Goal: Communication & Community: Answer question/provide support

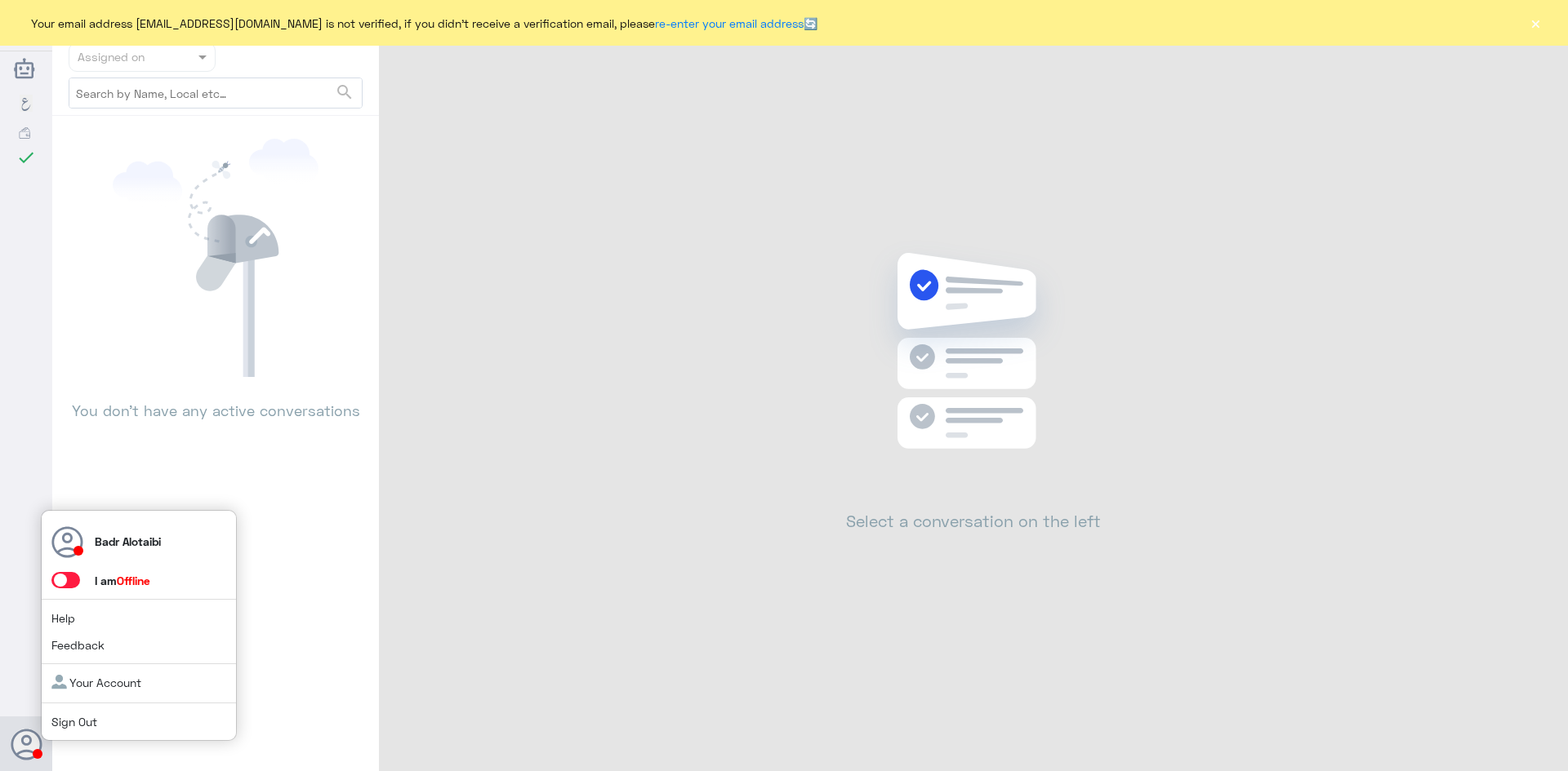
click at [70, 577] on span at bounding box center [66, 579] width 29 height 16
click at [0, 0] on input "checkbox" at bounding box center [0, 0] width 0 height 0
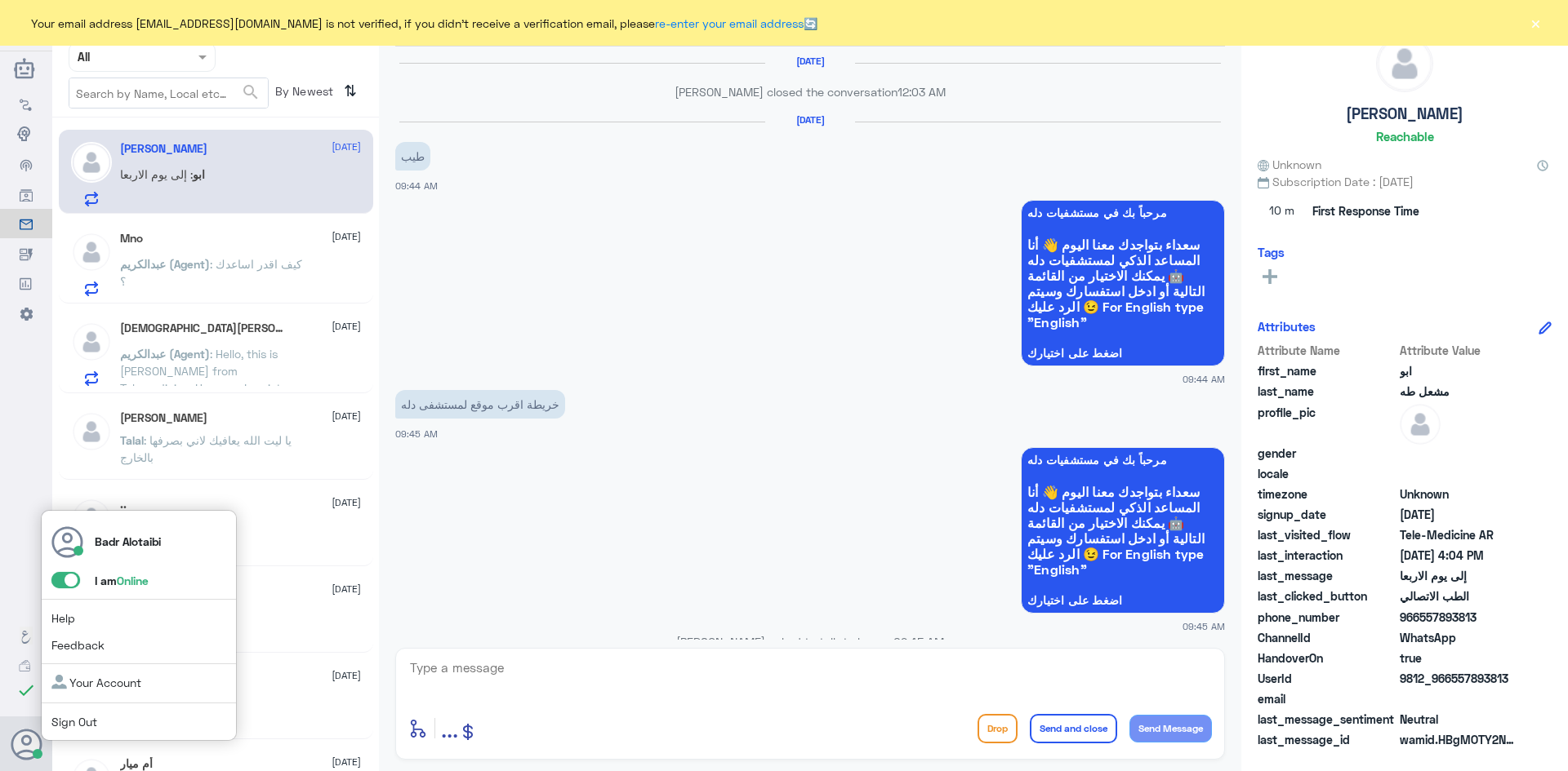
scroll to position [999, 0]
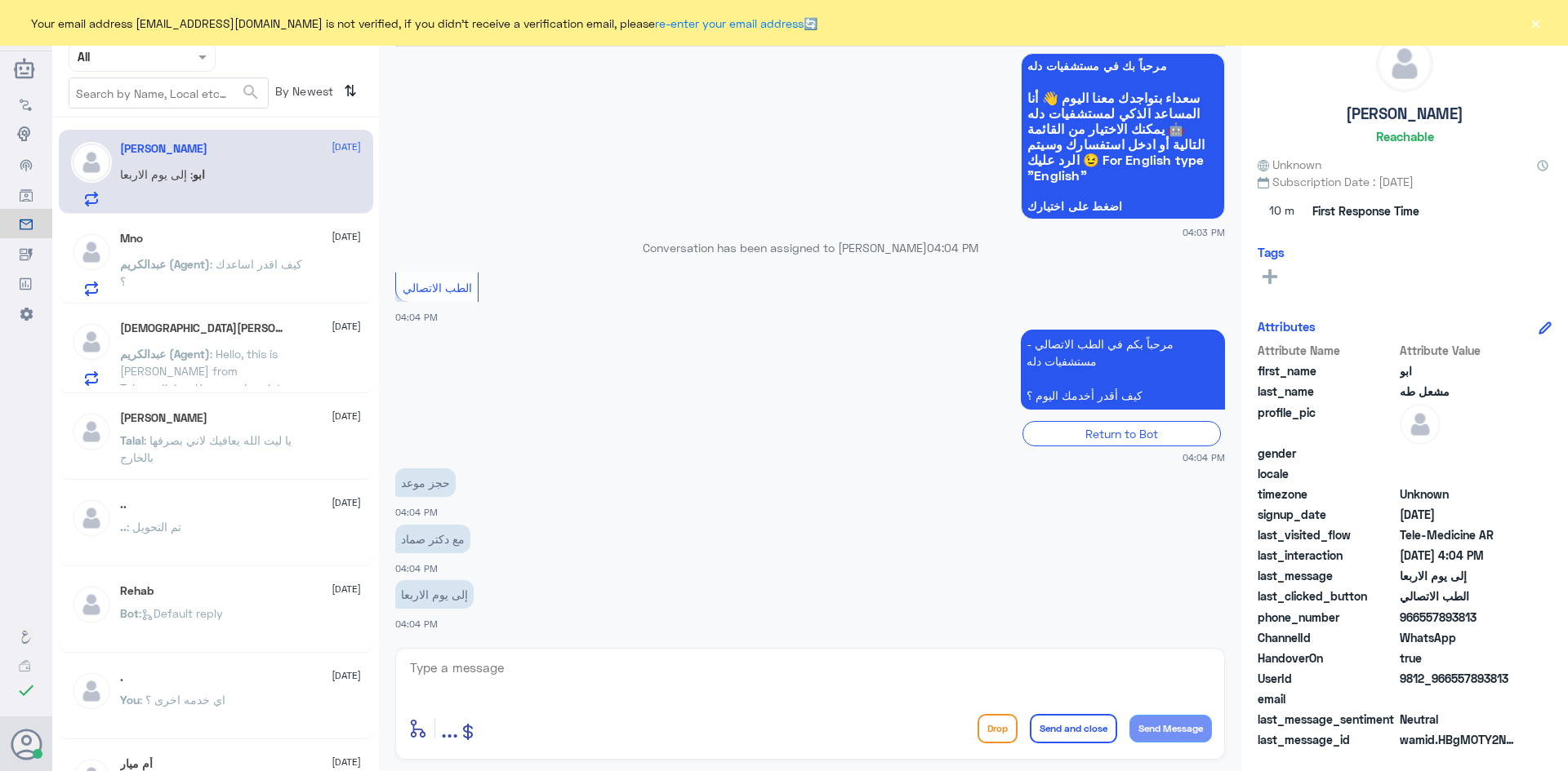
click at [1533, 23] on button "×" at bounding box center [1534, 22] width 16 height 16
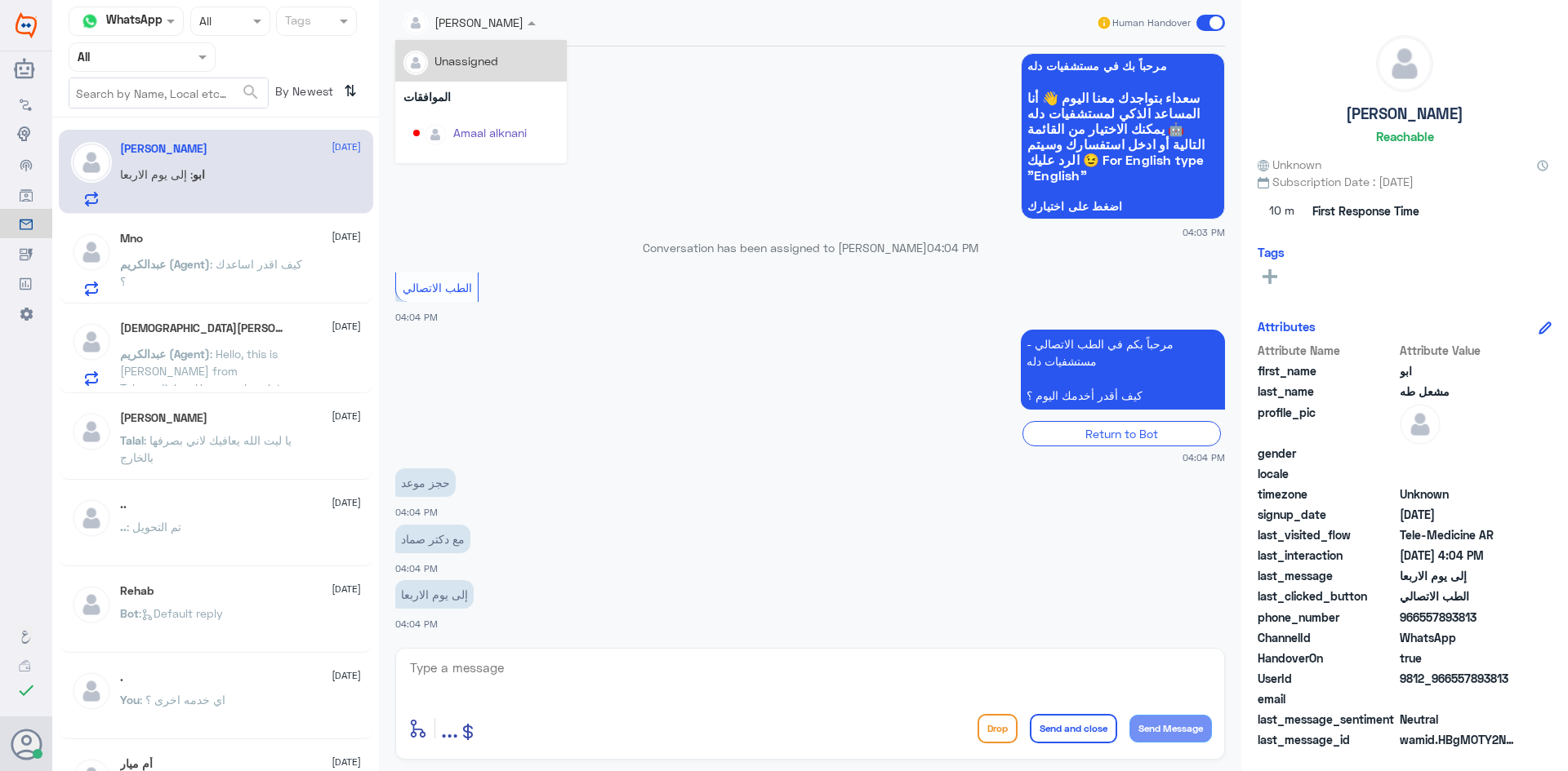
click at [463, 25] on input "text" at bounding box center [449, 22] width 93 height 19
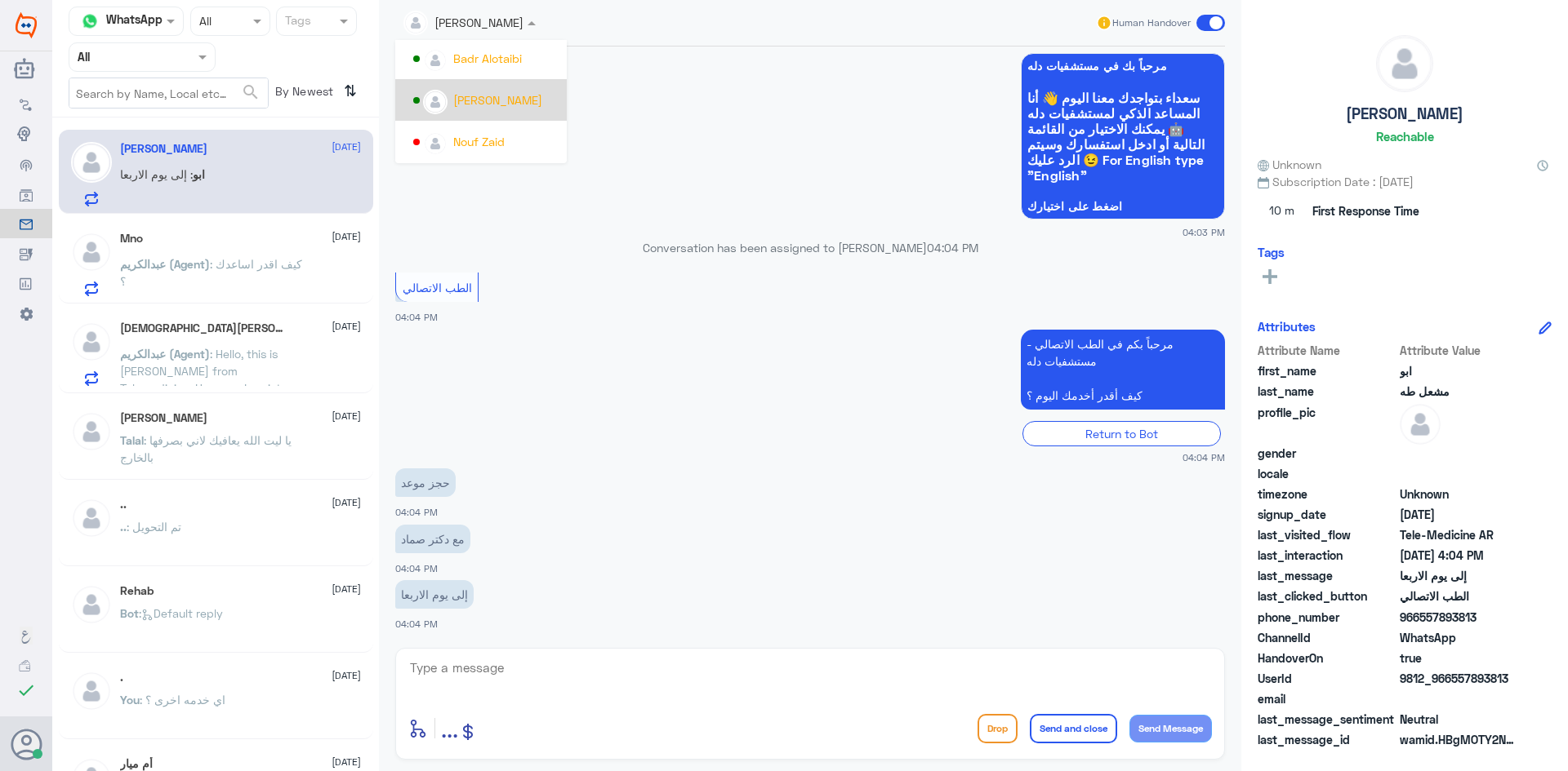
click at [478, 86] on div "عبدالكريم الموسى" at bounding box center [485, 100] width 145 height 29
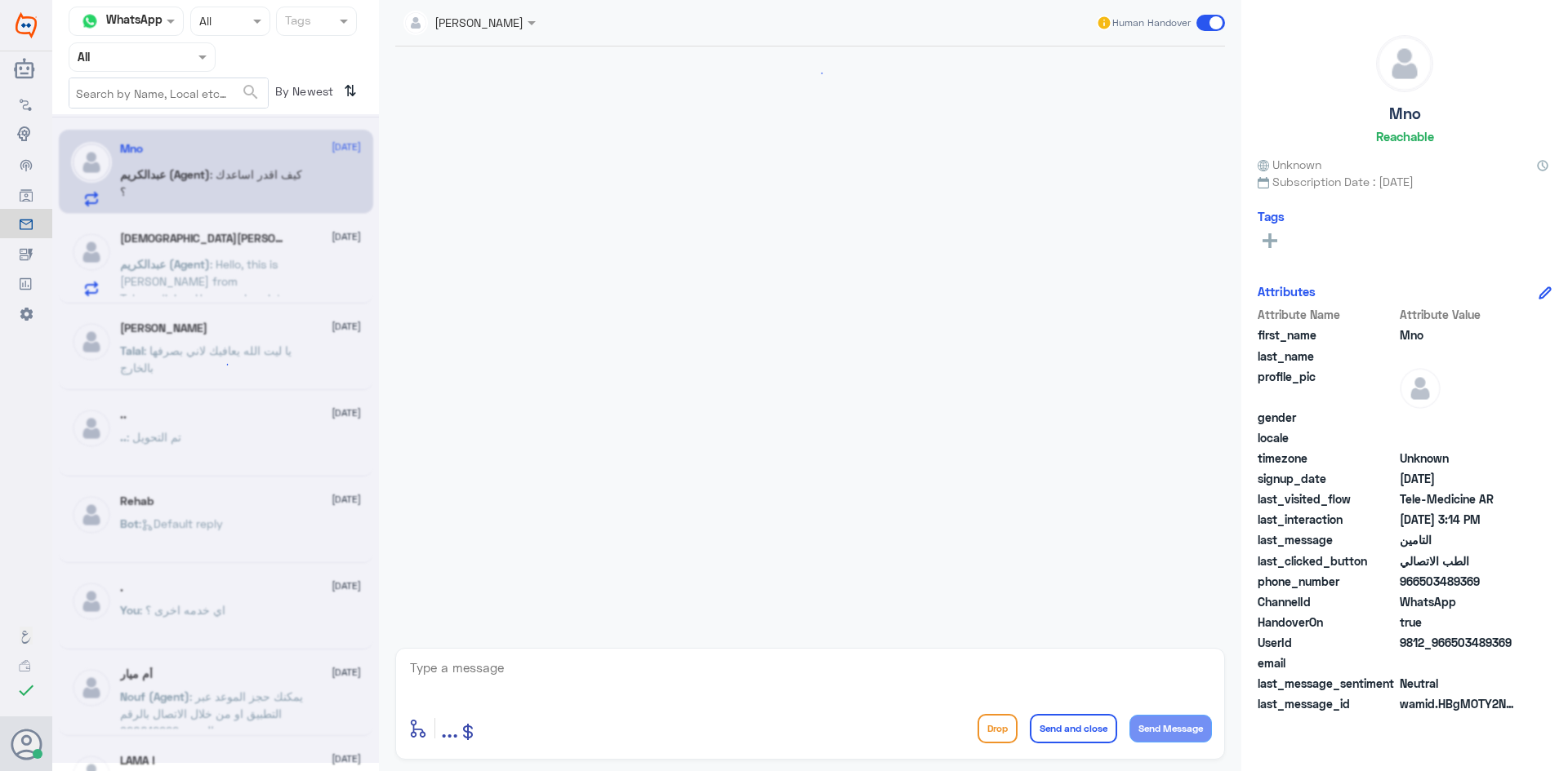
scroll to position [795, 0]
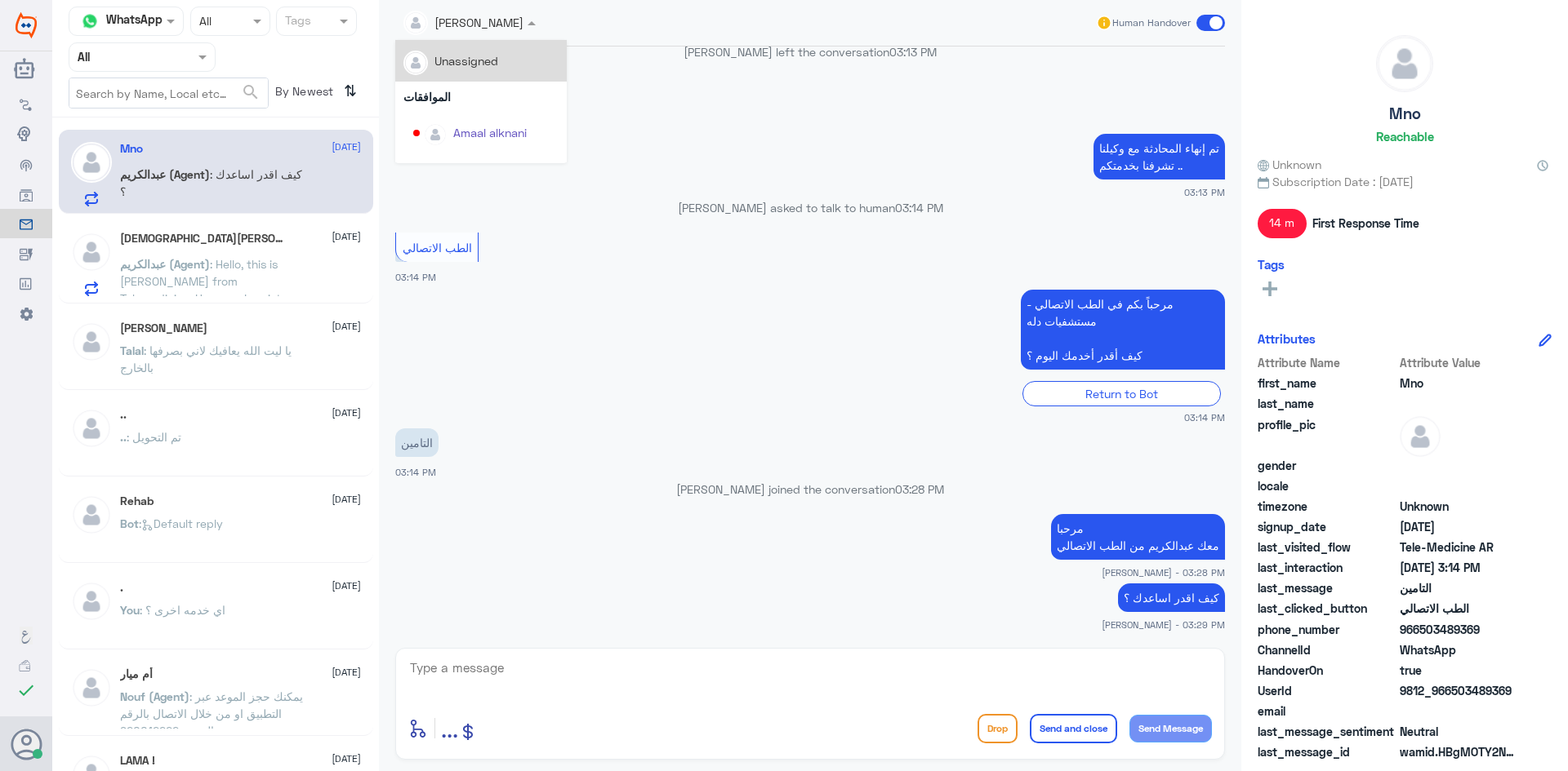
click at [500, 30] on div at bounding box center [469, 22] width 149 height 19
click at [201, 55] on span at bounding box center [202, 58] width 8 height 6
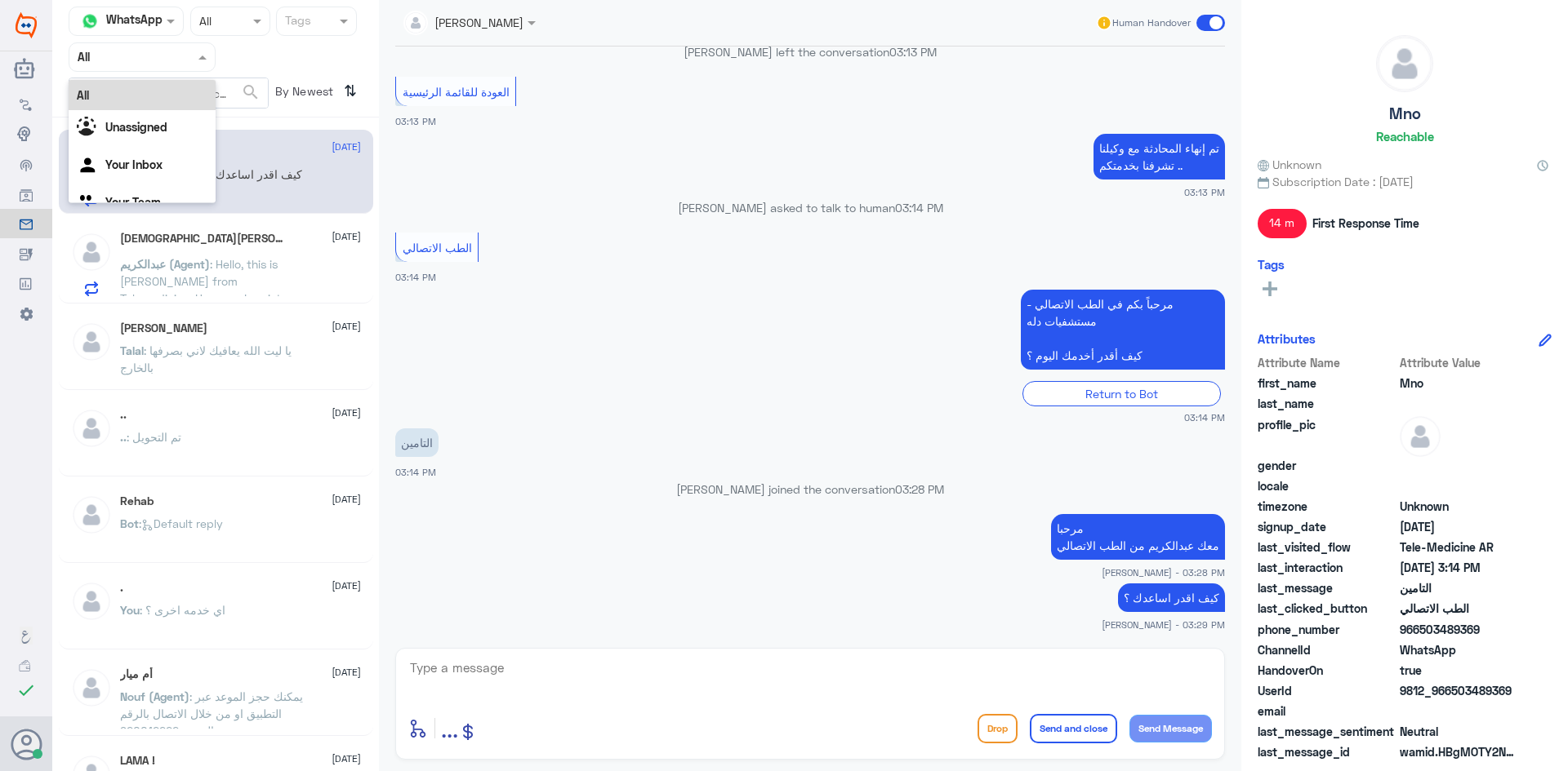
click at [506, 21] on div at bounding box center [469, 22] width 149 height 19
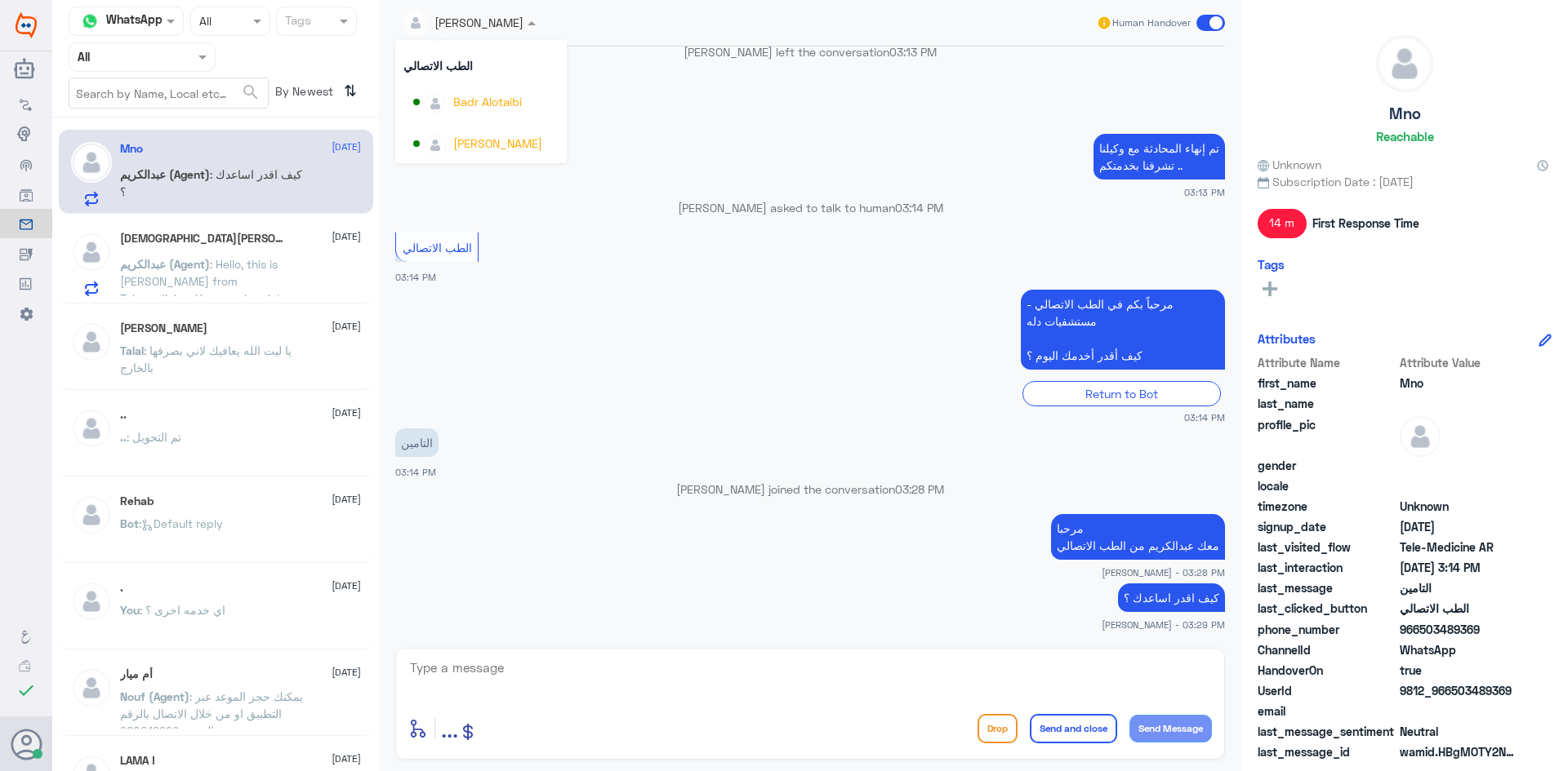
scroll to position [842, 0]
click at [759, 34] on div "عبدالكريم الموسى Human Handover" at bounding box center [810, 22] width 829 height 29
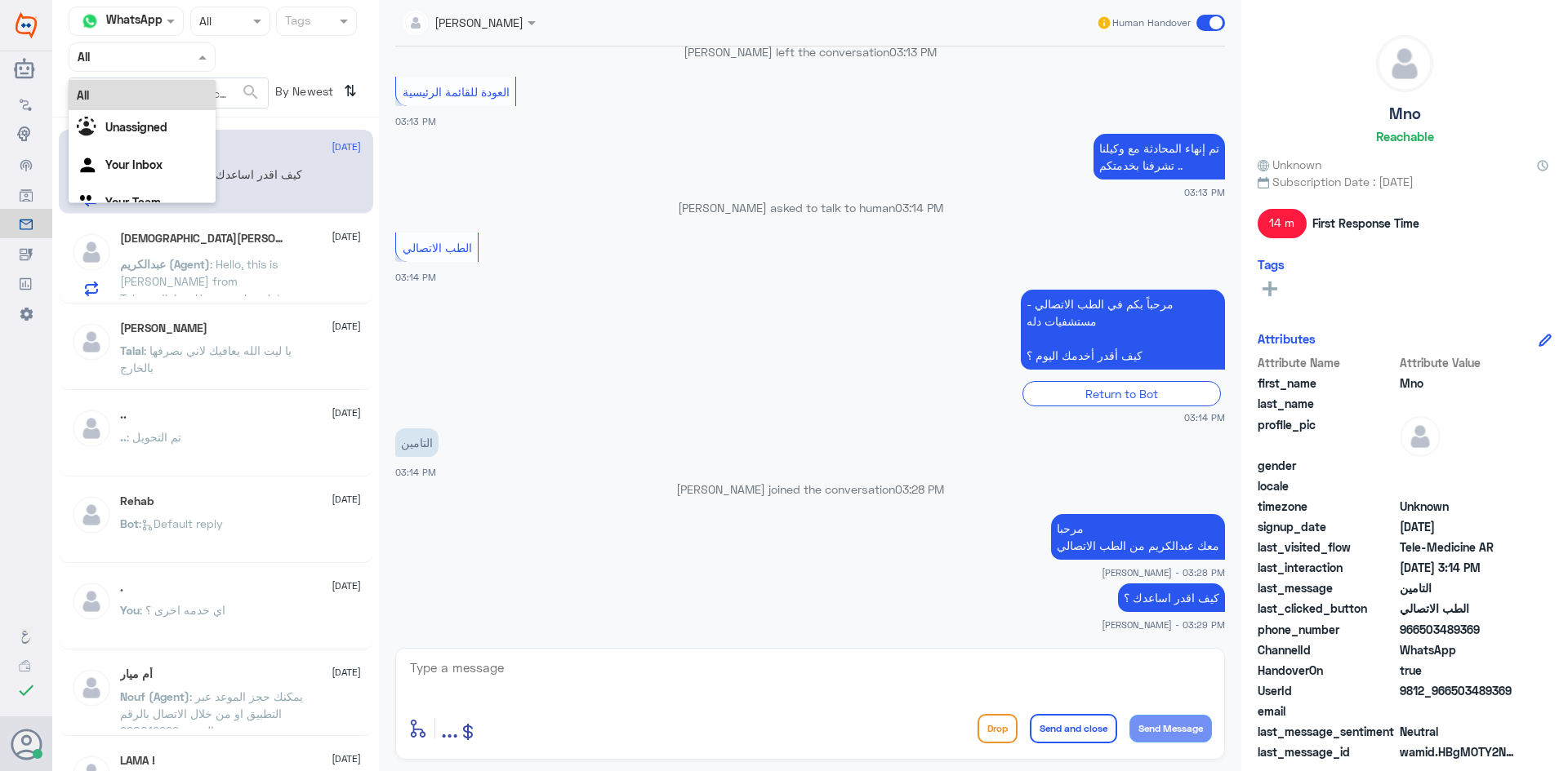
click at [171, 61] on div at bounding box center [141, 57] width 145 height 19
click at [515, 150] on app-msgs-text "تم إنهاء المحادثة مع وكيلنا تشرفنا بخدمتكم .." at bounding box center [810, 157] width 829 height 48
click at [207, 60] on span at bounding box center [205, 56] width 21 height 17
click at [547, 89] on app-msgs-text "العودة للقائمة الرئيسية" at bounding box center [810, 92] width 829 height 31
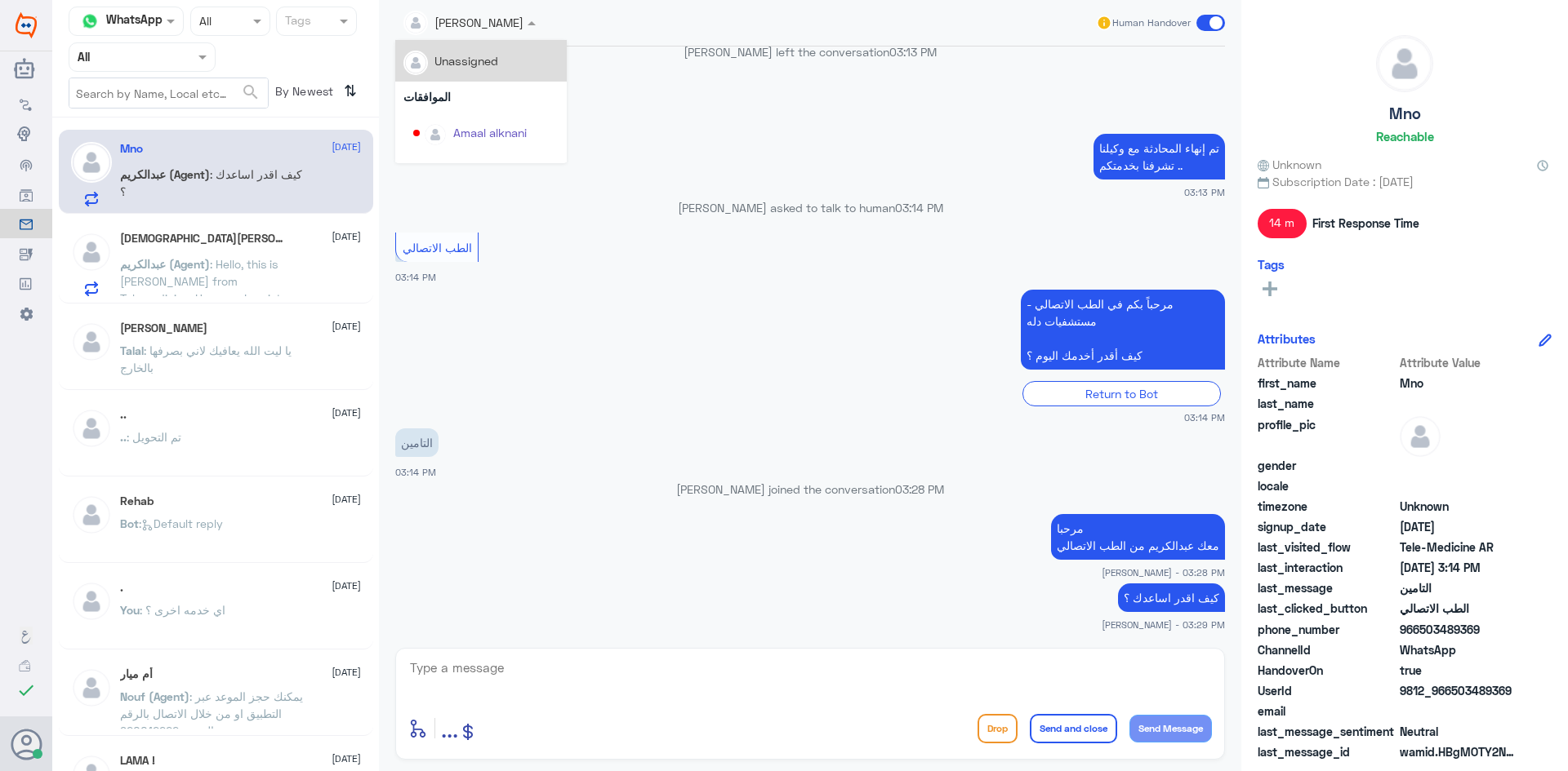
click at [536, 16] on span at bounding box center [534, 22] width 21 height 17
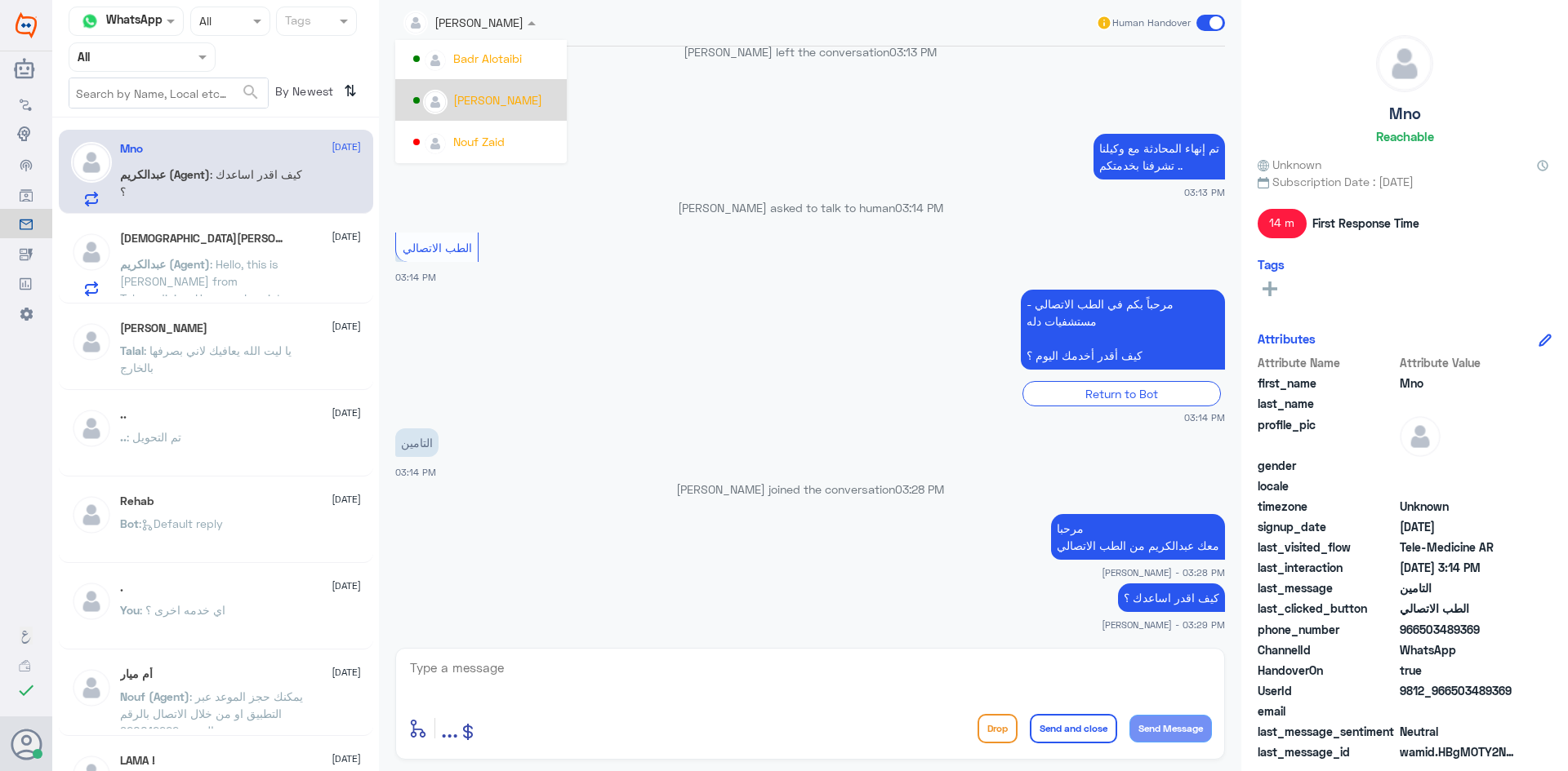
click at [502, 95] on div "عبدالكريم الموسى" at bounding box center [497, 100] width 89 height 17
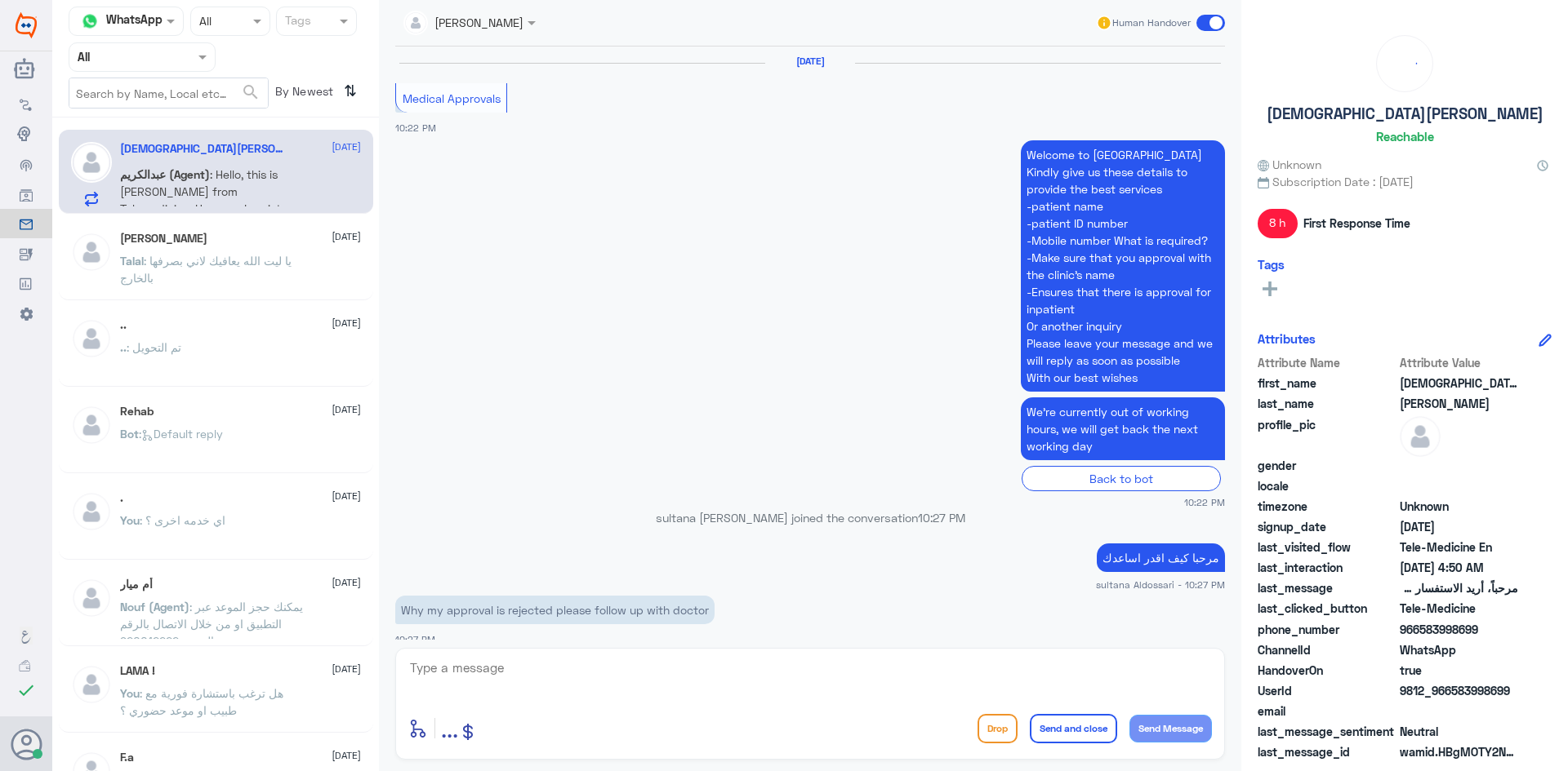
scroll to position [1247, 0]
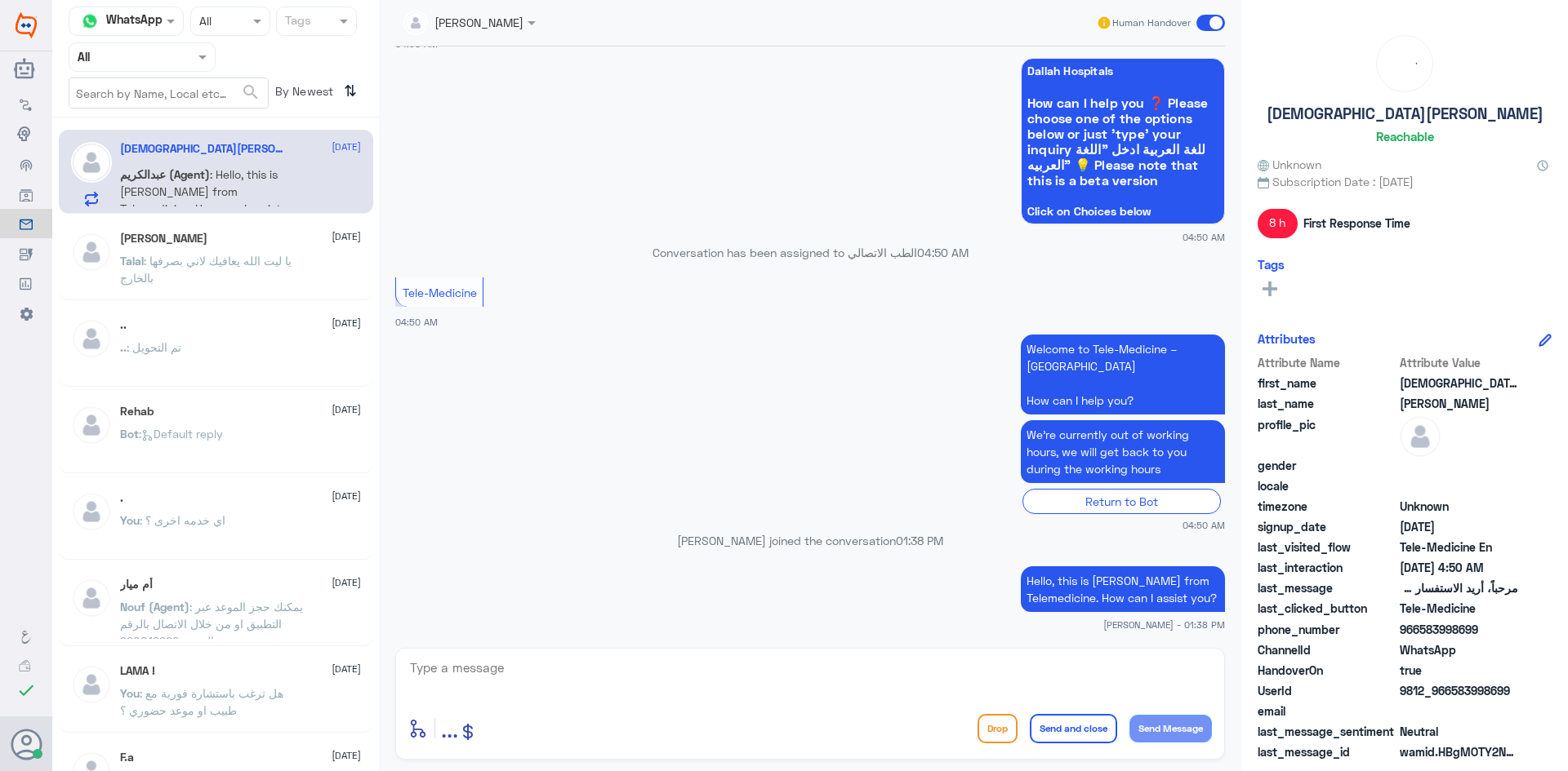
click at [479, 18] on input "text" at bounding box center [449, 22] width 93 height 19
click at [176, 58] on div at bounding box center [141, 57] width 145 height 19
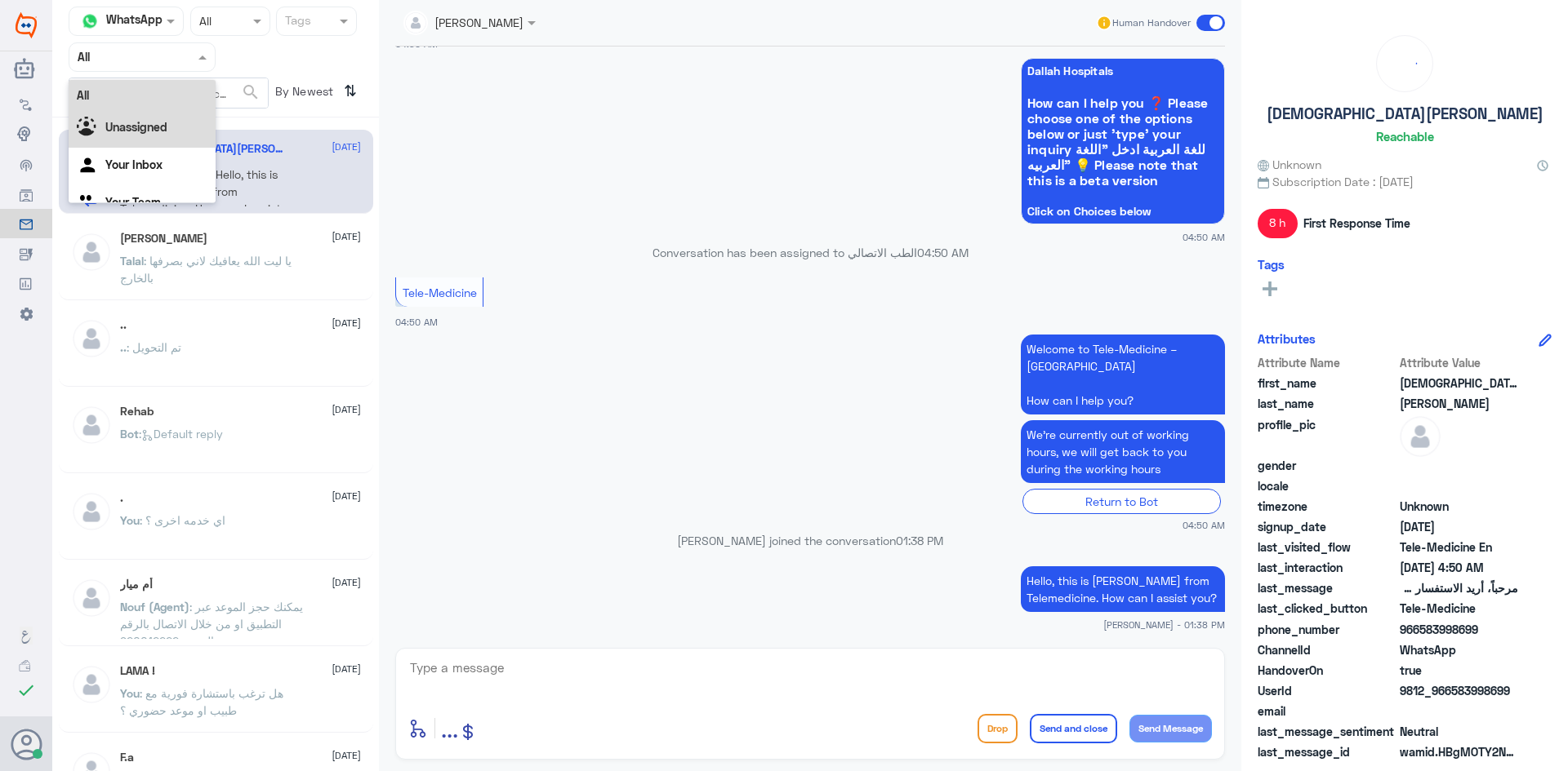
click at [160, 122] on b "Unassigned" at bounding box center [137, 126] width 62 height 14
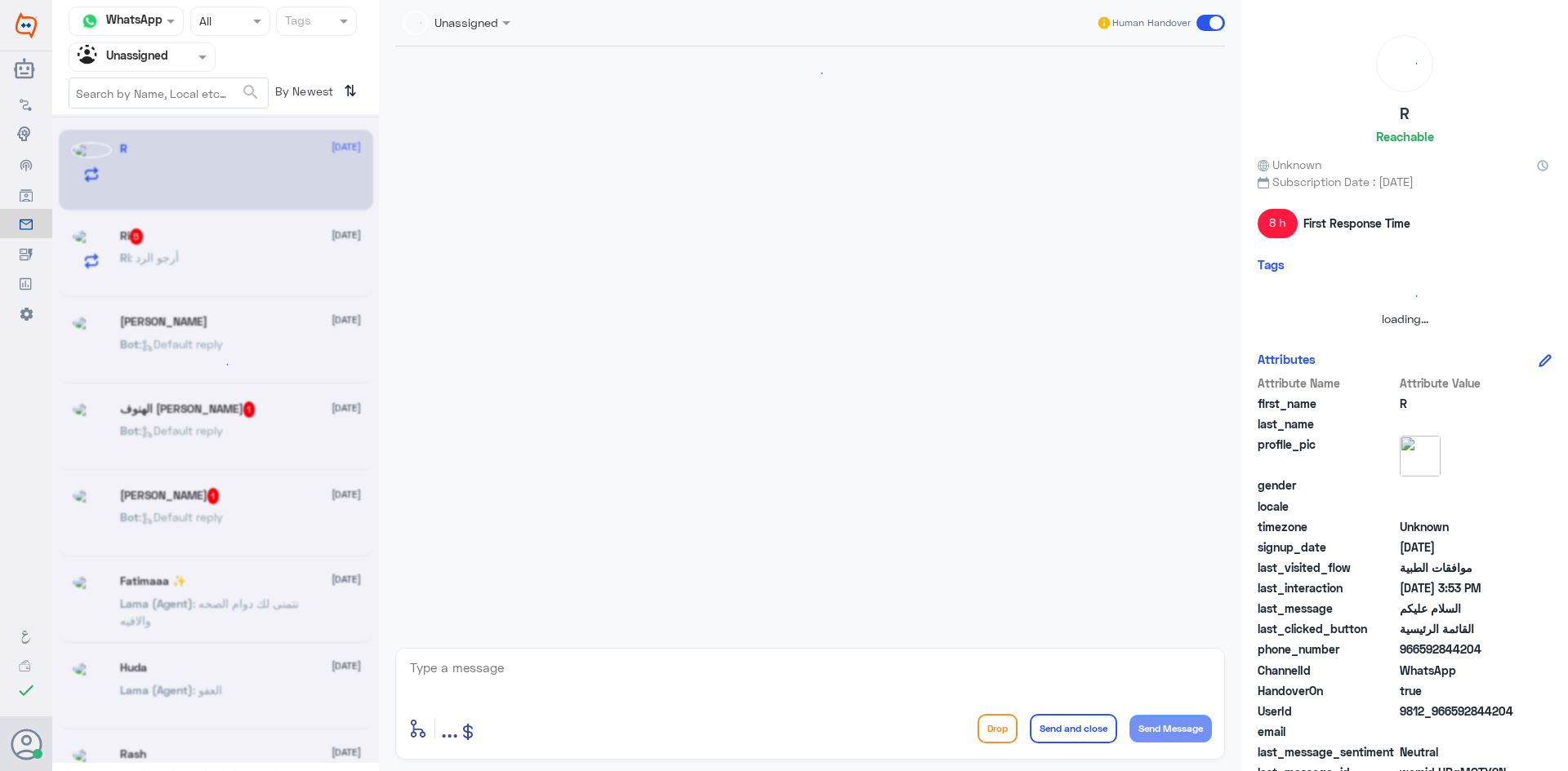
scroll to position [0, 0]
click at [168, 51] on input "text" at bounding box center [123, 57] width 90 height 19
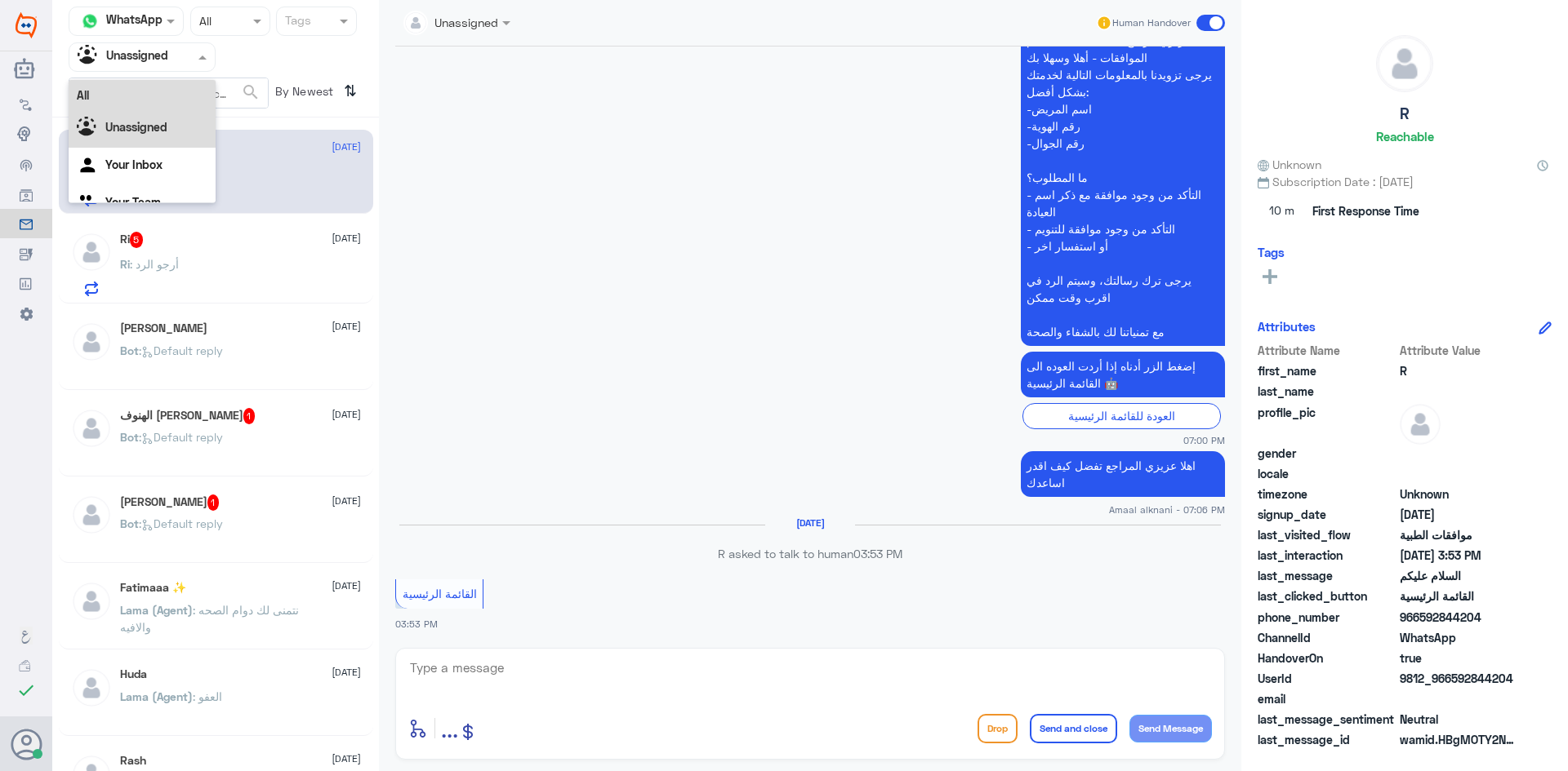
click at [157, 92] on div "All" at bounding box center [141, 95] width 147 height 30
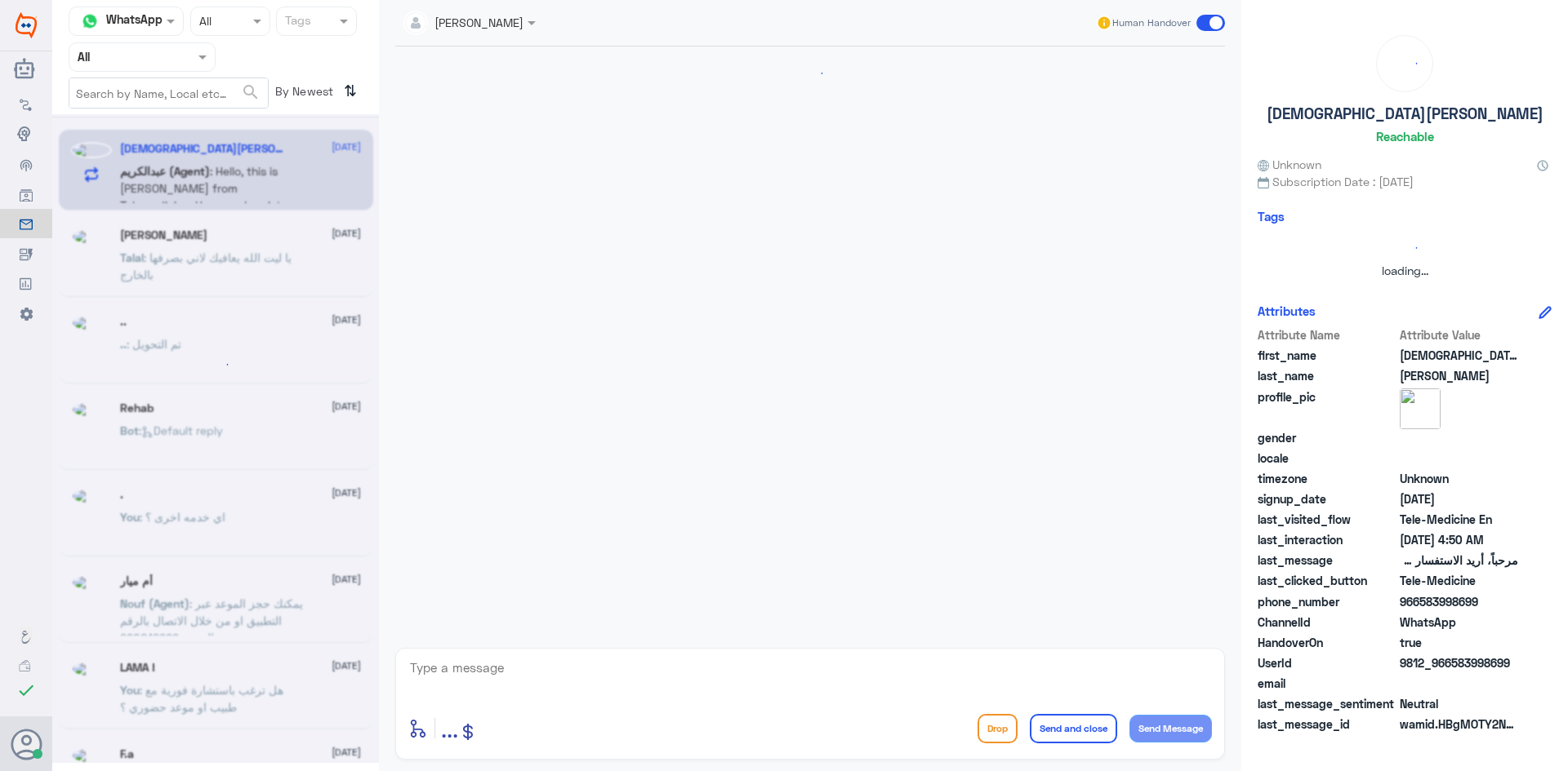
click at [461, 29] on input "text" at bounding box center [449, 22] width 93 height 19
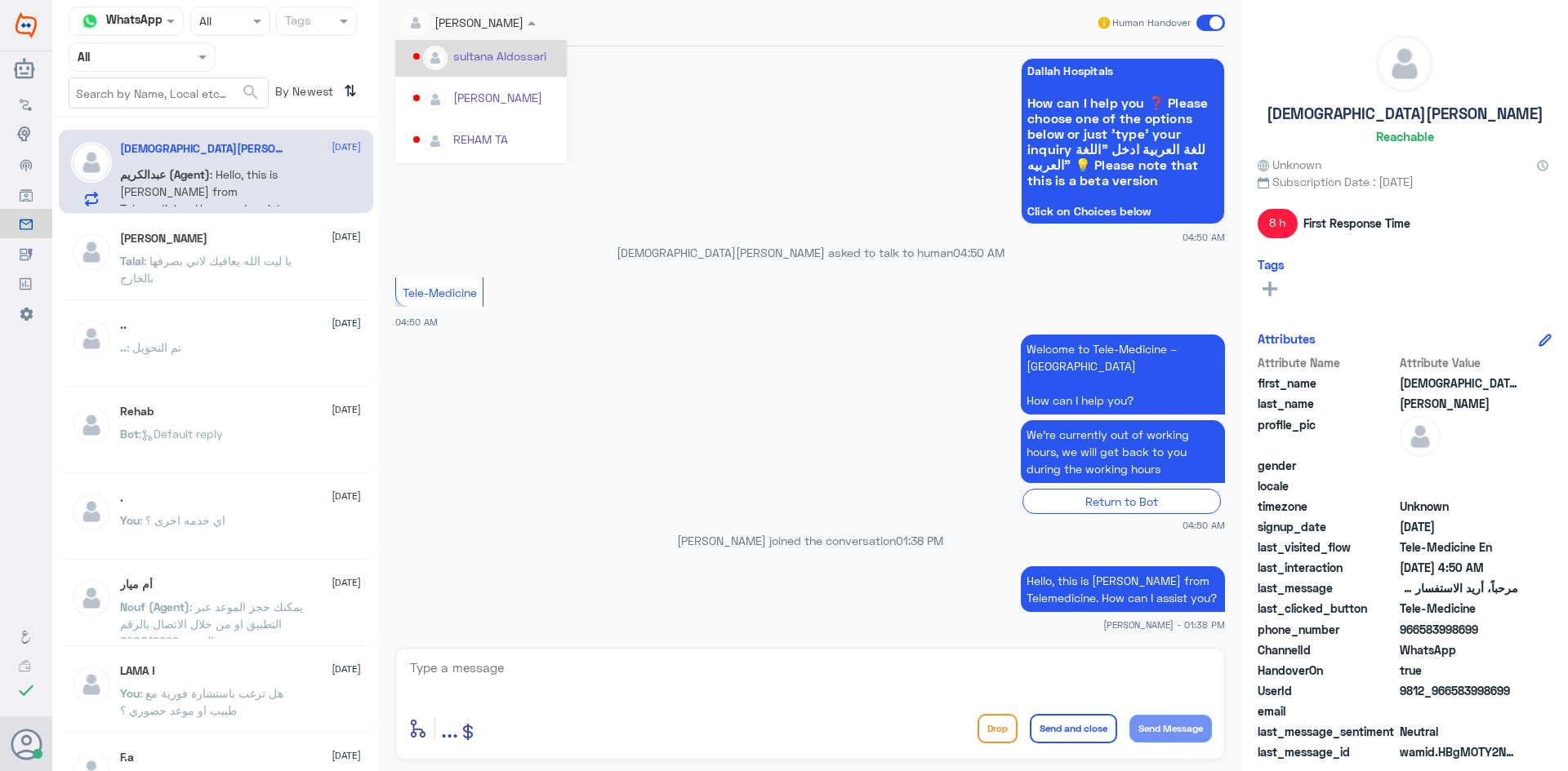
scroll to position [735, 0]
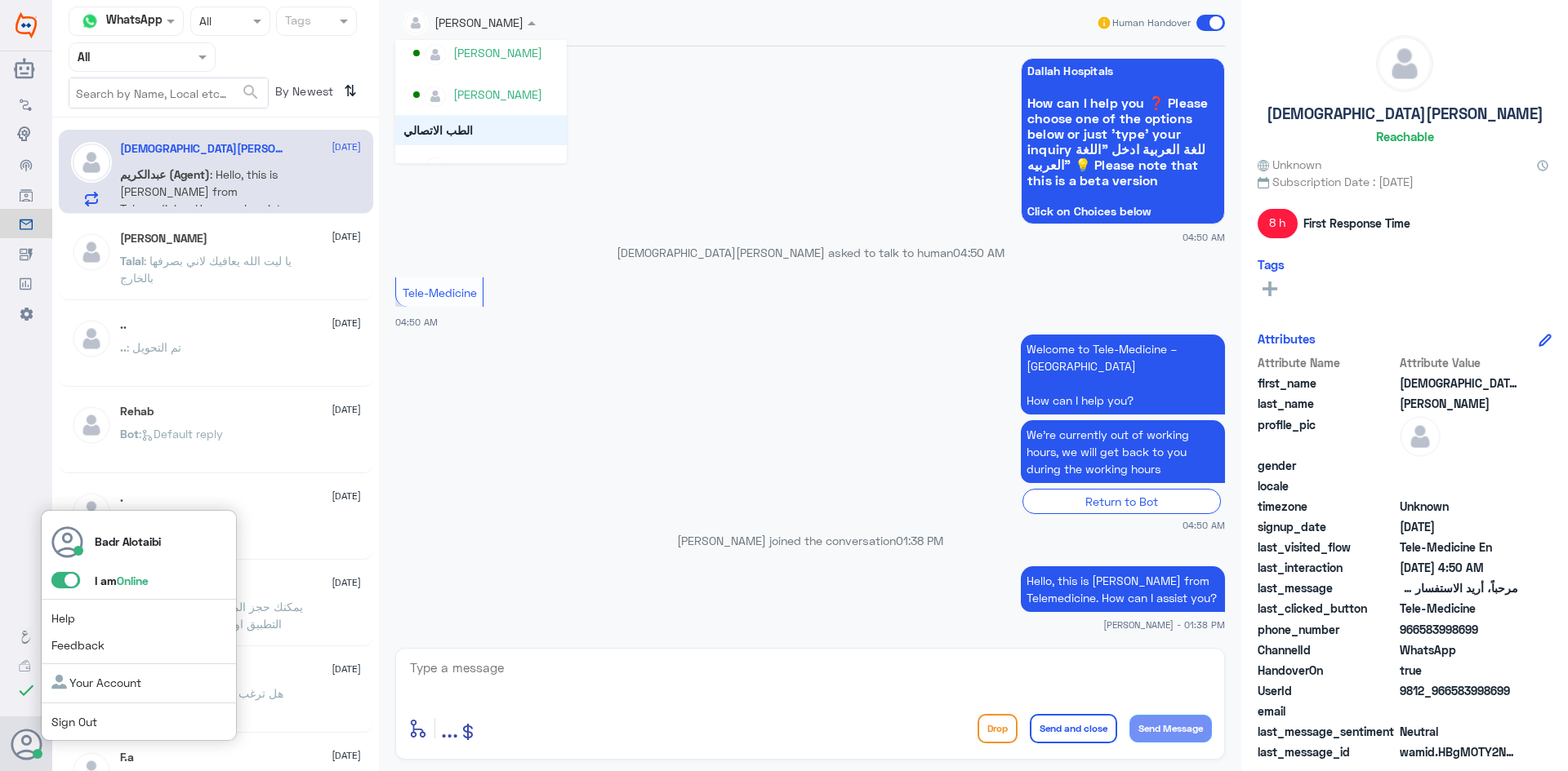
click at [61, 584] on span at bounding box center [66, 579] width 29 height 16
click at [0, 0] on input "checkbox" at bounding box center [0, 0] width 0 height 0
click at [61, 584] on span at bounding box center [66, 579] width 29 height 16
click at [0, 0] on input "checkbox" at bounding box center [0, 0] width 0 height 0
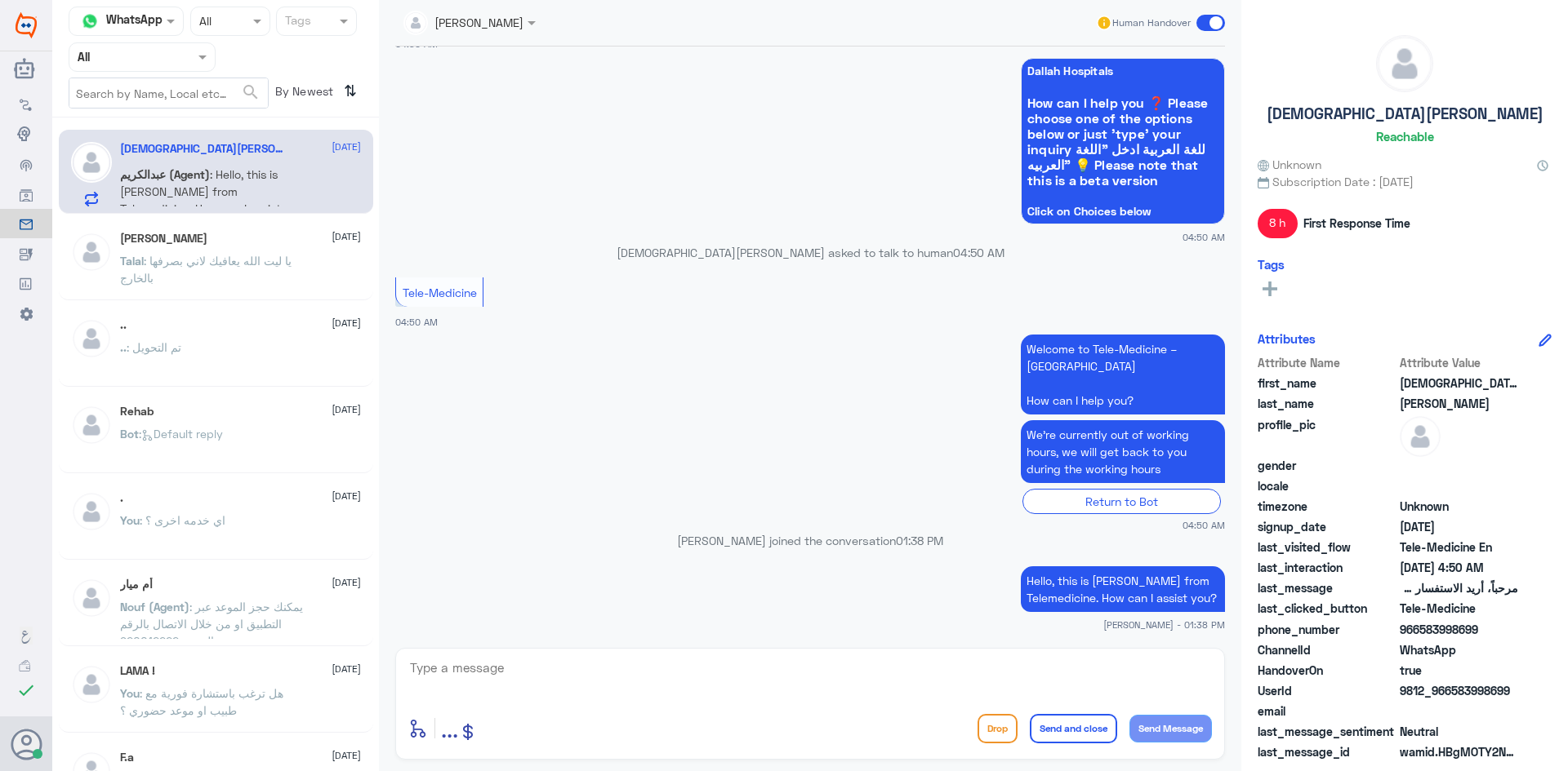
click at [509, 38] on div "عبدالكريم الموسى Human Handover" at bounding box center [810, 23] width 829 height 47
click at [509, 25] on div at bounding box center [469, 22] width 149 height 19
click at [302, 268] on p "Talal : يا ليت الله يعافيك لاني بصرفها بالخارج" at bounding box center [212, 273] width 183 height 41
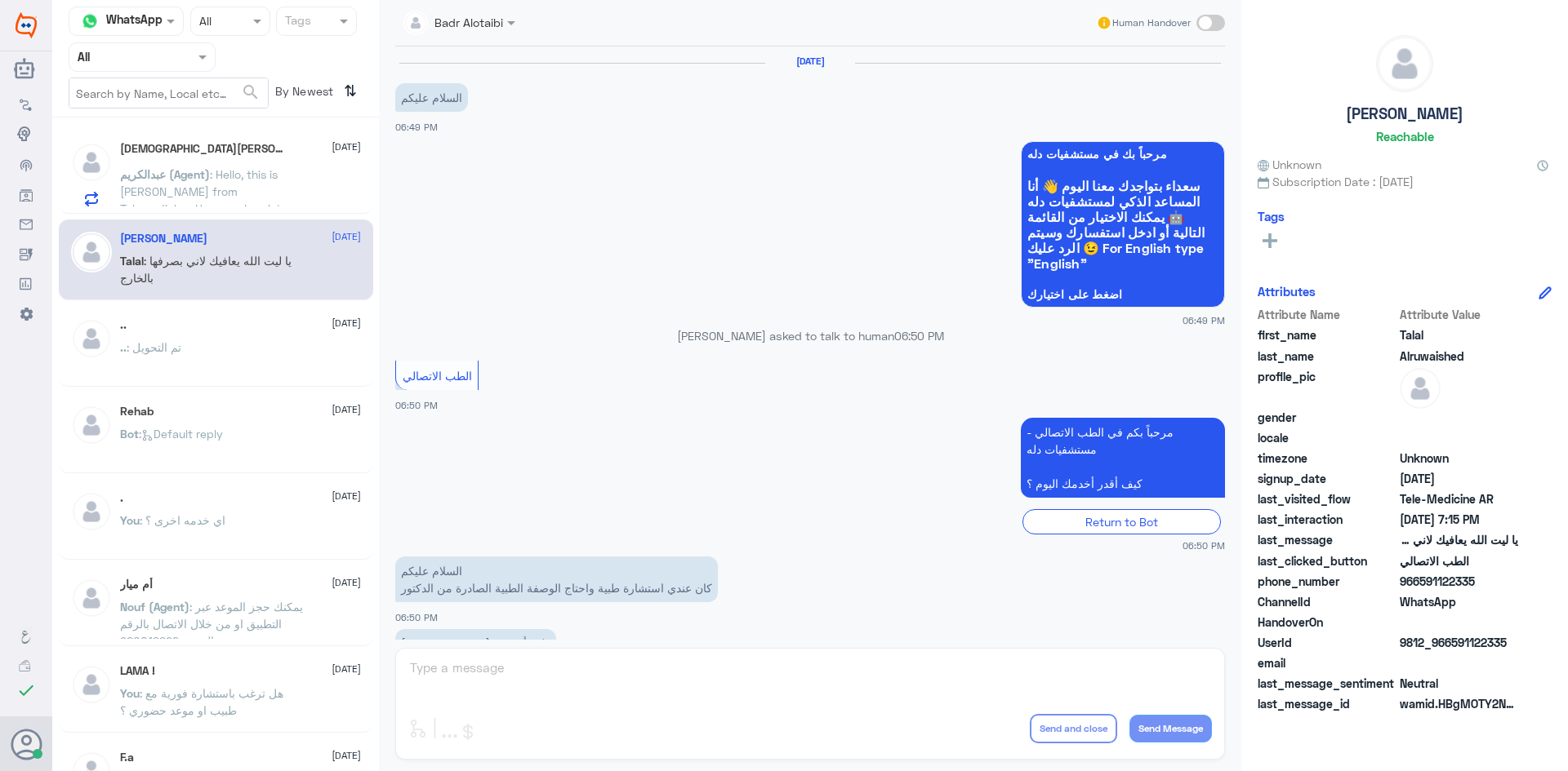
scroll to position [372, 0]
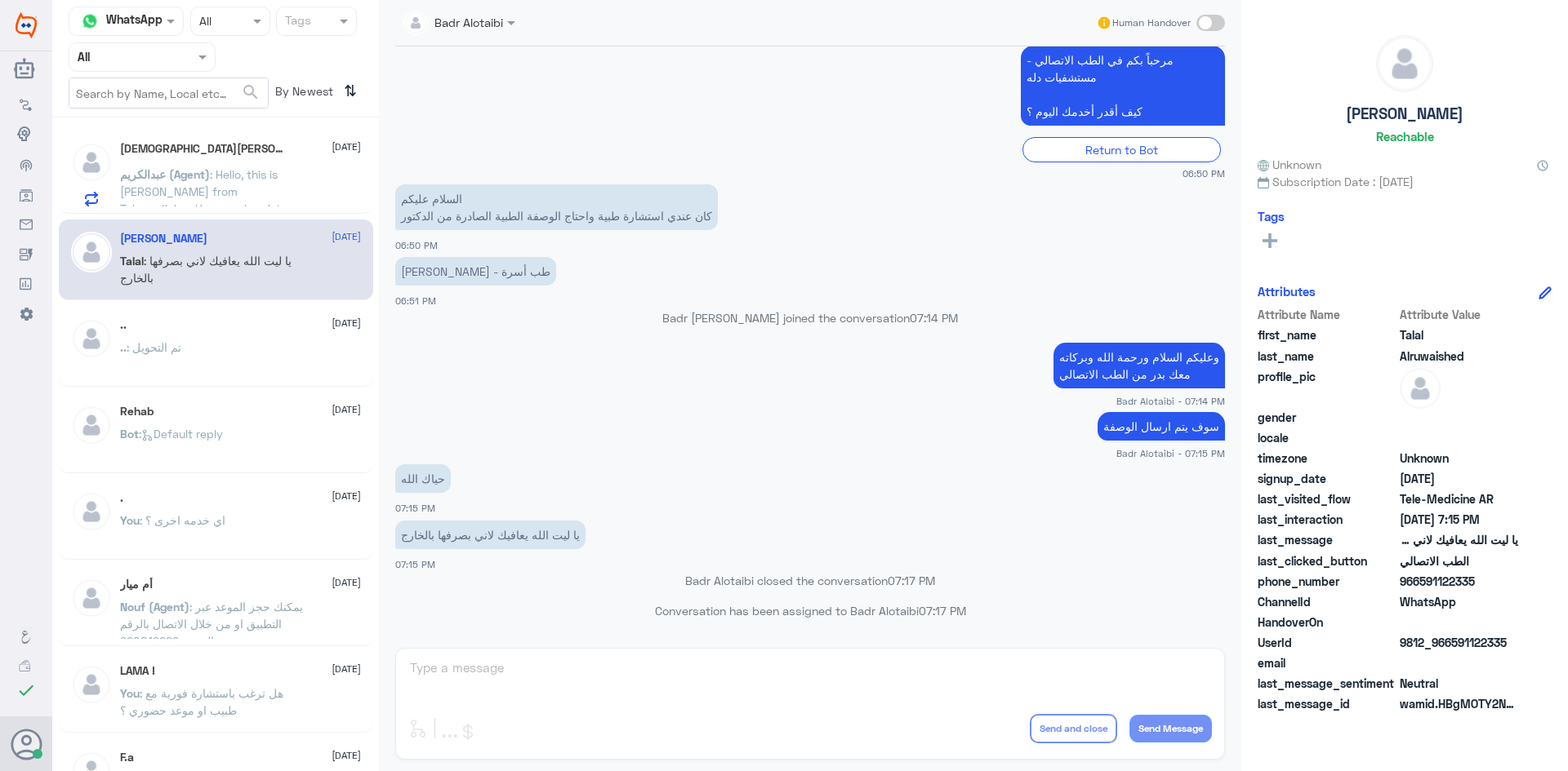
click at [281, 167] on span ": Hello, this is [PERSON_NAME] from Telemedicine. How can I assist you?" at bounding box center [200, 200] width 161 height 65
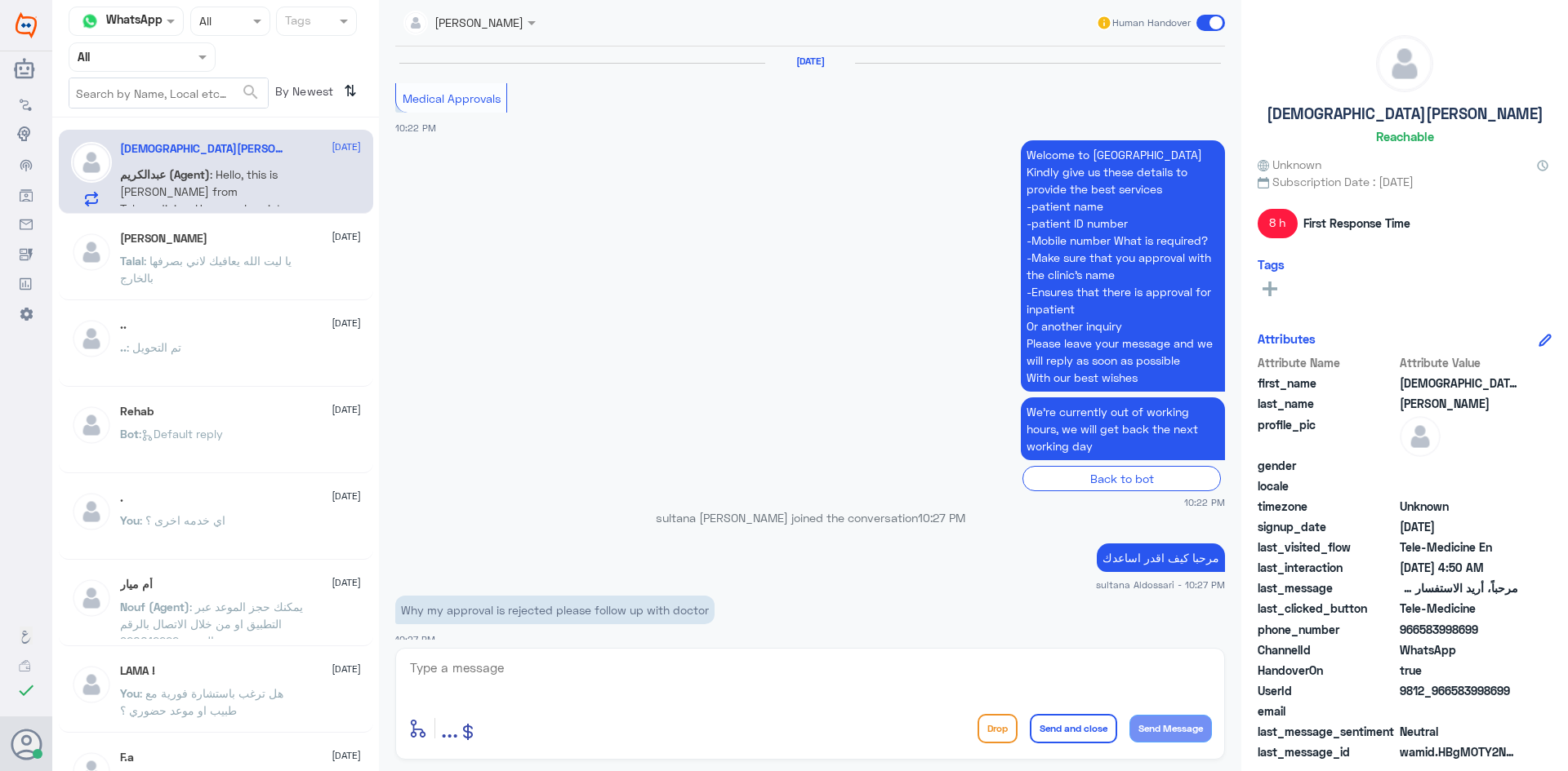
scroll to position [1247, 0]
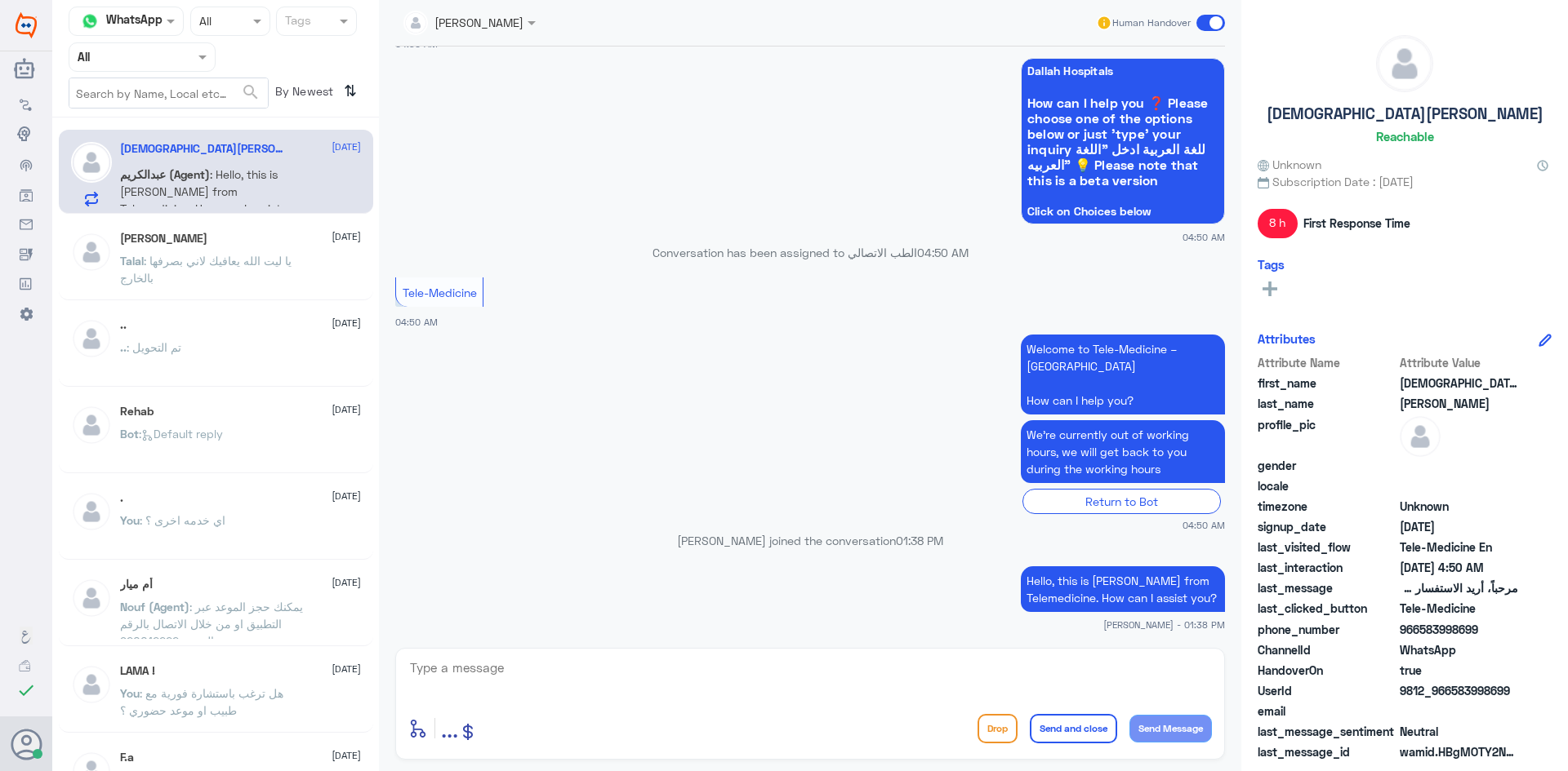
click at [270, 262] on span ": يا ليت الله يعافيك لاني بصرفها بالخارج" at bounding box center [205, 269] width 171 height 31
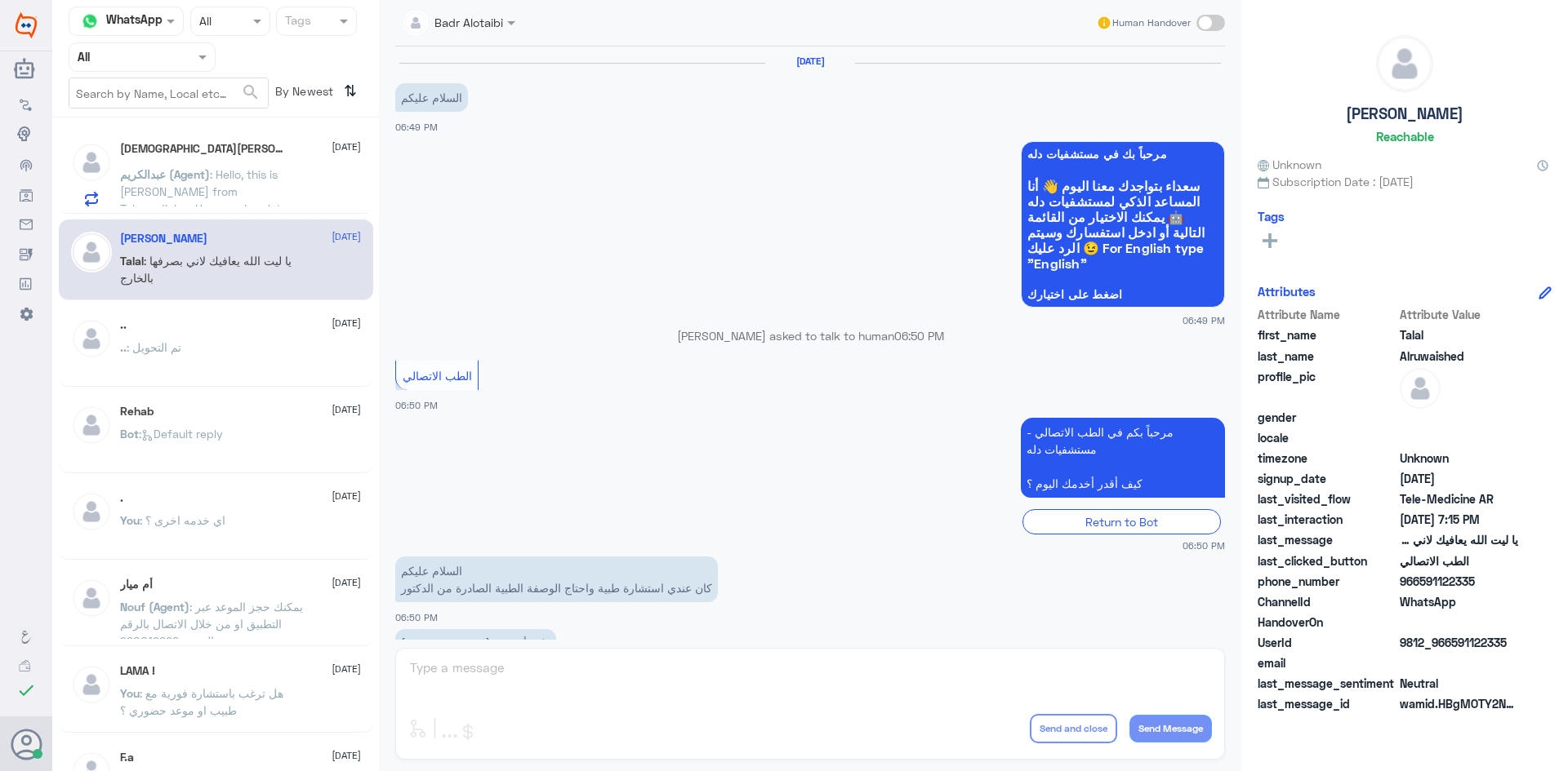
scroll to position [372, 0]
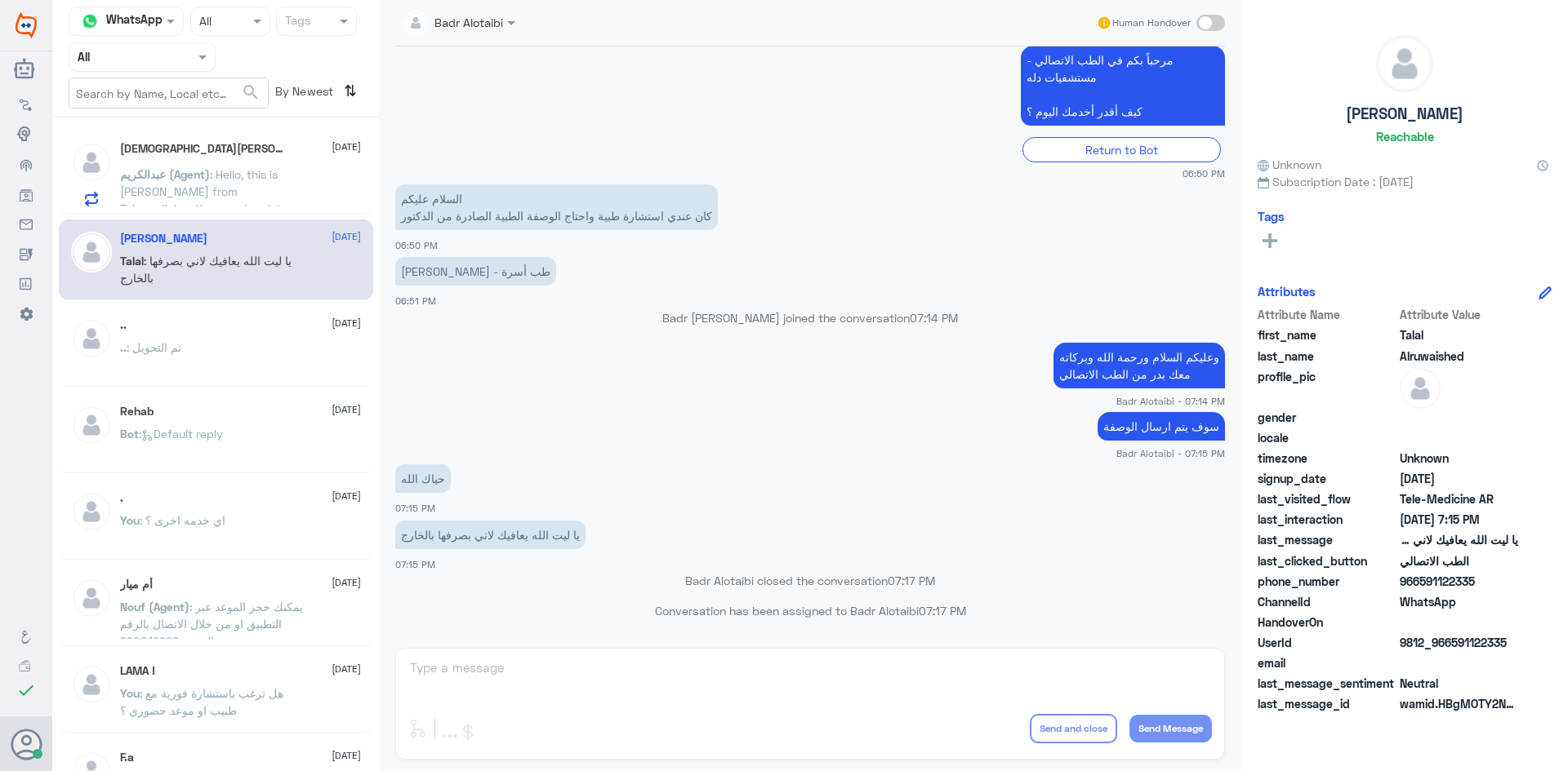
click at [308, 154] on div "Muhammad Waseem Asghar 2 September" at bounding box center [240, 149] width 241 height 14
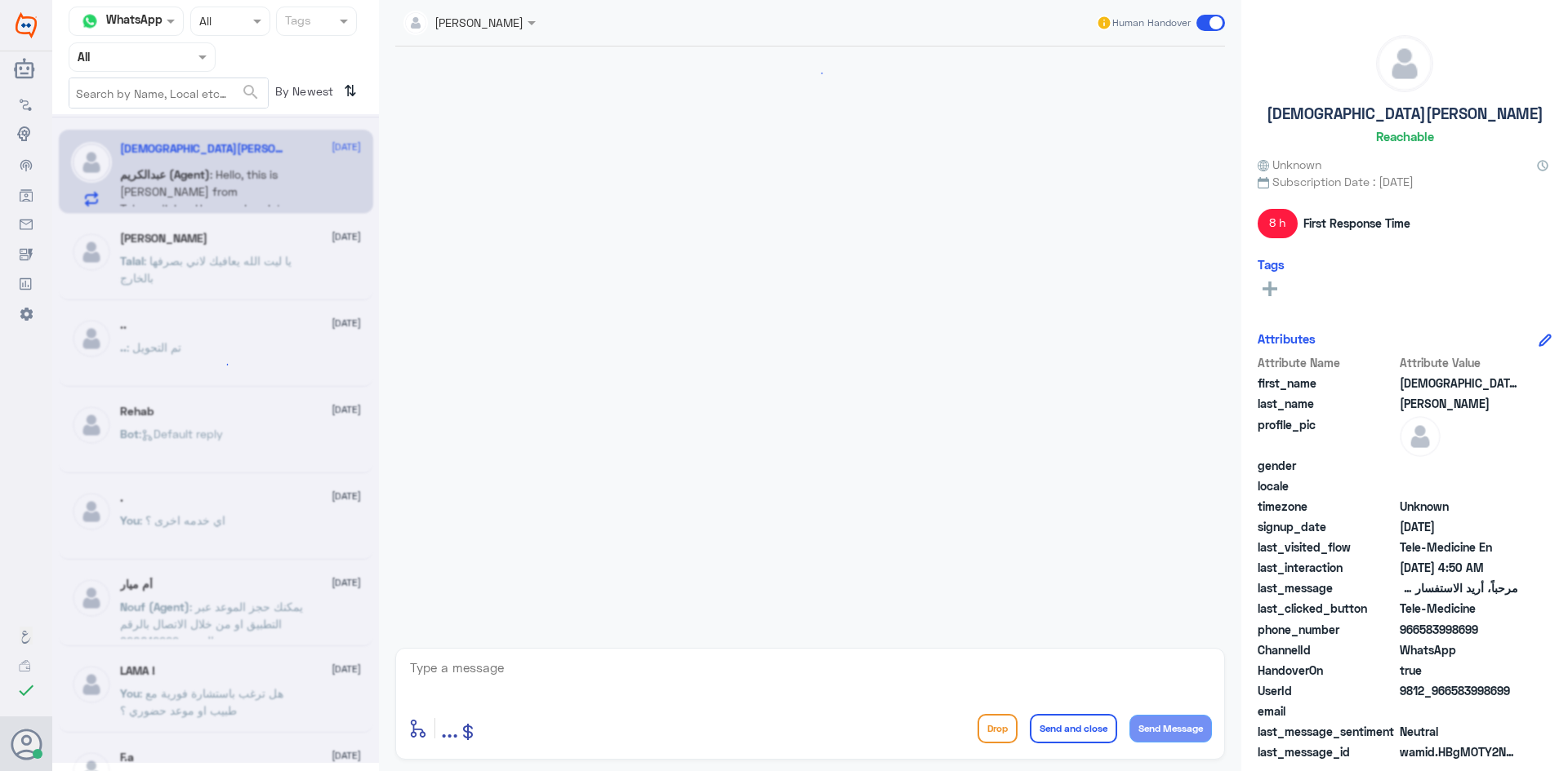
scroll to position [1247, 0]
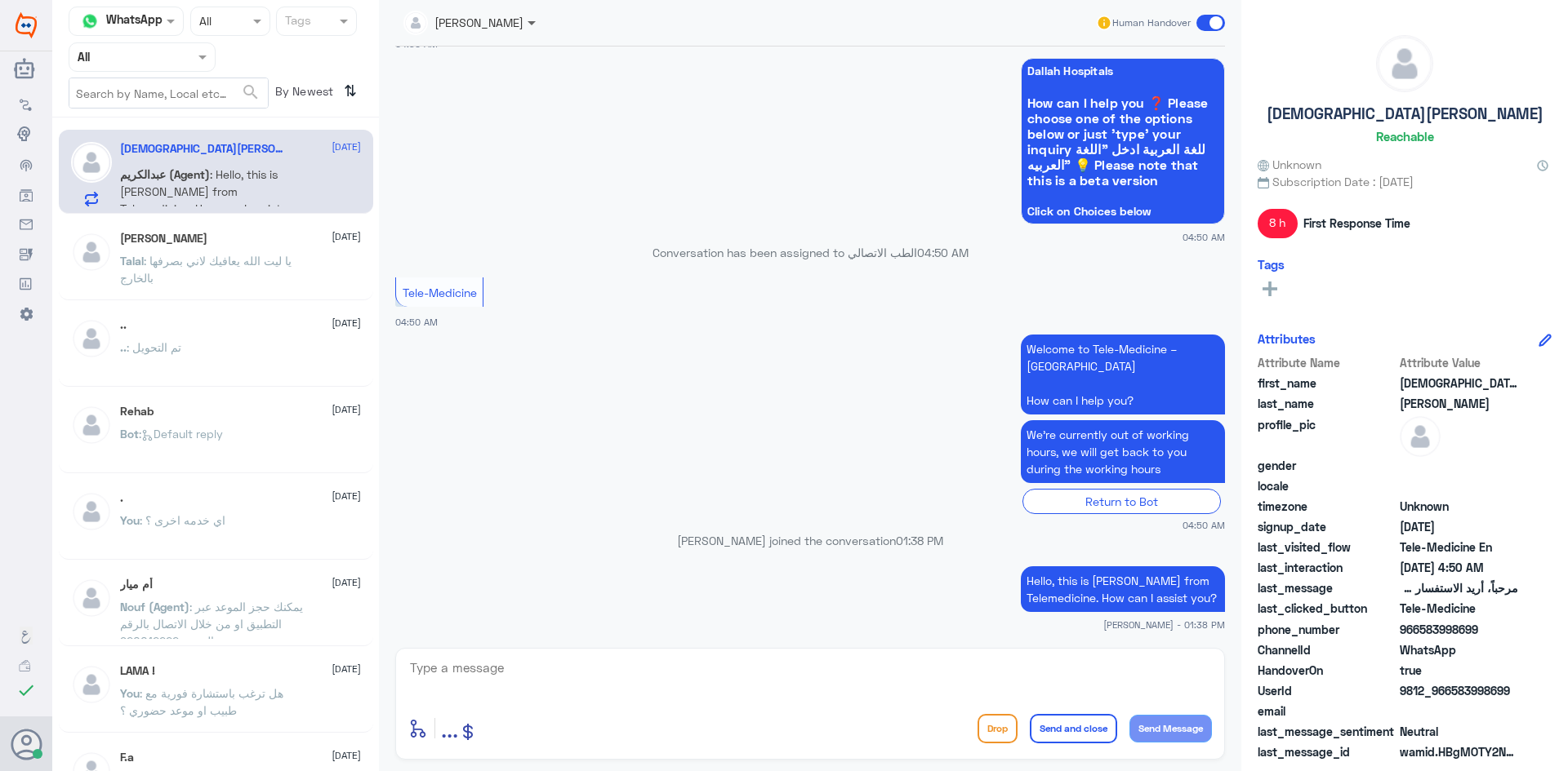
click at [531, 23] on span at bounding box center [531, 24] width 8 height 6
click at [519, 100] on div "[PERSON_NAME]" at bounding box center [497, 100] width 89 height 17
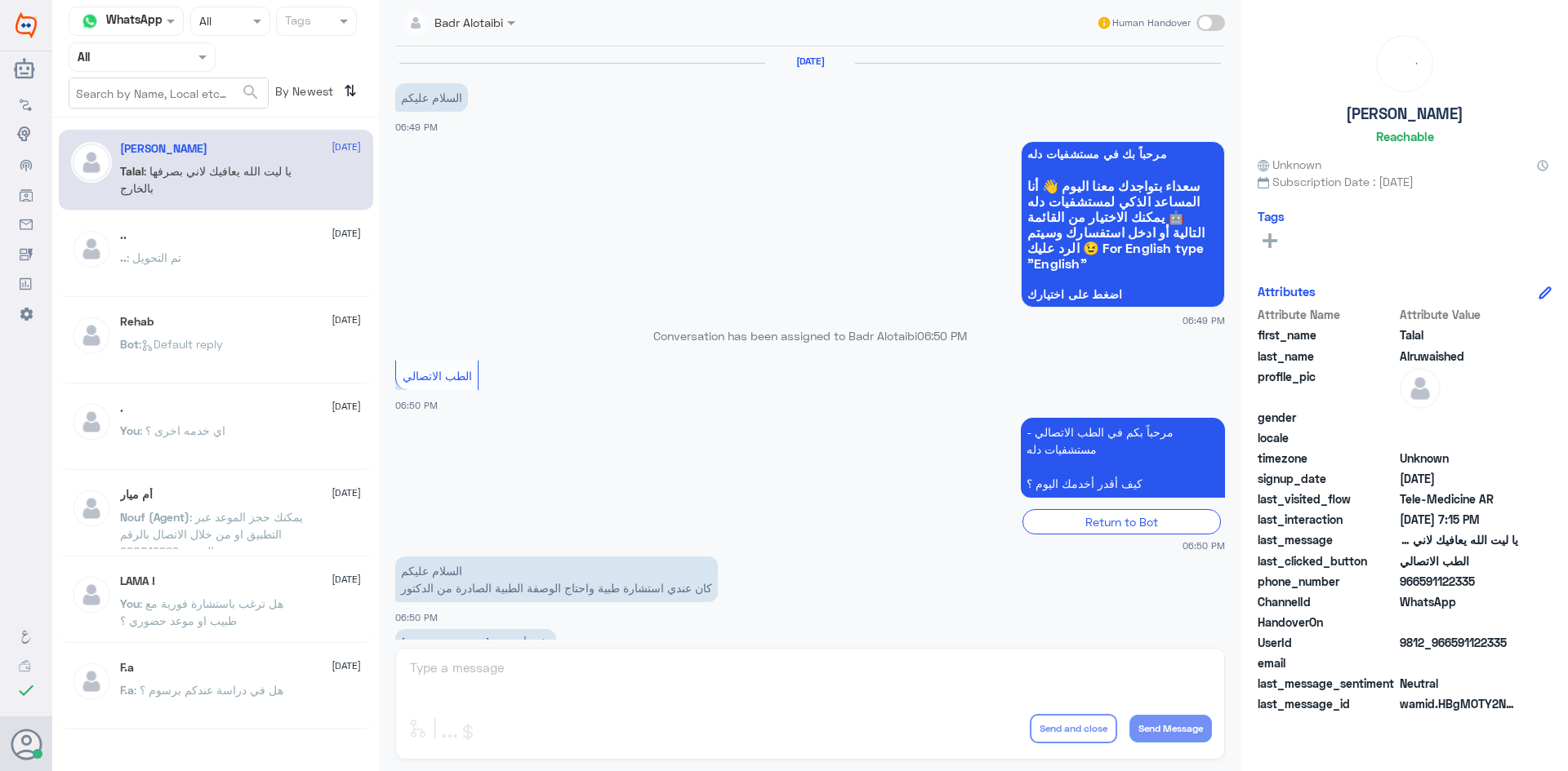
scroll to position [372, 0]
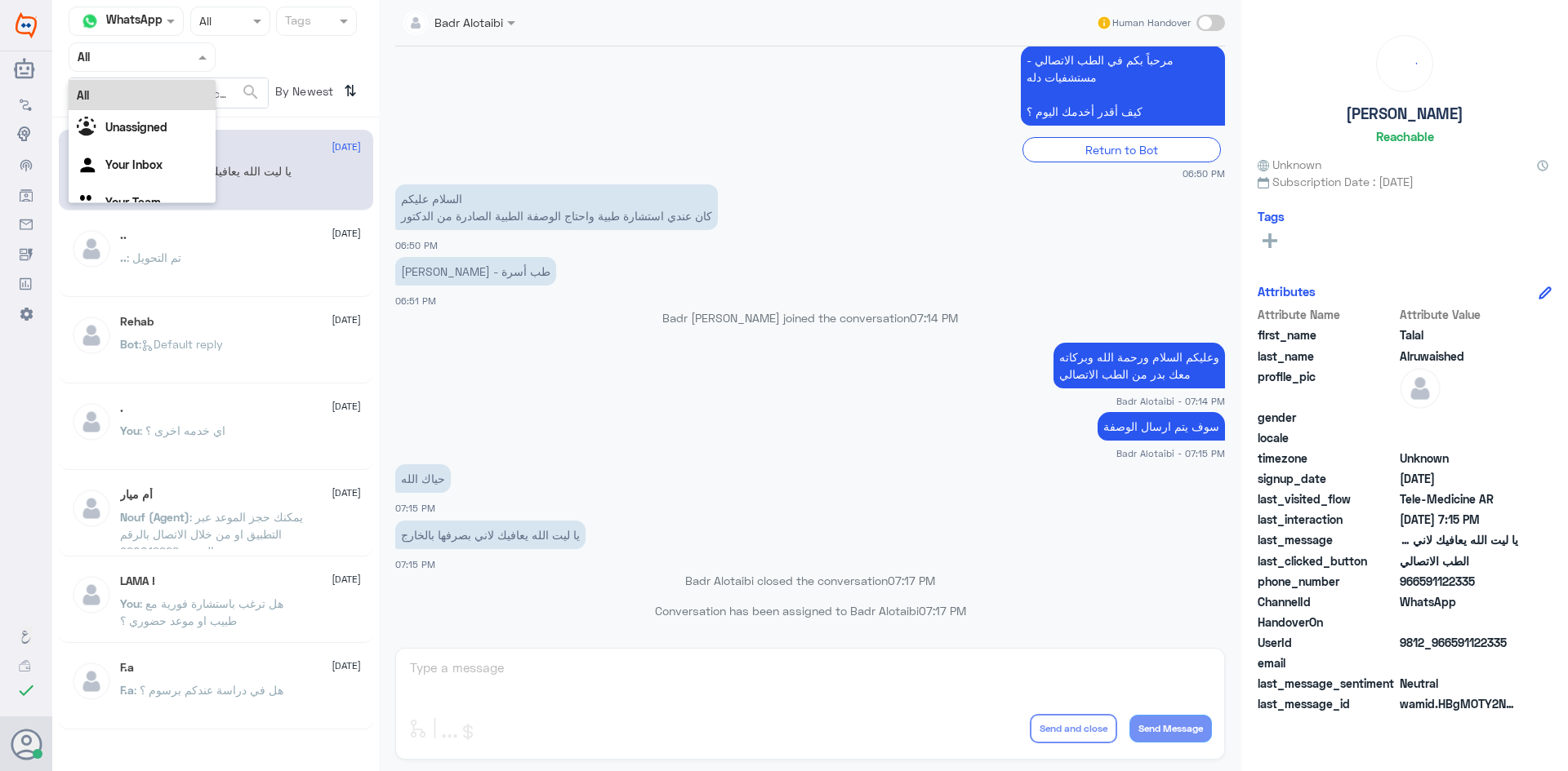
click at [176, 60] on div at bounding box center [141, 57] width 145 height 19
click at [182, 111] on div "Unassigned" at bounding box center [141, 129] width 147 height 37
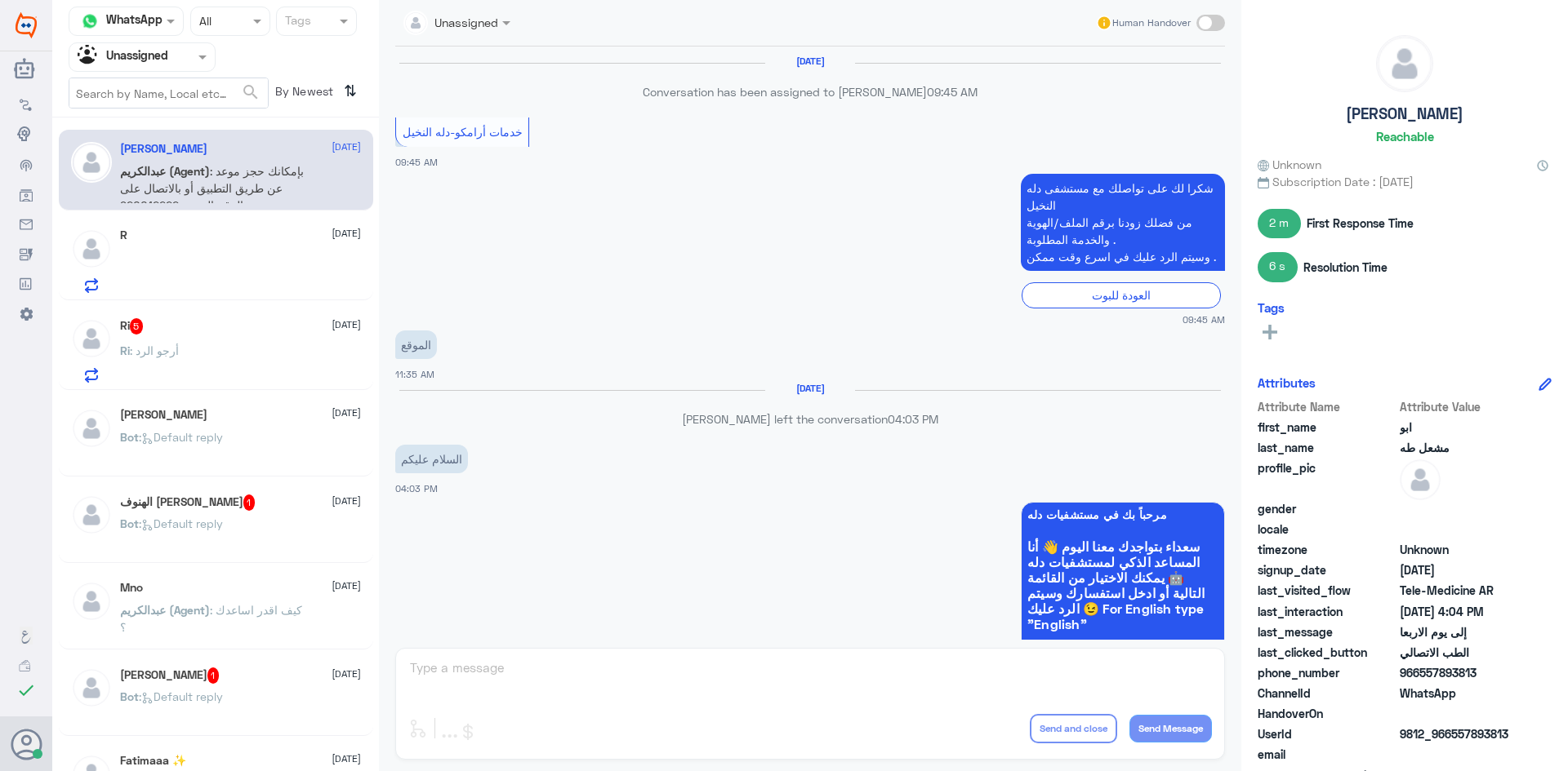
scroll to position [677, 0]
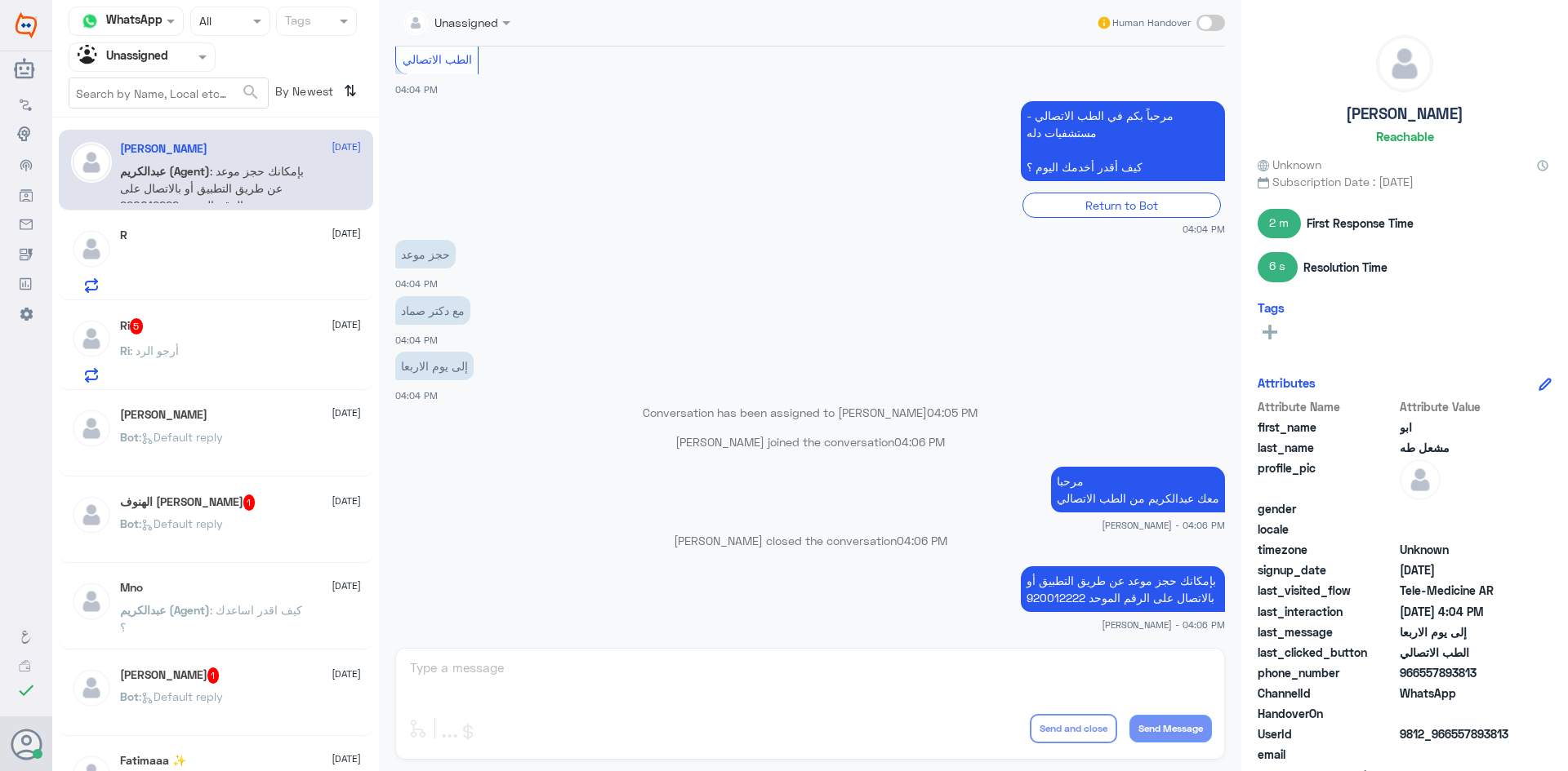
click at [265, 243] on div "R 2 September" at bounding box center [240, 260] width 241 height 65
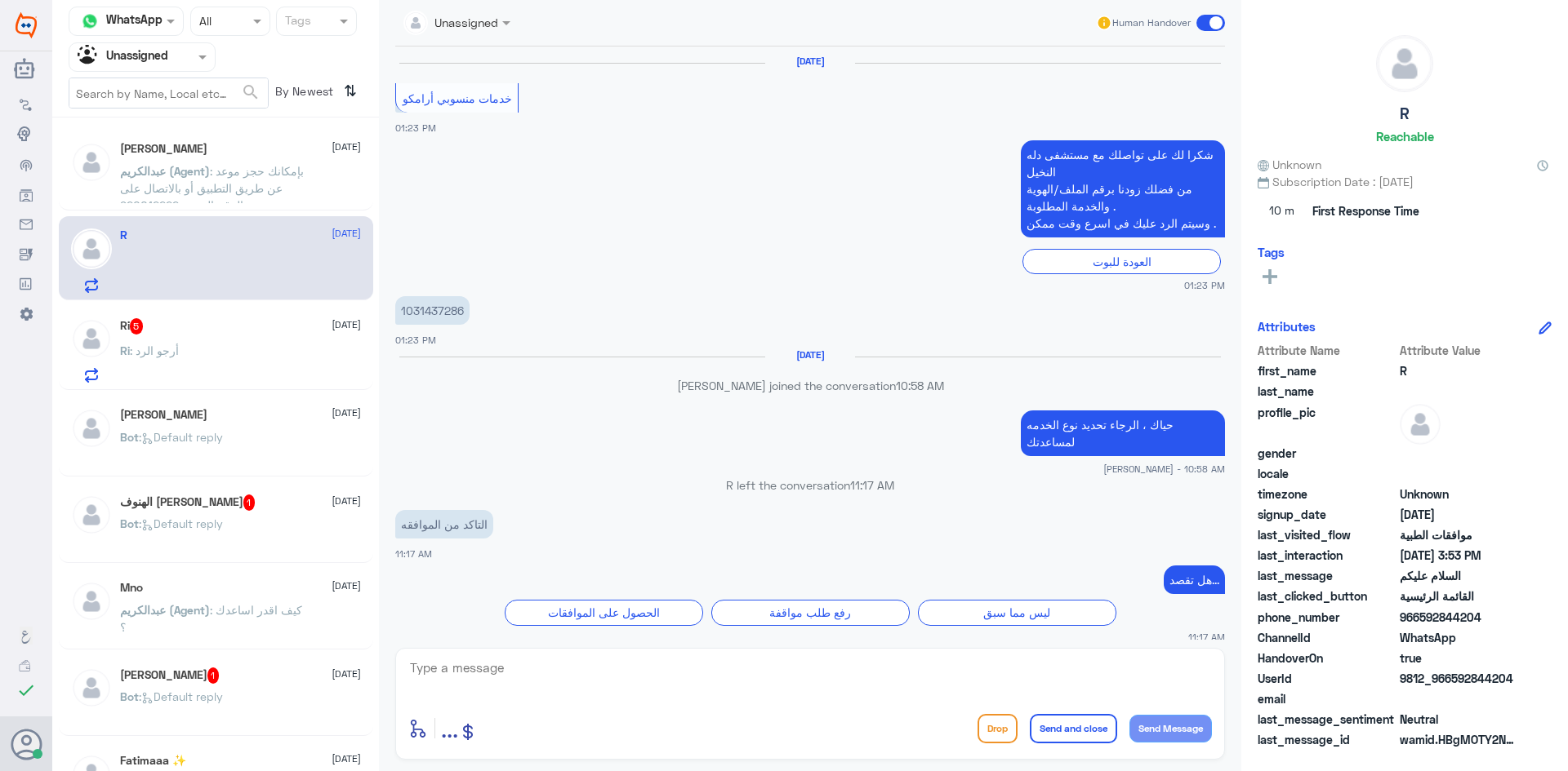
scroll to position [1446, 0]
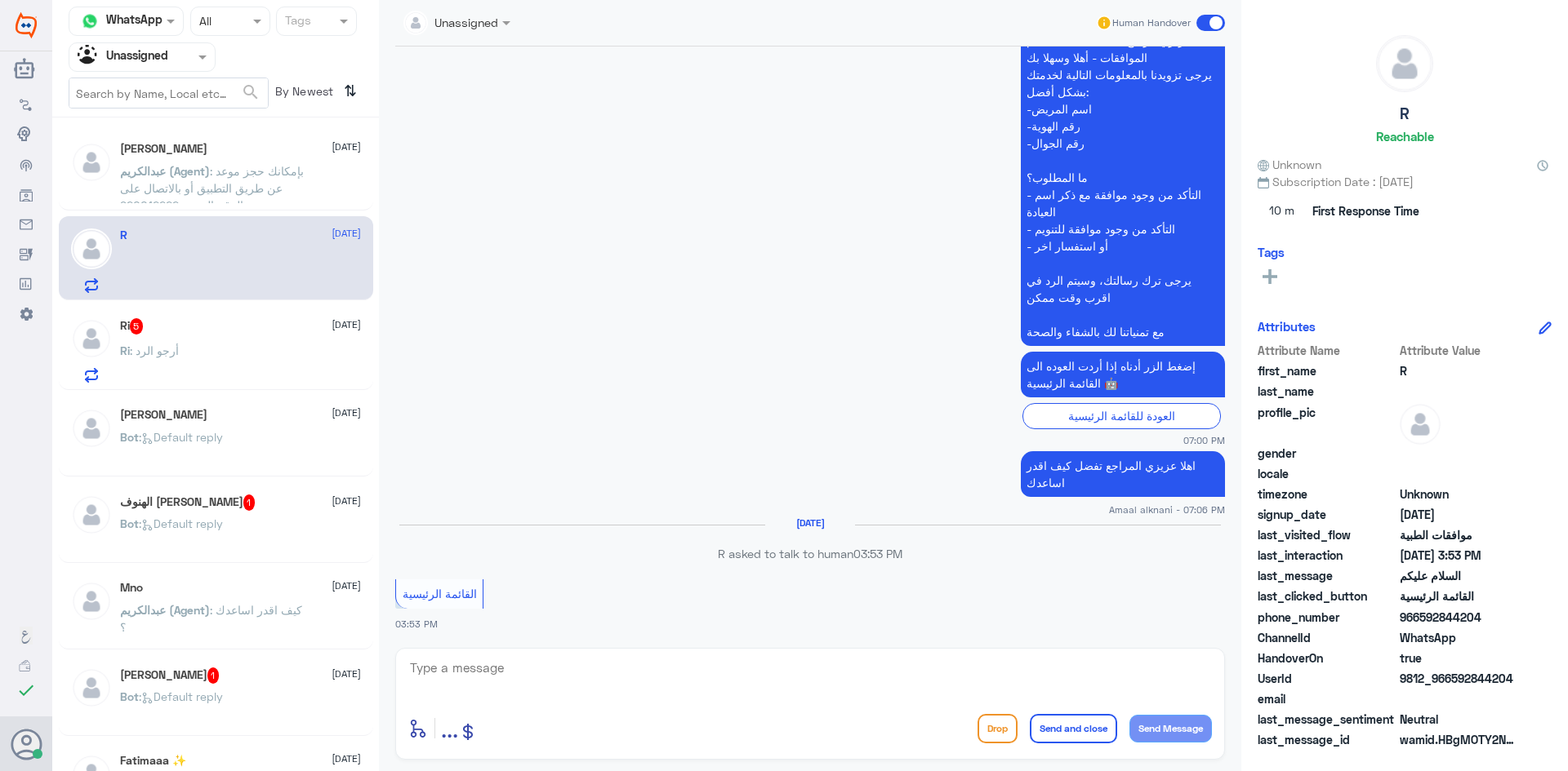
click at [240, 342] on div "Ri 5 2 September Ri : أرجو الرد" at bounding box center [240, 350] width 241 height 65
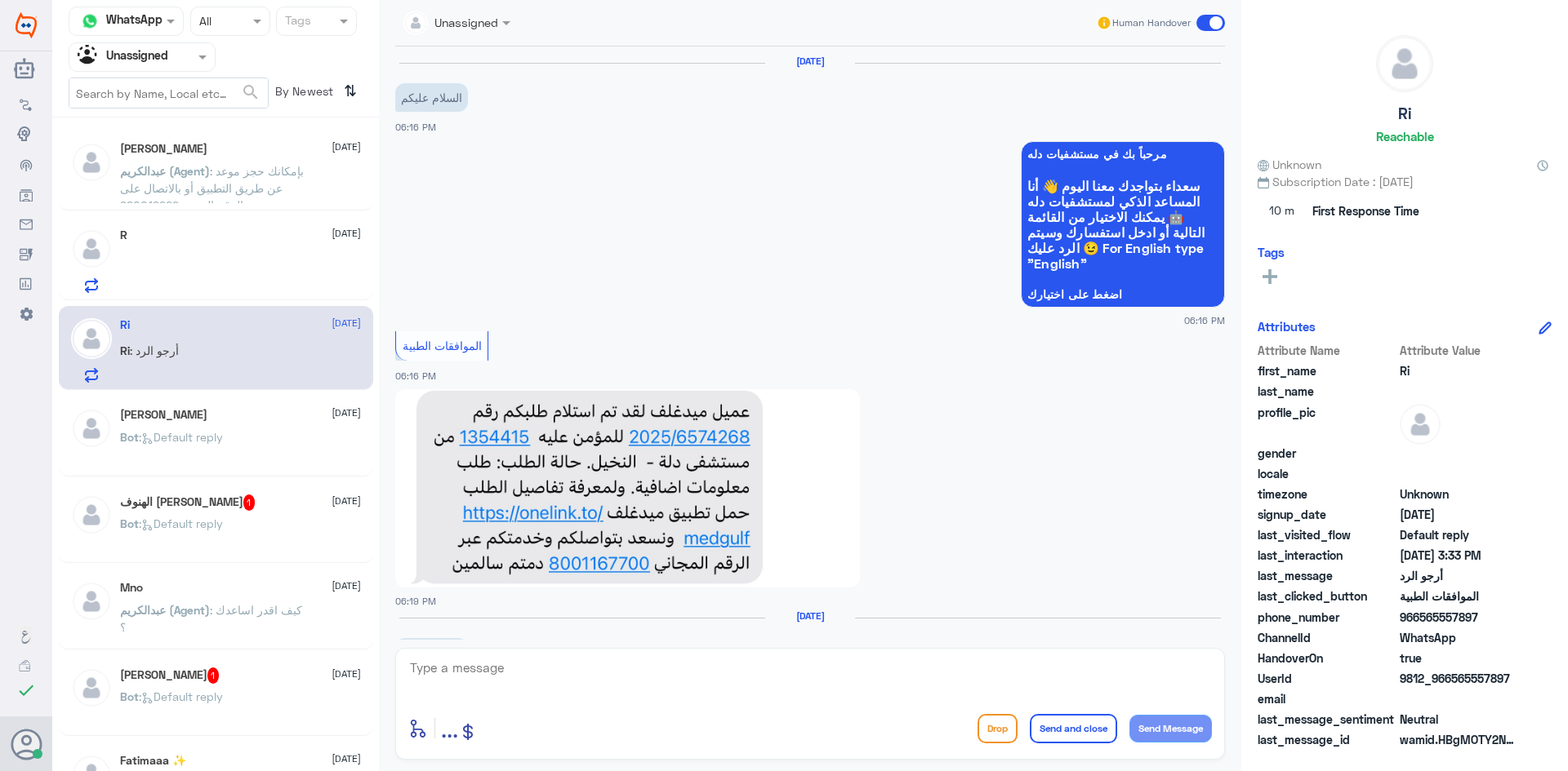
click at [213, 441] on span ": Default reply" at bounding box center [181, 437] width 84 height 14
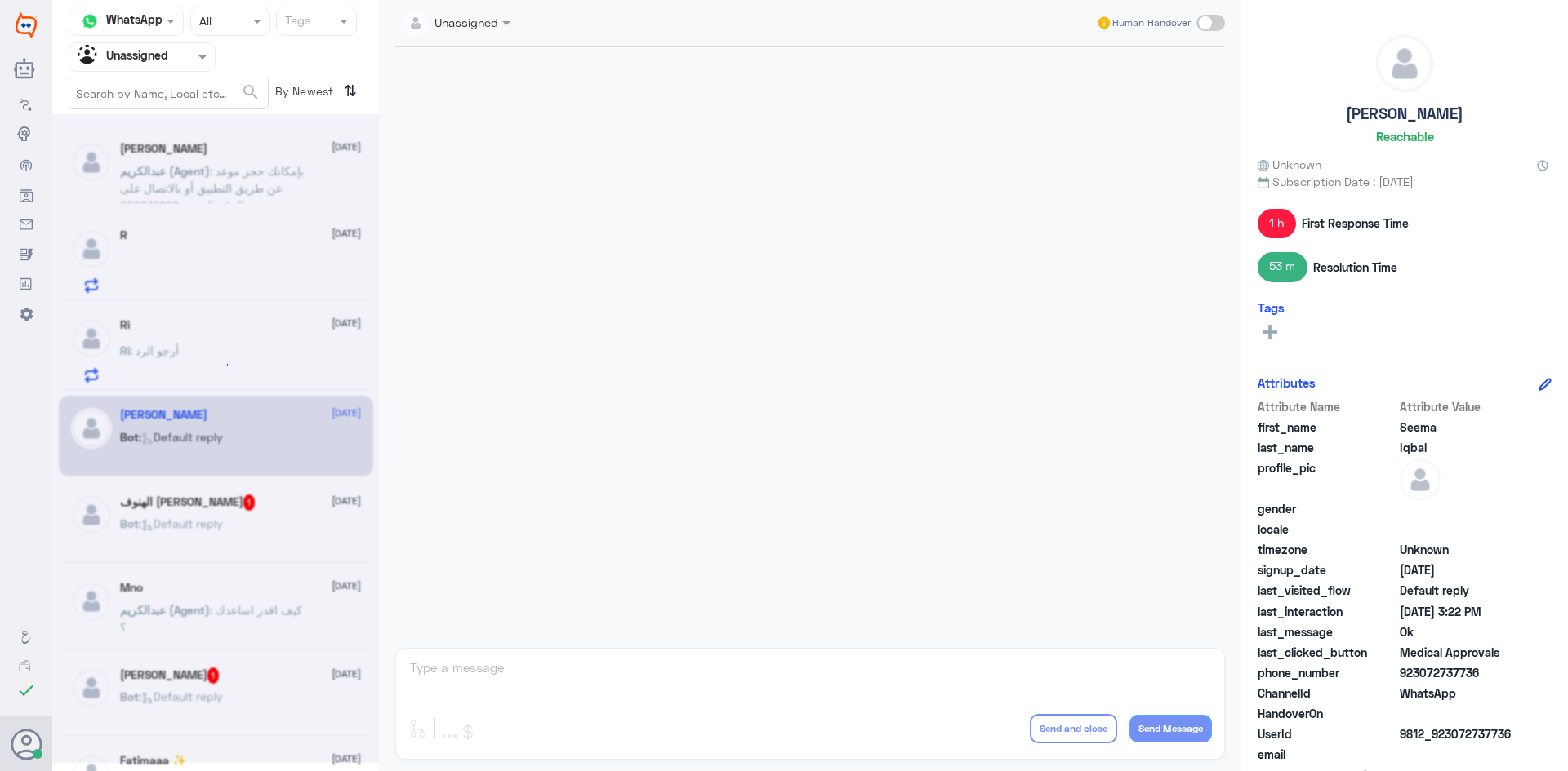
scroll to position [1680, 0]
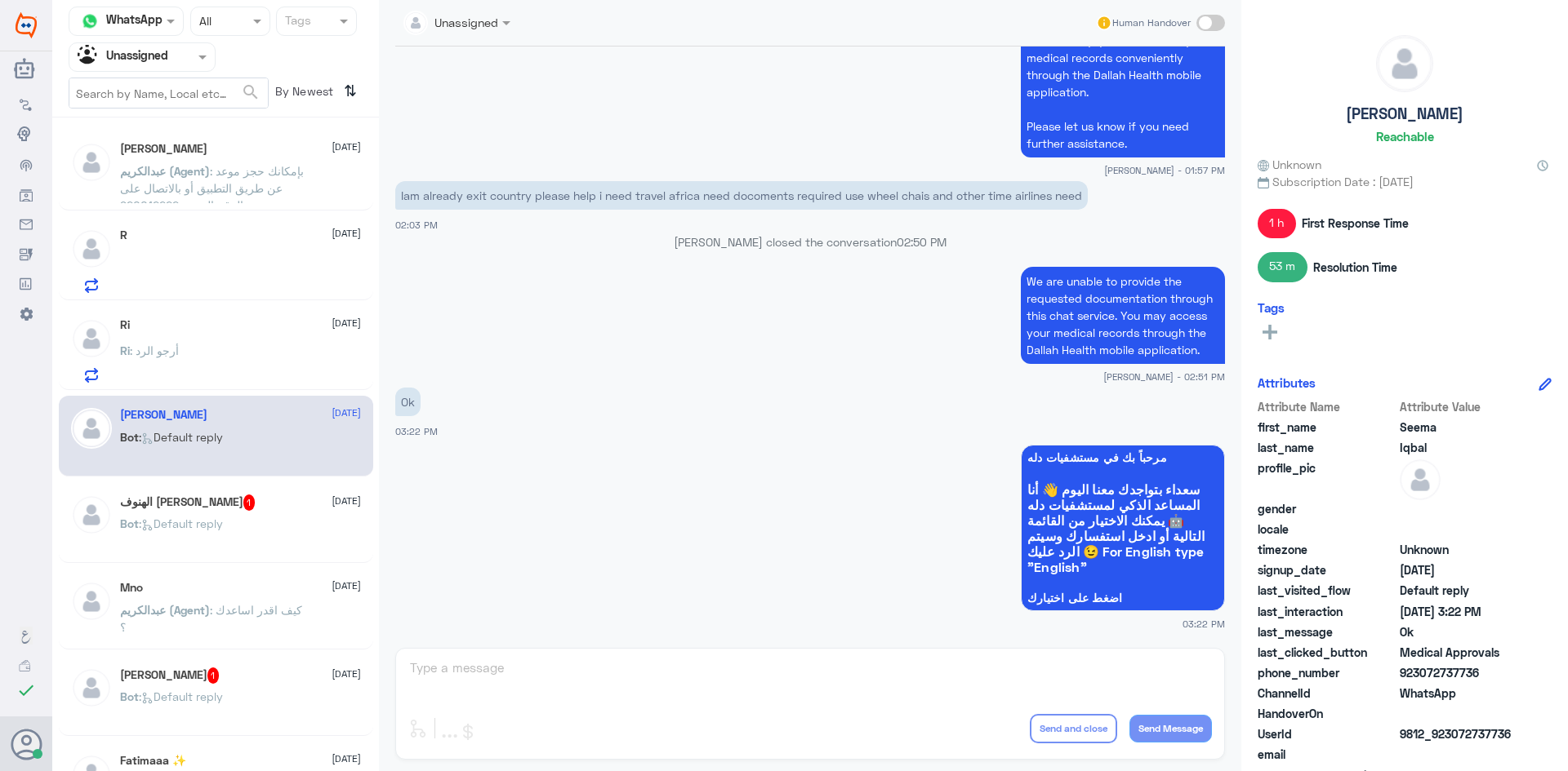
click at [232, 501] on div "الهنوف البقمي 1 2 September" at bounding box center [240, 502] width 241 height 16
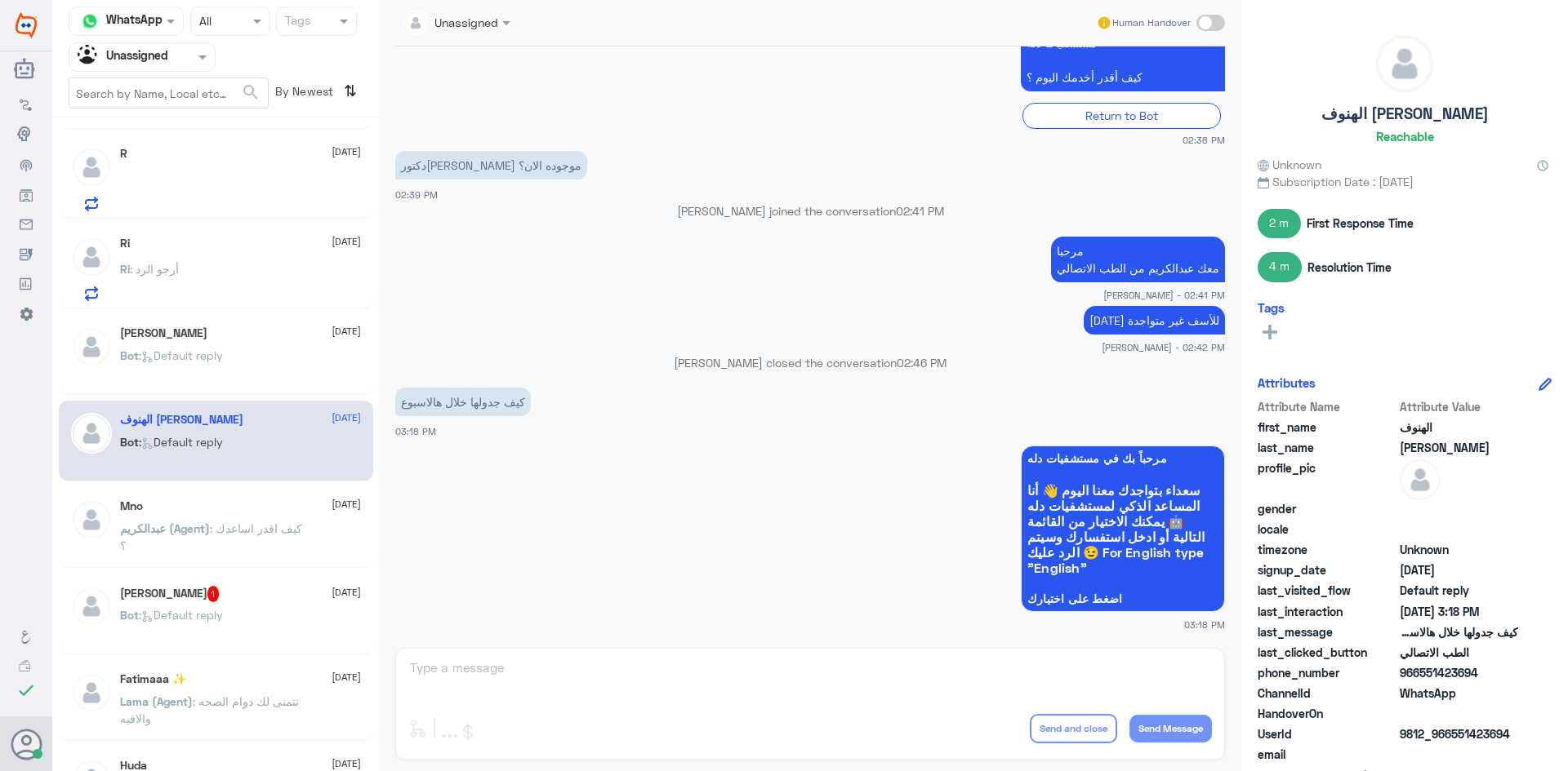
scroll to position [163, 0]
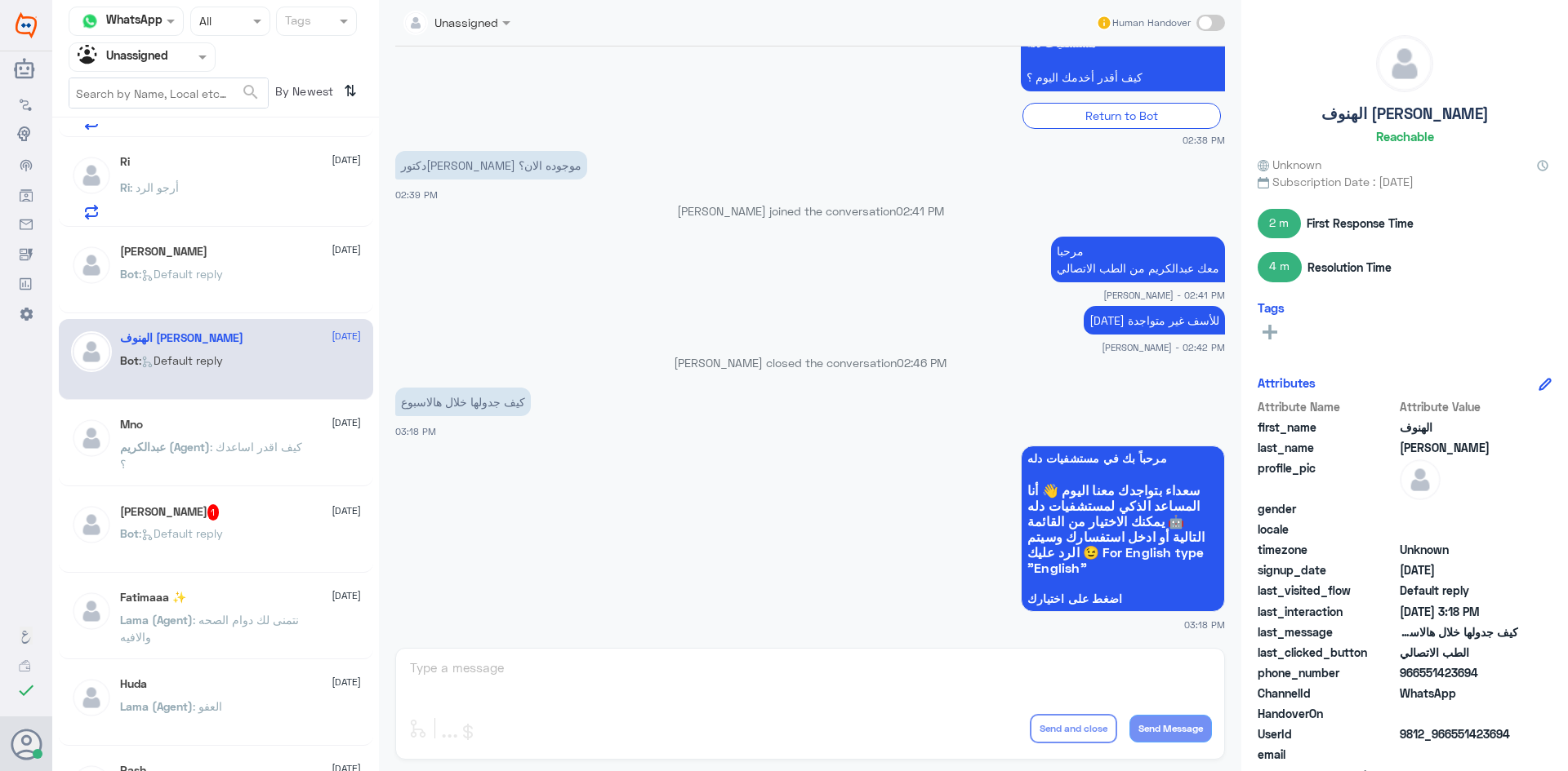
click at [242, 472] on p "عبدالكريم (Agent) : كيف اقدر اساعدك ؟" at bounding box center [212, 458] width 183 height 41
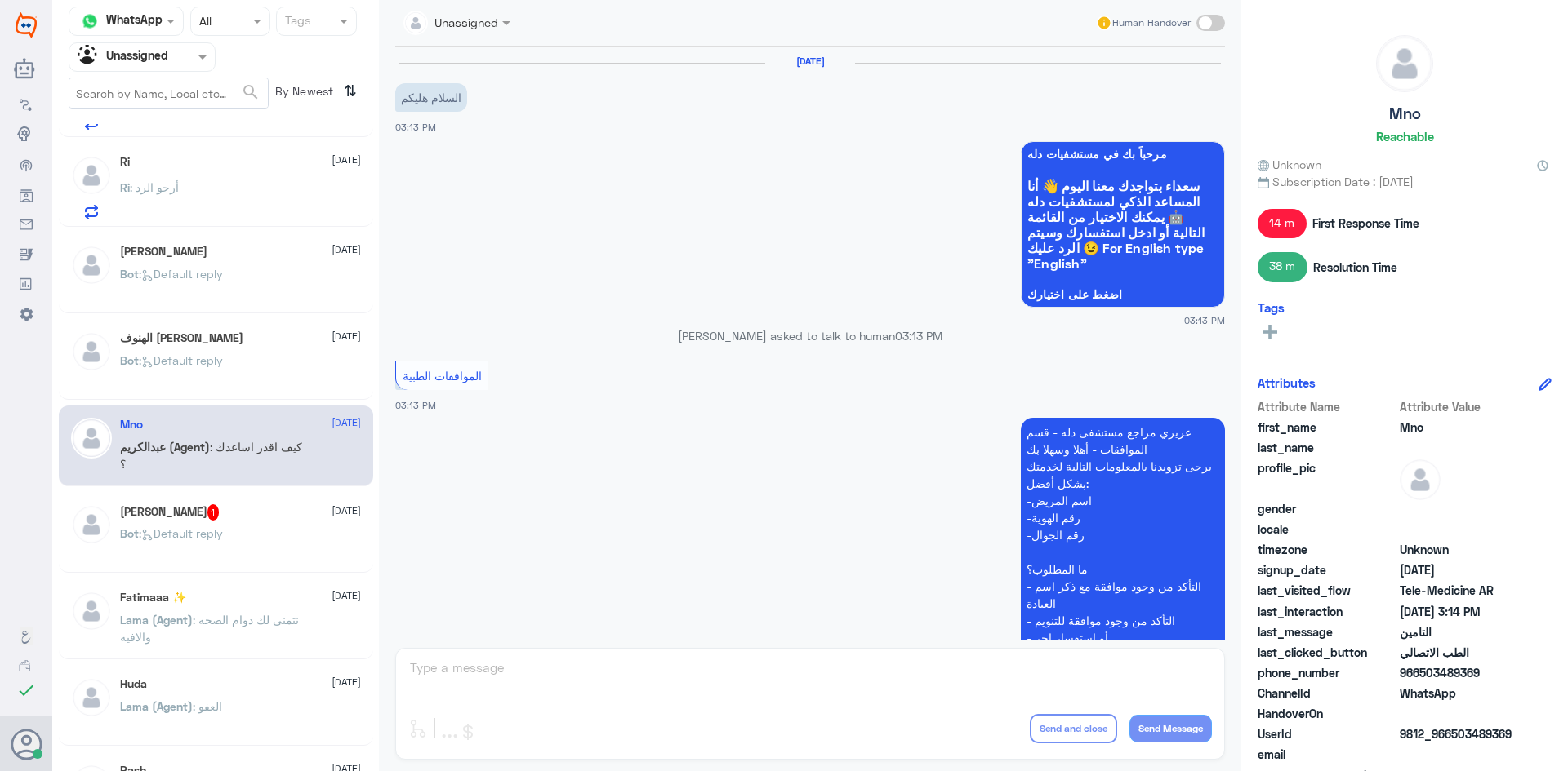
scroll to position [854, 0]
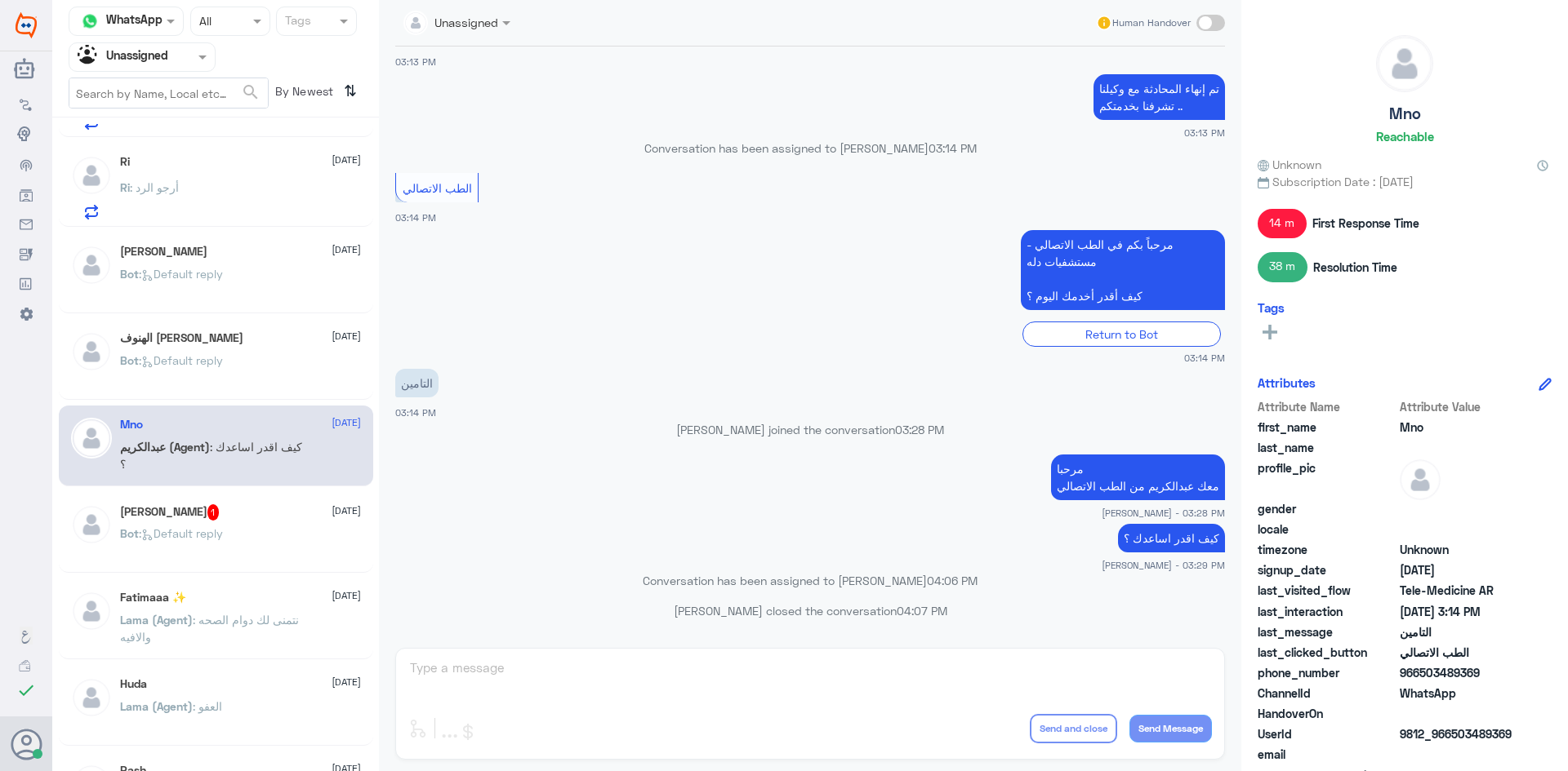
click at [241, 491] on div "ابو مشعل طه 2 September عبدالكريم (Agent) : بإمكانك حجز موعد عن طريق التطبيق أو…" at bounding box center [215, 451] width 327 height 653
click at [240, 508] on div "عبدالرحمن البابطين 1 2 September" at bounding box center [240, 512] width 241 height 16
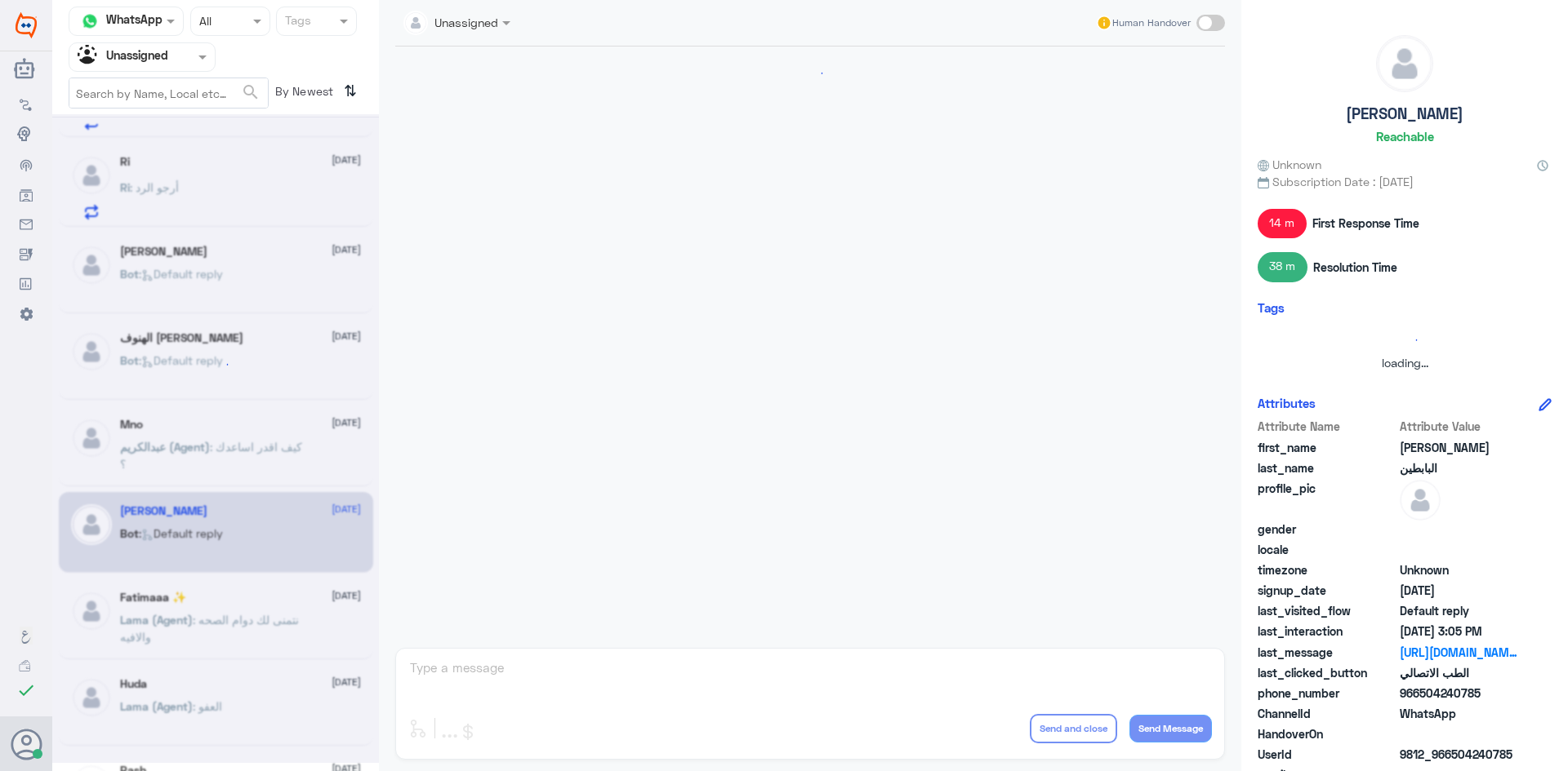
scroll to position [847, 0]
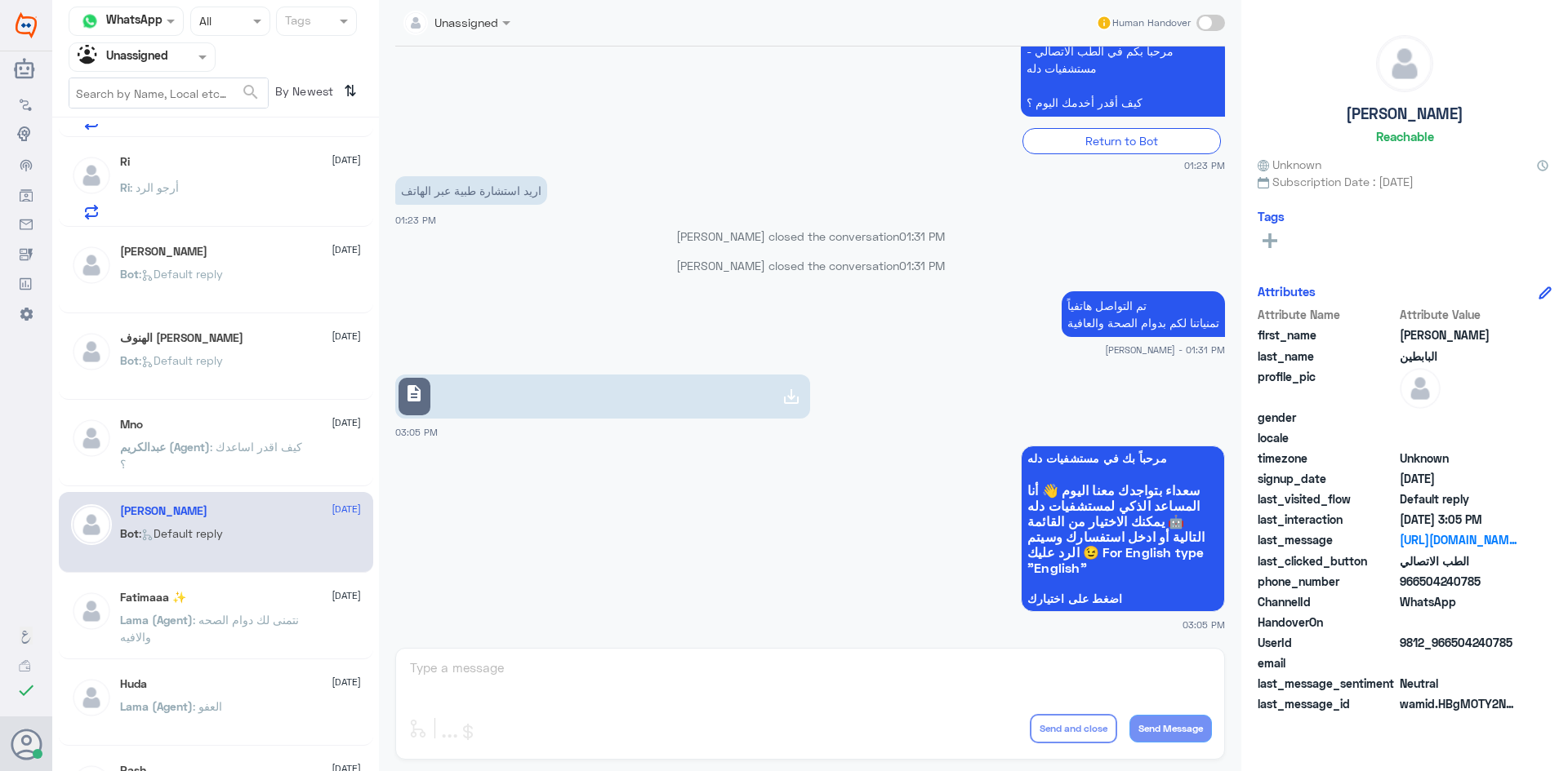
click at [566, 390] on link "description" at bounding box center [602, 396] width 415 height 44
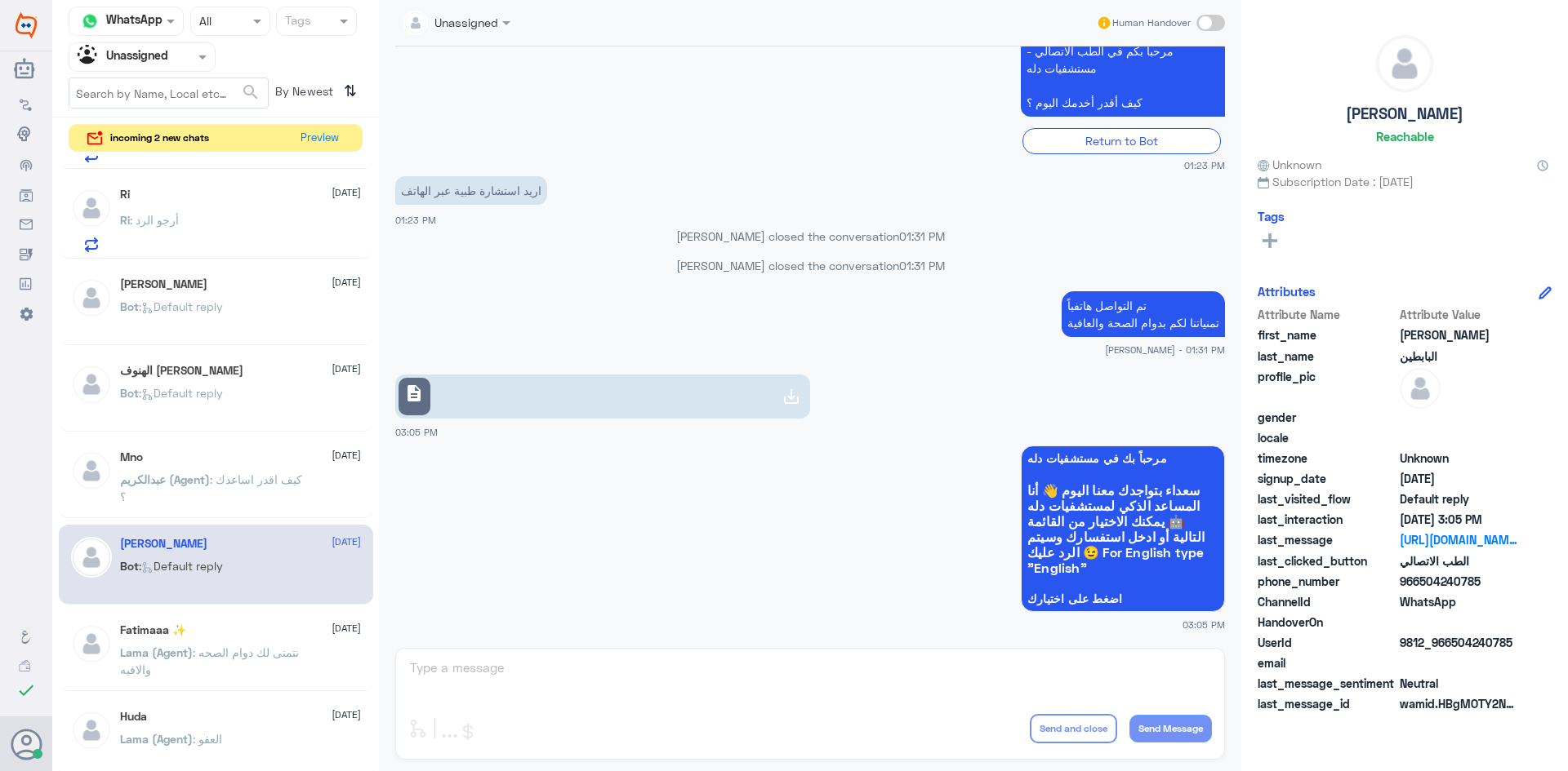
click at [141, 61] on input "text" at bounding box center [123, 57] width 90 height 19
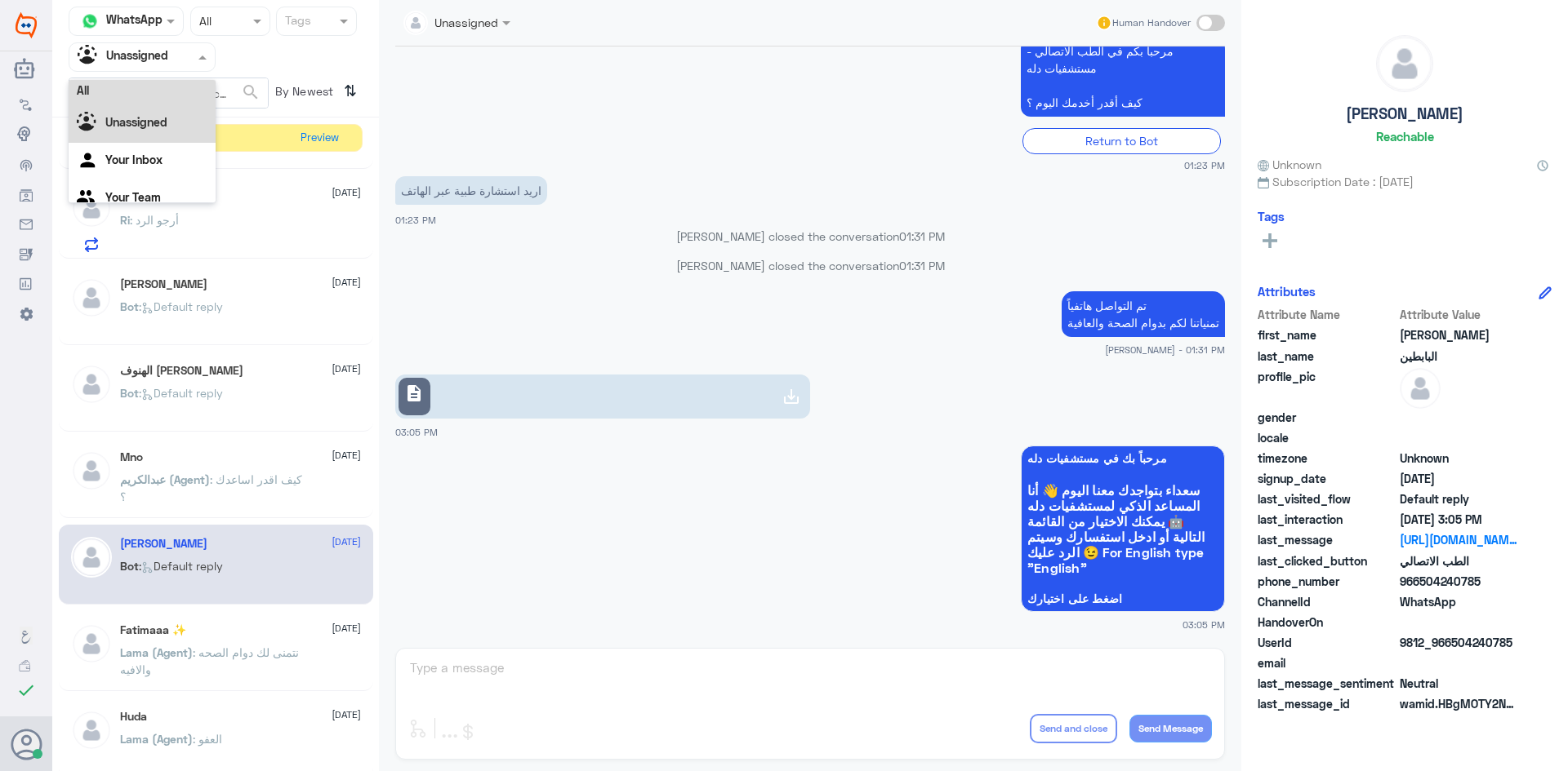
scroll to position [0, 0]
click at [147, 88] on div "All" at bounding box center [141, 95] width 147 height 30
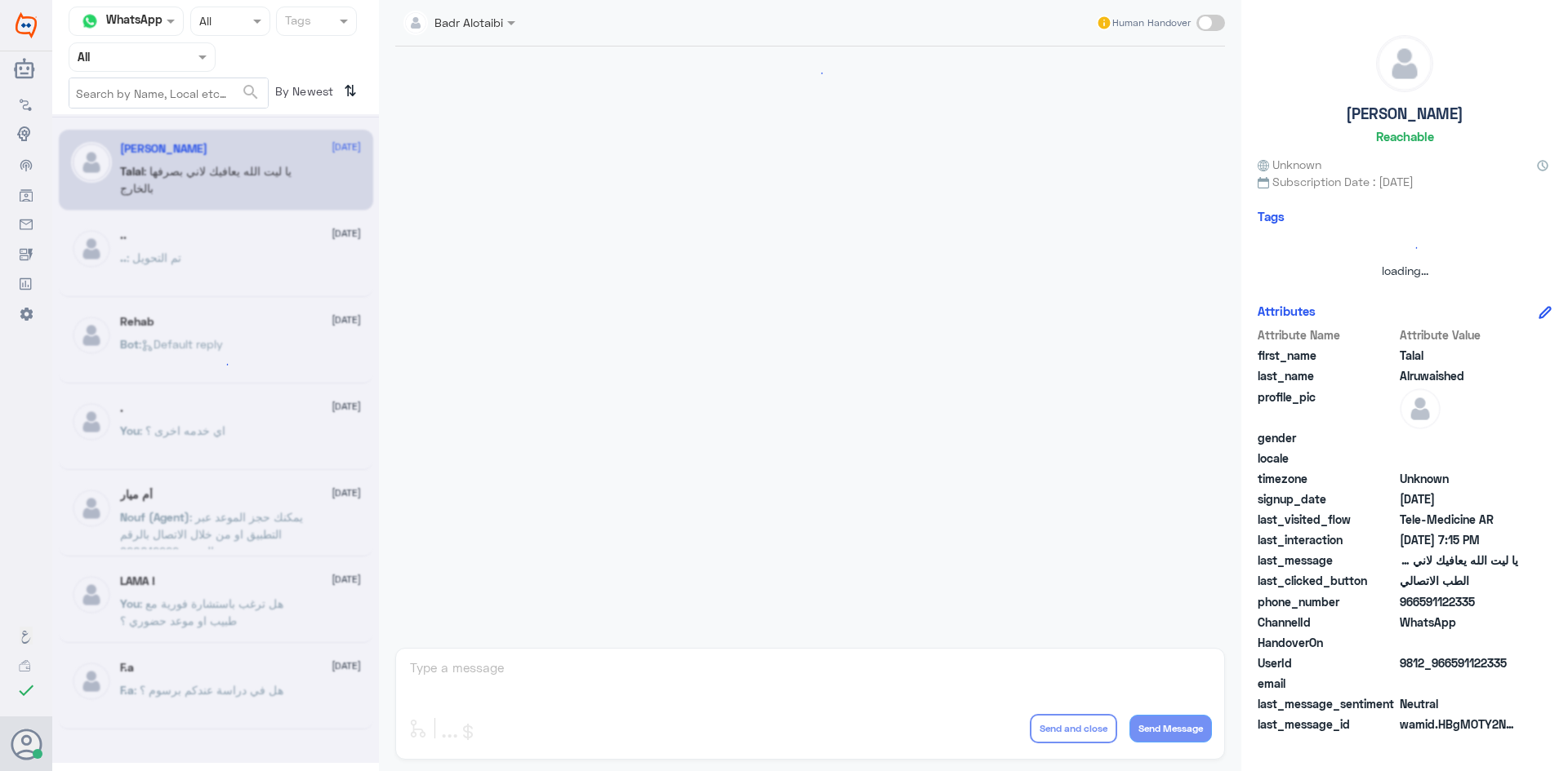
scroll to position [372, 0]
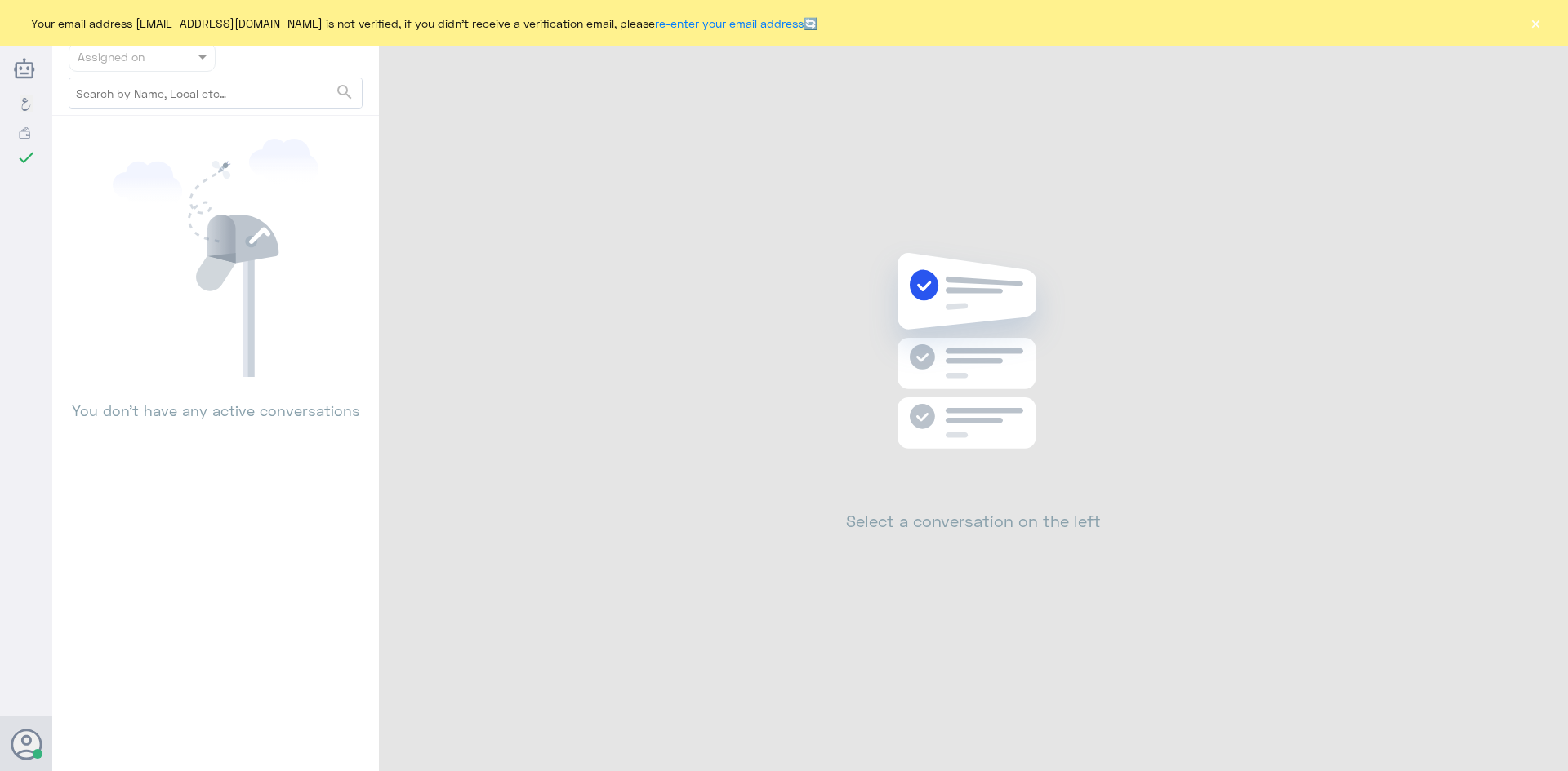
click at [1543, 22] on div "Your email address [EMAIL_ADDRESS][DOMAIN_NAME] is not verified, if you didn't …" at bounding box center [784, 22] width 1568 height 46
click at [1533, 22] on button "×" at bounding box center [1534, 22] width 16 height 16
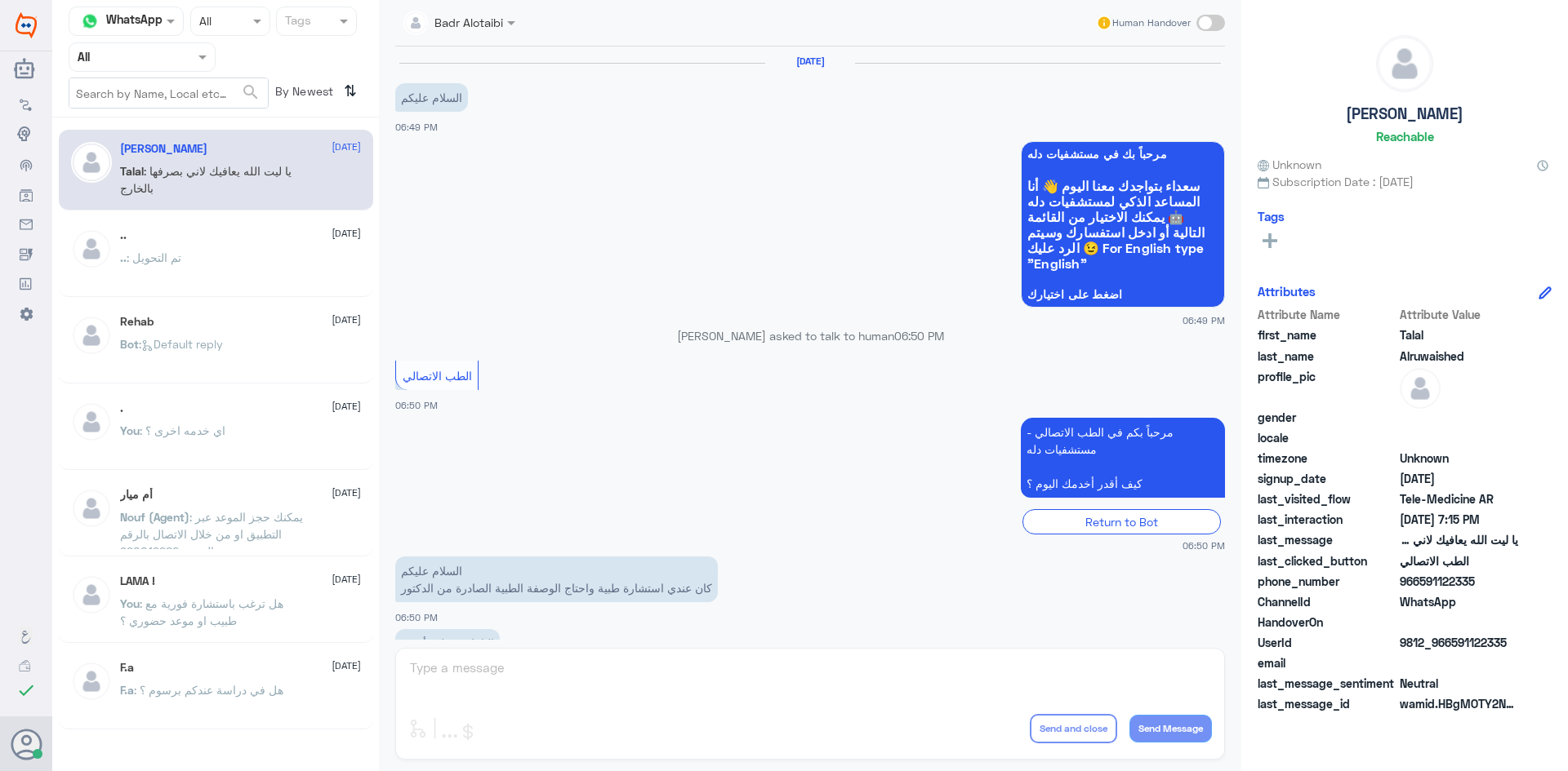
scroll to position [372, 0]
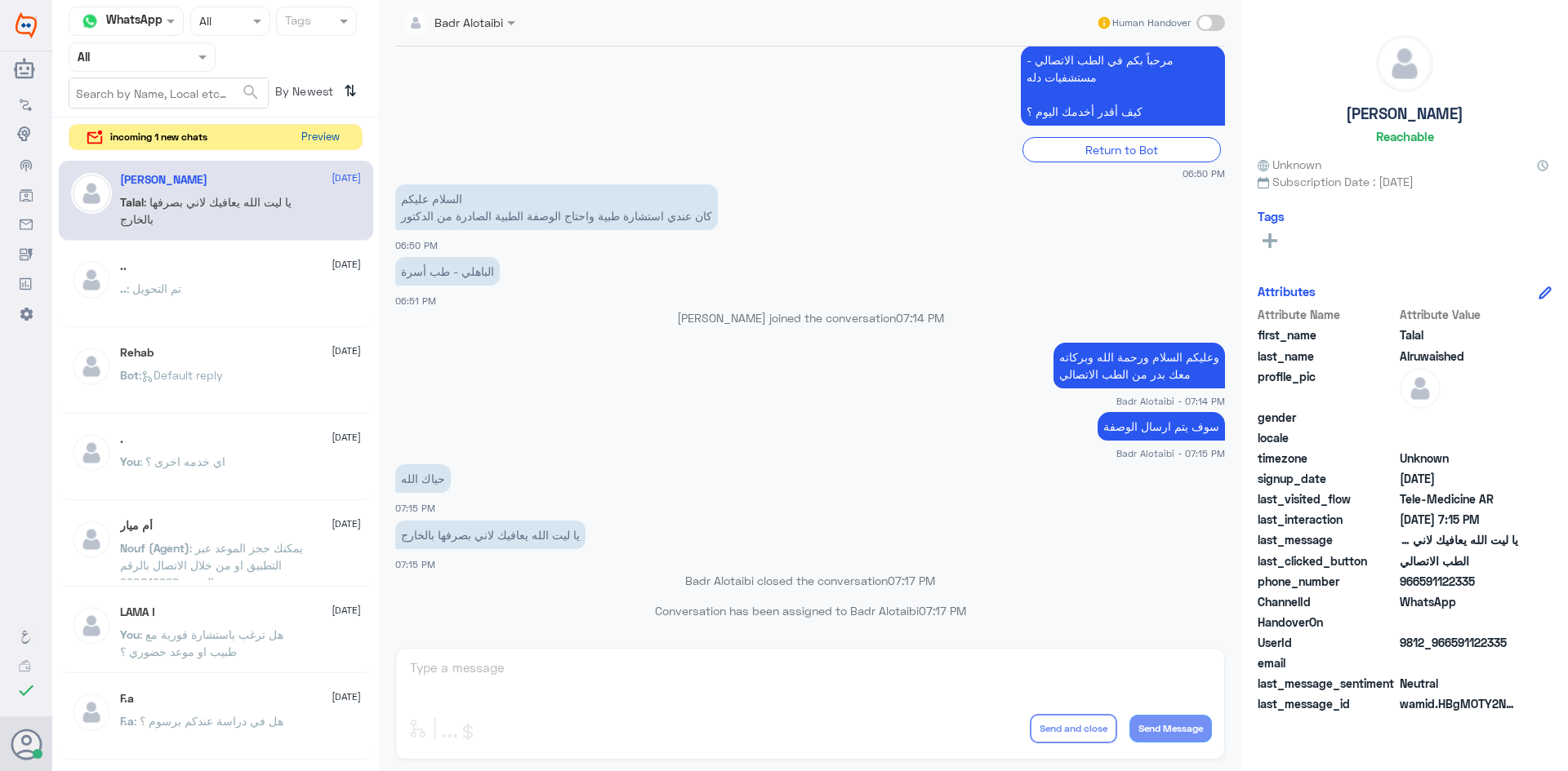
click at [323, 130] on button "Preview" at bounding box center [320, 137] width 51 height 25
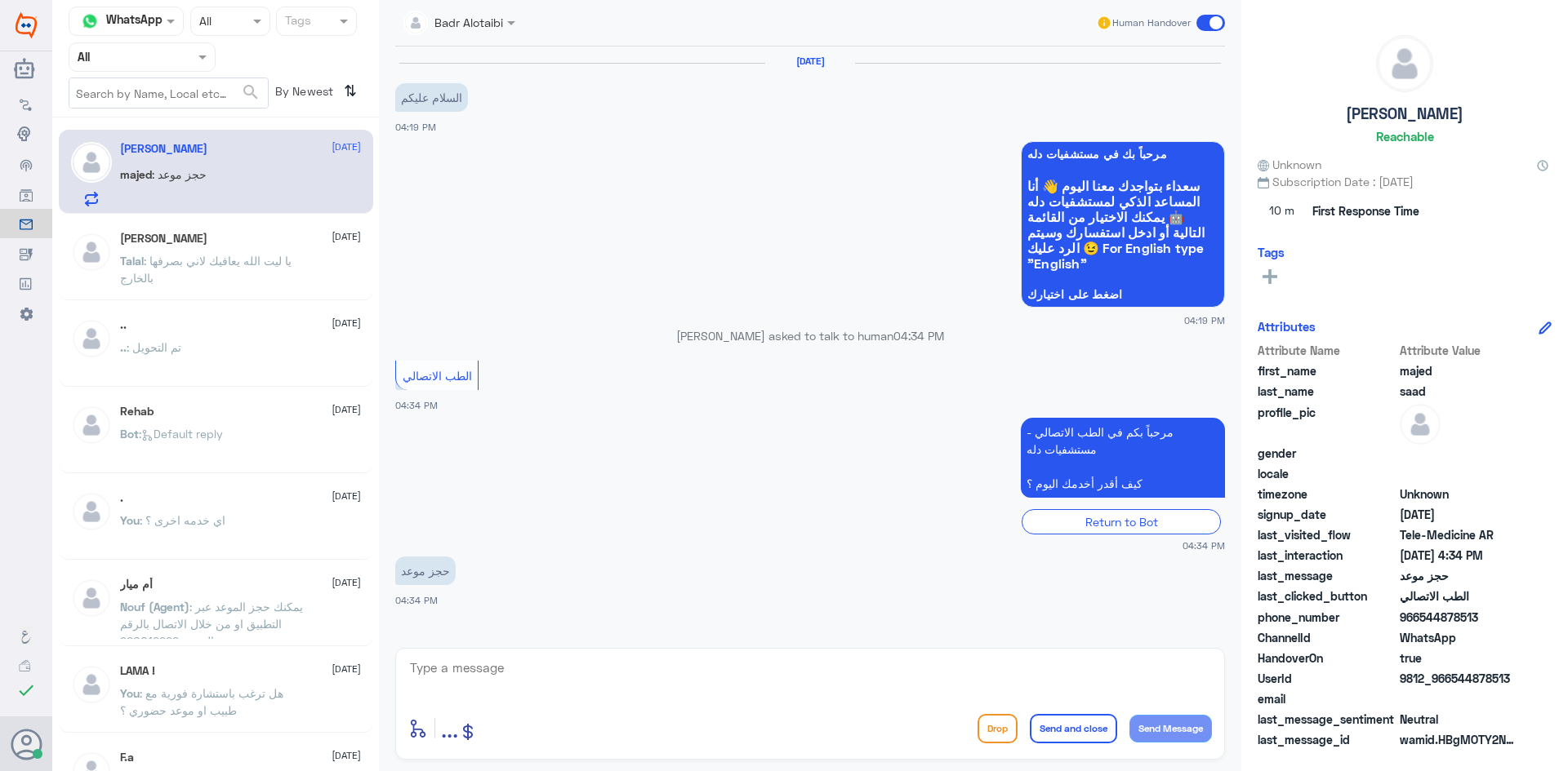
click at [598, 674] on textarea at bounding box center [810, 676] width 803 height 40
type textarea "l"
type textarea "مرحبا معك بدر من الطب الاتصالي كيف اقدر اخدمك ؟"
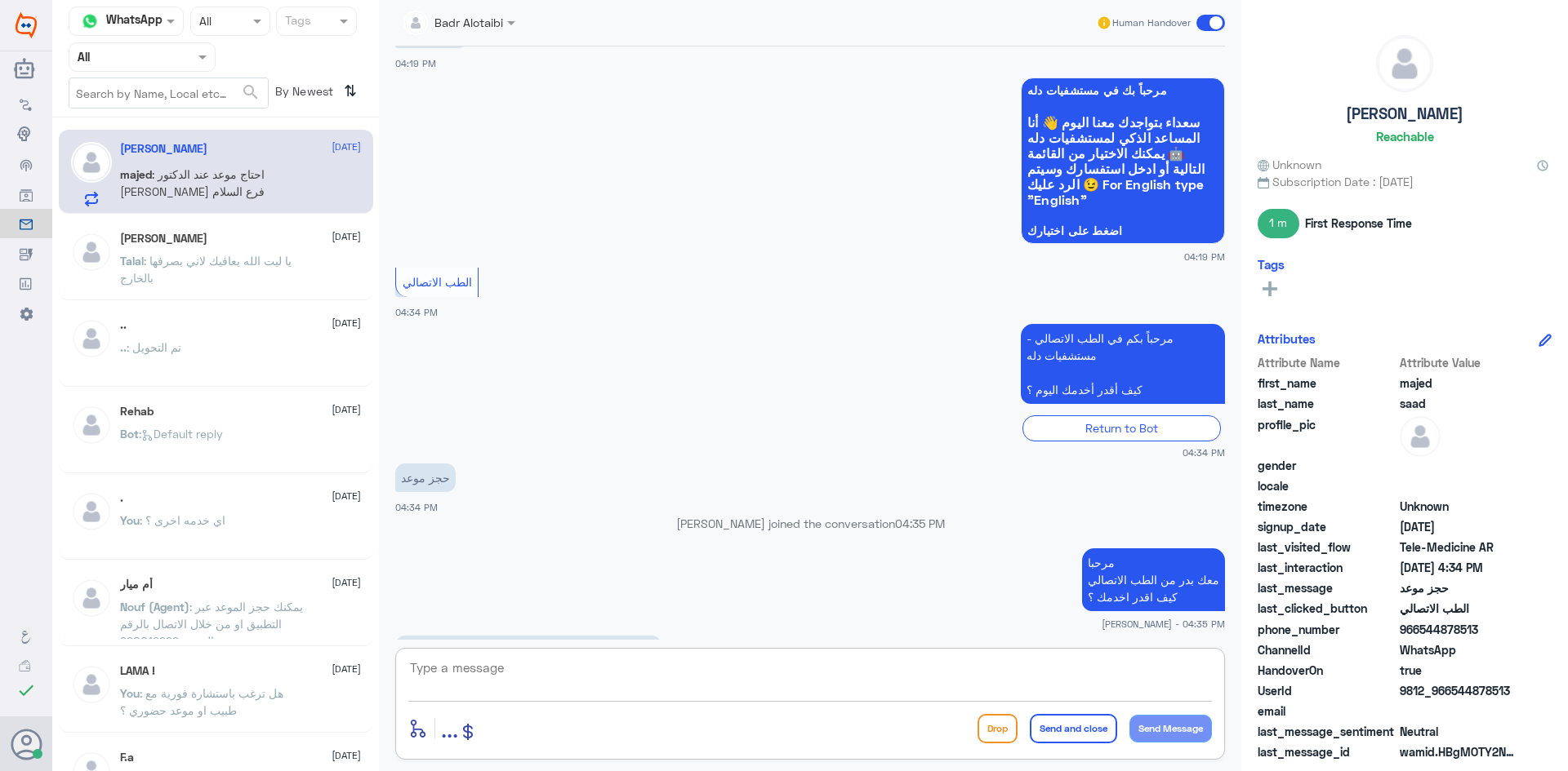
scroll to position [119, 0]
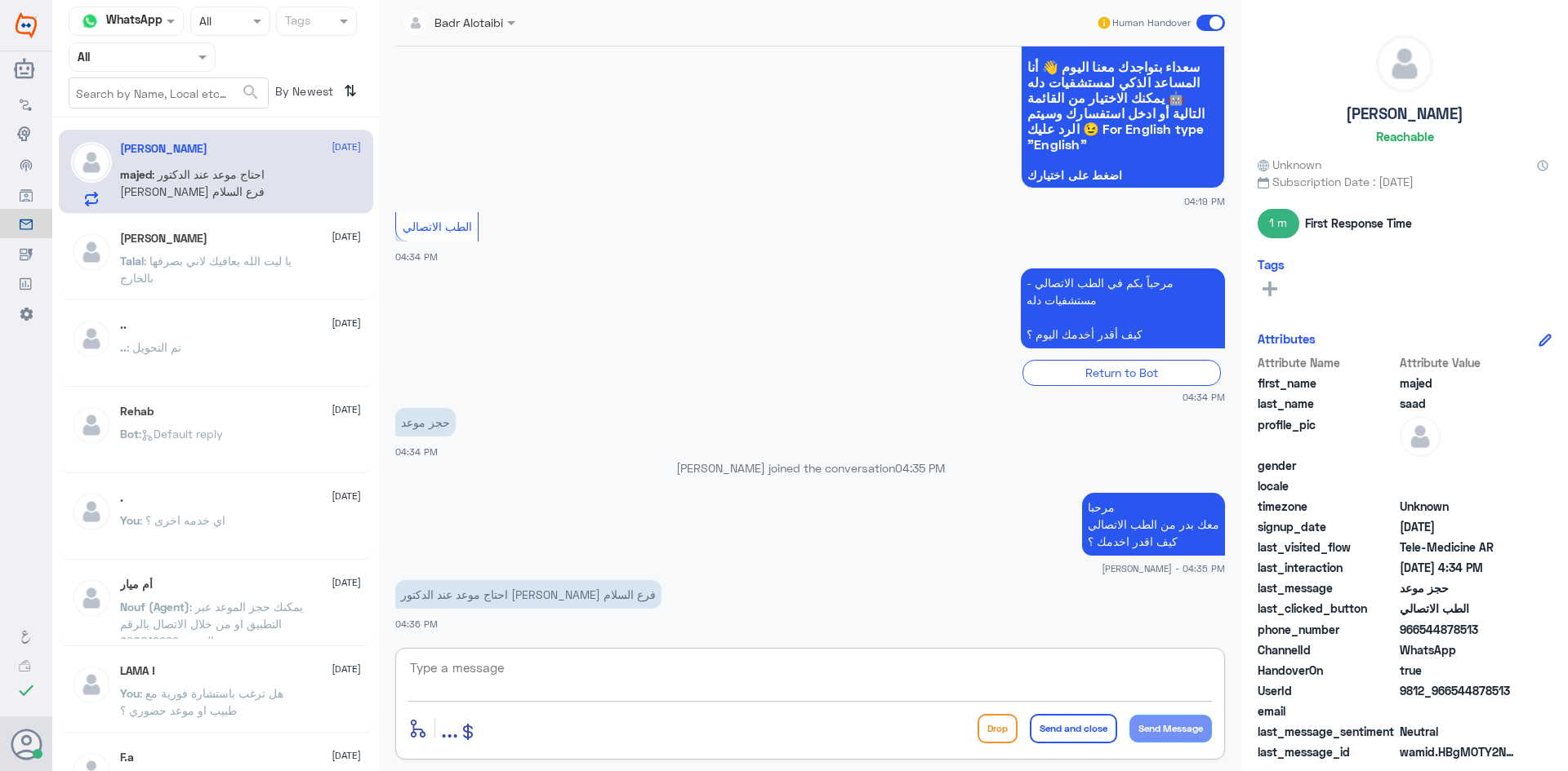
click at [910, 687] on textarea at bounding box center [810, 676] width 803 height 40
type textarea "يمكنك حجز موعد عن طريق الرقم الموحد 920012222"
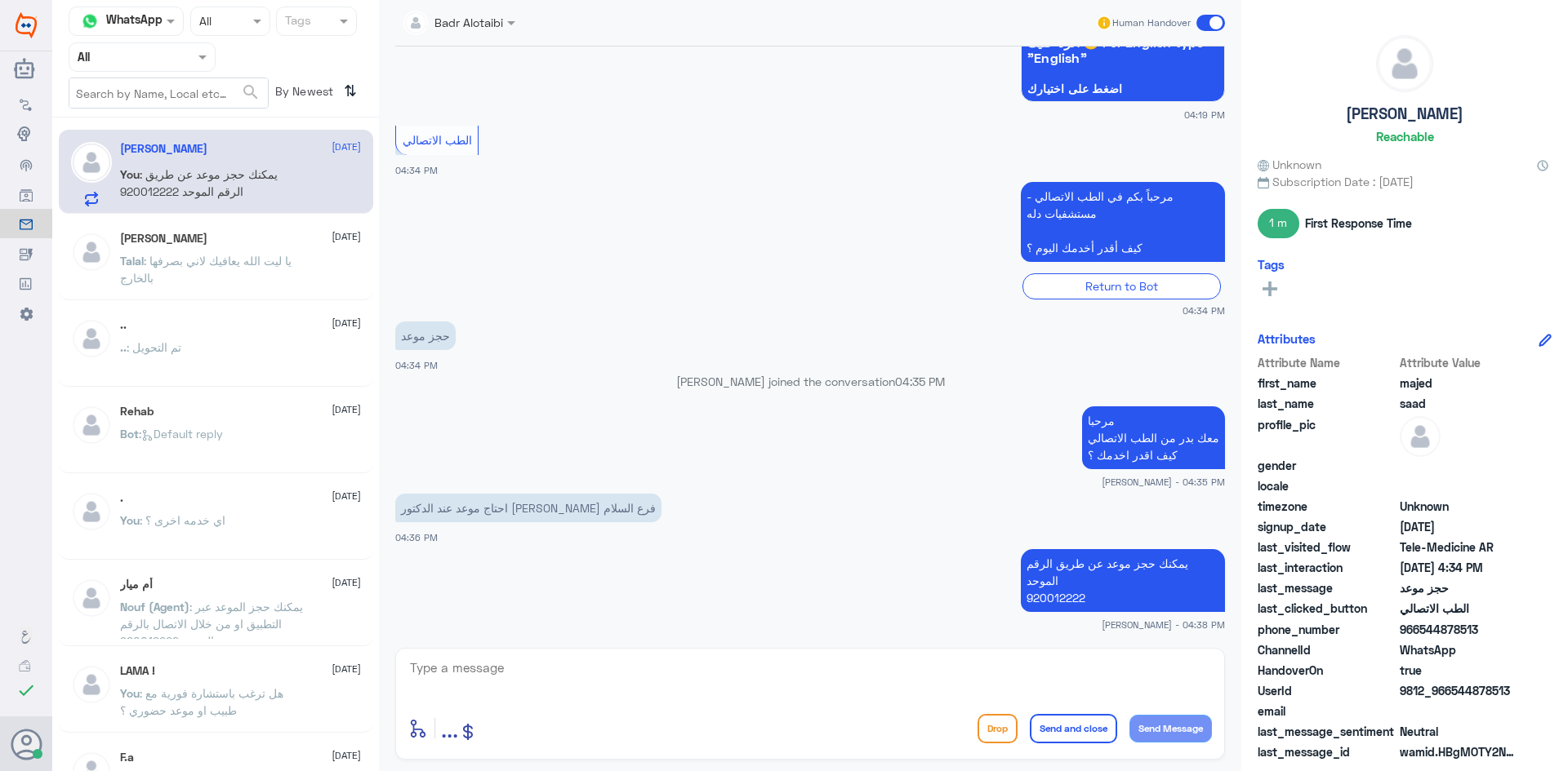
click at [1210, 22] on span at bounding box center [1210, 22] width 29 height 16
click at [0, 0] on input "checkbox" at bounding box center [0, 0] width 0 height 0
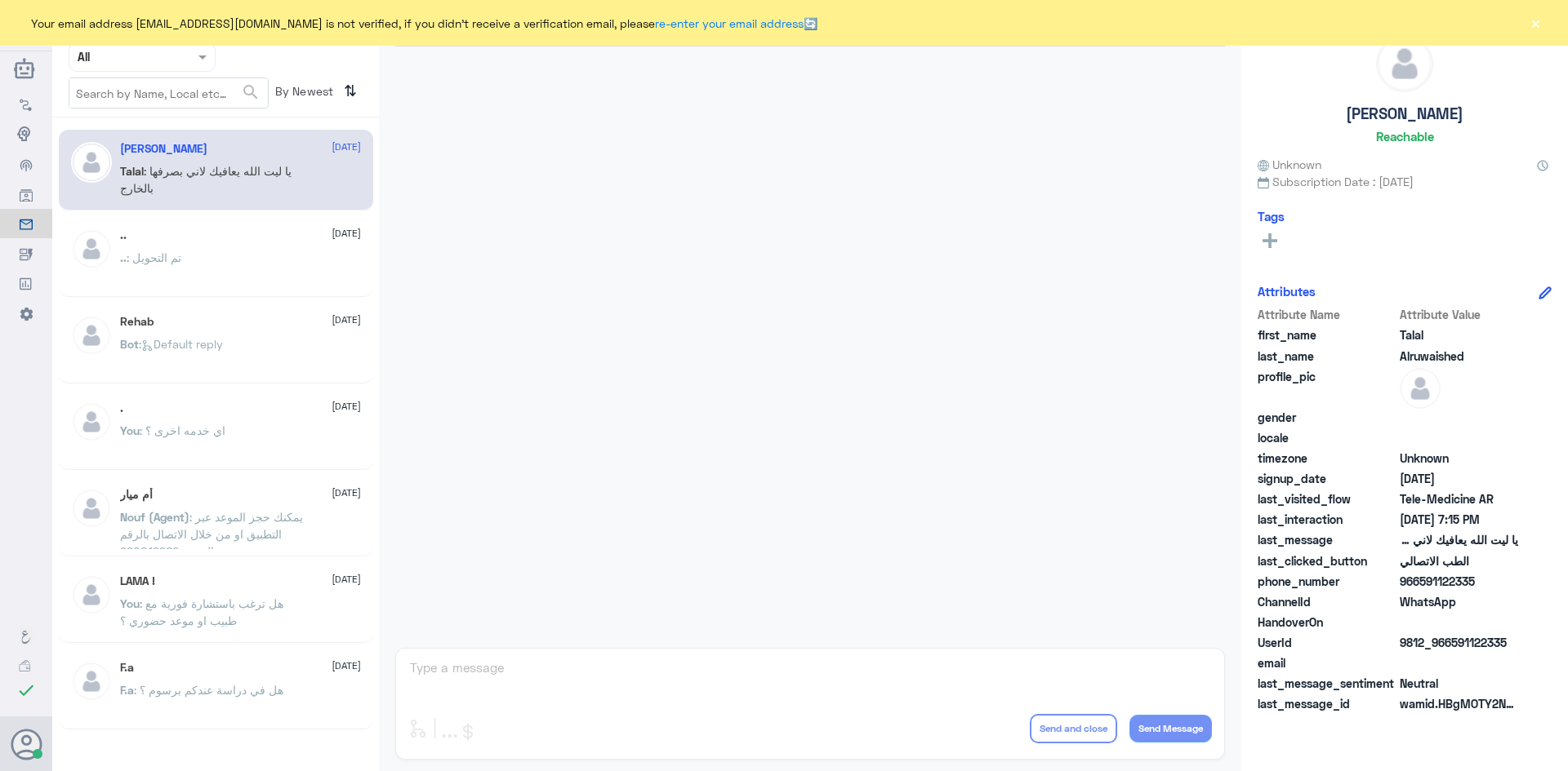
click at [1549, 24] on div "Your email address [EMAIL_ADDRESS][DOMAIN_NAME] is not verified, if you didn't …" at bounding box center [784, 22] width 1568 height 46
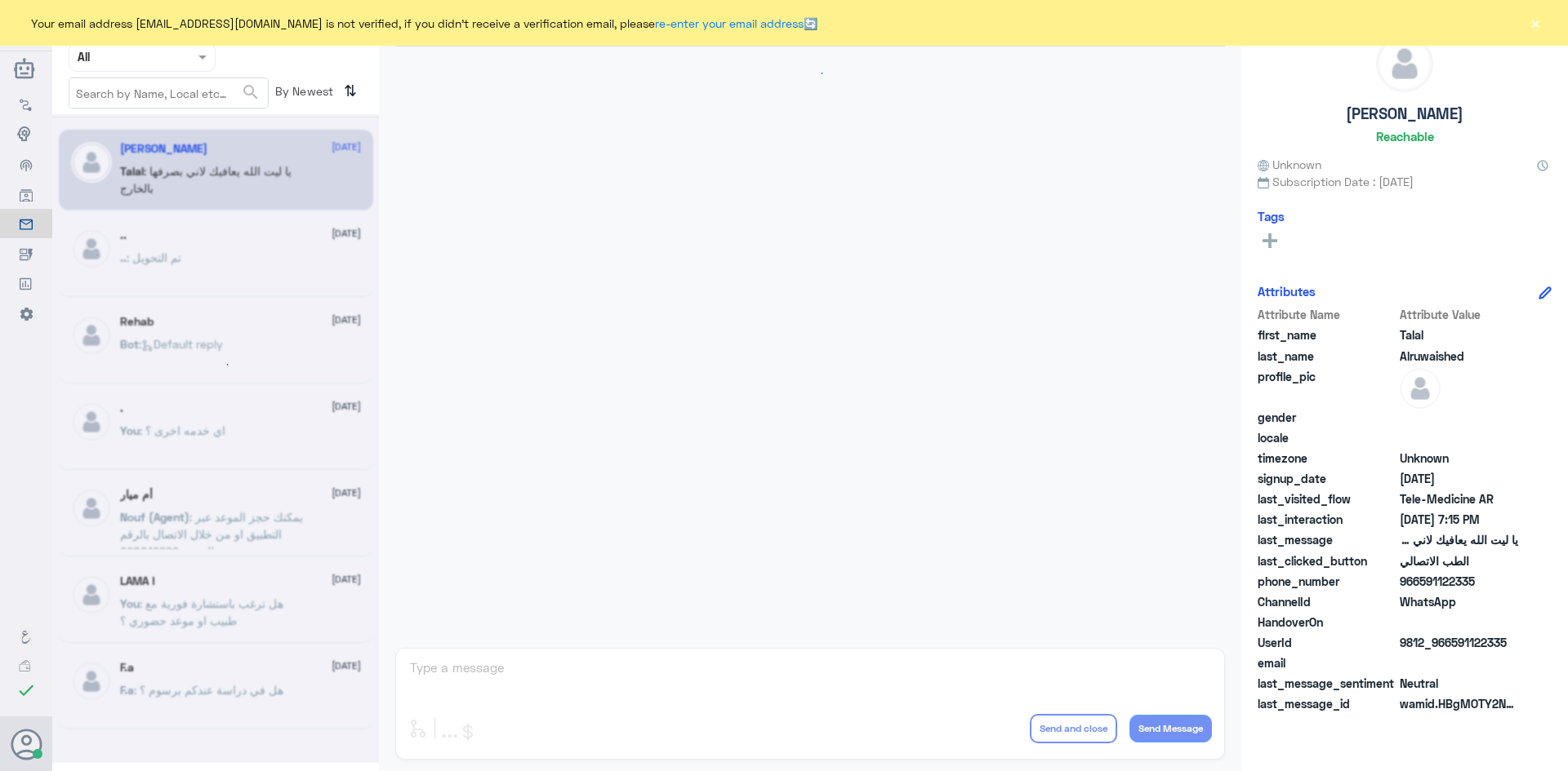
scroll to position [372, 0]
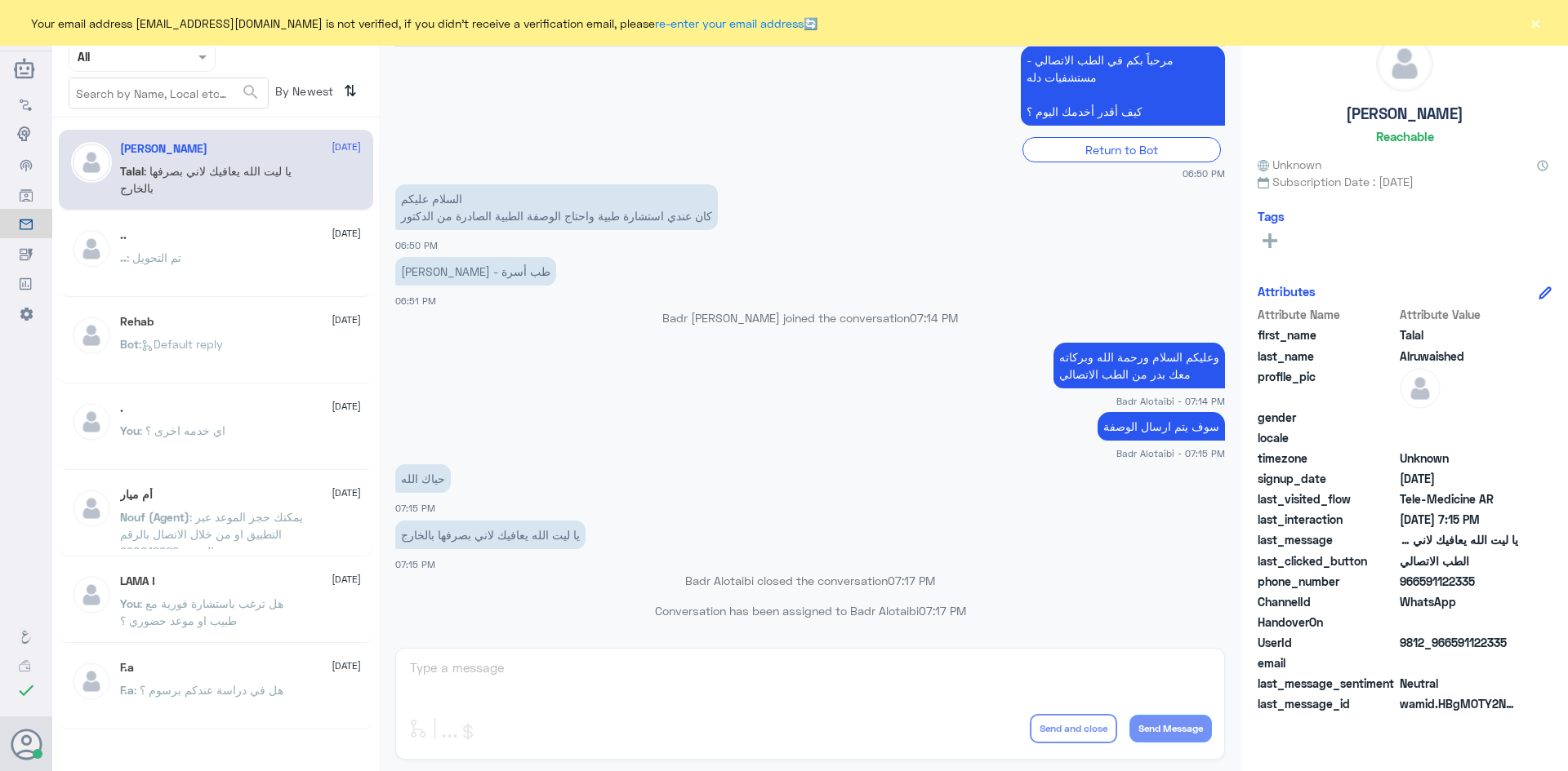
click at [1542, 24] on button "×" at bounding box center [1534, 22] width 16 height 16
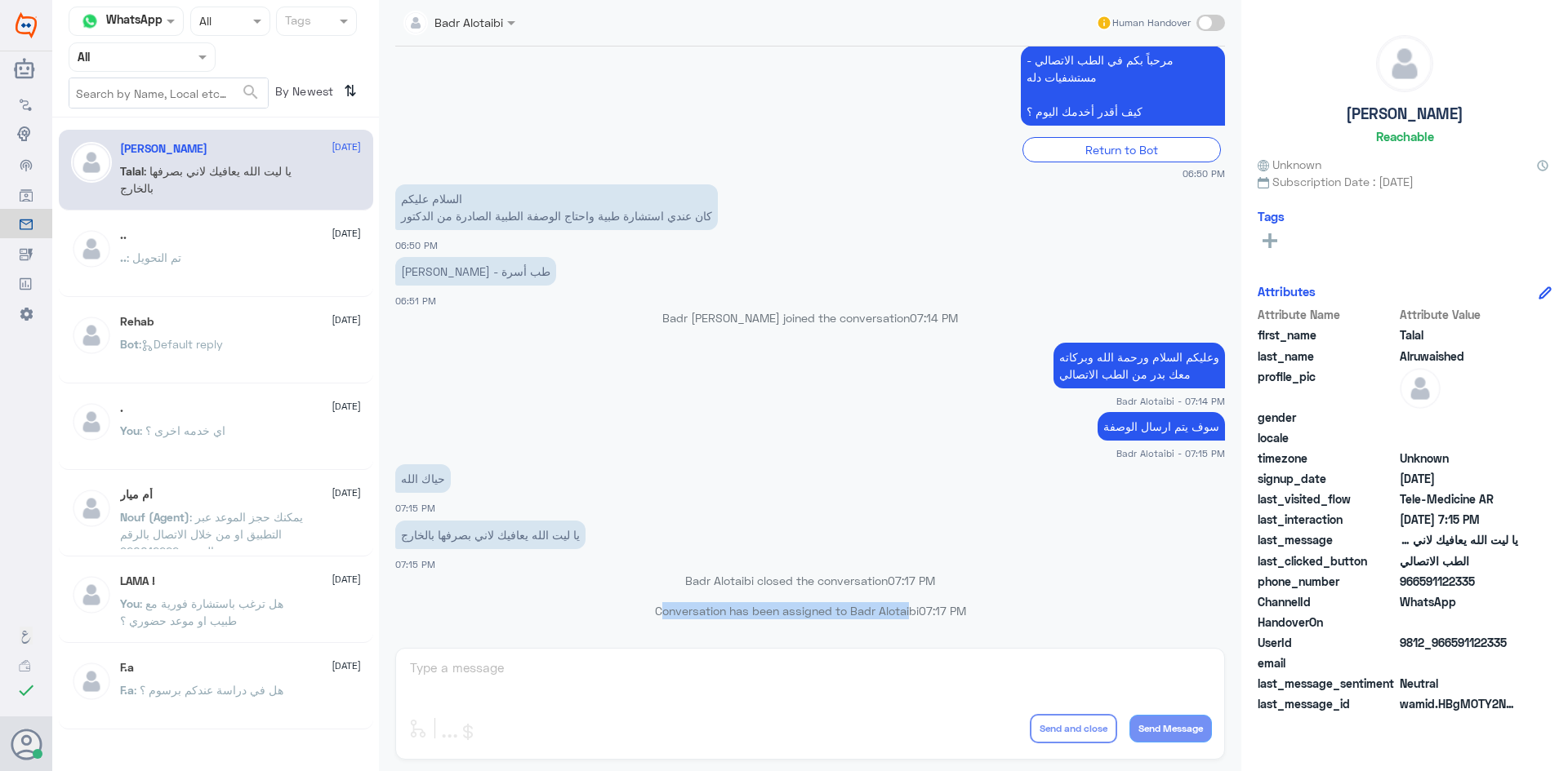
drag, startPoint x: 900, startPoint y: 614, endPoint x: 648, endPoint y: 616, distance: 252.0
click at [648, 616] on p "Conversation has been assigned to Badr Alotaibi 07:17 PM" at bounding box center [810, 611] width 829 height 17
drag, startPoint x: 676, startPoint y: 582, endPoint x: 937, endPoint y: 575, distance: 261.1
click at [937, 575] on p "Badr Alotaibi closed the conversation 07:17 PM" at bounding box center [810, 580] width 829 height 17
drag, startPoint x: 972, startPoint y: 605, endPoint x: 725, endPoint y: 603, distance: 247.0
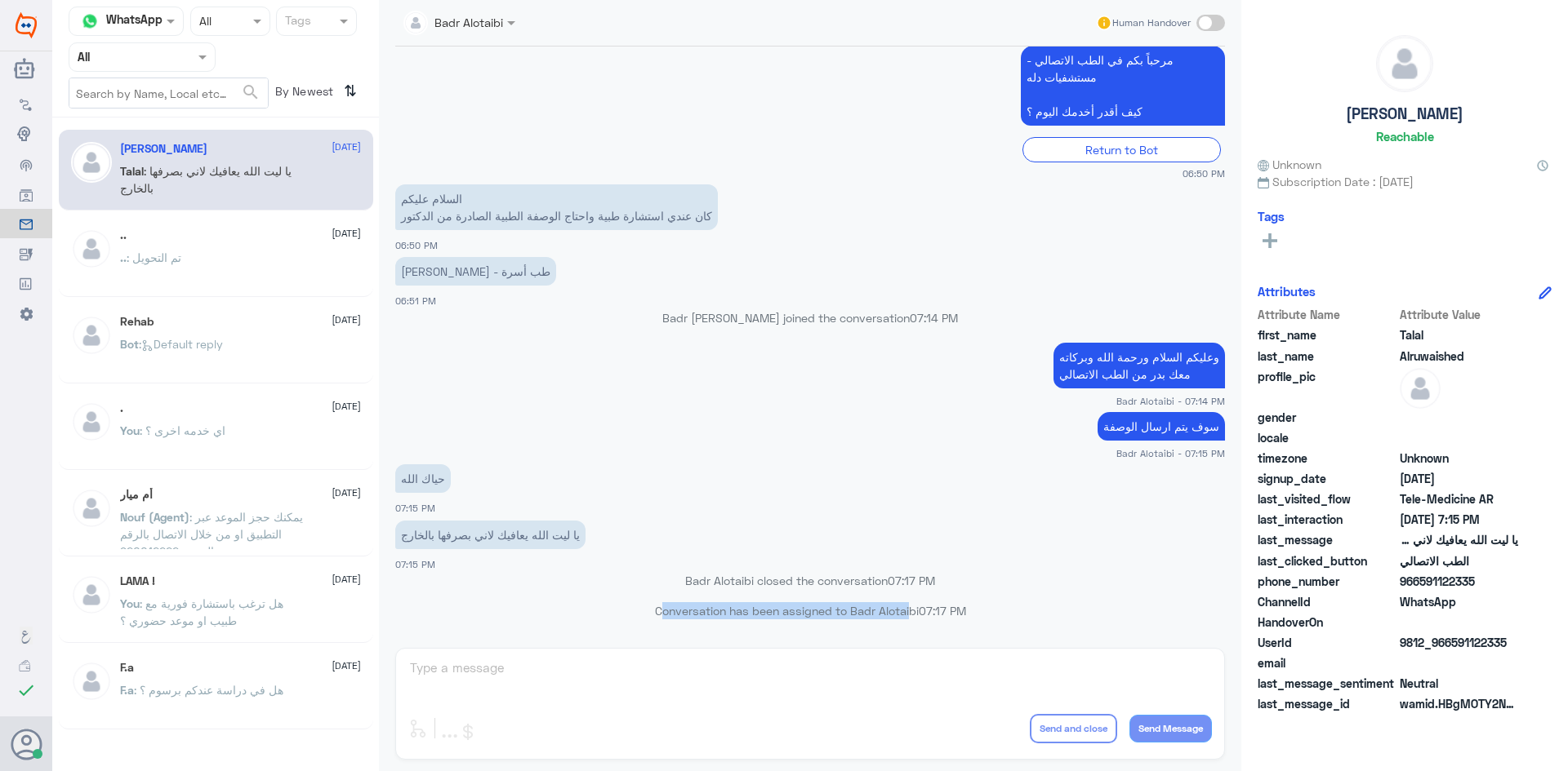
click at [725, 603] on p "Conversation has been assigned to Badr Alotaibi 07:17 PM" at bounding box center [810, 611] width 829 height 17
click at [551, 611] on p "Conversation has been assigned to Badr Alotaibi 07:17 PM" at bounding box center [810, 611] width 829 height 17
click at [160, 59] on input "text" at bounding box center [123, 57] width 90 height 19
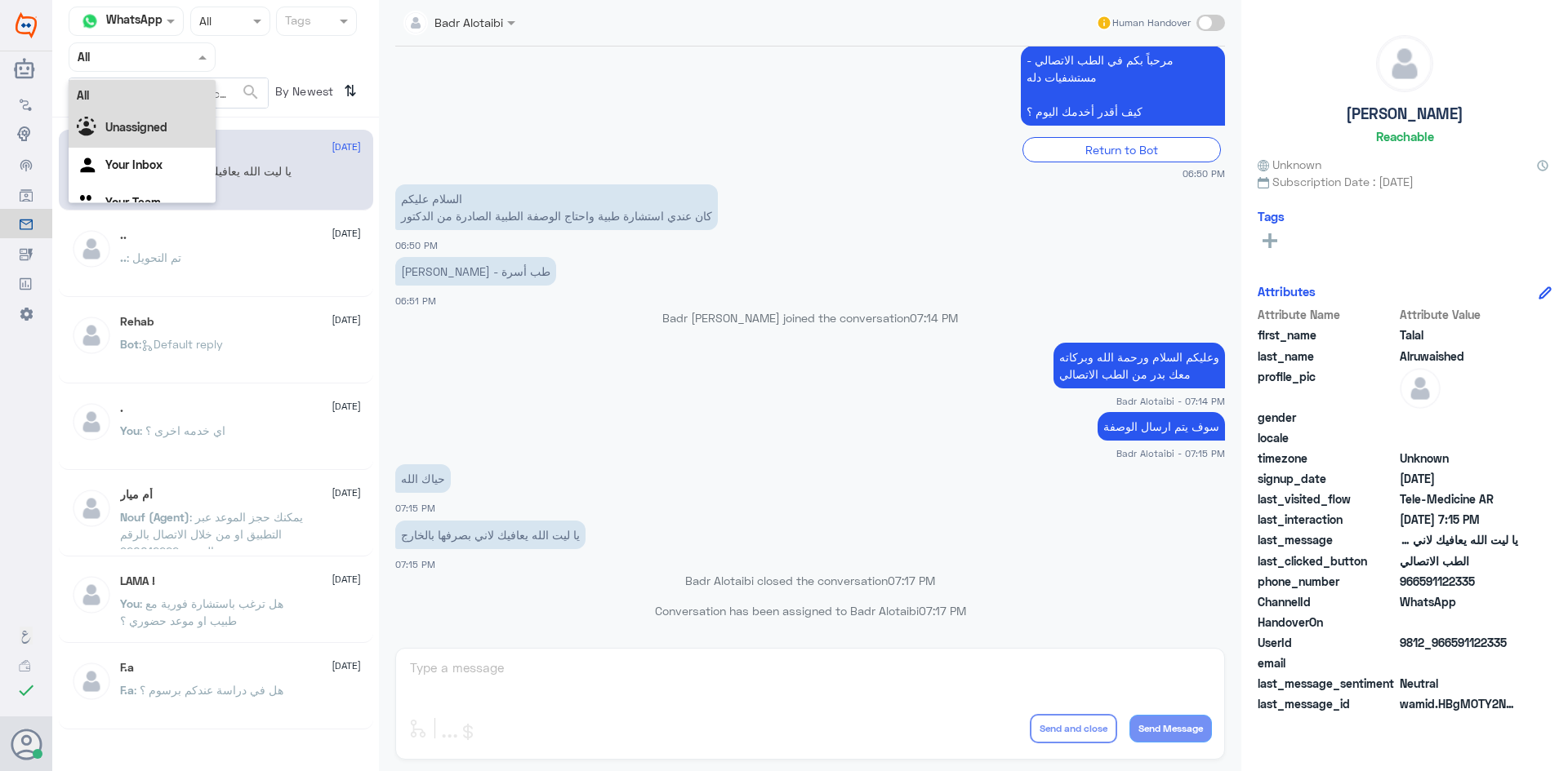
click at [163, 124] on b "Unassigned" at bounding box center [137, 126] width 62 height 14
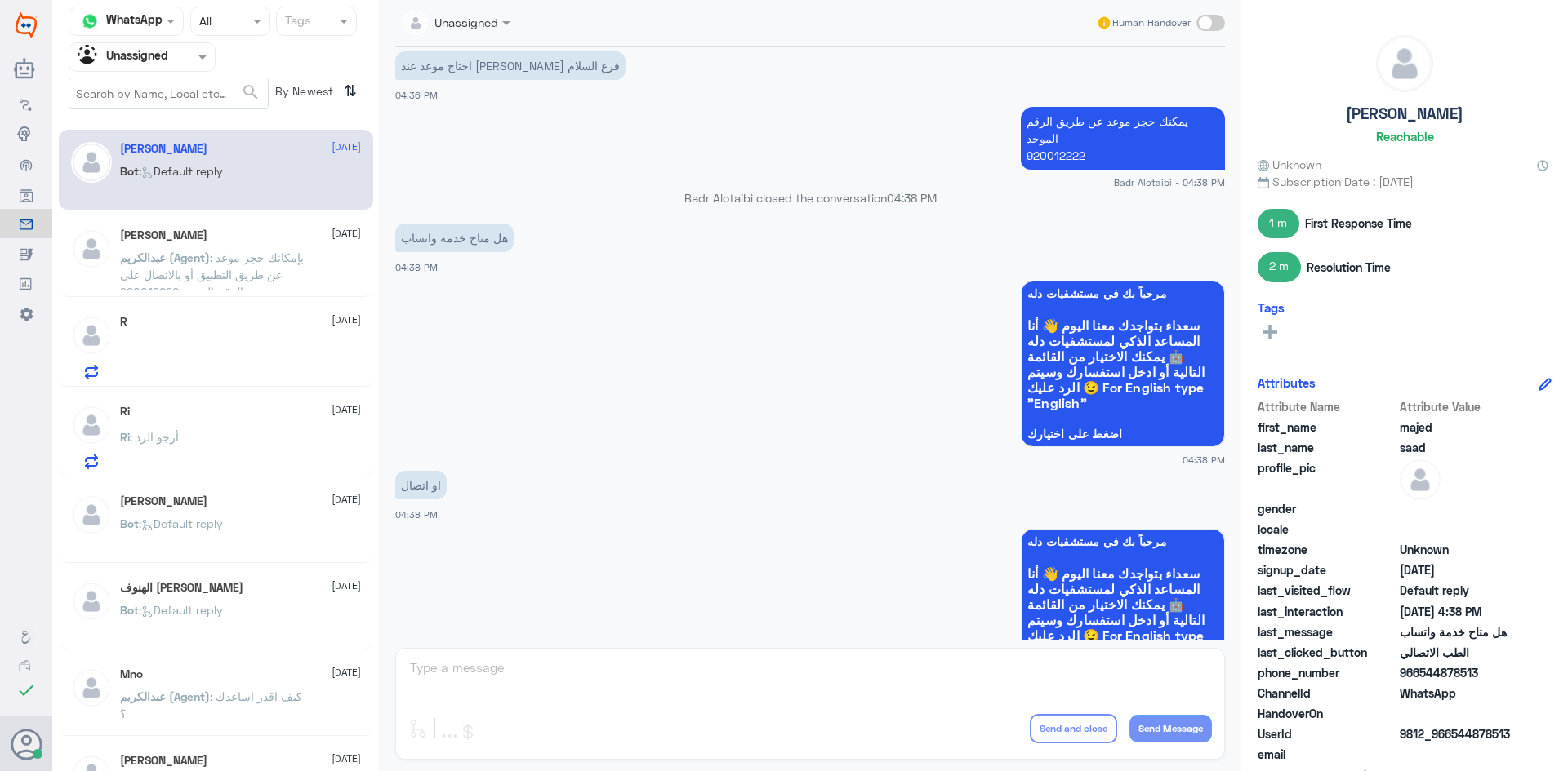
scroll to position [679, 0]
click at [1205, 27] on span at bounding box center [1210, 22] width 29 height 16
click at [0, 0] on input "checkbox" at bounding box center [0, 0] width 0 height 0
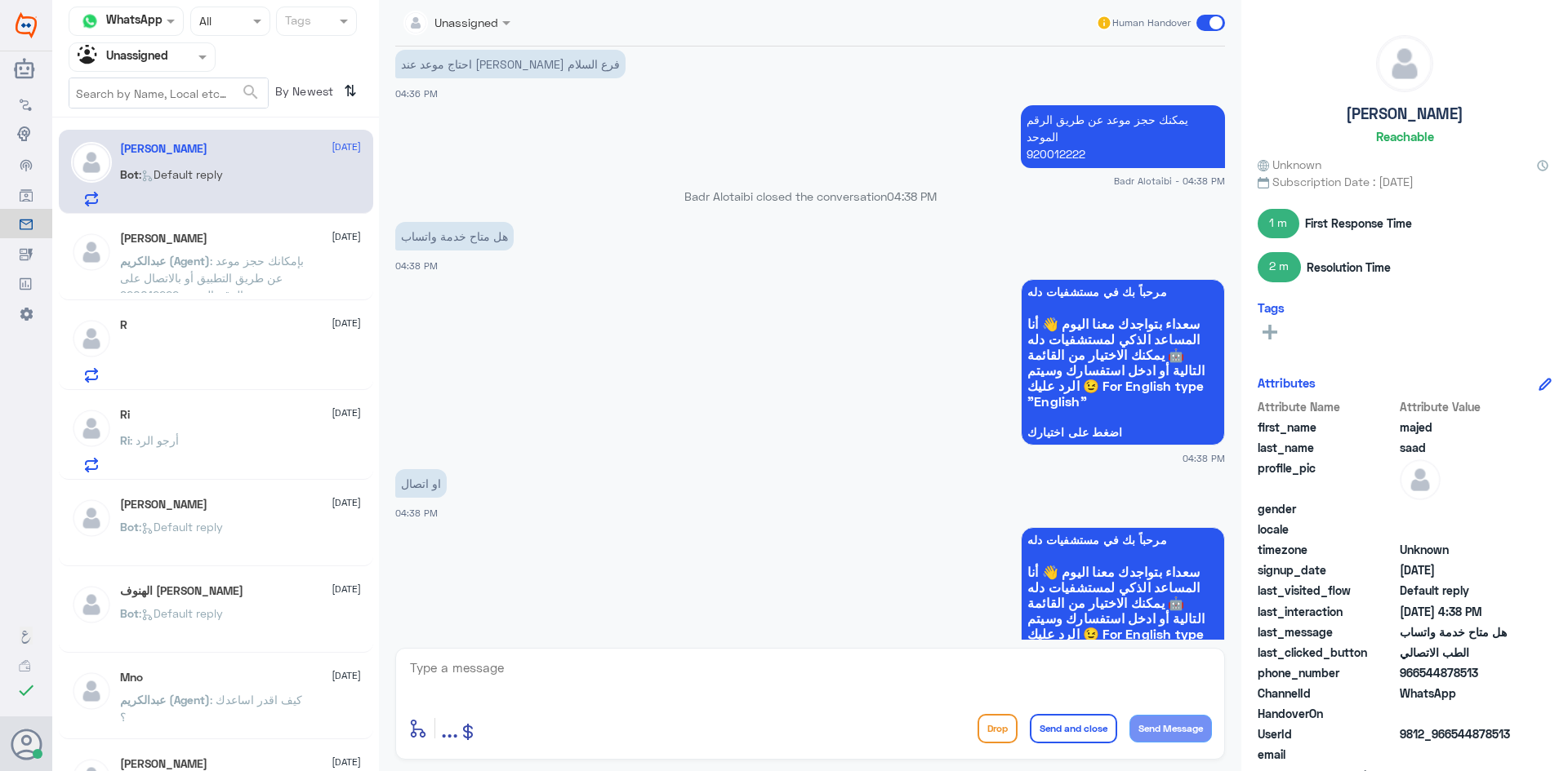
click at [639, 680] on textarea at bounding box center [810, 676] width 803 height 40
type textarea "h"
type textarea "اتصال"
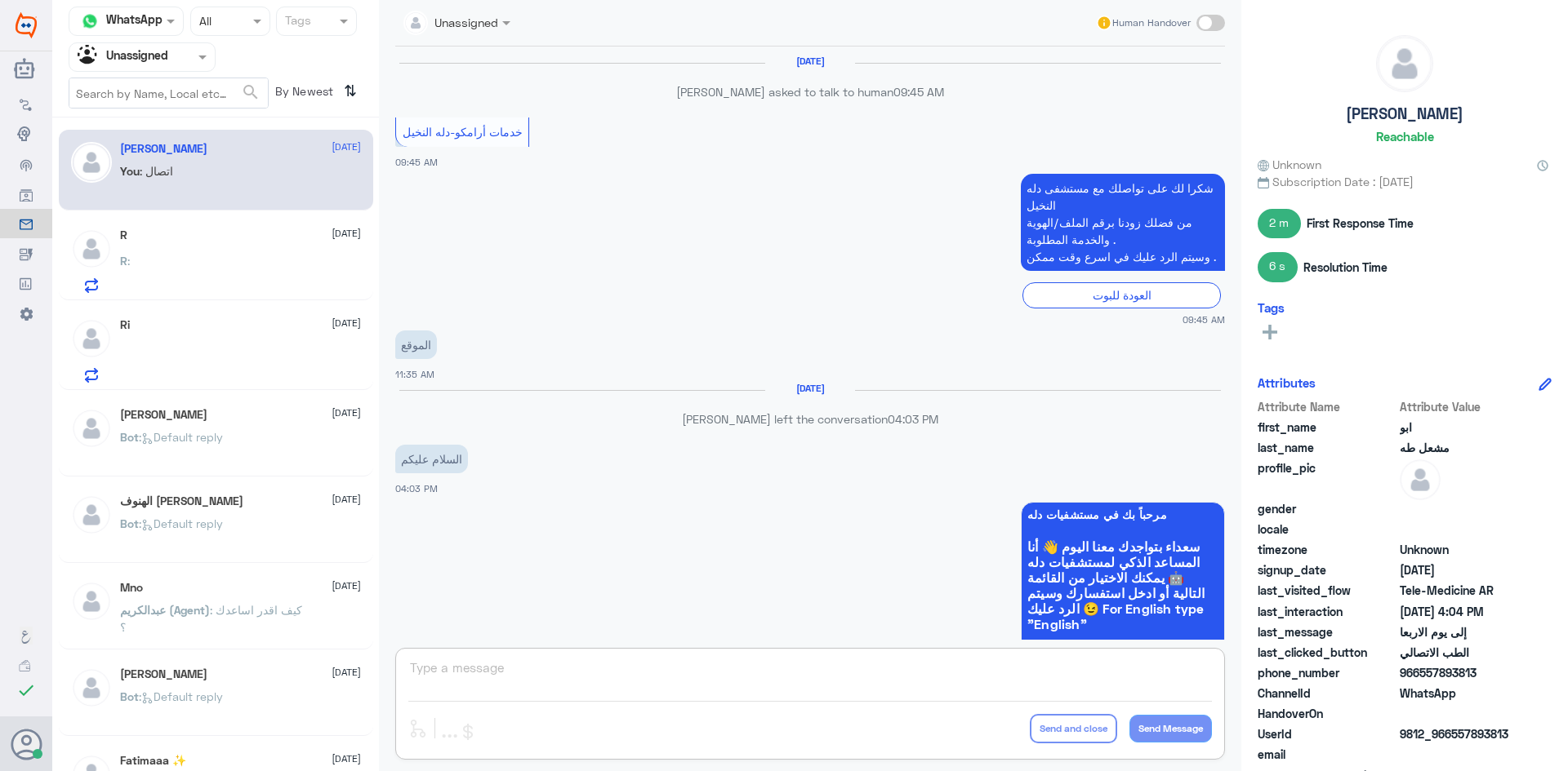
scroll to position [677, 0]
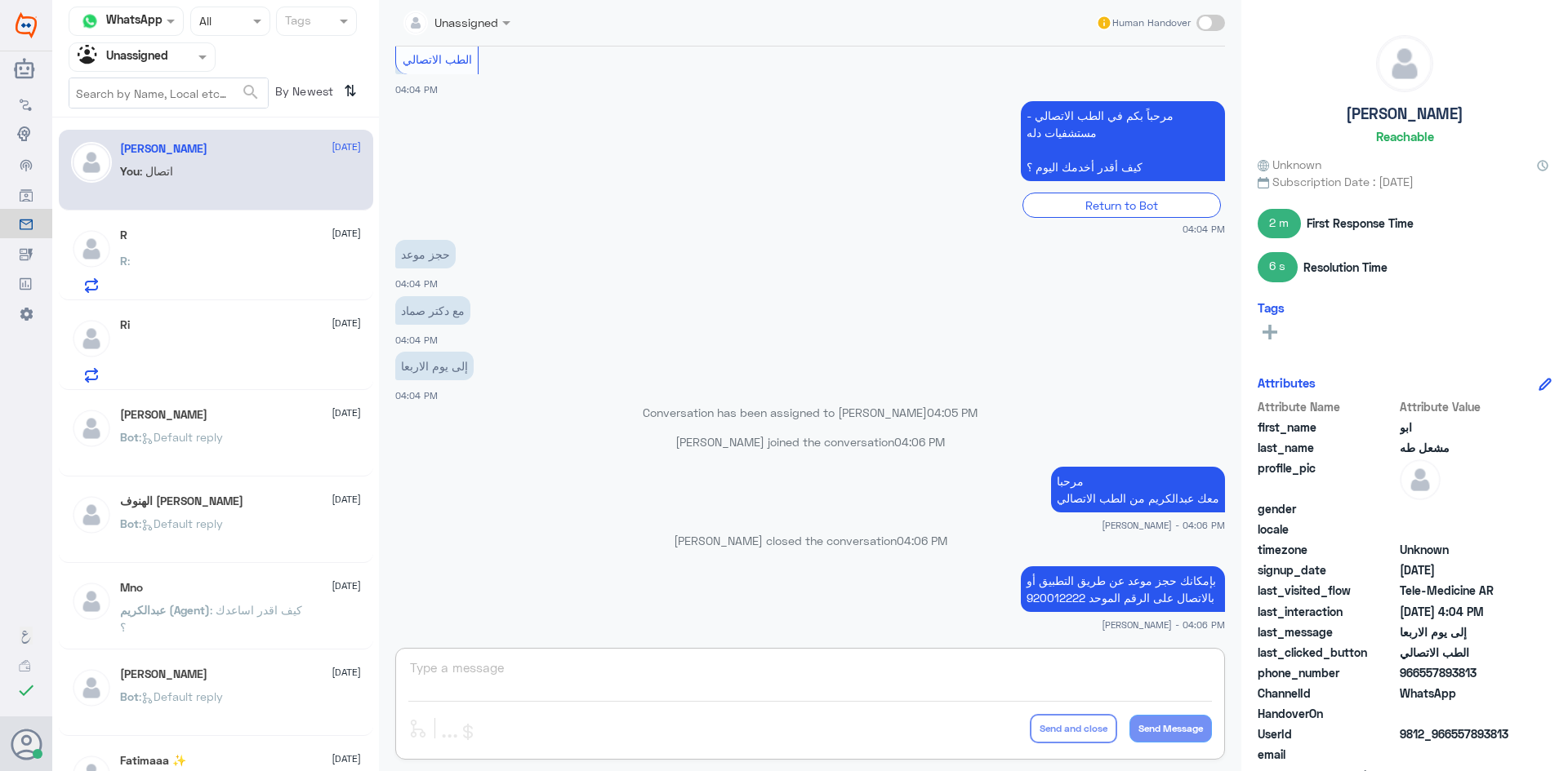
click at [188, 62] on div at bounding box center [141, 57] width 145 height 19
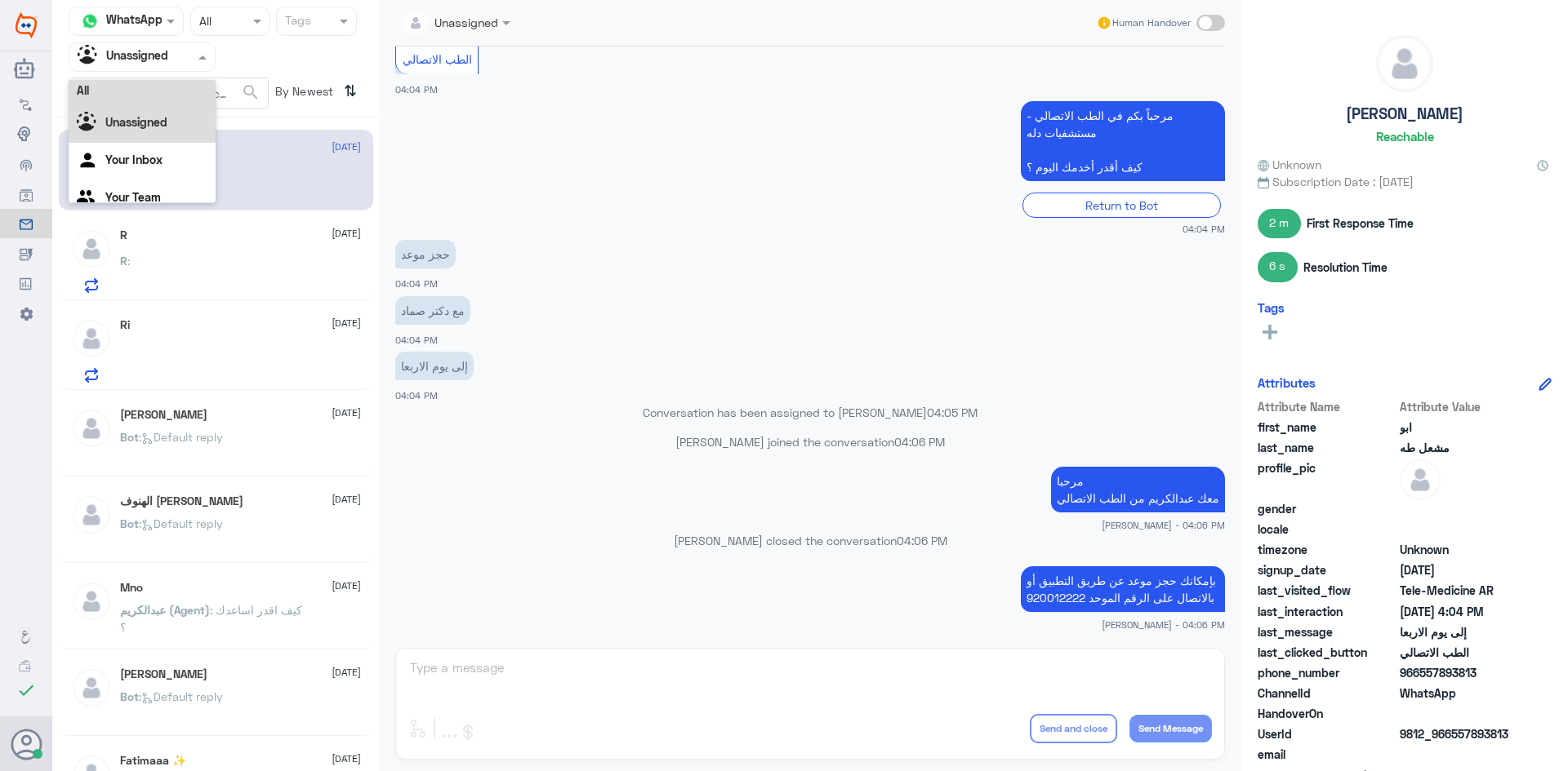
scroll to position [0, 0]
click at [174, 85] on div "All" at bounding box center [141, 95] width 147 height 30
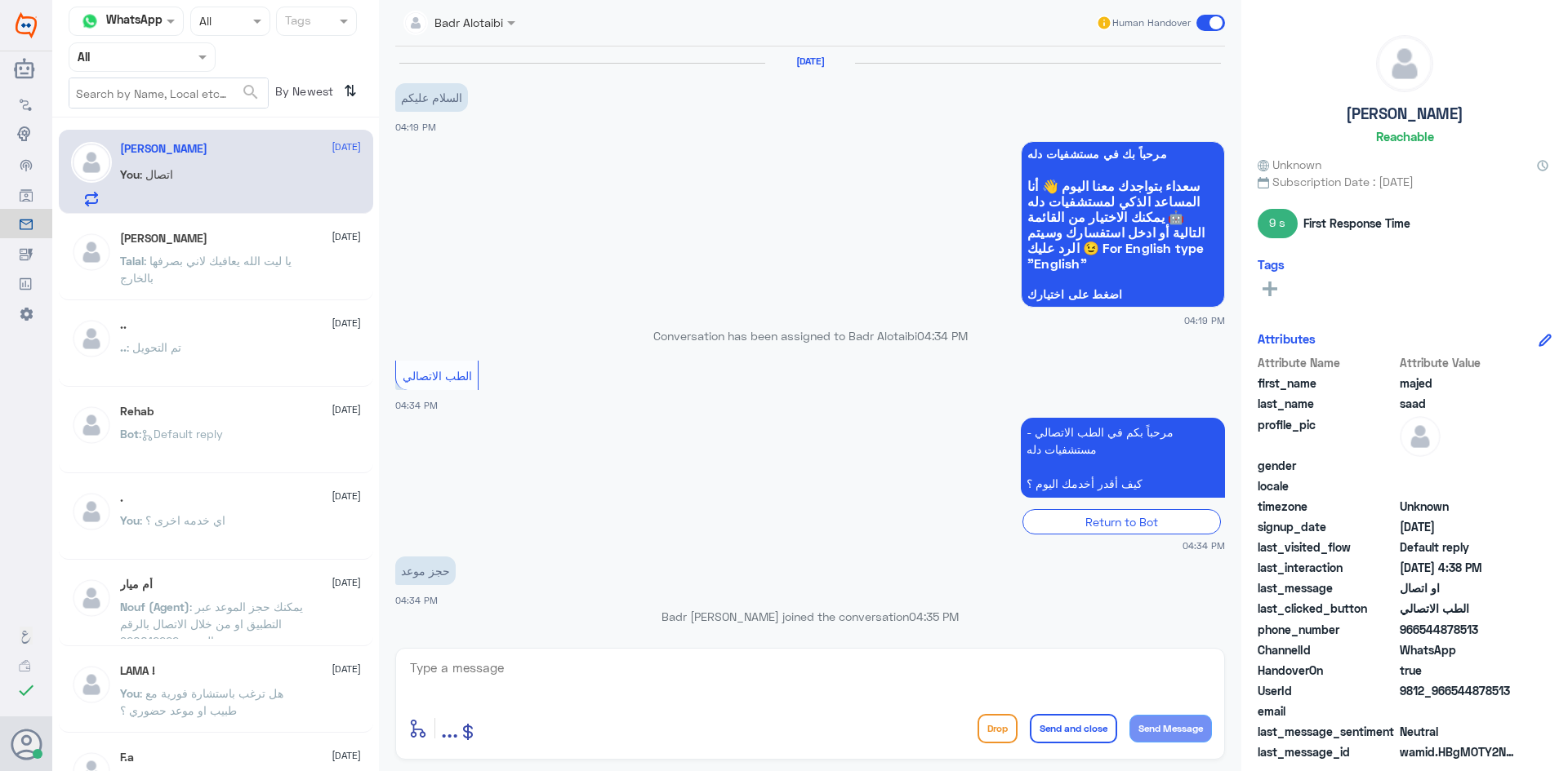
scroll to position [842, 0]
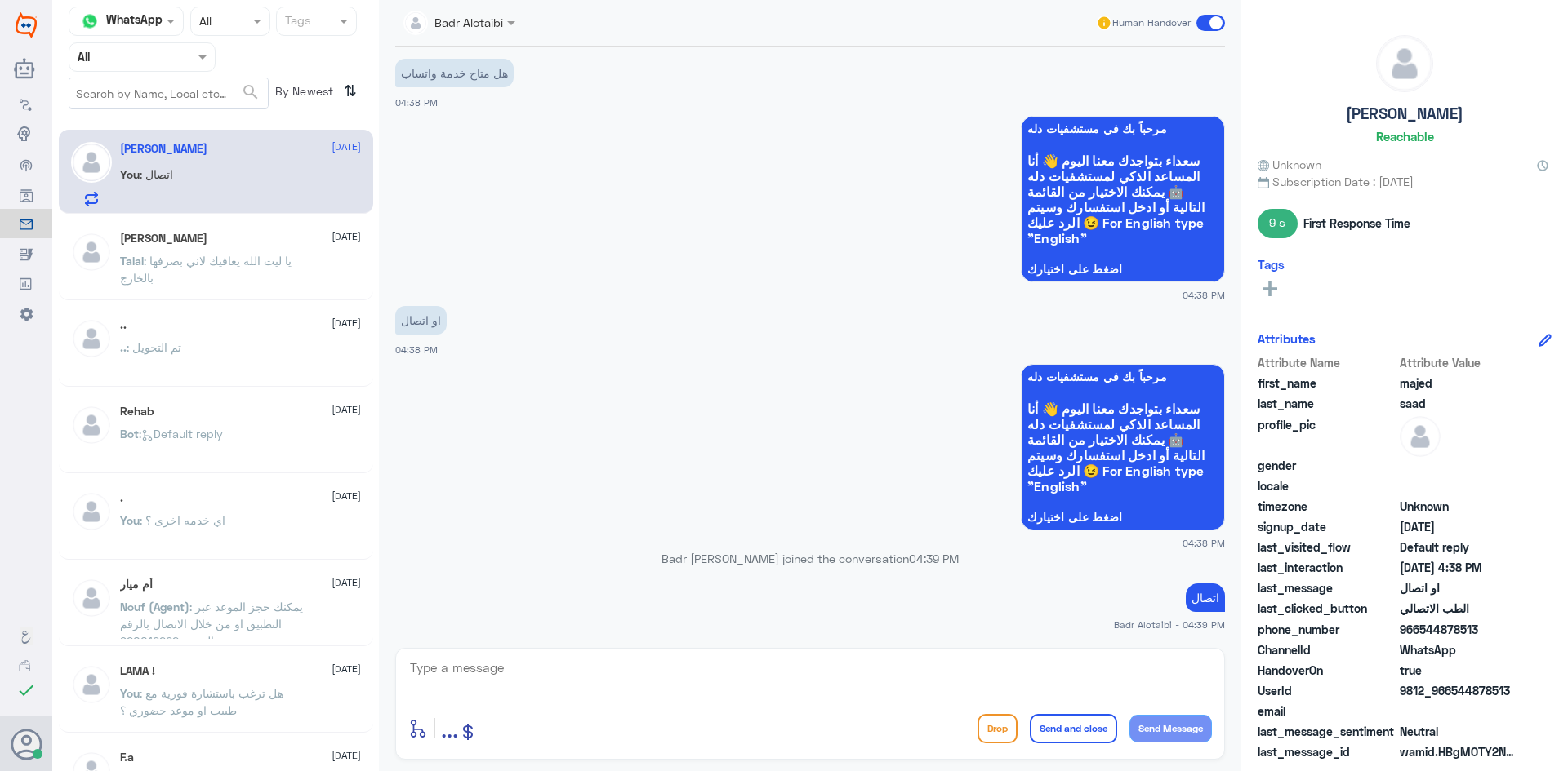
click at [1212, 29] on span at bounding box center [1210, 22] width 29 height 16
click at [0, 0] on input "checkbox" at bounding box center [0, 0] width 0 height 0
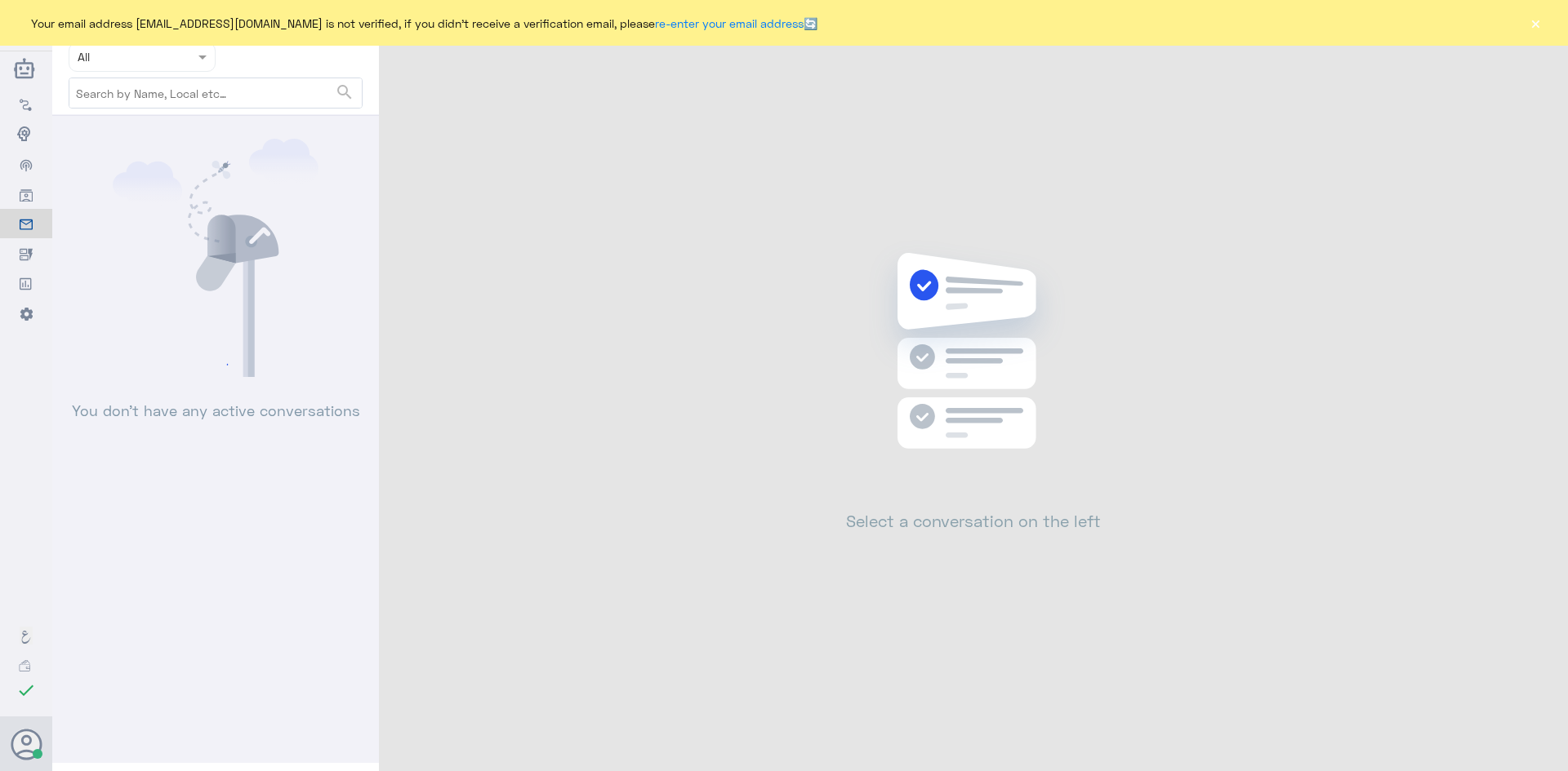
click at [1539, 39] on div "Your email address [EMAIL_ADDRESS][DOMAIN_NAME] is not verified, if you didn't …" at bounding box center [784, 22] width 1568 height 46
click at [1539, 22] on button "×" at bounding box center [1534, 22] width 16 height 16
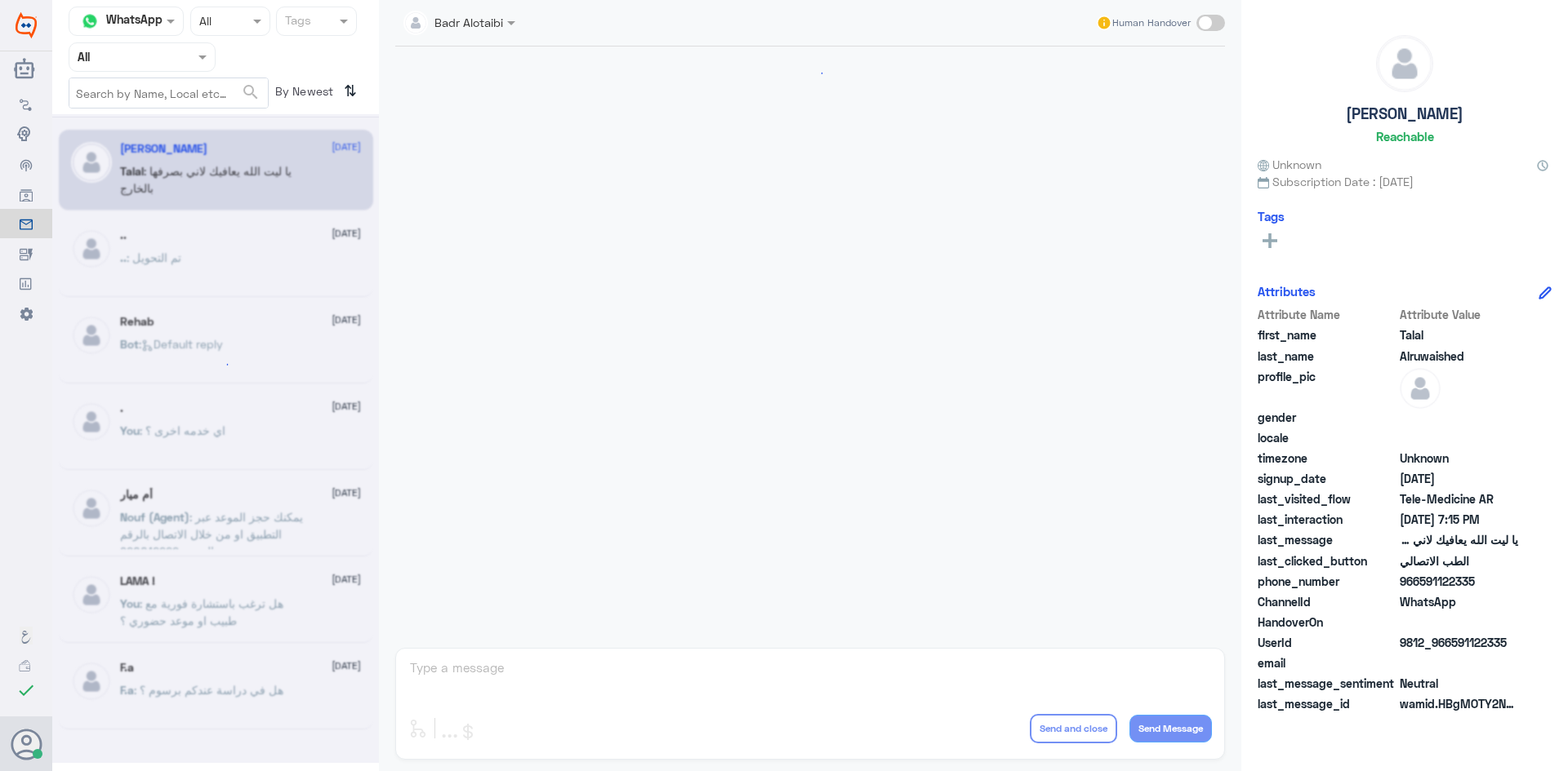
scroll to position [372, 0]
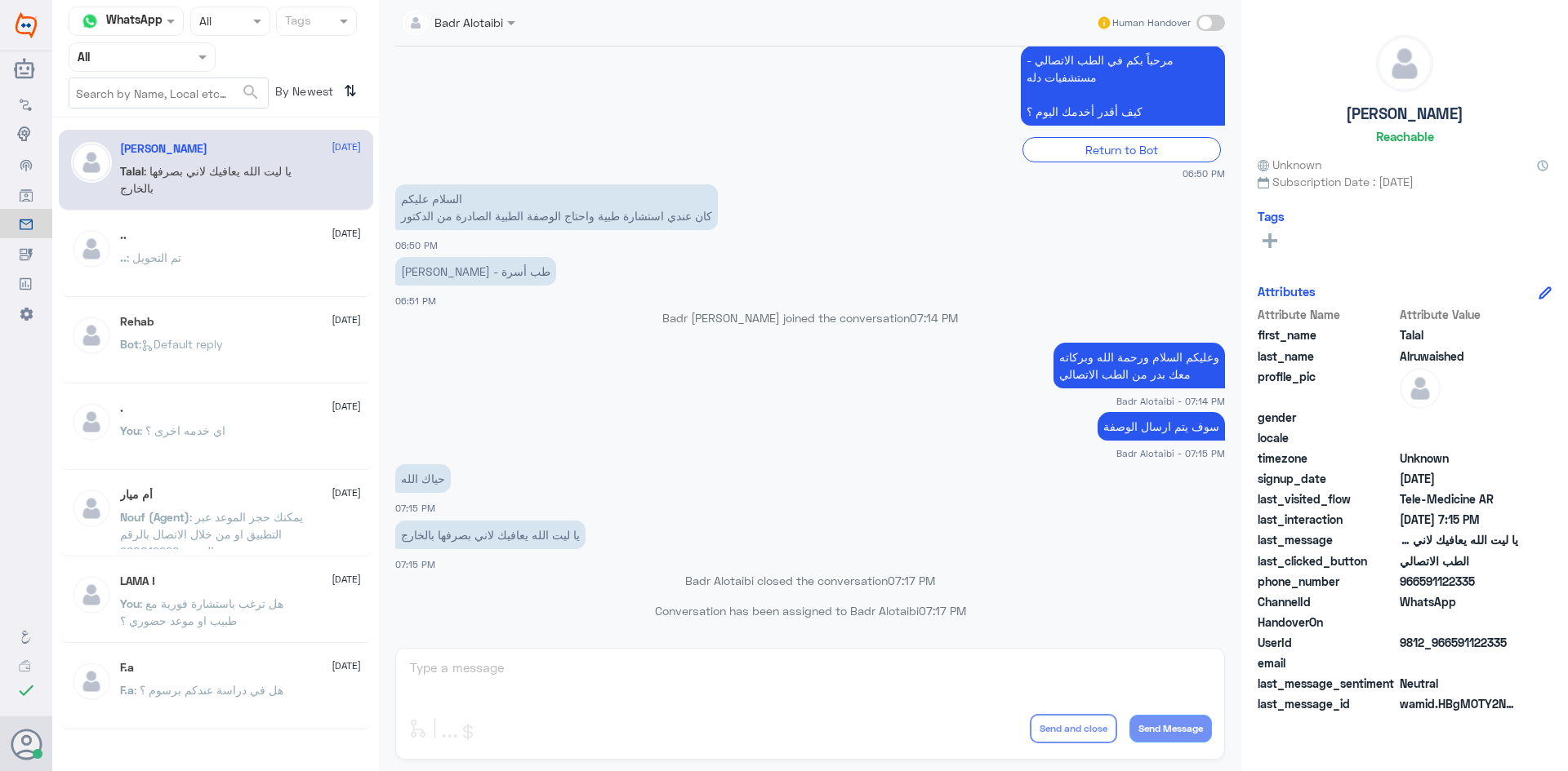
click at [184, 72] on nav "Channel WhatsApp Status × All Tags Agent Filter All search By Newest ⇅" at bounding box center [215, 62] width 327 height 111
click at [190, 68] on div "Agent Filter All" at bounding box center [141, 56] width 147 height 29
click at [182, 119] on div "Unassigned" at bounding box center [141, 129] width 147 height 37
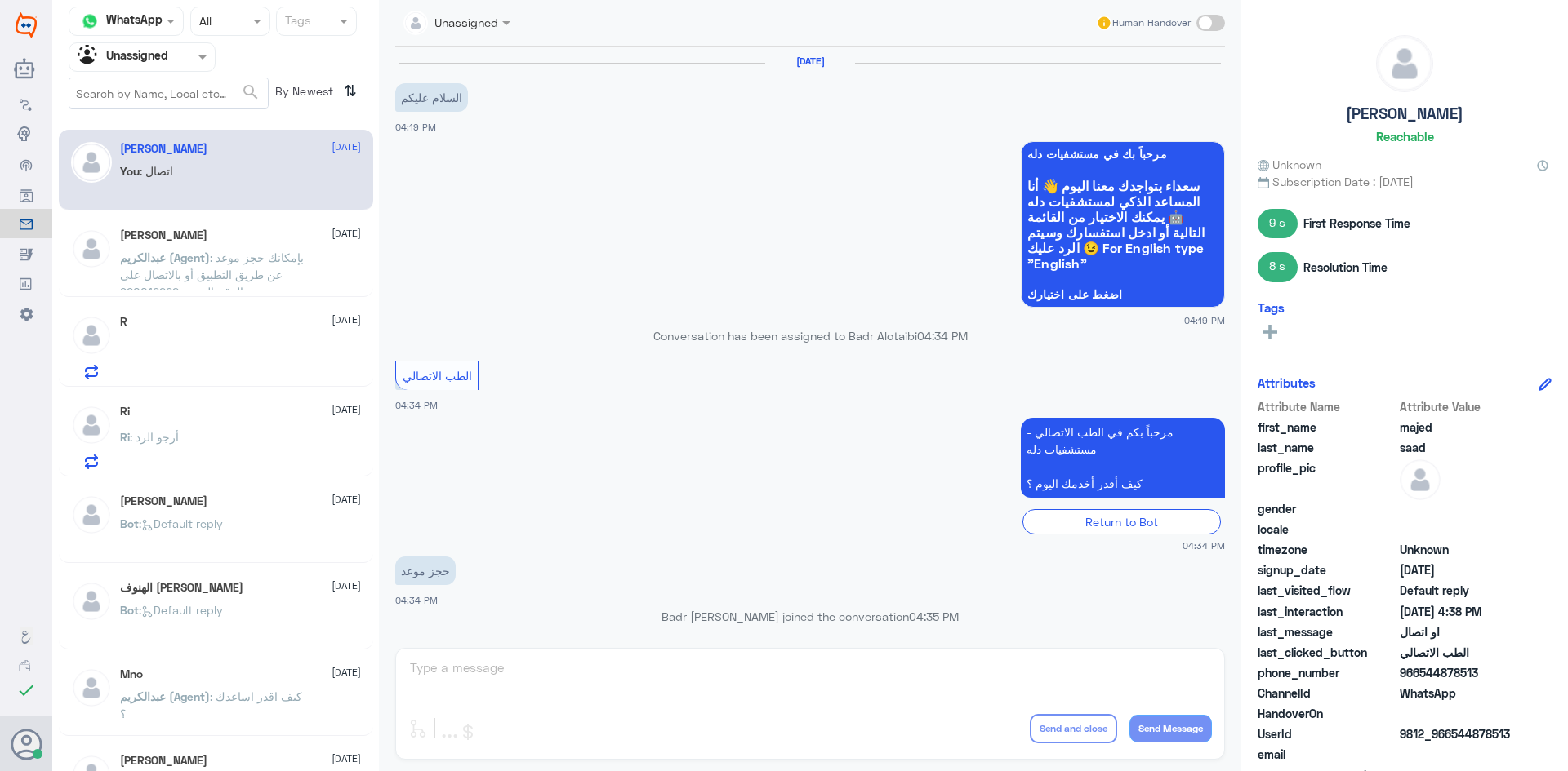
scroll to position [872, 0]
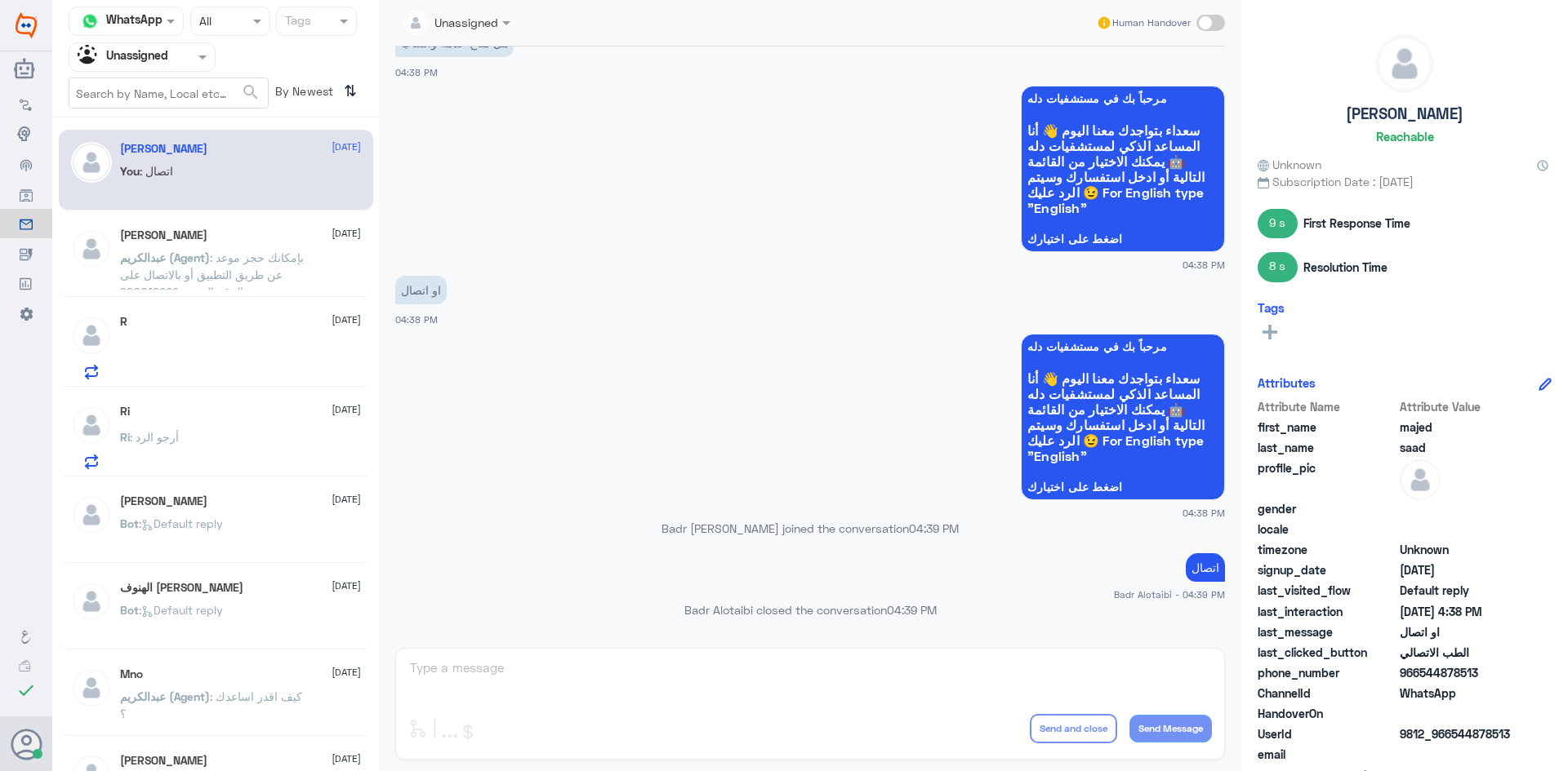
click at [257, 258] on span ": بإمكانك حجز موعد عن طريق التطبيق أو بالاتصال على الرقم الموحد 920012222" at bounding box center [212, 274] width 183 height 48
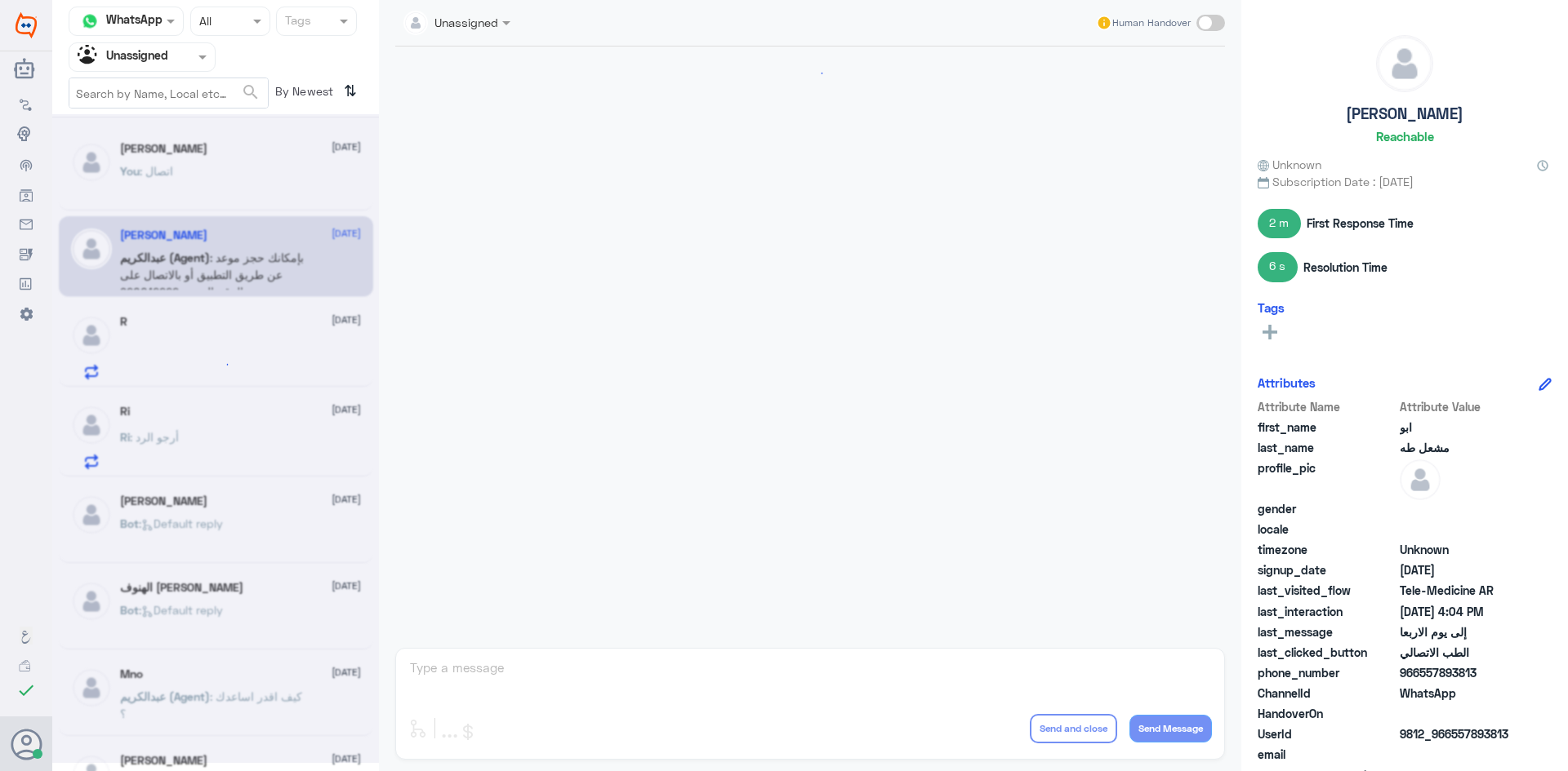
scroll to position [677, 0]
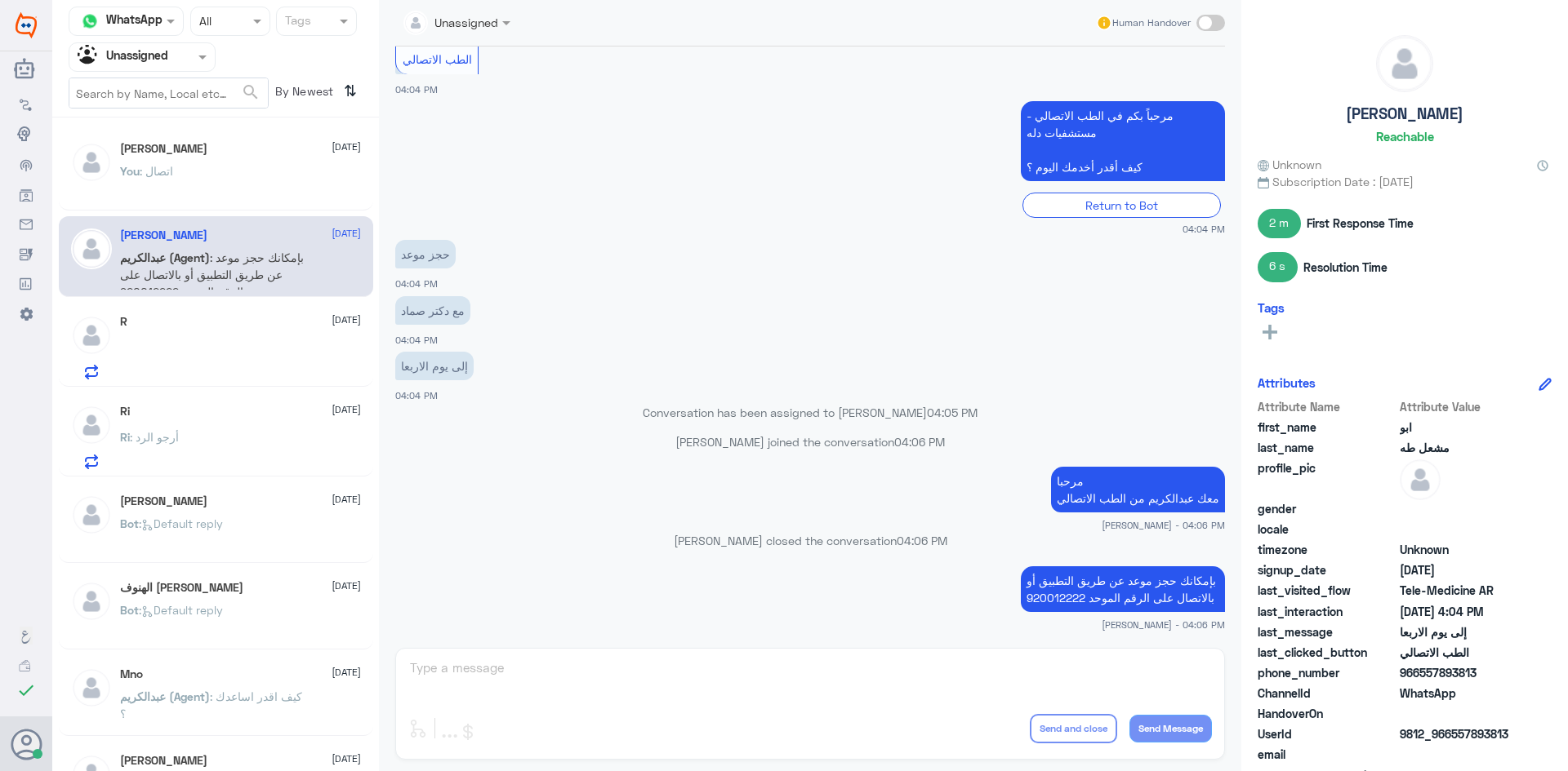
click at [282, 328] on div "R [DATE]" at bounding box center [240, 322] width 241 height 14
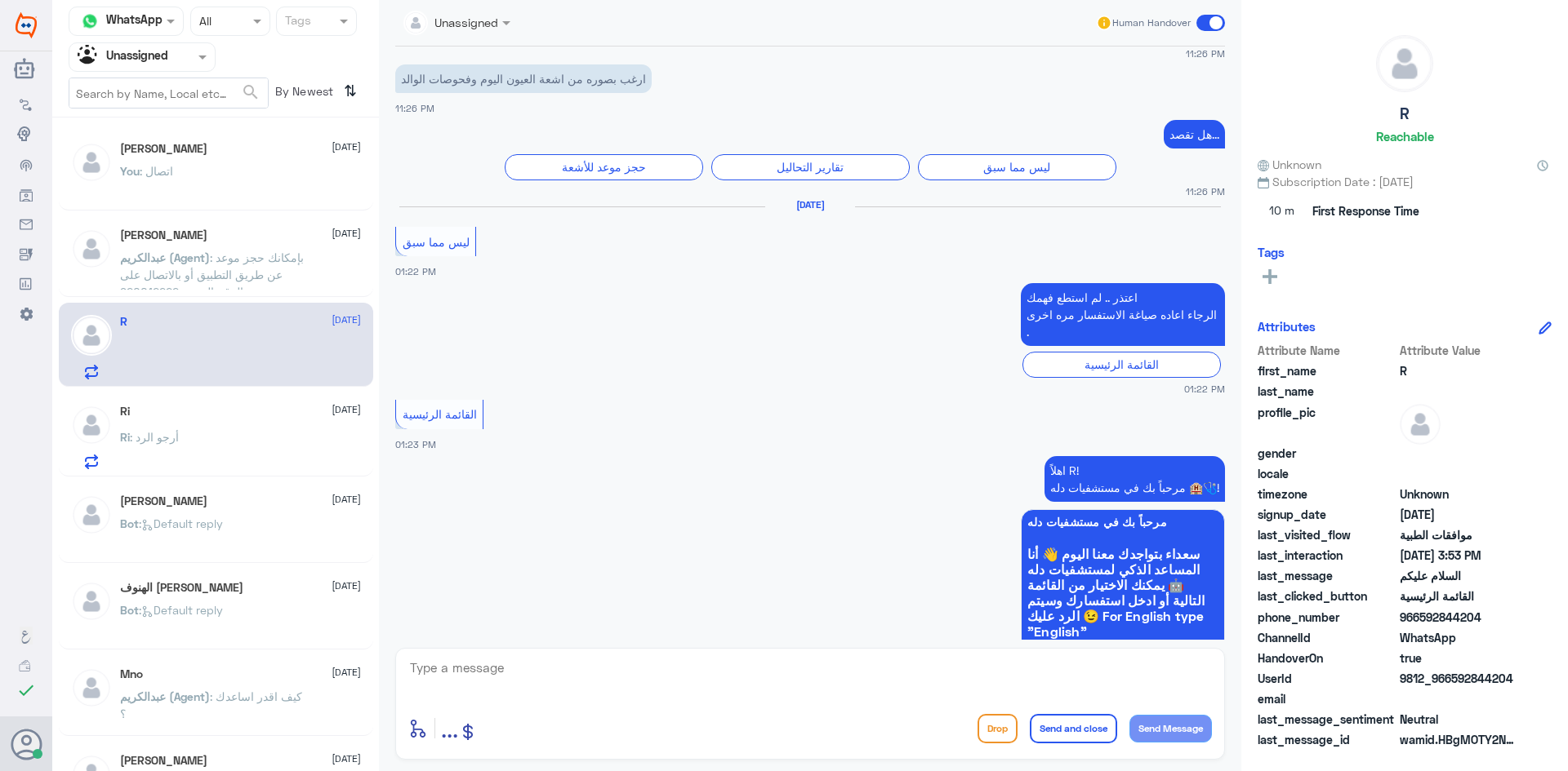
scroll to position [194, 0]
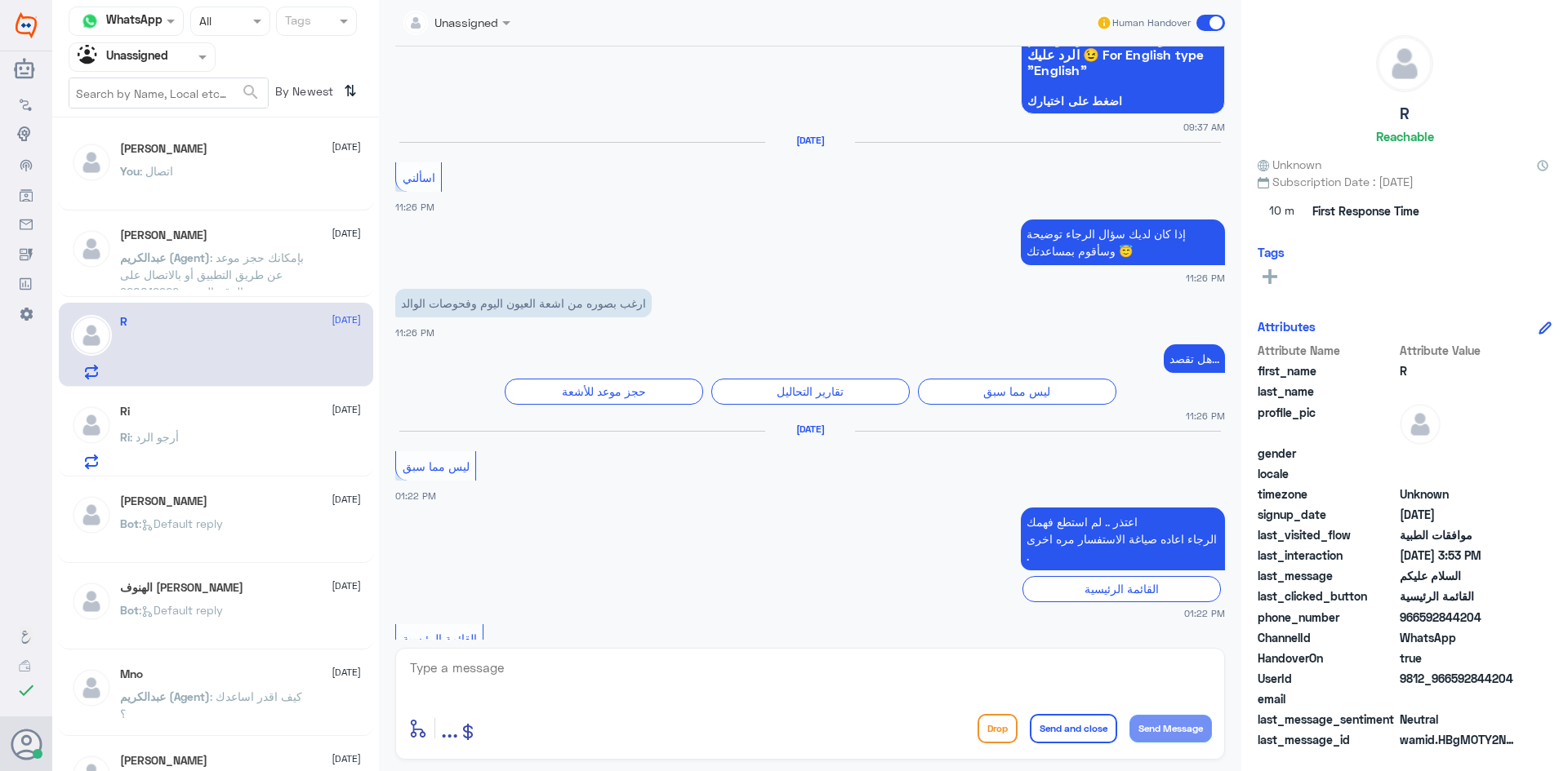
click at [154, 419] on div "Ri [DATE] Ri : أرجو الرد" at bounding box center [240, 437] width 241 height 65
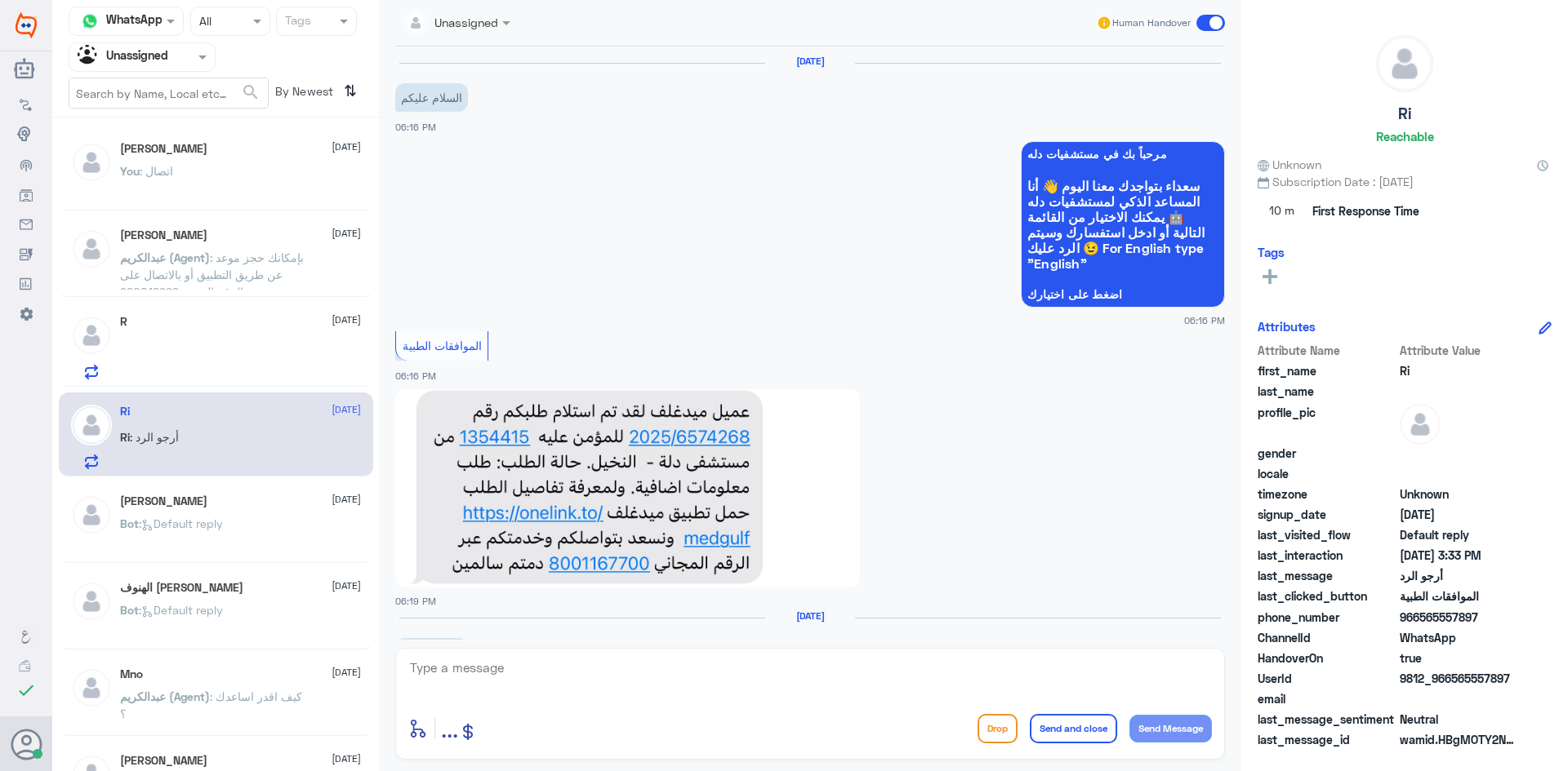
scroll to position [283, 0]
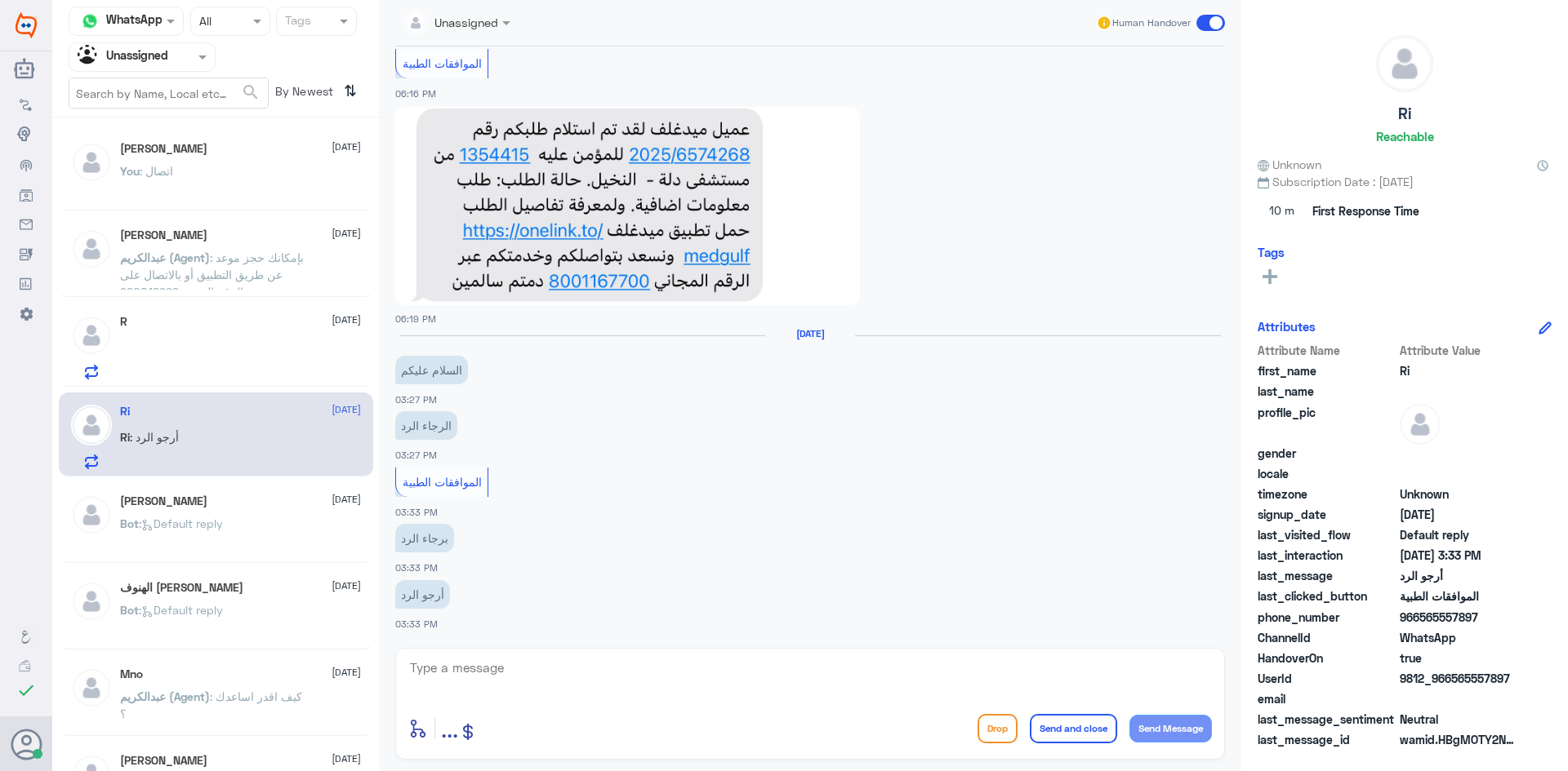
click at [331, 498] on span "[DATE]" at bounding box center [345, 500] width 29 height 15
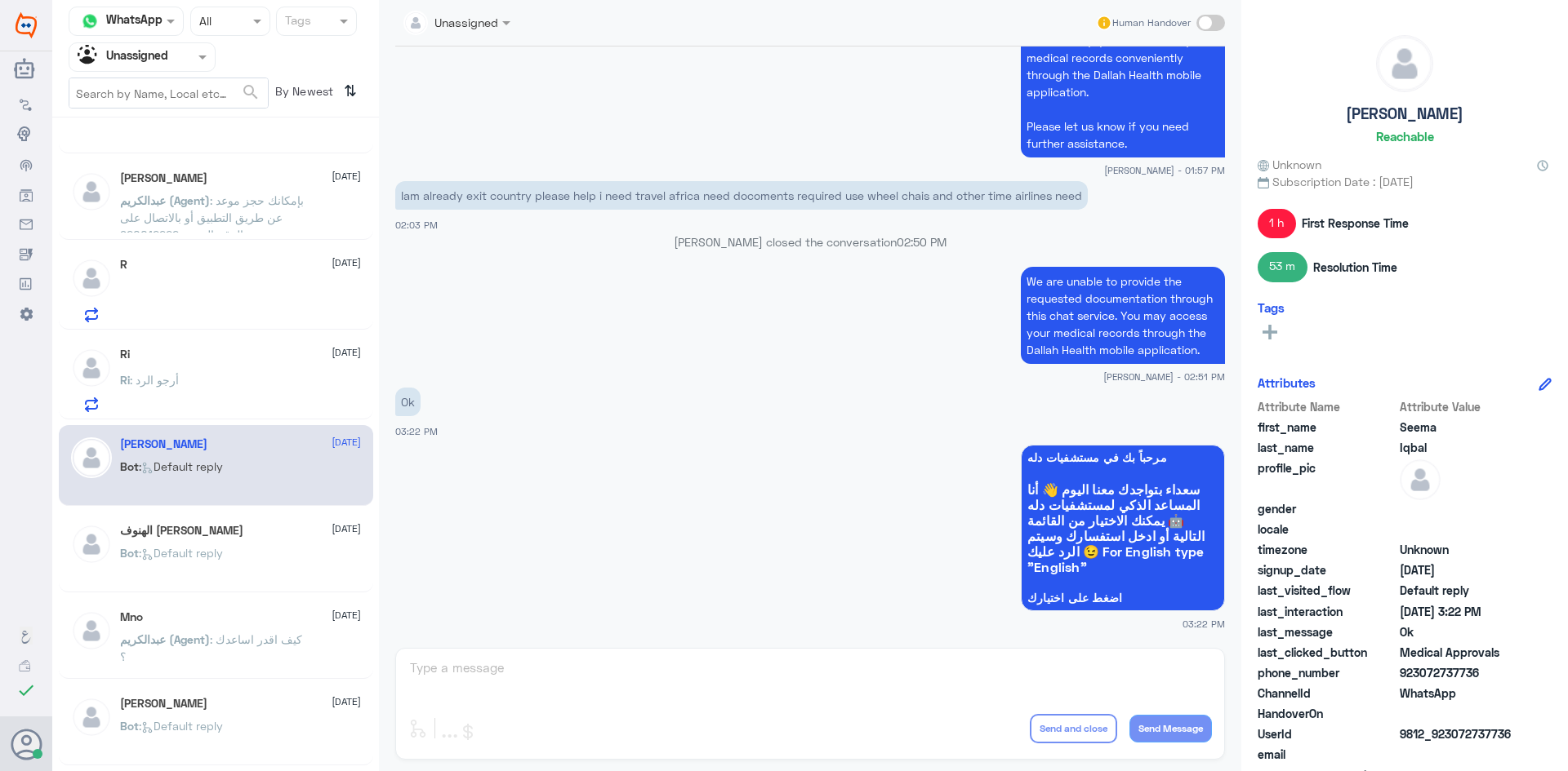
scroll to position [81, 0]
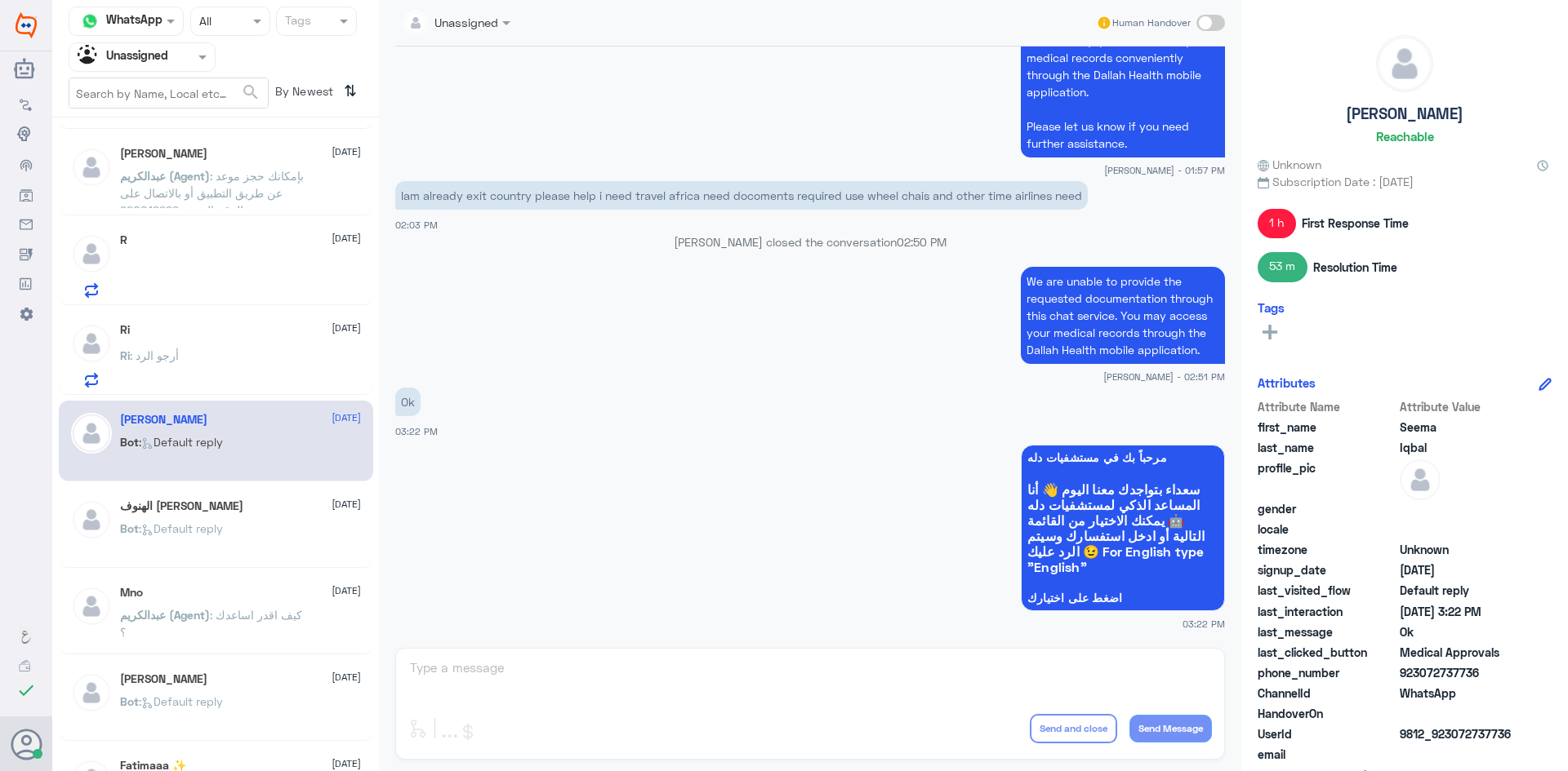
click at [266, 506] on div "الهنوف [PERSON_NAME] [DATE] Bot : Default reply" at bounding box center [216, 528] width 315 height 80
click at [266, 506] on div "الهنوف البقمي 2 September" at bounding box center [240, 506] width 241 height 14
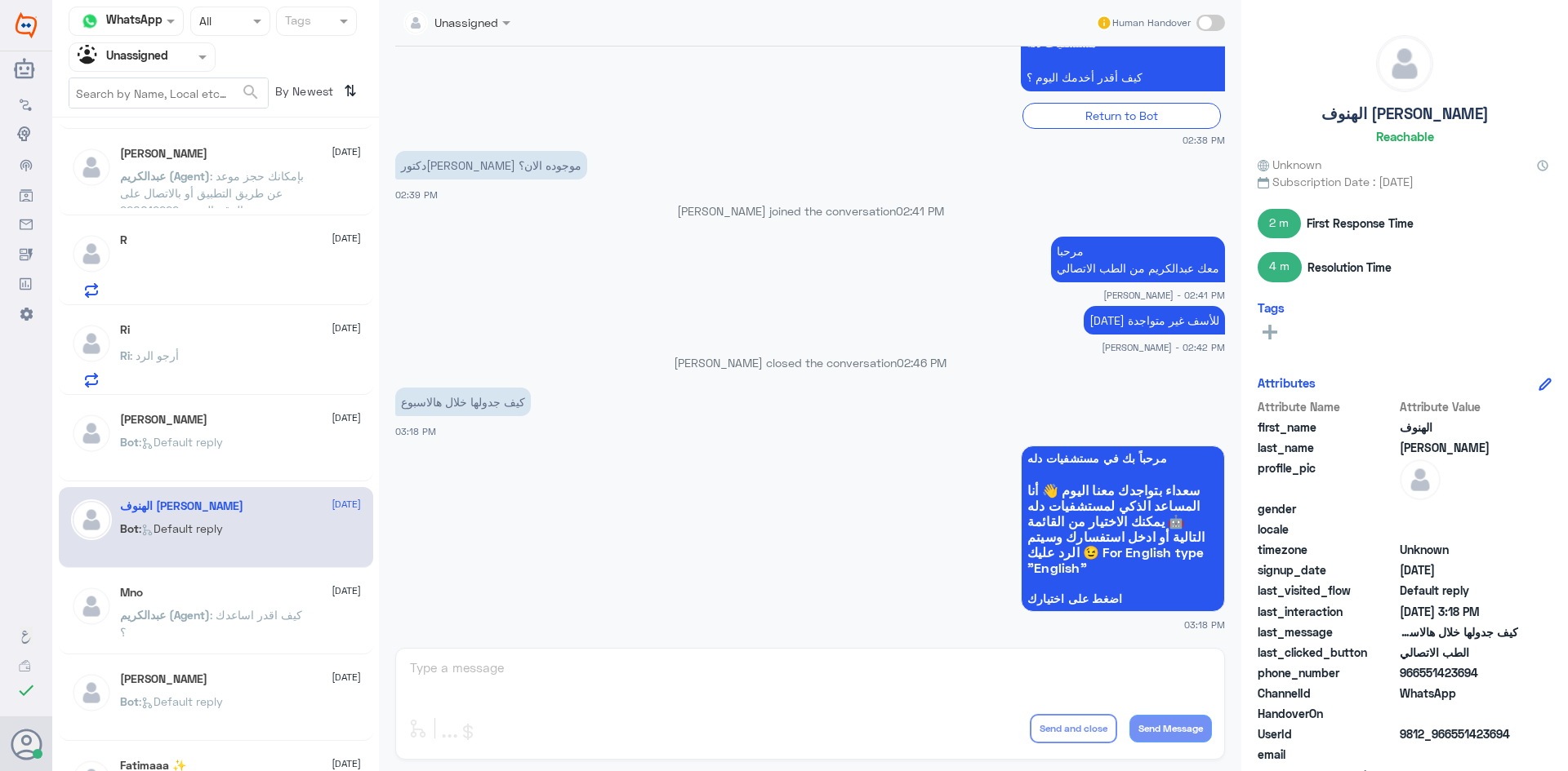
scroll to position [163, 0]
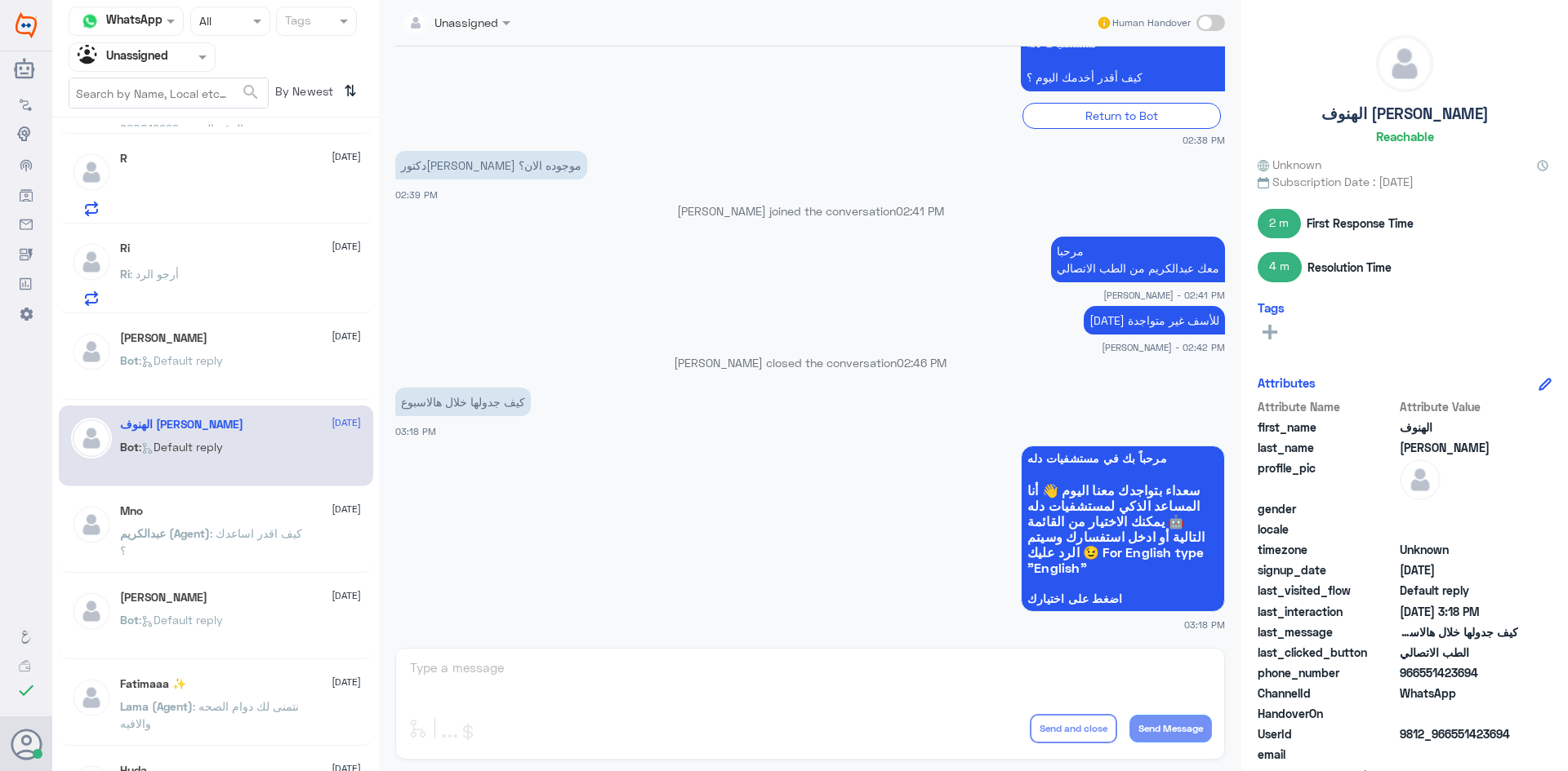
click at [267, 505] on div "Mno 2 September" at bounding box center [240, 511] width 241 height 14
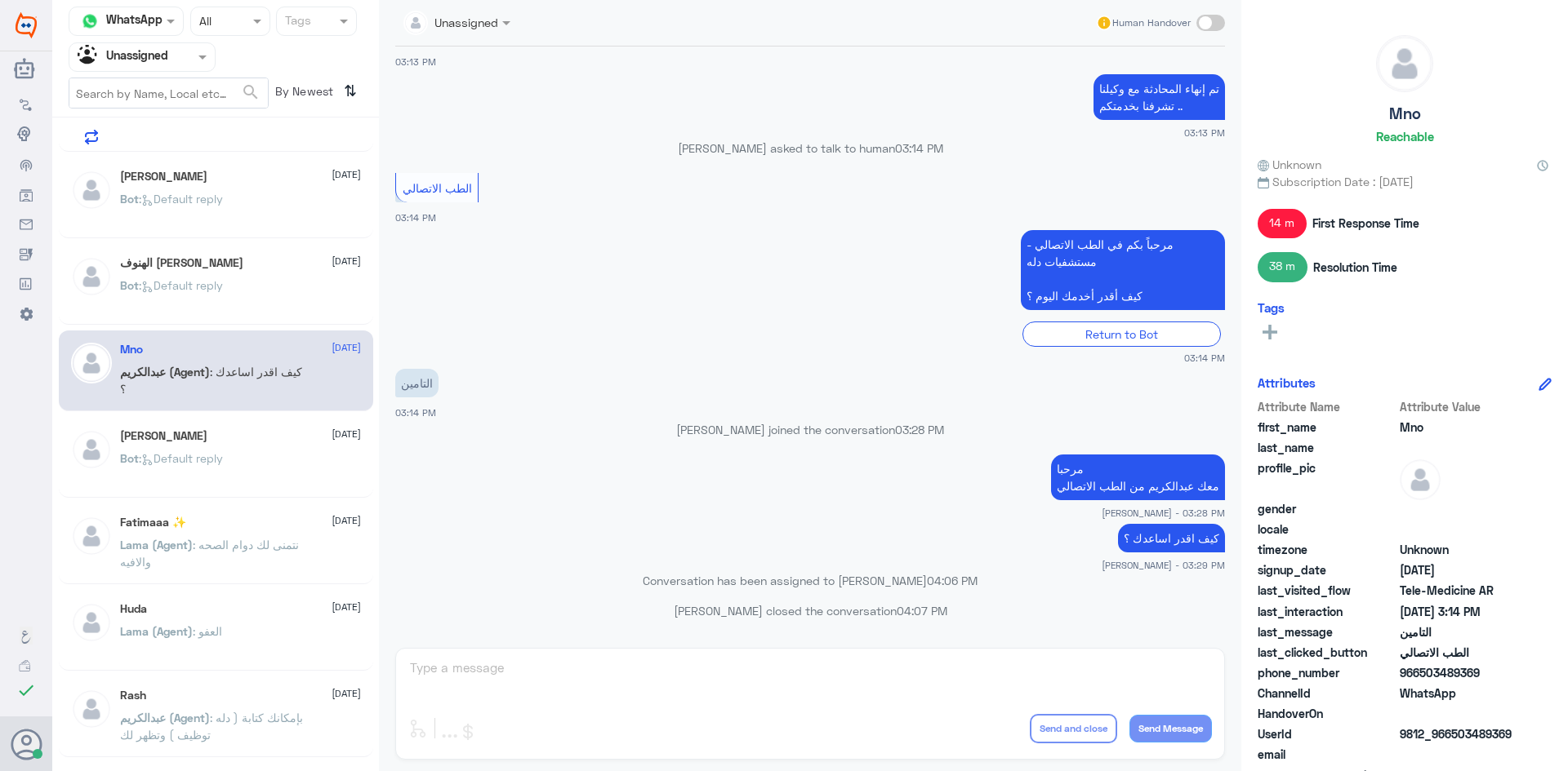
scroll to position [327, 0]
click at [267, 505] on div "Fatimaaa ✨ 2 September Lama (Agent) : نتمنى لك دوام الصحه والافيه" at bounding box center [216, 542] width 315 height 80
click at [268, 465] on div "Bot : Default reply" at bounding box center [240, 470] width 241 height 36
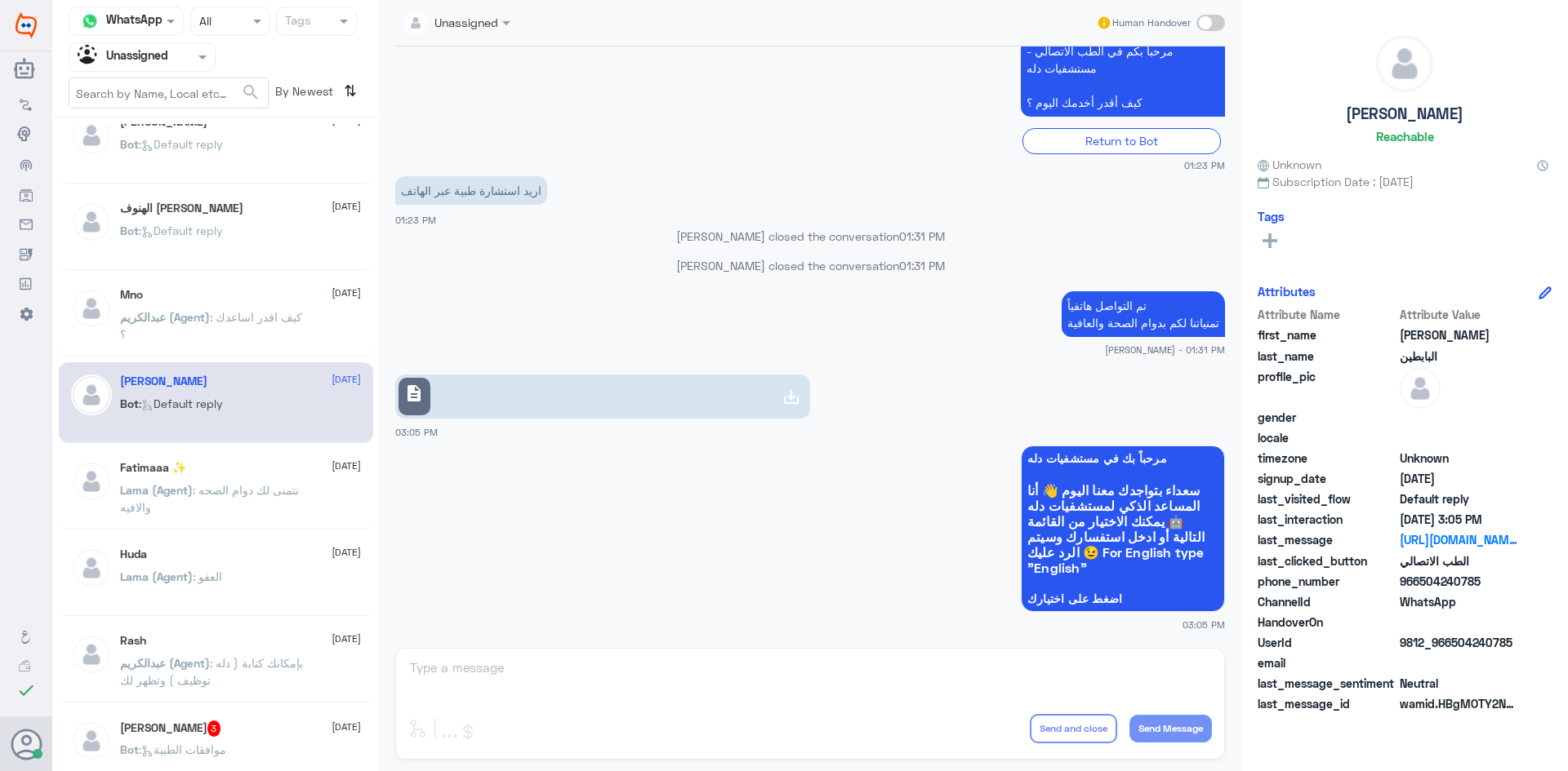
scroll to position [408, 0]
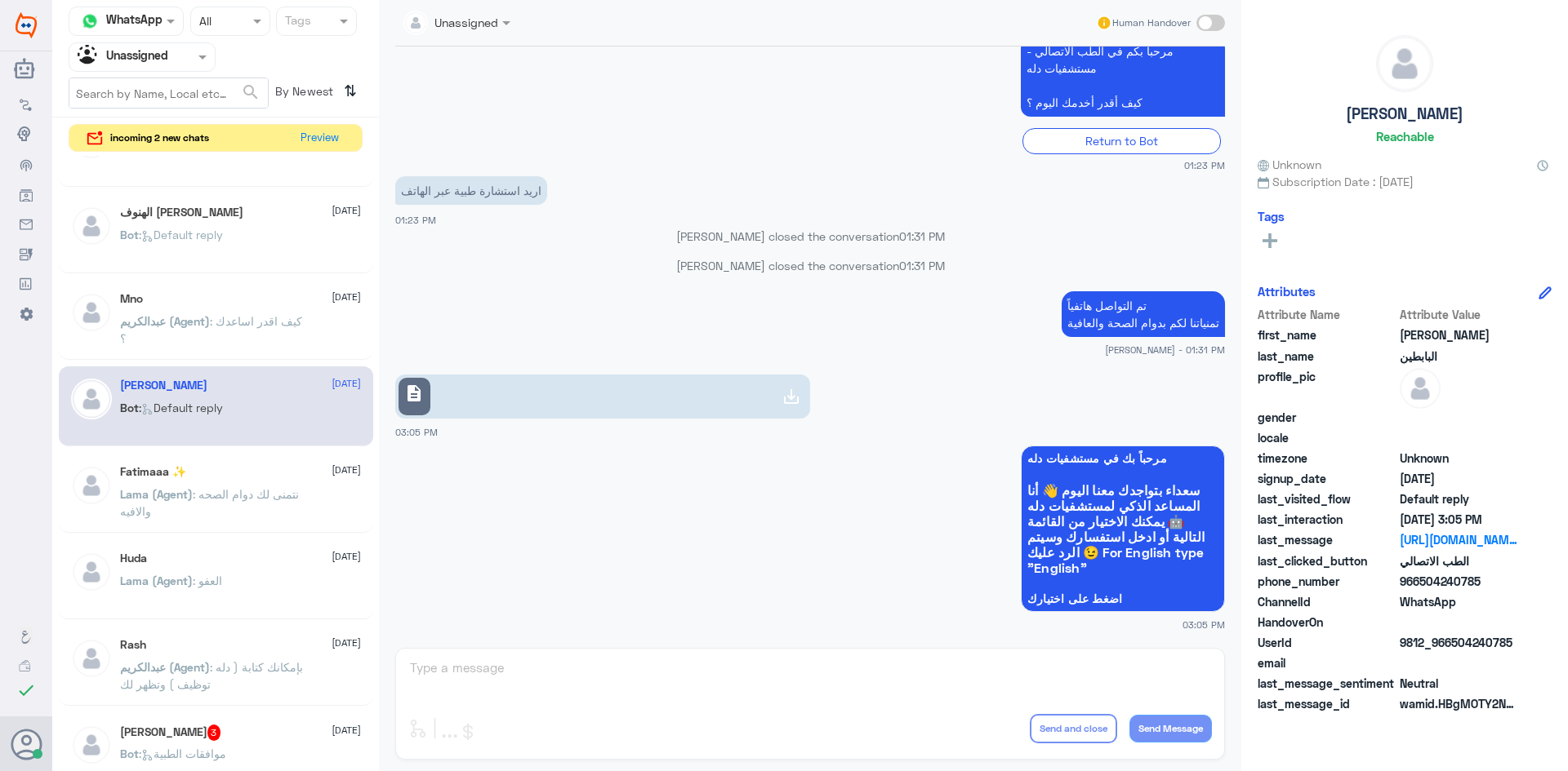
click at [182, 58] on div at bounding box center [141, 57] width 145 height 19
click at [154, 95] on div "All" at bounding box center [141, 95] width 147 height 30
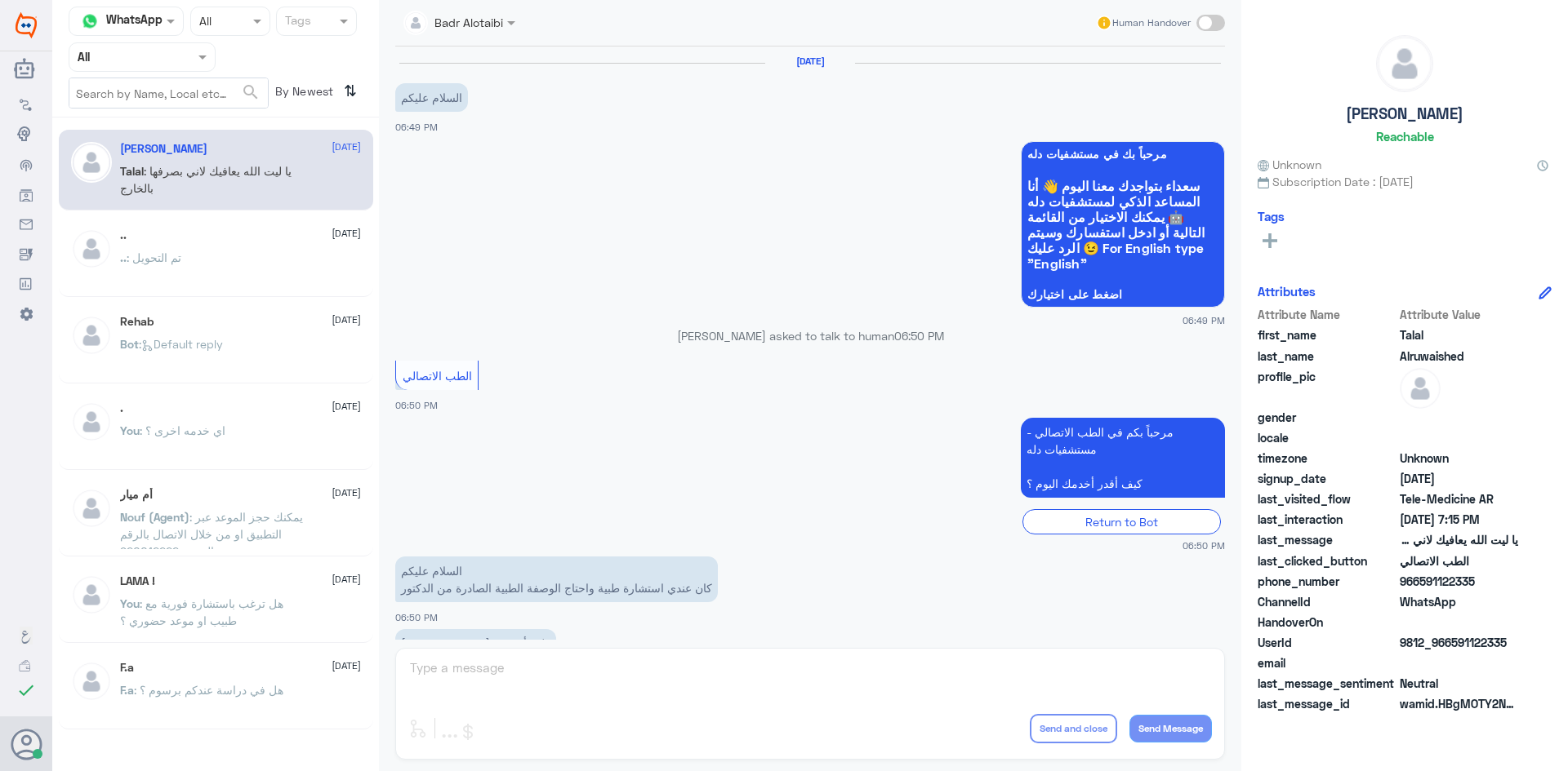
scroll to position [372, 0]
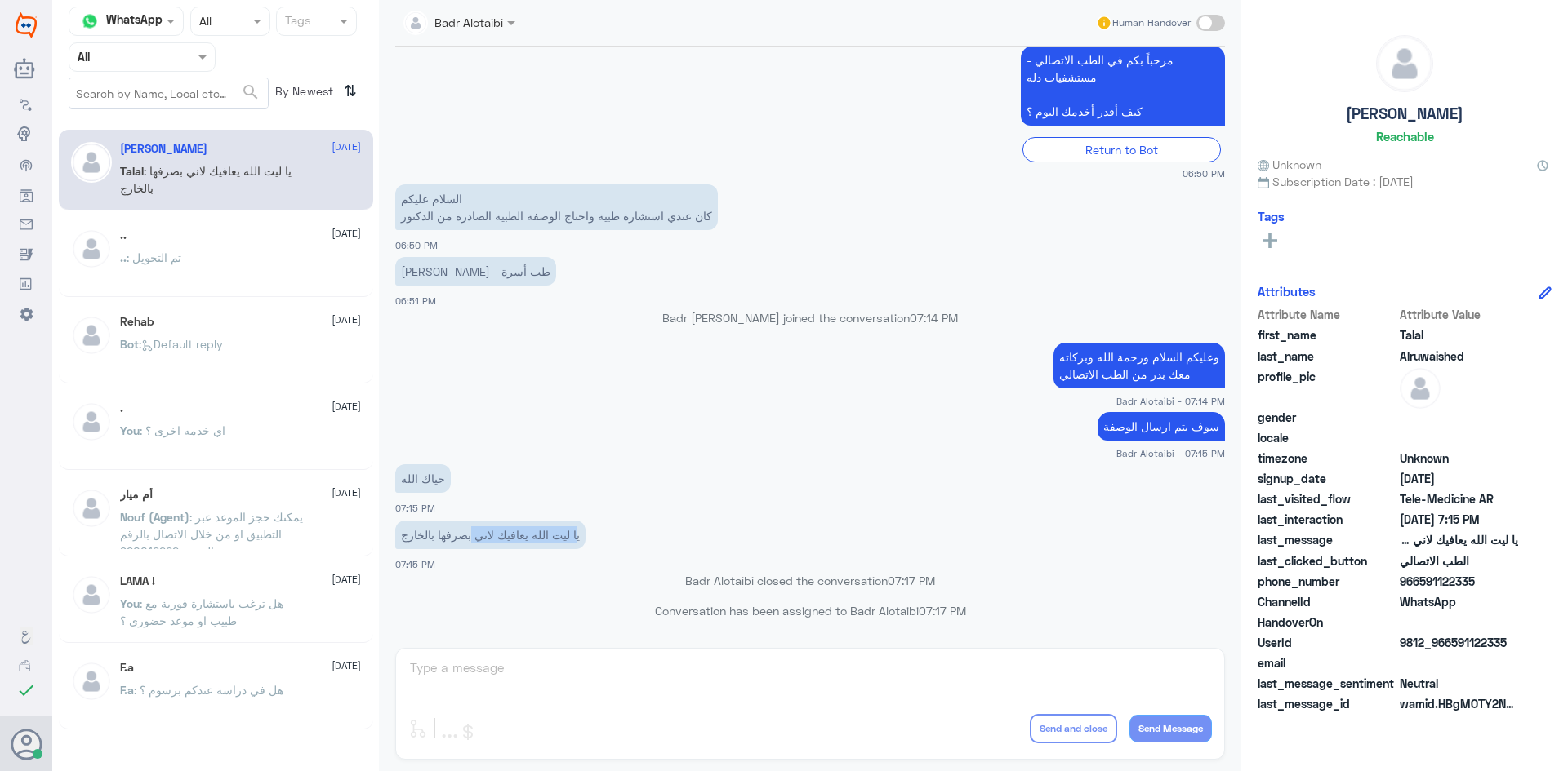
drag, startPoint x: 574, startPoint y: 537, endPoint x: 469, endPoint y: 532, distance: 105.1
click at [469, 532] on p "يا ليت الله يعافيك لاني بصرفها بالخارج" at bounding box center [490, 534] width 190 height 29
click at [468, 532] on p "يا ليت الله يعافيك لاني بصرفها بالخارج" at bounding box center [490, 534] width 190 height 29
drag, startPoint x: 446, startPoint y: 529, endPoint x: 414, endPoint y: 535, distance: 32.6
click at [414, 535] on p "يا ليت الله يعافيك لاني بصرفها بالخارج" at bounding box center [490, 534] width 190 height 29
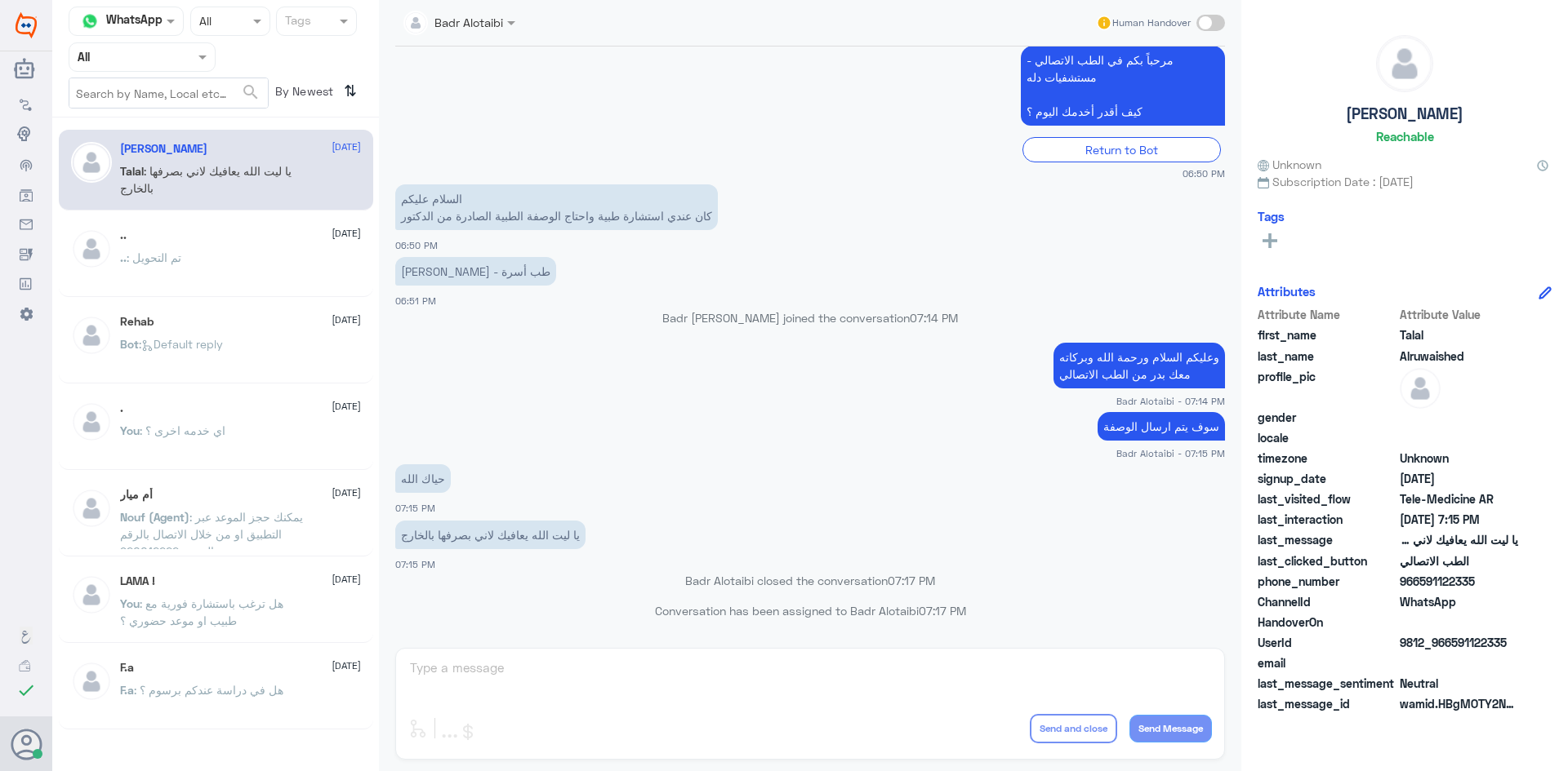
click at [179, 50] on div at bounding box center [141, 57] width 145 height 19
click at [153, 120] on div "Unassigned" at bounding box center [141, 129] width 147 height 37
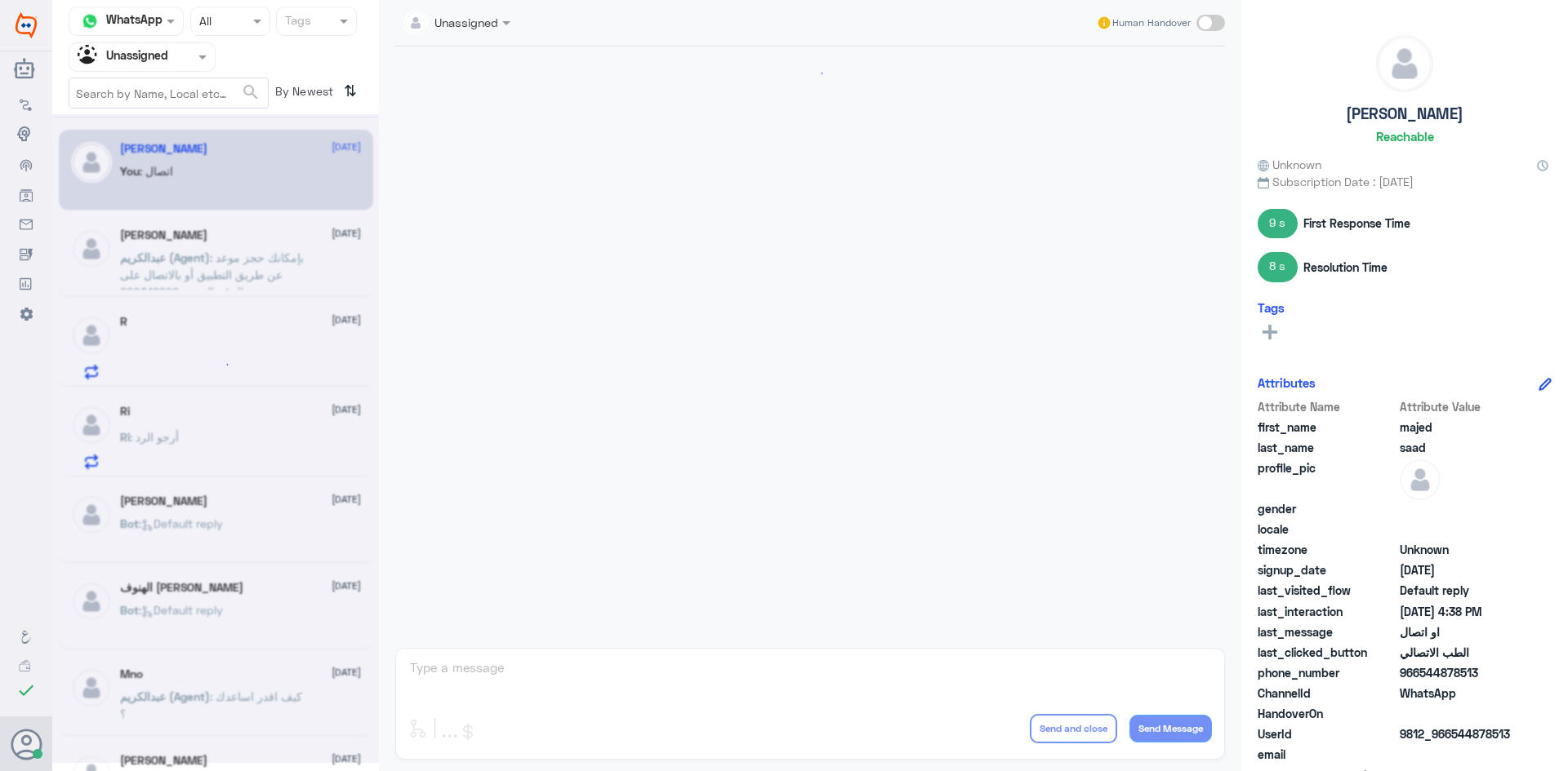
scroll to position [872, 0]
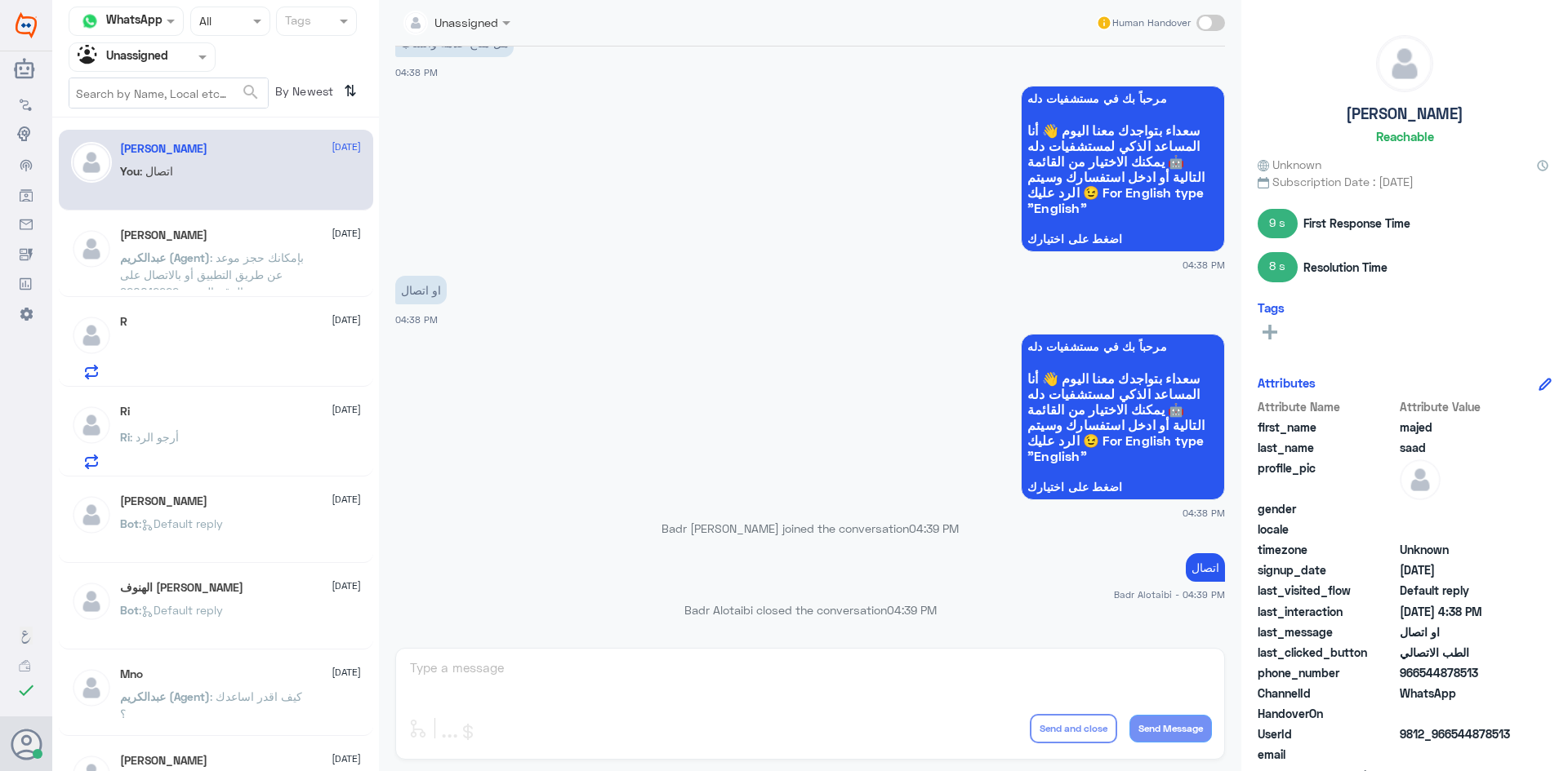
click at [201, 236] on div "ابو مشعل طه 2 September" at bounding box center [240, 235] width 241 height 14
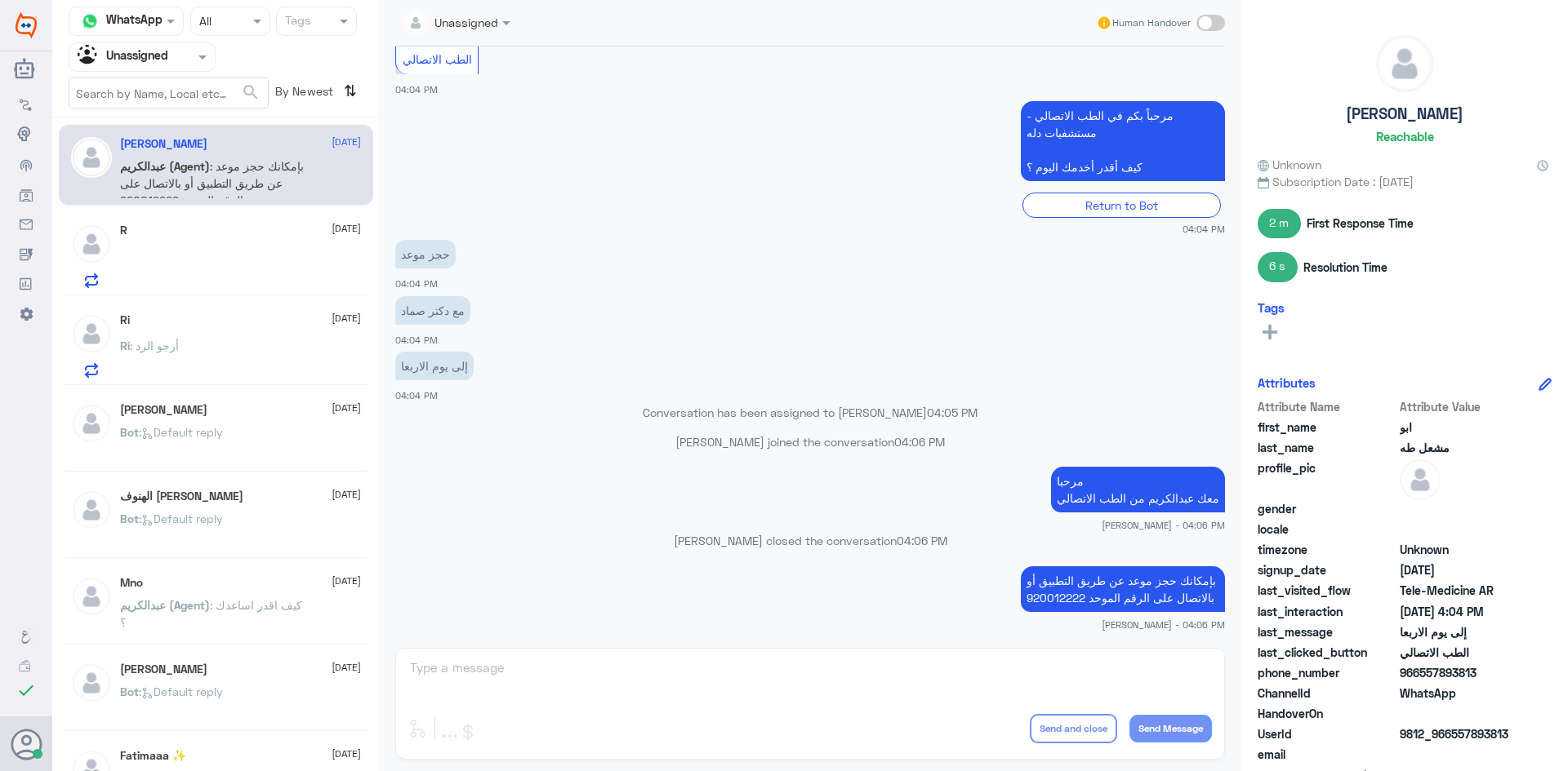
scroll to position [163, 0]
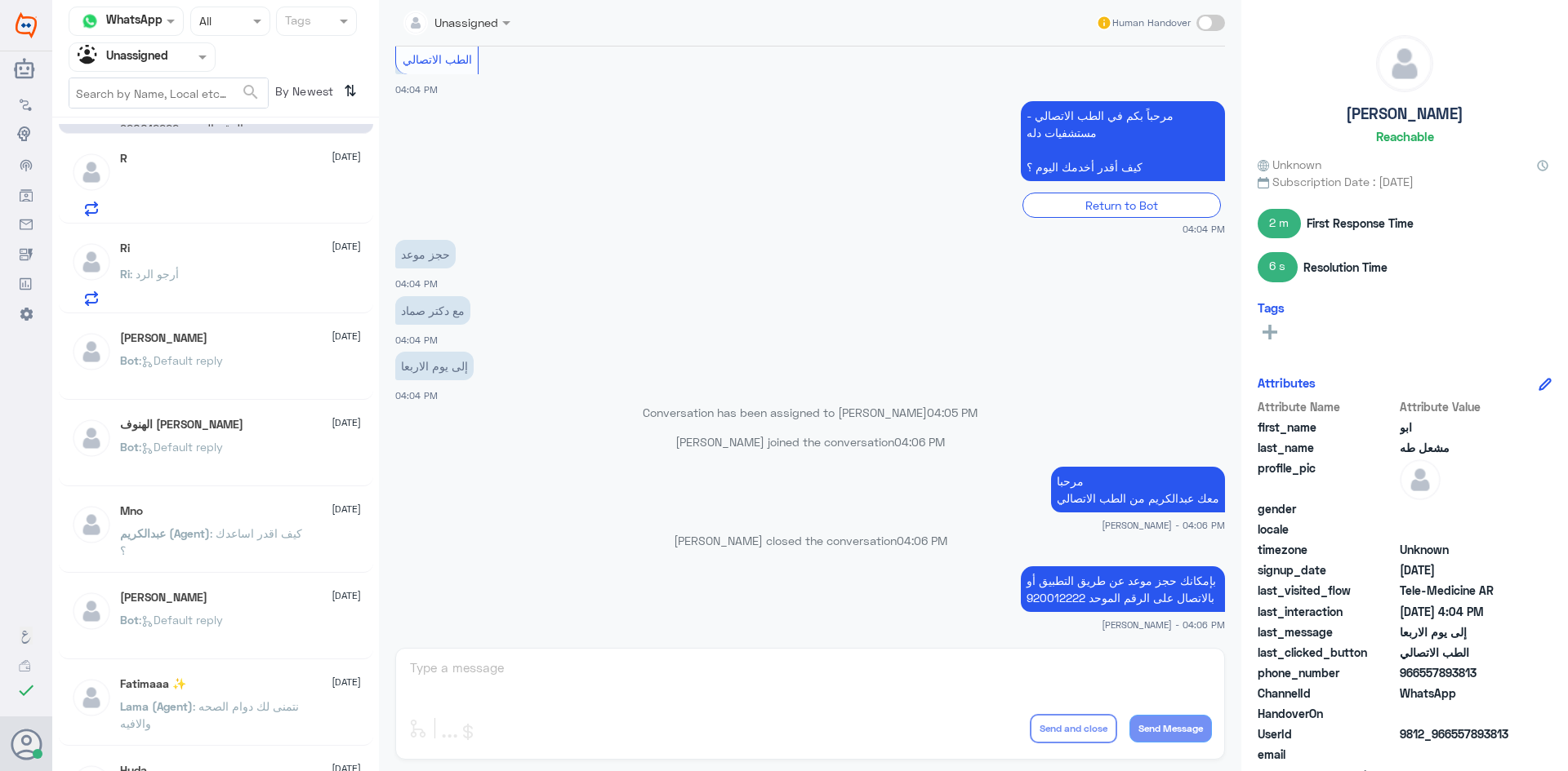
click at [211, 494] on div "Mno 2 September عبدالكريم (Agent) : كيف اقدر اساعدك ؟" at bounding box center [216, 532] width 315 height 80
click at [211, 482] on div "الهنوف البقمي 2 September Bot : Default reply" at bounding box center [216, 445] width 315 height 80
click at [206, 450] on span ": Default reply" at bounding box center [181, 446] width 84 height 14
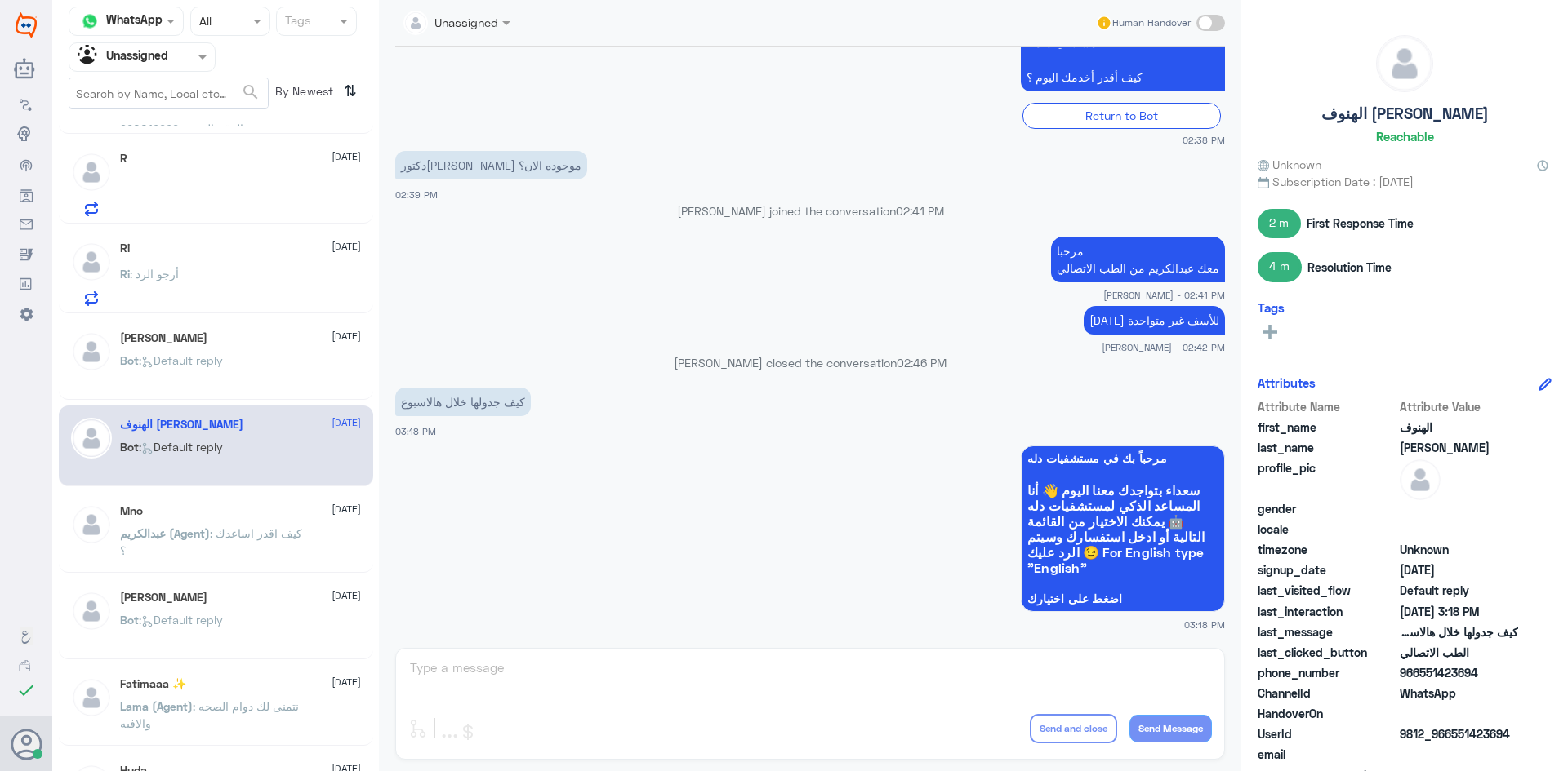
scroll to position [245, 0]
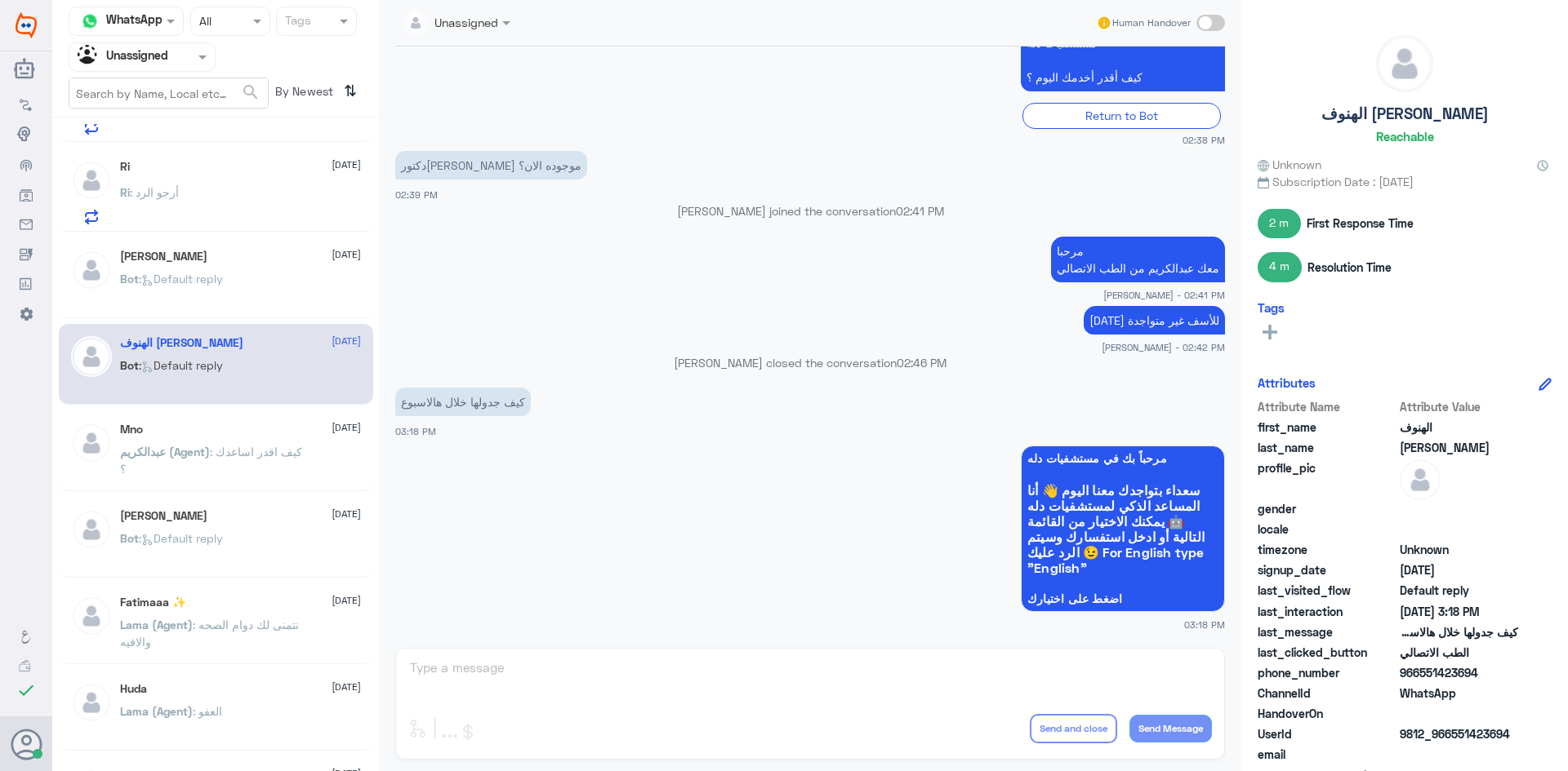
click at [214, 505] on div "عبدالرحمن البابطين 2 September Bot : Default reply" at bounding box center [216, 537] width 315 height 80
click at [227, 513] on div "عبدالرحمن البابطين 2 September" at bounding box center [240, 516] width 241 height 14
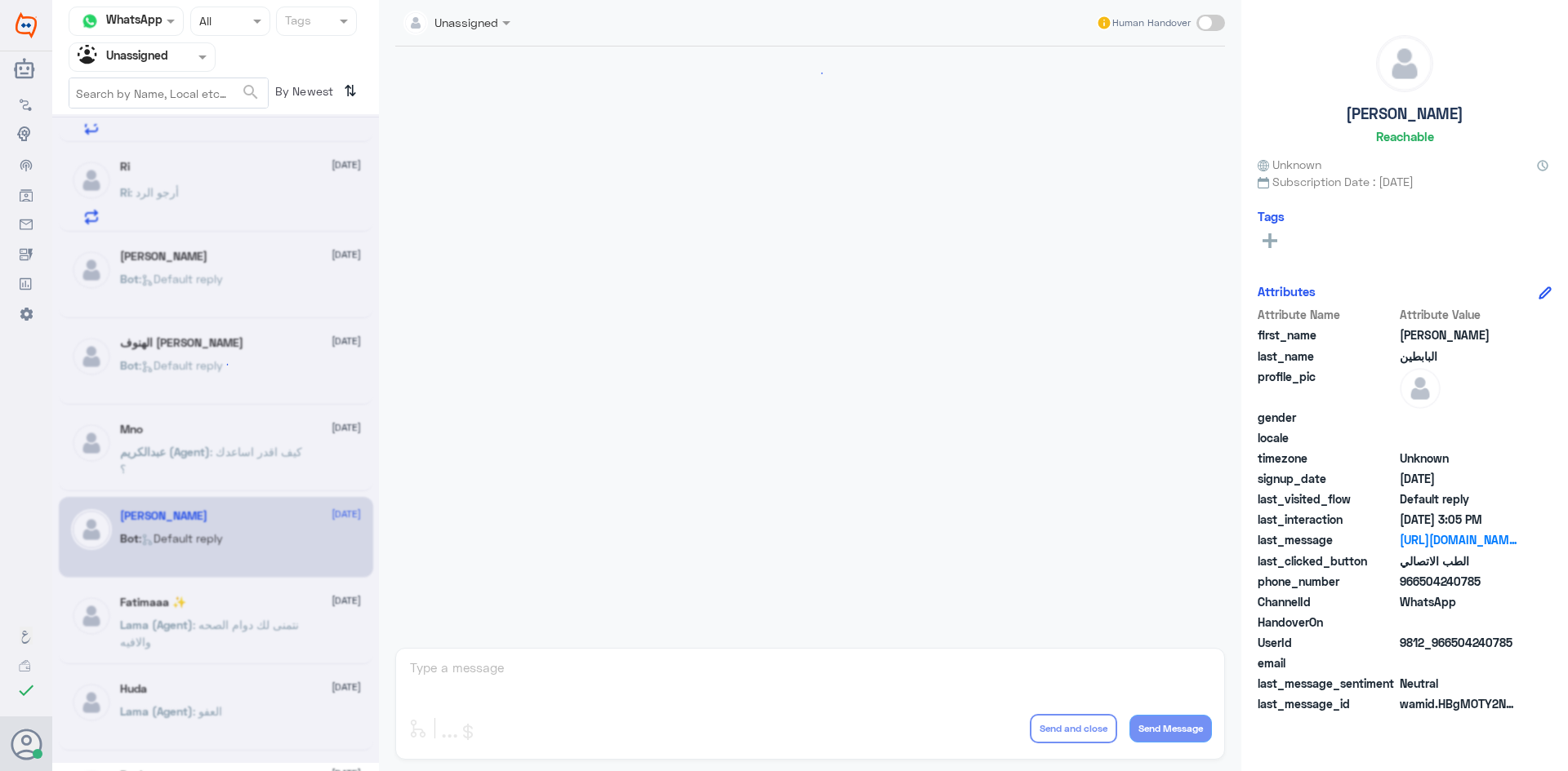
scroll to position [847, 0]
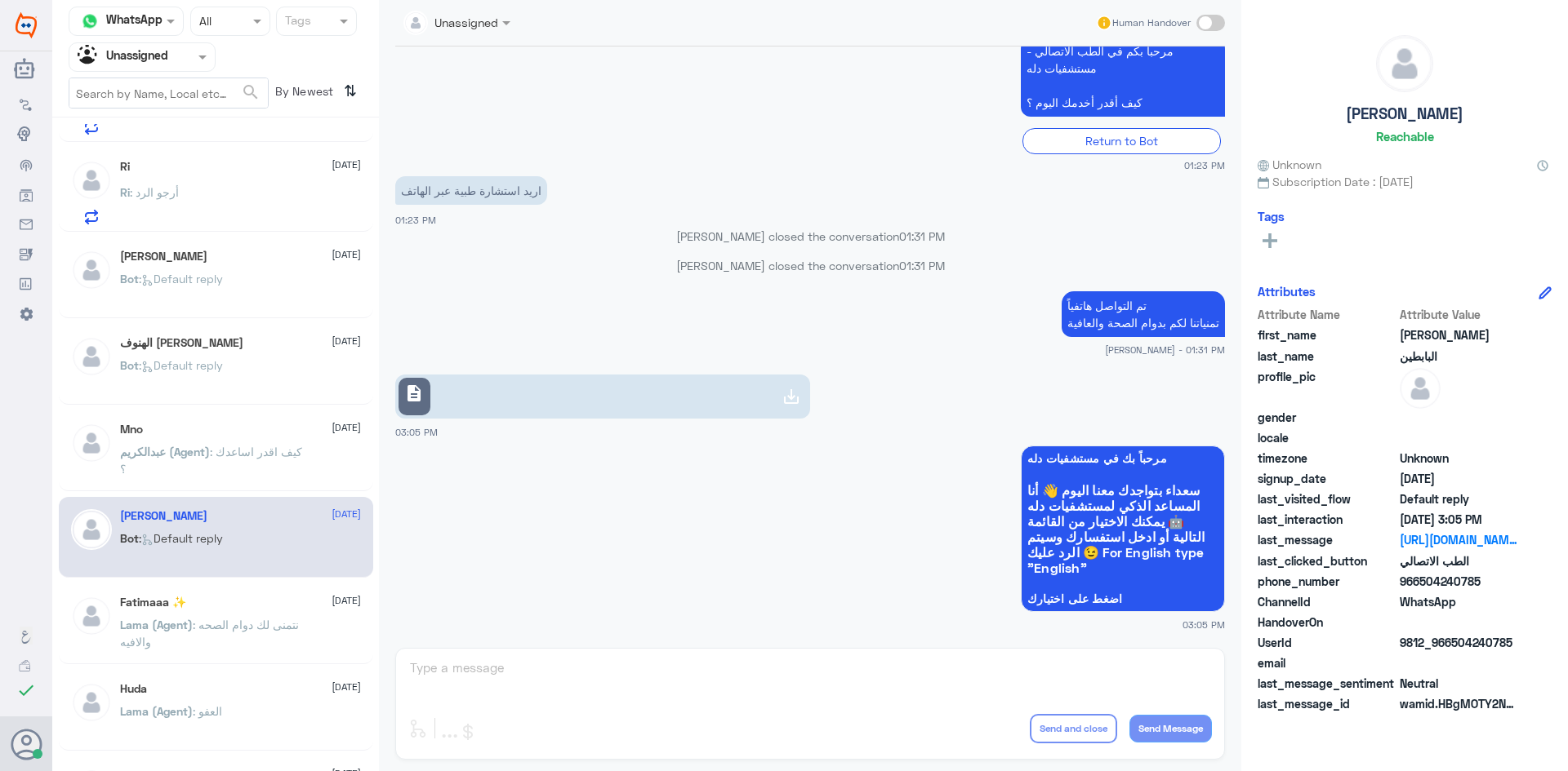
click at [497, 393] on link "description" at bounding box center [602, 396] width 415 height 44
drag, startPoint x: 1131, startPoint y: 308, endPoint x: 1194, endPoint y: 315, distance: 63.4
click at [1062, 323] on p "تم التواصل هاتفياً تمنياتنا لكم بدوام الصحة والعافية" at bounding box center [1143, 313] width 163 height 46
drag, startPoint x: 1194, startPoint y: 315, endPoint x: 1117, endPoint y: 306, distance: 77.5
click at [1148, 310] on p "تم التواصل هاتفياً تمنياتنا لكم بدوام الصحة والعافية" at bounding box center [1143, 313] width 163 height 46
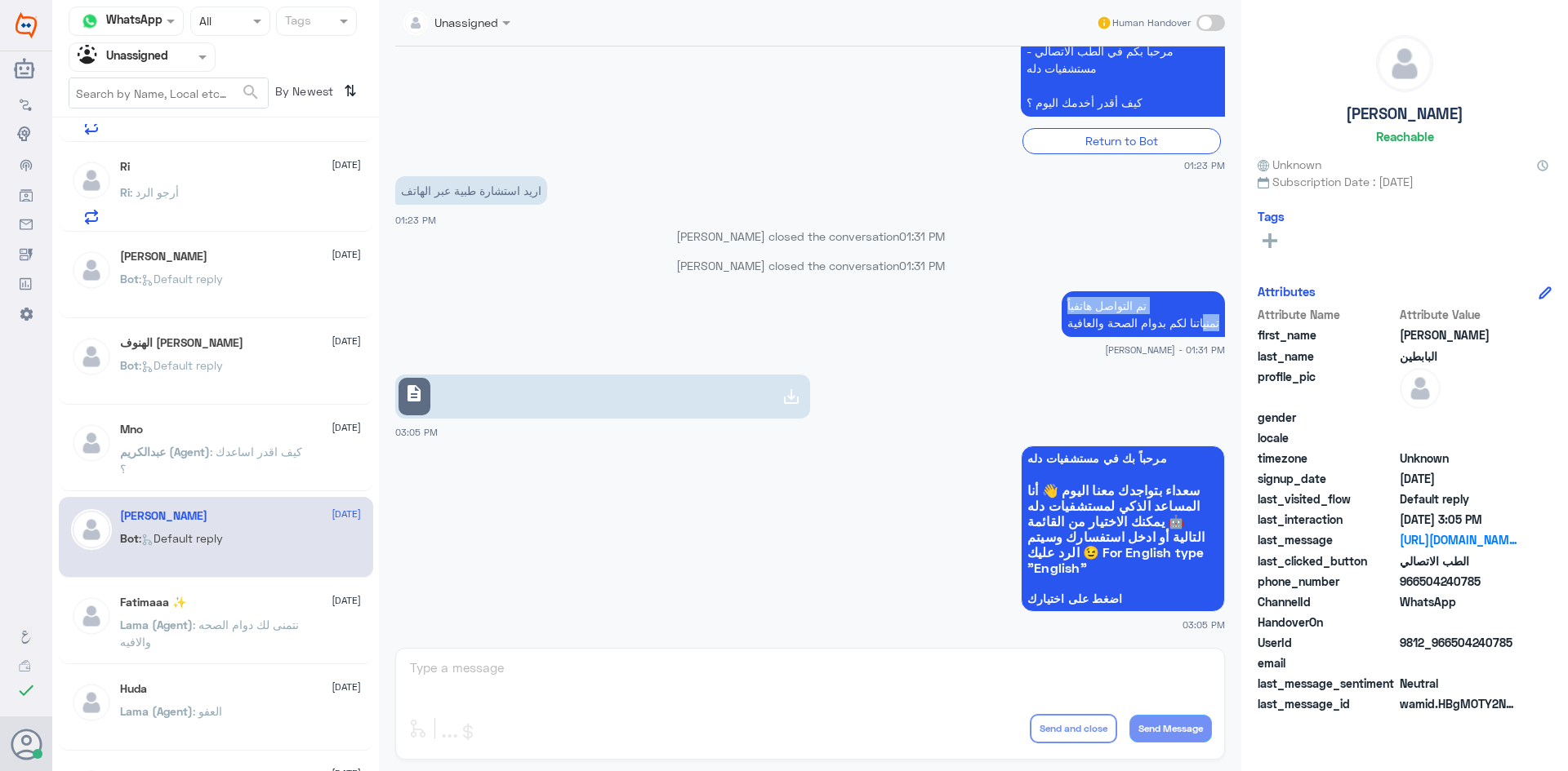
click at [585, 396] on link "description" at bounding box center [602, 396] width 415 height 44
click at [540, 395] on link "description" at bounding box center [602, 396] width 415 height 44
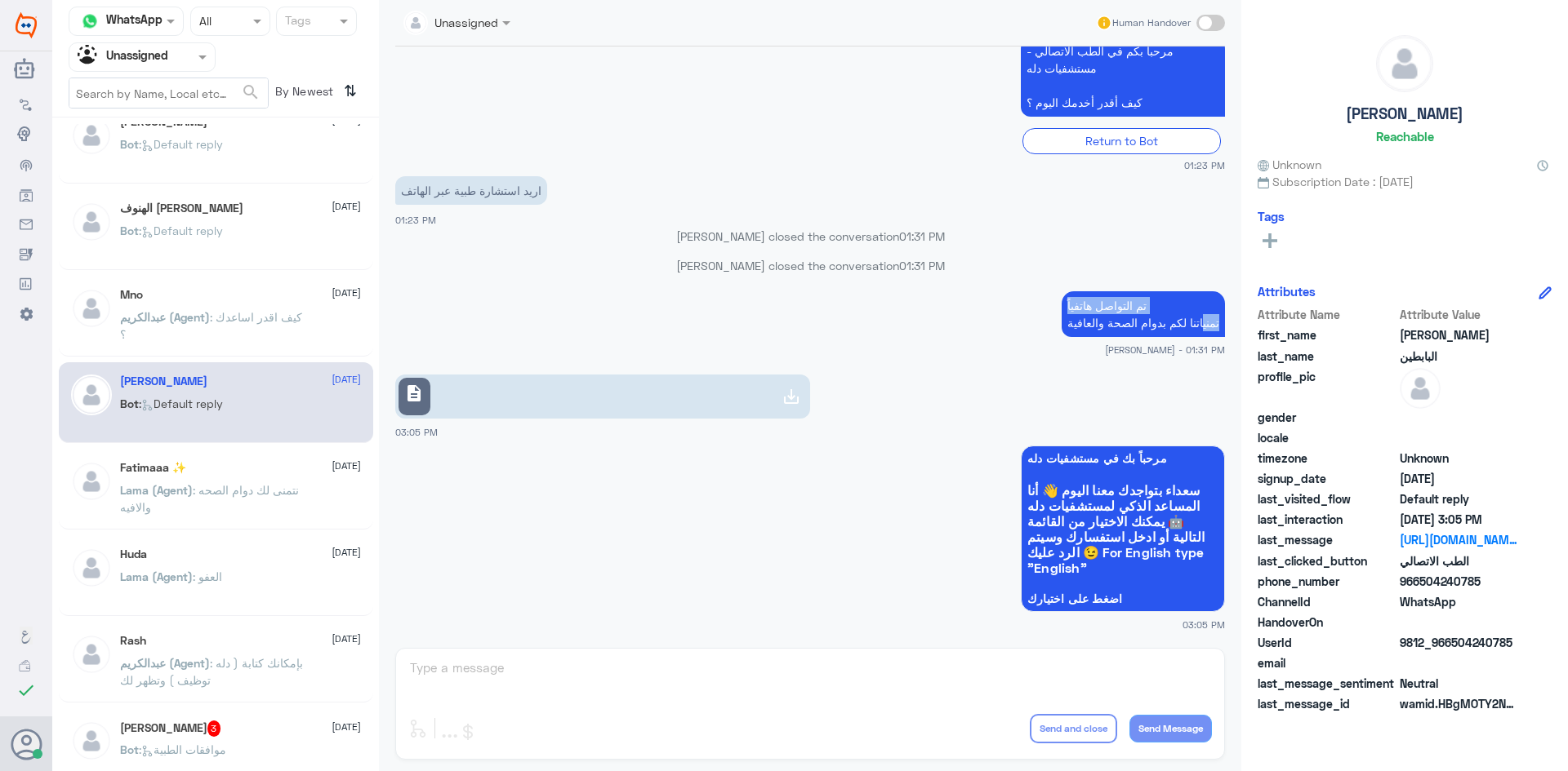
scroll to position [408, 0]
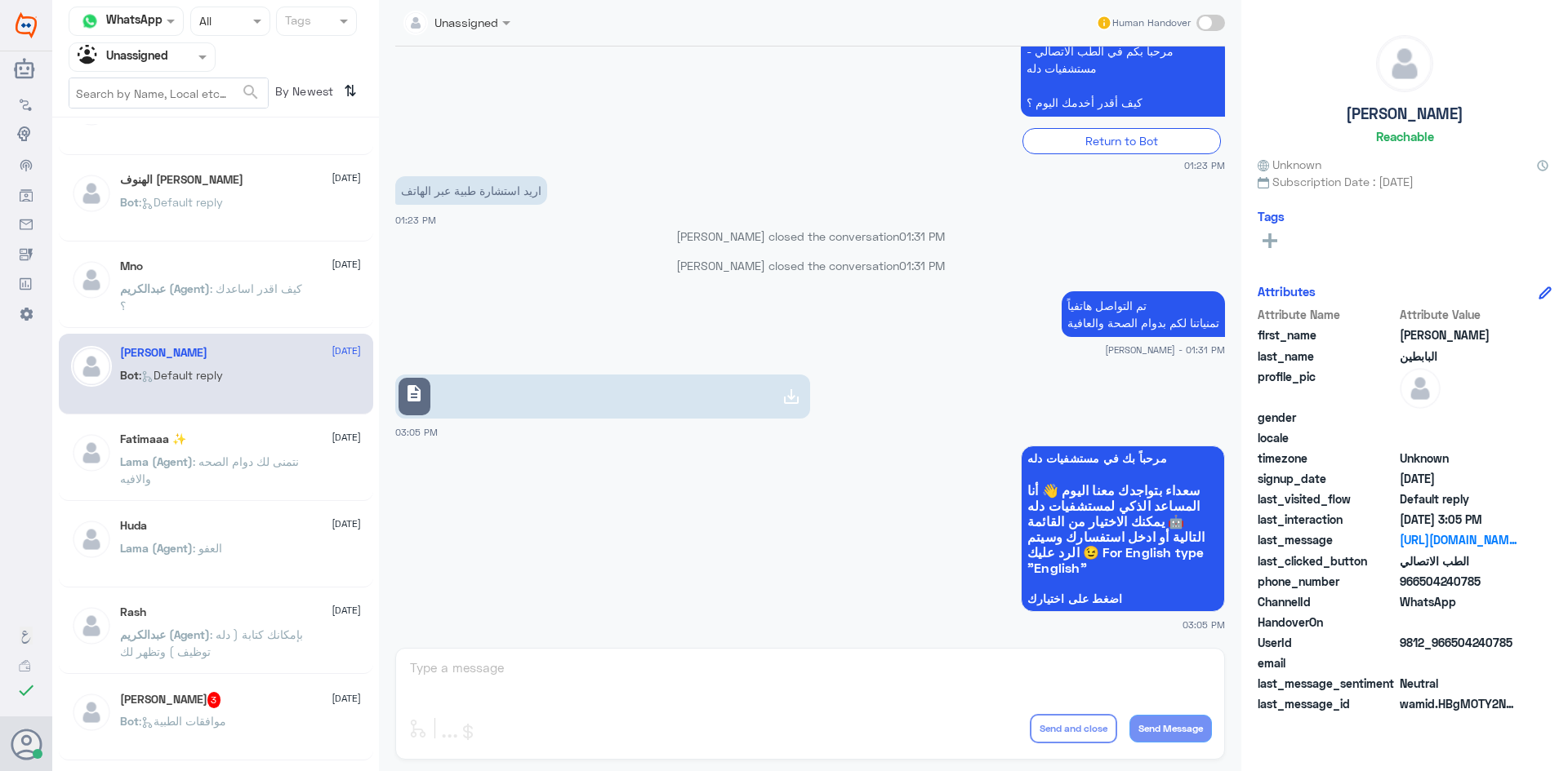
click at [226, 482] on p "Lama (Agent) : نتمنى لك دوام الصحه والافيه" at bounding box center [212, 473] width 183 height 41
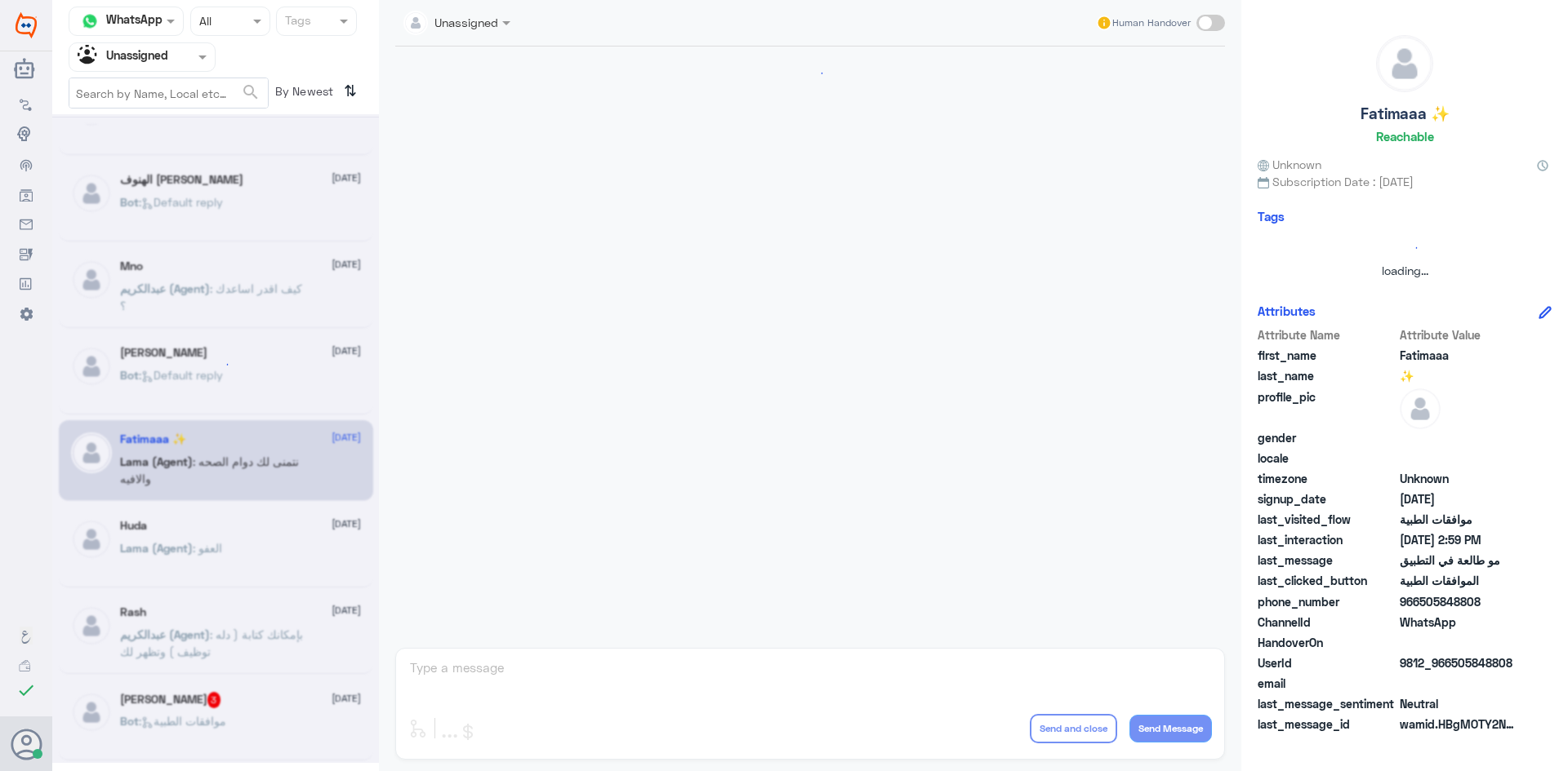
scroll to position [908, 0]
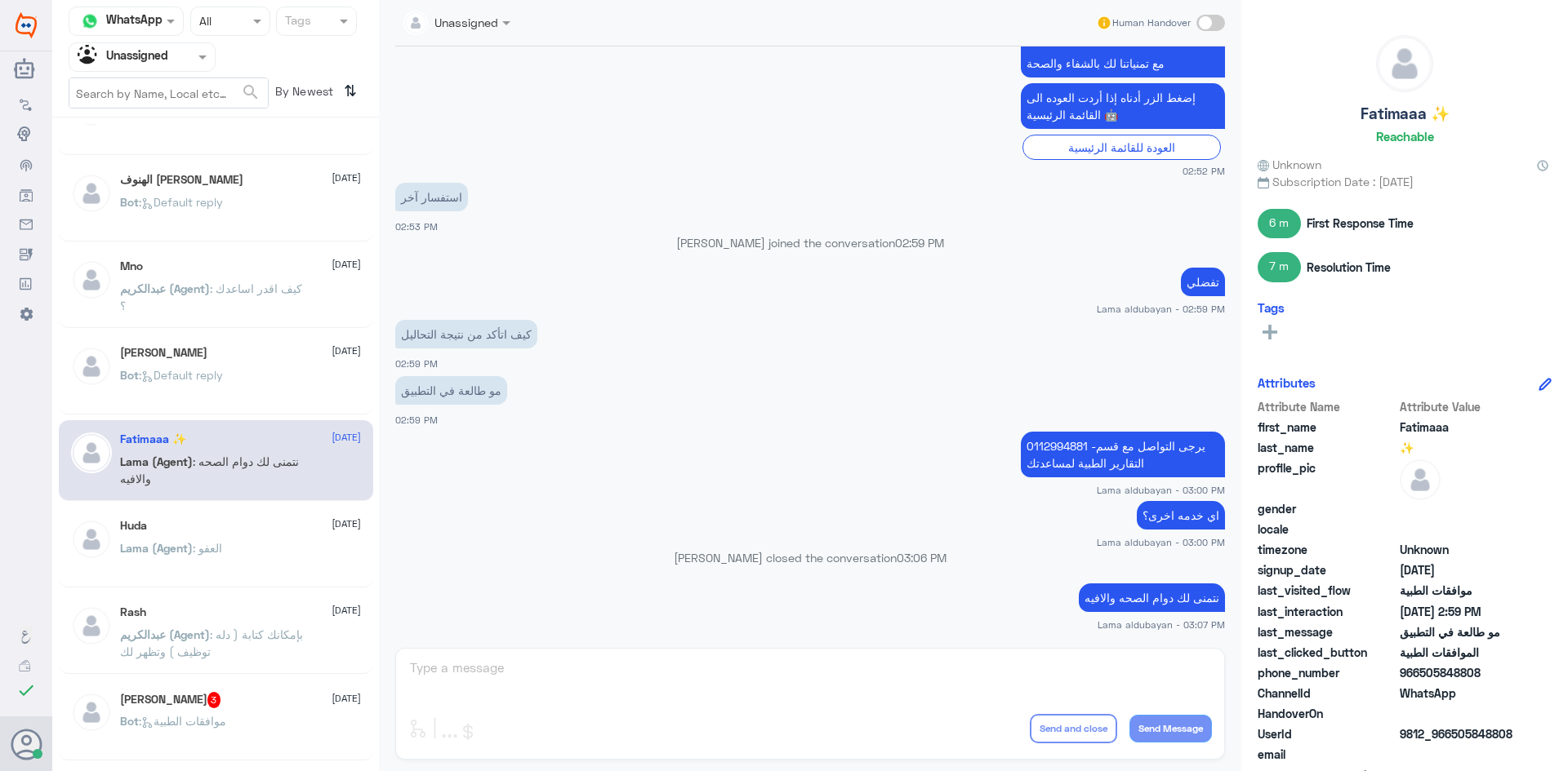
click at [227, 511] on div "Huda 2 September Lama (Agent) : العفو" at bounding box center [216, 547] width 315 height 80
click at [227, 518] on div "Huda 2 September Lama (Agent) : العفو" at bounding box center [216, 547] width 315 height 80
click at [231, 523] on div "Huda 2 September" at bounding box center [240, 526] width 241 height 14
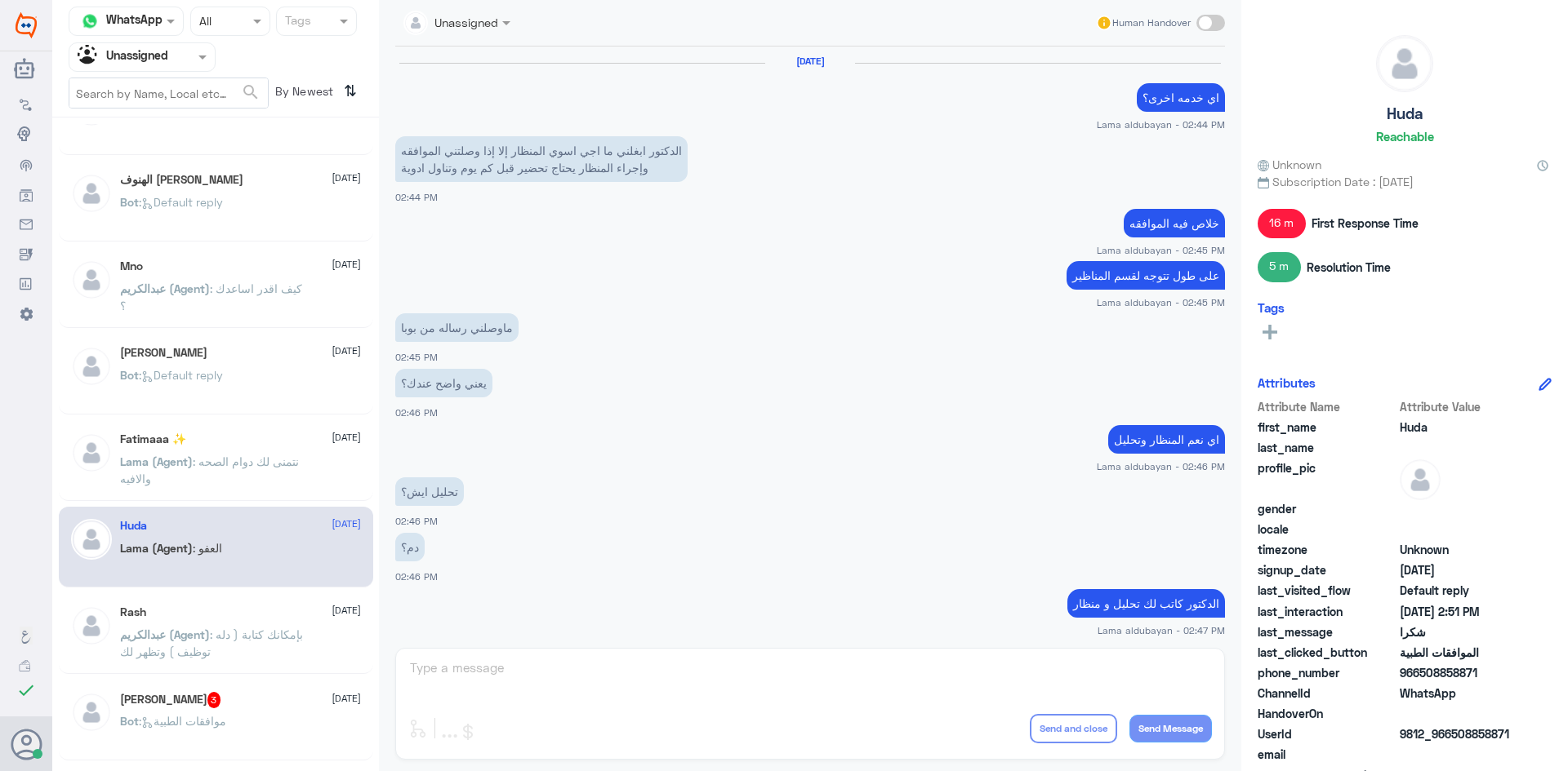
scroll to position [637, 0]
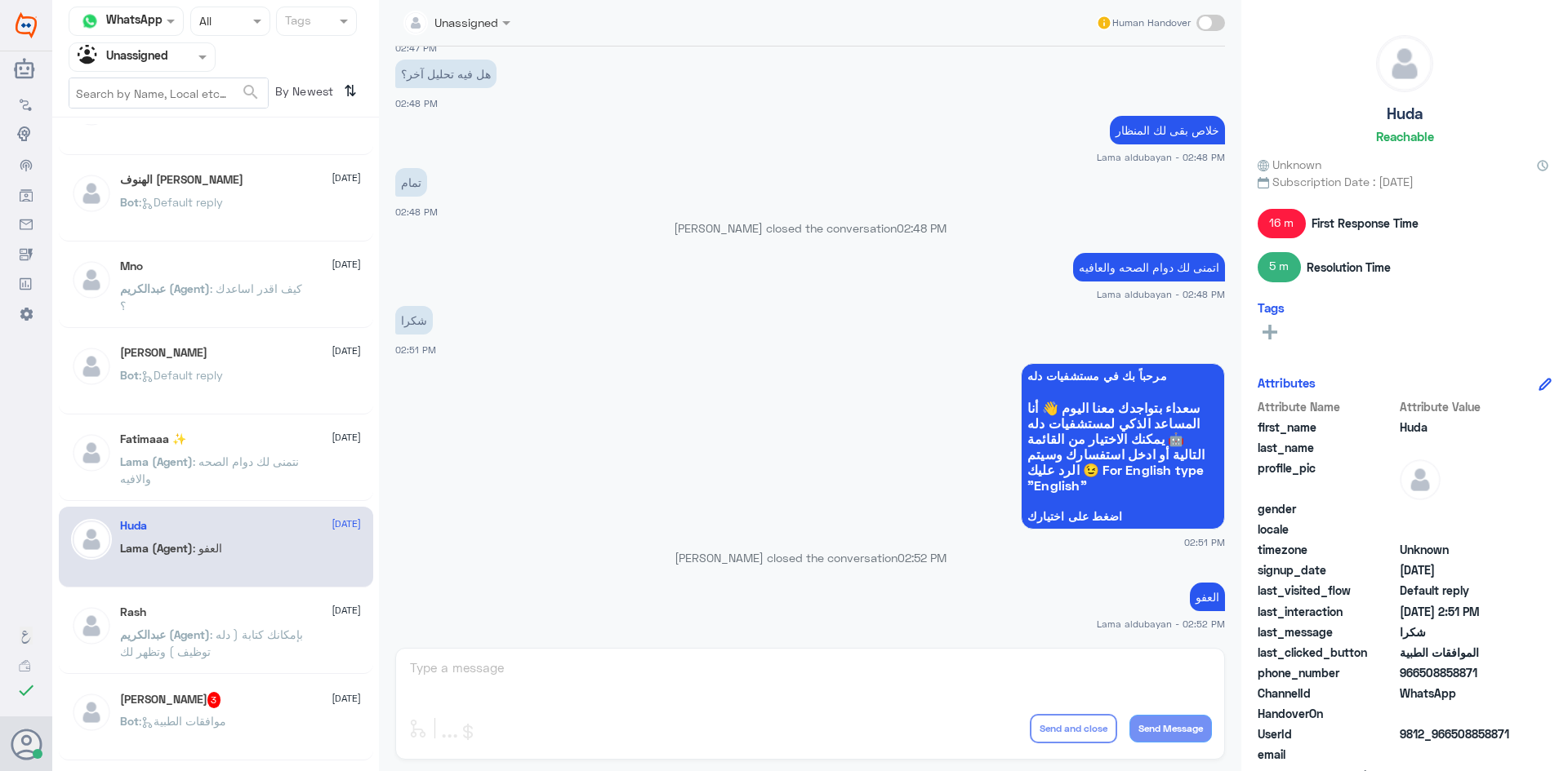
click at [247, 604] on div "Rash 2 September عبدالكريم (Agent) : بإمكانك كتابة ( دله توظيف ) وتظهر لك" at bounding box center [216, 633] width 315 height 80
click at [247, 612] on div "Rash 2 September" at bounding box center [240, 612] width 241 height 14
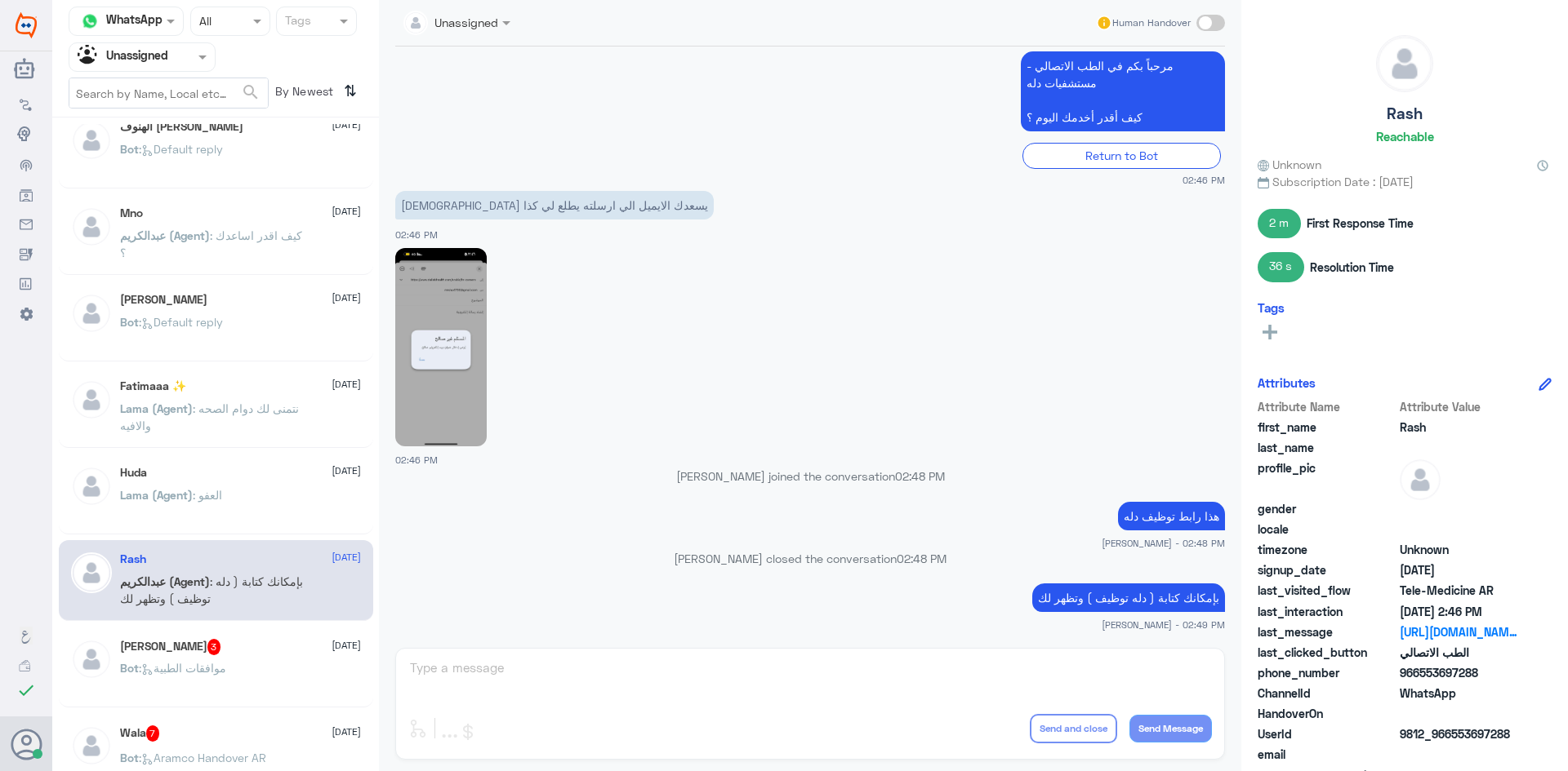
scroll to position [489, 0]
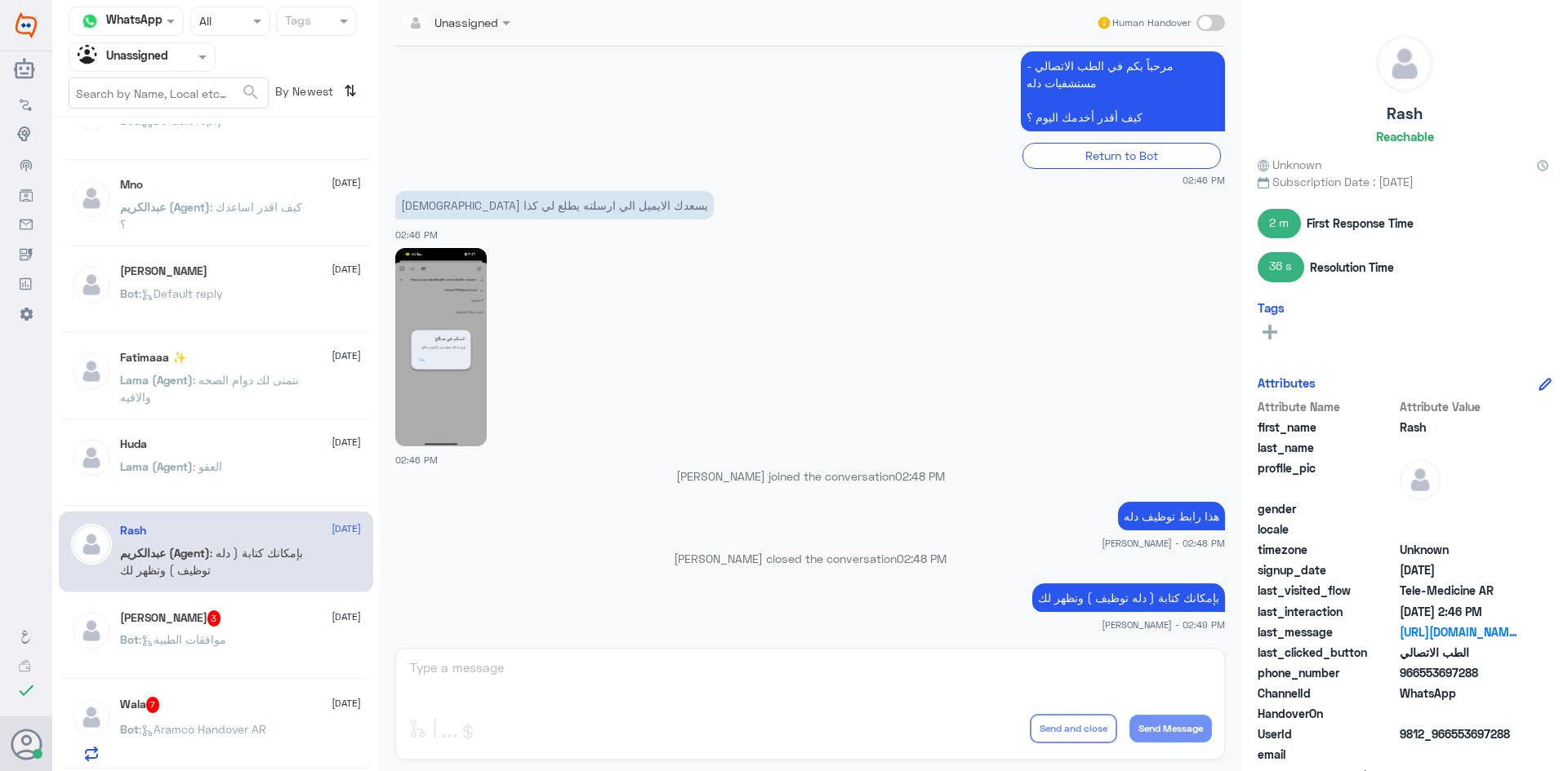
click at [226, 640] on span ": موافقات الطبية" at bounding box center [182, 639] width 87 height 14
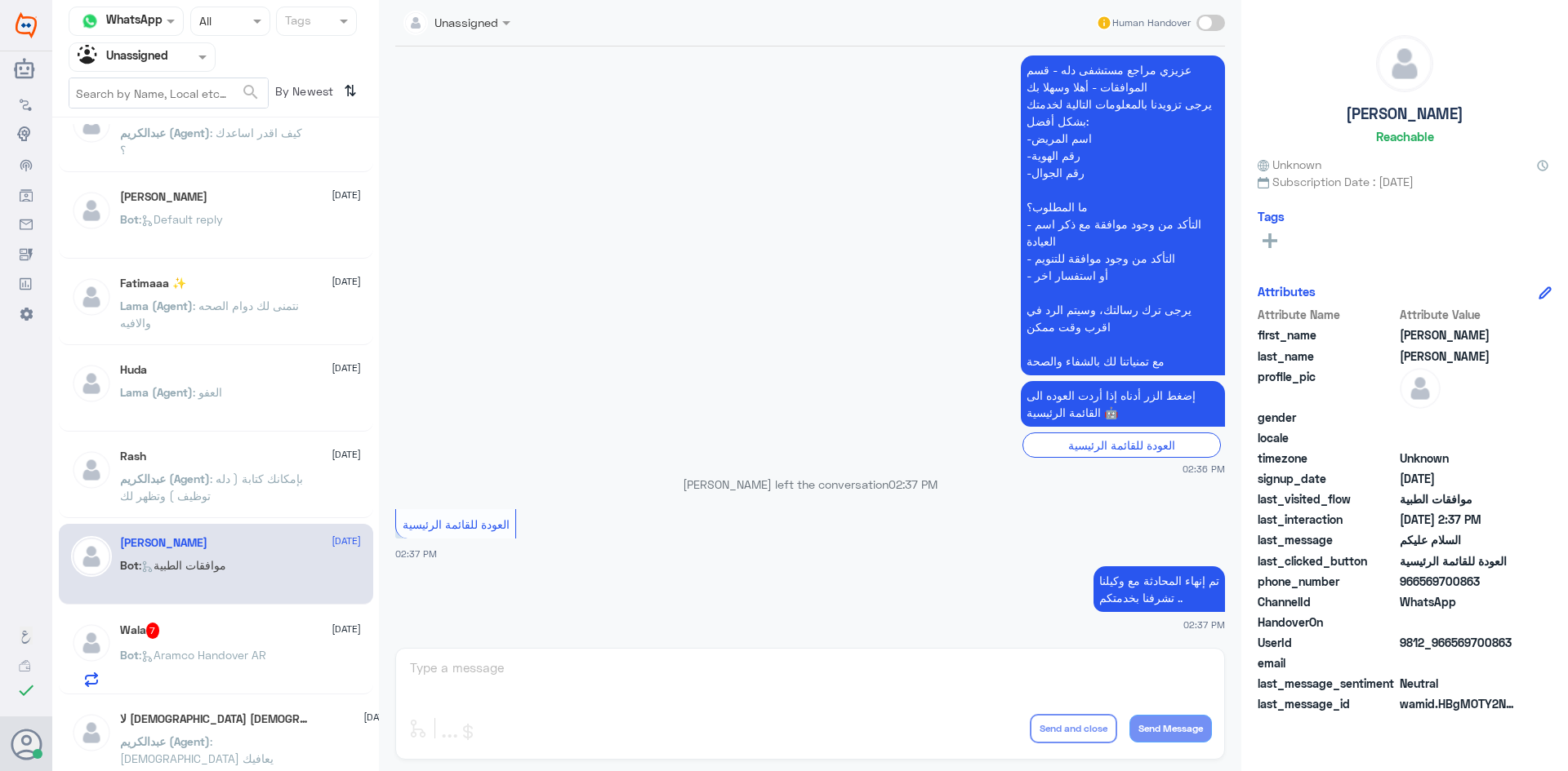
scroll to position [653, 0]
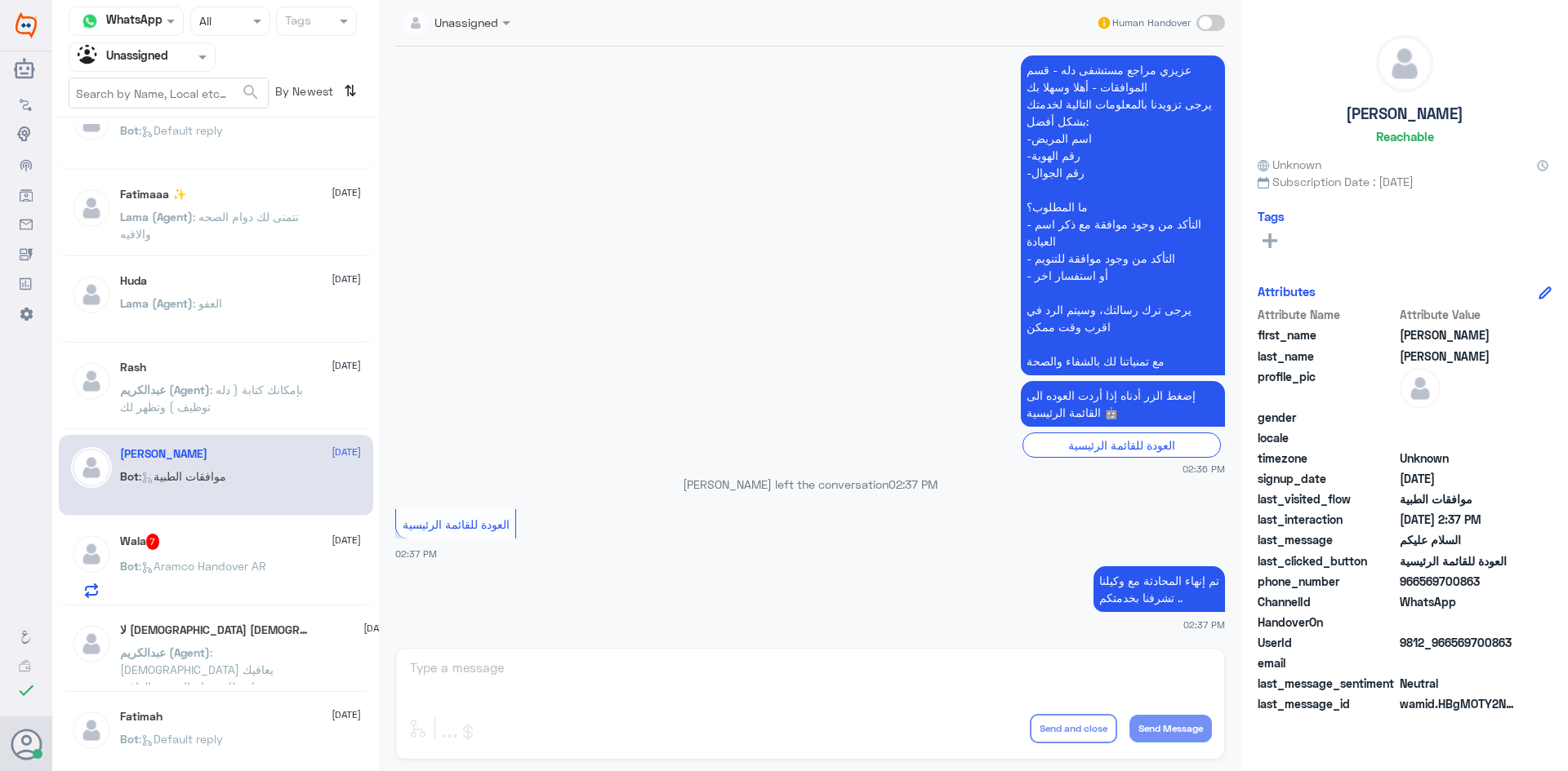
click at [213, 577] on p "Bot : Aramco Handover AR" at bounding box center [193, 578] width 146 height 41
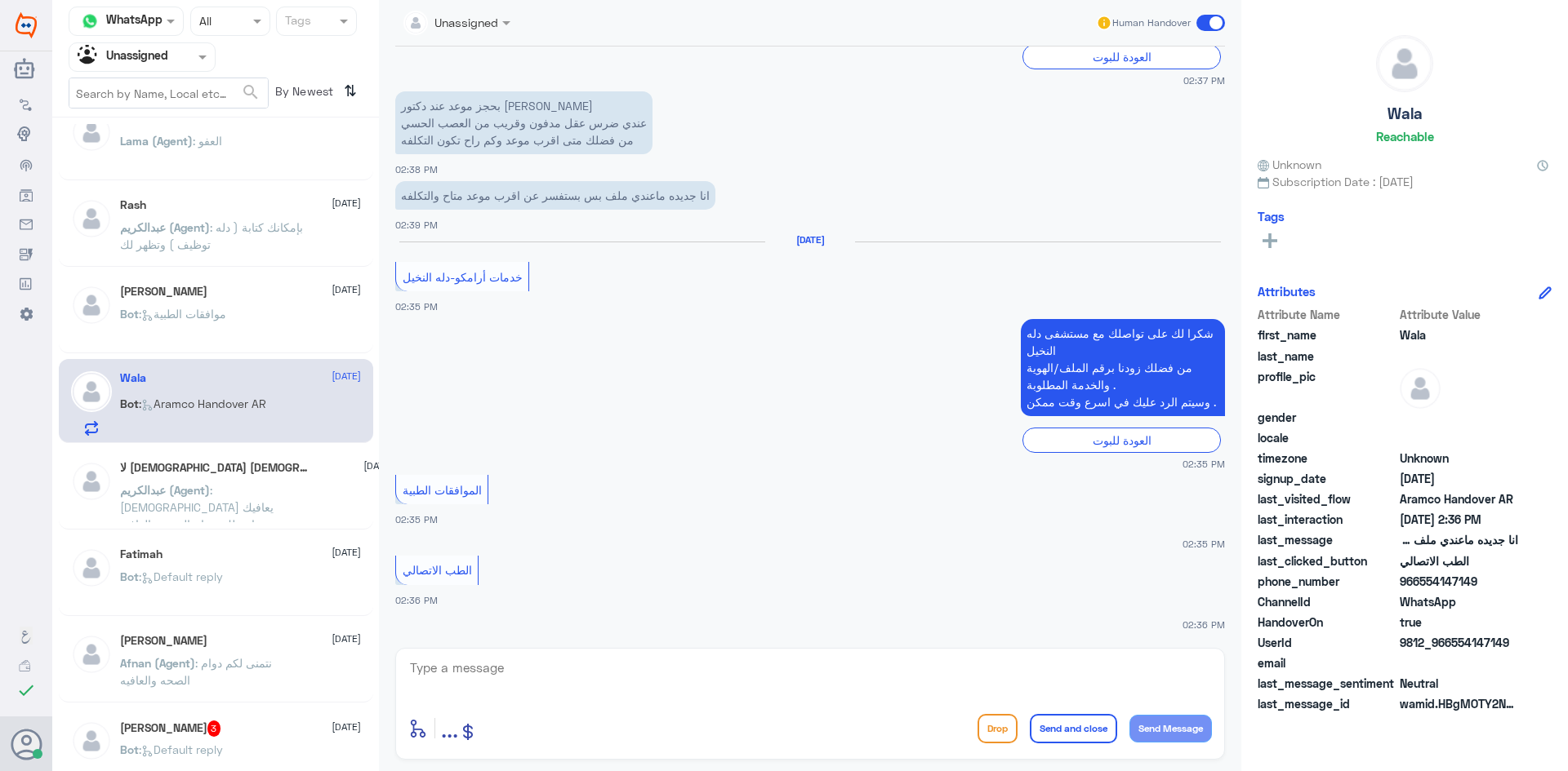
scroll to position [816, 0]
click at [223, 485] on span ": الله يعافيك وتمنياتي لك بدوام الصحة والعافية" at bounding box center [198, 505] width 156 height 48
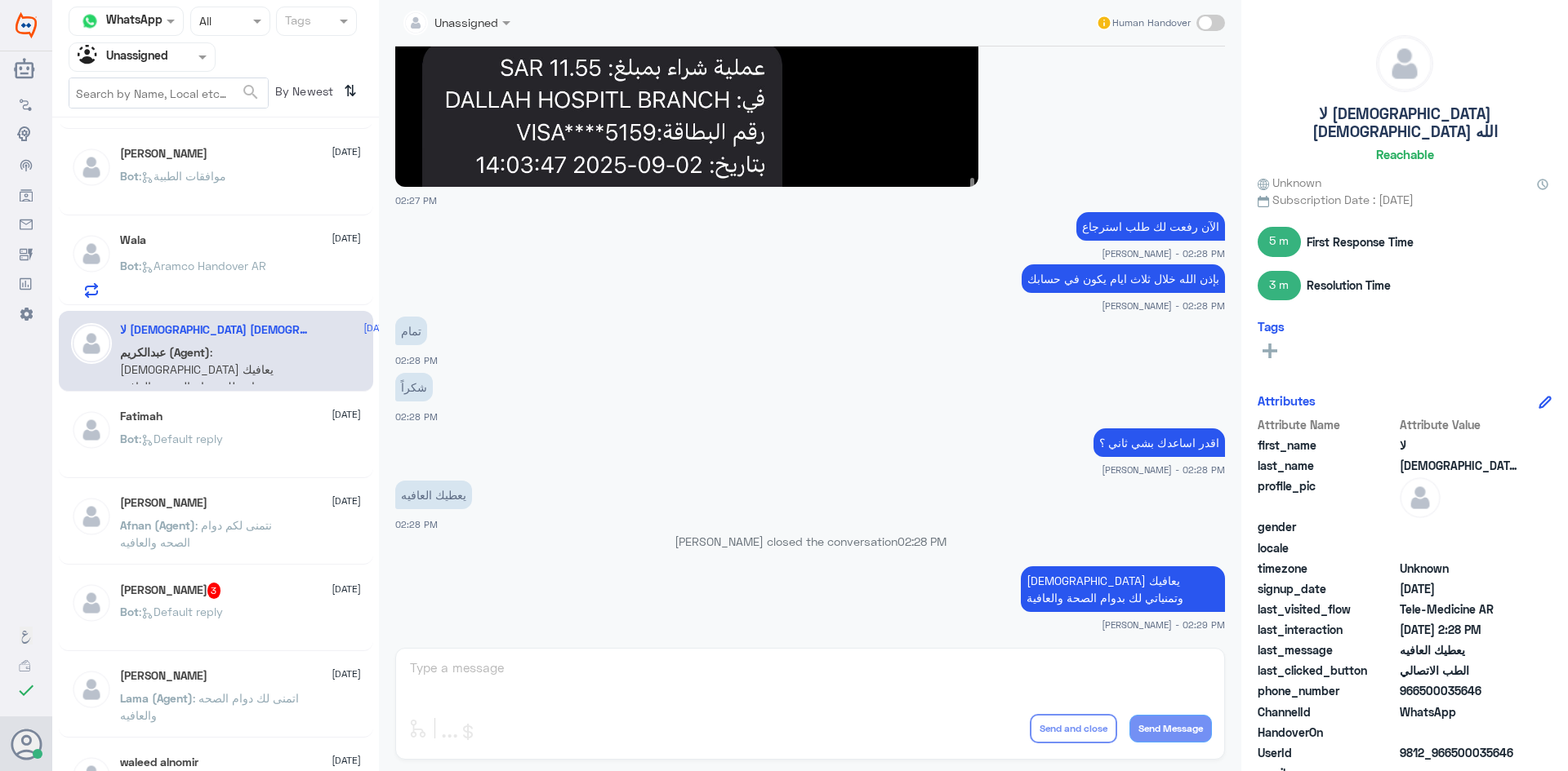
scroll to position [980, 0]
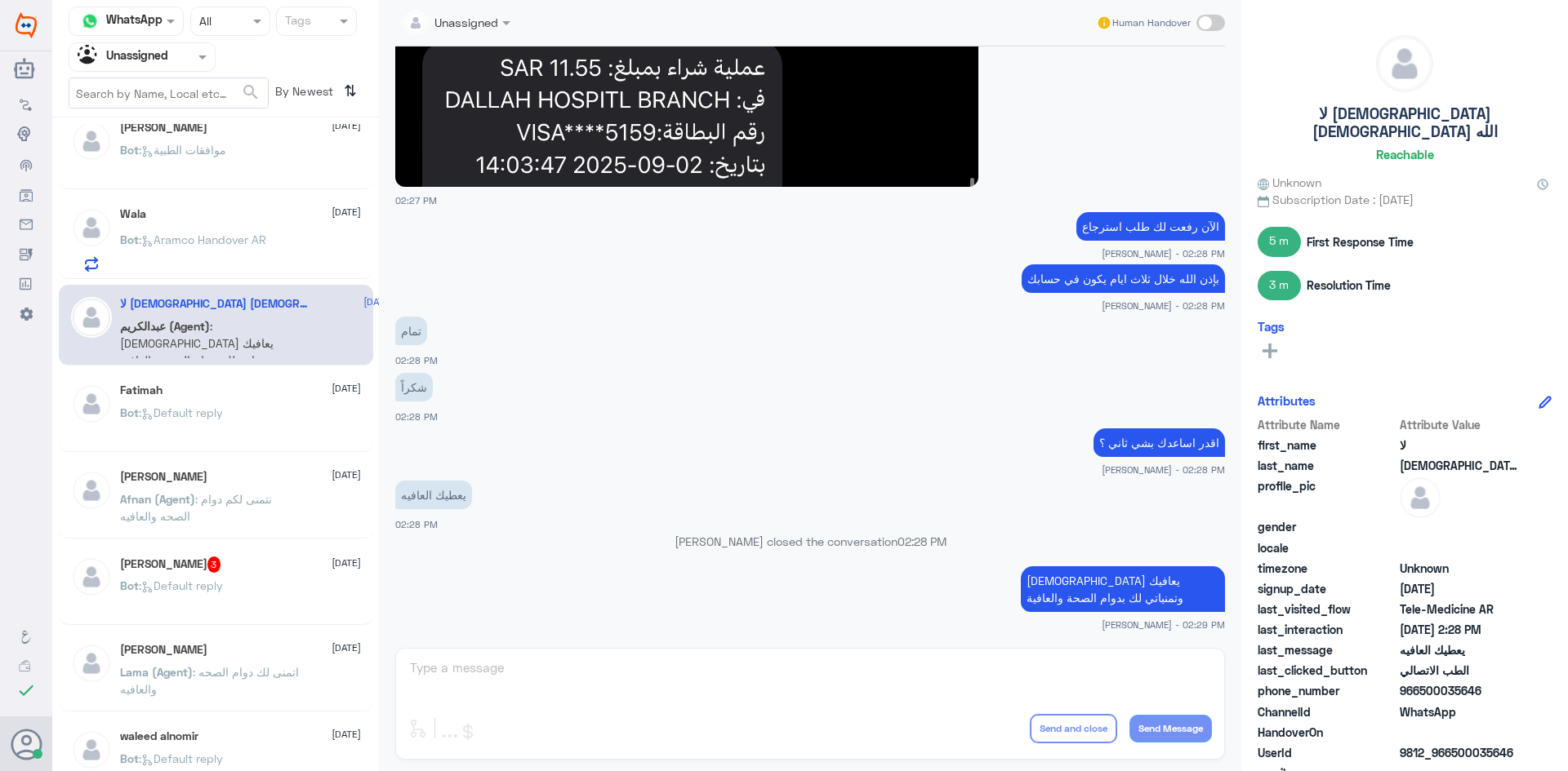
click at [241, 427] on div "Bot : Default reply" at bounding box center [240, 426] width 241 height 36
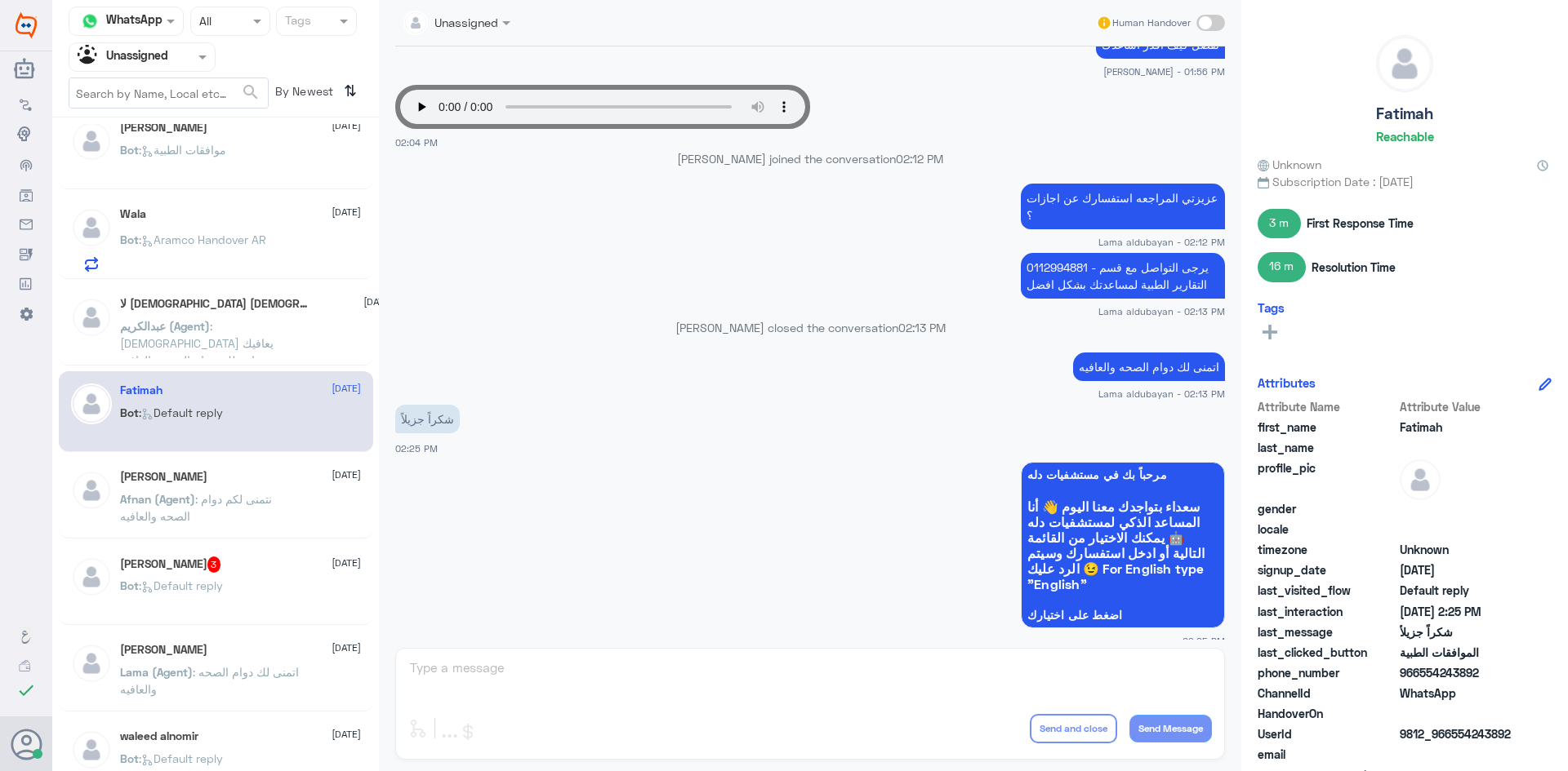
scroll to position [1061, 0]
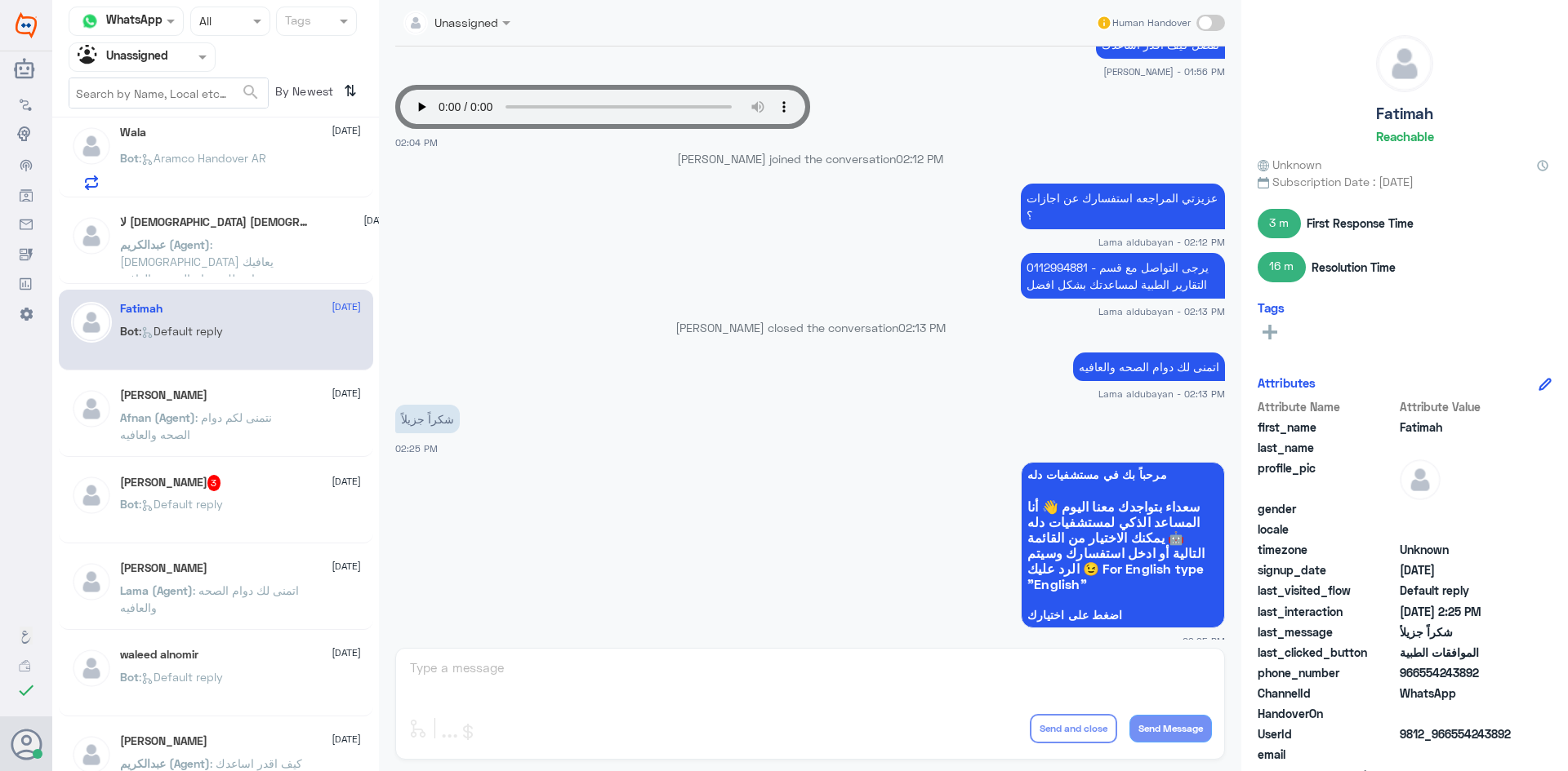
click at [244, 474] on div "منصور حسين 3 2 September Bot : Default reply" at bounding box center [216, 503] width 315 height 80
click at [249, 482] on div "منصور حسين 3 2 September" at bounding box center [240, 483] width 241 height 16
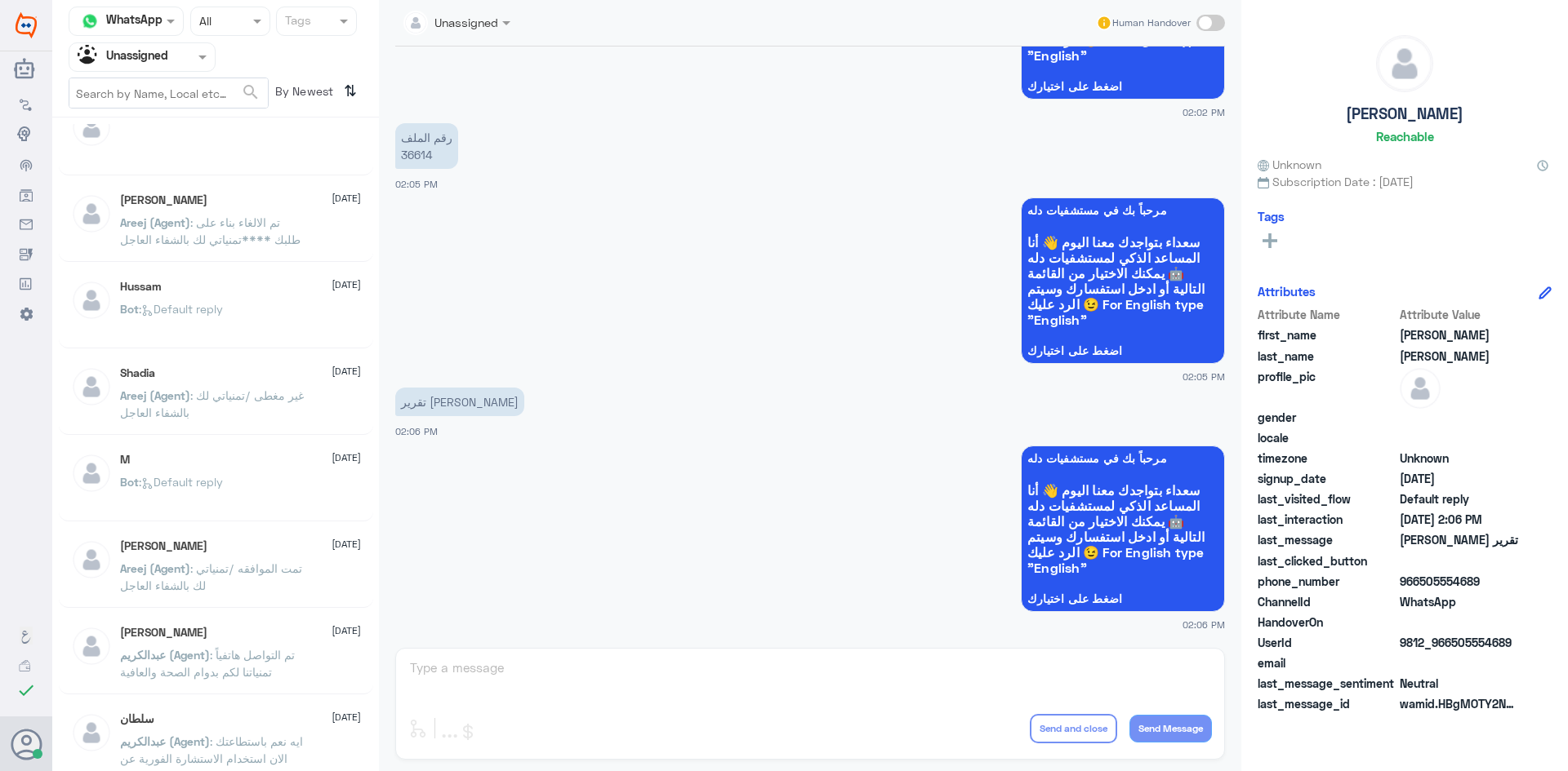
scroll to position [220, 0]
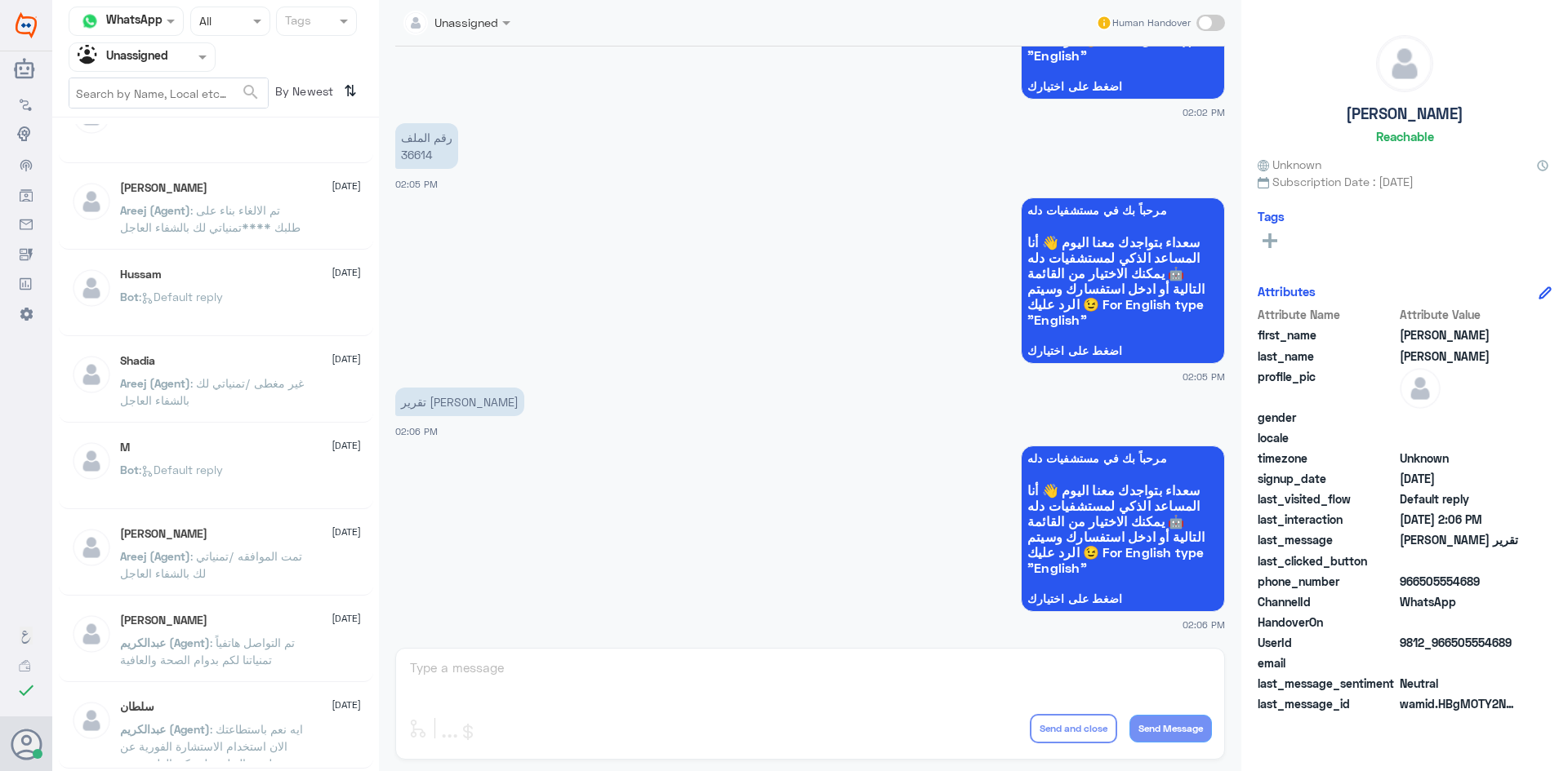
click at [240, 415] on div "Shadia 2 September Areej (Agent) : غير مغطى /تمنياتي لك بالشفاء العاجل" at bounding box center [216, 382] width 315 height 80
click at [240, 378] on span ": غير مغطى /تمنياتي لك بالشفاء العاجل" at bounding box center [212, 391] width 183 height 31
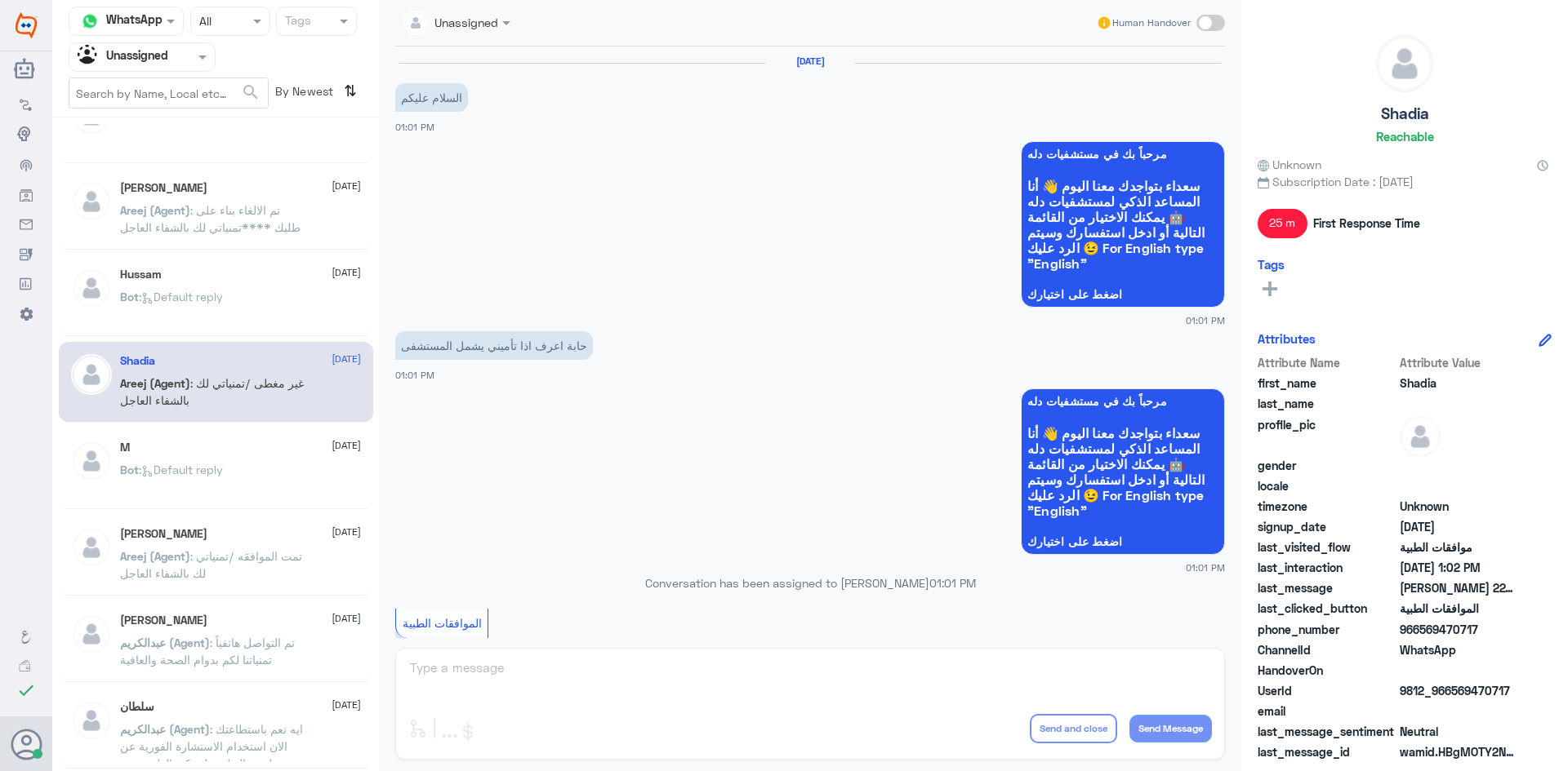
scroll to position [661, 0]
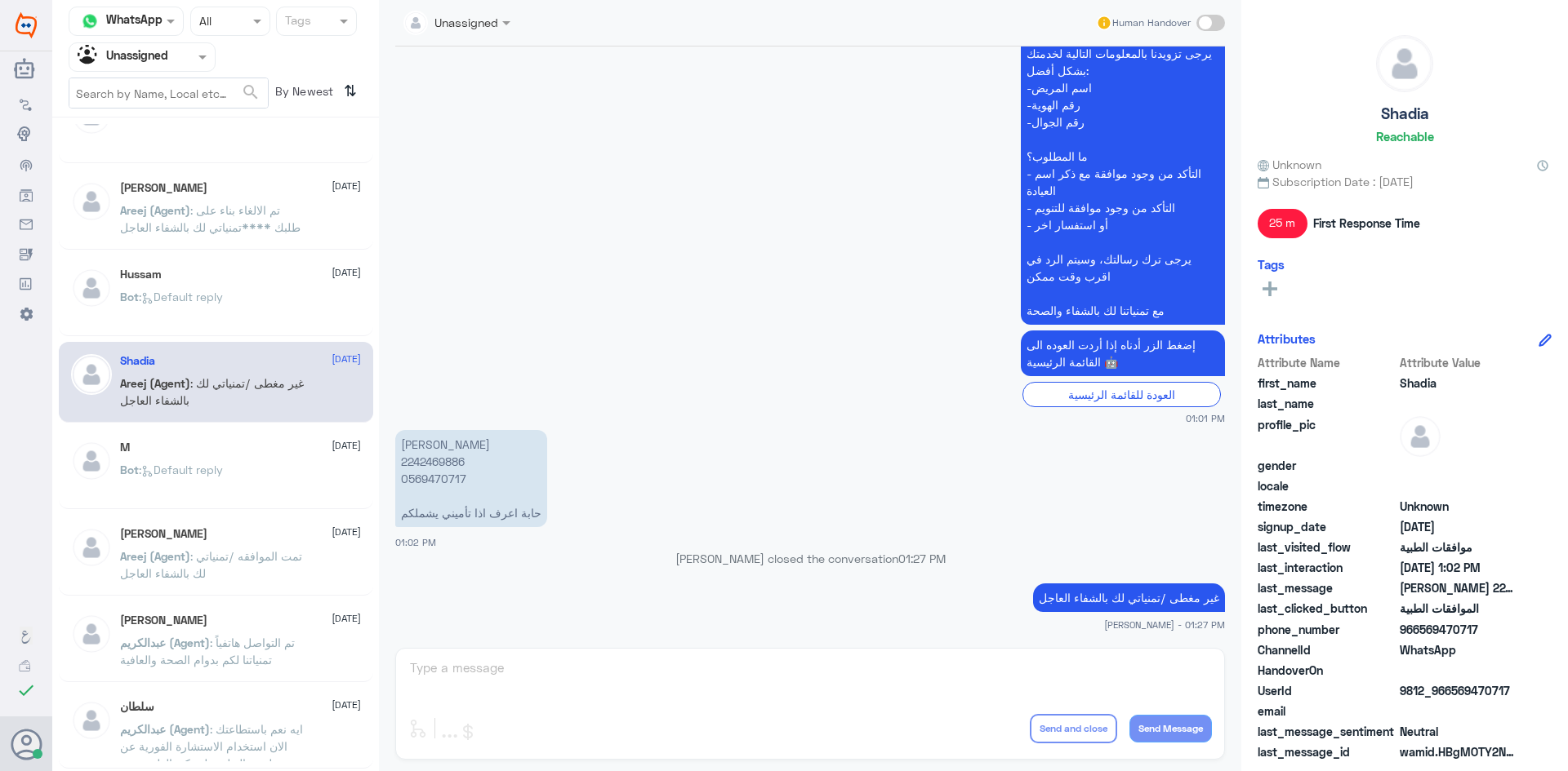
click at [242, 459] on div "M 2 September Bot : Default reply" at bounding box center [240, 471] width 241 height 61
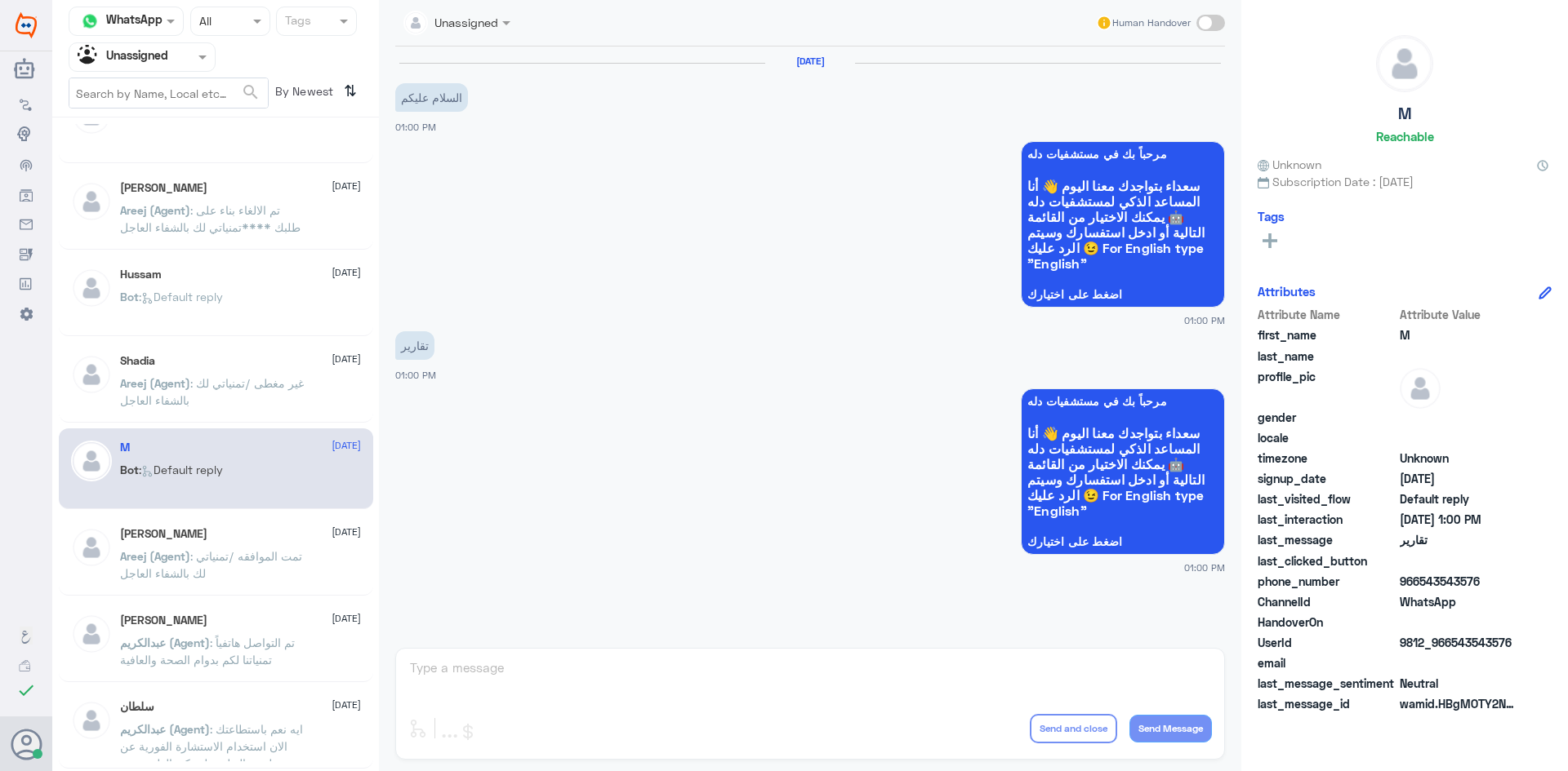
click at [246, 572] on p "Areej (Agent) : تمت الموافقه /تمنياتي لك بالشفاء العاجل" at bounding box center [212, 568] width 183 height 41
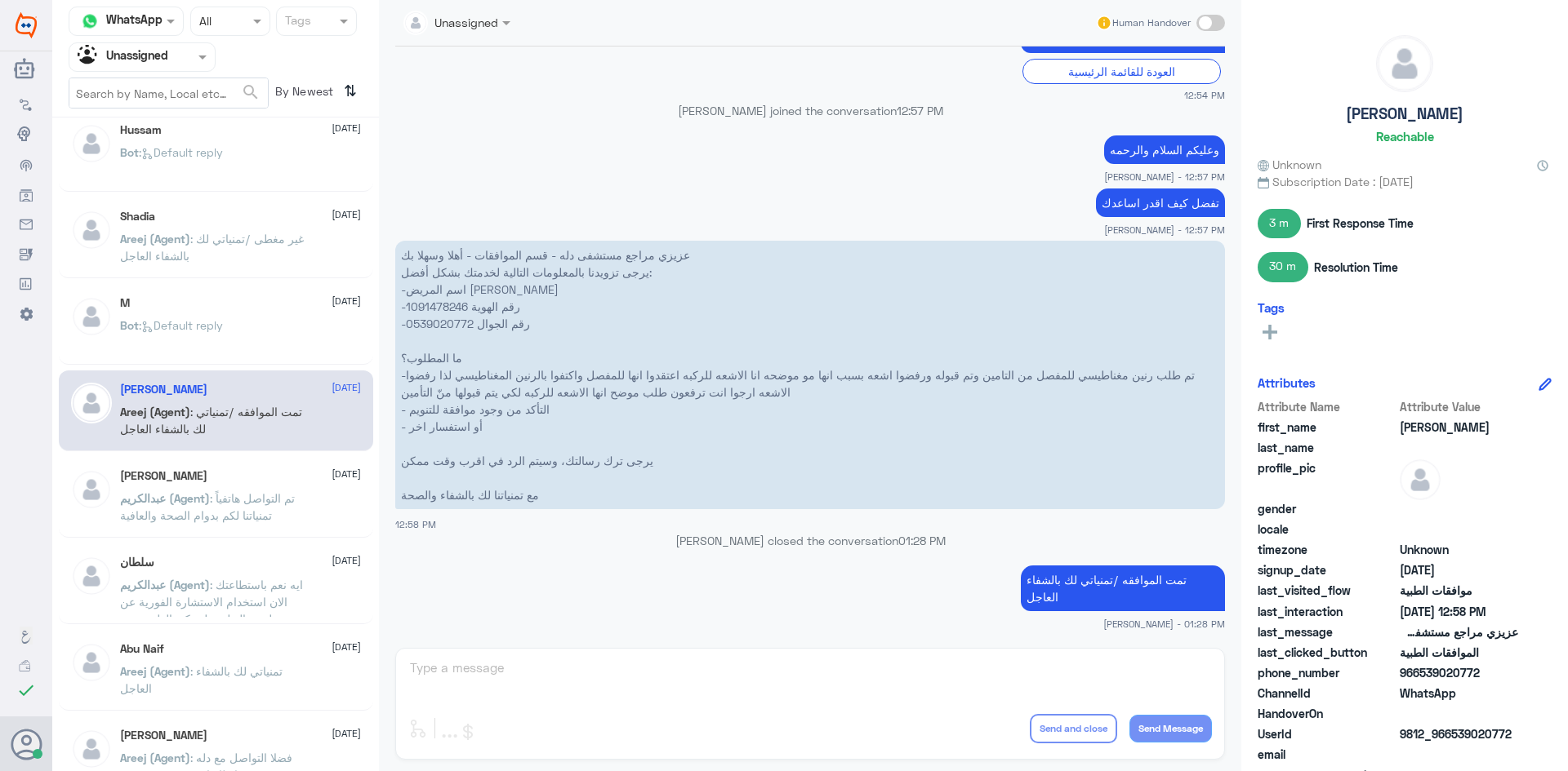
scroll to position [384, 0]
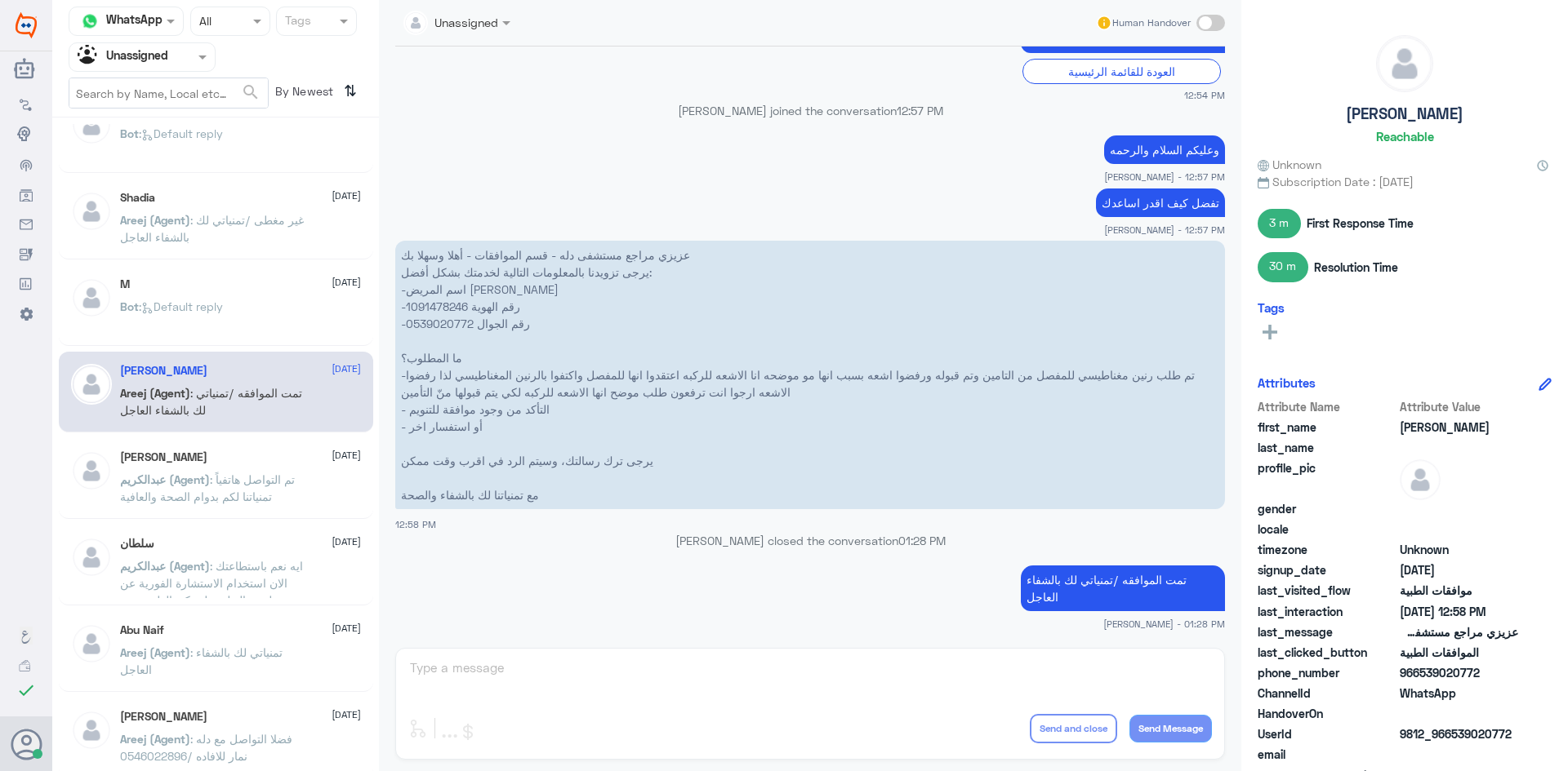
click at [260, 487] on p "عبدالكريم (Agent) : تم التواصل هاتفياً تمنياتنا لكم بدوام الصحة والعافية" at bounding box center [212, 491] width 183 height 41
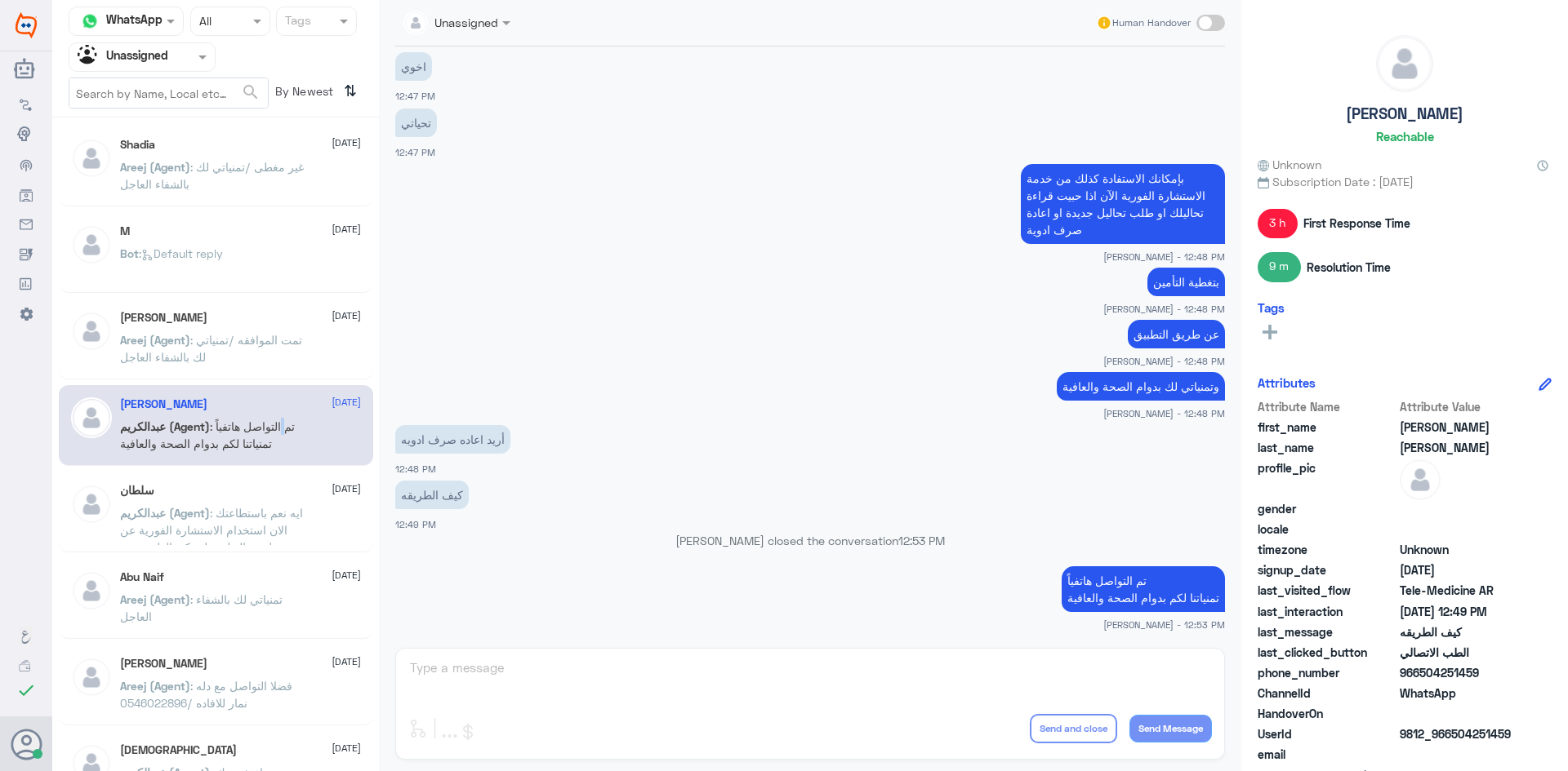
scroll to position [465, 0]
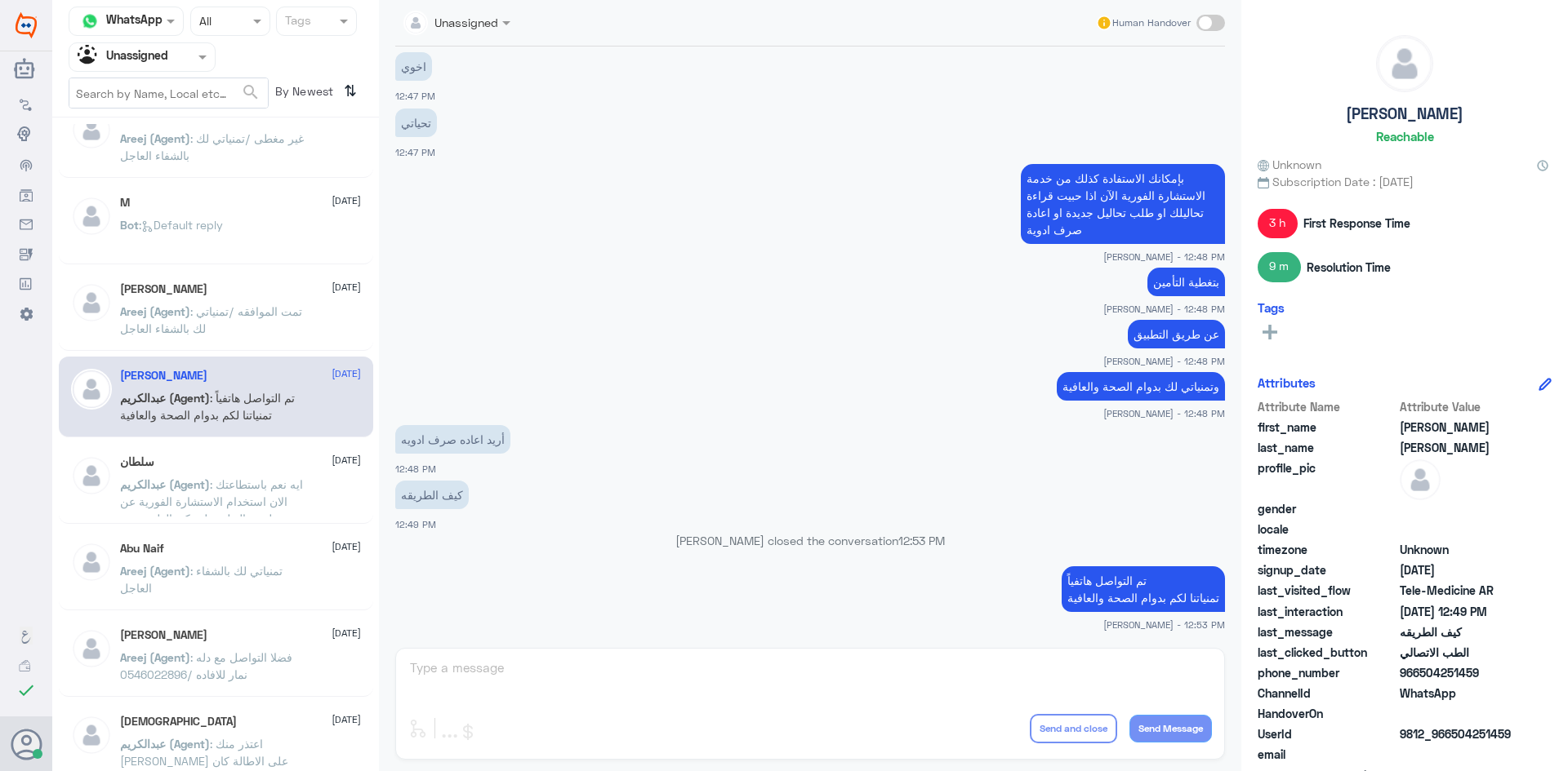
click at [242, 475] on p "عبدالكريم (Agent) : ايه نعم باستطاعتك الان استخدام الاستشارة الفورية عن طريق ال…" at bounding box center [212, 496] width 183 height 41
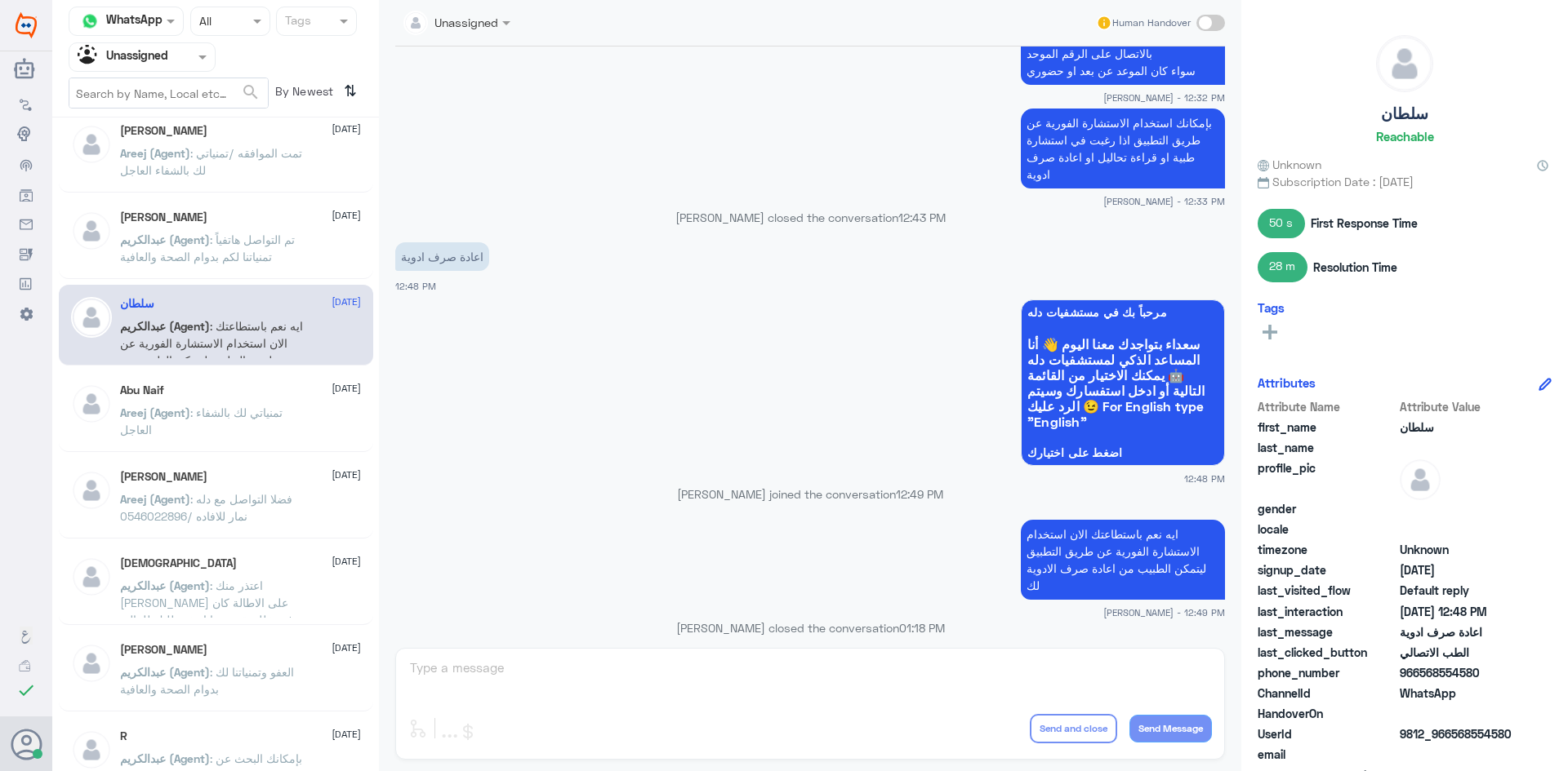
scroll to position [629, 0]
click at [188, 403] on span "Areej (Agent)" at bounding box center [154, 407] width 70 height 14
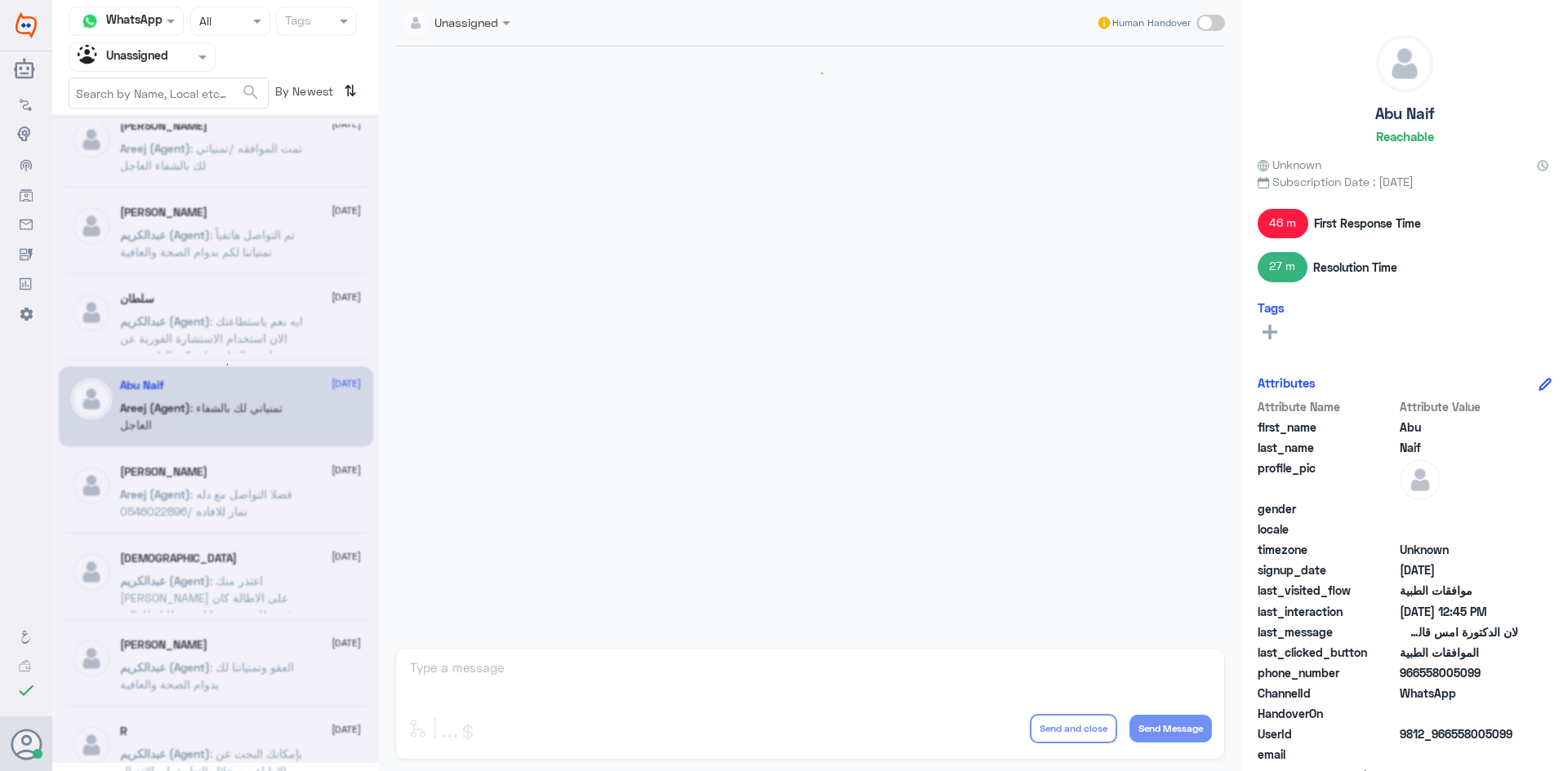
scroll to position [1069, 0]
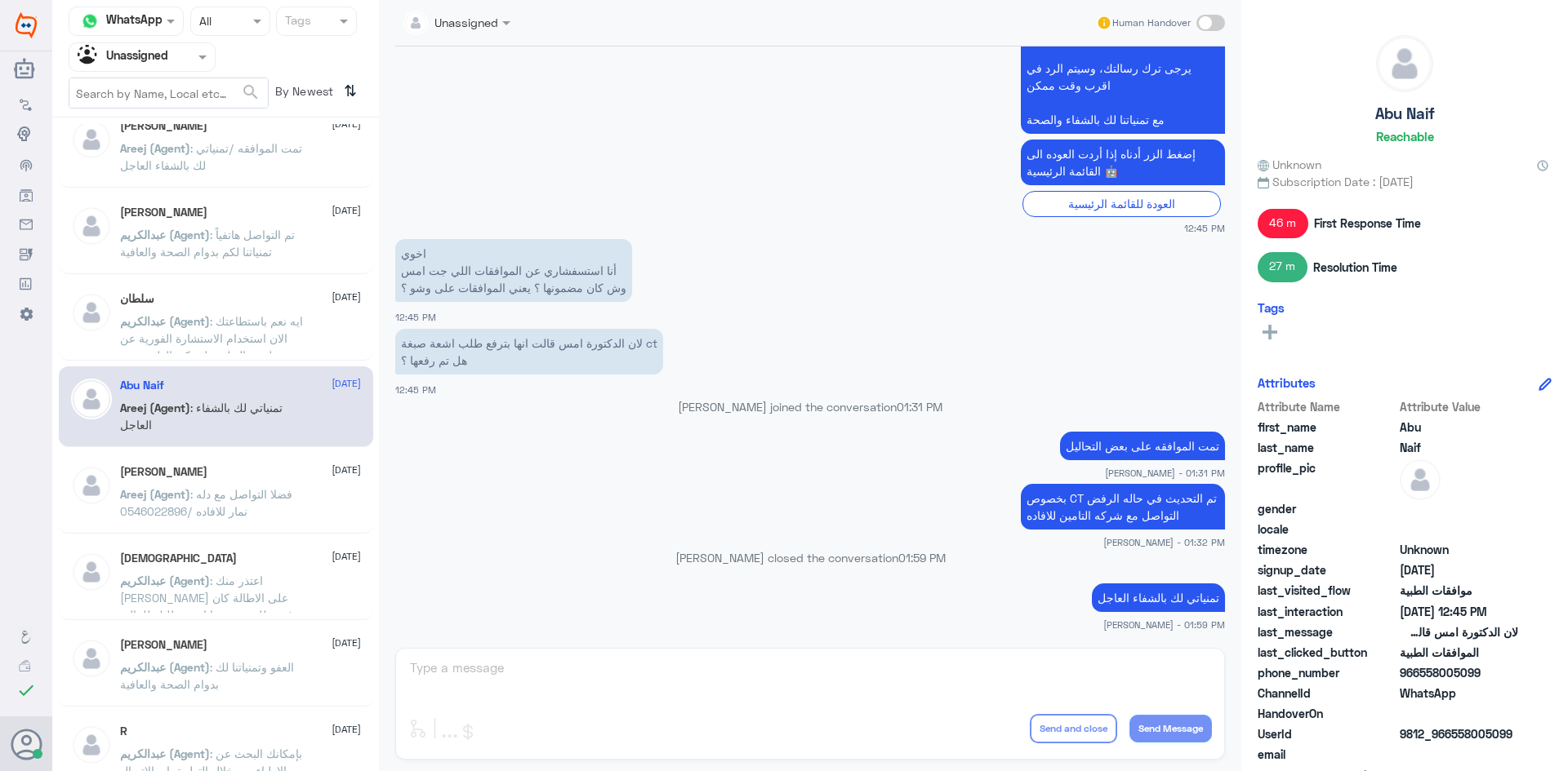
click at [326, 482] on div "أحمد عمر 2 September Areej (Agent) : فضلا التواصل مع دله نمار للافاده /05460228…" at bounding box center [240, 495] width 241 height 61
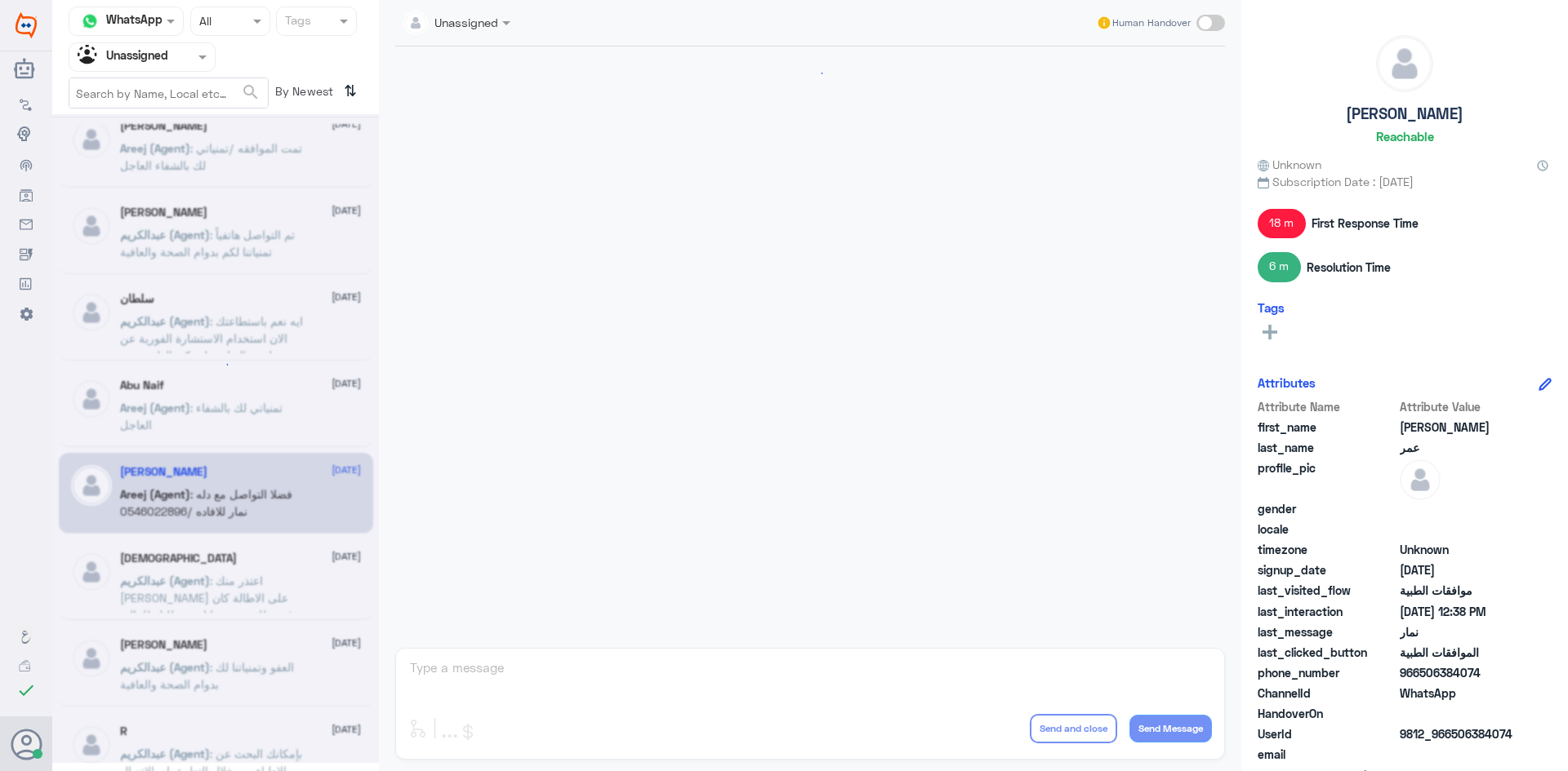
scroll to position [866, 0]
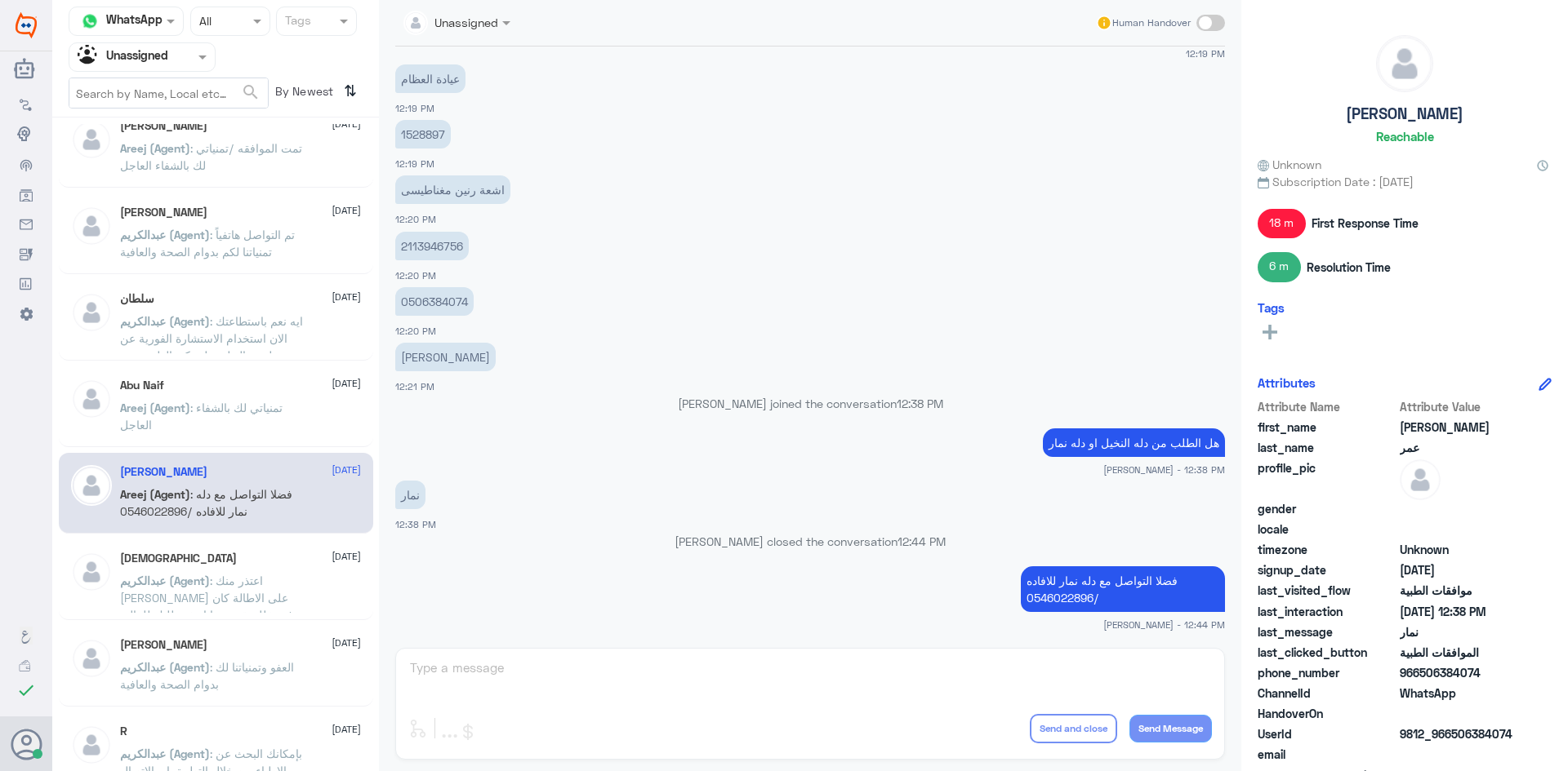
click at [171, 64] on div at bounding box center [141, 57] width 145 height 19
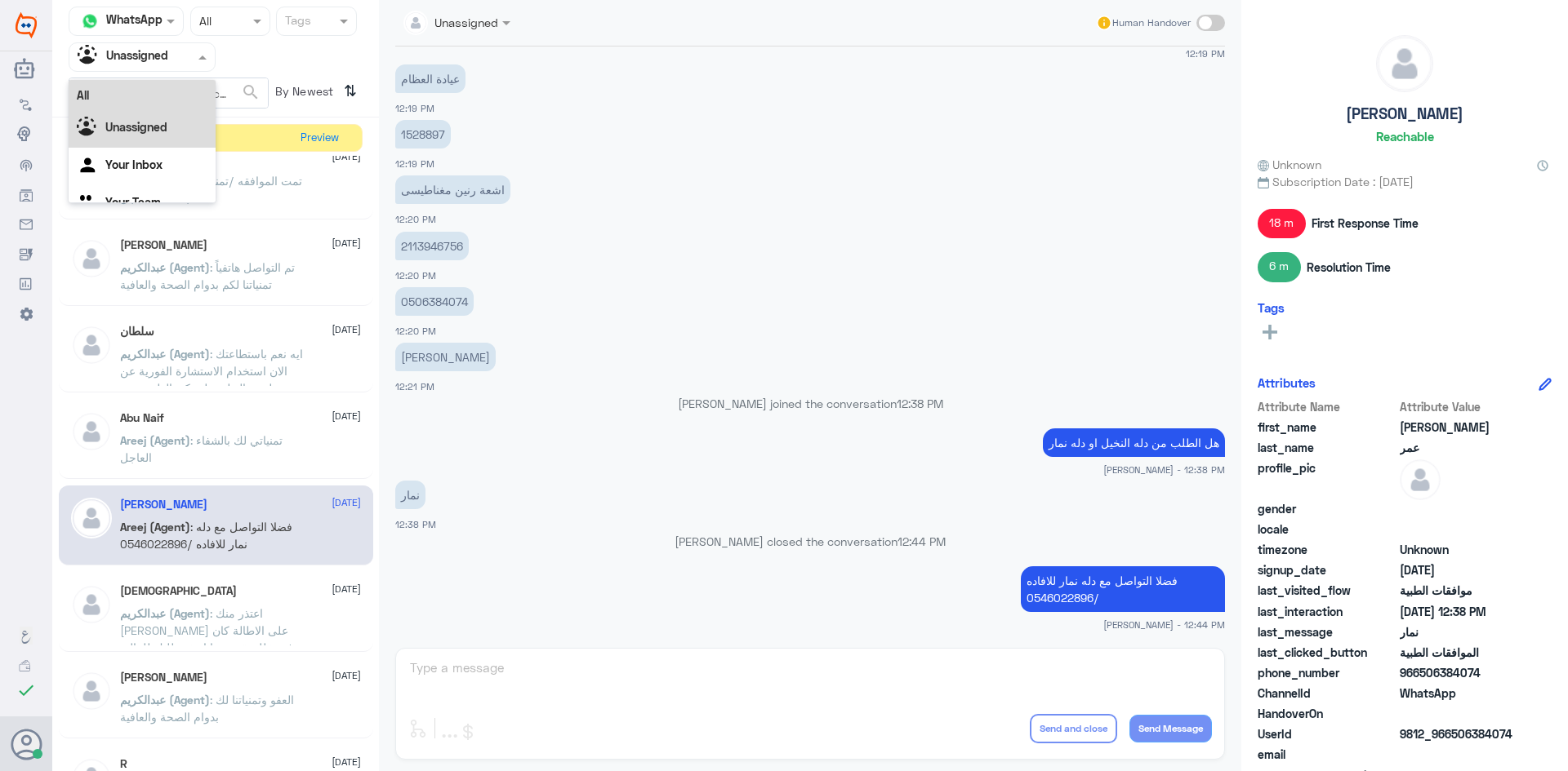
click at [163, 98] on div "All" at bounding box center [141, 95] width 147 height 30
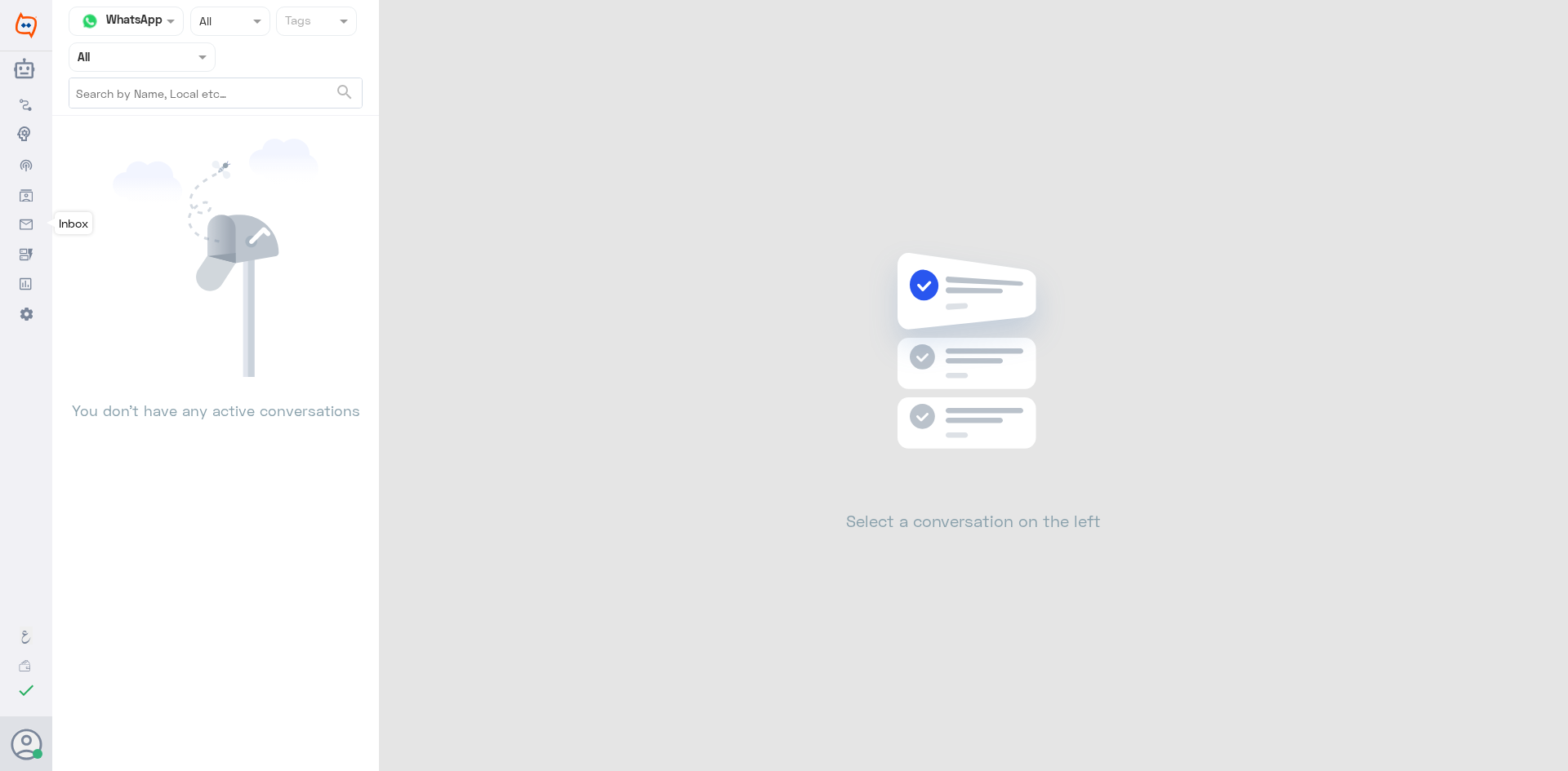
click at [30, 214] on link "Inbox" at bounding box center [26, 223] width 52 height 29
click at [22, 188] on nav-icon at bounding box center [26, 194] width 13 height 14
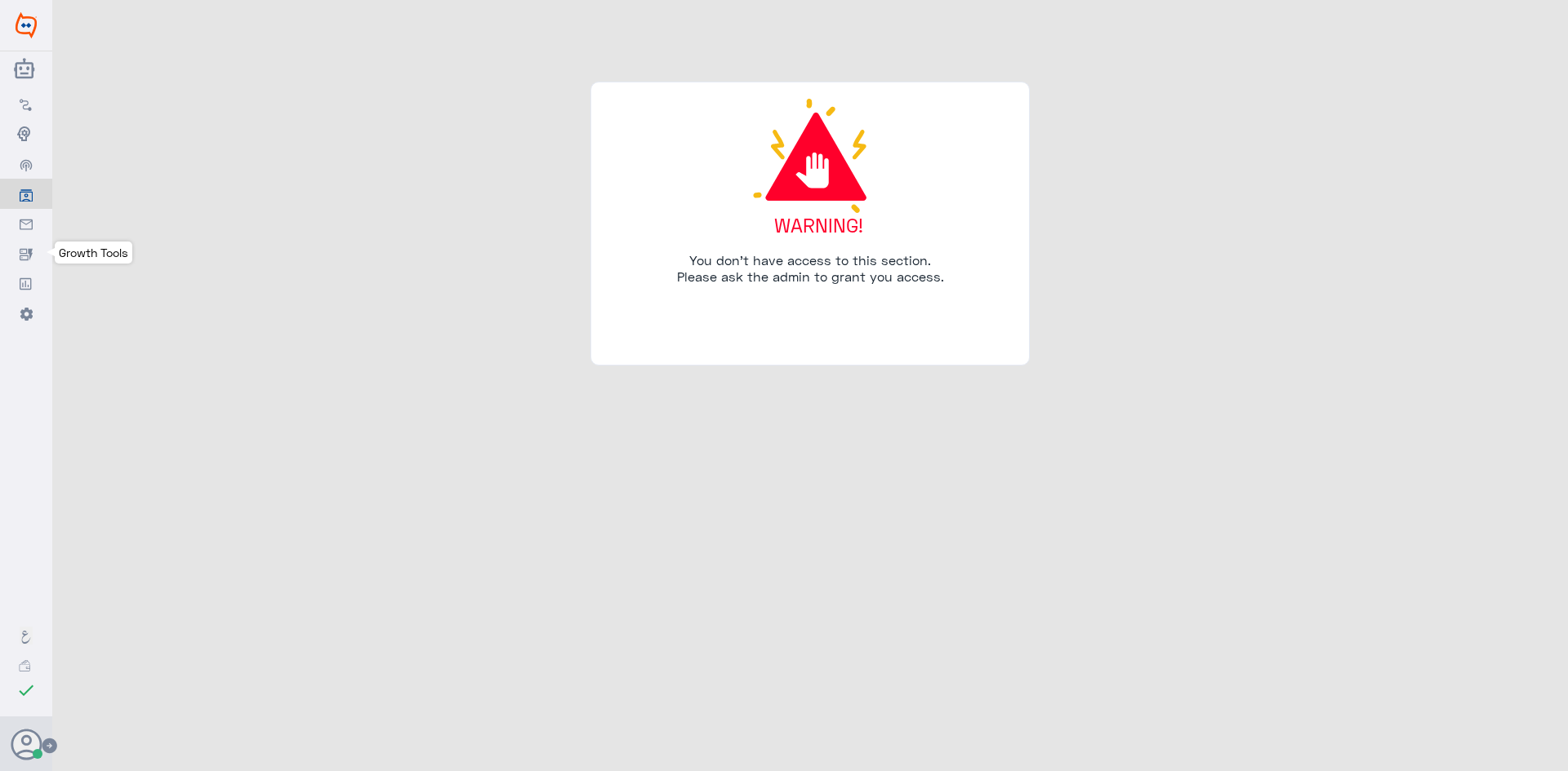
click at [22, 241] on link "Growth Tools" at bounding box center [26, 253] width 52 height 29
click at [22, 217] on nav-icon at bounding box center [26, 223] width 13 height 14
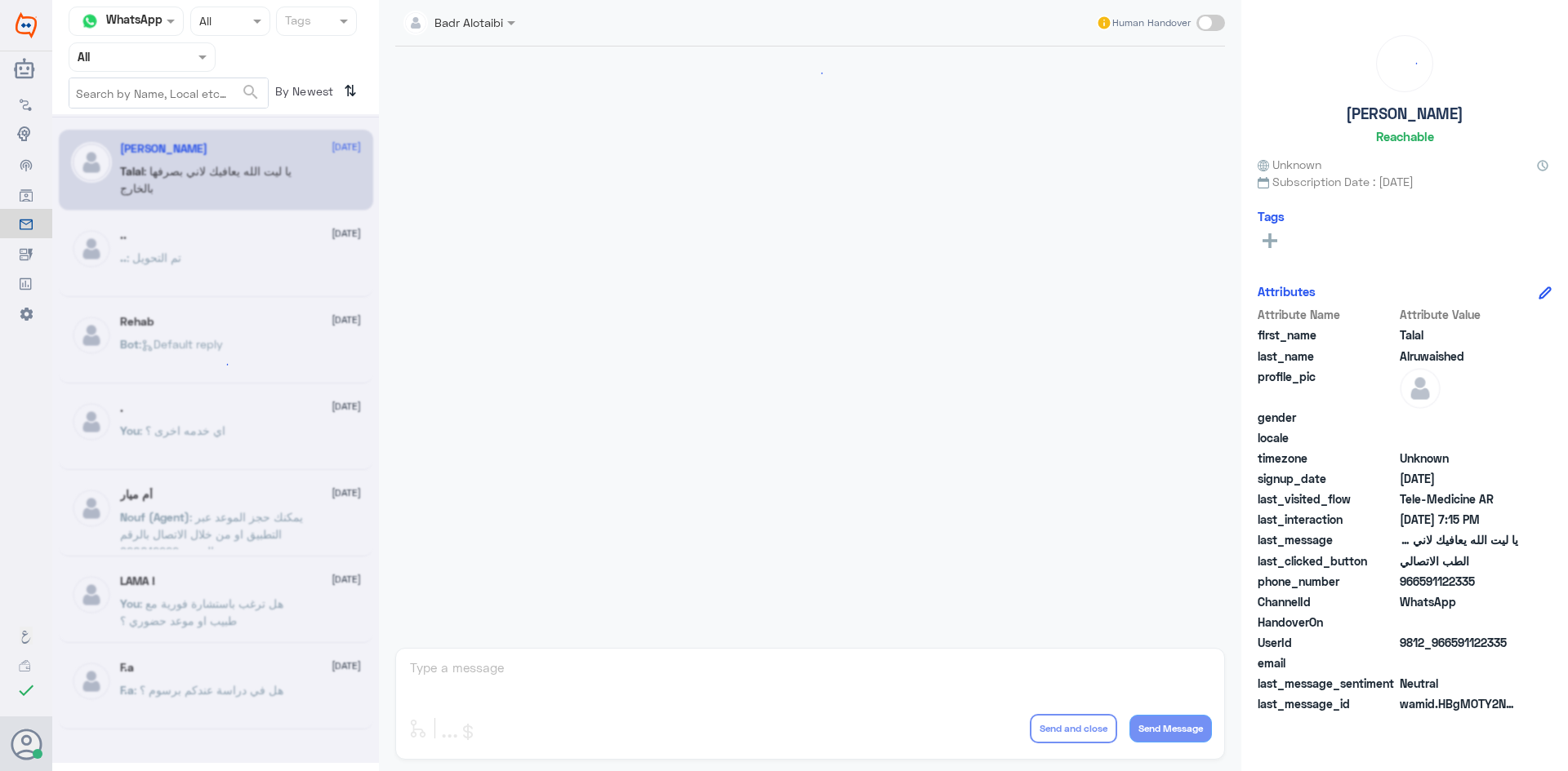
scroll to position [372, 0]
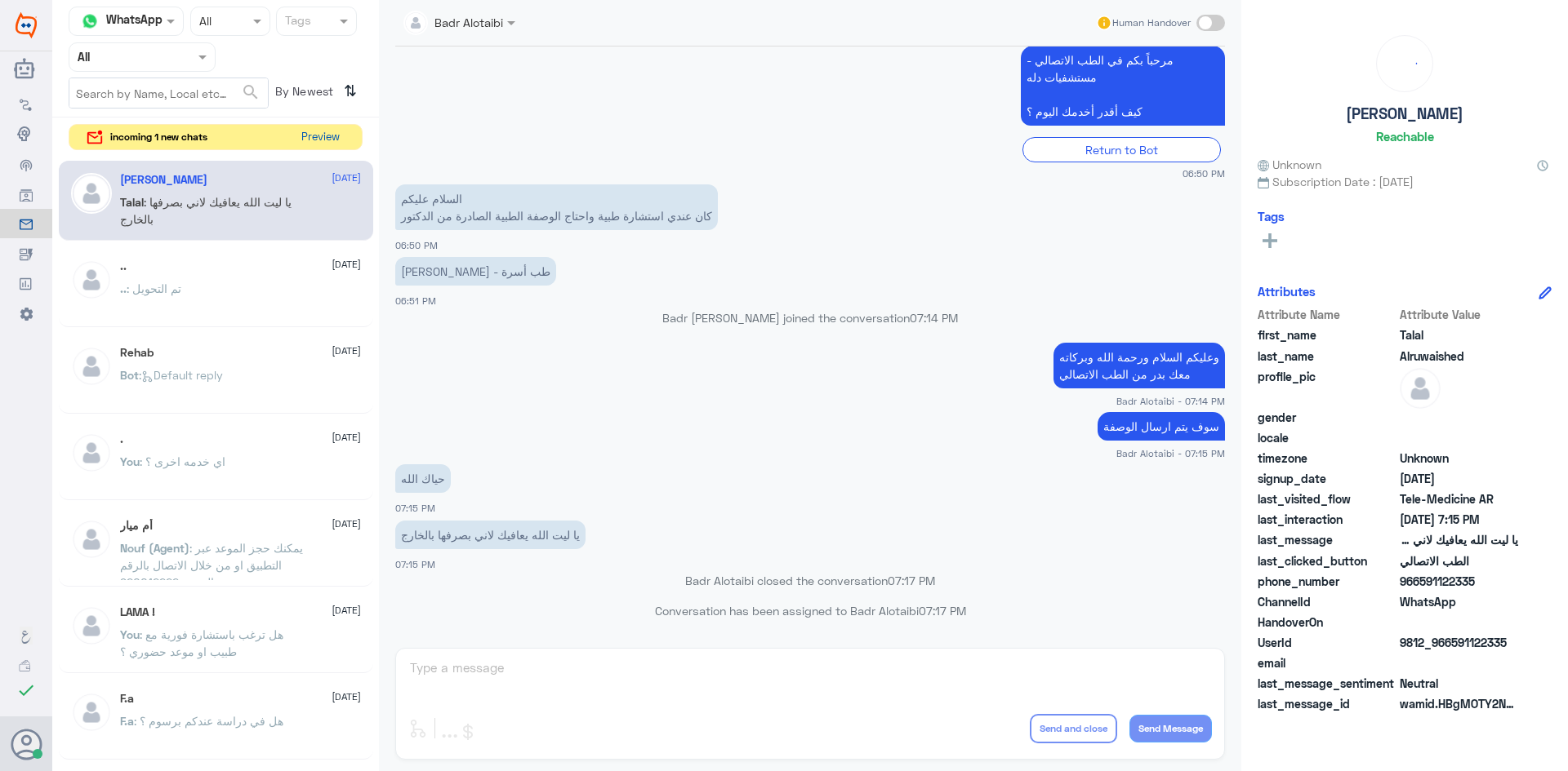
click at [319, 144] on button "Preview" at bounding box center [320, 137] width 51 height 25
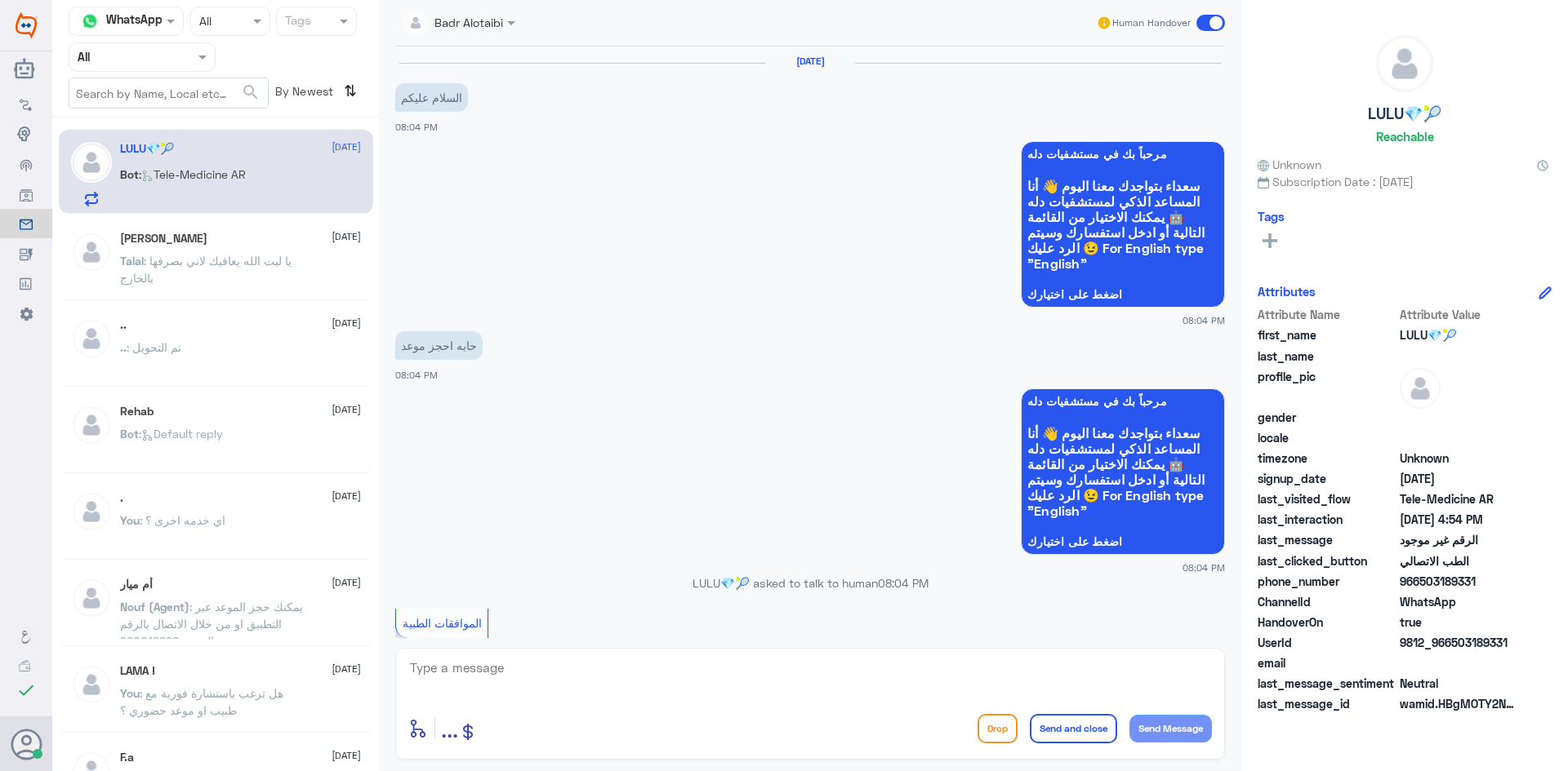
scroll to position [1197, 0]
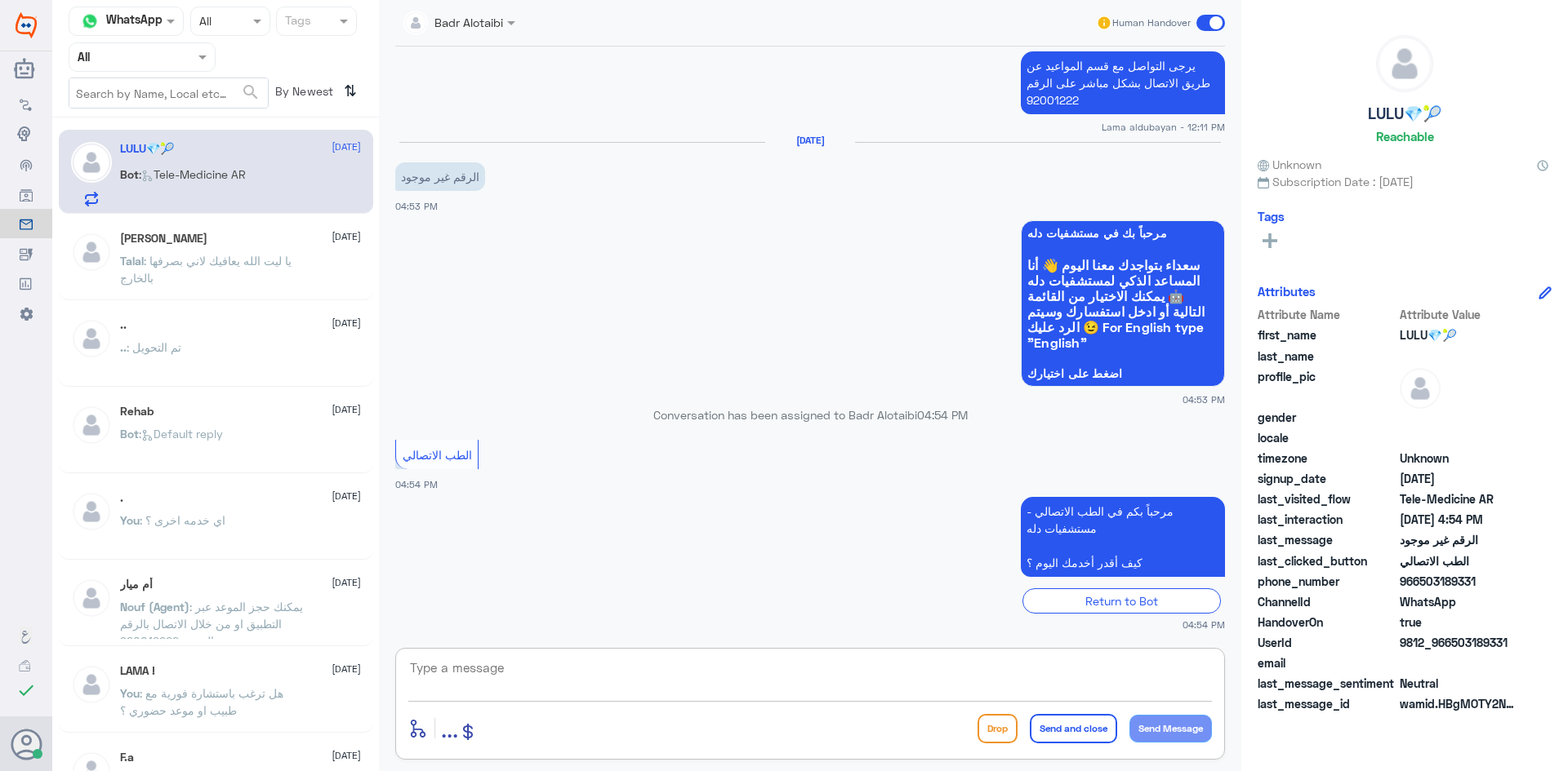
click at [642, 676] on textarea at bounding box center [810, 676] width 803 height 40
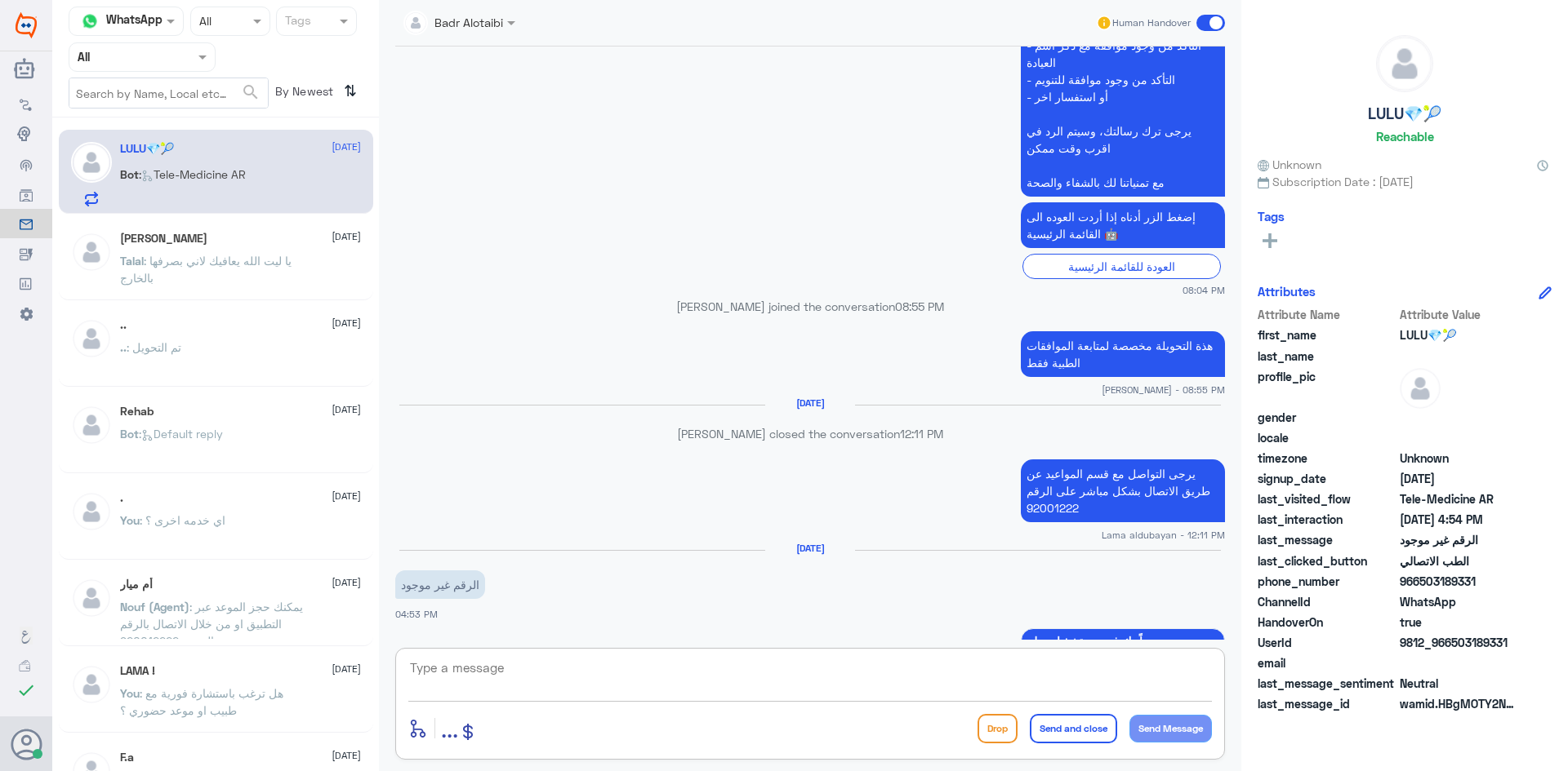
scroll to position [1252, 0]
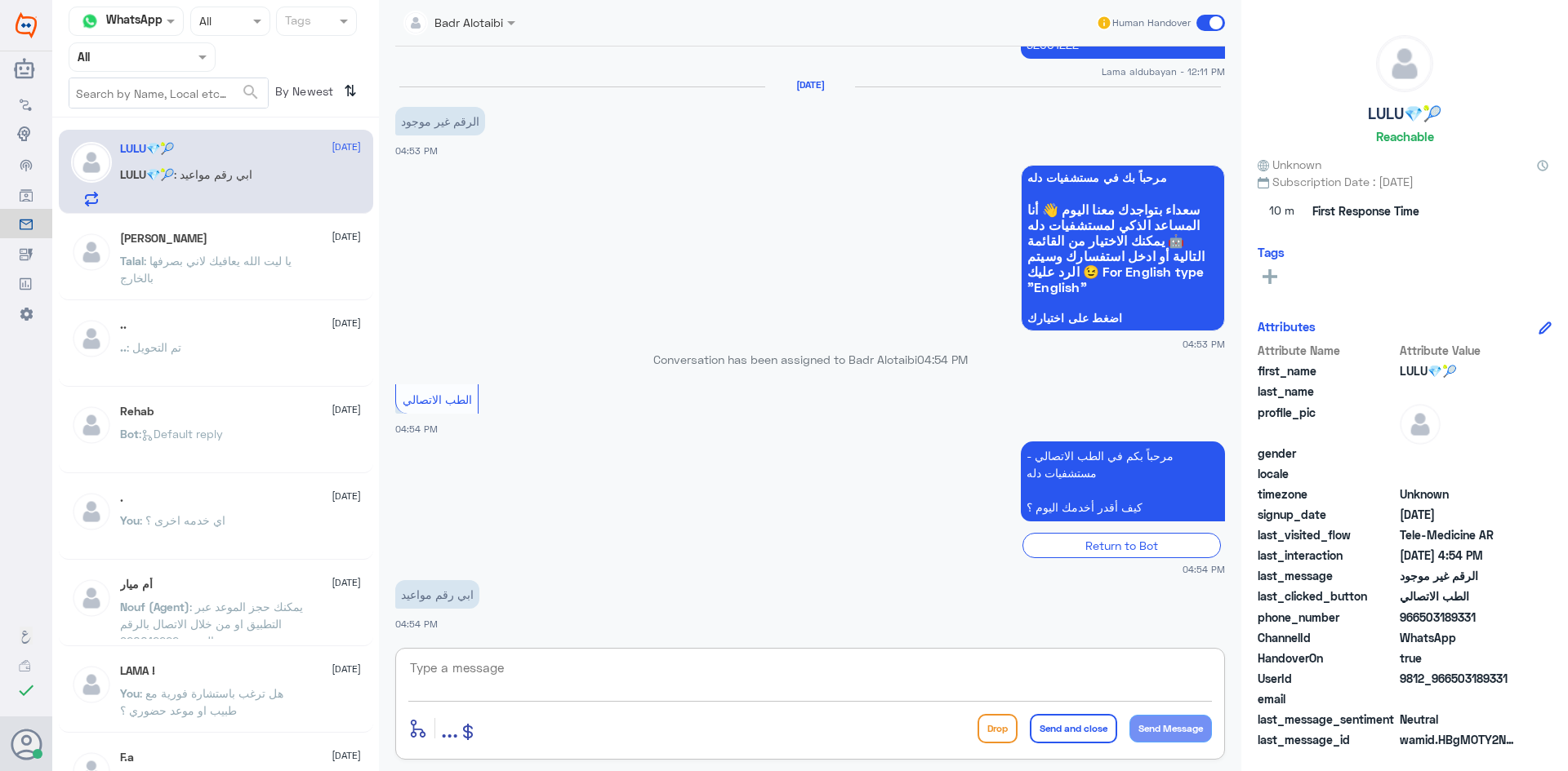
click at [615, 679] on textarea at bounding box center [810, 676] width 803 height 40
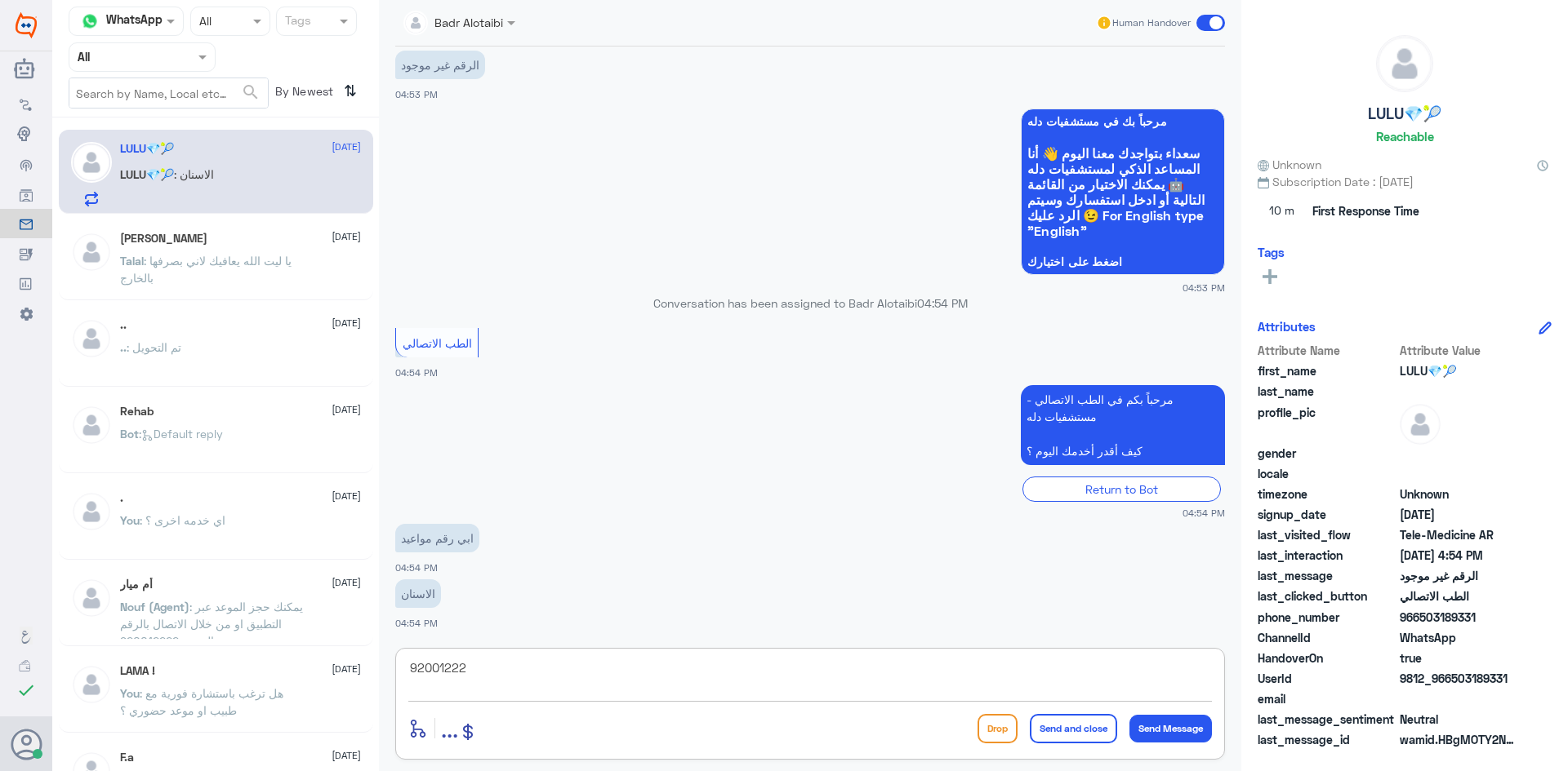
type textarea "920012222"
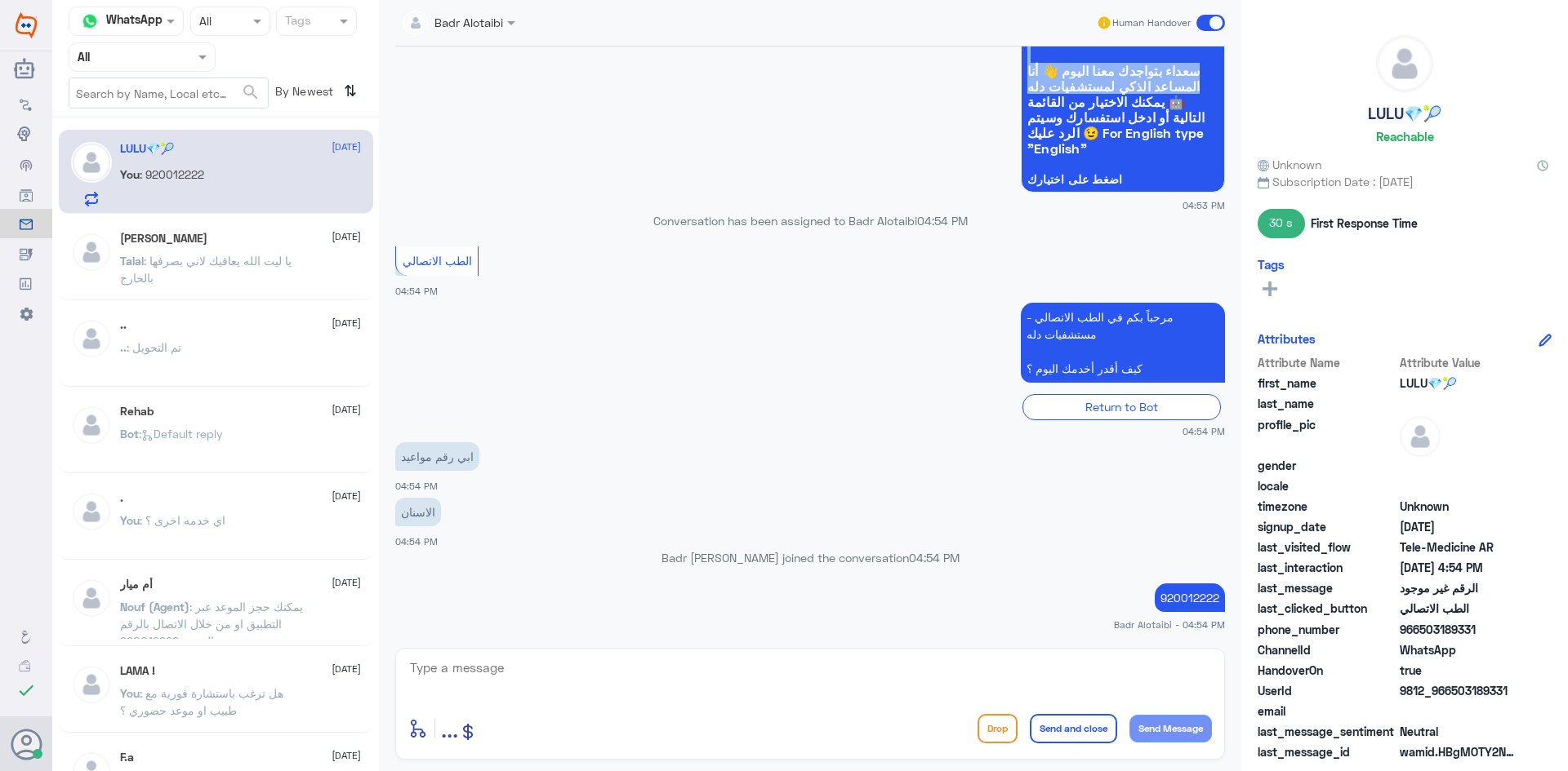
scroll to position [1356, 0]
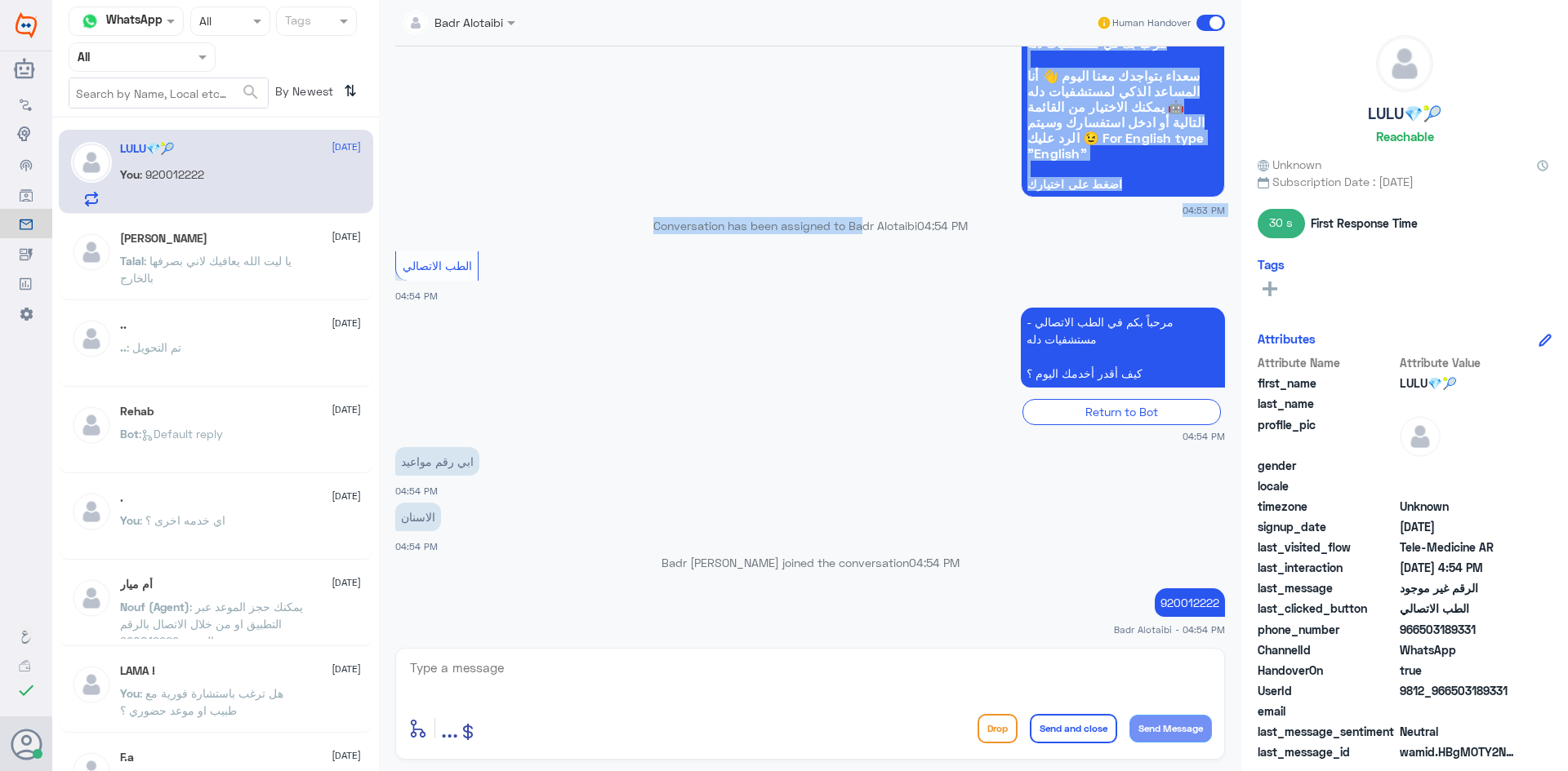
drag, startPoint x: 1212, startPoint y: 22, endPoint x: 837, endPoint y: 222, distance: 425.0
click at [848, 220] on div "Badr Alotaibi Human Handover 23 Aug 2025 السلام عليكم 08:04 PM مرحباً بك في مست…" at bounding box center [810, 387] width 862 height 776
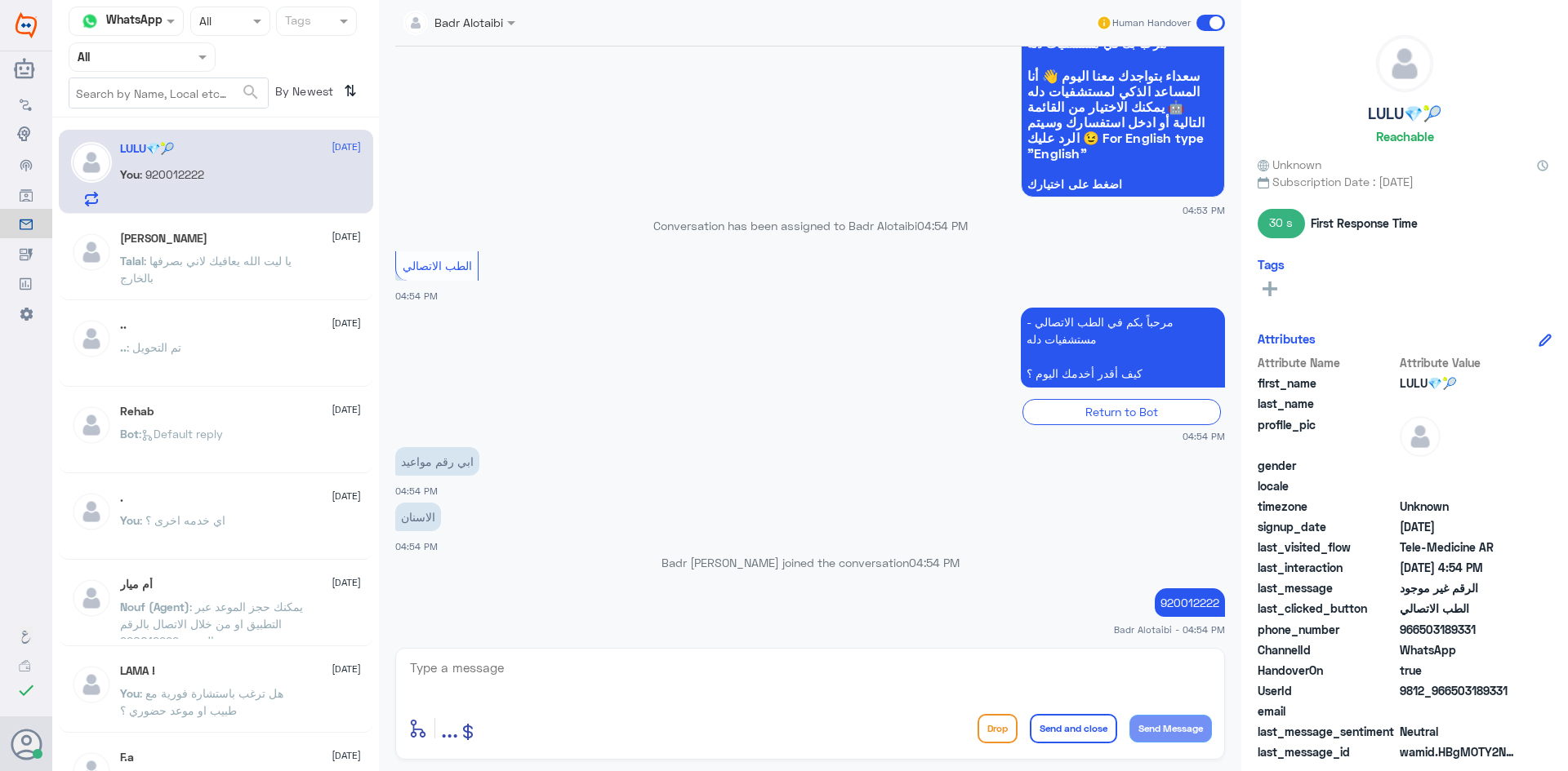
click at [812, 380] on app-msgs-text "مرحباً بكم في الطب الاتصالي - مستشفيات دله كيف أقدر أخدمك اليوم ؟" at bounding box center [810, 348] width 829 height 81
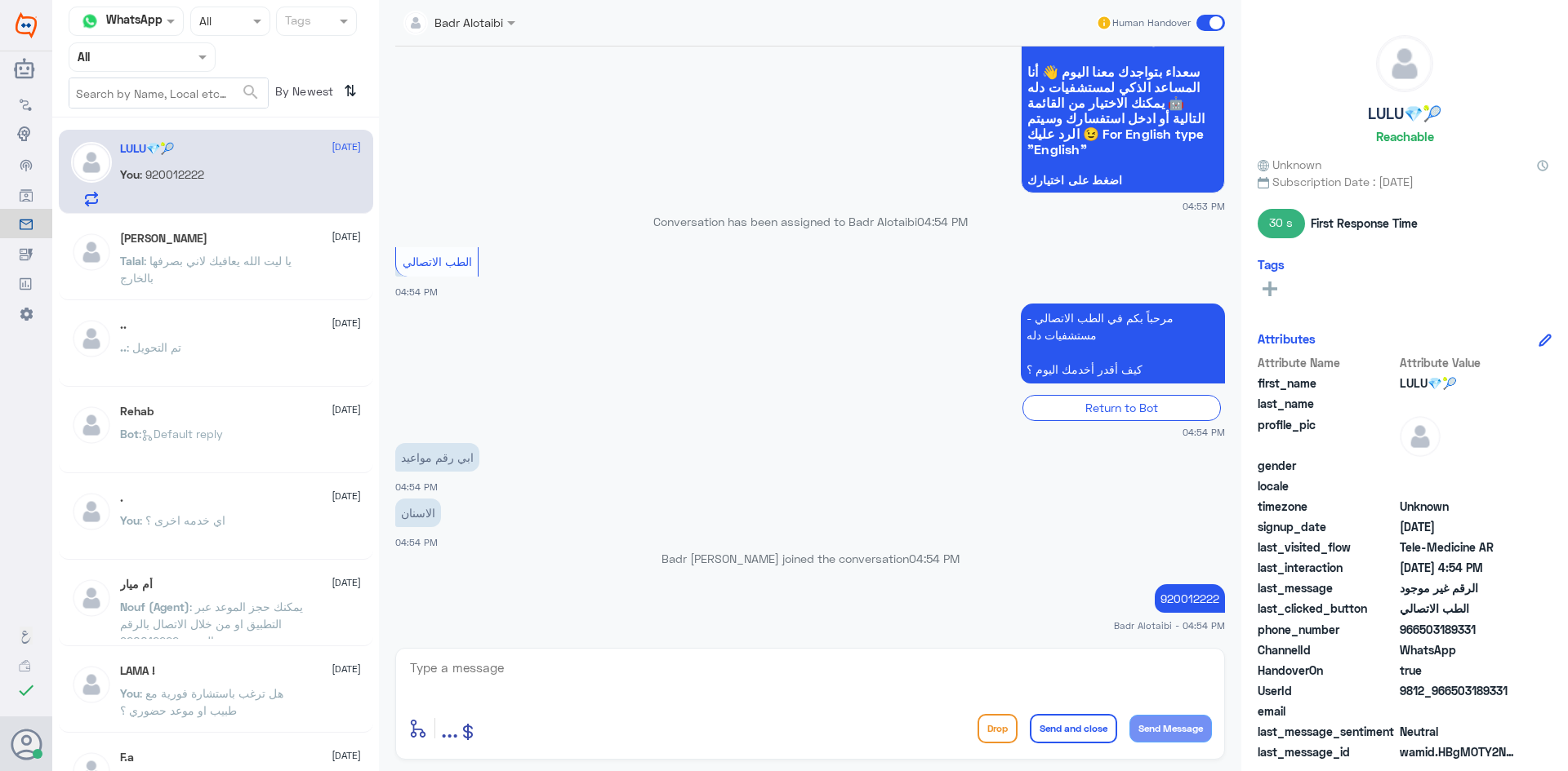
scroll to position [1360, 0]
drag, startPoint x: 1508, startPoint y: 688, endPoint x: 1449, endPoint y: 695, distance: 59.4
click at [1449, 695] on span "9812_966503189331" at bounding box center [1458, 691] width 118 height 17
copy span "503189331"
click at [1066, 600] on app-msgs-text "920012222" at bounding box center [810, 599] width 829 height 30
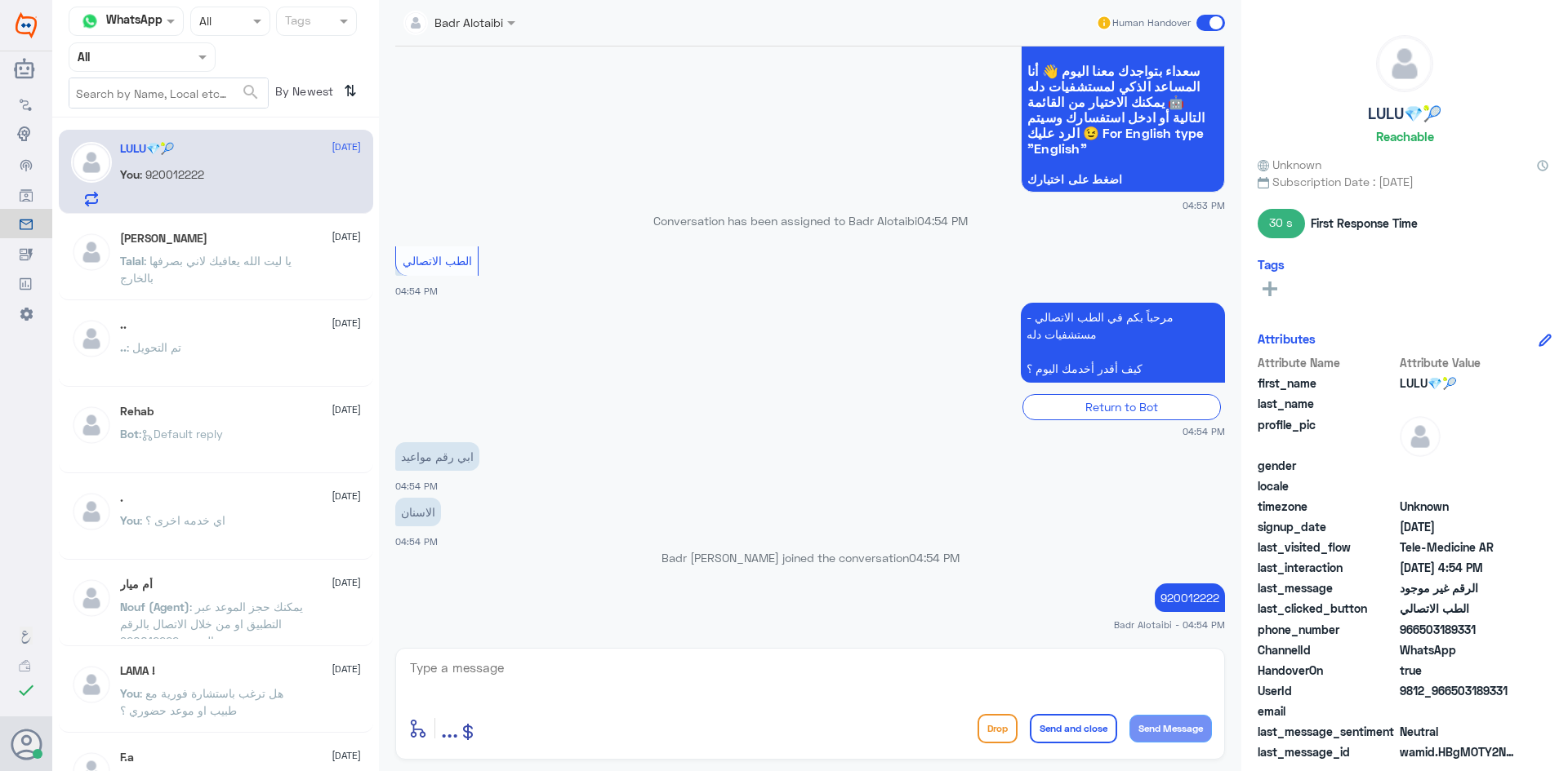
click at [1224, 18] on span at bounding box center [1210, 22] width 29 height 16
click at [0, 0] on input "checkbox" at bounding box center [0, 0] width 0 height 0
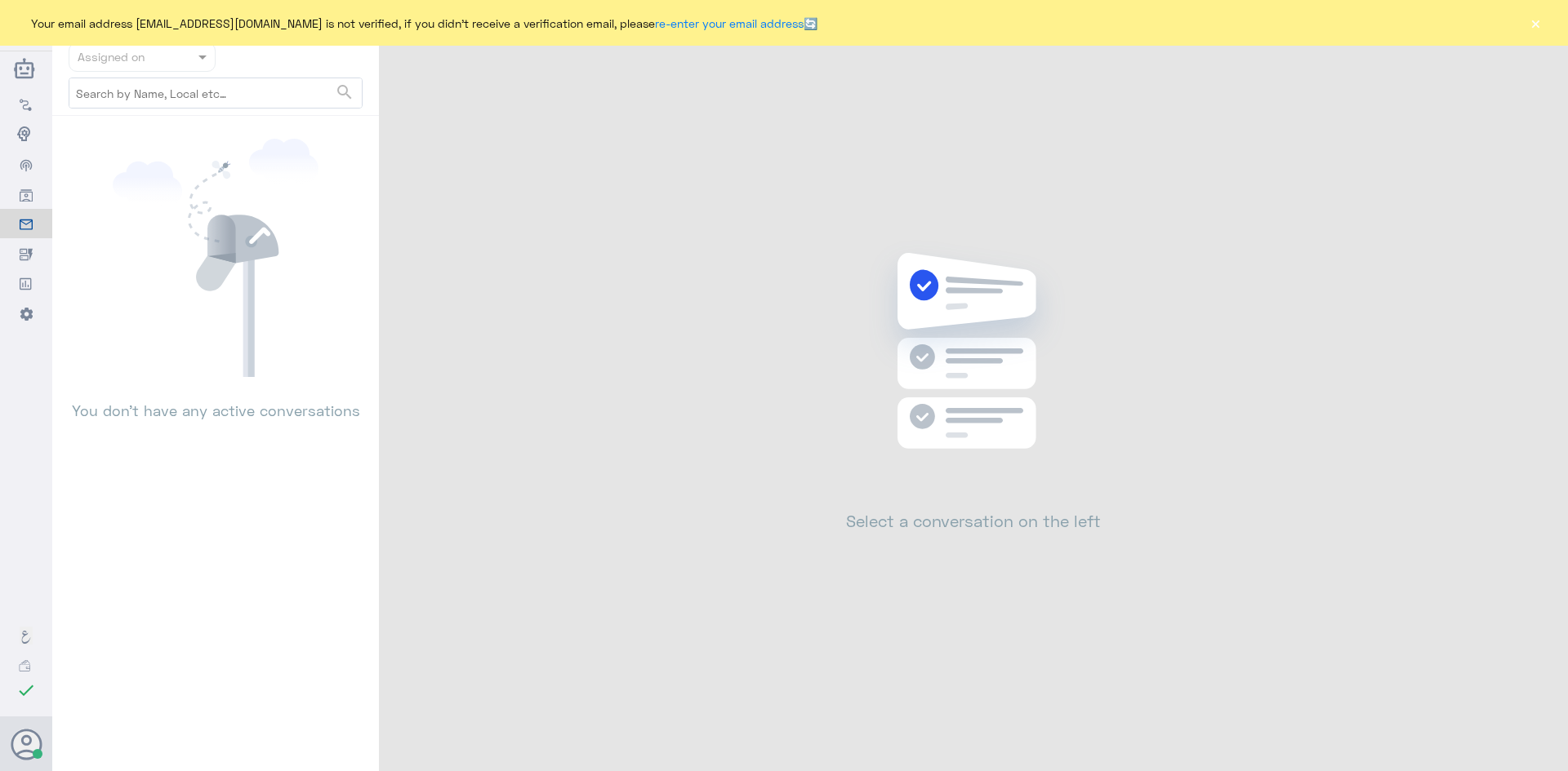
click at [1542, 22] on button "×" at bounding box center [1534, 22] width 16 height 16
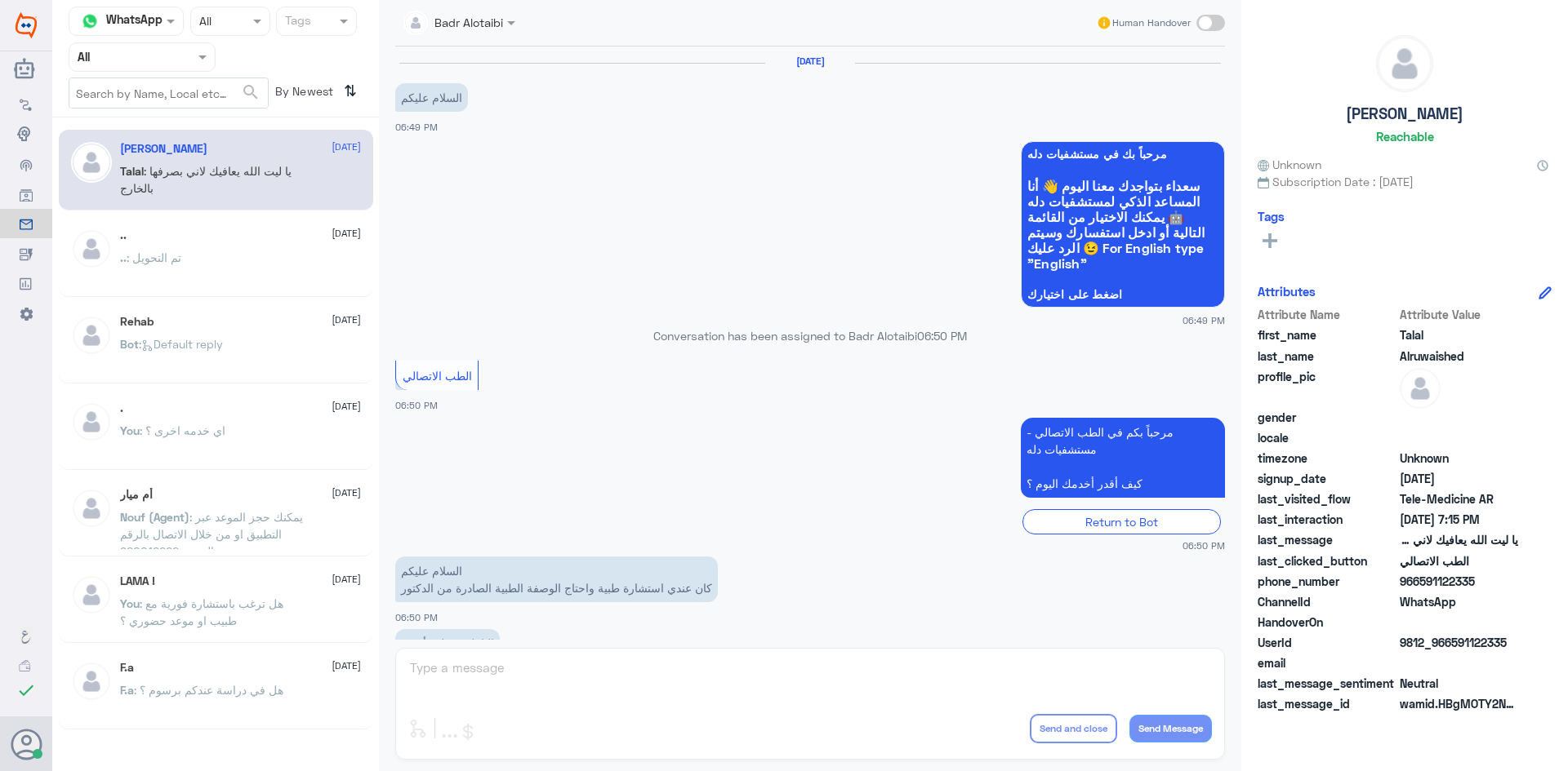
scroll to position [372, 0]
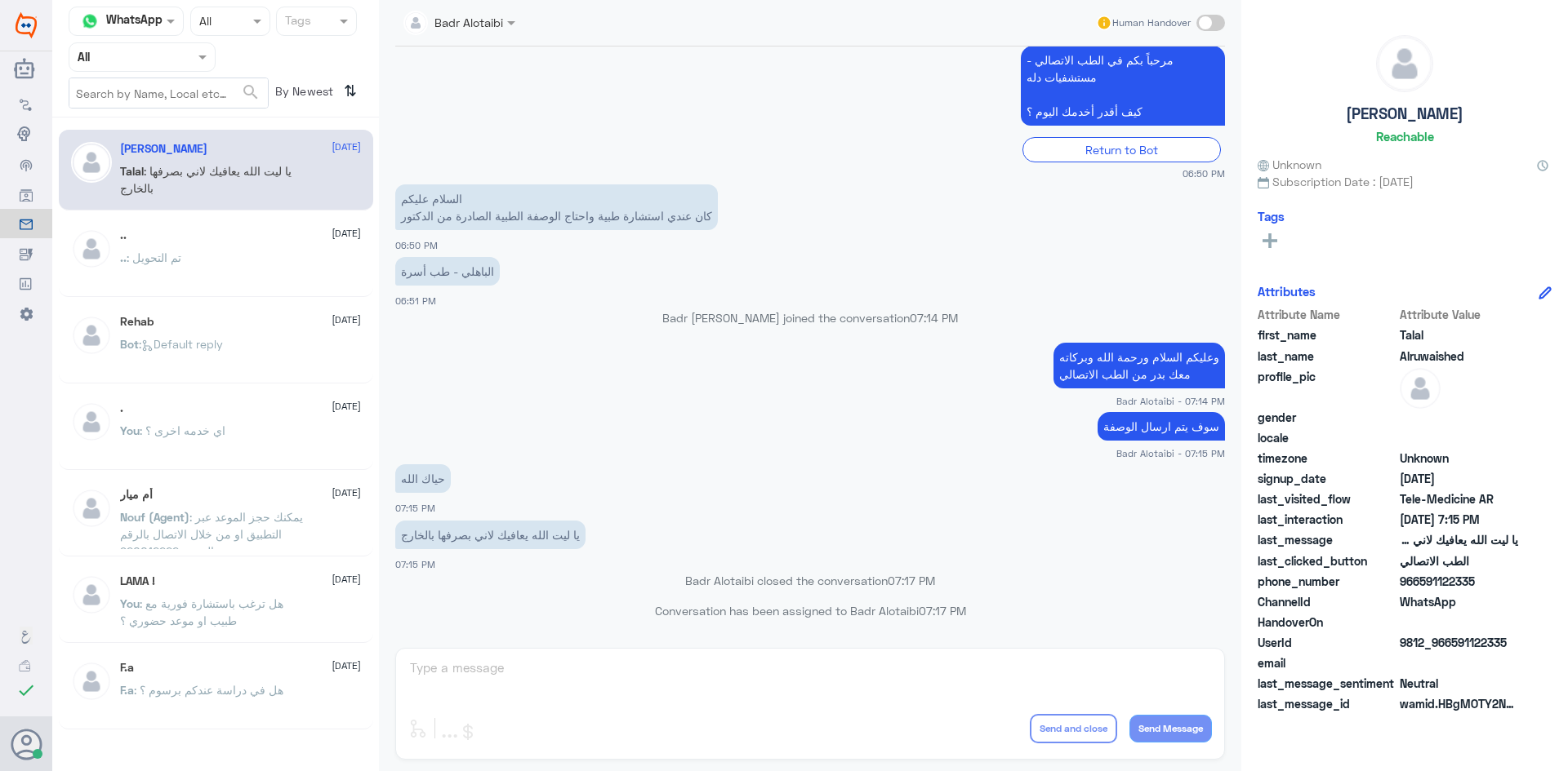
click at [169, 54] on div at bounding box center [141, 57] width 145 height 19
click at [169, 124] on div "Unassigned" at bounding box center [141, 129] width 147 height 37
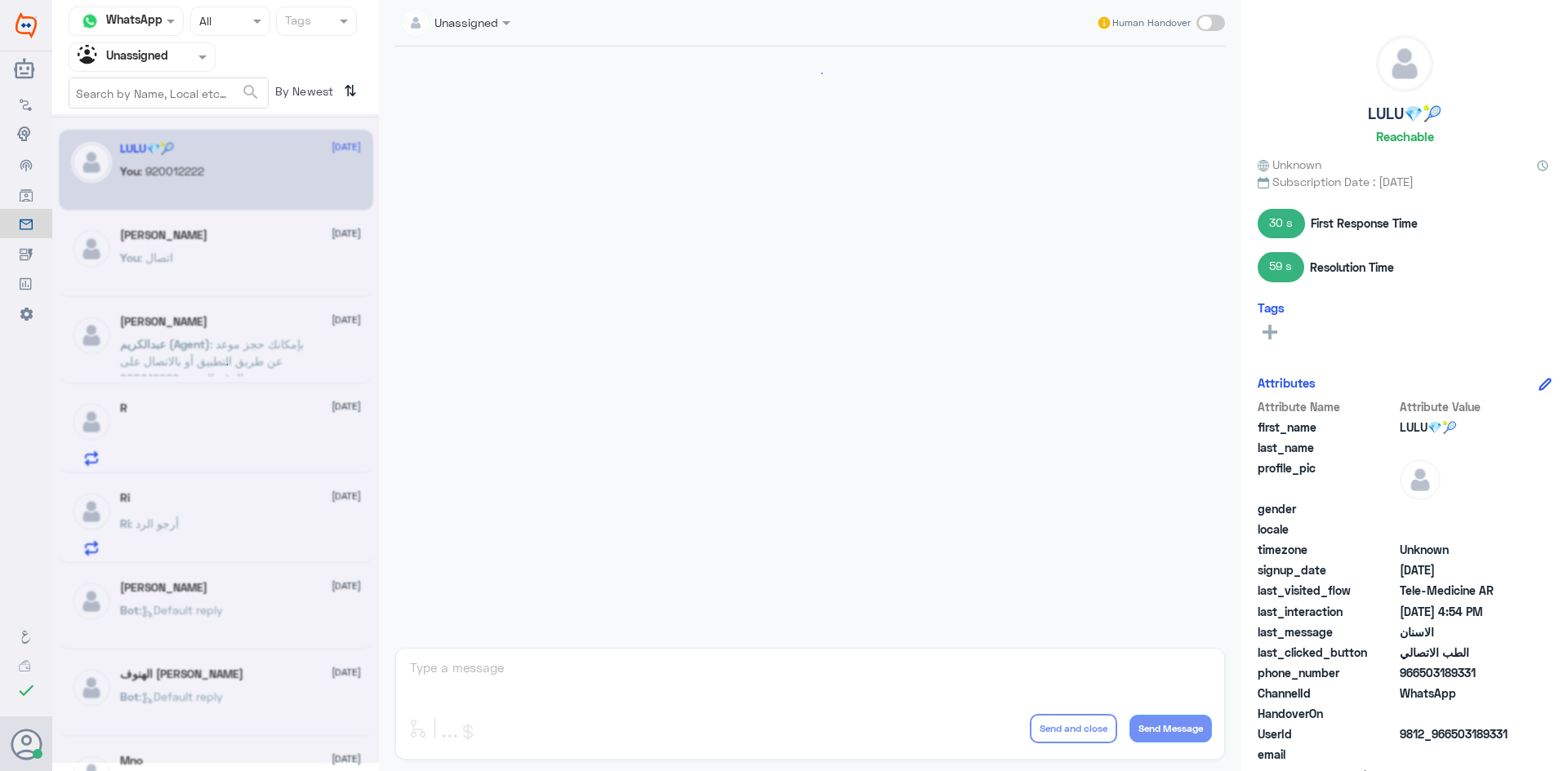
scroll to position [1116, 0]
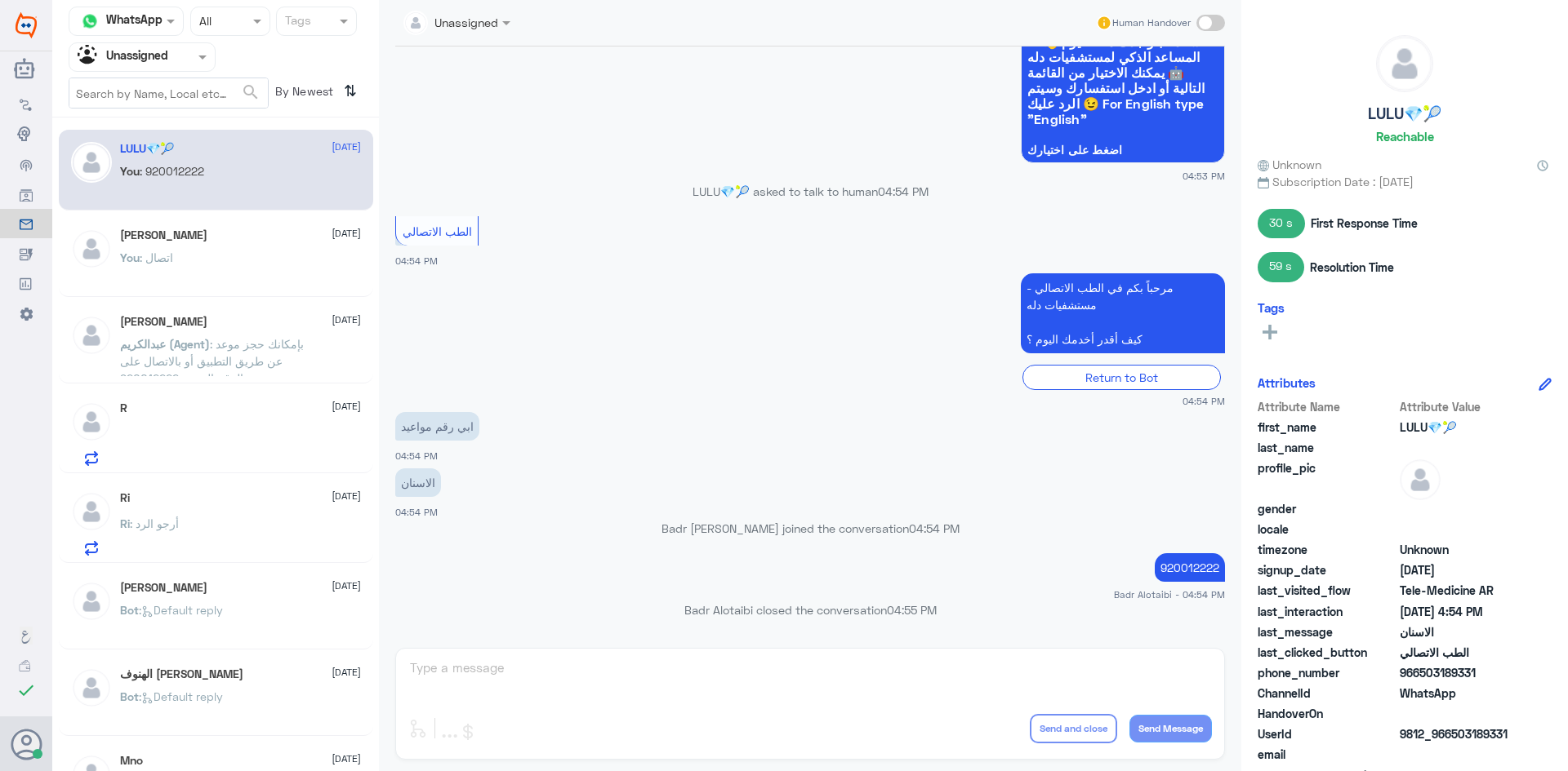
click at [196, 260] on div "You : اتصال" at bounding box center [240, 270] width 241 height 36
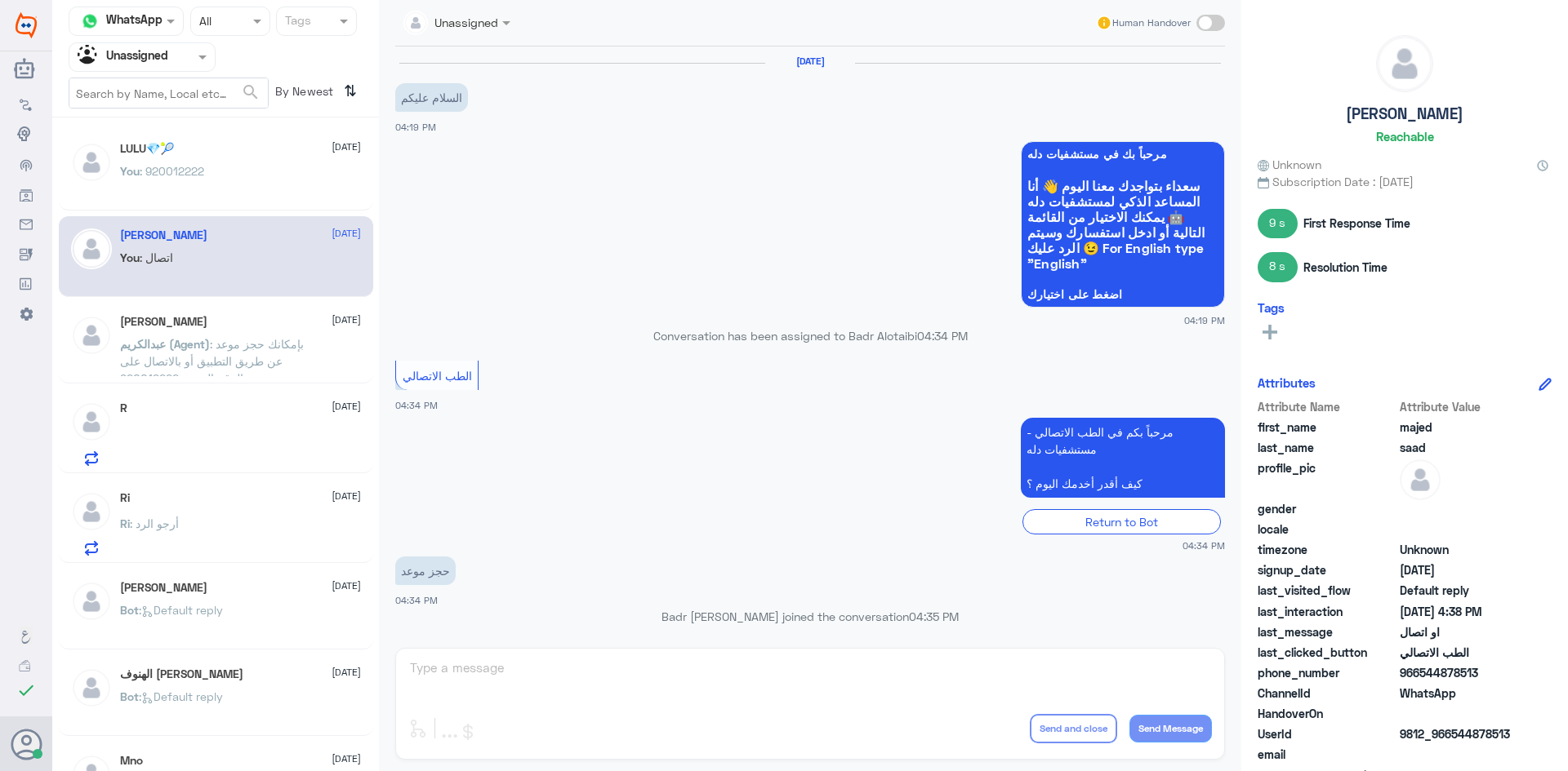
scroll to position [872, 0]
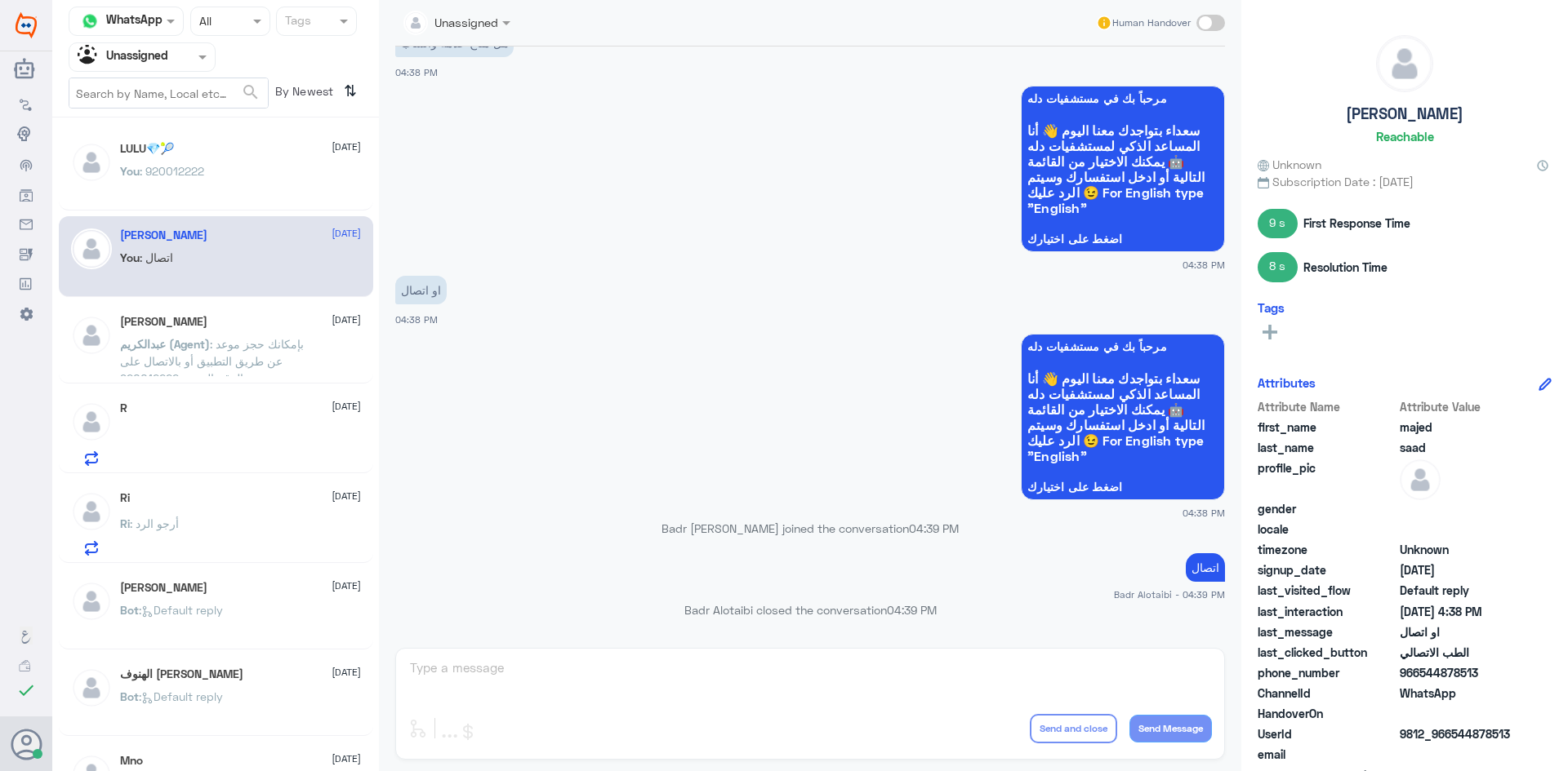
click at [208, 321] on div "ابو مشعل طه 2 September" at bounding box center [240, 322] width 241 height 14
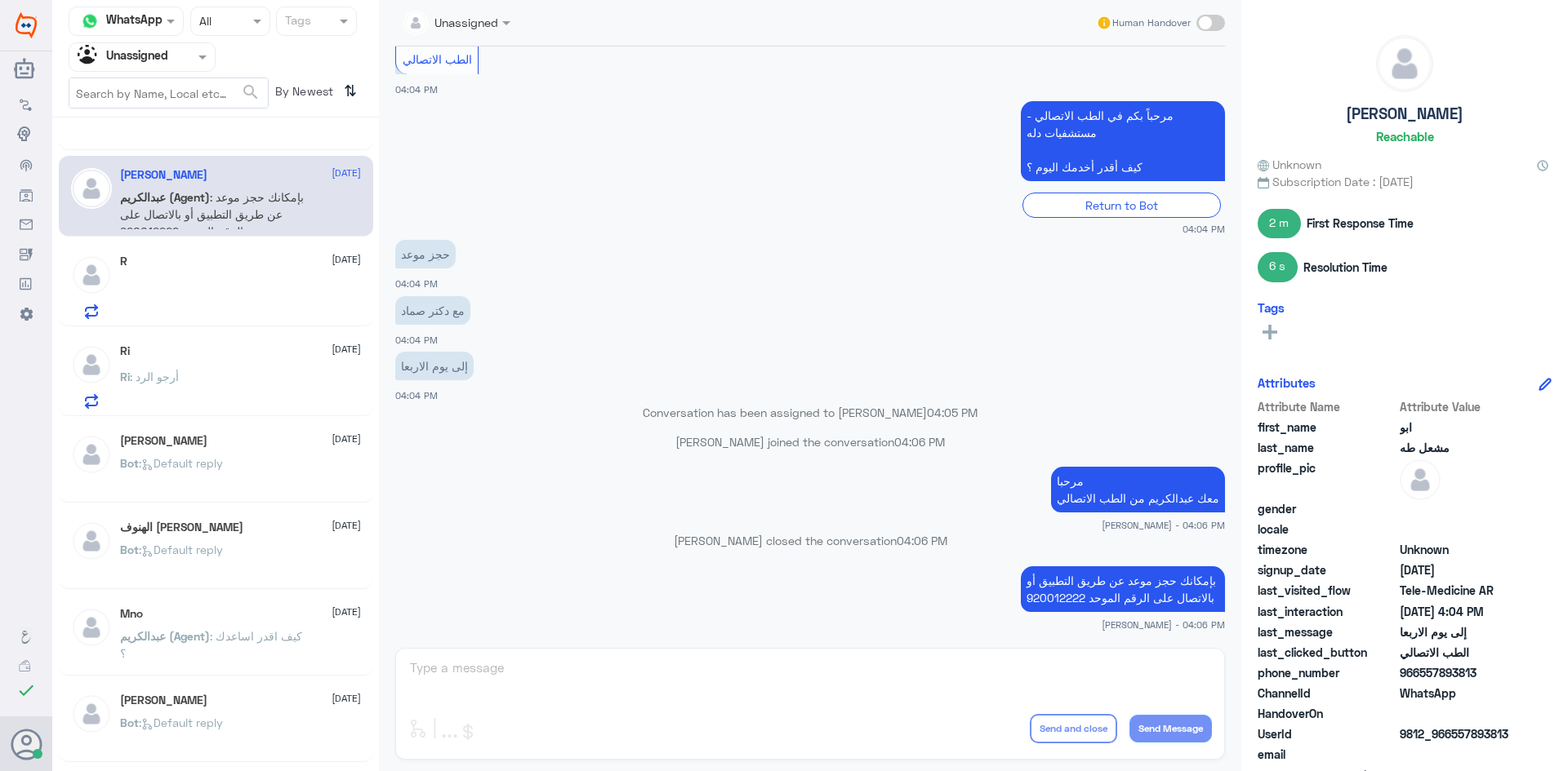
scroll to position [163, 0]
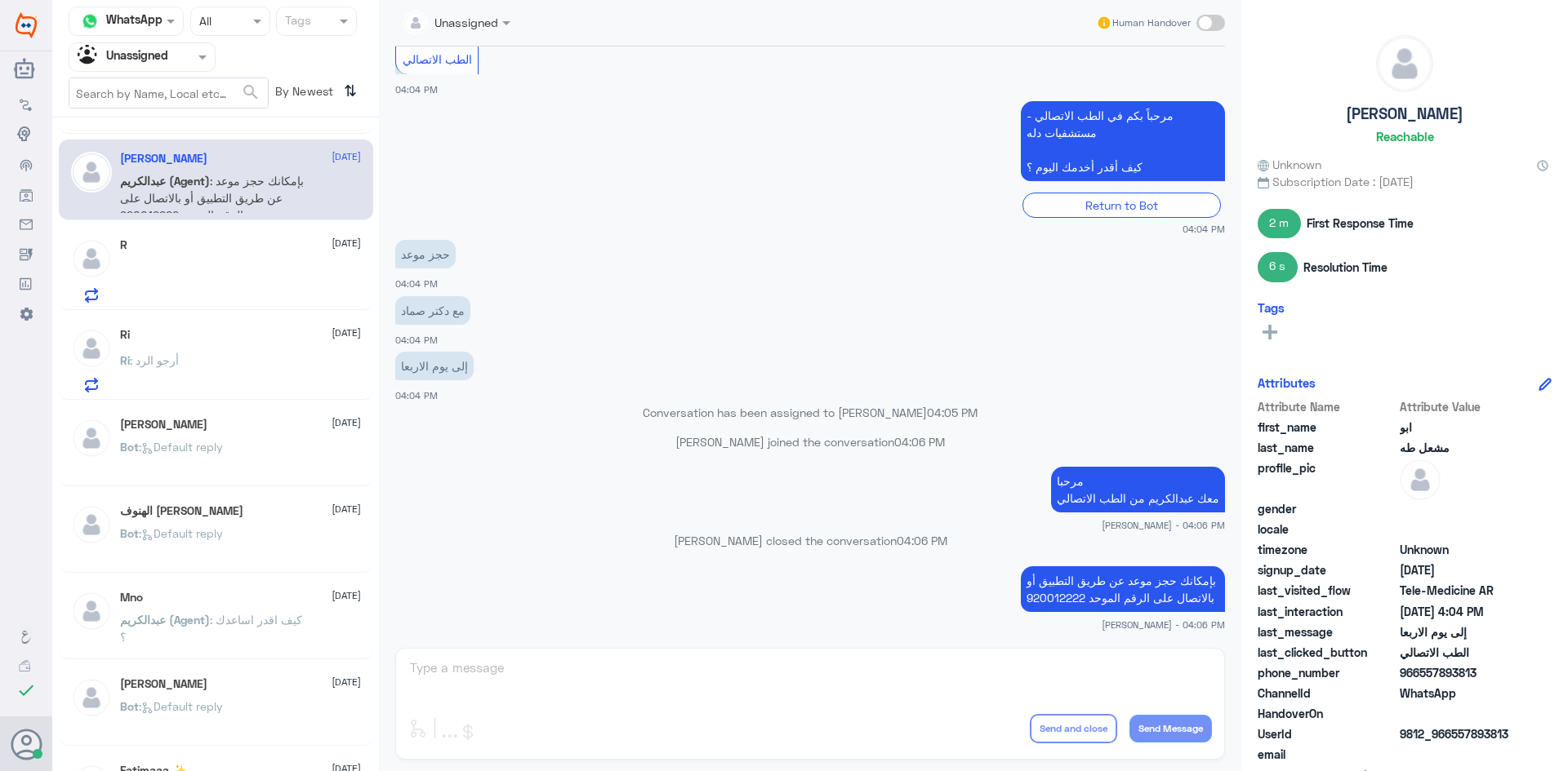
click at [153, 497] on div "الهنوف البقمي 2 September Bot : Default reply" at bounding box center [216, 532] width 315 height 80
click at [154, 531] on icon at bounding box center [147, 534] width 12 height 12
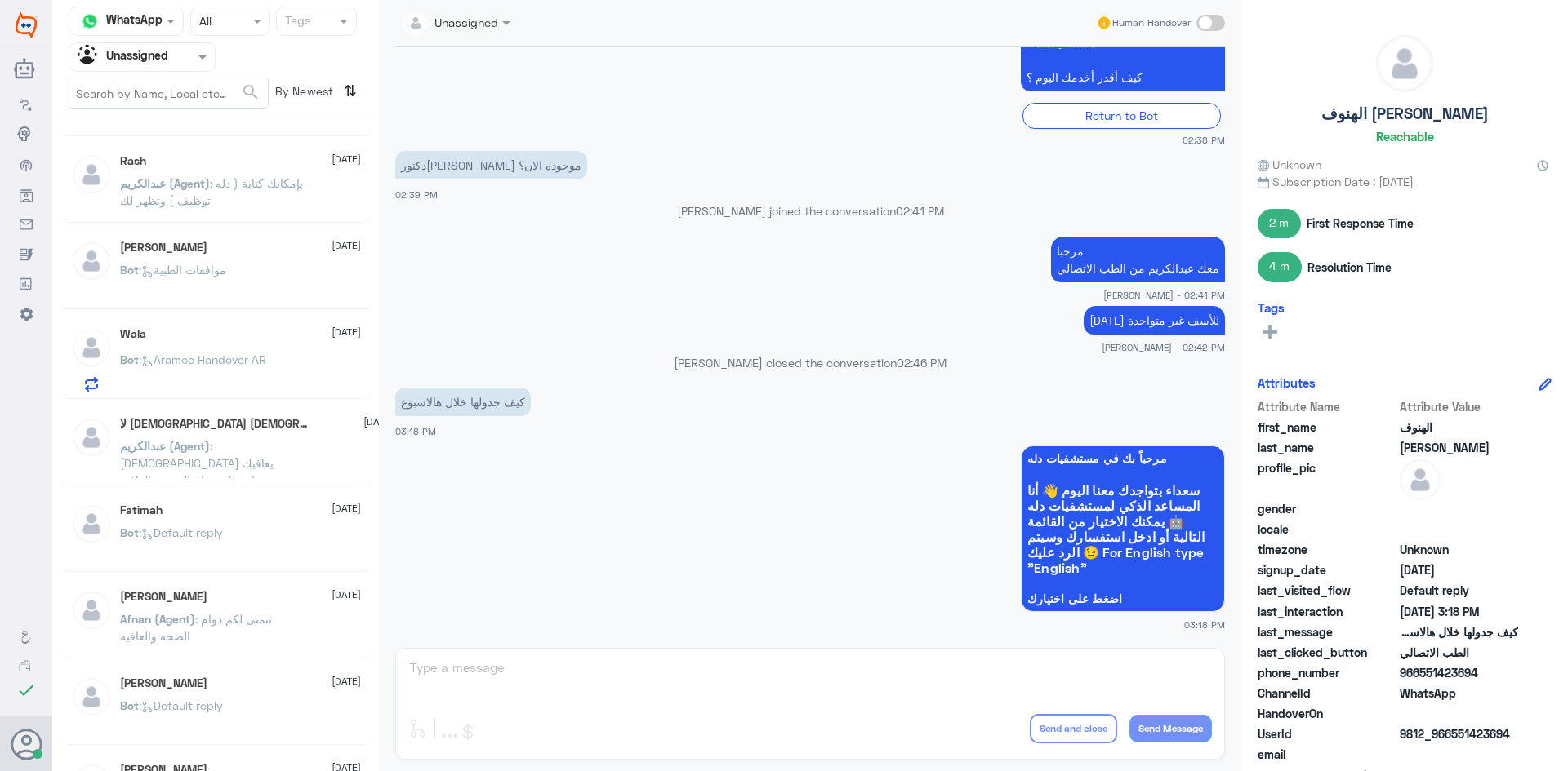
scroll to position [980, 0]
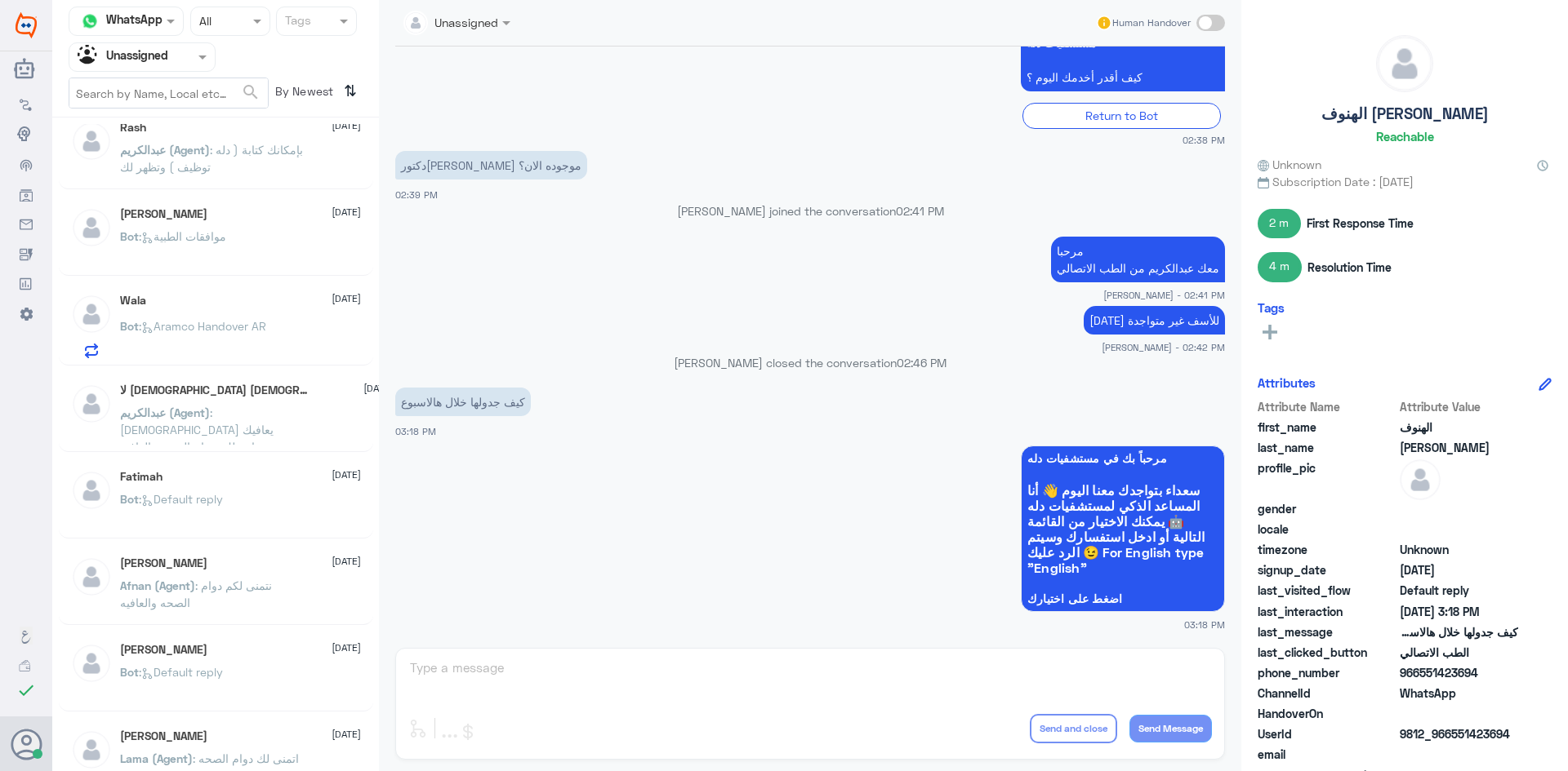
click at [214, 496] on span ": Default reply" at bounding box center [181, 499] width 84 height 14
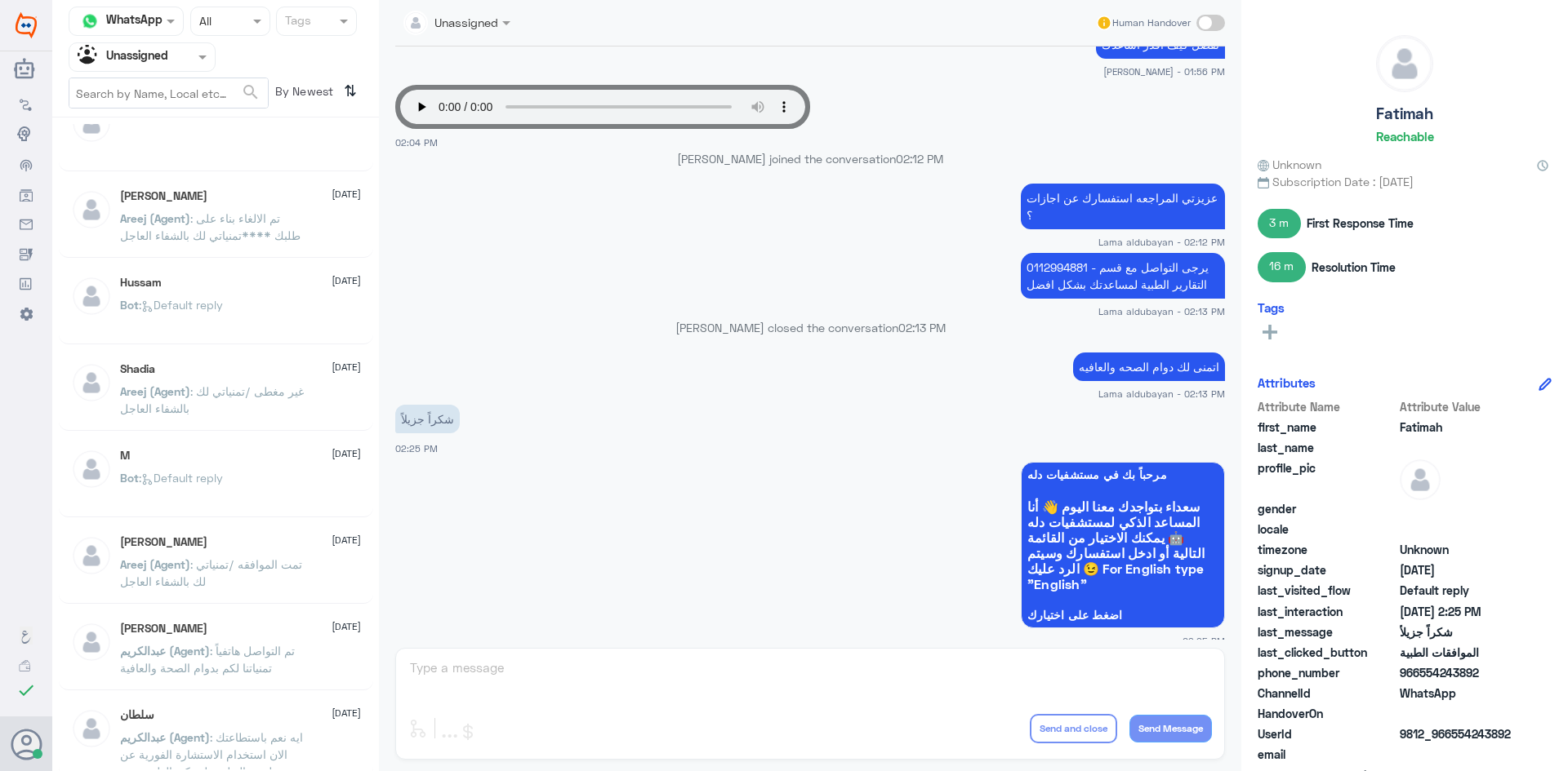
scroll to position [335, 0]
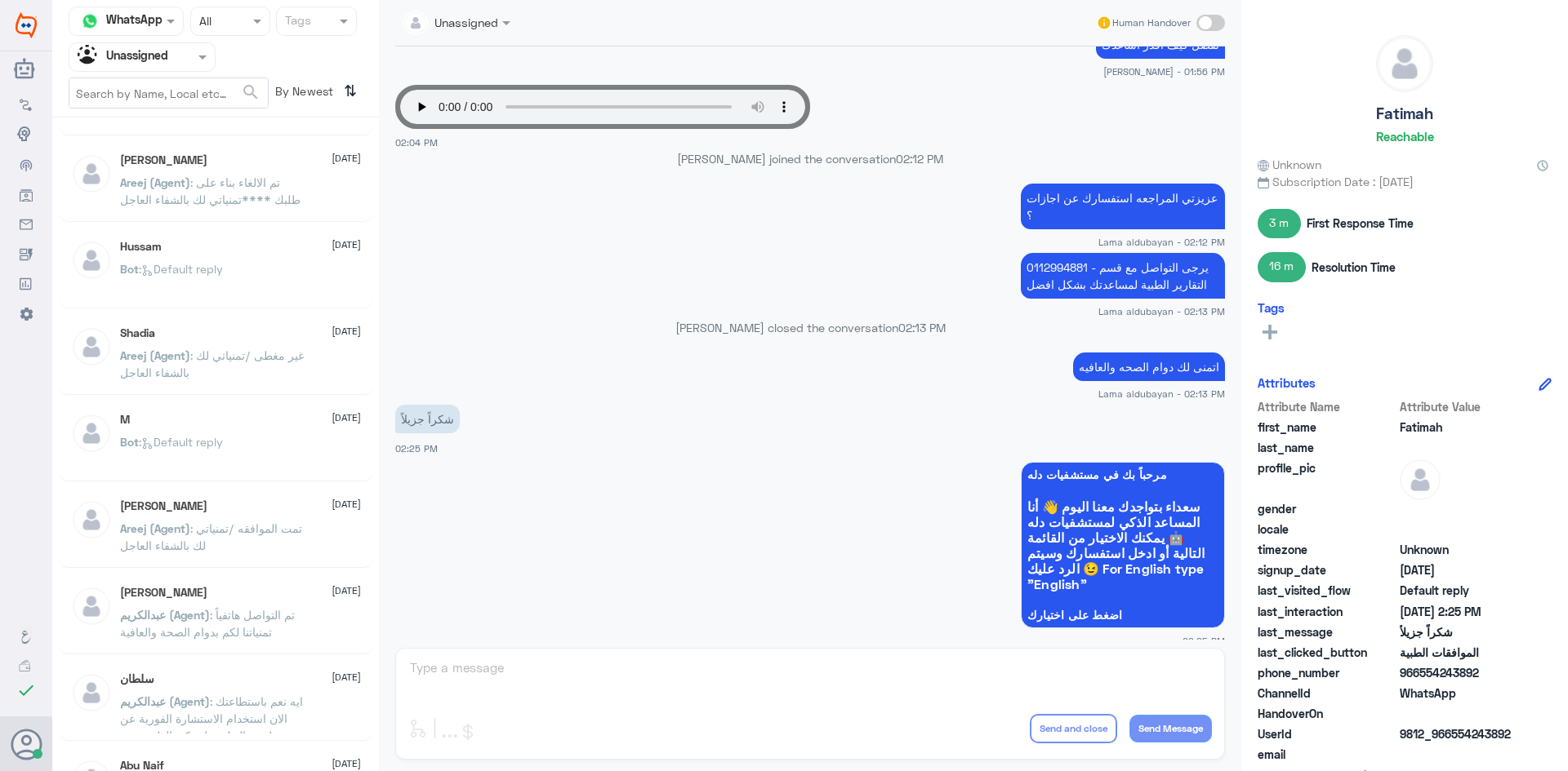
click at [206, 455] on p "Bot : Default reply" at bounding box center [171, 454] width 103 height 41
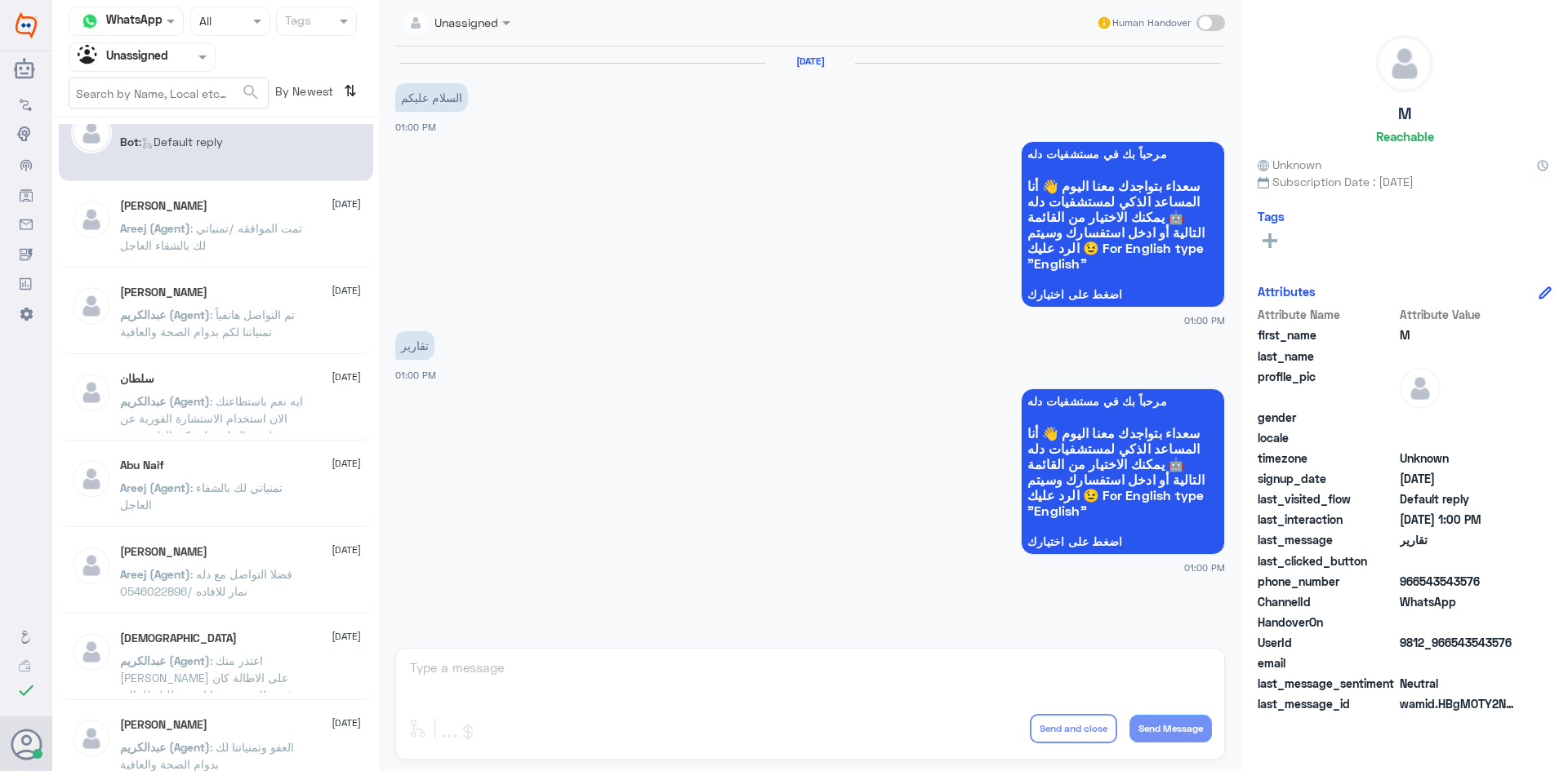
scroll to position [661, 0]
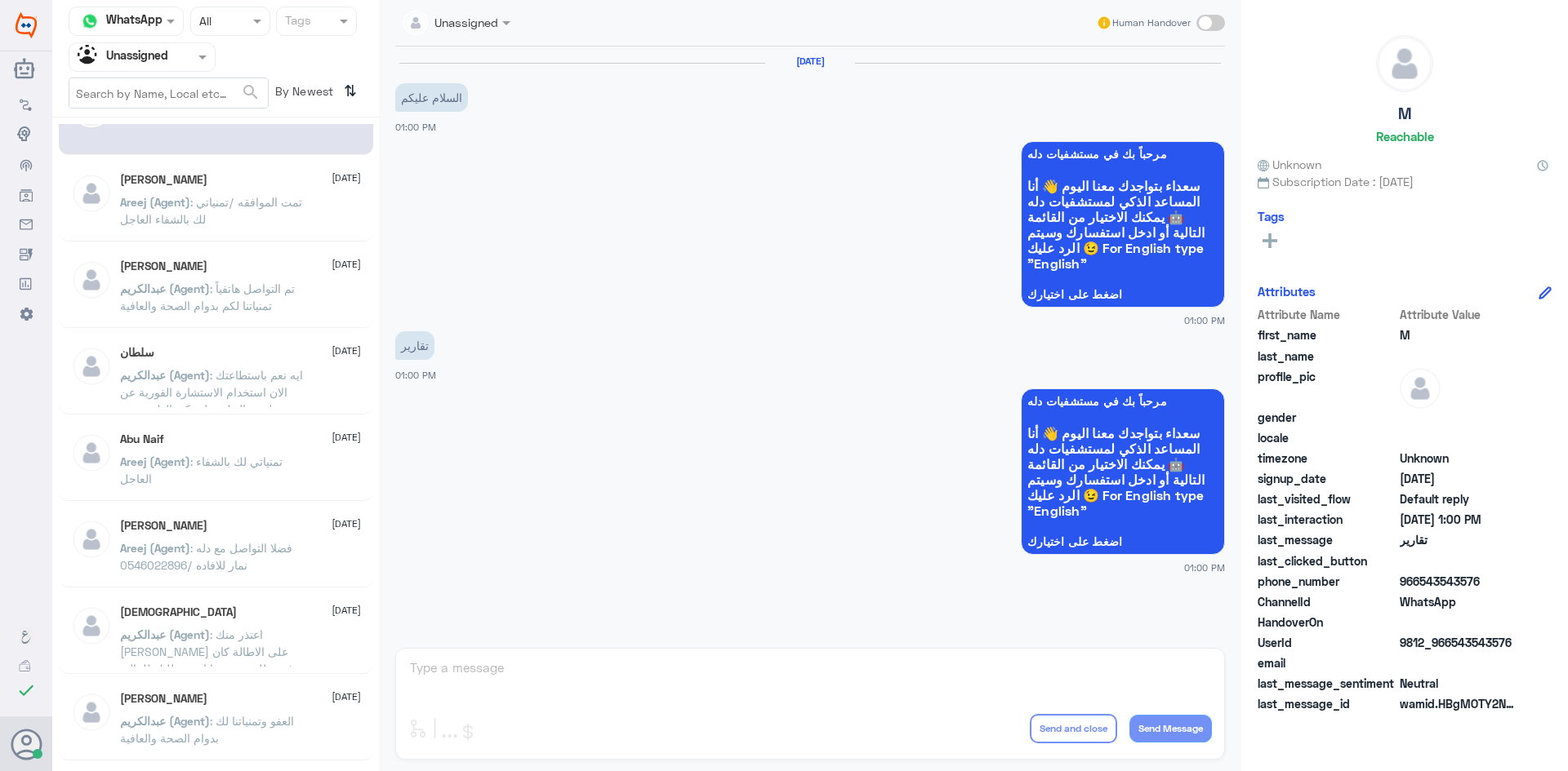
drag, startPoint x: 1512, startPoint y: 643, endPoint x: 1453, endPoint y: 647, distance: 59.1
click at [1453, 647] on span "9812_966543543576" at bounding box center [1458, 643] width 118 height 17
copy span "543543576"
click at [266, 371] on p "عبدالكريم (Agent) : ايه نعم باستطاعتك الان استخدام الاستشارة الفورية عن طريق ال…" at bounding box center [212, 387] width 183 height 41
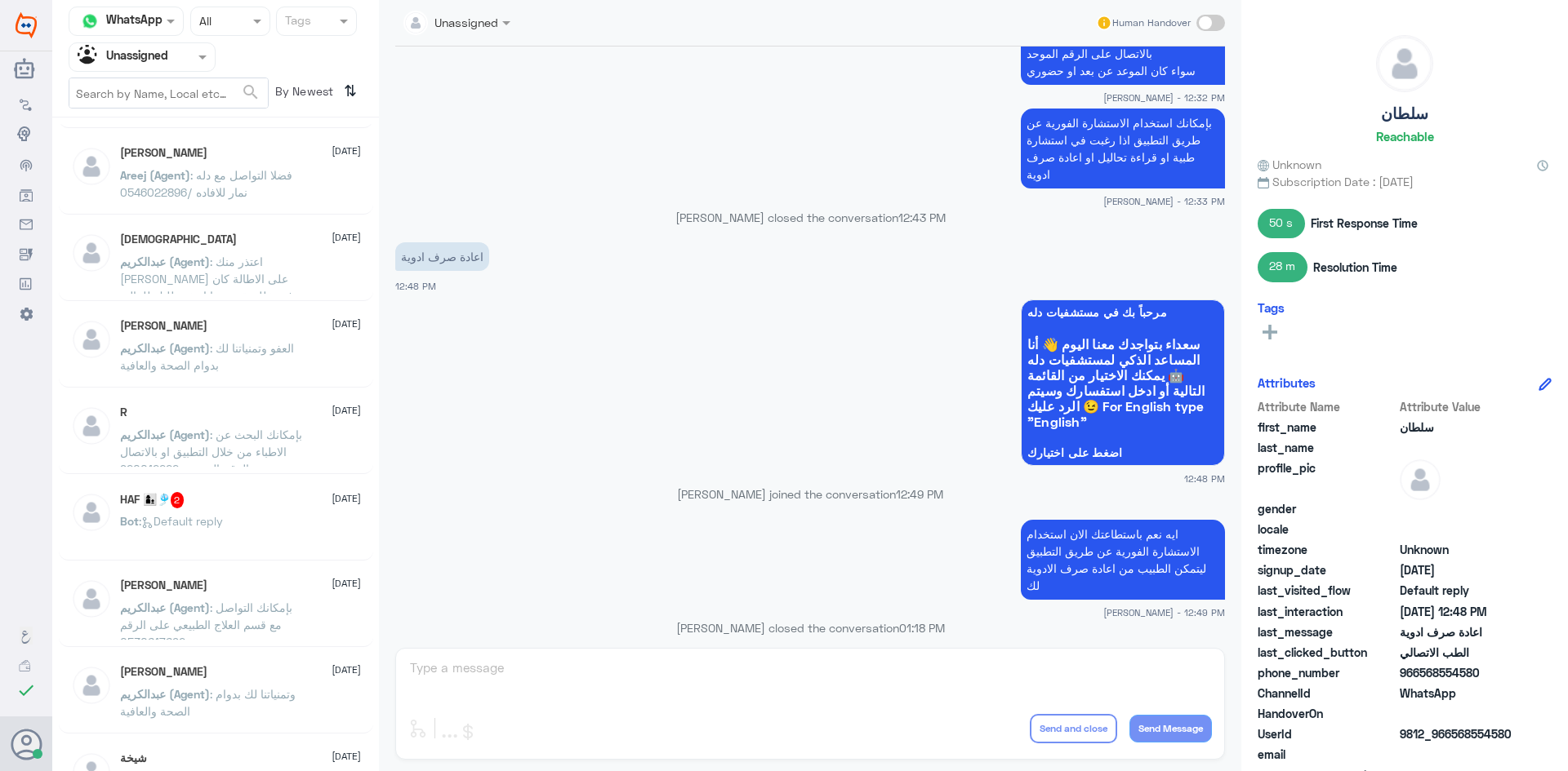
scroll to position [1069, 0]
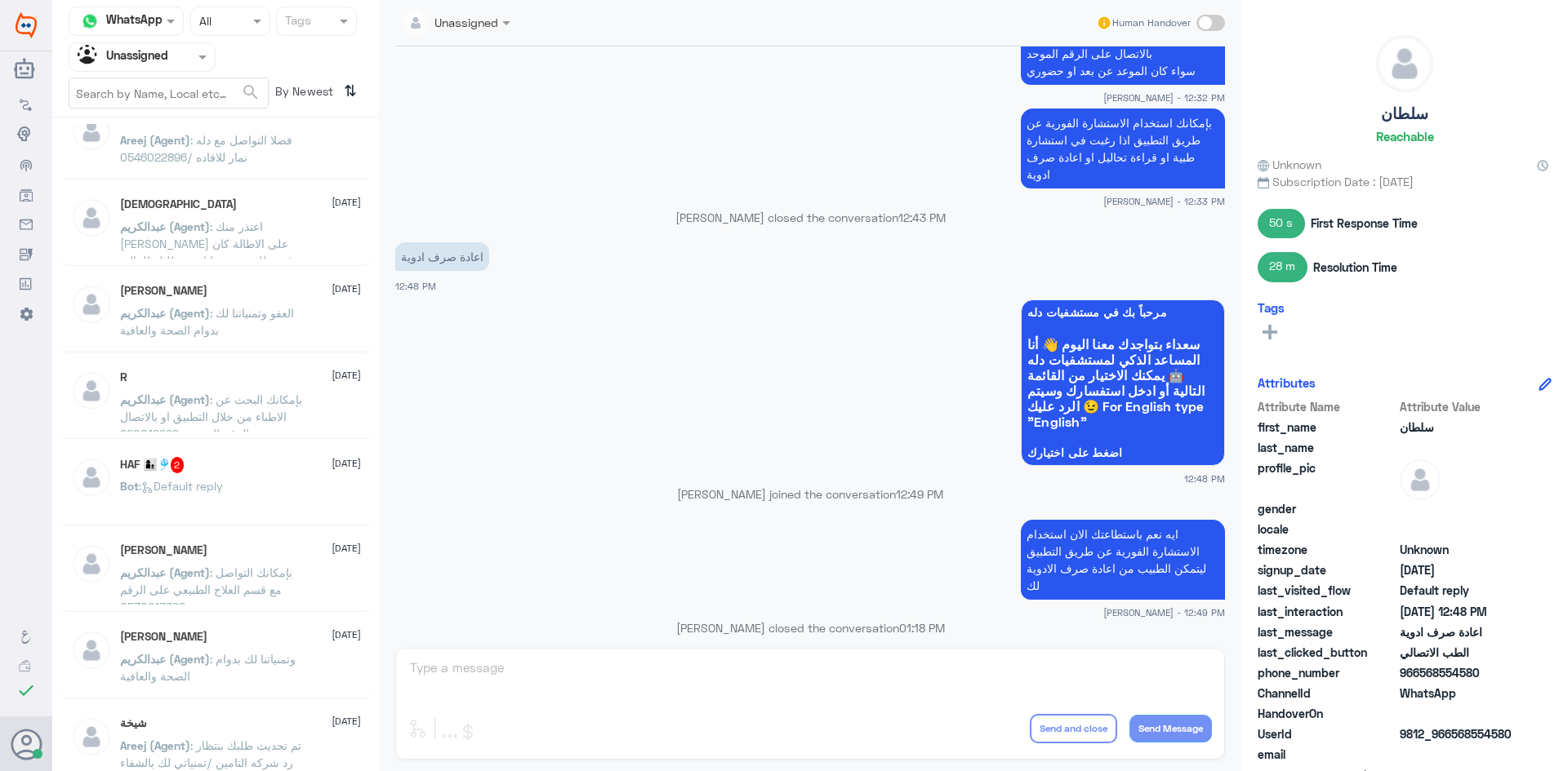
click at [255, 498] on div "Bot : Default reply" at bounding box center [240, 500] width 241 height 36
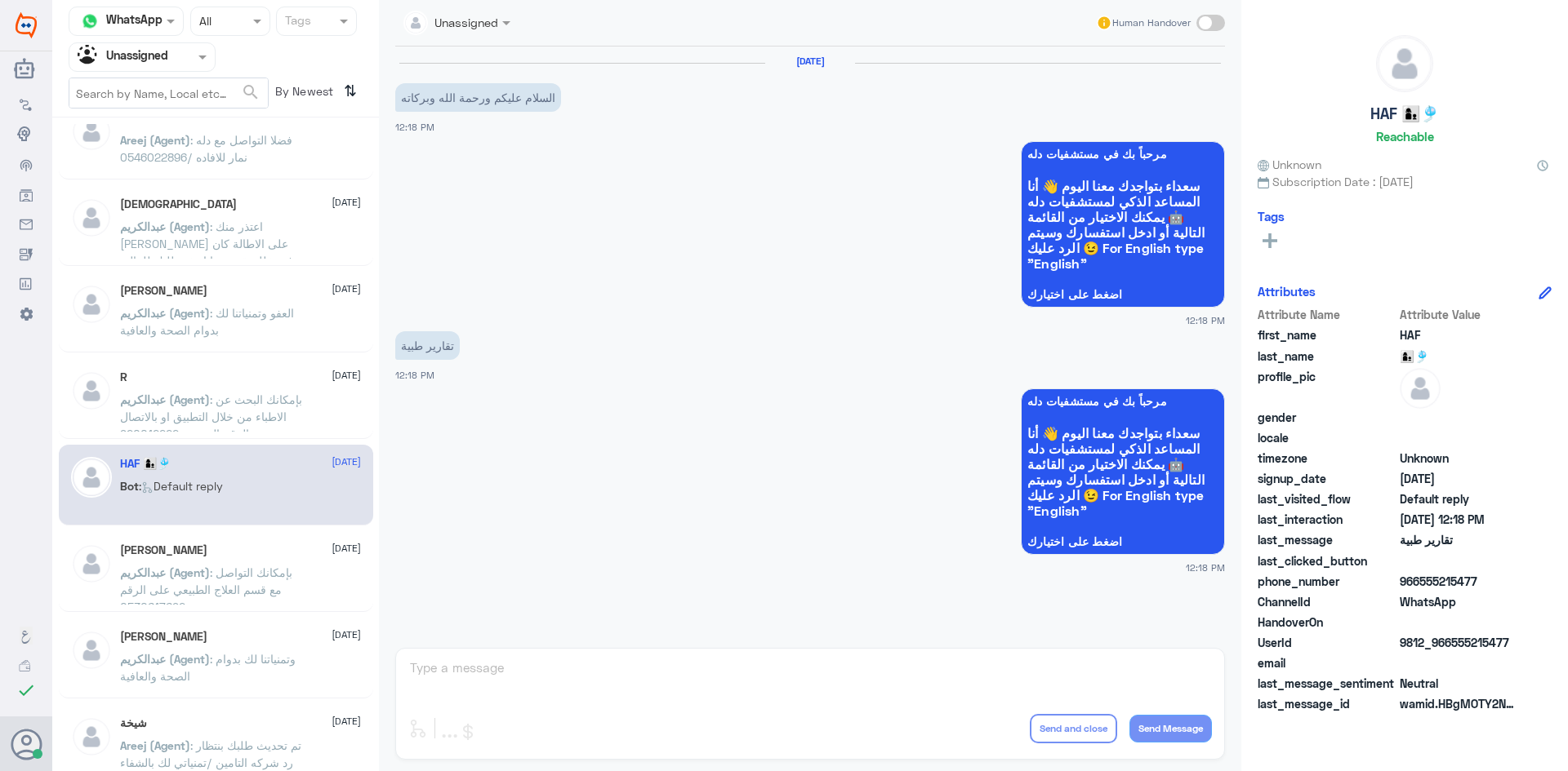
click at [1203, 22] on span at bounding box center [1210, 22] width 29 height 16
click at [0, 0] on input "checkbox" at bounding box center [0, 0] width 0 height 0
click at [867, 672] on textarea at bounding box center [810, 676] width 803 height 40
type textarea "مرحبا معك بدر من الطب الاتصالي كيف اقدر اخدمك"
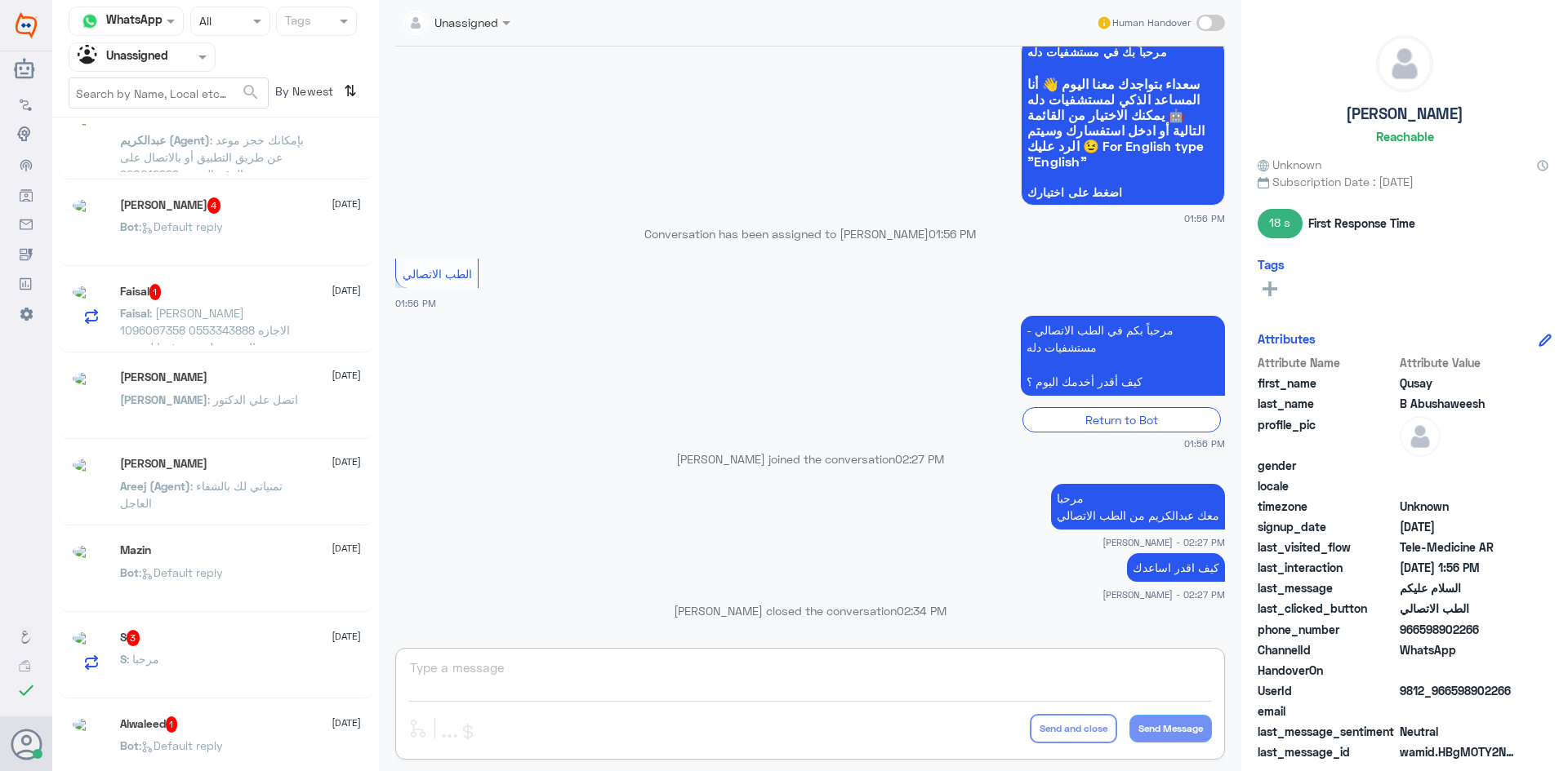
scroll to position [8, 0]
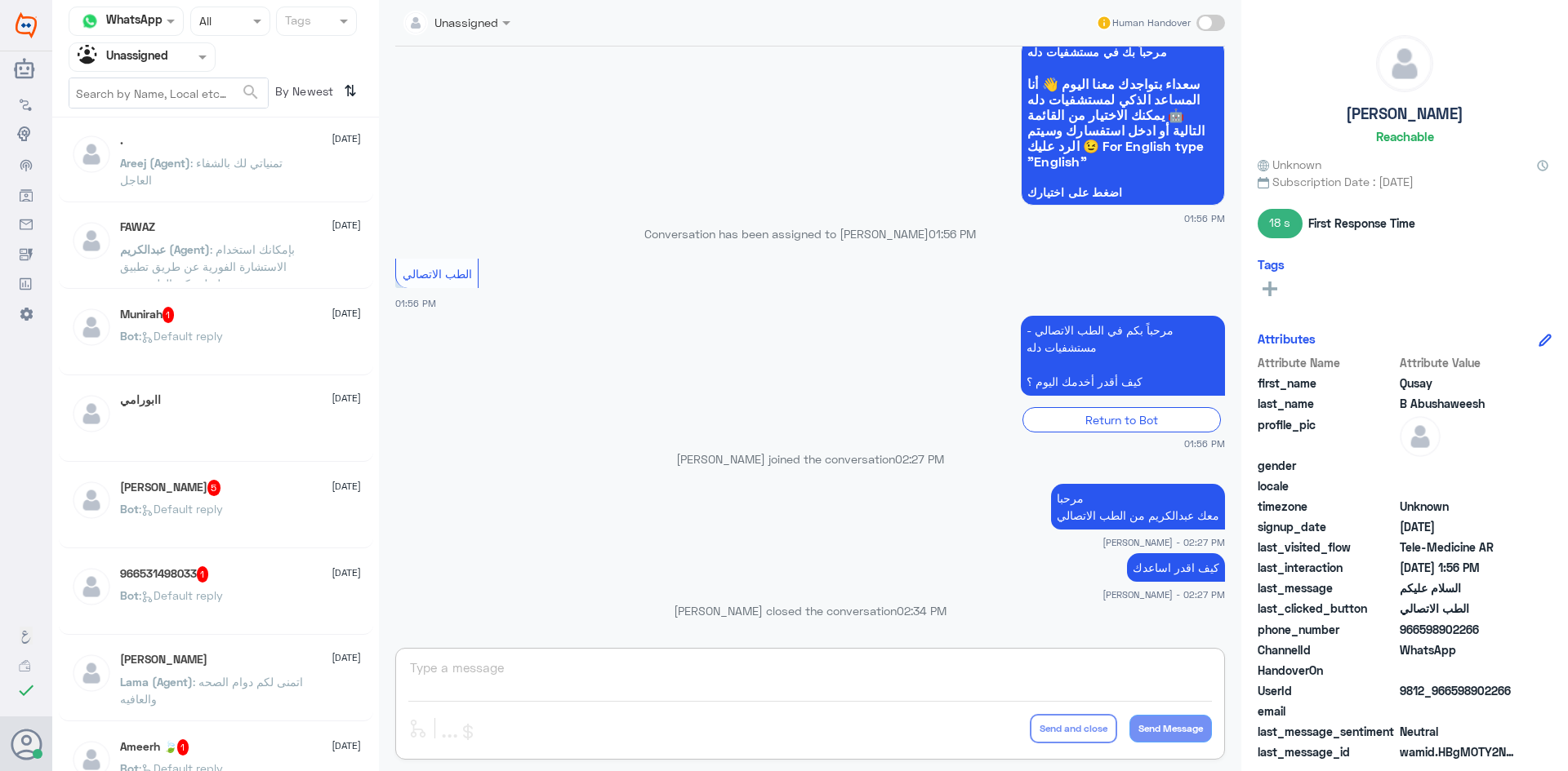
click at [197, 61] on span at bounding box center [205, 56] width 21 height 17
click at [181, 95] on div "All" at bounding box center [141, 95] width 147 height 30
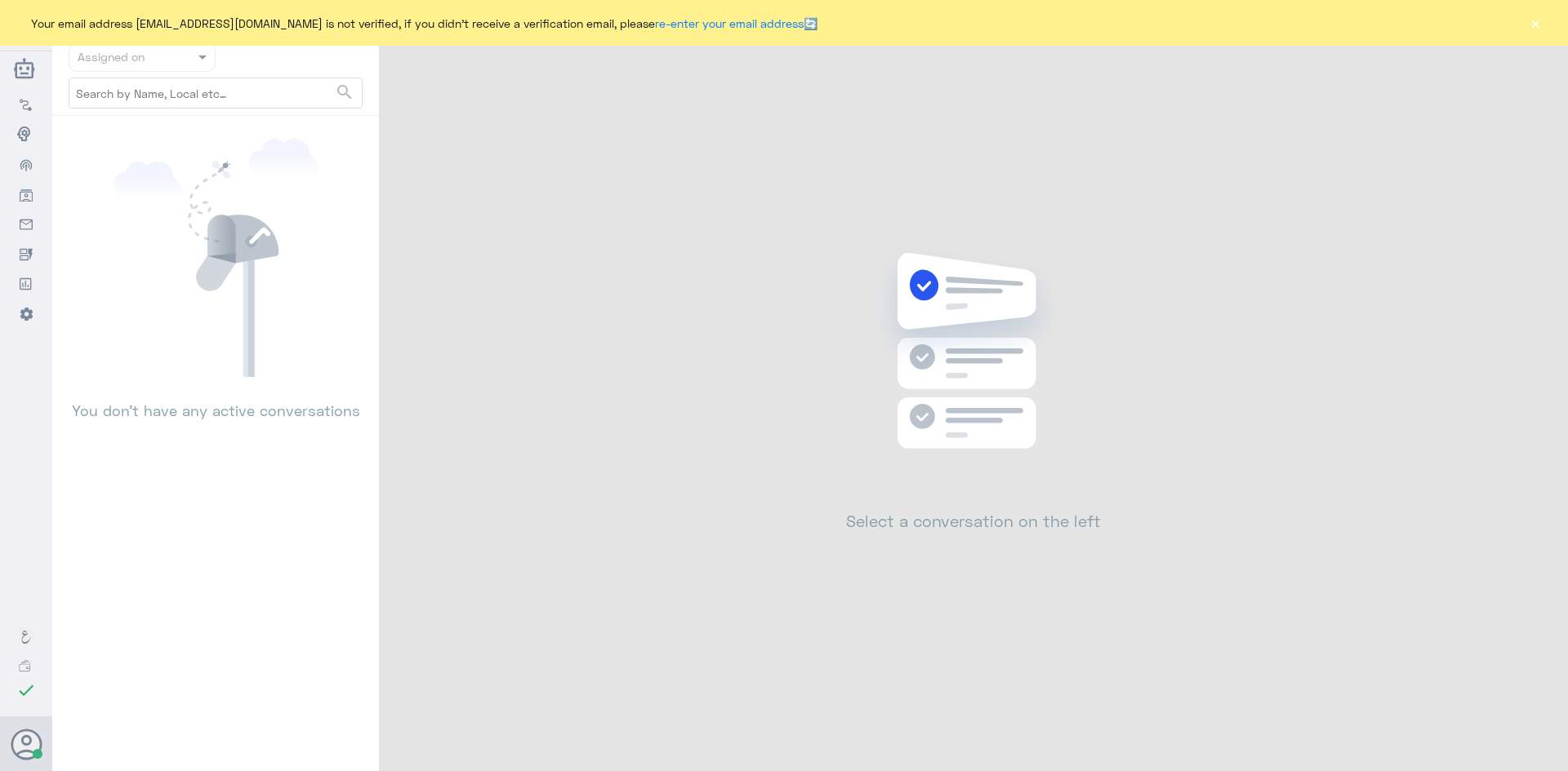
click at [1532, 27] on button "×" at bounding box center [1534, 22] width 16 height 16
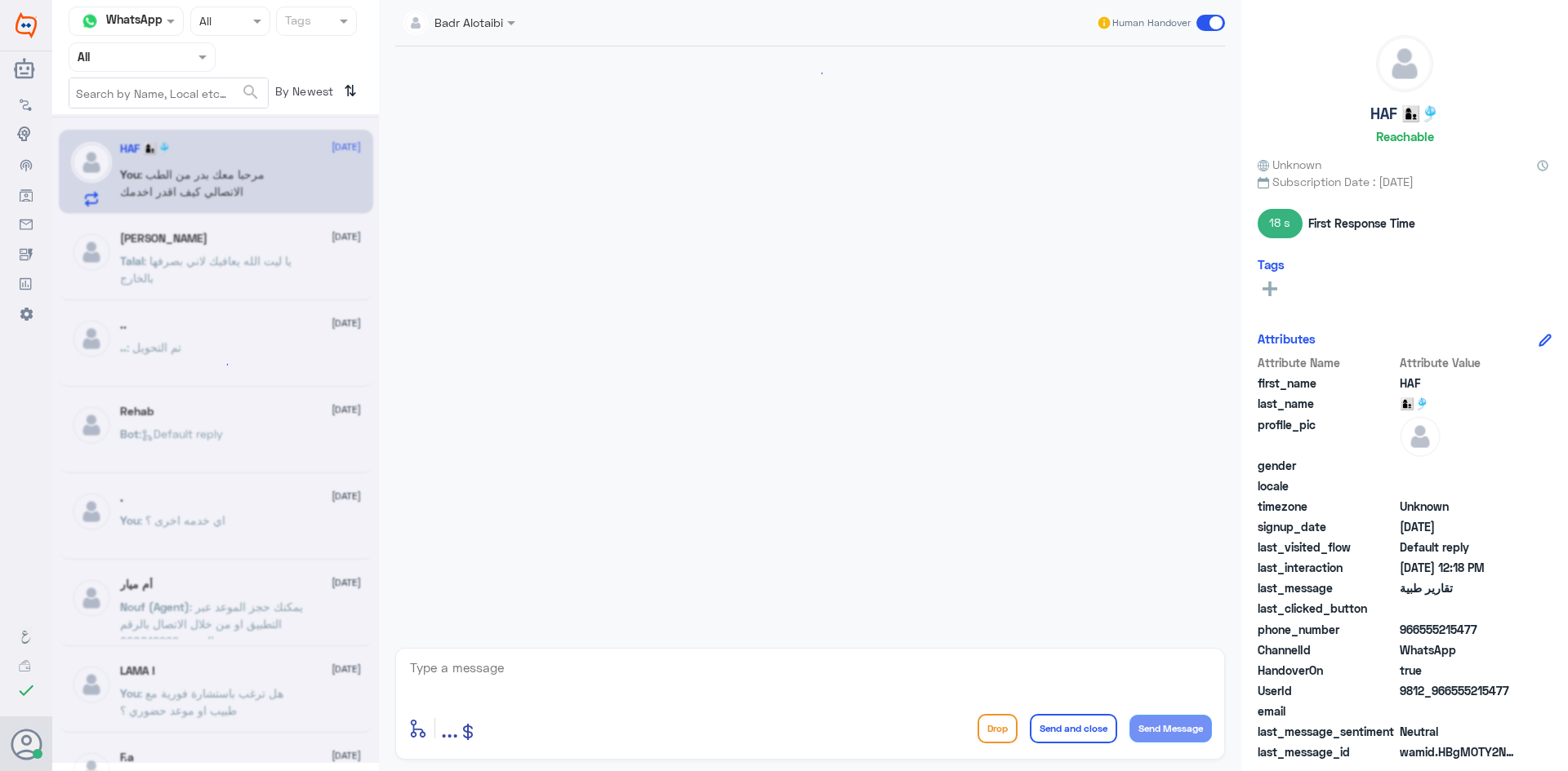
scroll to position [60, 0]
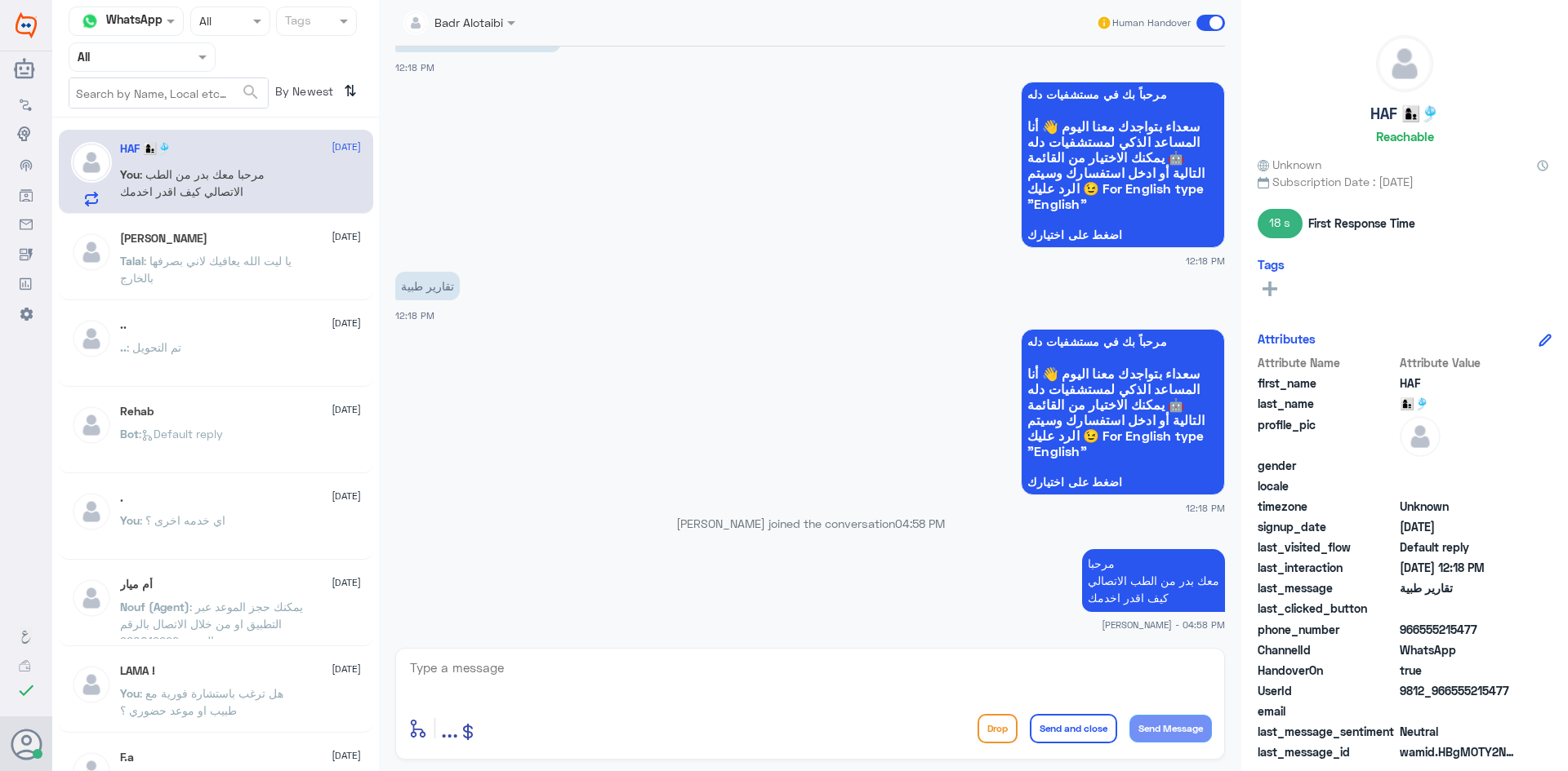
click at [784, 677] on textarea at bounding box center [810, 676] width 803 height 40
type textarea "يمكنك التواصل مع التقارير الطبية عبر الواتساب على الرقم 0550181732"
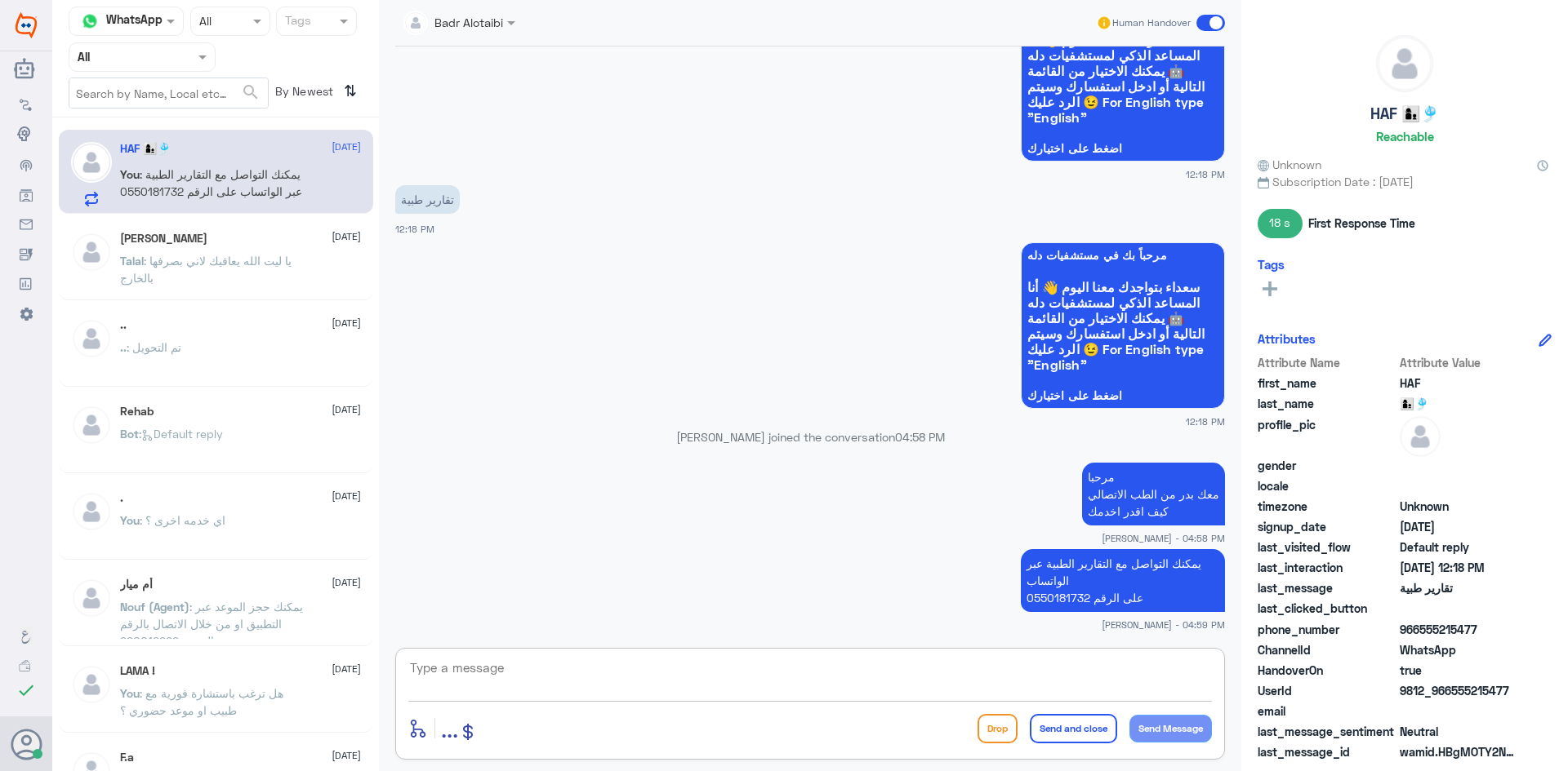
click at [1196, 33] on div "Human Handover" at bounding box center [1160, 22] width 130 height 29
click at [1197, 26] on span at bounding box center [1210, 22] width 29 height 16
click at [0, 0] on input "checkbox" at bounding box center [0, 0] width 0 height 0
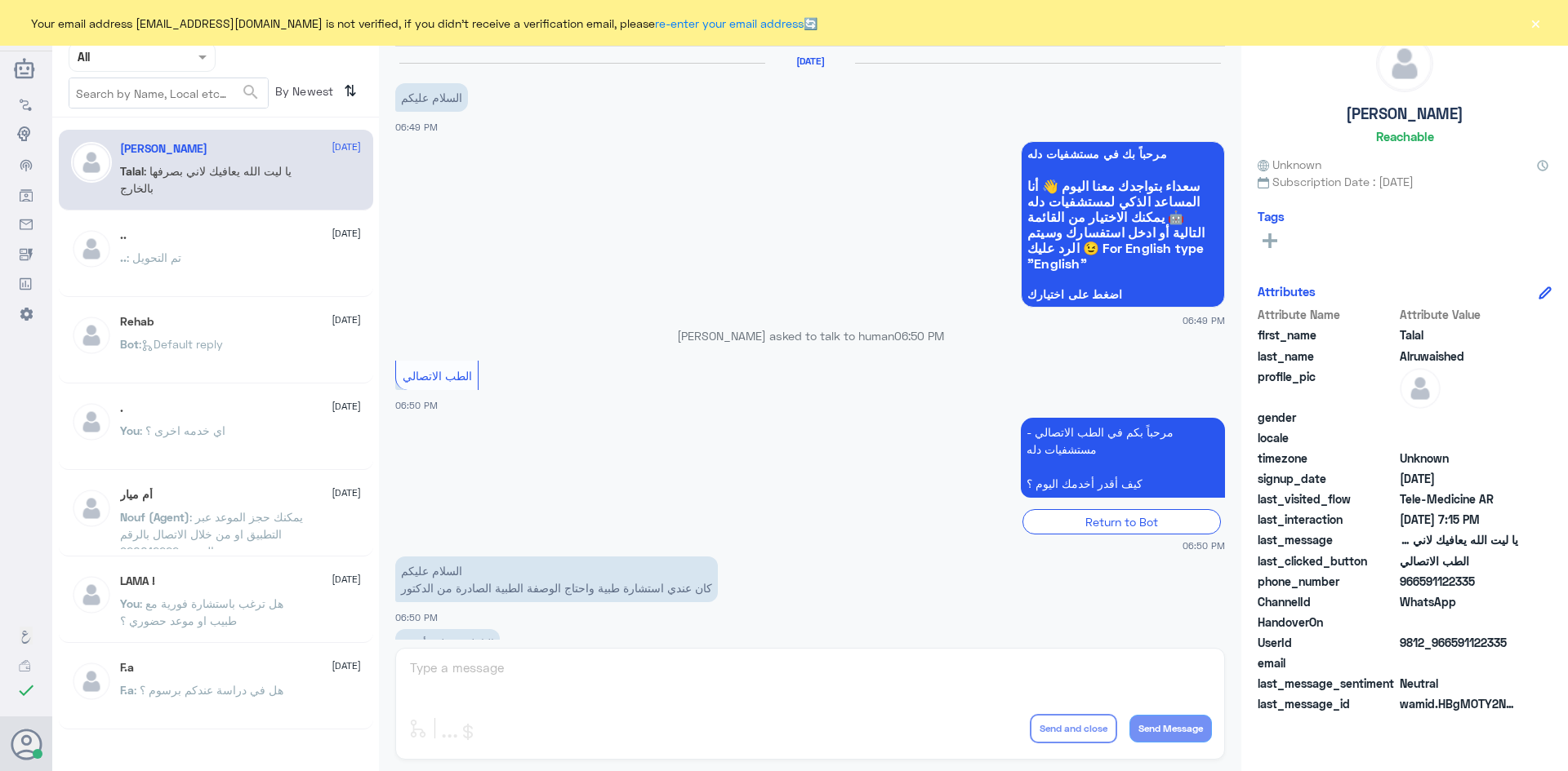
scroll to position [372, 0]
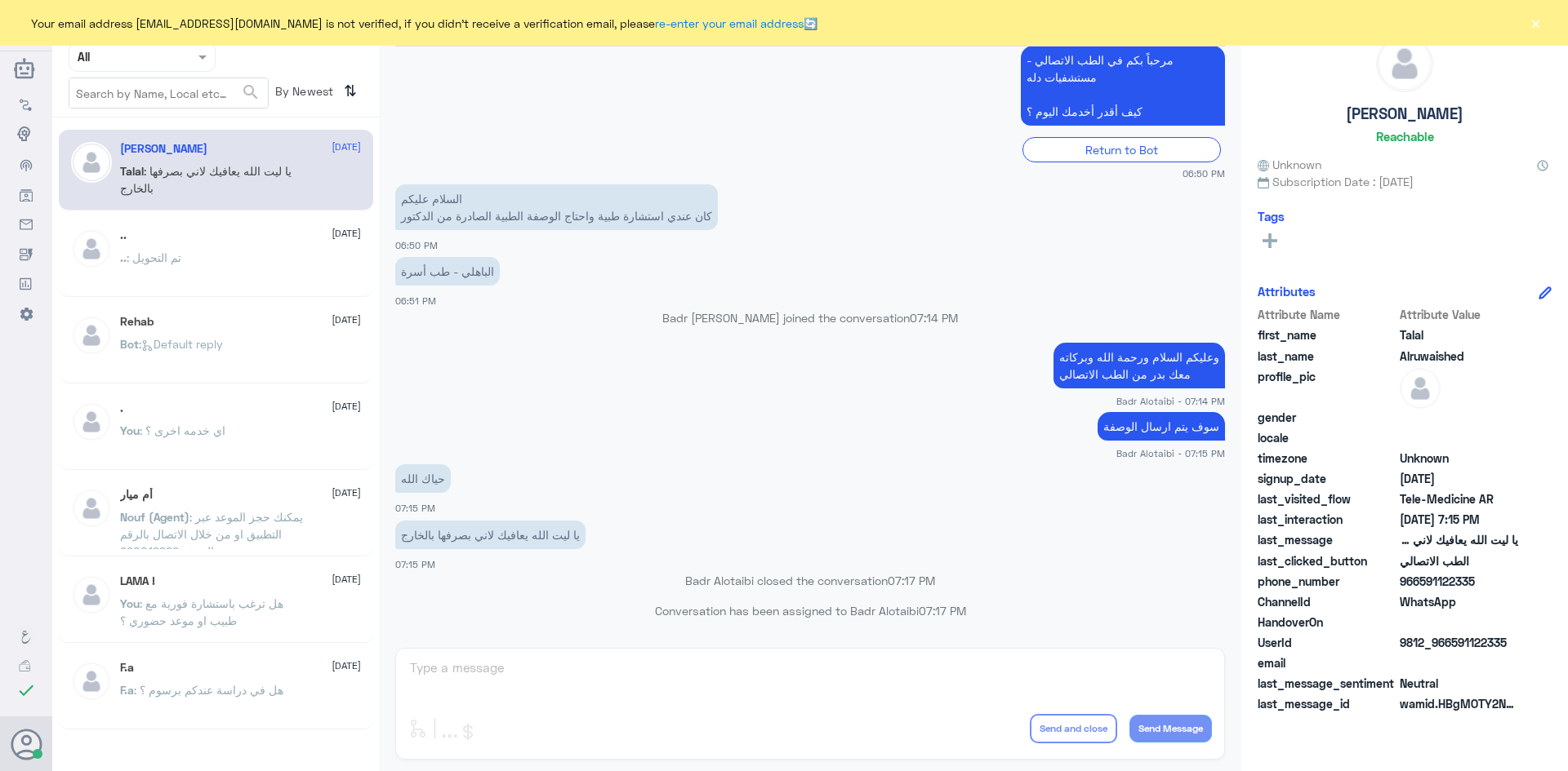
click at [212, 51] on div "Agent Filter All" at bounding box center [141, 56] width 147 height 29
click at [197, 111] on div "Unassigned" at bounding box center [141, 129] width 147 height 37
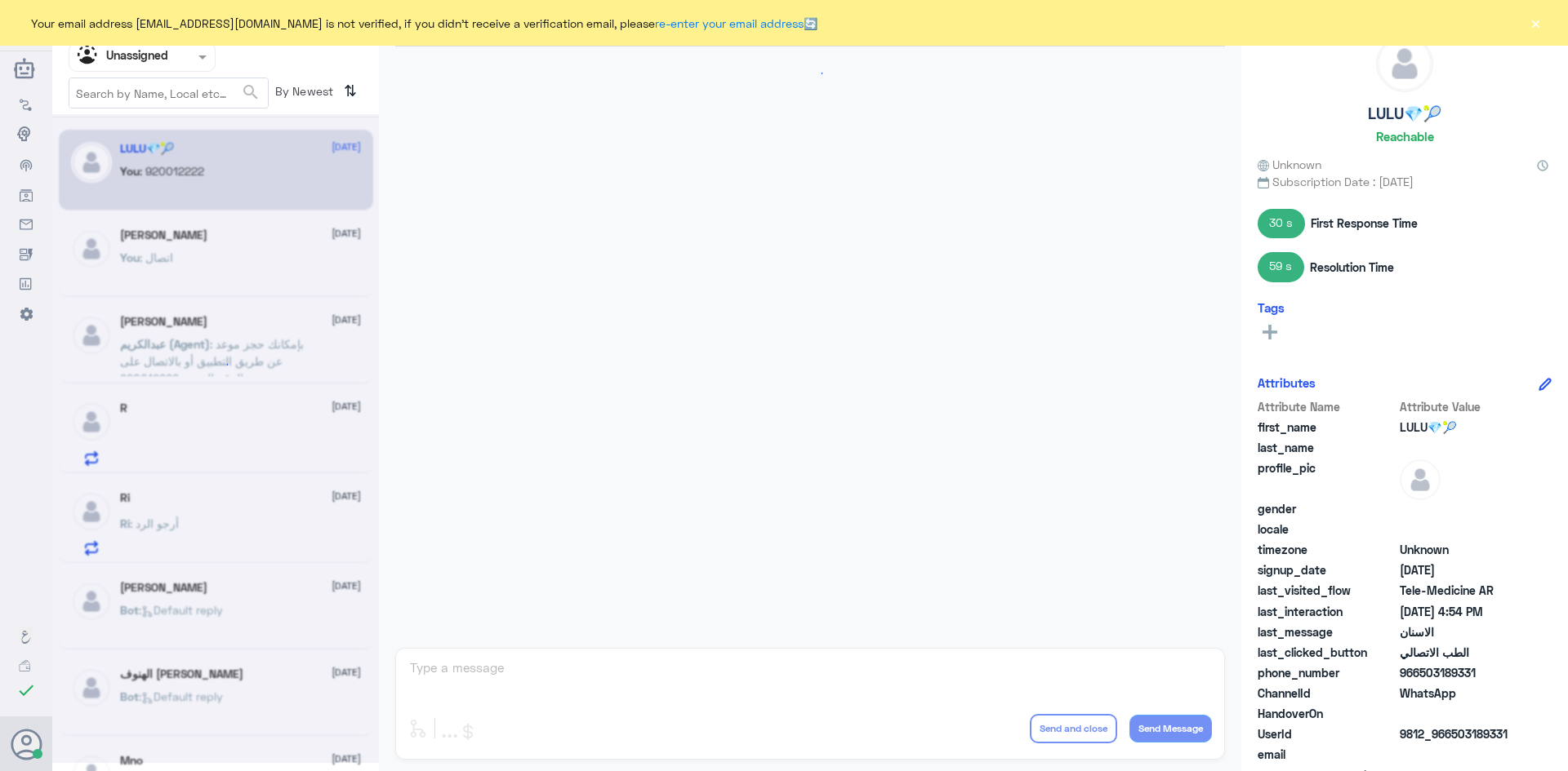
scroll to position [1116, 0]
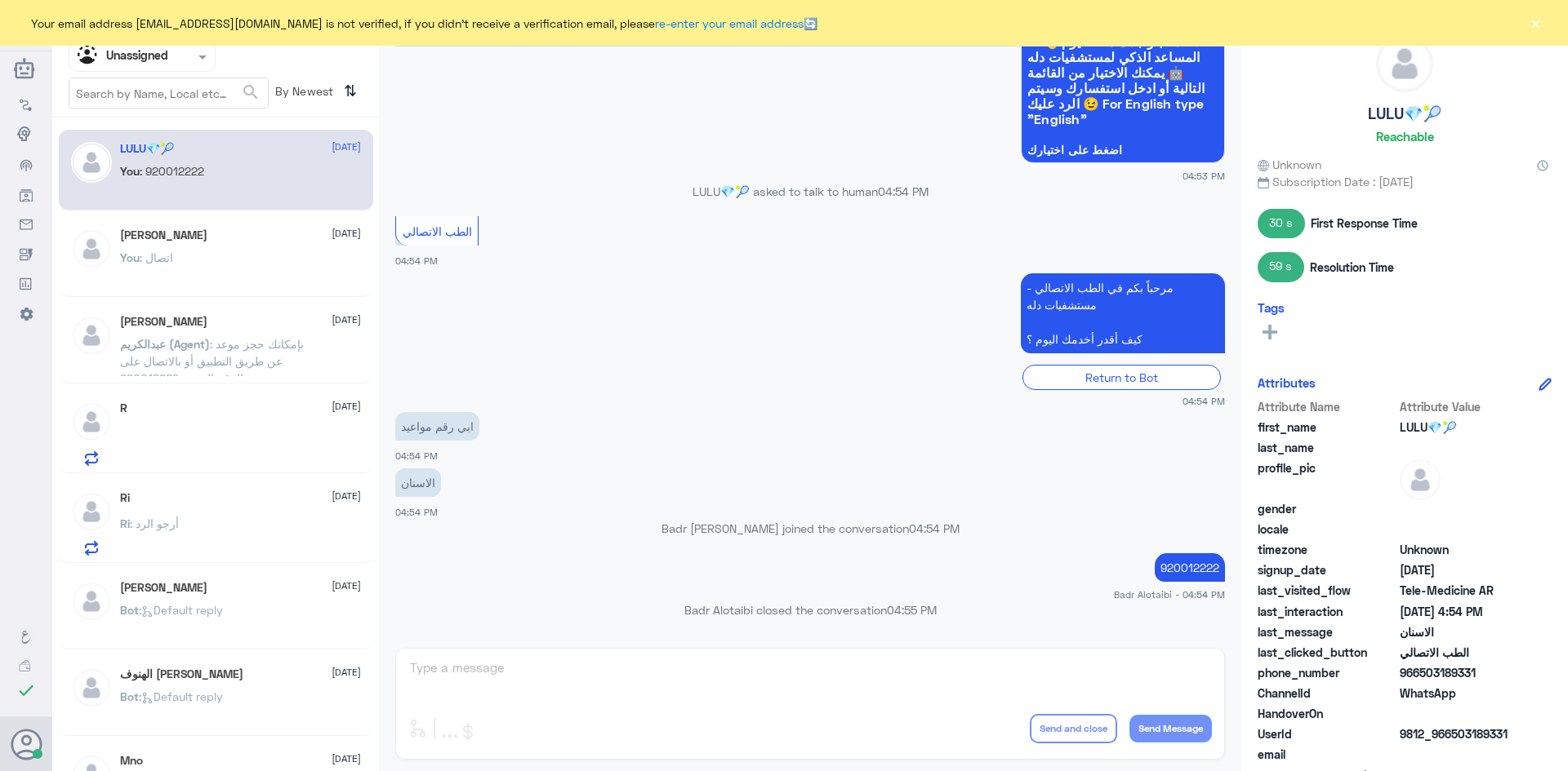
click at [1533, 19] on button "×" at bounding box center [1534, 22] width 16 height 16
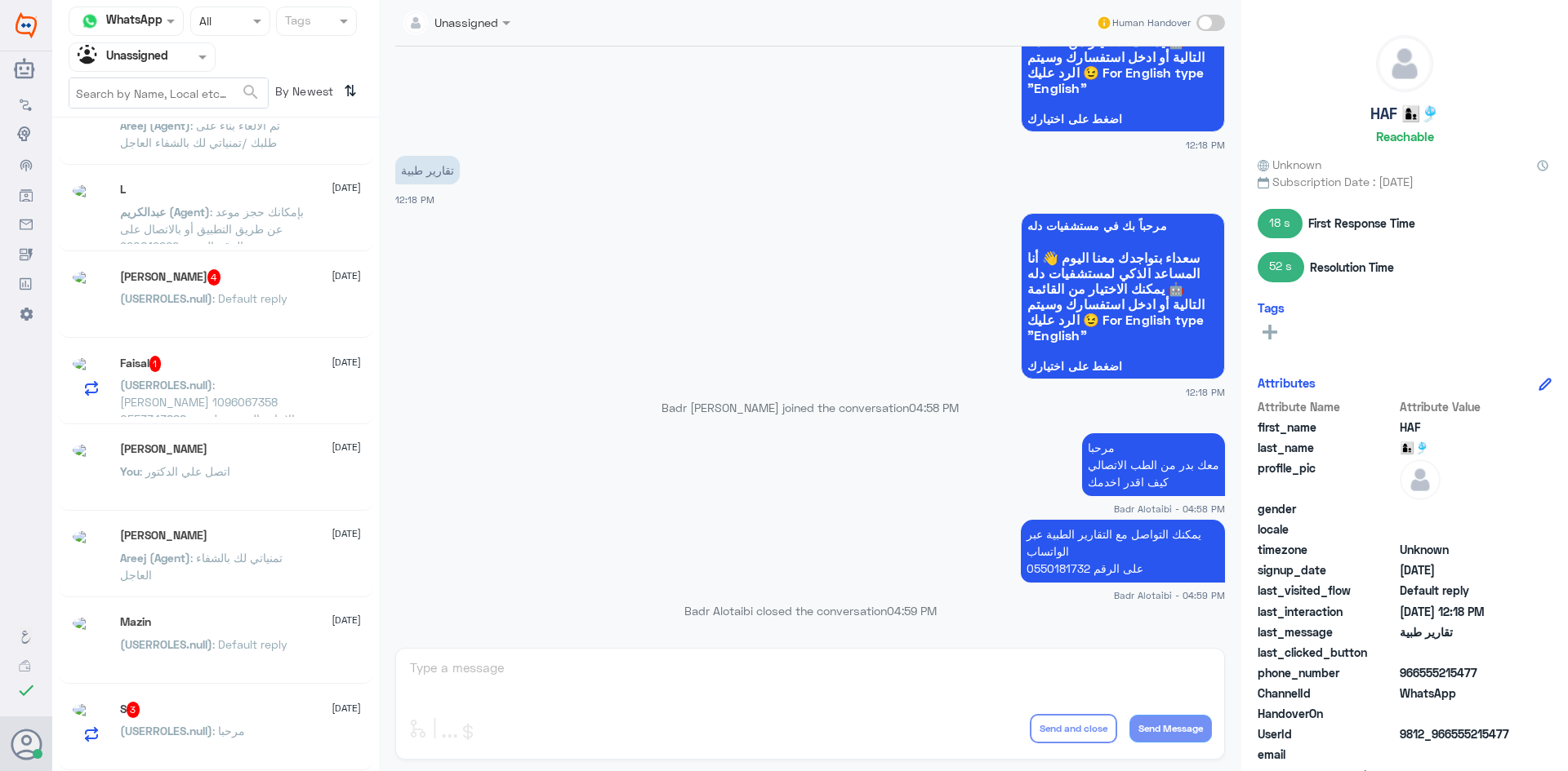
scroll to position [8, 0]
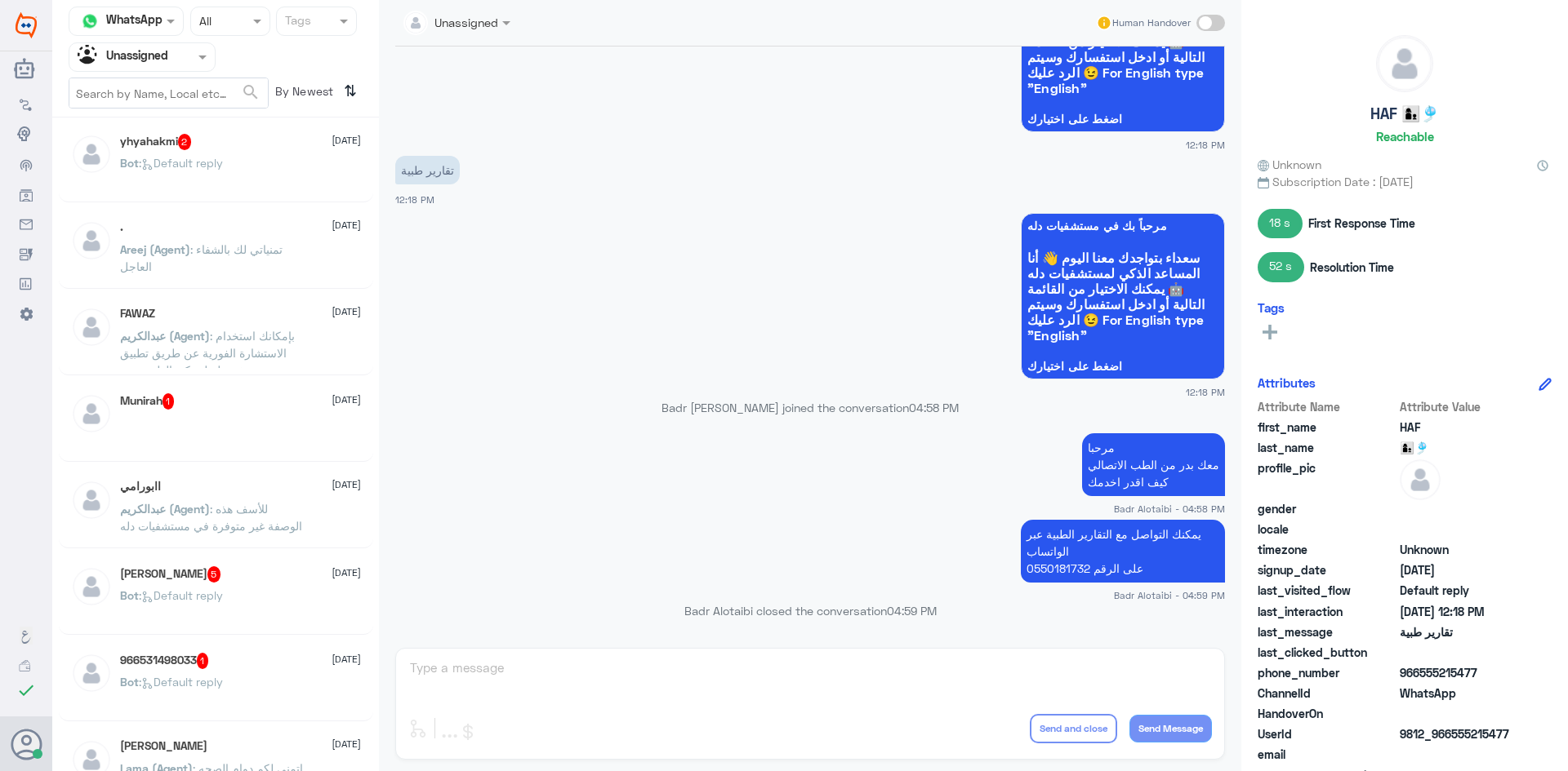
click at [229, 418] on div at bounding box center [240, 436] width 241 height 36
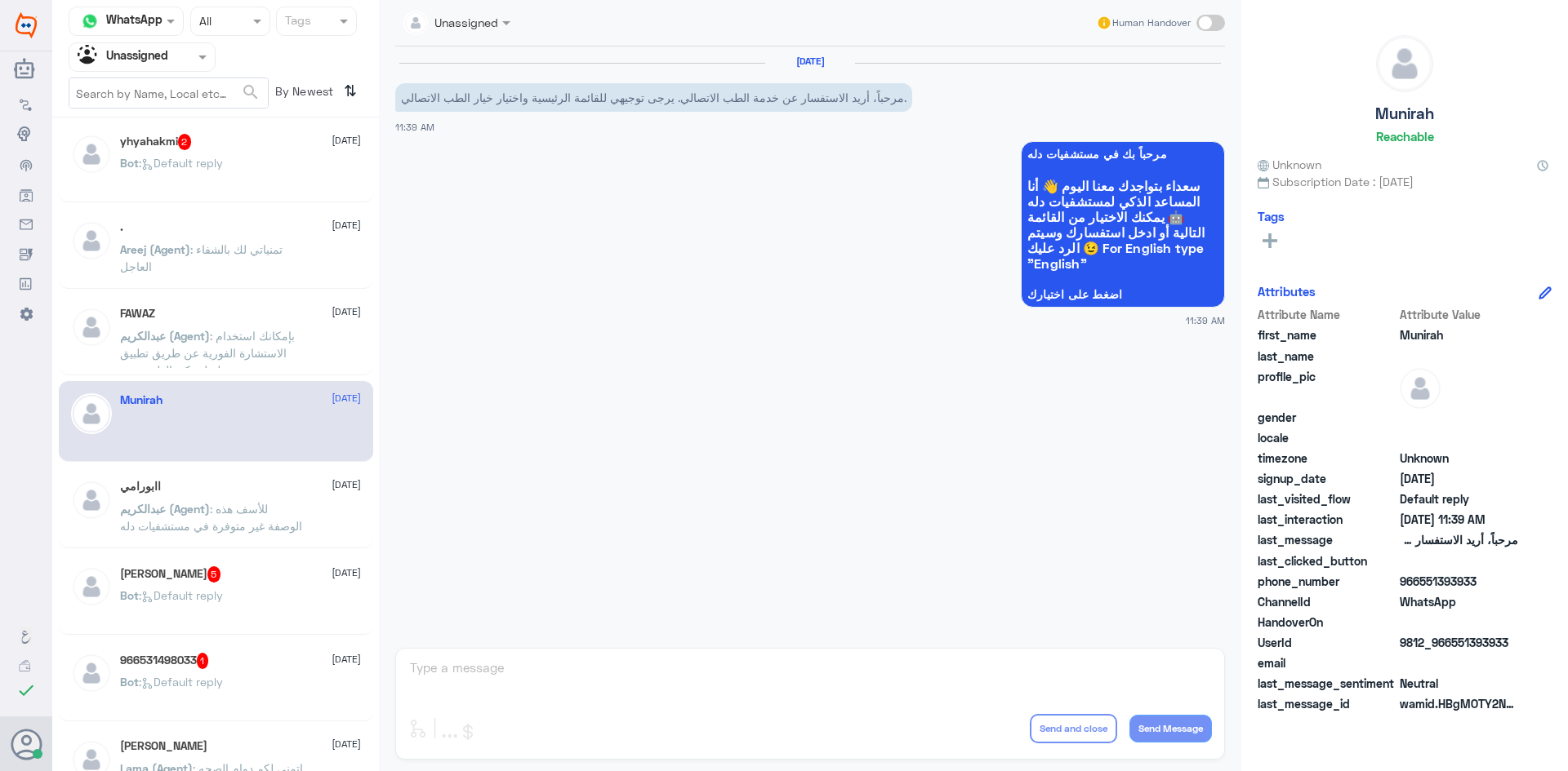
drag, startPoint x: 1518, startPoint y: 640, endPoint x: 1450, endPoint y: 648, distance: 68.5
click at [1450, 648] on div "UserId 9812_966551393933" at bounding box center [1404, 645] width 294 height 21
copy span "551393933"
click at [201, 172] on p "Bot : Default reply" at bounding box center [171, 175] width 103 height 41
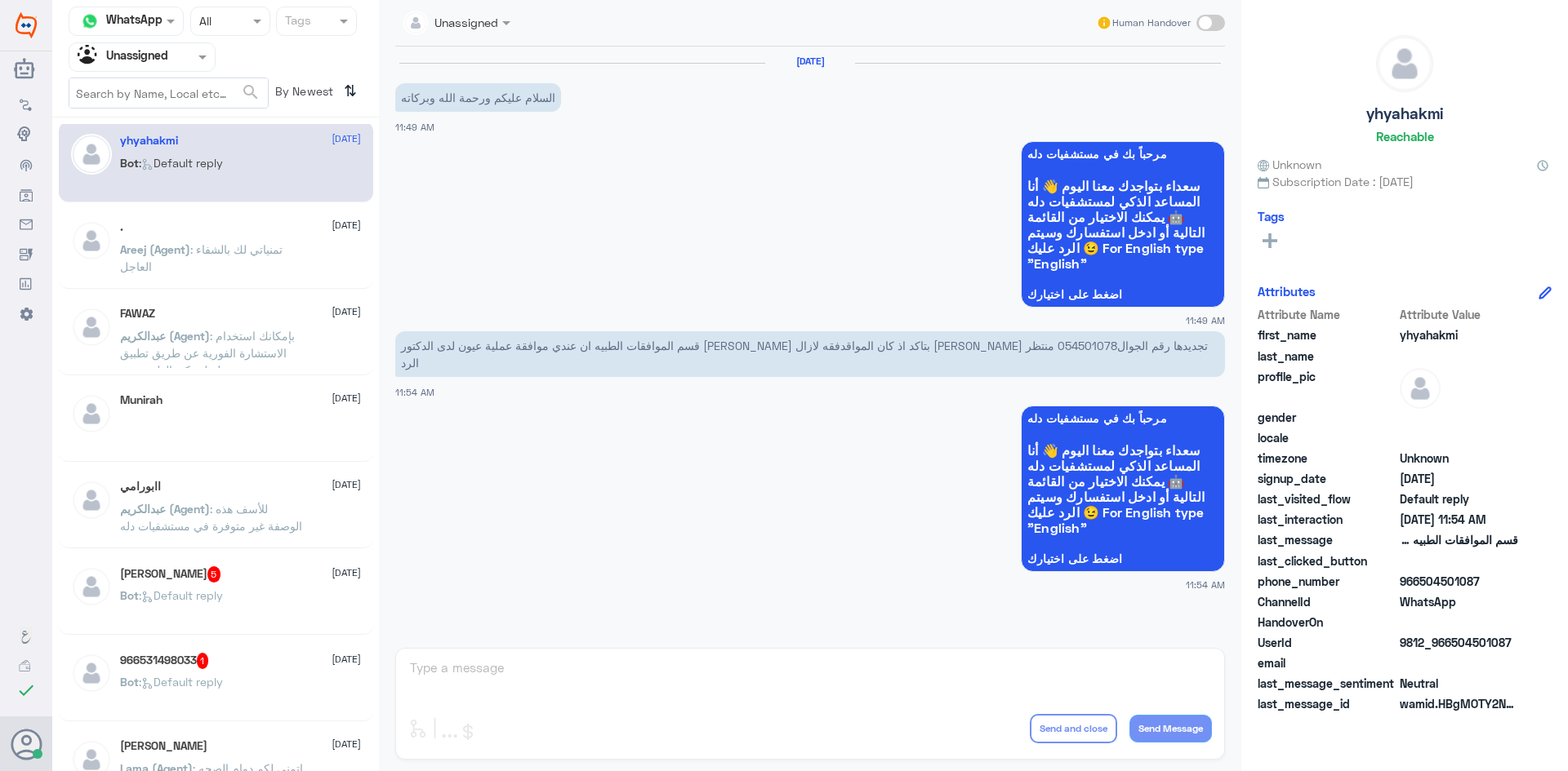
drag, startPoint x: 211, startPoint y: 557, endPoint x: 207, endPoint y: 566, distance: 9.8
click at [211, 558] on div "[PERSON_NAME] 5 [DATE] Bot : Default reply" at bounding box center [216, 594] width 315 height 80
click at [204, 573] on div "[PERSON_NAME] 5 [DATE]" at bounding box center [240, 574] width 241 height 16
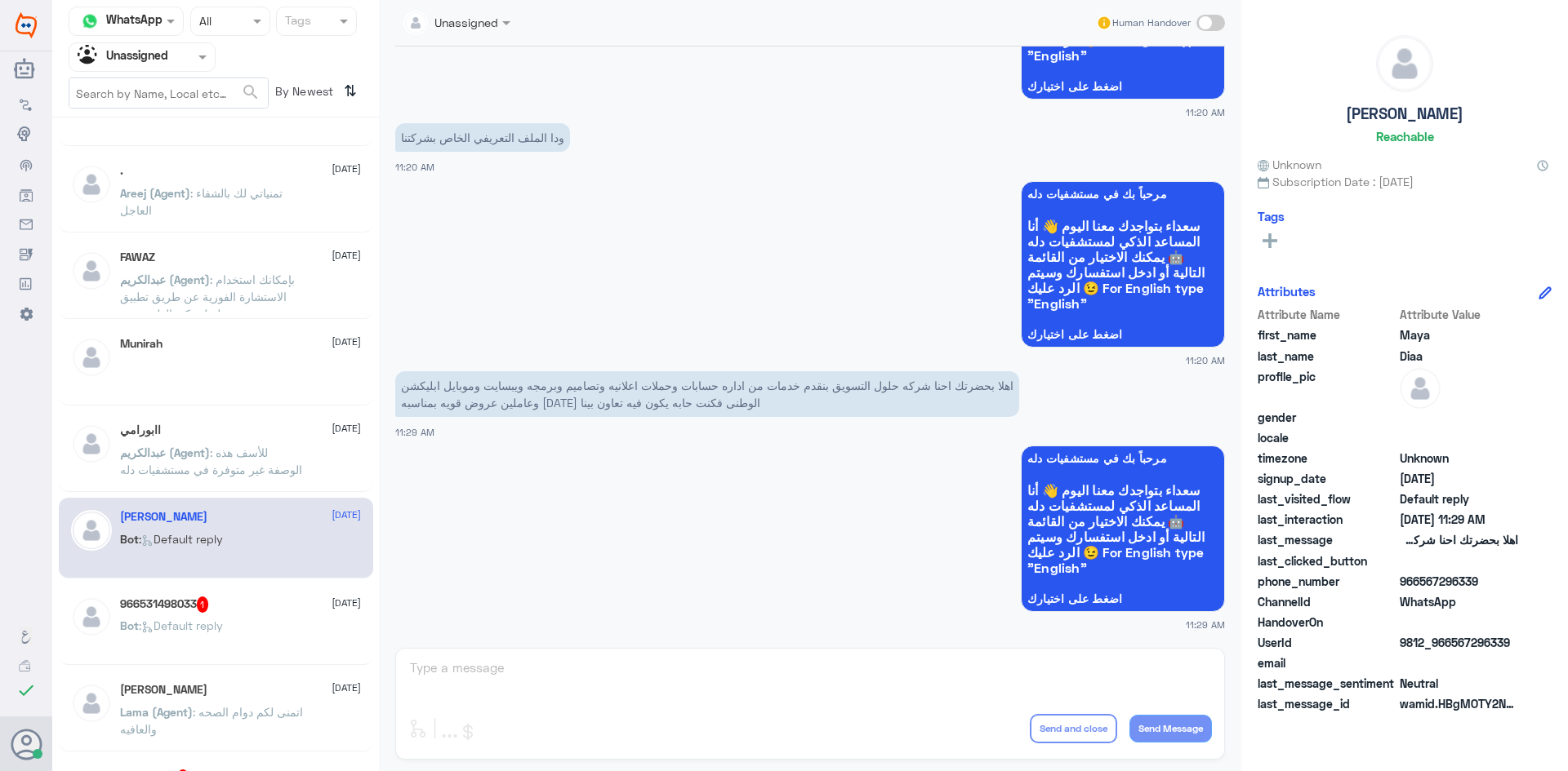
scroll to position [90, 0]
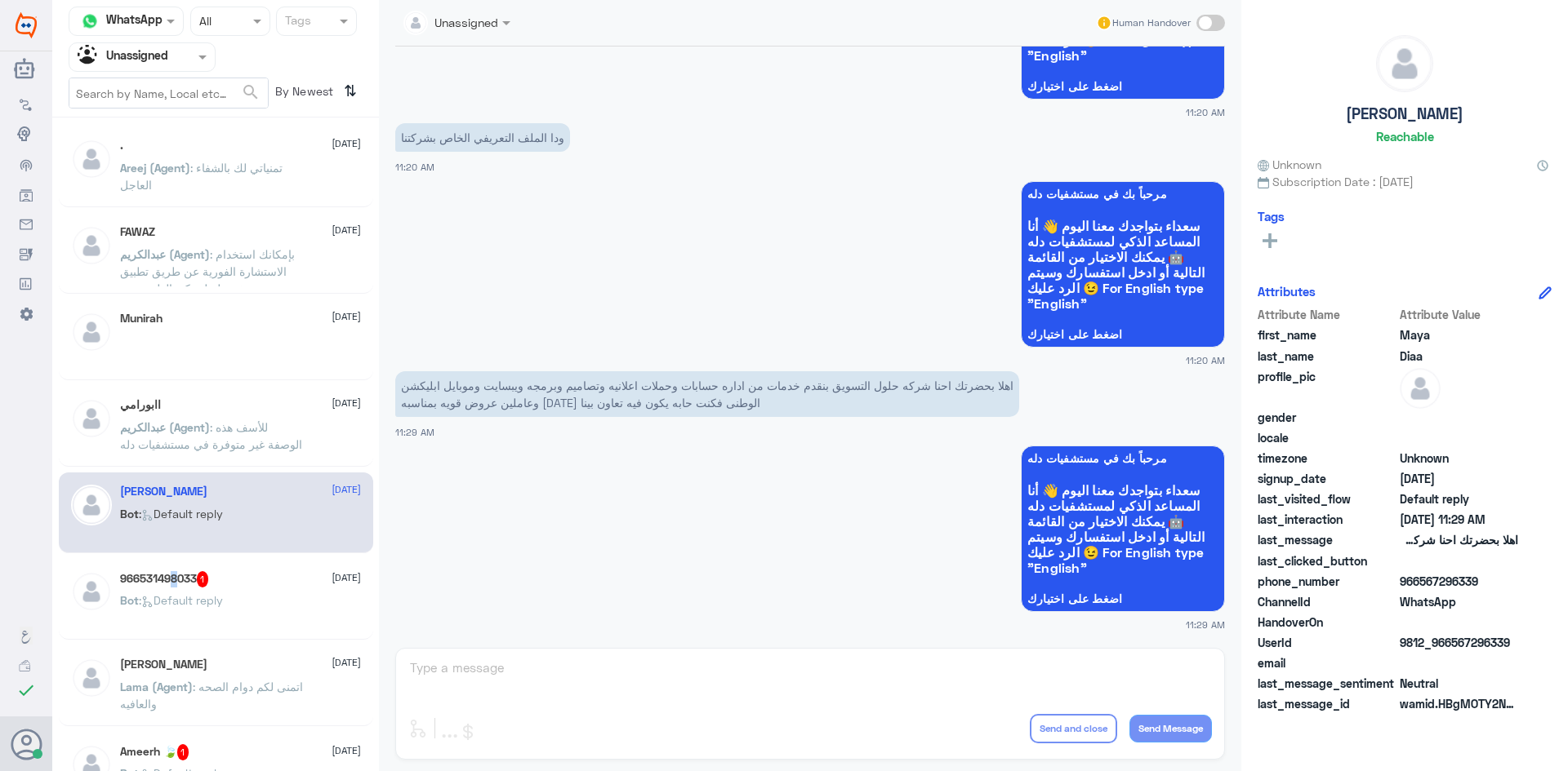
click at [168, 567] on div "966531498033 1 [DATE] Bot : Default reply" at bounding box center [216, 599] width 315 height 80
click at [169, 589] on div "966531498033 1 [DATE] Bot : Default reply" at bounding box center [240, 602] width 241 height 61
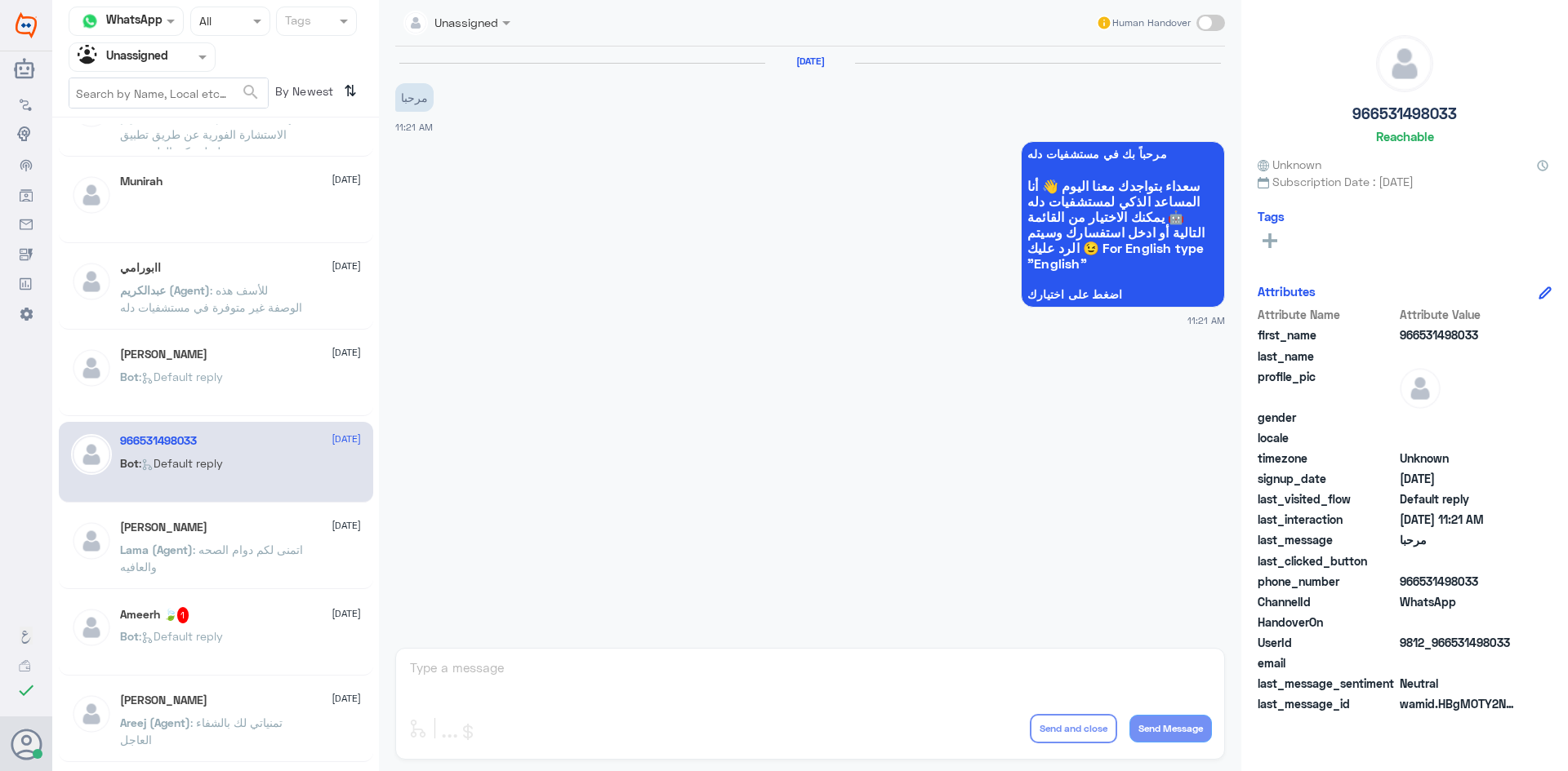
scroll to position [253, 0]
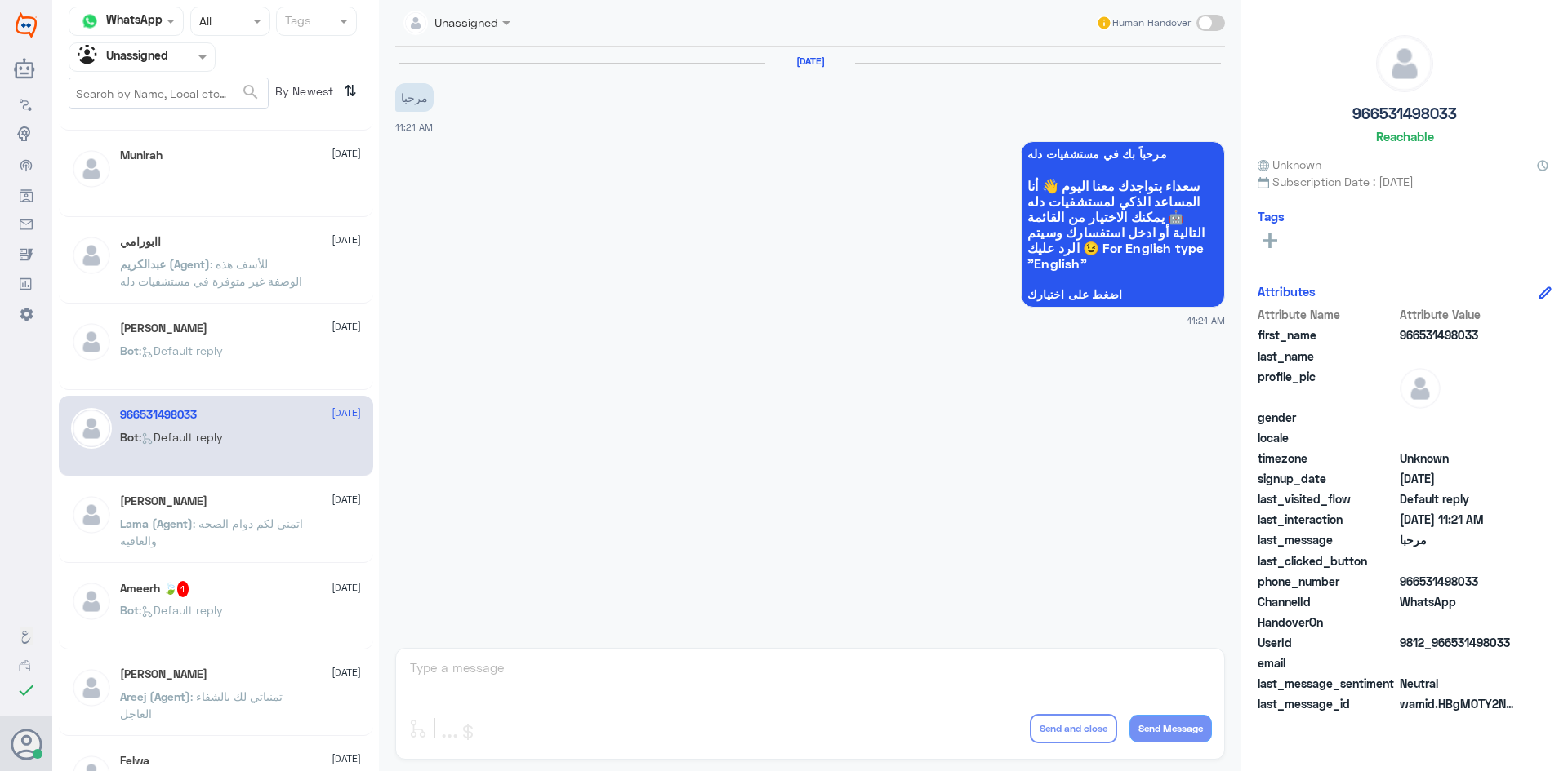
click at [208, 614] on span ": Default reply" at bounding box center [181, 610] width 84 height 14
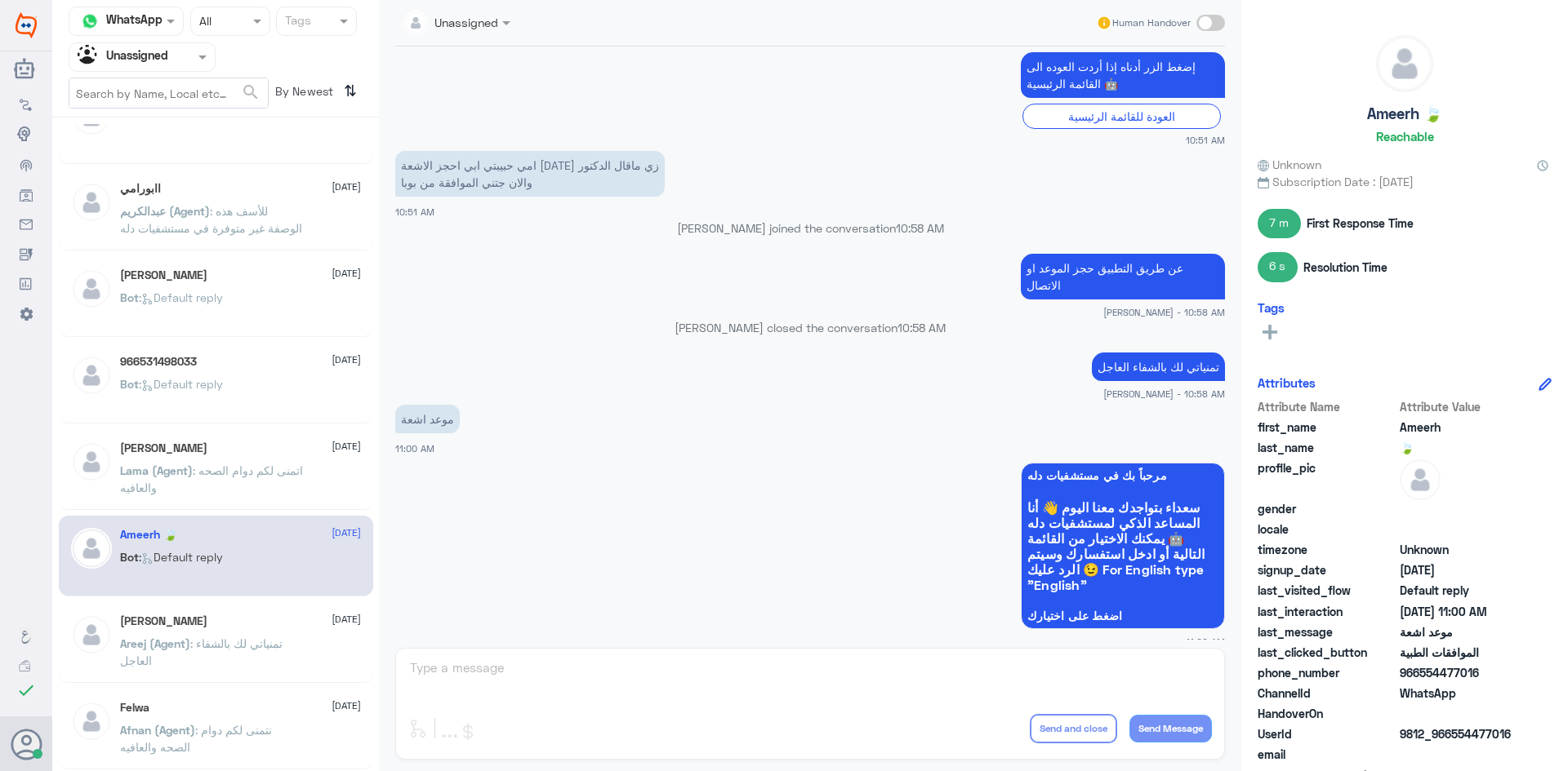
scroll to position [335, 0]
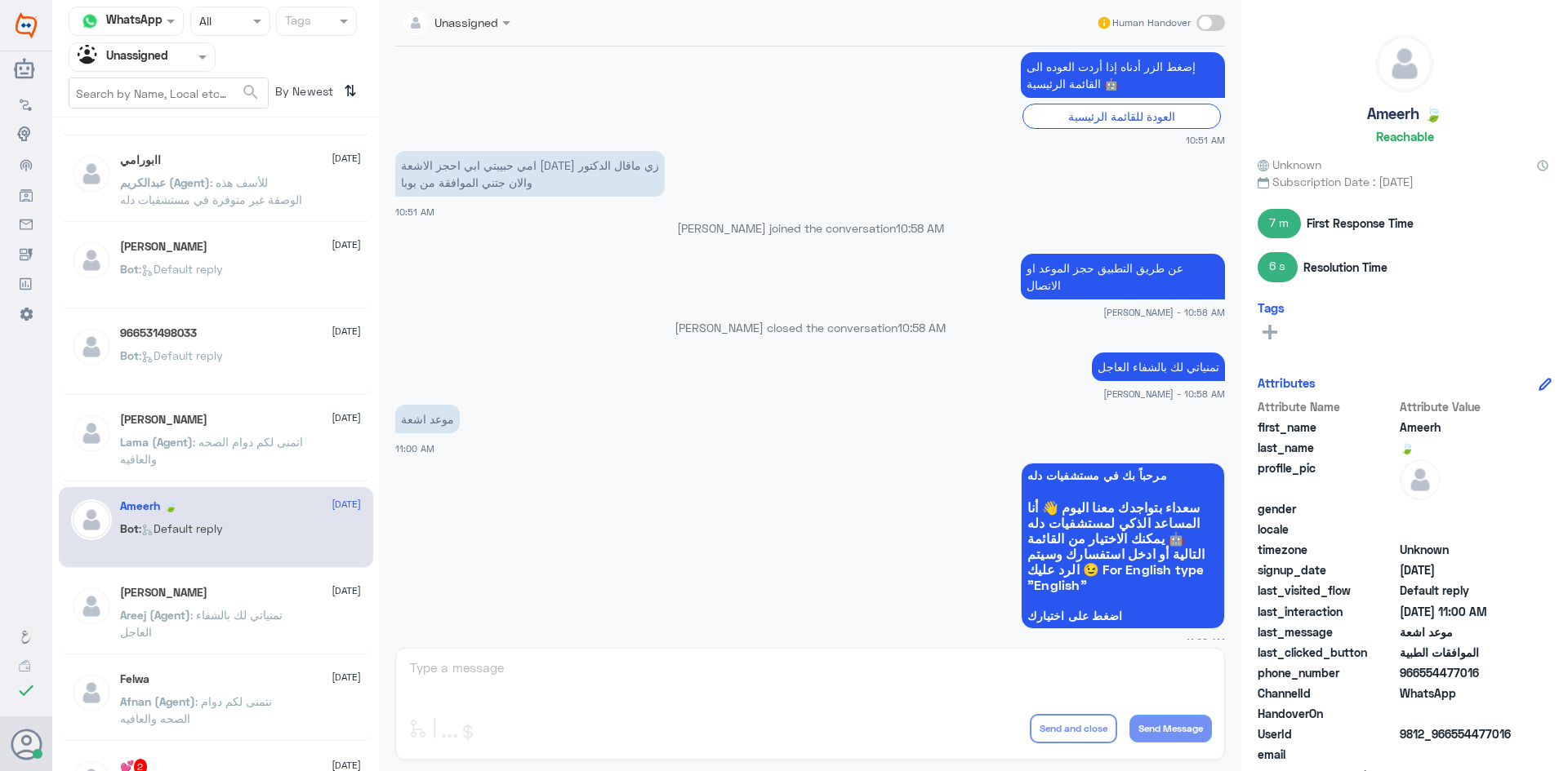
click at [208, 589] on h5 "[PERSON_NAME]" at bounding box center [163, 592] width 87 height 14
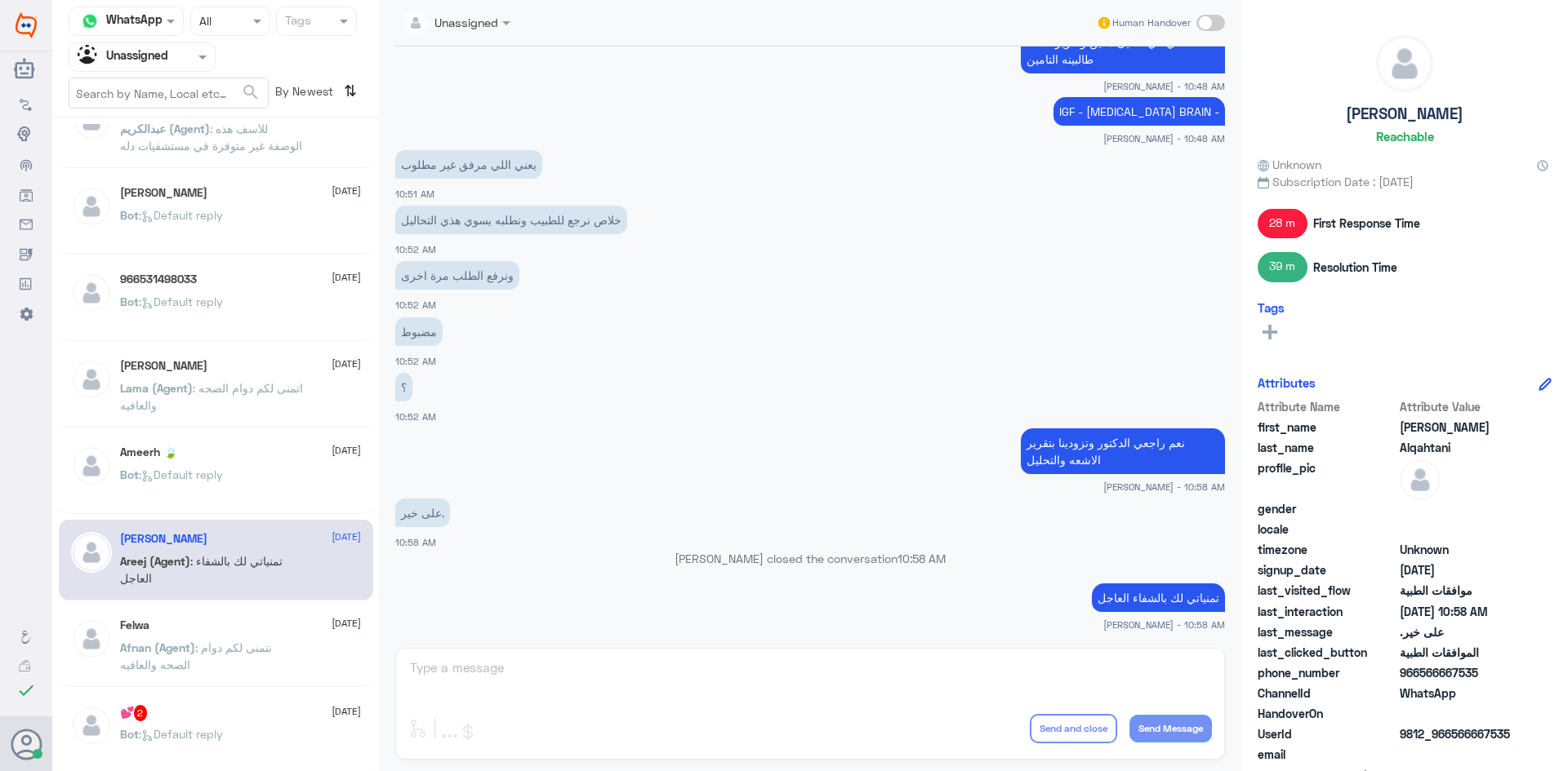
scroll to position [416, 0]
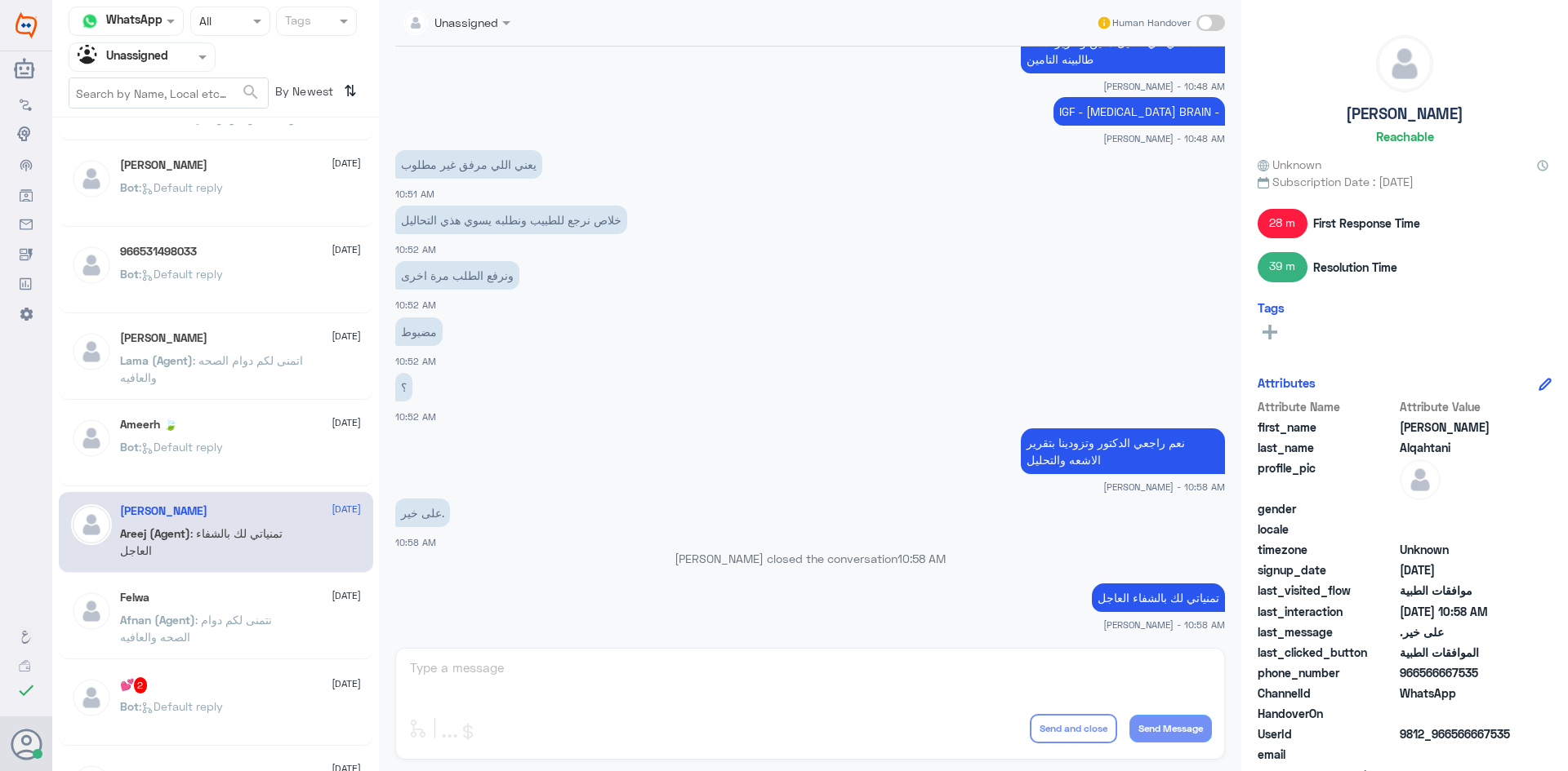
click at [222, 620] on span ": نتمنى لكم دوام الصحه والعافيه" at bounding box center [196, 628] width 152 height 31
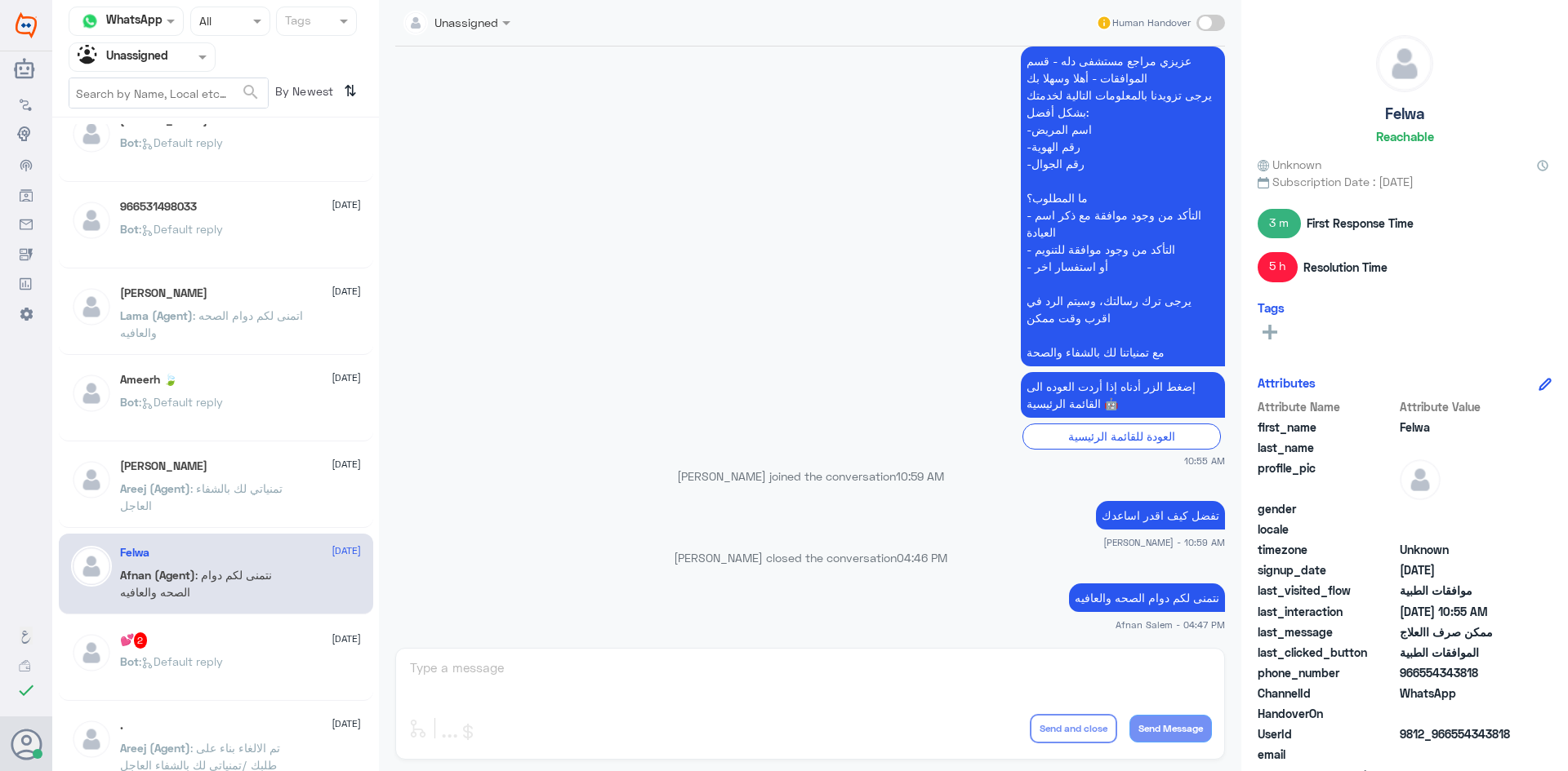
scroll to position [498, 0]
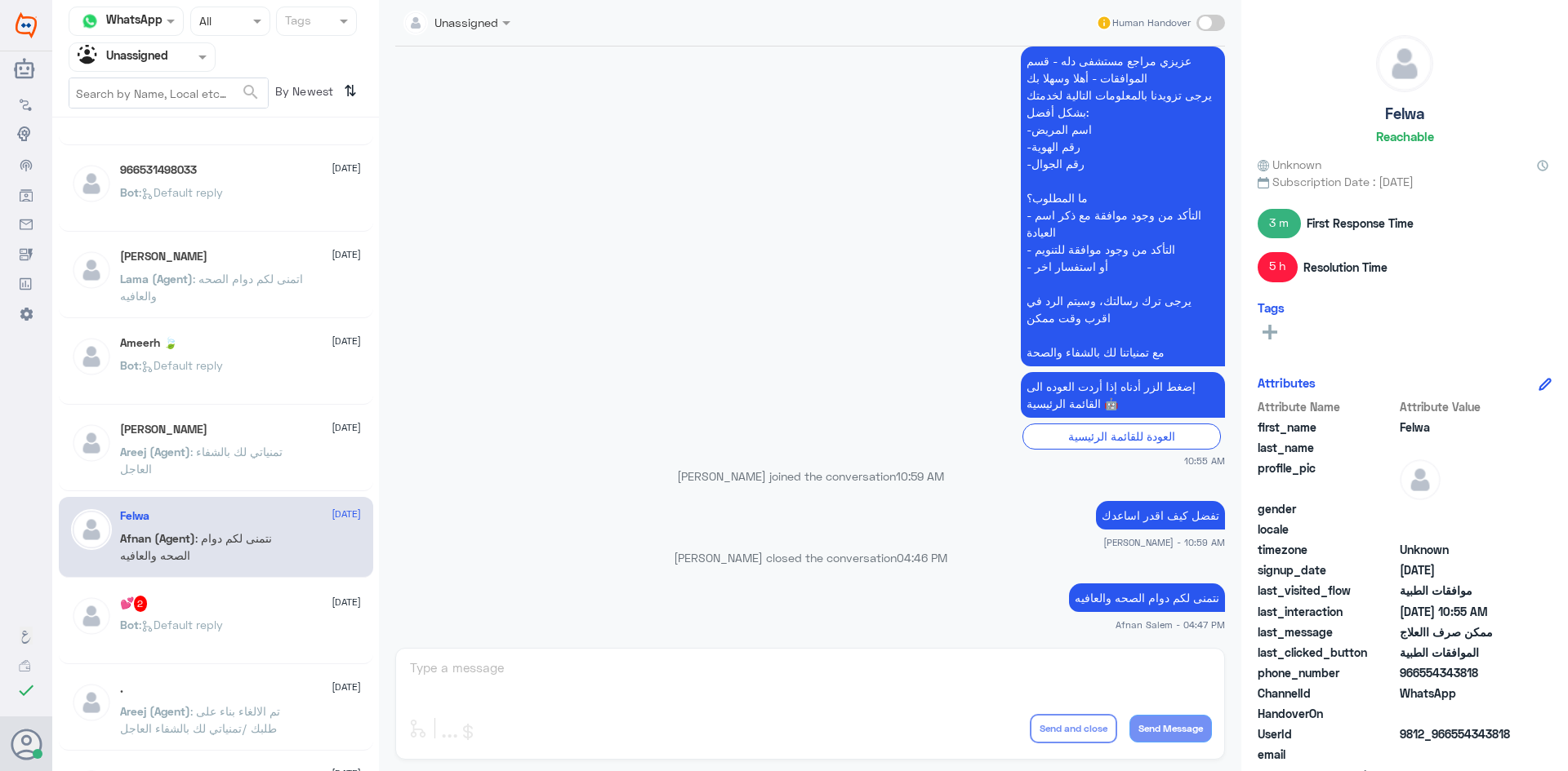
click at [223, 619] on span ": Default reply" at bounding box center [181, 624] width 84 height 14
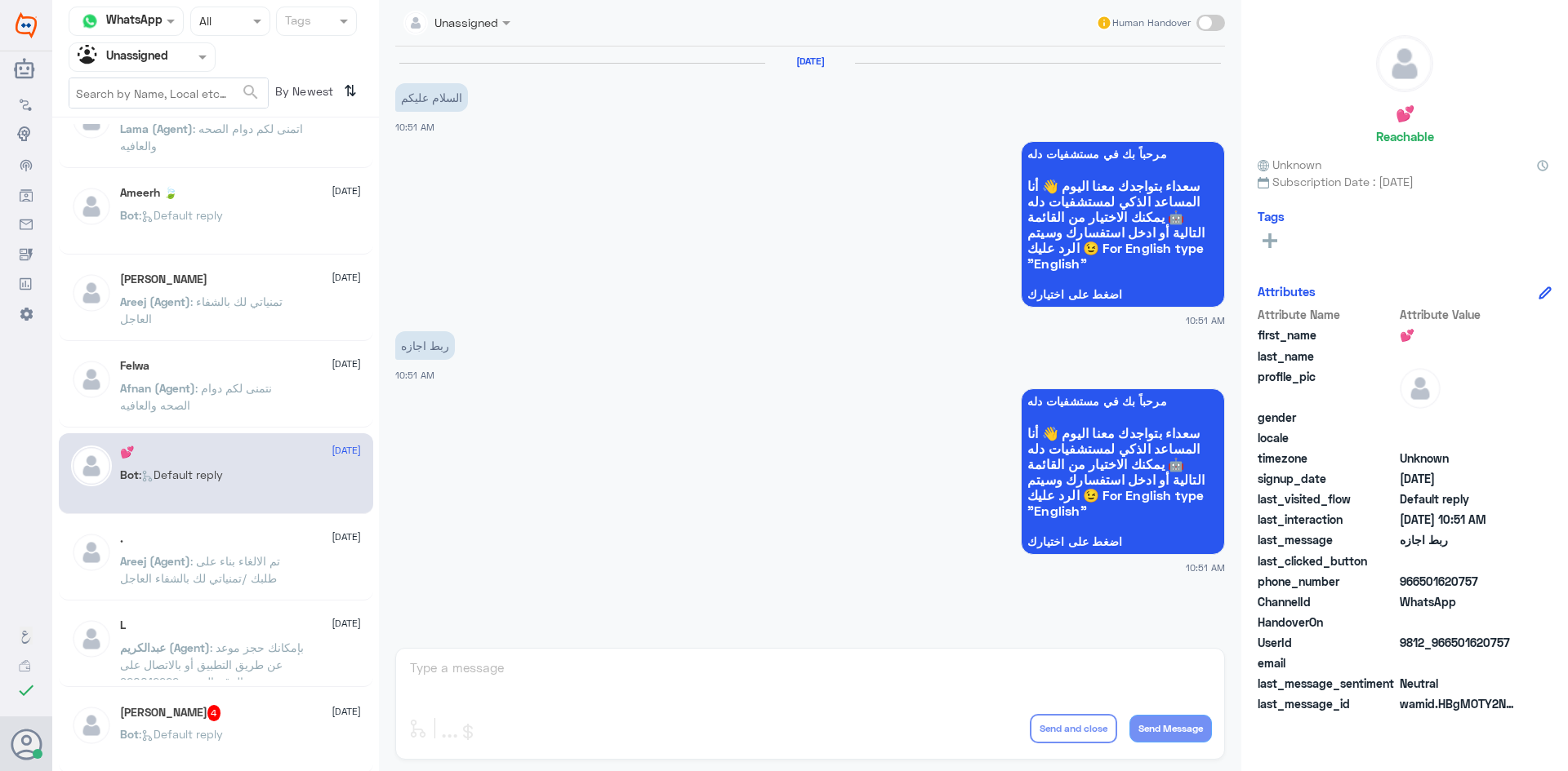
scroll to position [743, 0]
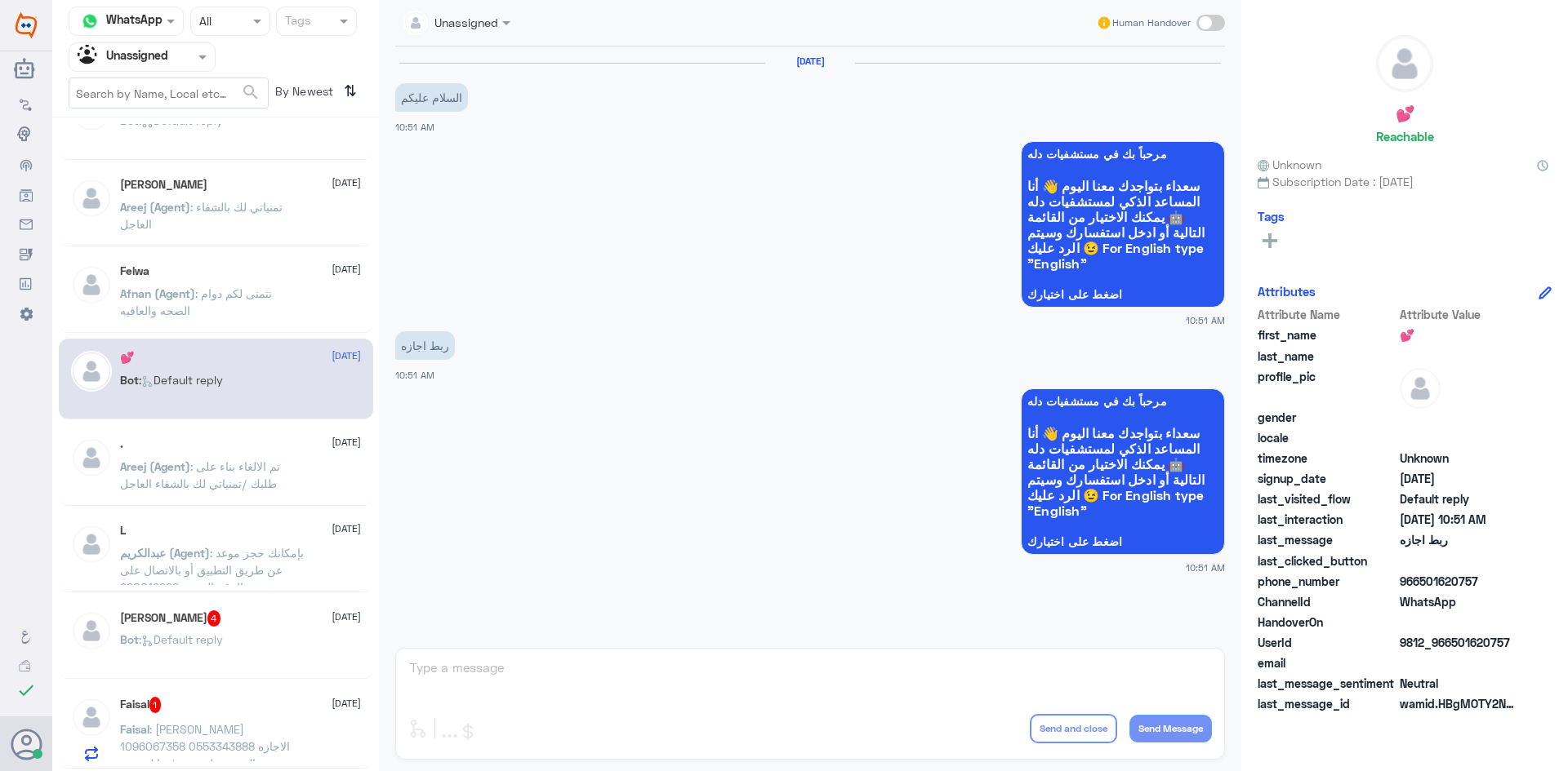
click at [246, 431] on div ". 2 September Areej (Agent) : تم الالغاء بناء على طلبك /تمنياتي لك بالشفاء العا…" at bounding box center [216, 465] width 315 height 80
click at [220, 549] on span ": بإمكانك حجز موعد عن طريق التطبيق أو بالاتصال على الرقم الموحد 920012222" at bounding box center [212, 569] width 183 height 48
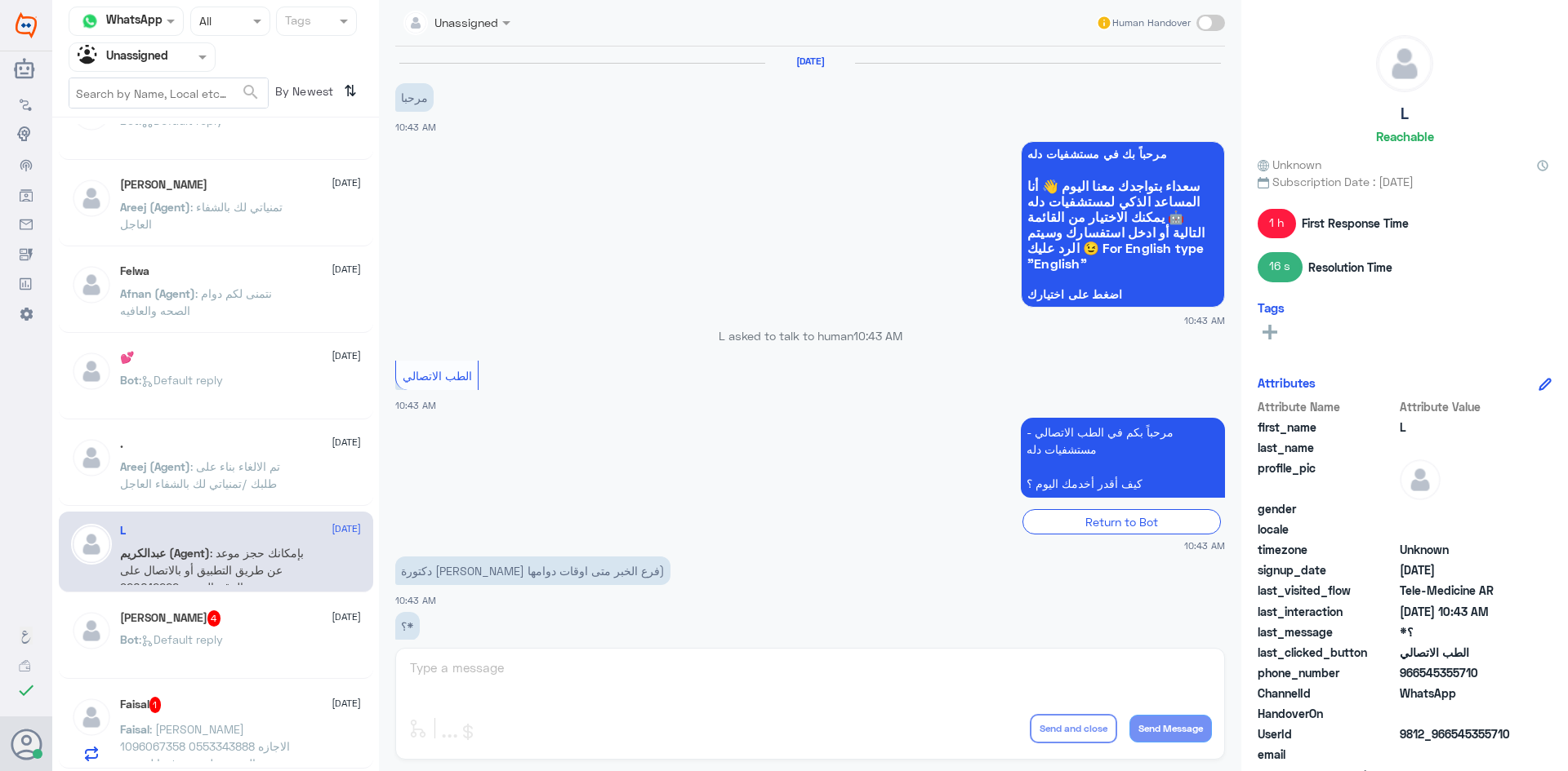
scroll to position [231, 0]
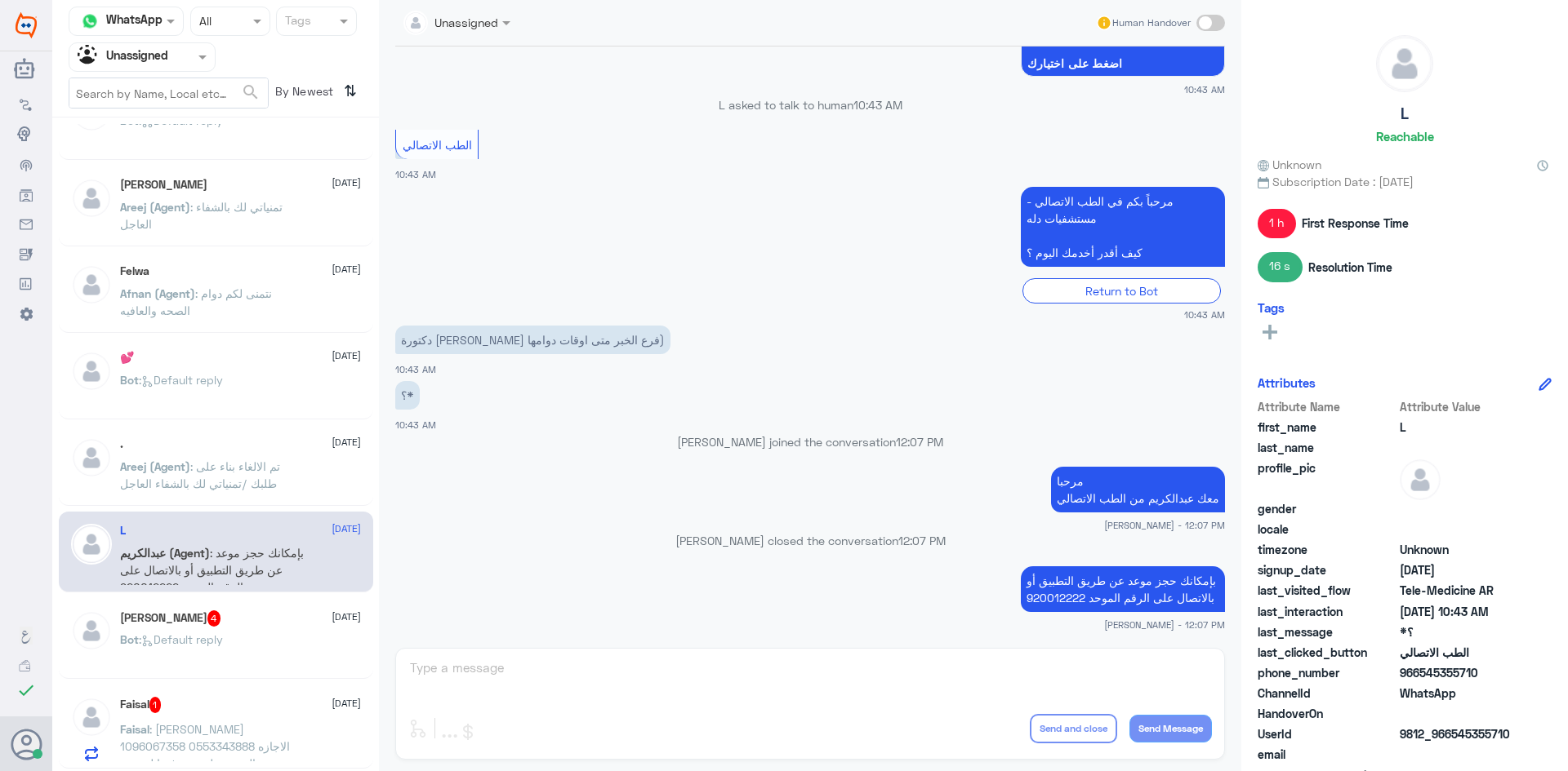
click at [203, 611] on div "أبو محمد 4 2 September" at bounding box center [240, 618] width 241 height 16
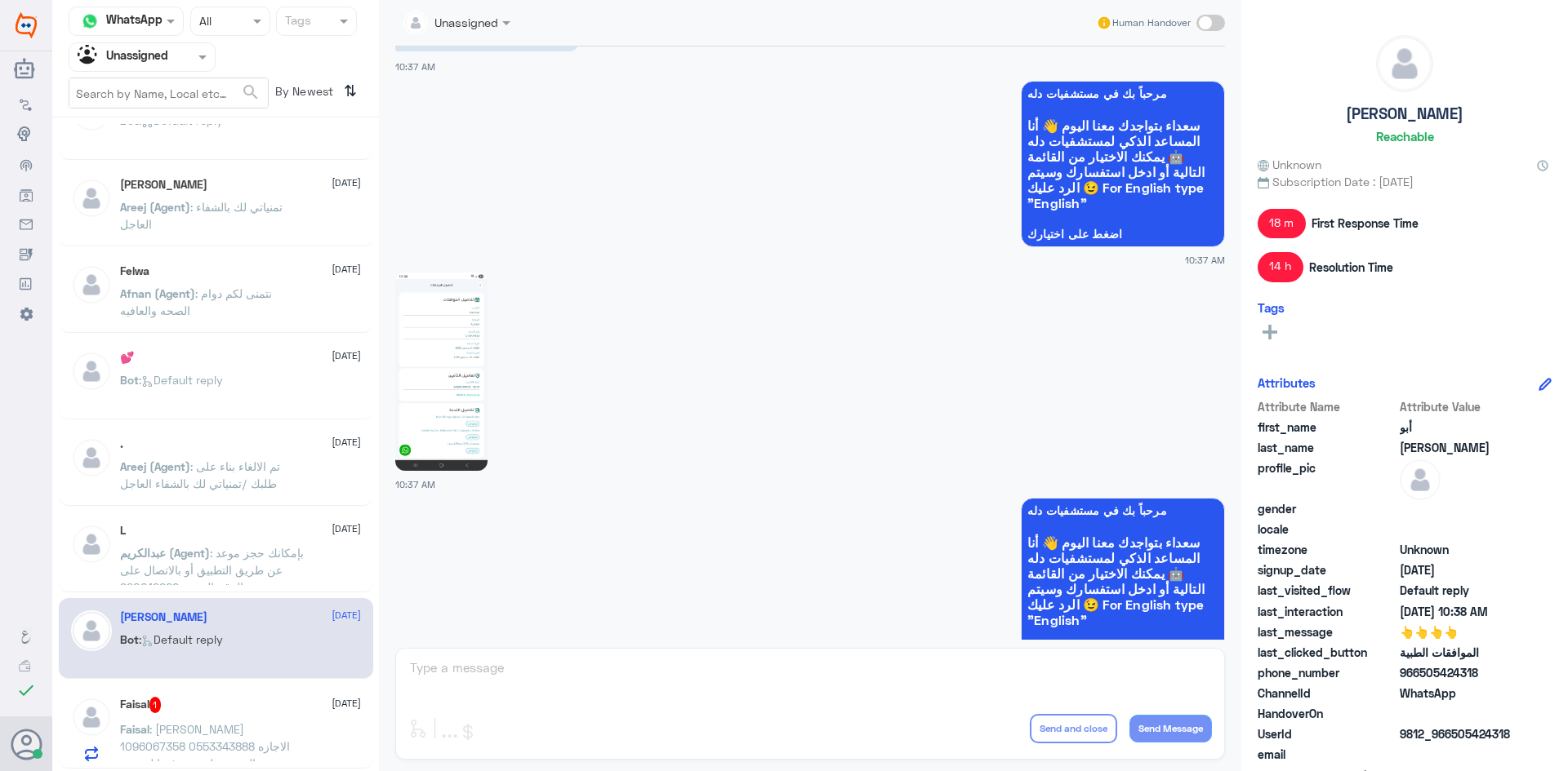
scroll to position [1218, 0]
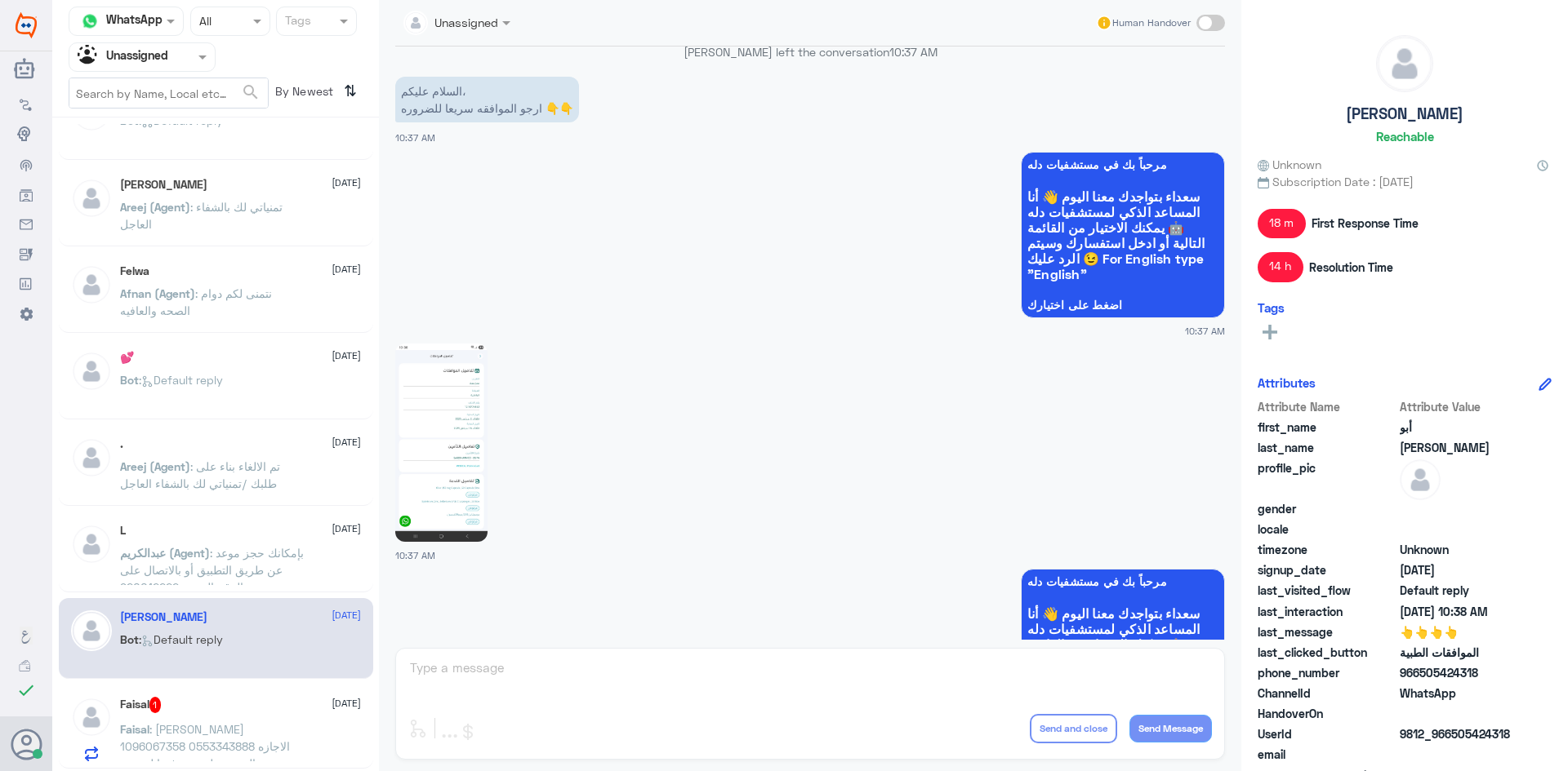
click at [462, 458] on img at bounding box center [441, 443] width 93 height 198
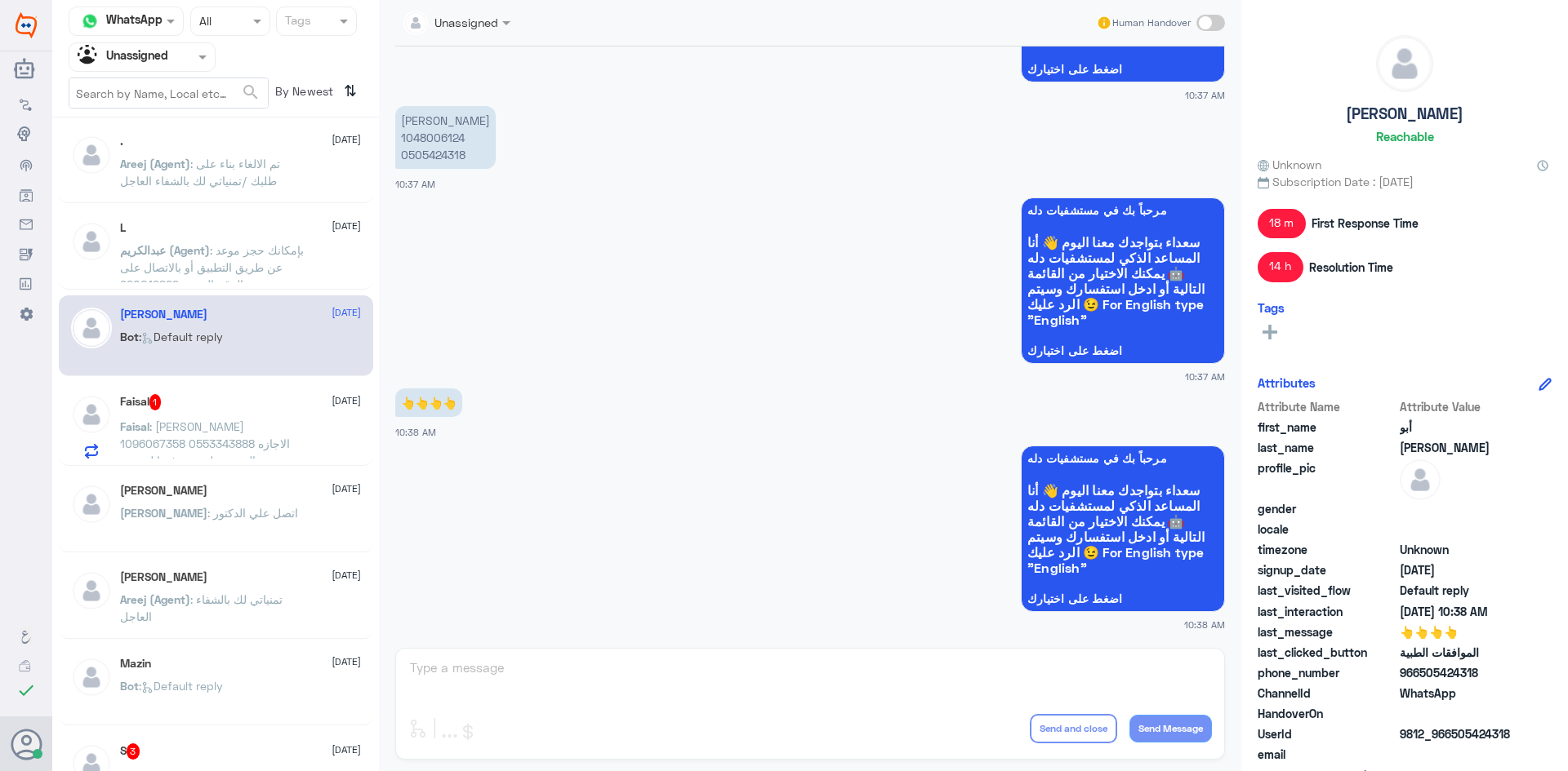
scroll to position [1069, 0]
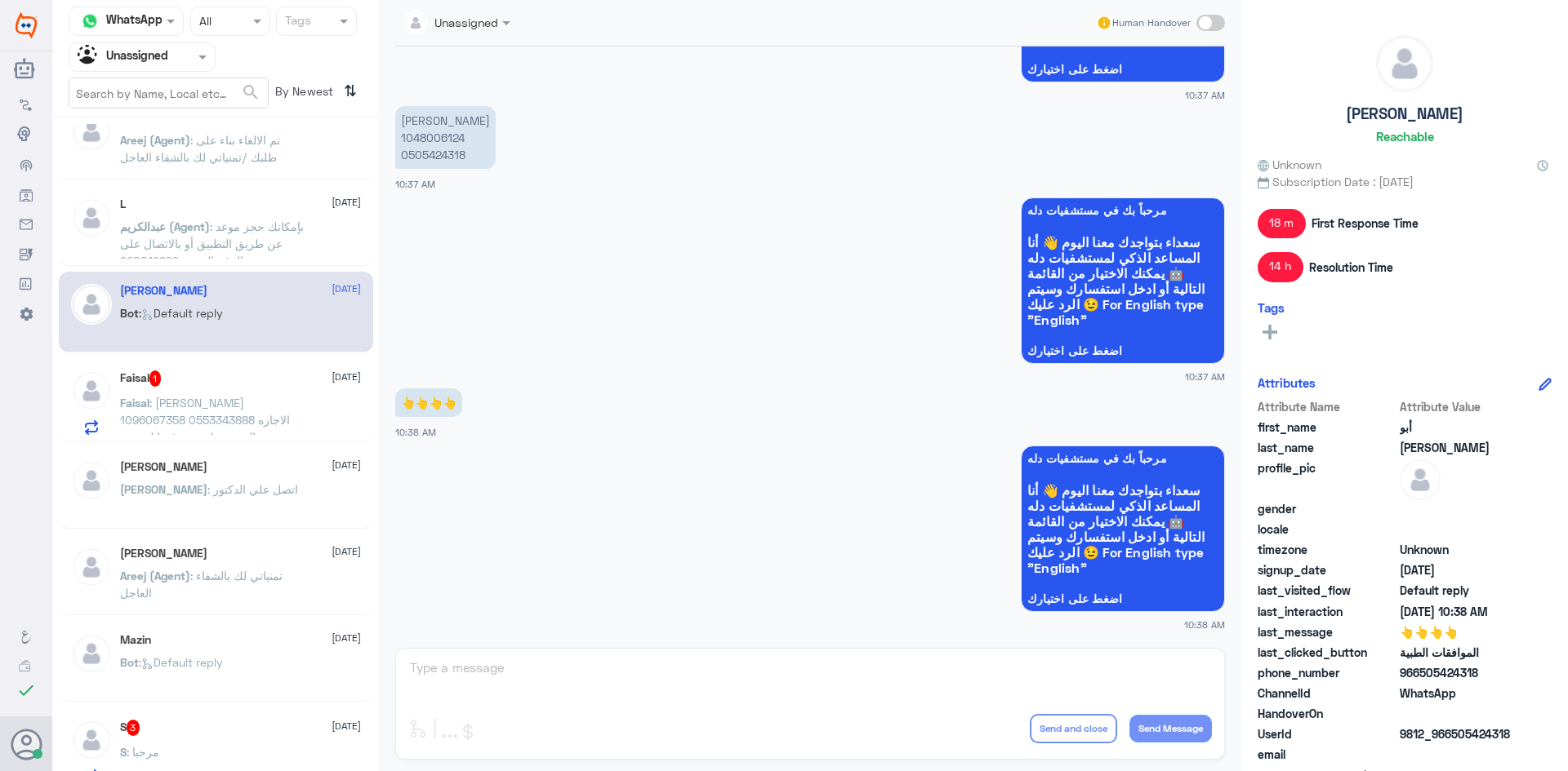
click at [294, 405] on p "Faisal : فيصل الحربي 1096067358 0553343888 الاجازه المرضيه لم يتم رفعها لصحتي" at bounding box center [212, 415] width 183 height 41
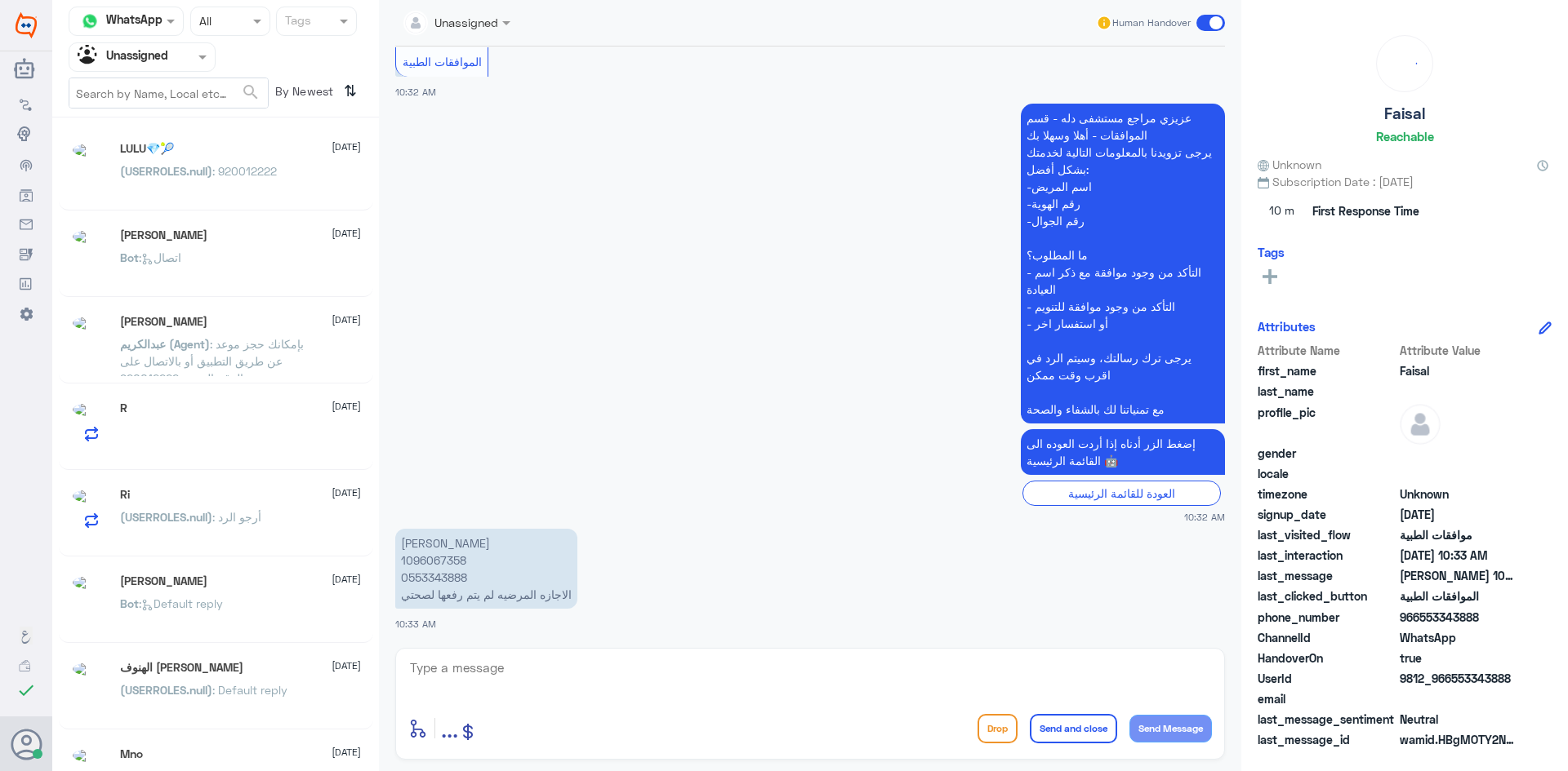
scroll to position [8, 0]
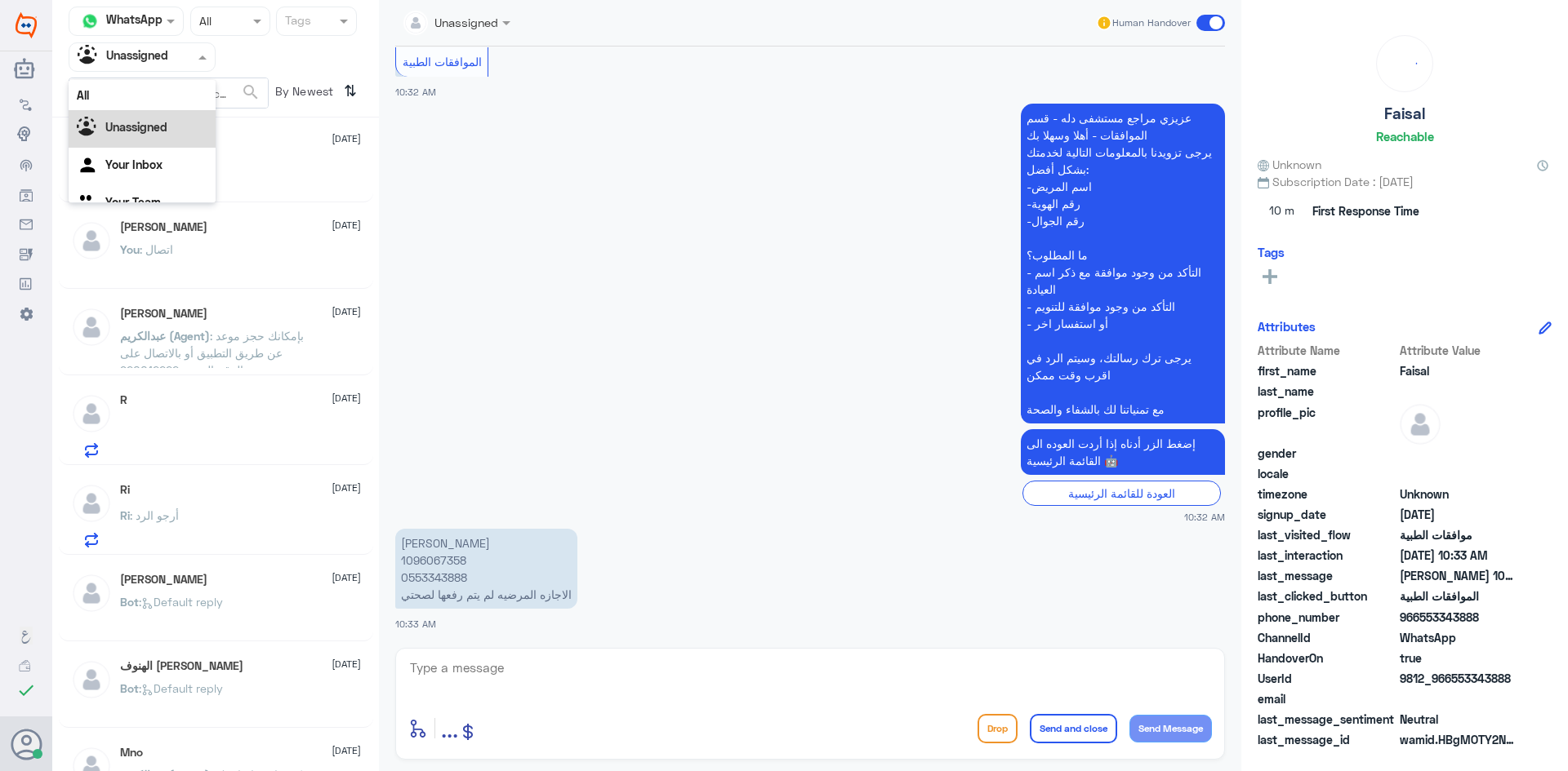
drag, startPoint x: 200, startPoint y: 61, endPoint x: 182, endPoint y: 93, distance: 36.7
click at [200, 61] on span at bounding box center [205, 56] width 21 height 17
click at [156, 97] on div "All" at bounding box center [141, 95] width 147 height 30
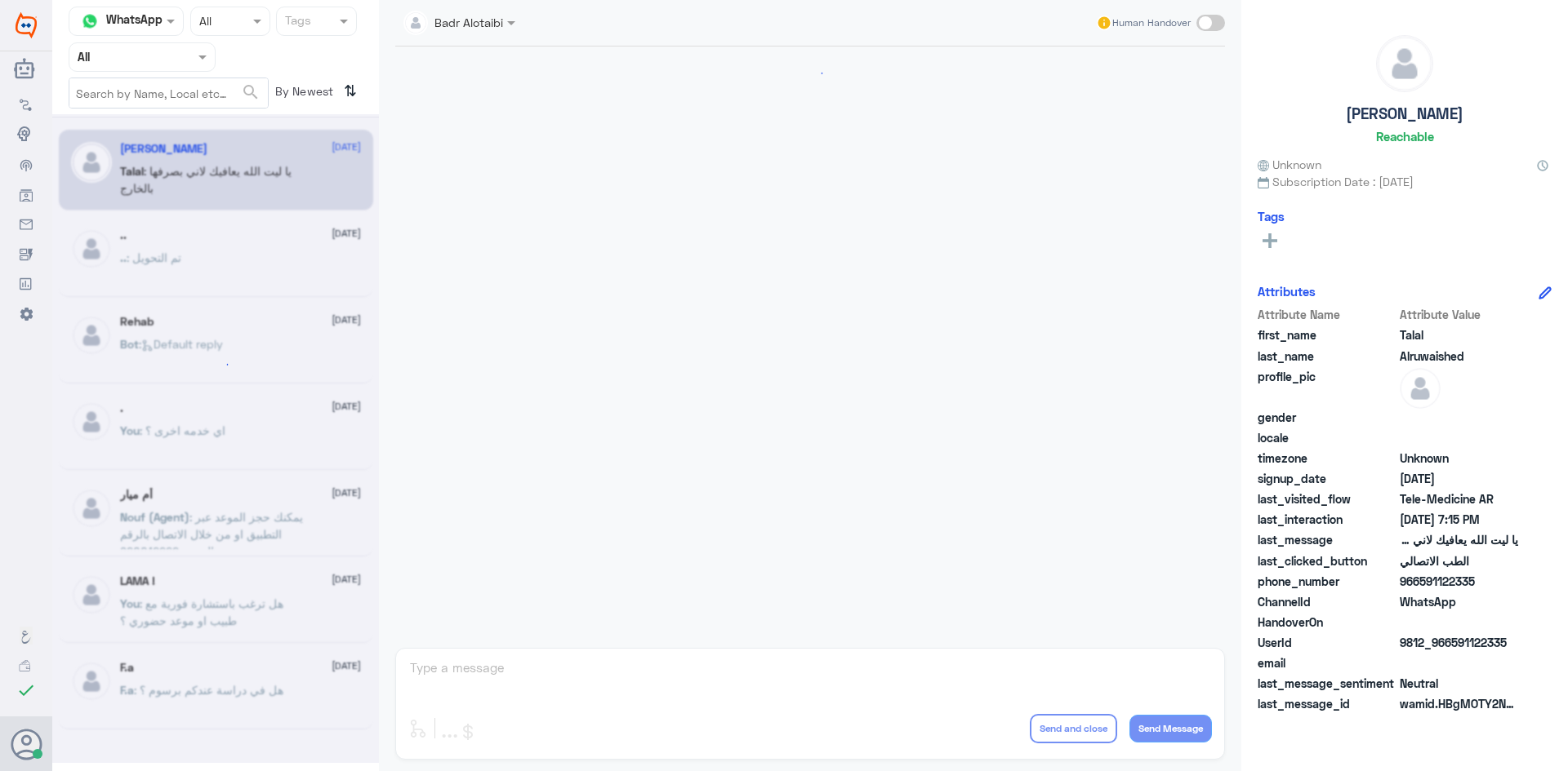
scroll to position [372, 0]
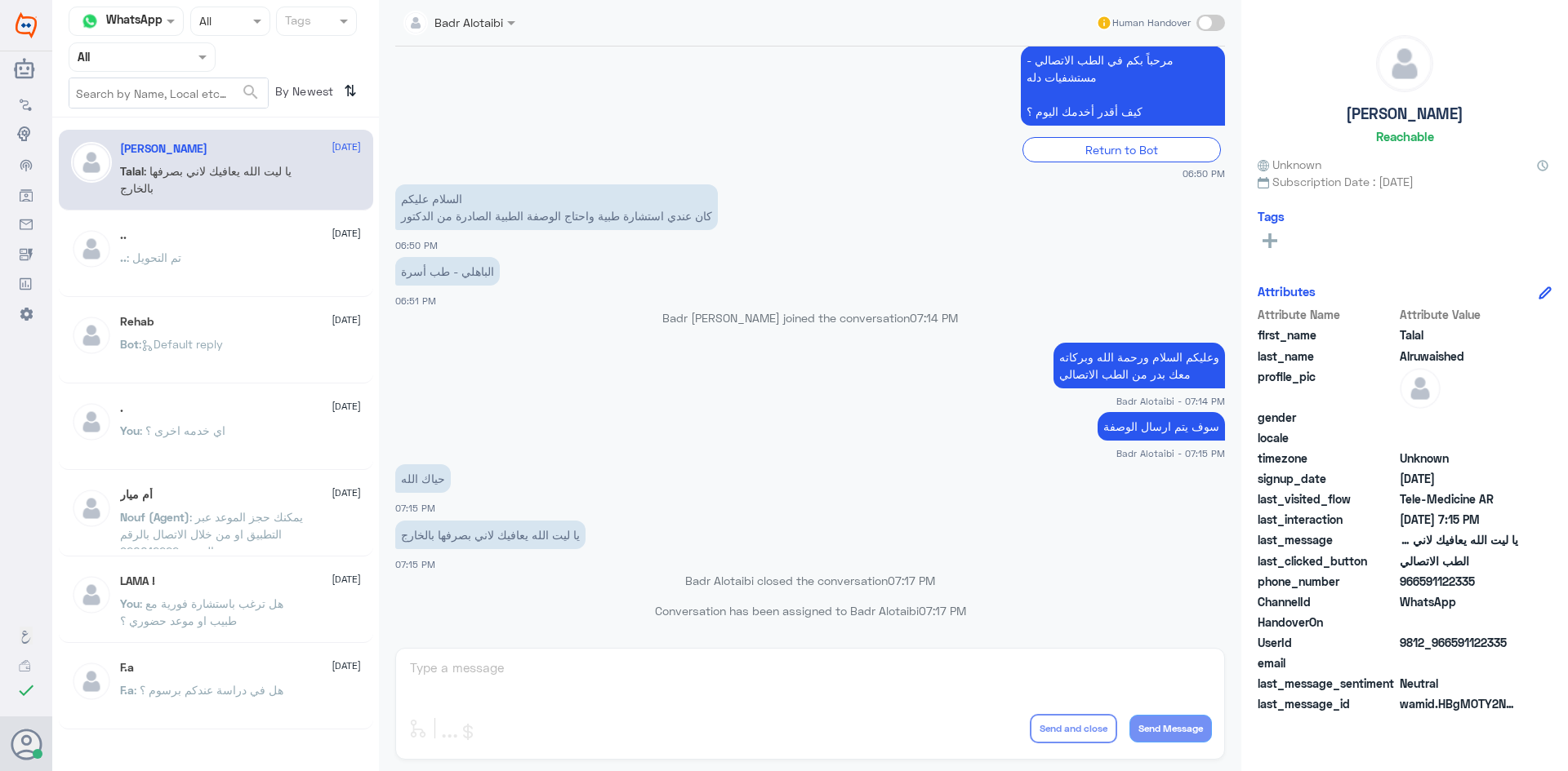
drag, startPoint x: 801, startPoint y: 57, endPoint x: 795, endPoint y: 48, distance: 10.8
click at [801, 44] on div "Badr Alotaibi Human Handover 5 Aug 2025 السلام عليكم 06:49 PM مرحباً بك في مستش…" at bounding box center [810, 387] width 862 height 776
drag, startPoint x: 928, startPoint y: 156, endPoint x: 943, endPoint y: 158, distance: 15.1
click at [938, 155] on div "Return to Bot" at bounding box center [810, 150] width 829 height 25
drag, startPoint x: 936, startPoint y: 247, endPoint x: 916, endPoint y: 287, distance: 44.7
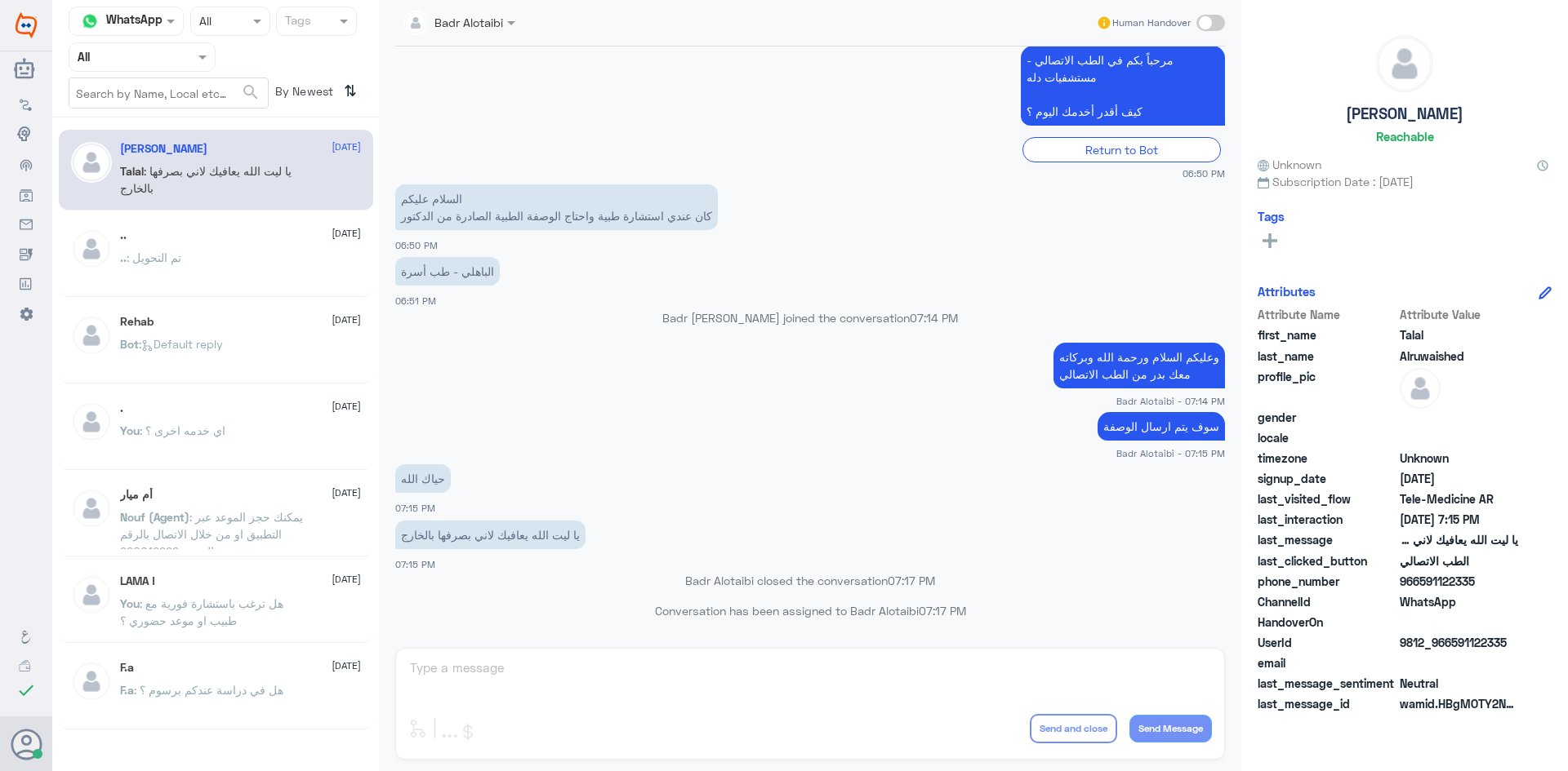
click at [936, 253] on div "5 Aug 2025 السلام عليكم 06:49 PM مرحباً بك في مستشفيات دله سعداء بتواجدك معنا ا…" at bounding box center [810, 343] width 846 height 593
click at [176, 268] on p ".. : تم التحويل" at bounding box center [150, 269] width 61 height 41
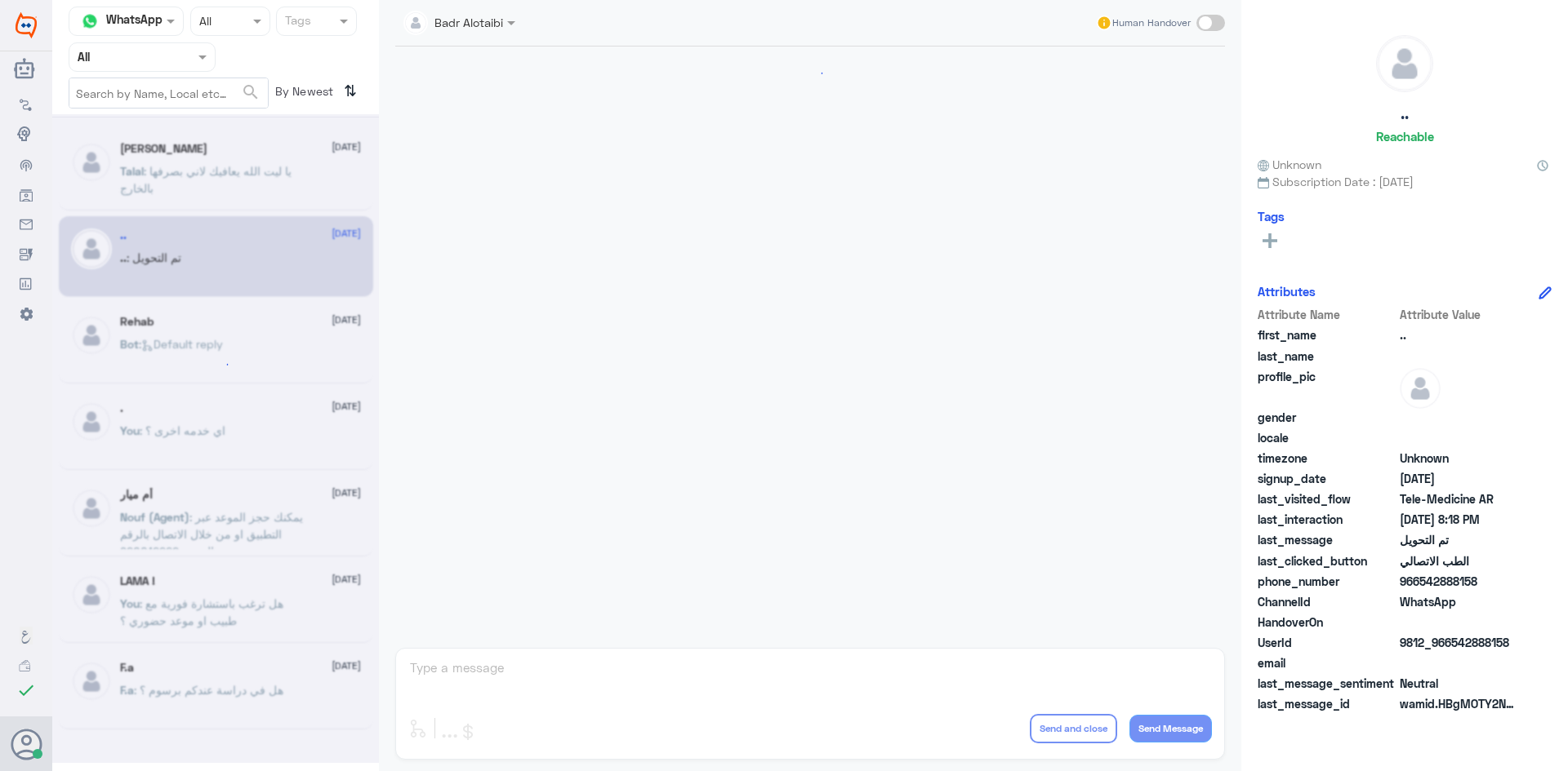
scroll to position [535, 0]
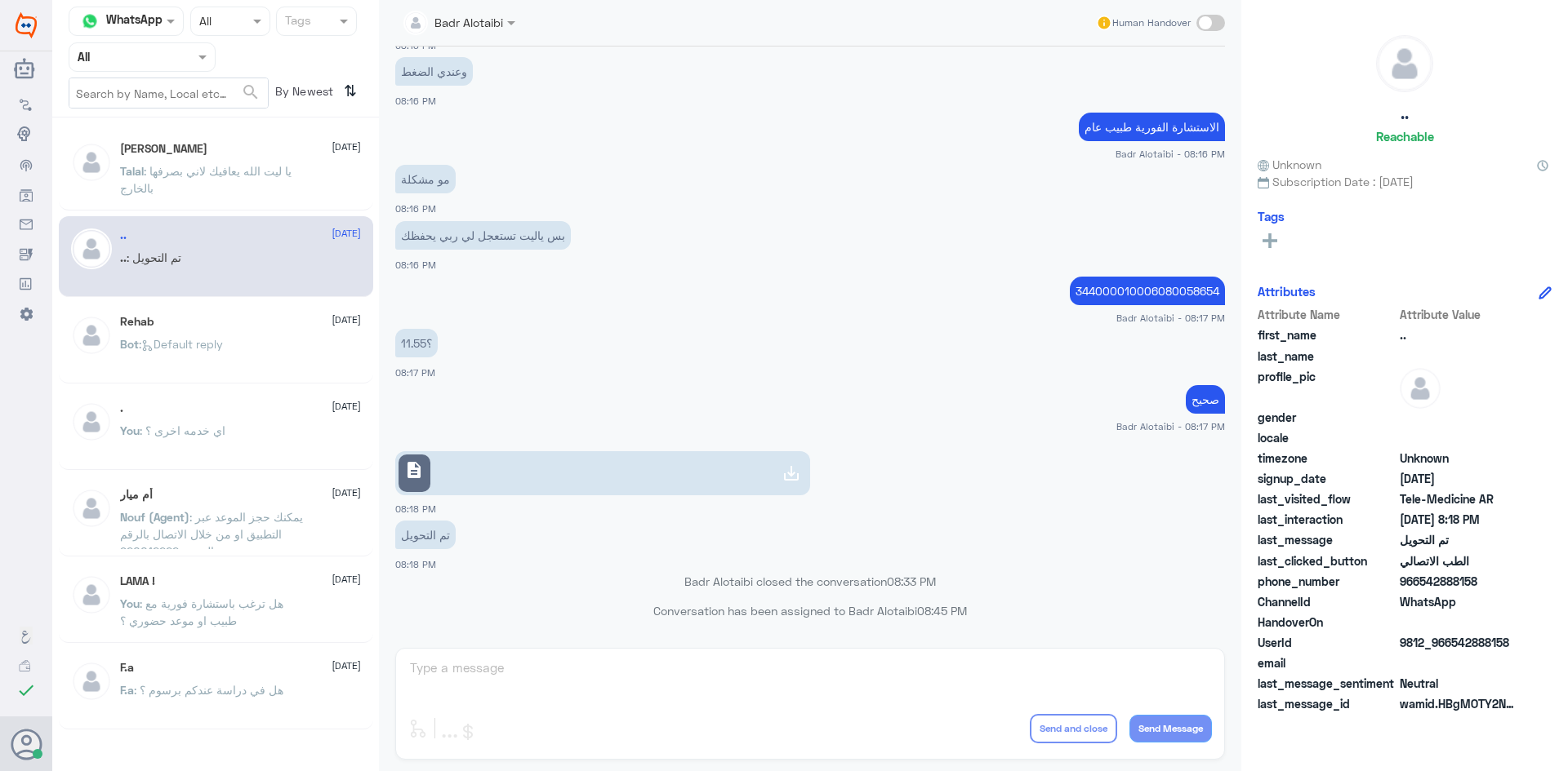
click at [186, 159] on div "Talal Alruwaished 5 August Talal : يا ليت الله يعافيك لاني بصرفها بالخارج" at bounding box center [240, 172] width 241 height 61
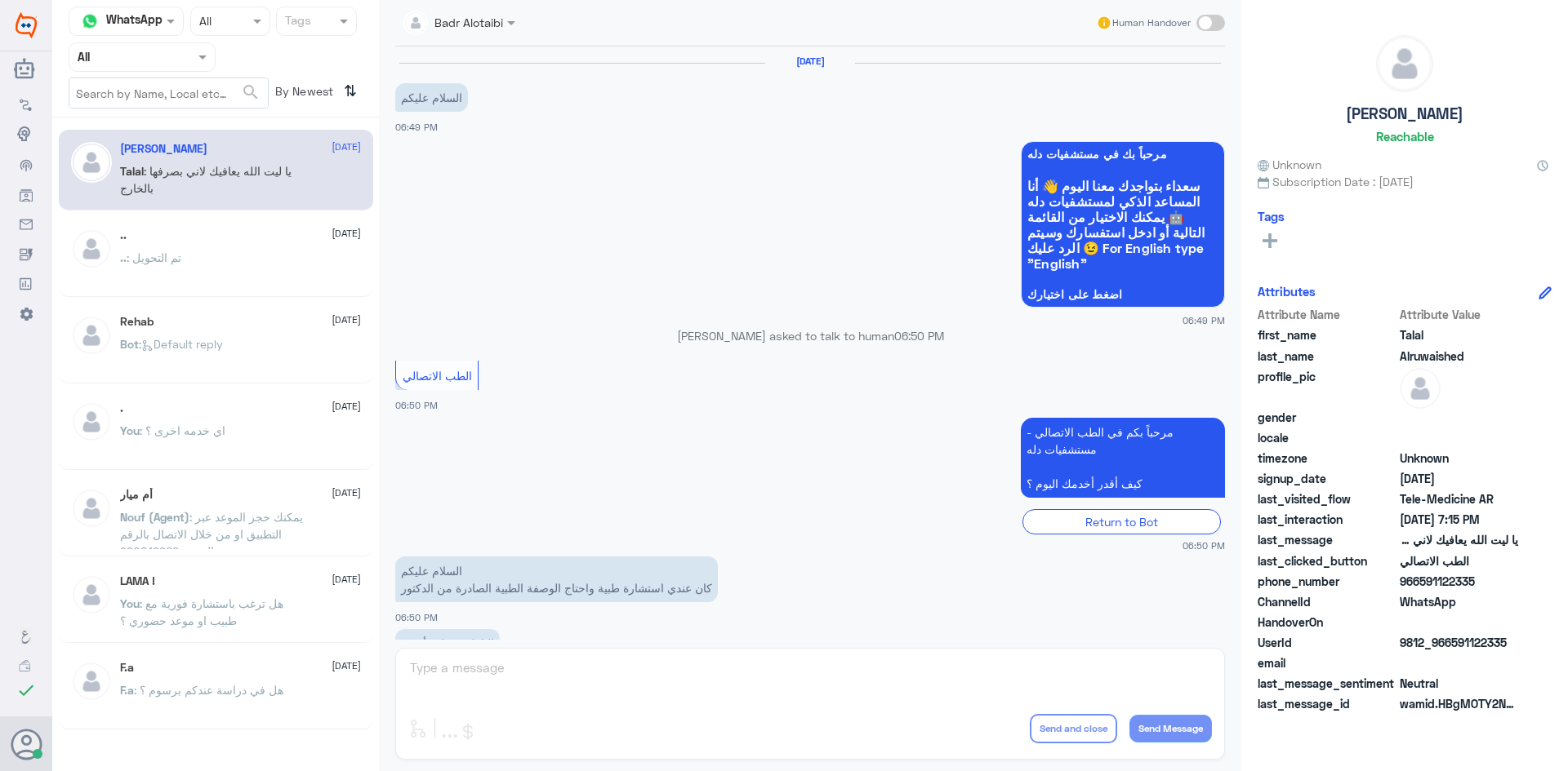
scroll to position [372, 0]
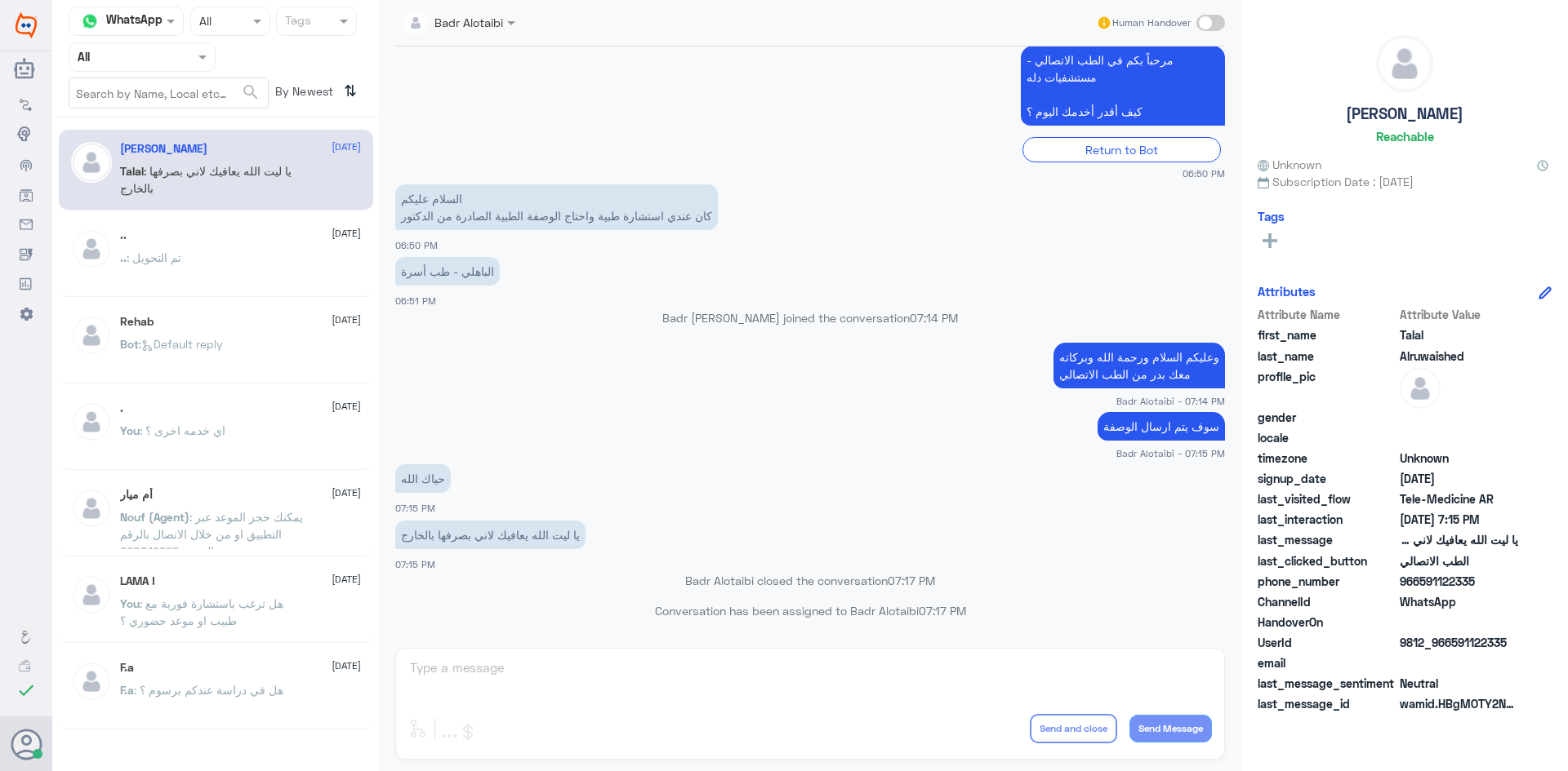
drag, startPoint x: 219, startPoint y: 165, endPoint x: 234, endPoint y: 226, distance: 62.8
click at [222, 169] on span ": يا ليت الله يعافيك لاني بصرفها بالخارج" at bounding box center [205, 179] width 171 height 31
drag, startPoint x: 227, startPoint y: 292, endPoint x: 232, endPoint y: 169, distance: 123.1
click at [232, 253] on div ".. 2 August .. : تم التحويل" at bounding box center [216, 256] width 315 height 80
drag, startPoint x: 186, startPoint y: 64, endPoint x: 157, endPoint y: 131, distance: 73.0
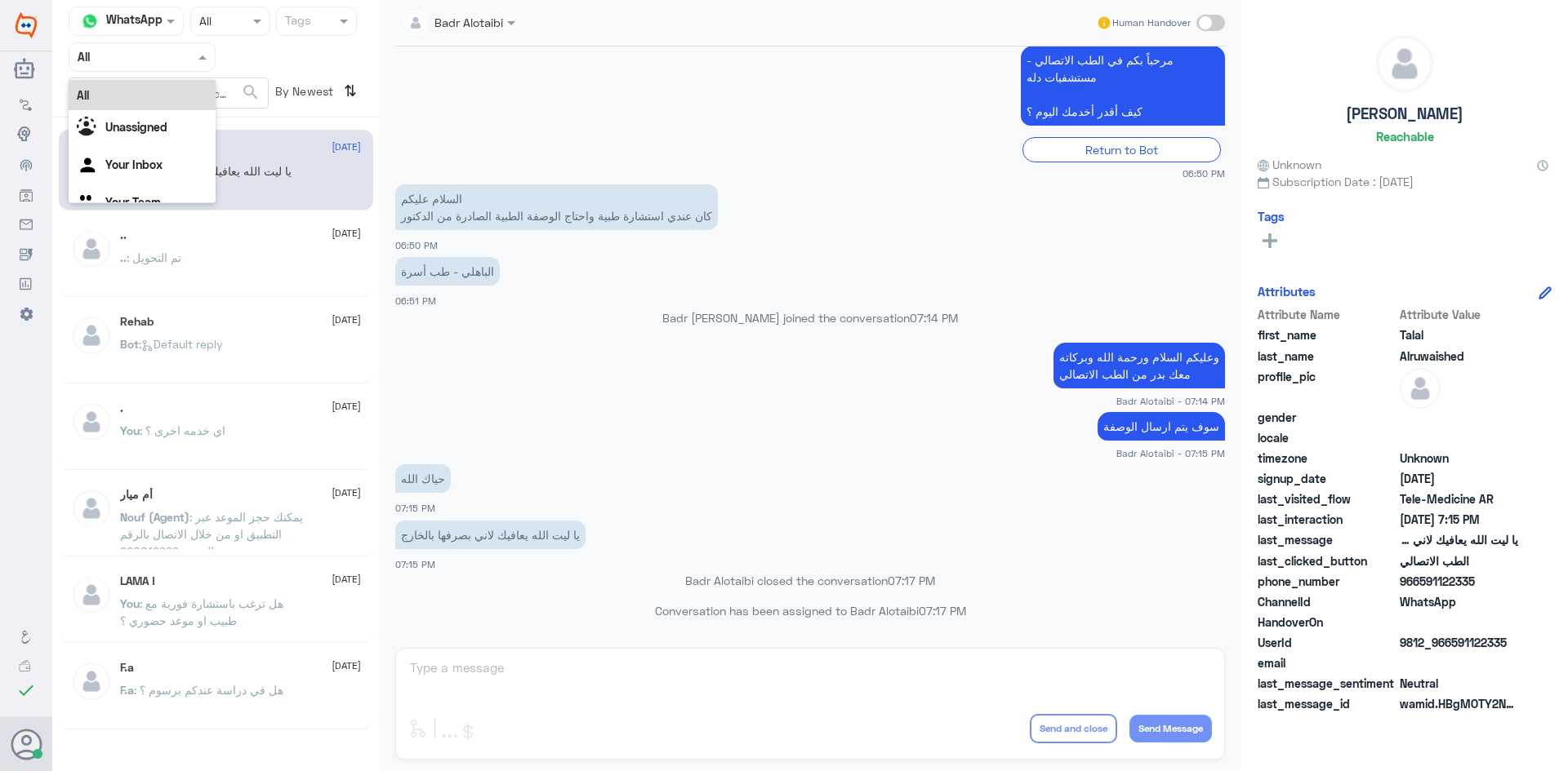
click at [186, 65] on div at bounding box center [141, 57] width 145 height 19
click at [156, 136] on div "Unassigned" at bounding box center [141, 129] width 147 height 37
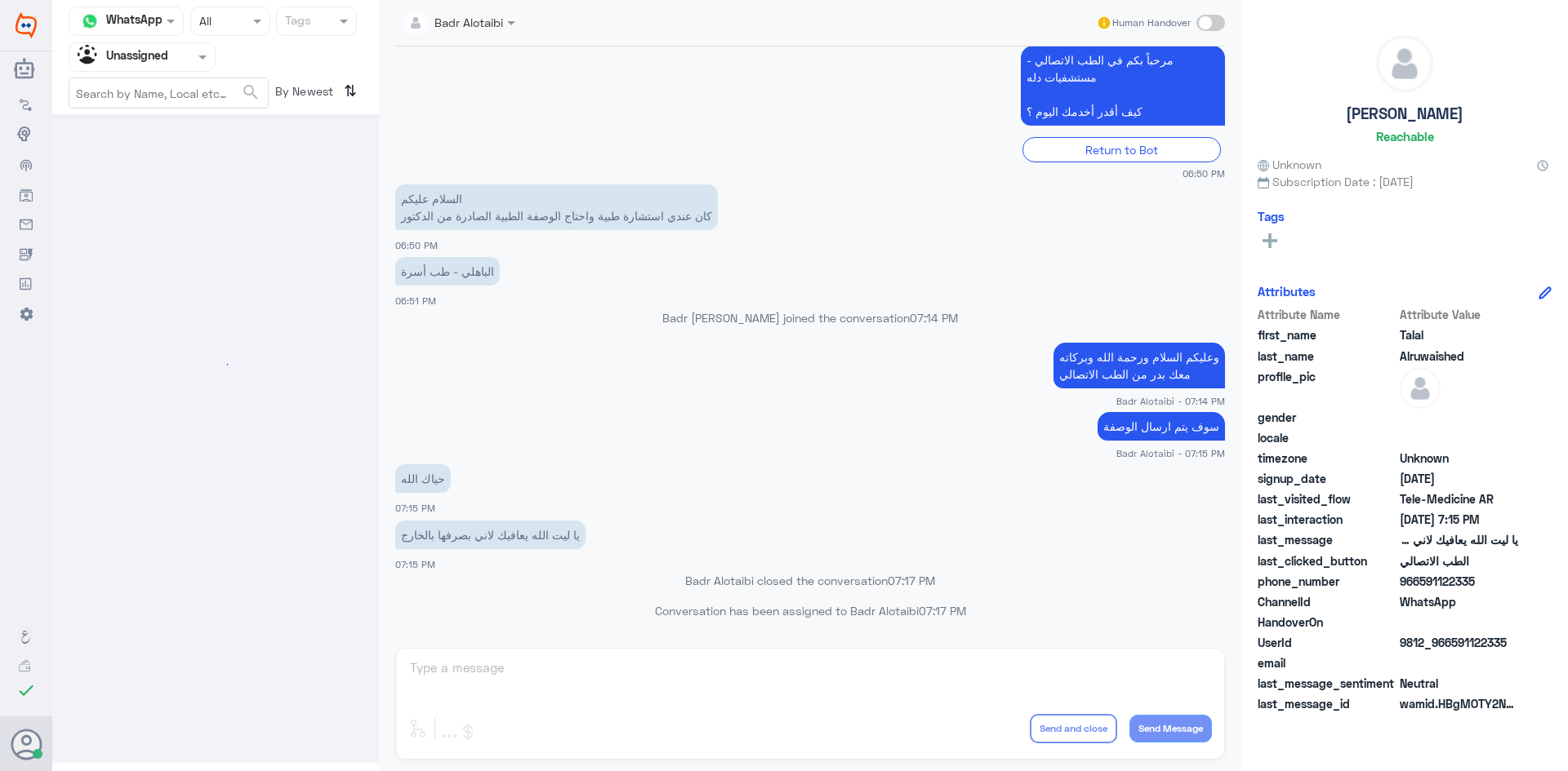
scroll to position [0, 0]
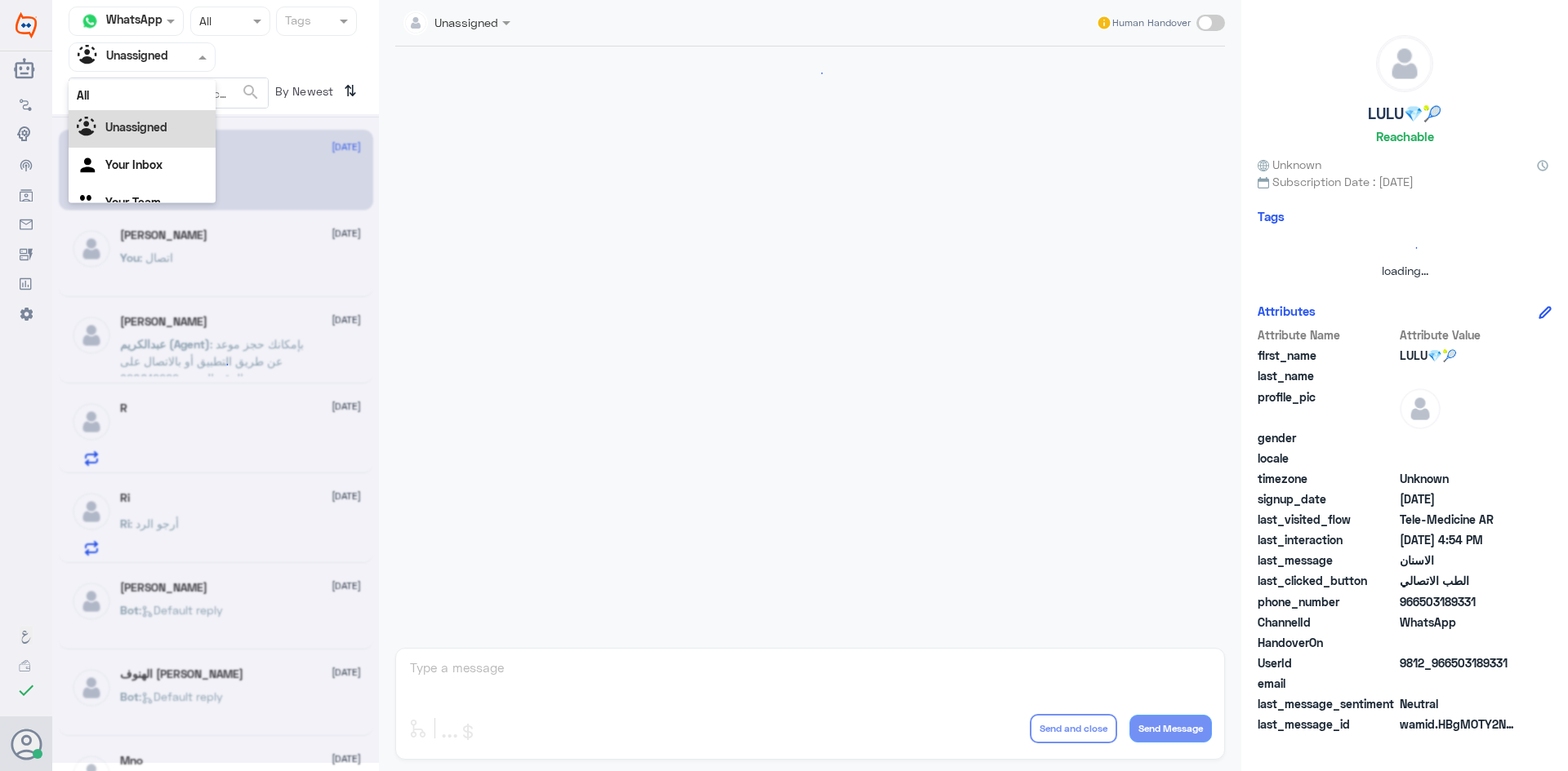
drag, startPoint x: 171, startPoint y: 54, endPoint x: 160, endPoint y: 88, distance: 35.7
click at [171, 54] on div at bounding box center [141, 57] width 145 height 19
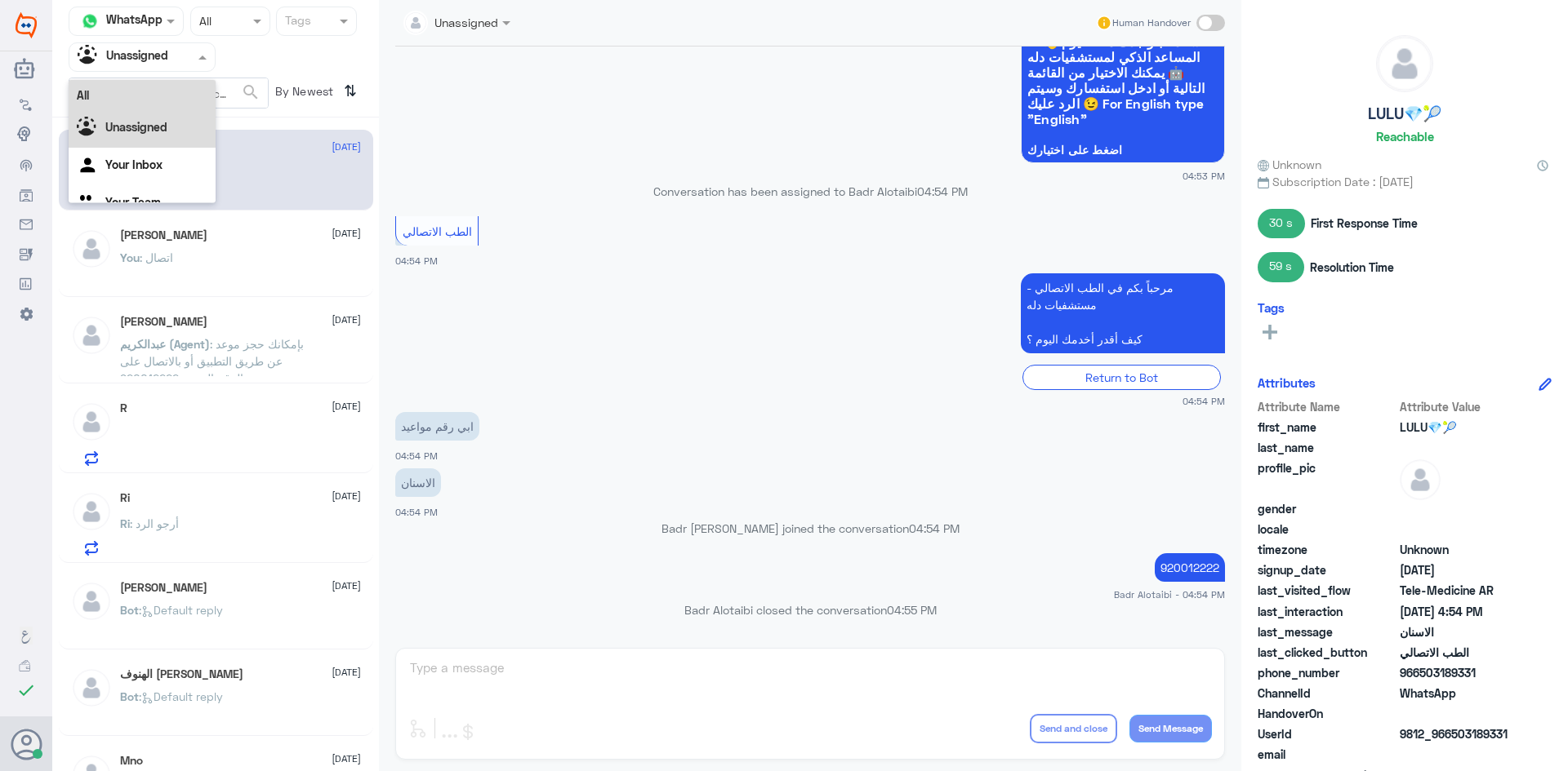
click at [140, 97] on div "All" at bounding box center [141, 95] width 147 height 30
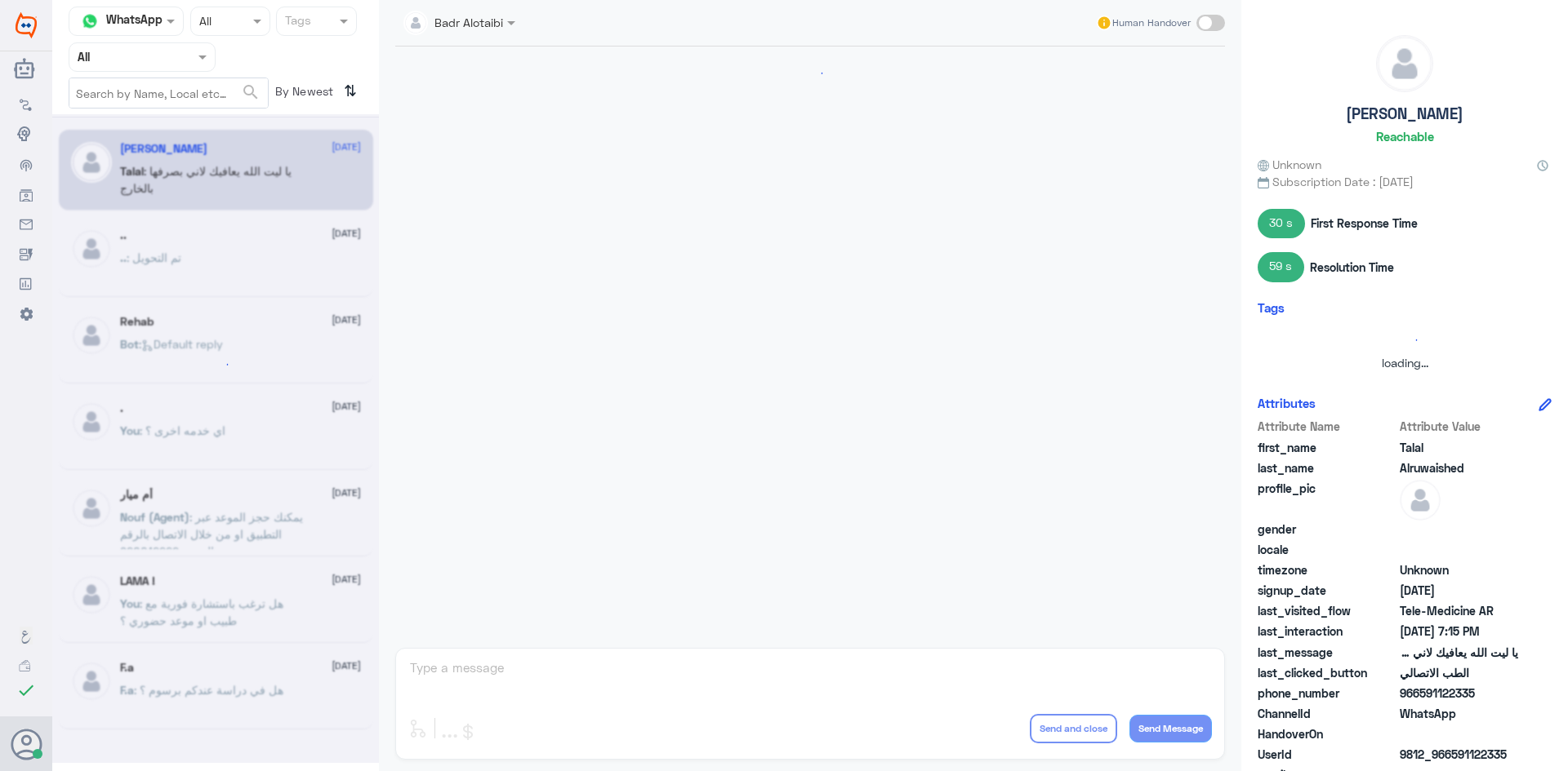
scroll to position [372, 0]
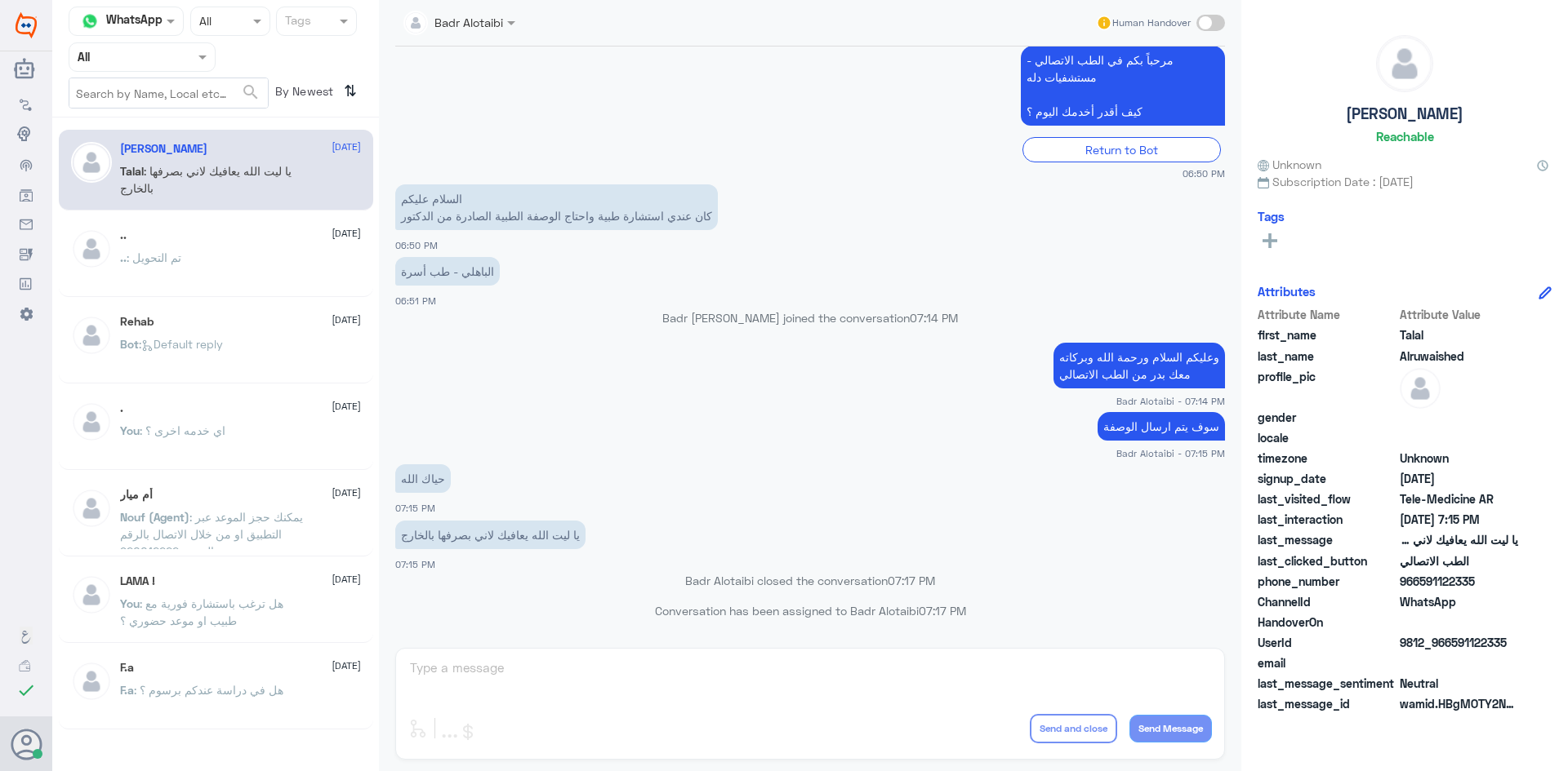
click at [213, 48] on span at bounding box center [205, 56] width 21 height 17
click at [195, 108] on div "All" at bounding box center [141, 95] width 147 height 30
click at [195, 113] on nav "Channel WhatsApp Status × All Tags Agent Filter All search By Newest ⇅" at bounding box center [215, 62] width 327 height 111
click at [181, 55] on div at bounding box center [141, 57] width 145 height 19
click at [178, 115] on div "Unassigned" at bounding box center [141, 129] width 147 height 37
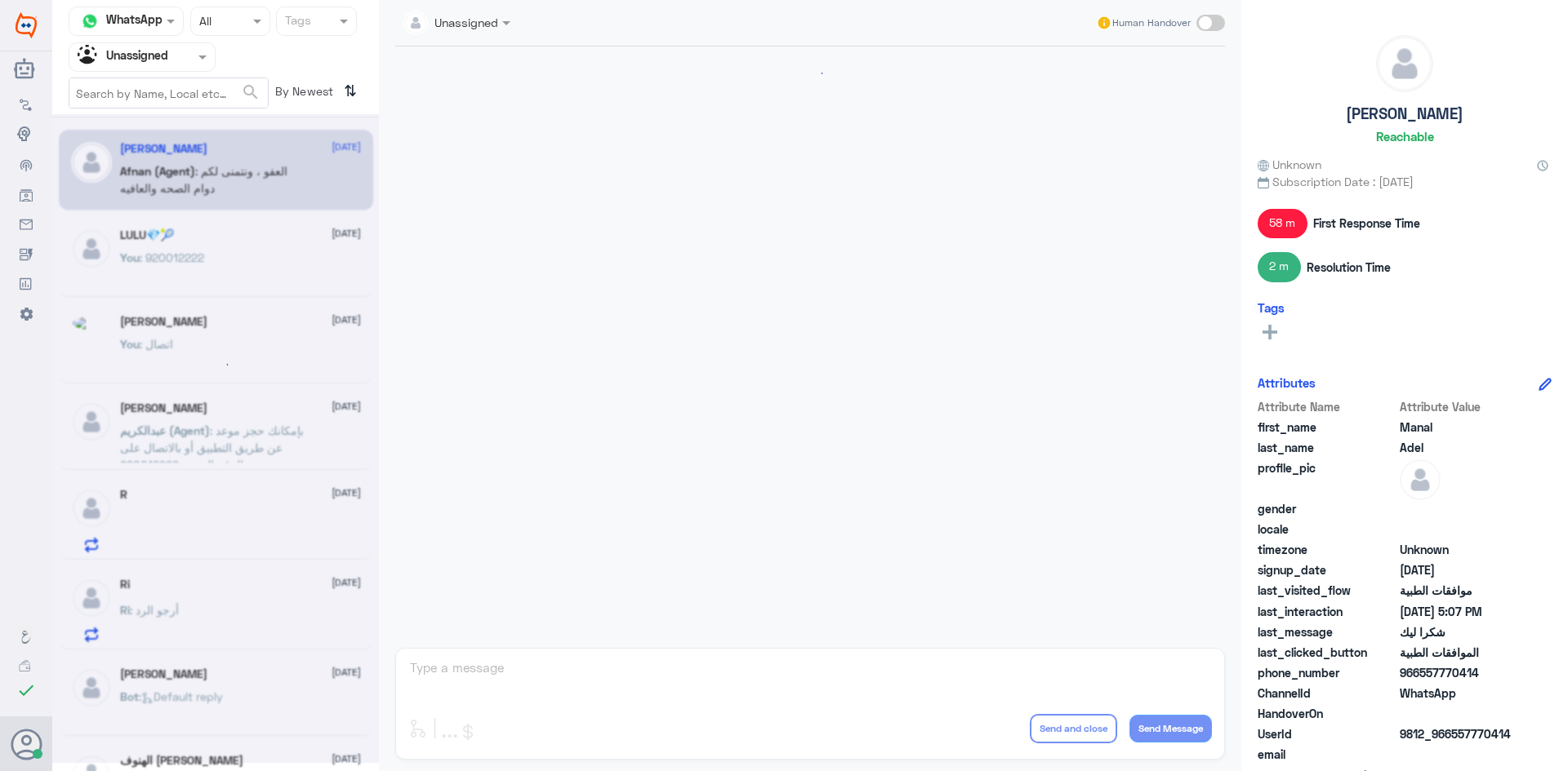
scroll to position [1002, 0]
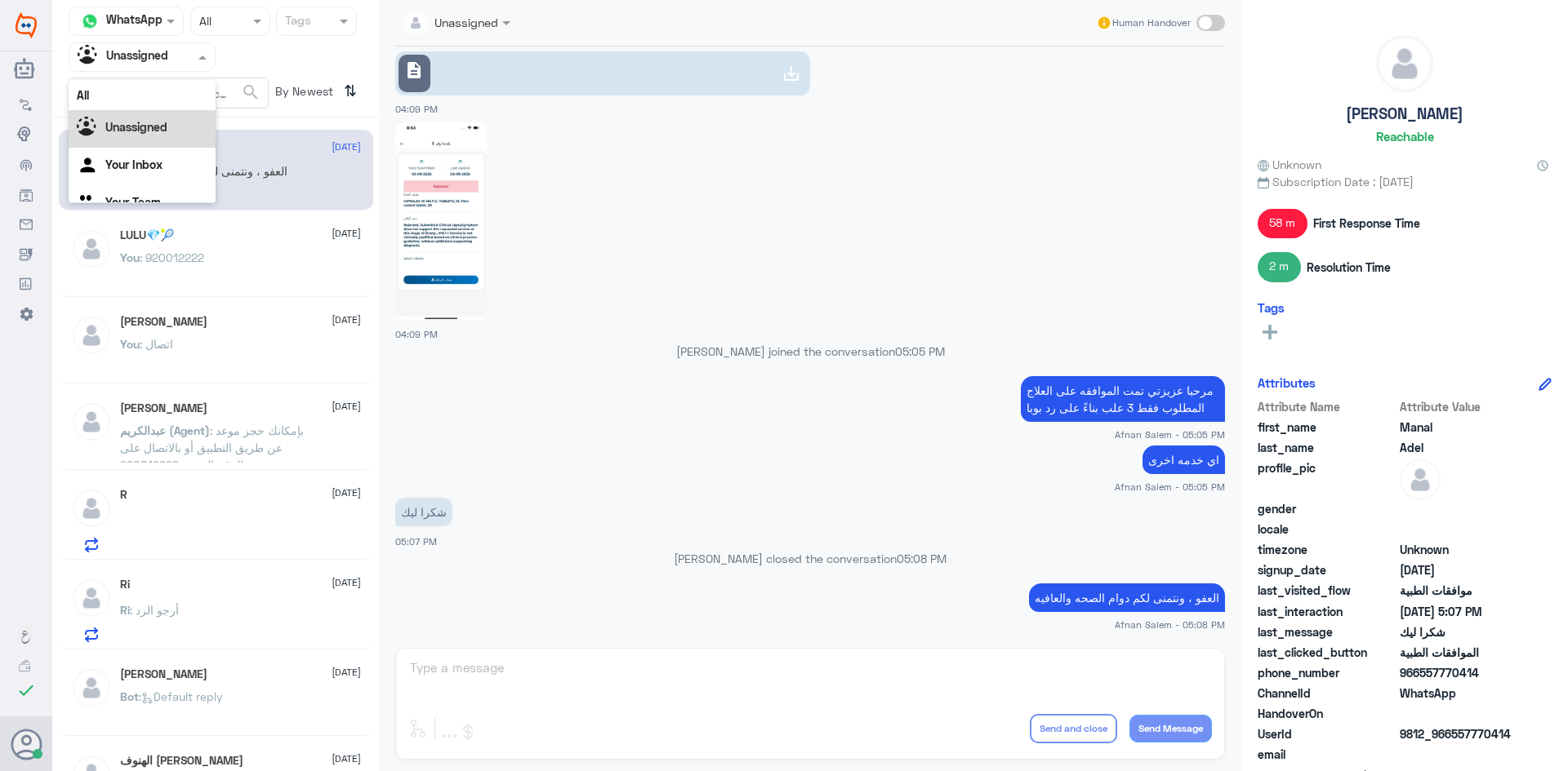
click at [192, 65] on div at bounding box center [141, 57] width 145 height 19
click at [181, 93] on div "All" at bounding box center [141, 95] width 147 height 30
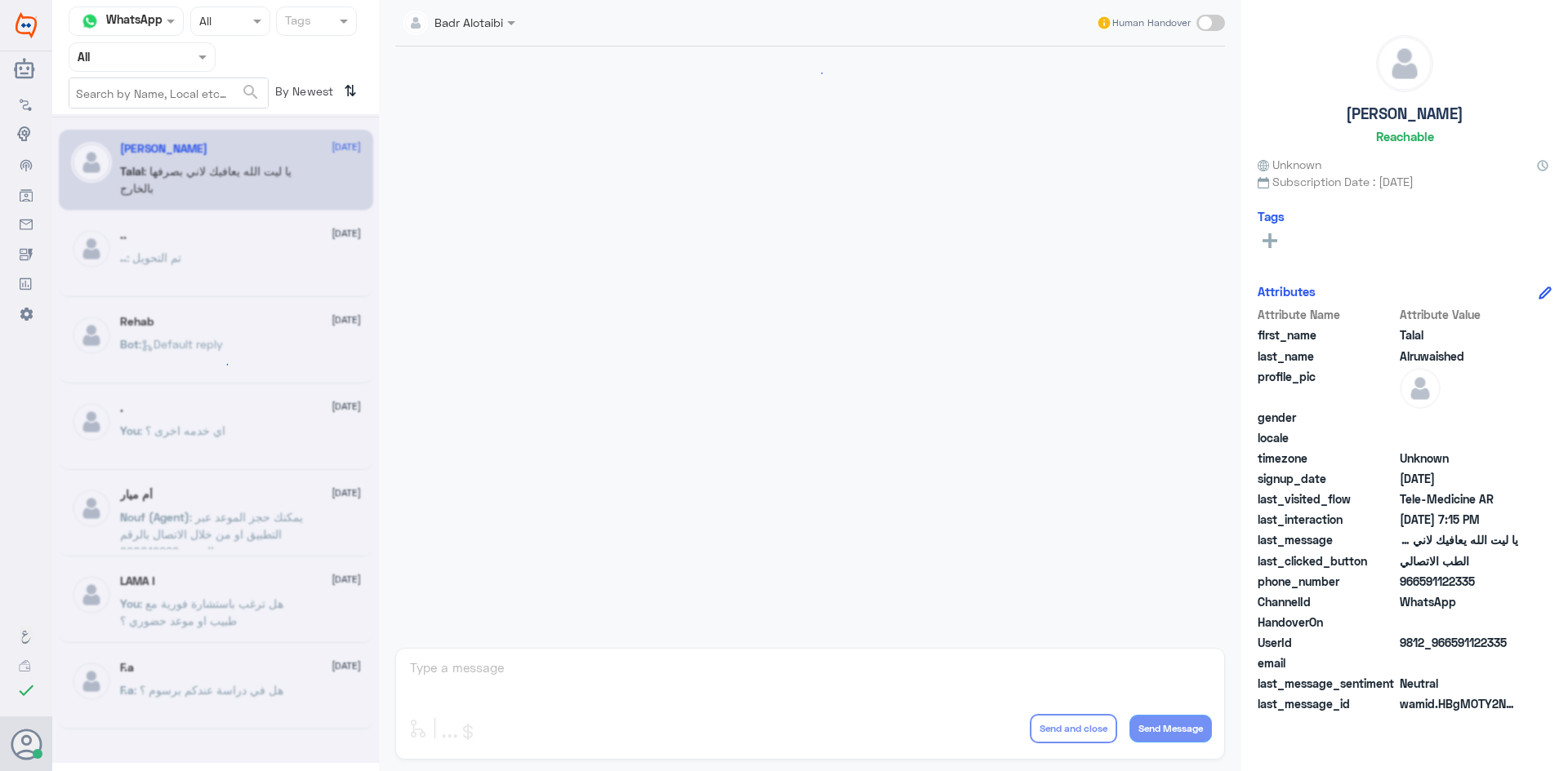
scroll to position [372, 0]
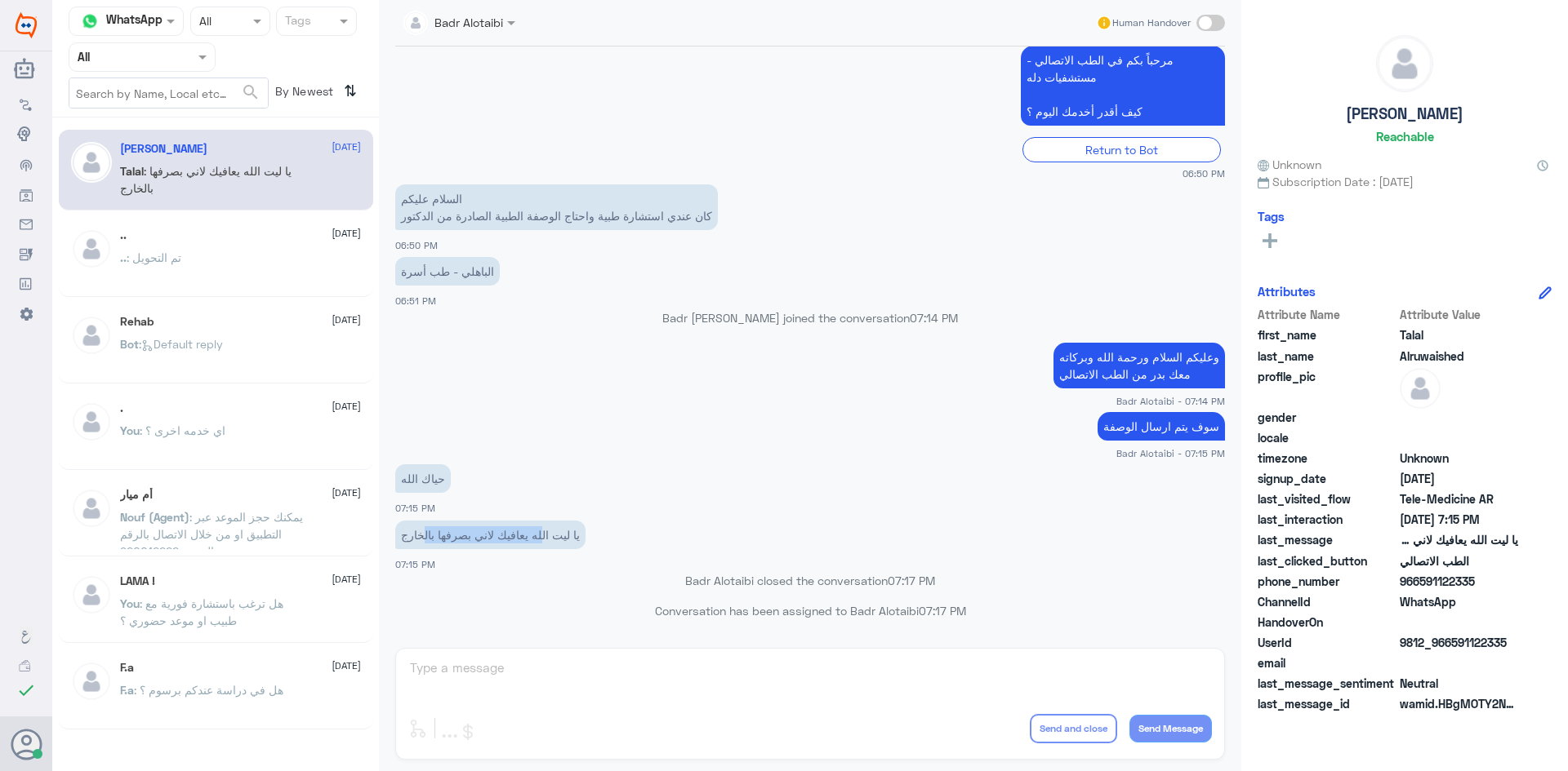
drag, startPoint x: 540, startPoint y: 545, endPoint x: 421, endPoint y: 546, distance: 119.0
click at [421, 546] on p "يا ليت الله يعافيك لاني بصرفها بالخارج" at bounding box center [490, 534] width 190 height 29
click at [439, 566] on div "يا ليت الله يعافيك لاني بصرفها بالخارج 07:15 PM" at bounding box center [810, 544] width 829 height 55
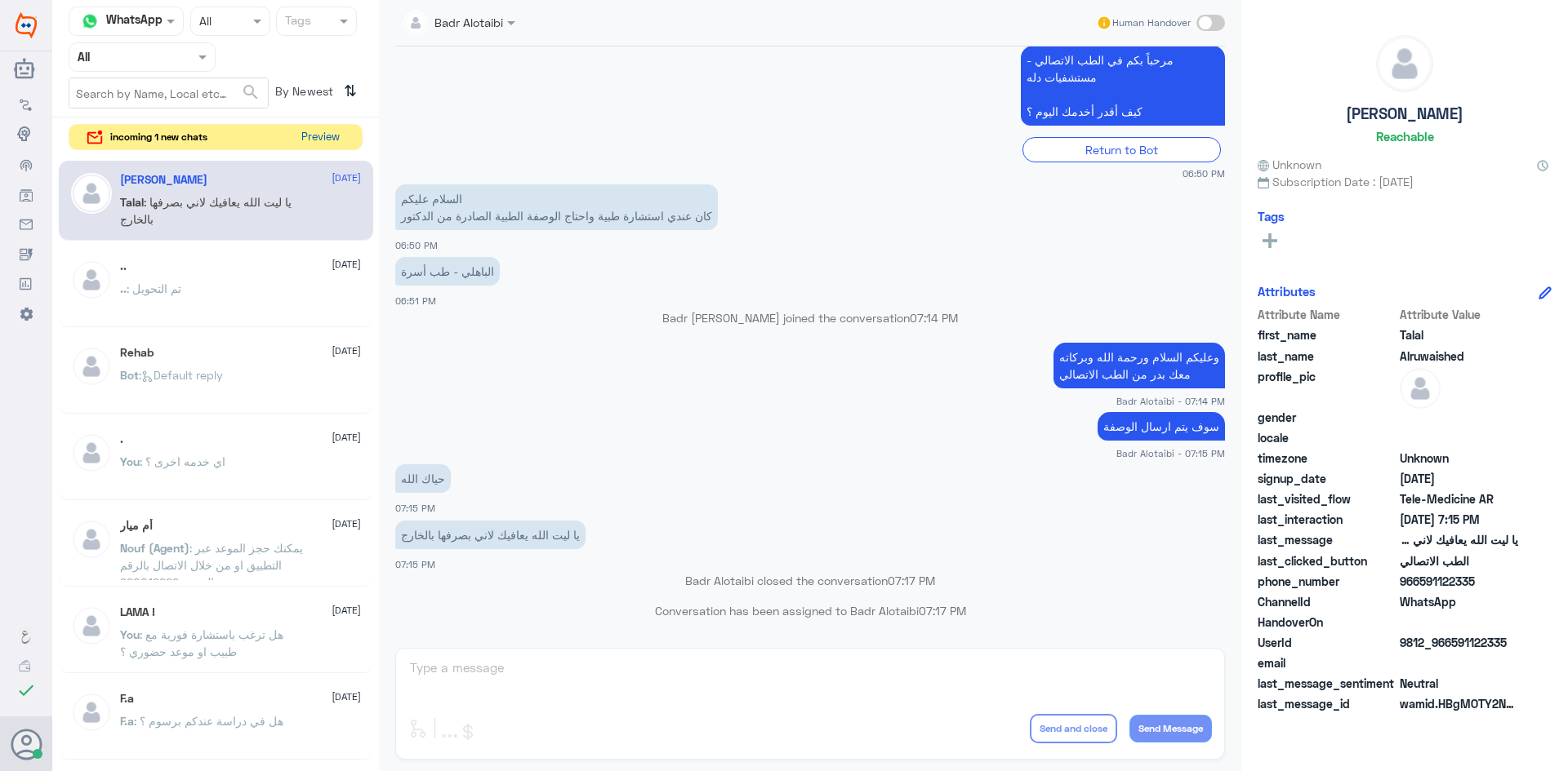
click at [303, 143] on button "Preview" at bounding box center [320, 137] width 51 height 25
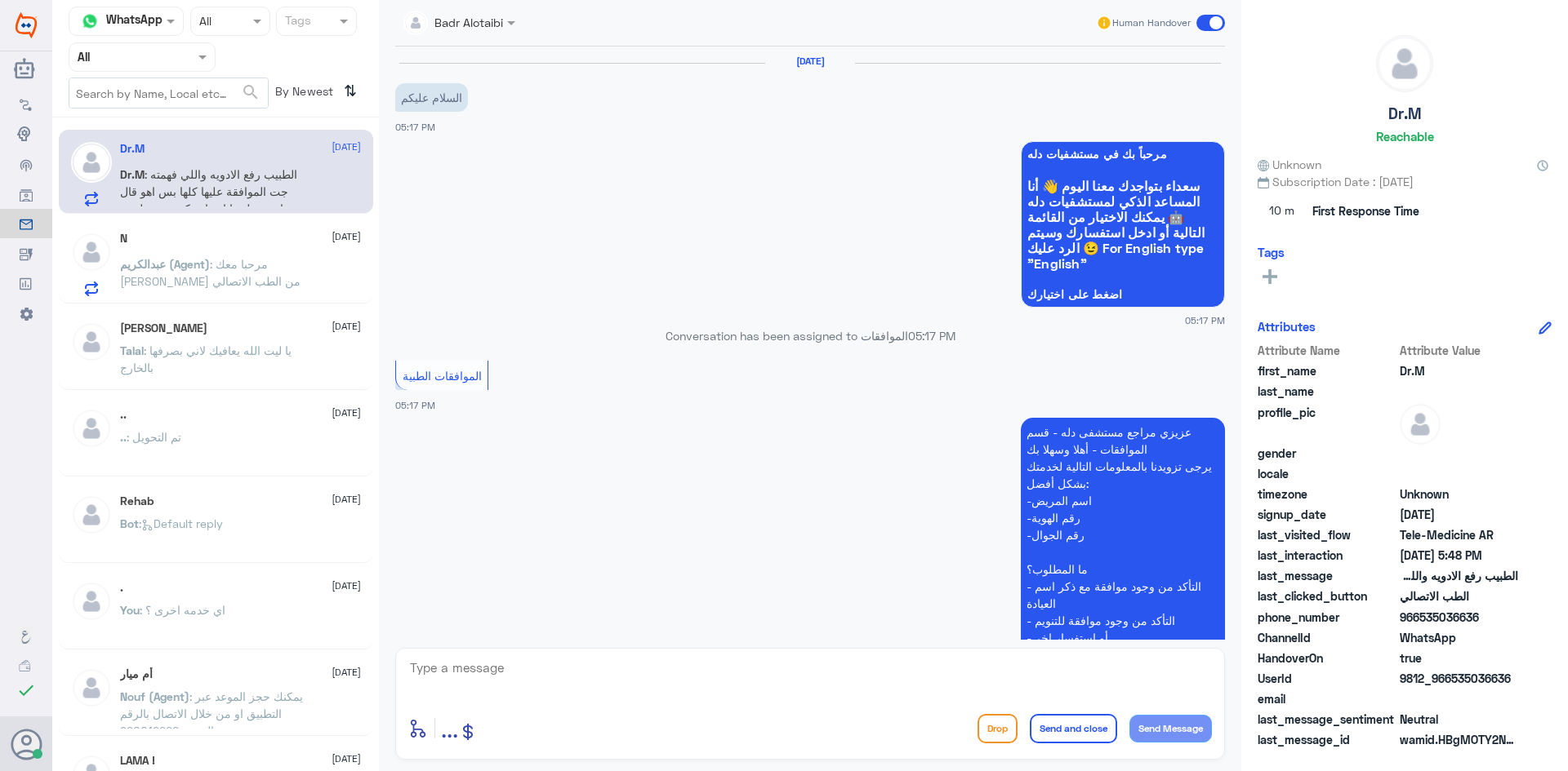
scroll to position [1174, 0]
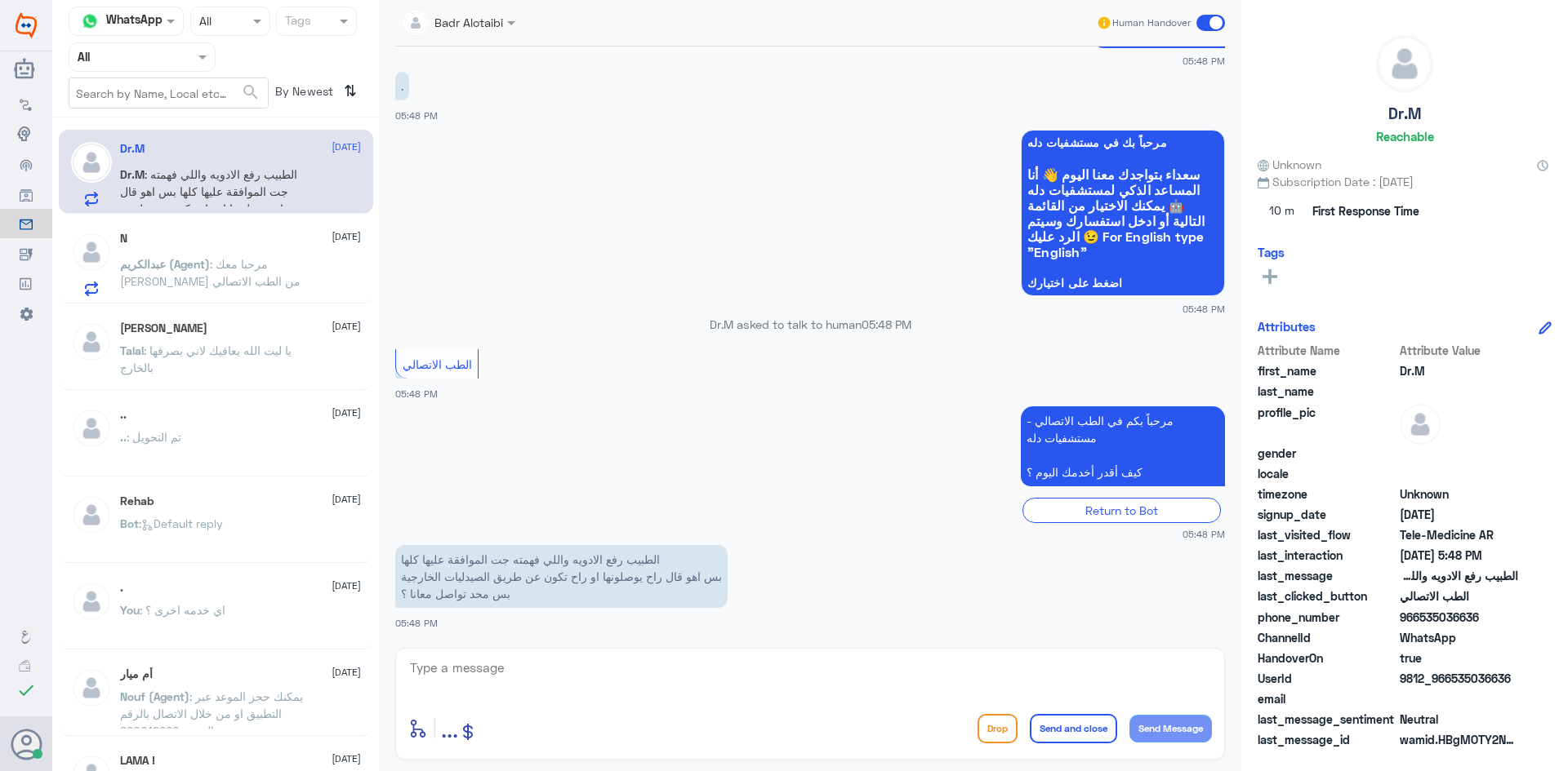
drag, startPoint x: 1517, startPoint y: 677, endPoint x: 1453, endPoint y: 680, distance: 64.1
click at [1453, 680] on div "UserId 9812_966535036636" at bounding box center [1404, 680] width 294 height 21
copy span "535036636"
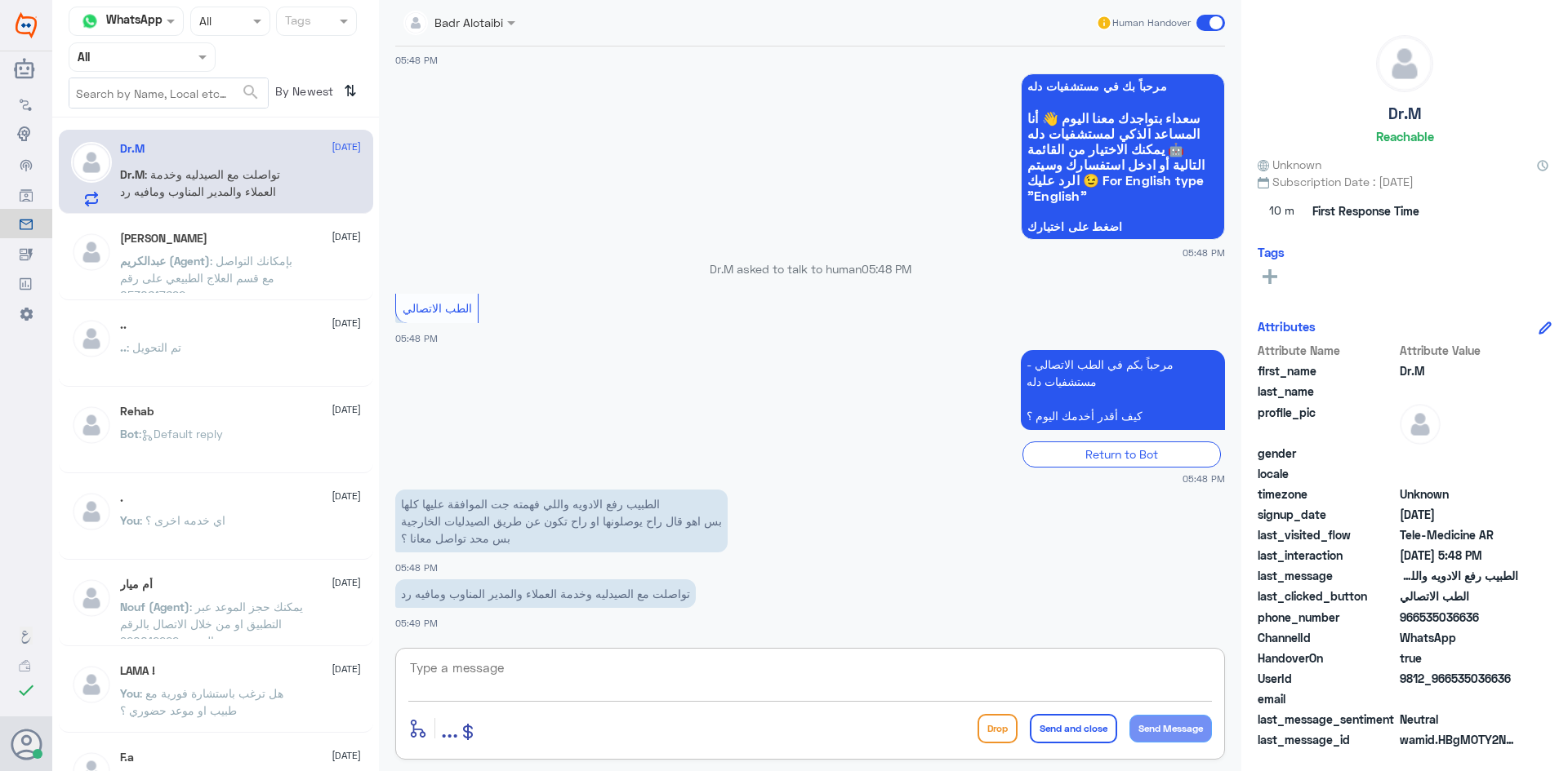
click at [769, 673] on textarea at bounding box center [810, 676] width 803 height 40
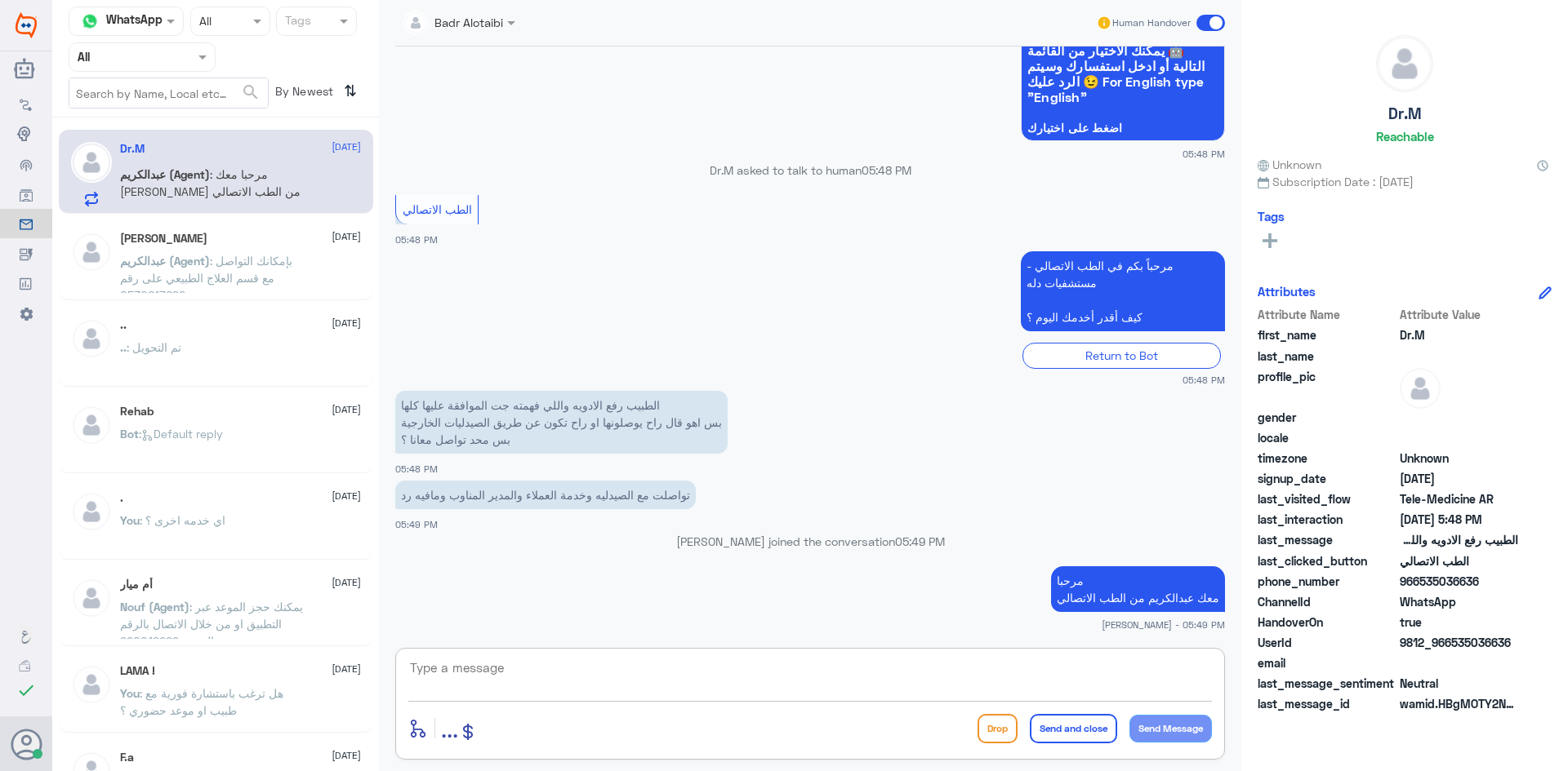
scroll to position [1329, 0]
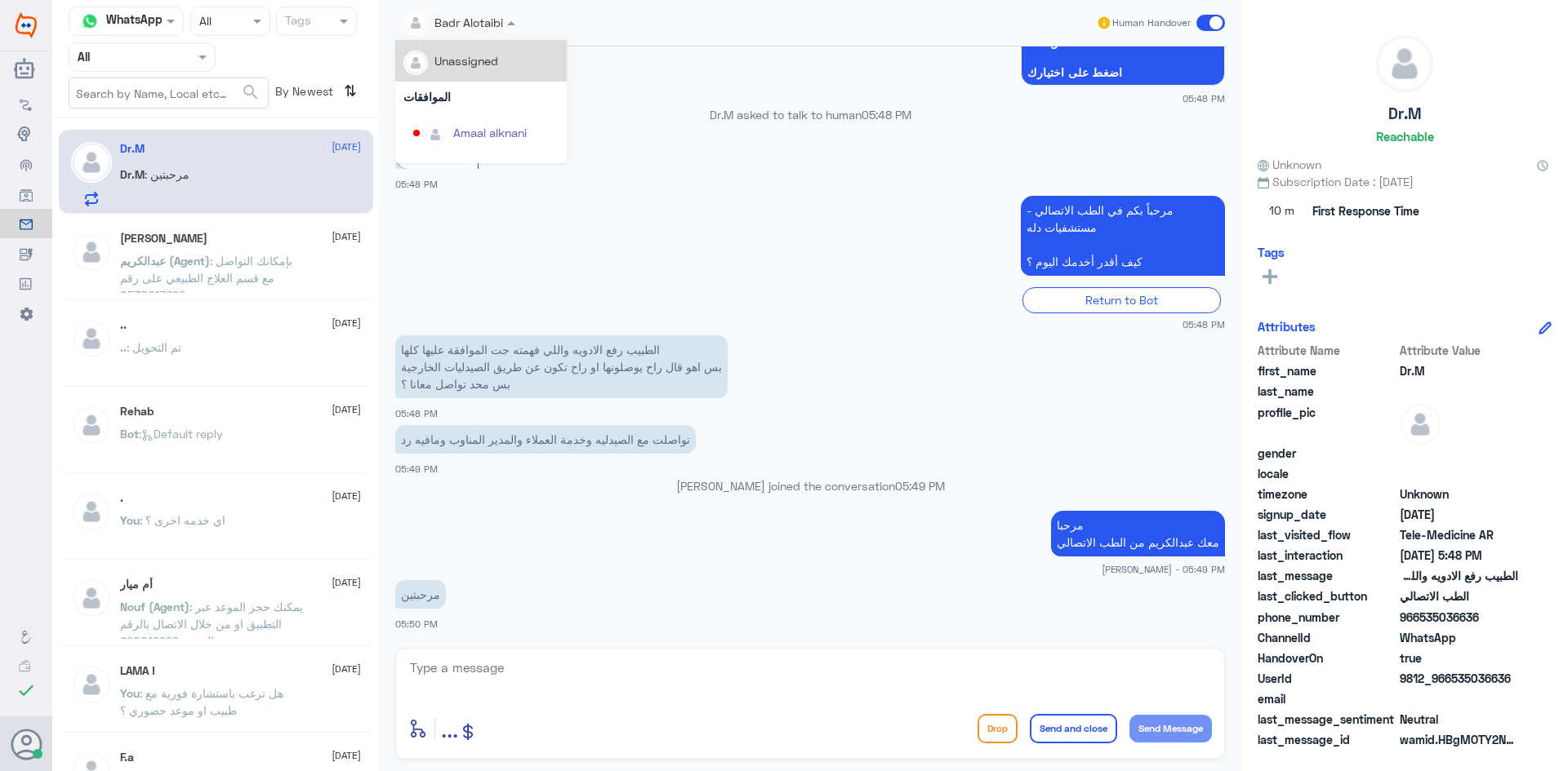
click at [479, 36] on div "Badr Alotaibi" at bounding box center [453, 22] width 99 height 33
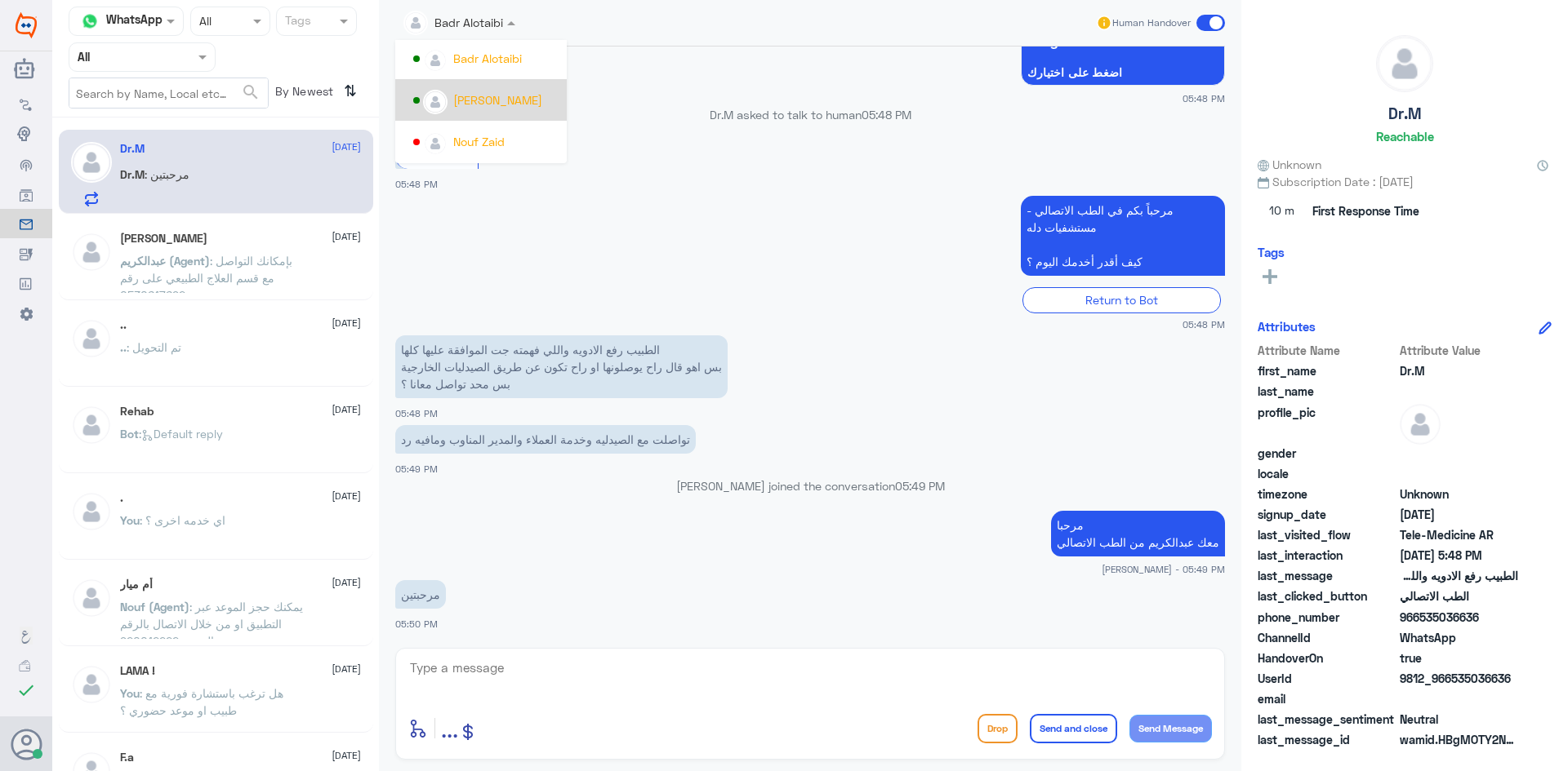
click at [496, 92] on div "عبدالكريم الموسى" at bounding box center [497, 100] width 89 height 17
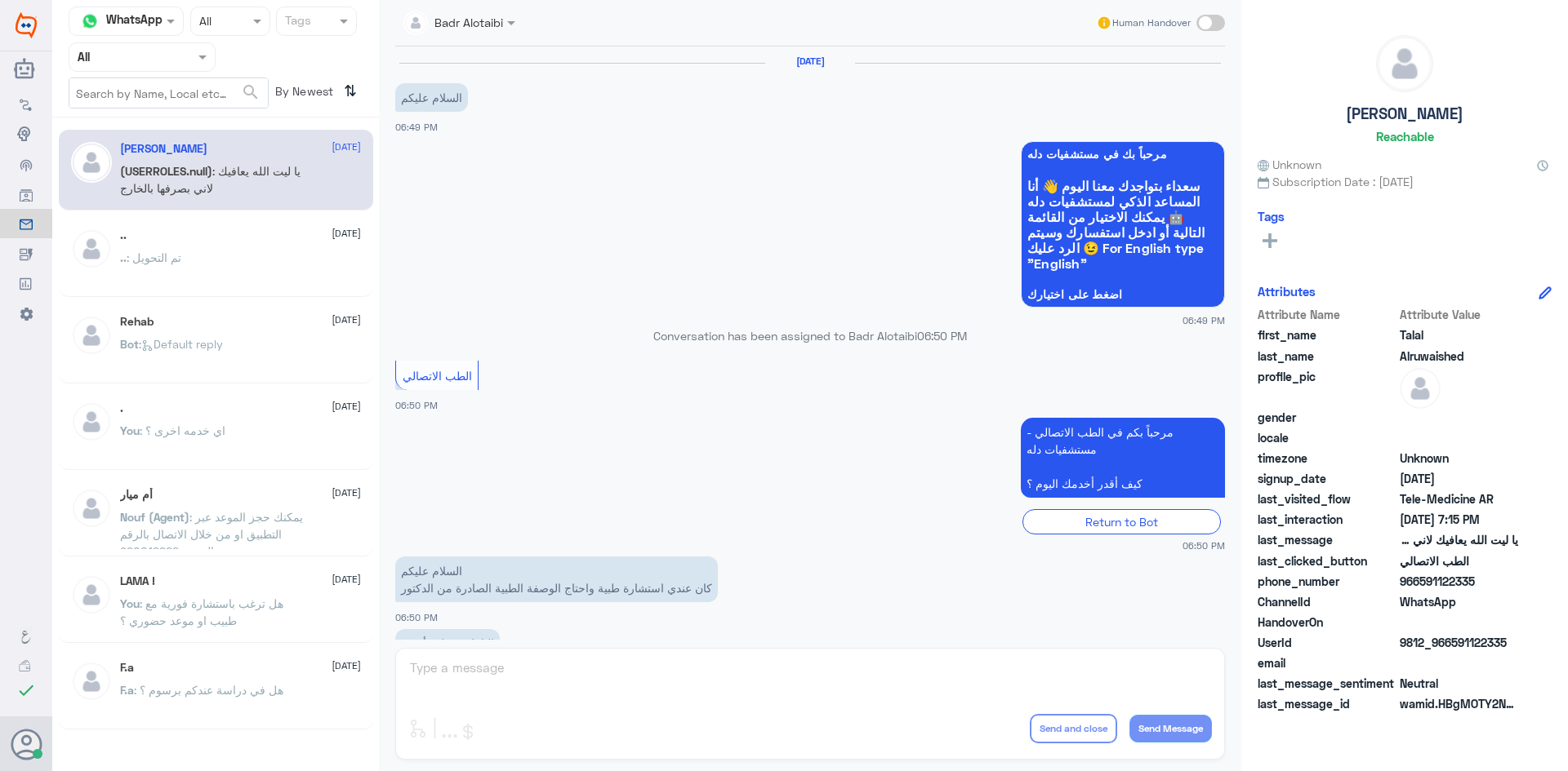
scroll to position [372, 0]
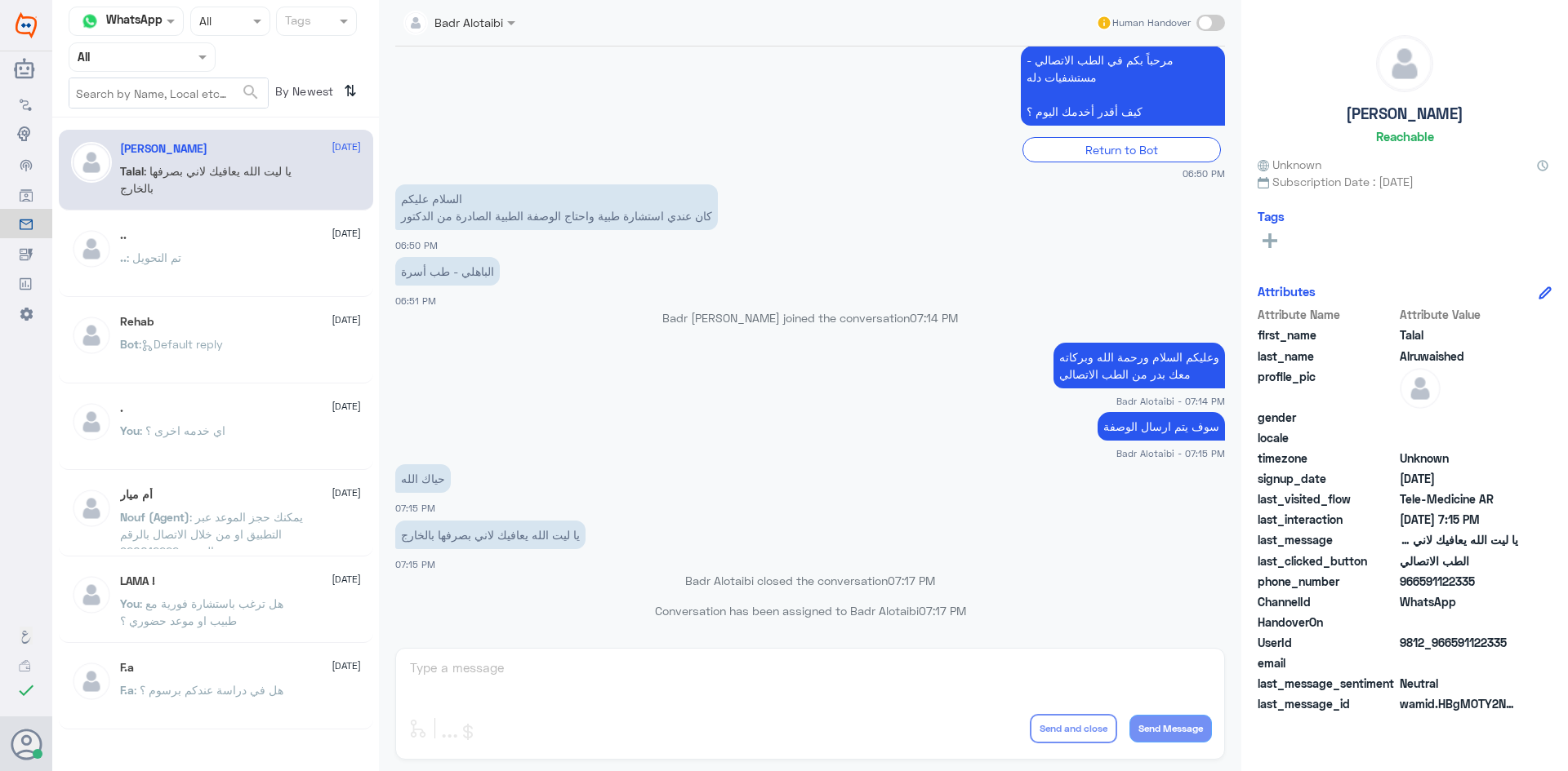
click at [239, 84] on input "text" at bounding box center [169, 93] width 198 height 29
click at [227, 66] on div "Agent Filter All" at bounding box center [215, 56] width 294 height 29
drag, startPoint x: 213, startPoint y: 64, endPoint x: 212, endPoint y: 79, distance: 15.0
click at [212, 65] on span at bounding box center [205, 56] width 21 height 17
click at [201, 124] on div "Unassigned" at bounding box center [141, 129] width 147 height 37
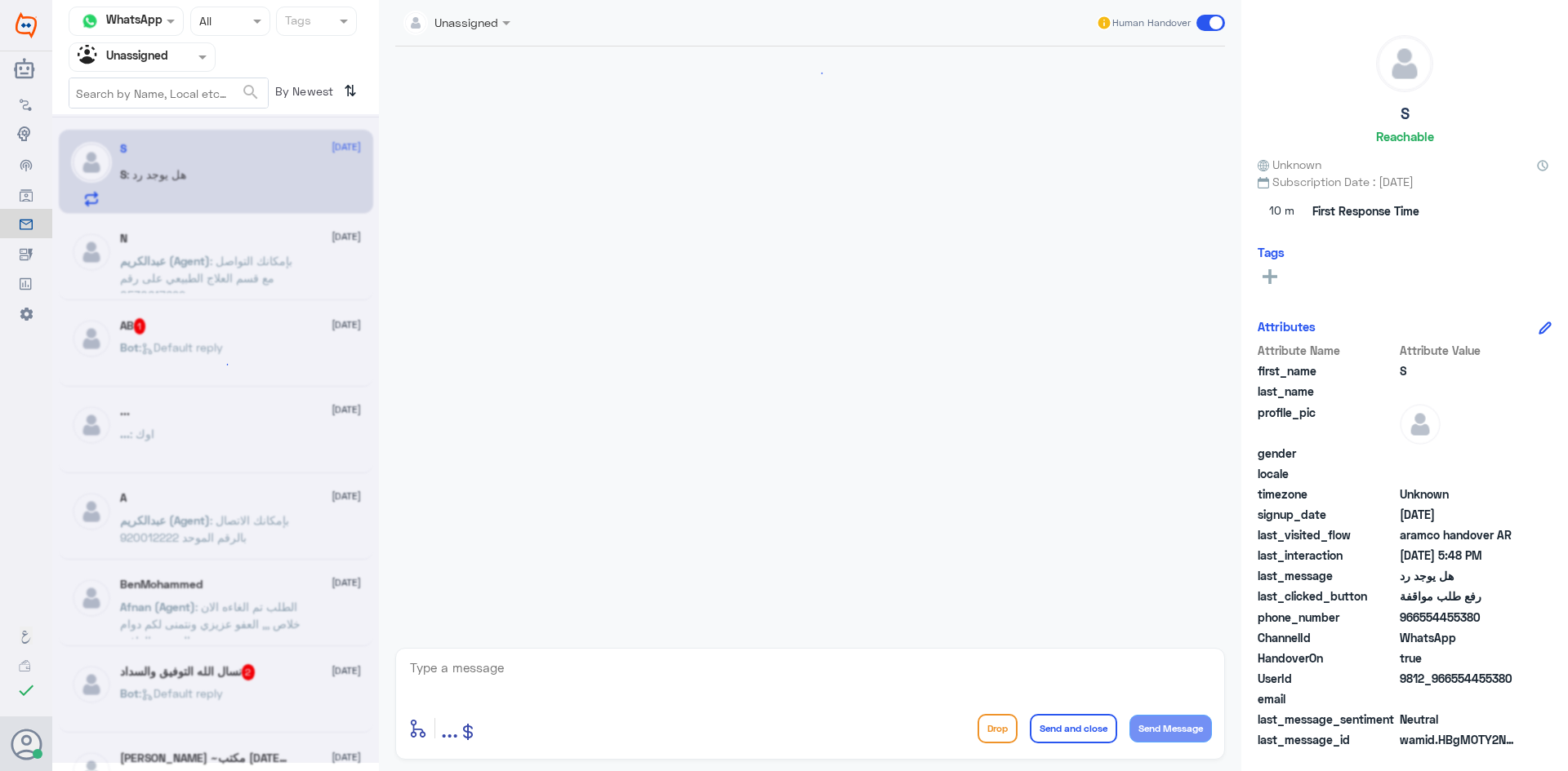
scroll to position [915, 0]
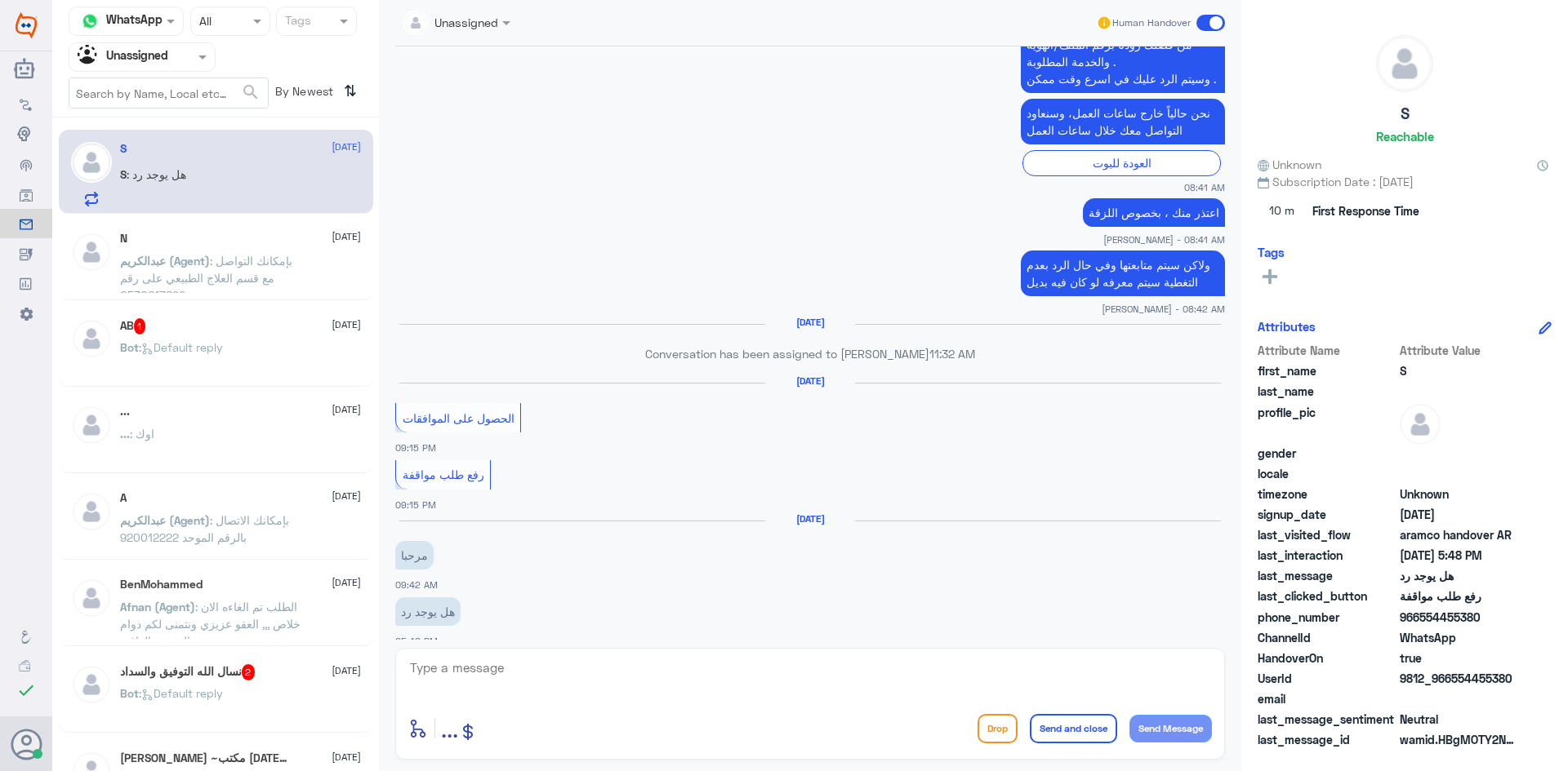
click at [340, 256] on div "عبدالكريم (Agent) : بإمكانك التواصل مع قسم العلاج الطبيعي على رقم 0530617692" at bounding box center [240, 274] width 241 height 36
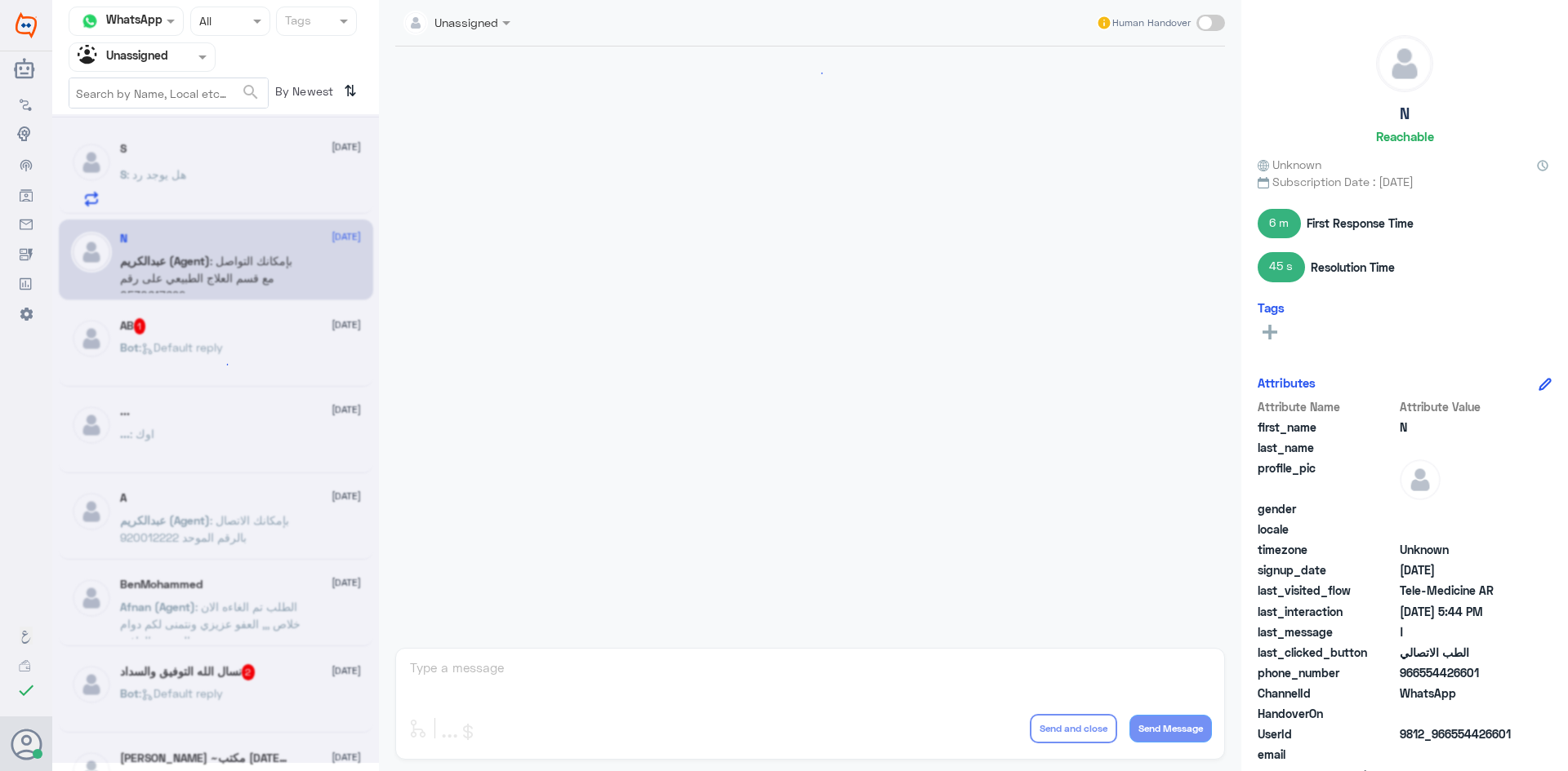
scroll to position [508, 0]
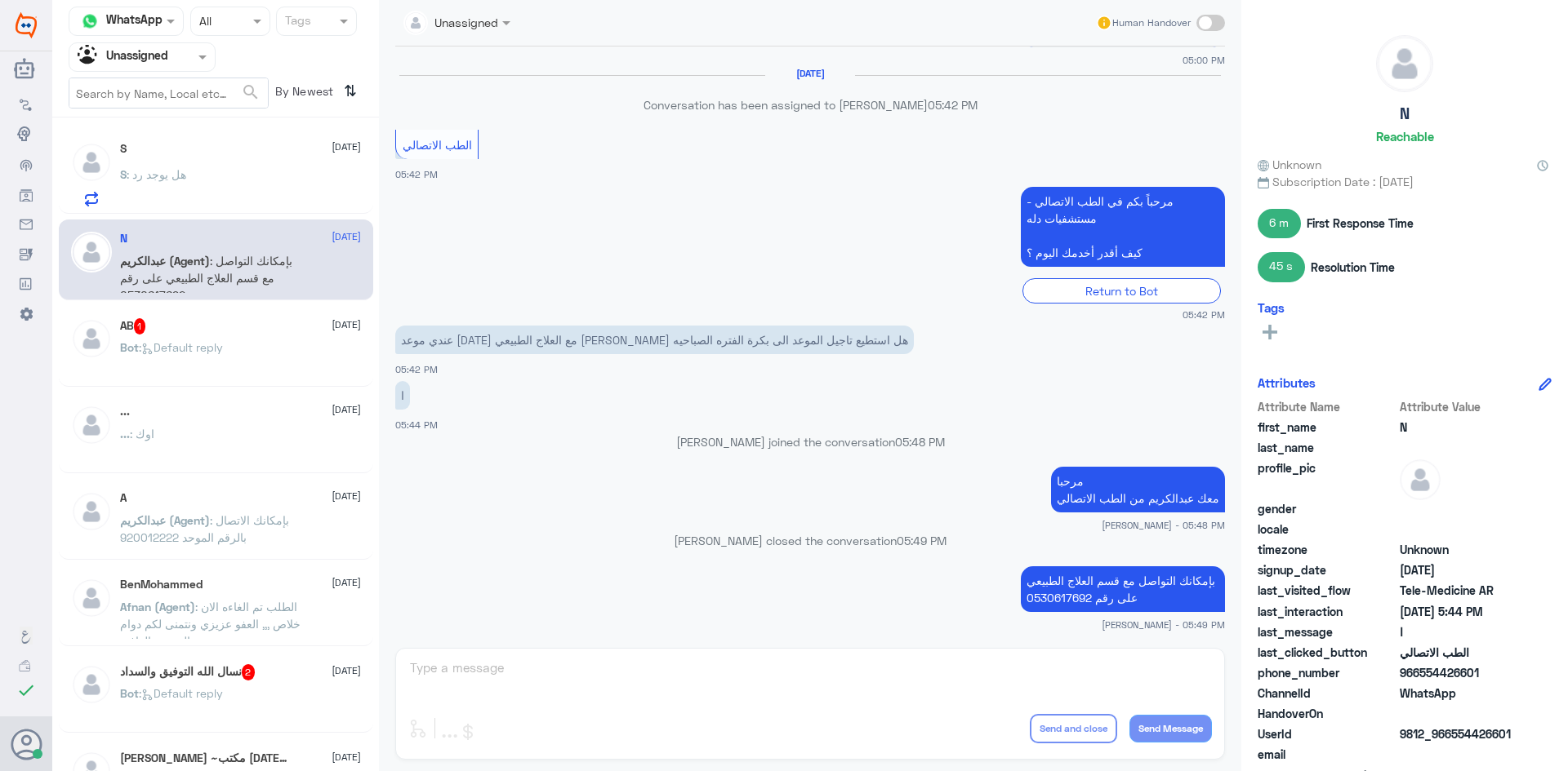
click at [287, 353] on div "Bot : Default reply" at bounding box center [240, 360] width 241 height 36
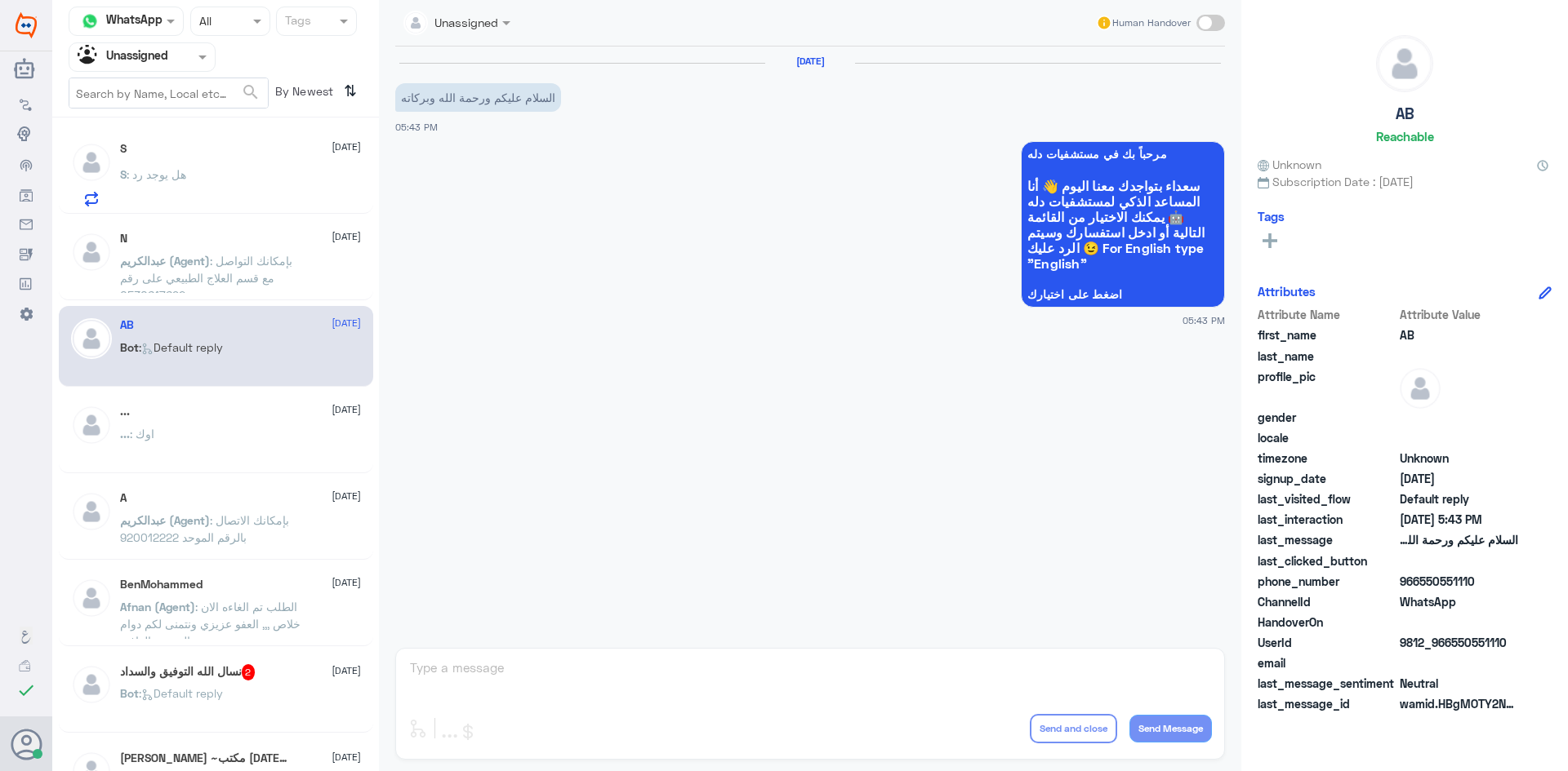
drag, startPoint x: 1511, startPoint y: 640, endPoint x: 1443, endPoint y: 647, distance: 68.4
click at [1443, 647] on span "9812_966550551110" at bounding box center [1458, 643] width 118 height 17
copy span "6550551110"
click at [282, 470] on div "... 2 September ... : اوك" at bounding box center [216, 433] width 315 height 80
click at [278, 446] on div "... : اوك" at bounding box center [240, 447] width 241 height 36
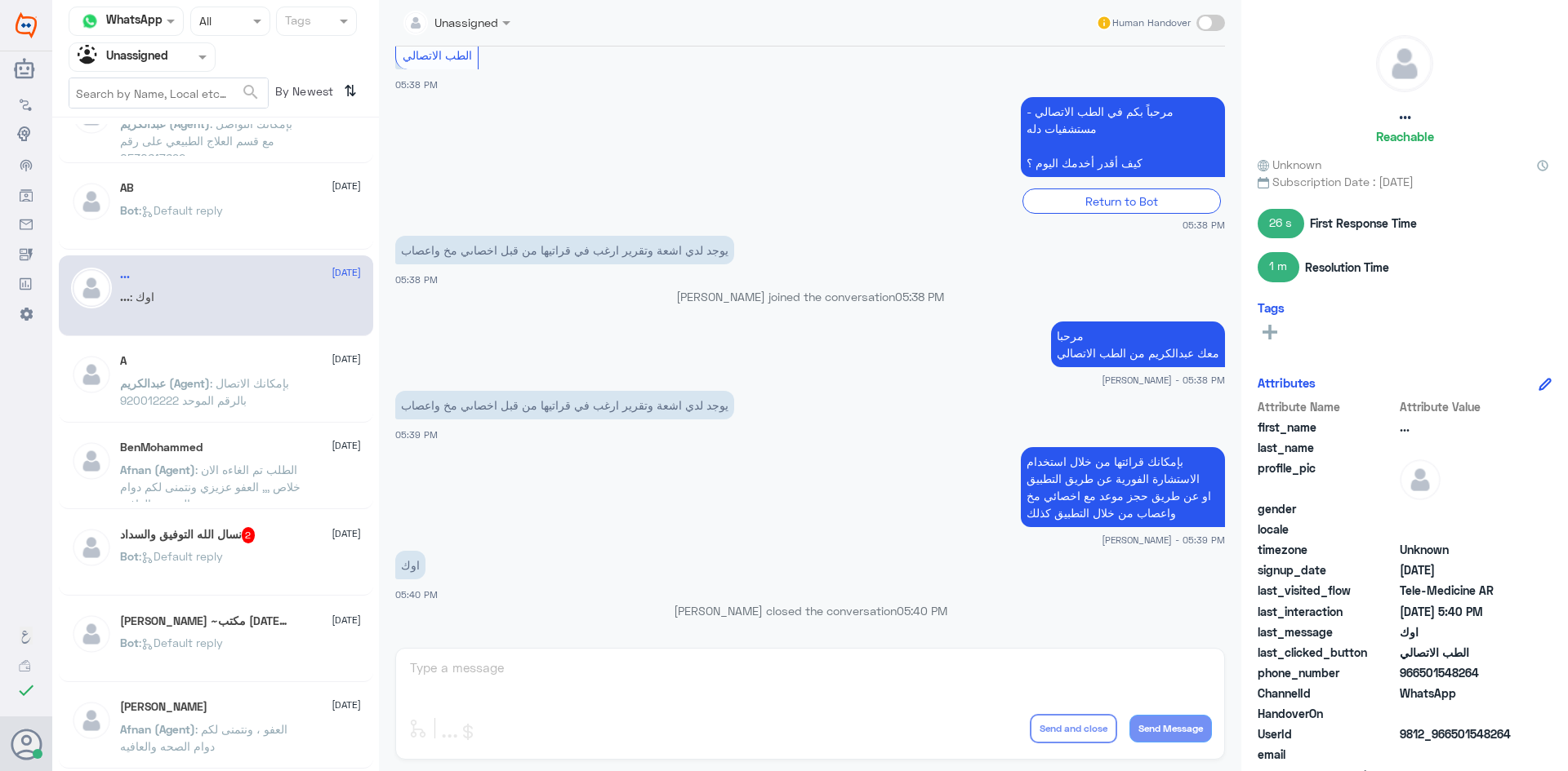
scroll to position [163, 0]
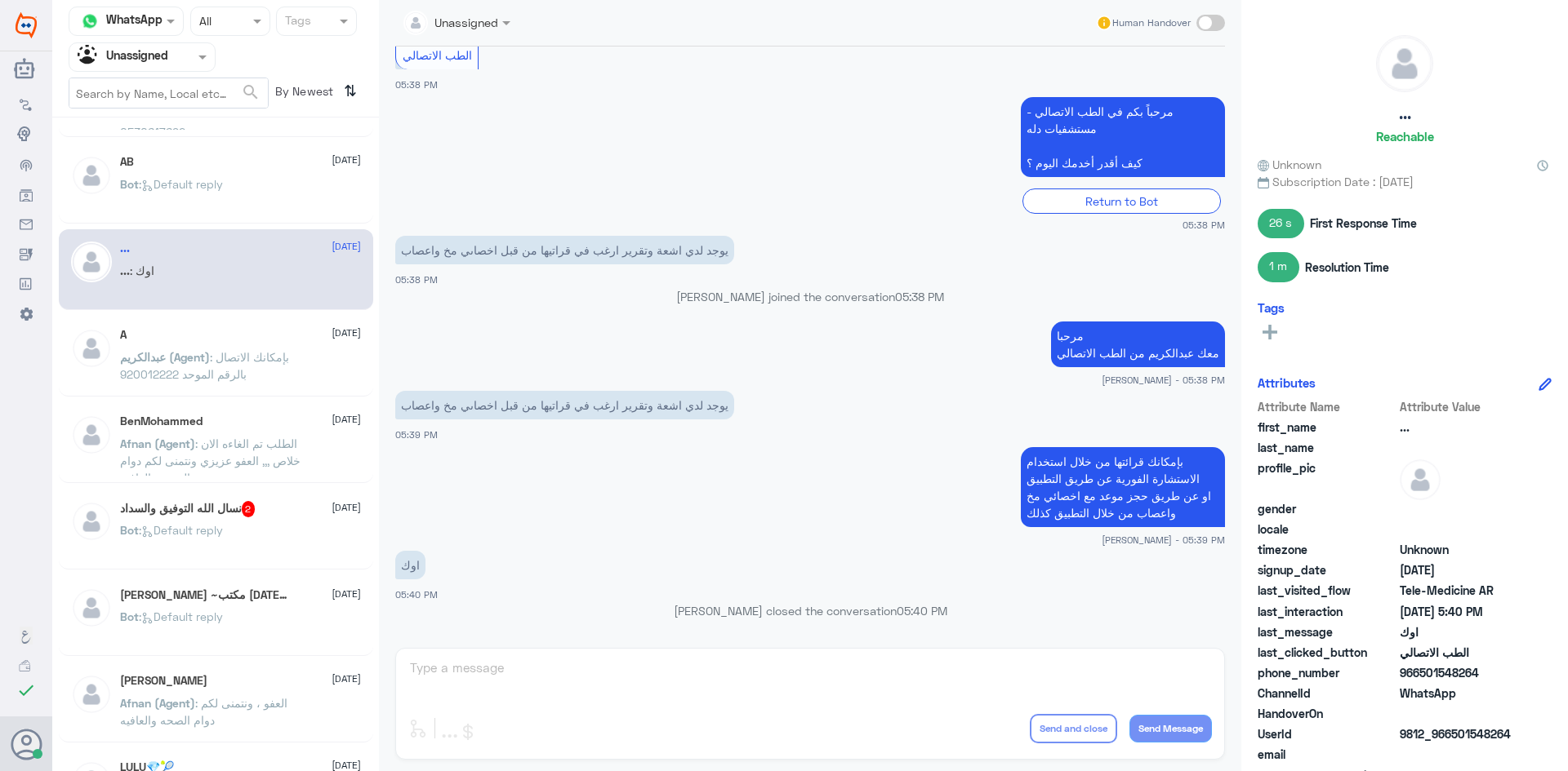
click at [247, 454] on p "Afnan (Agent) : الطلب تم الغاءه الان خلاص ,,, العفو عزيزي ونتمنى لكم دوام الصحه…" at bounding box center [212, 456] width 183 height 41
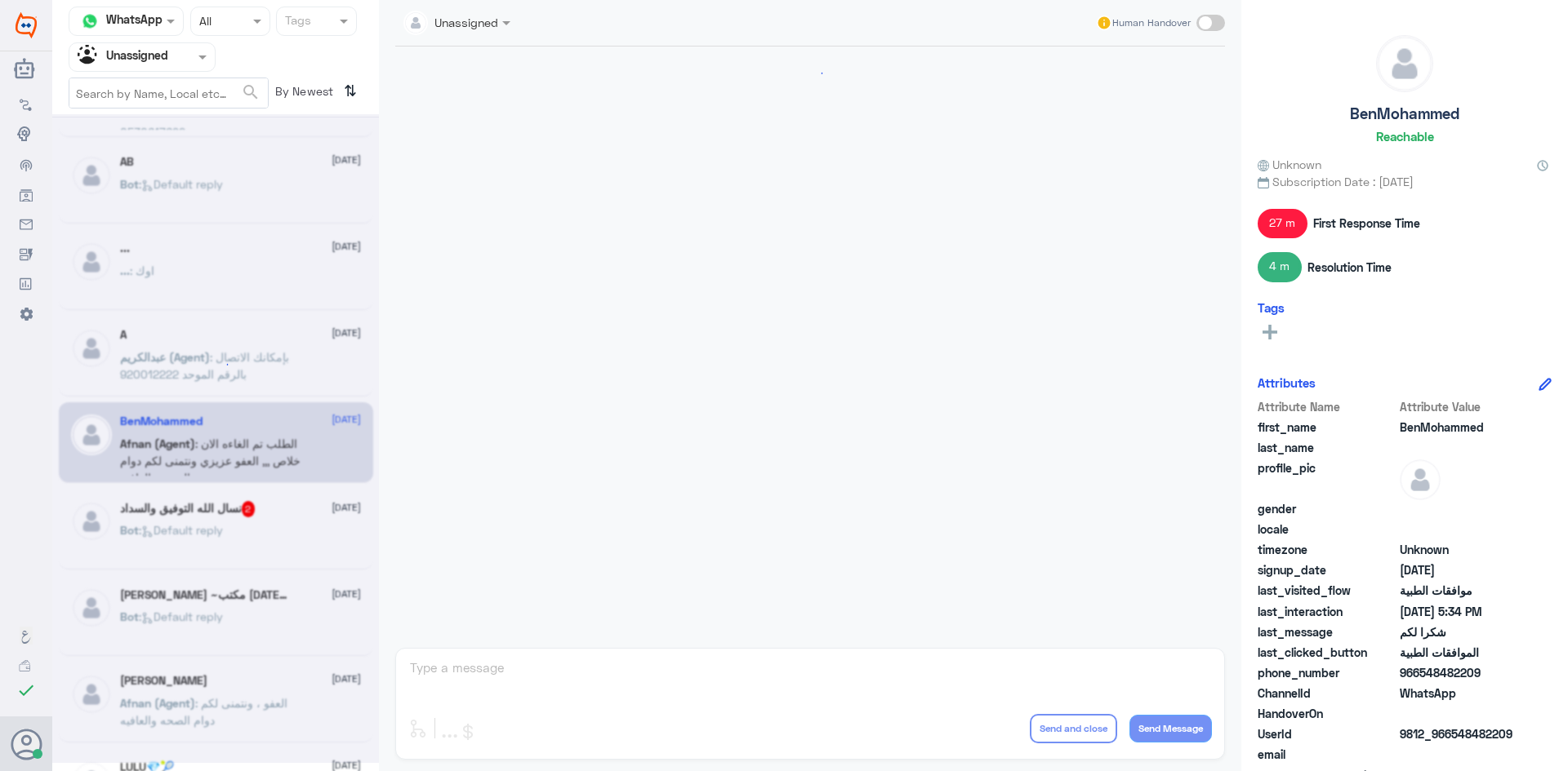
scroll to position [931, 0]
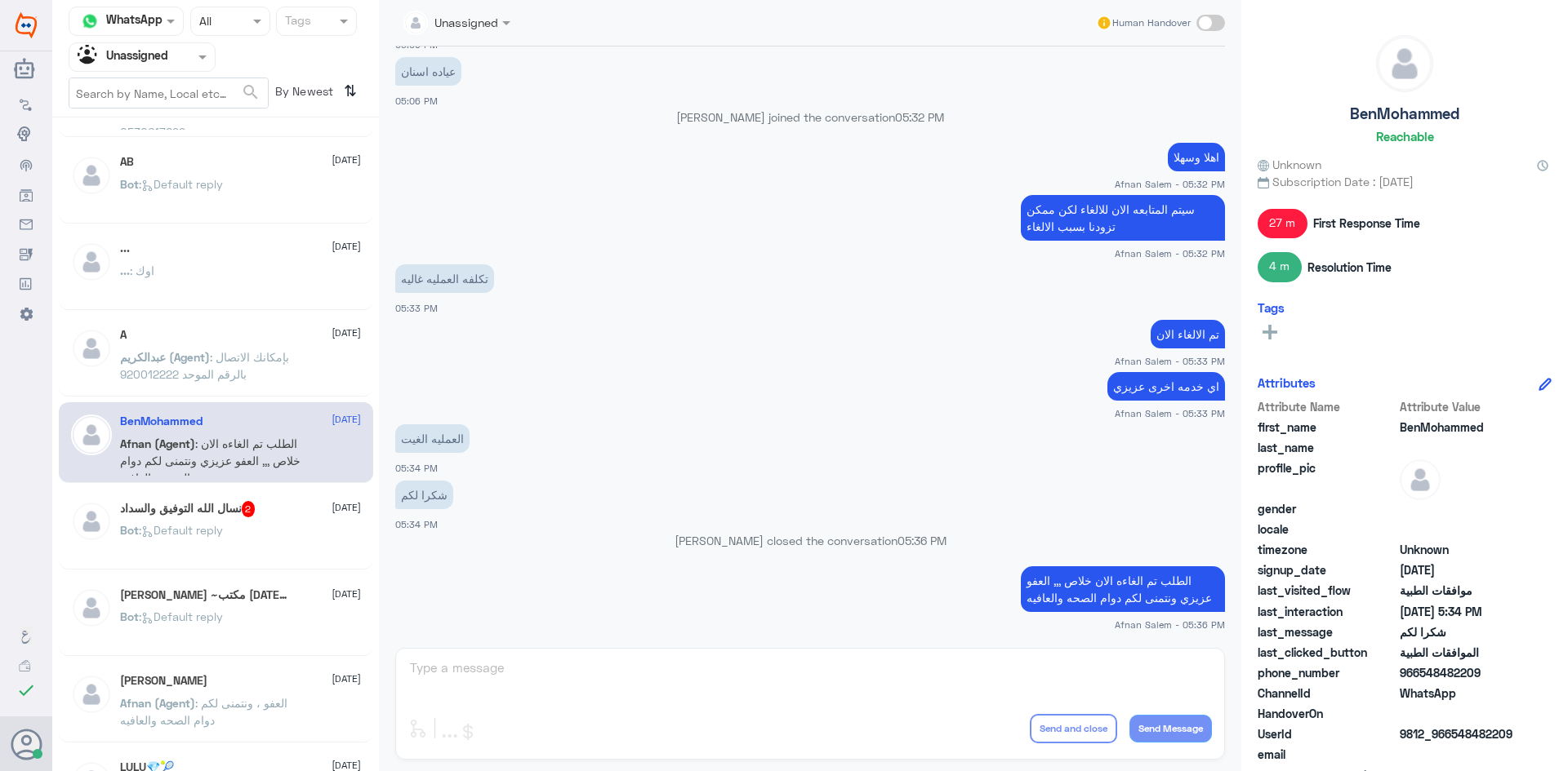
click at [266, 488] on div "S 2 September S : هل يوجد رد N 2 September عبدالكريم (Agent) : بإمكانك التواصل …" at bounding box center [215, 451] width 327 height 653
click at [262, 501] on div "نسال الله التوفيق والسداد 2 2 September Bot : Default reply" at bounding box center [216, 529] width 315 height 80
click at [256, 507] on span "2" at bounding box center [248, 509] width 14 height 16
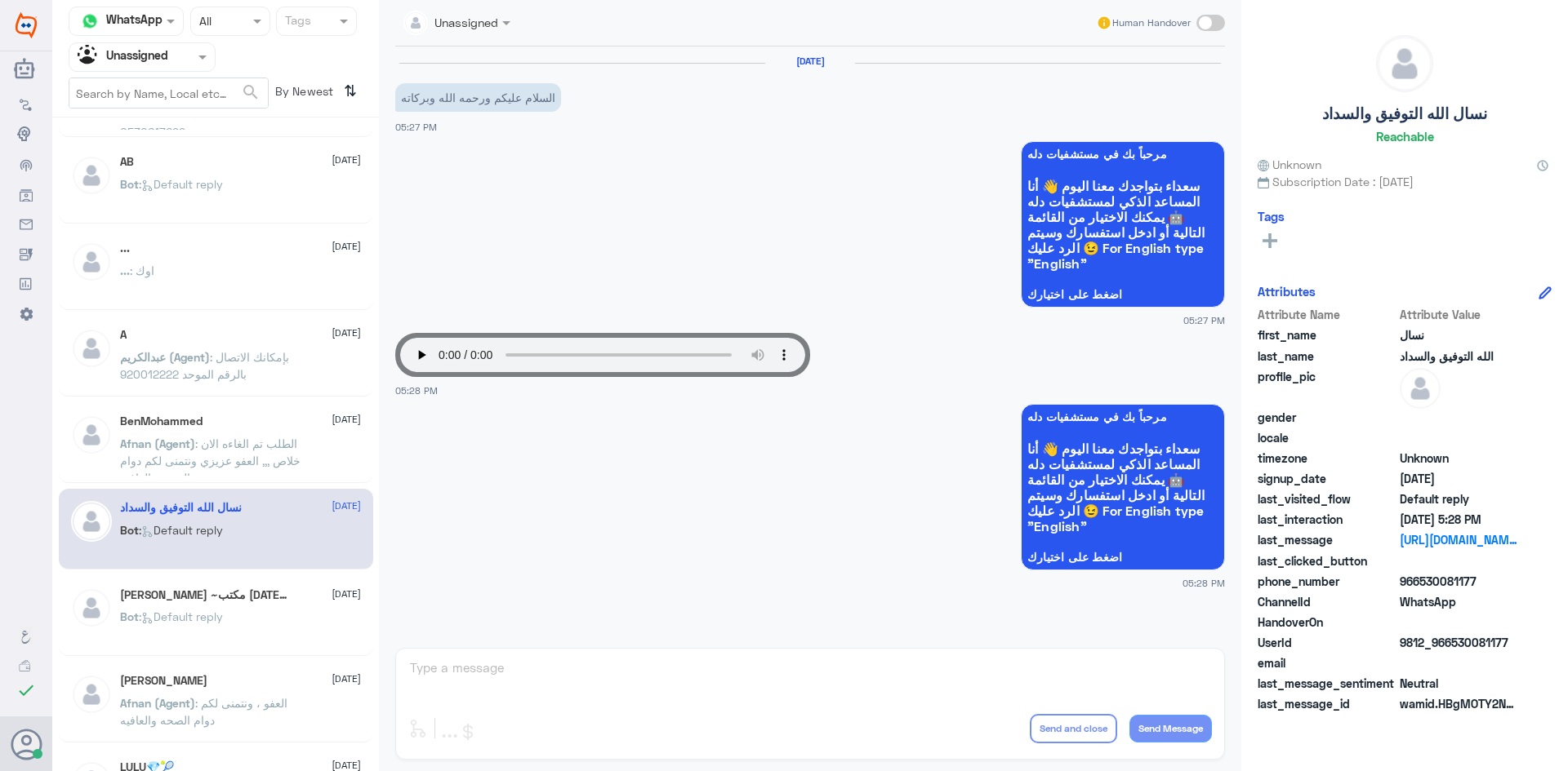
click at [400, 355] on audio "Your browser does not support the audio tag." at bounding box center [602, 355] width 415 height 44
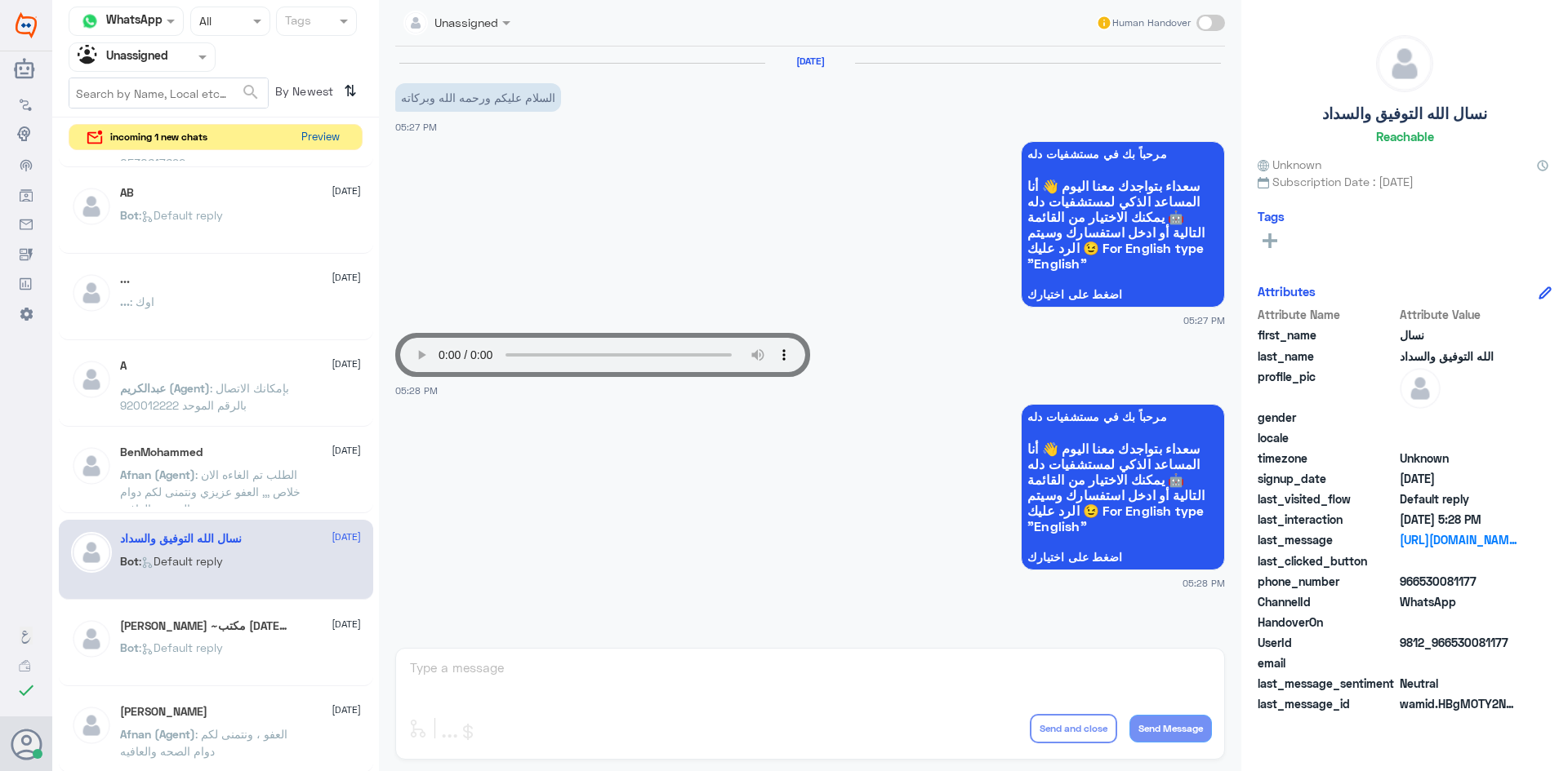
click at [330, 149] on button "Preview" at bounding box center [320, 137] width 51 height 25
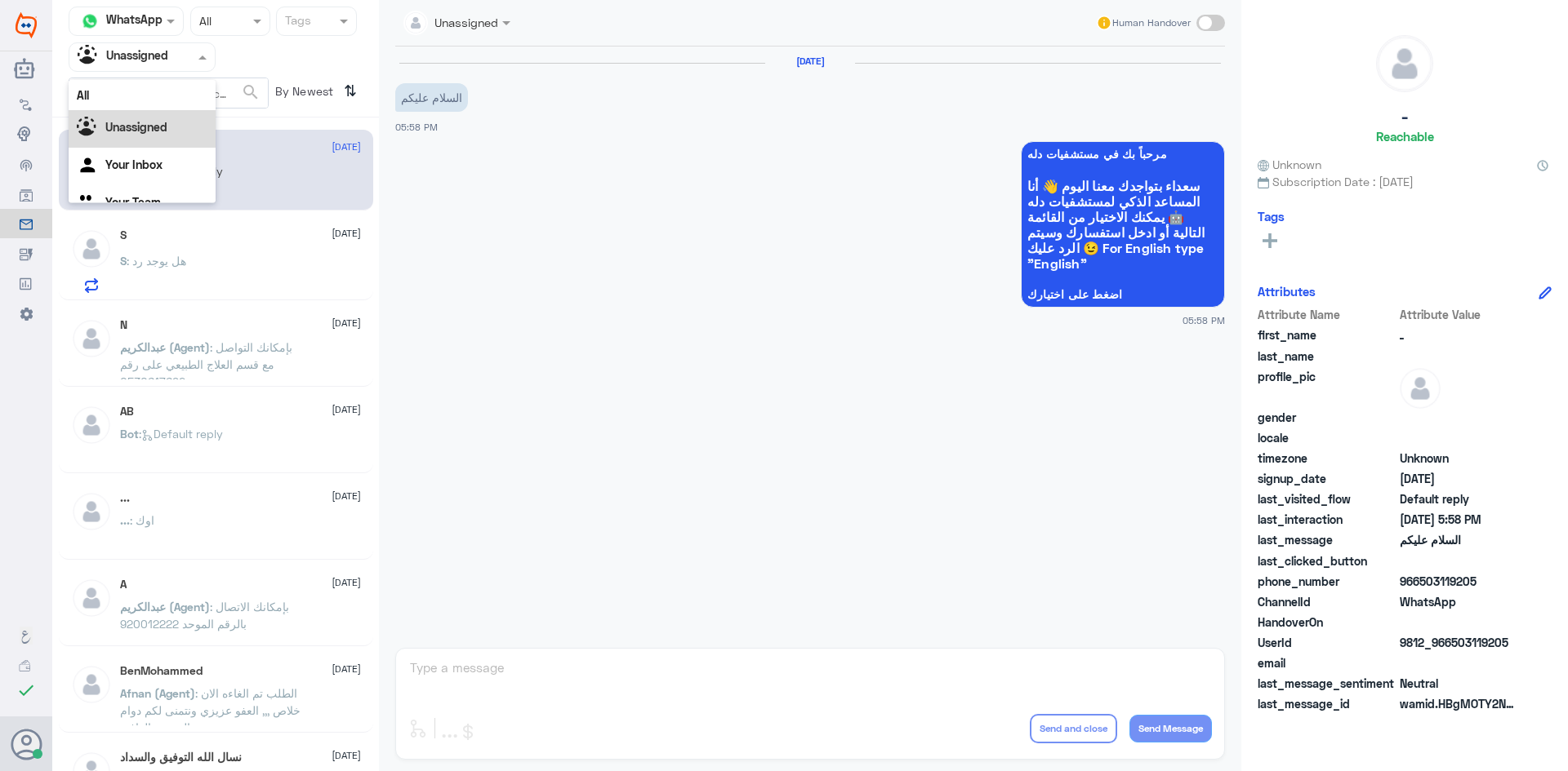
click at [189, 65] on div "Agent Filter Unassigned" at bounding box center [131, 57] width 125 height 24
click at [173, 97] on div "All" at bounding box center [141, 95] width 147 height 30
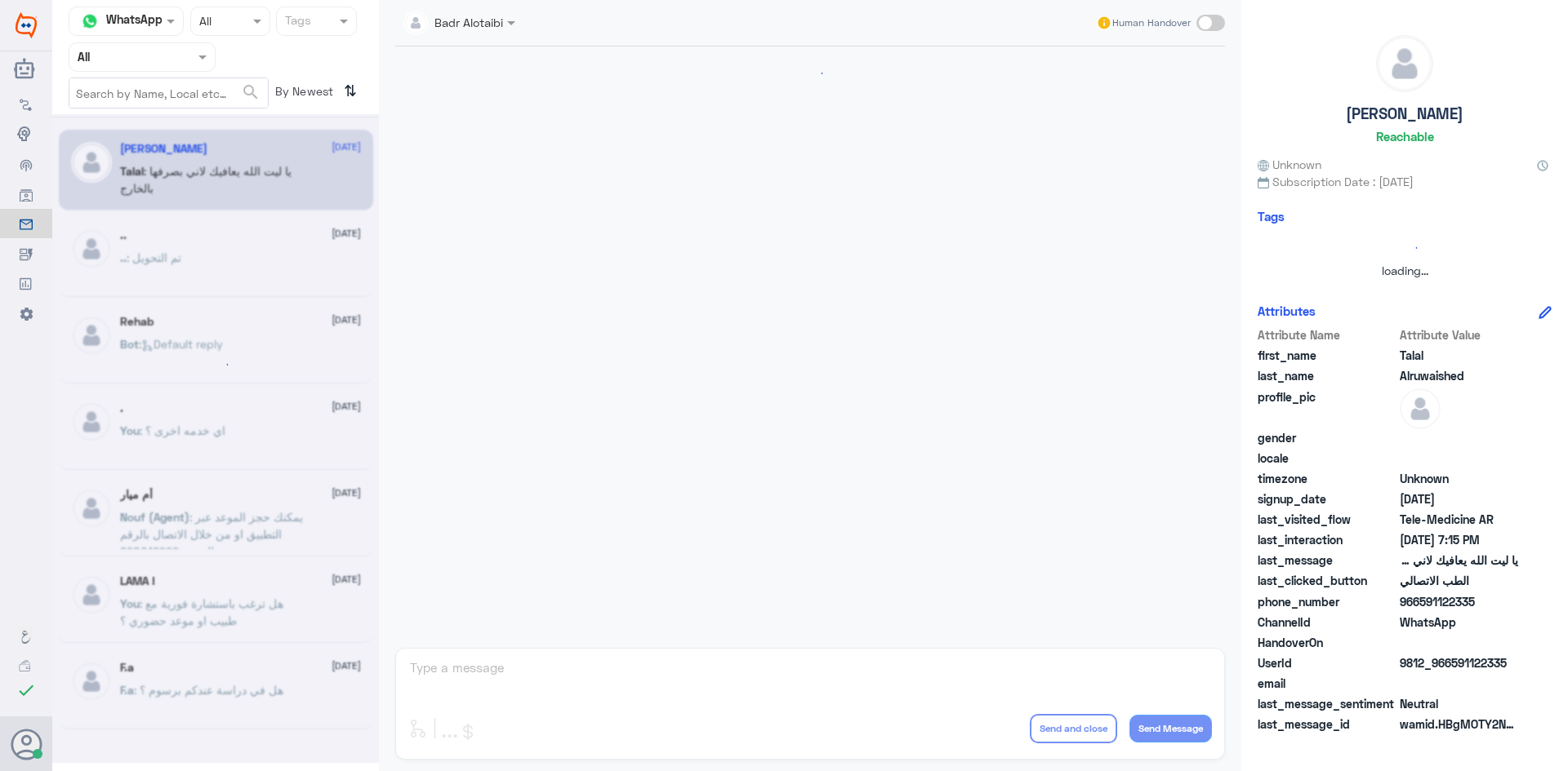
scroll to position [372, 0]
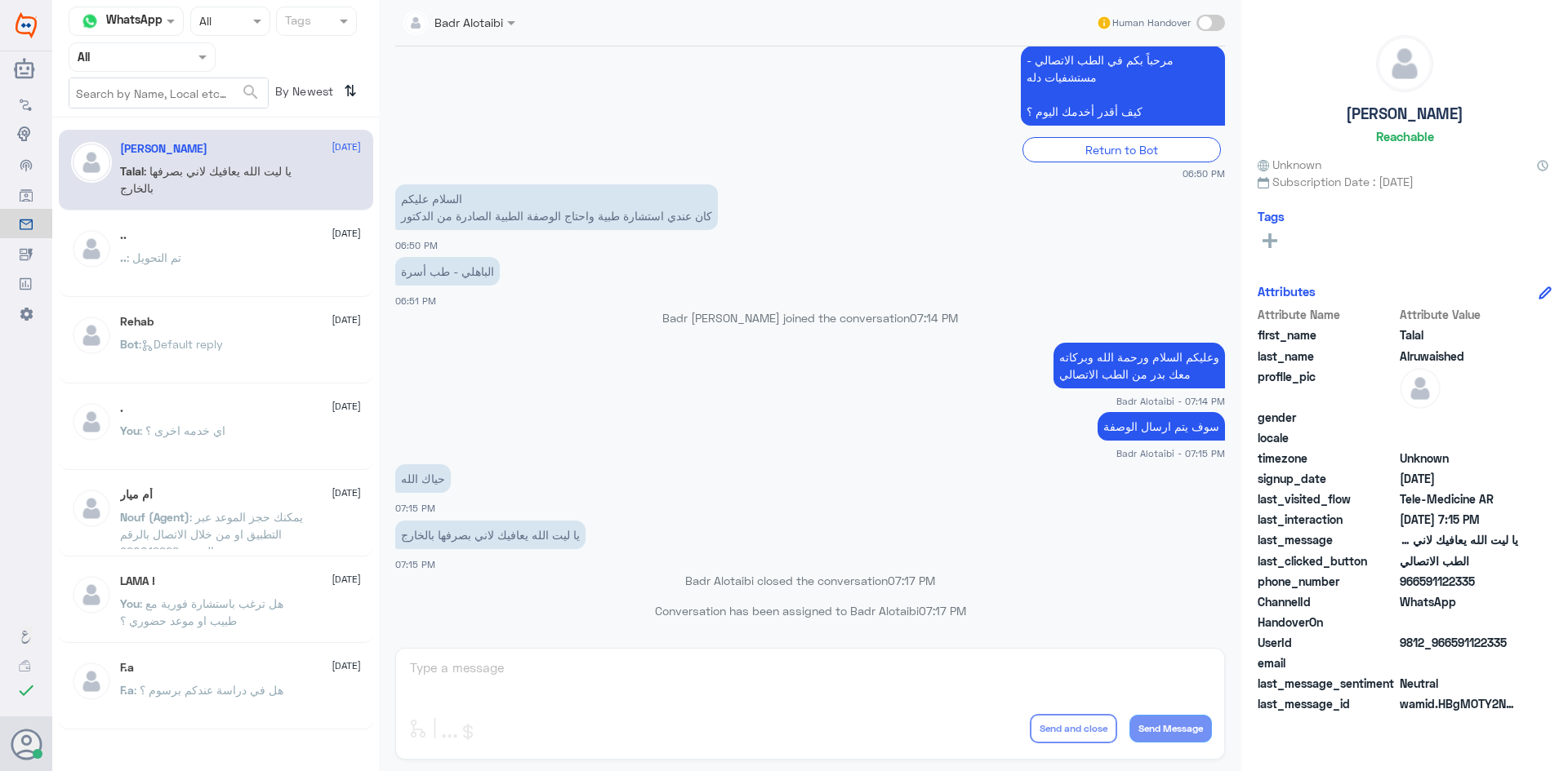
click at [228, 256] on div ".. : تم التحويل" at bounding box center [240, 270] width 241 height 36
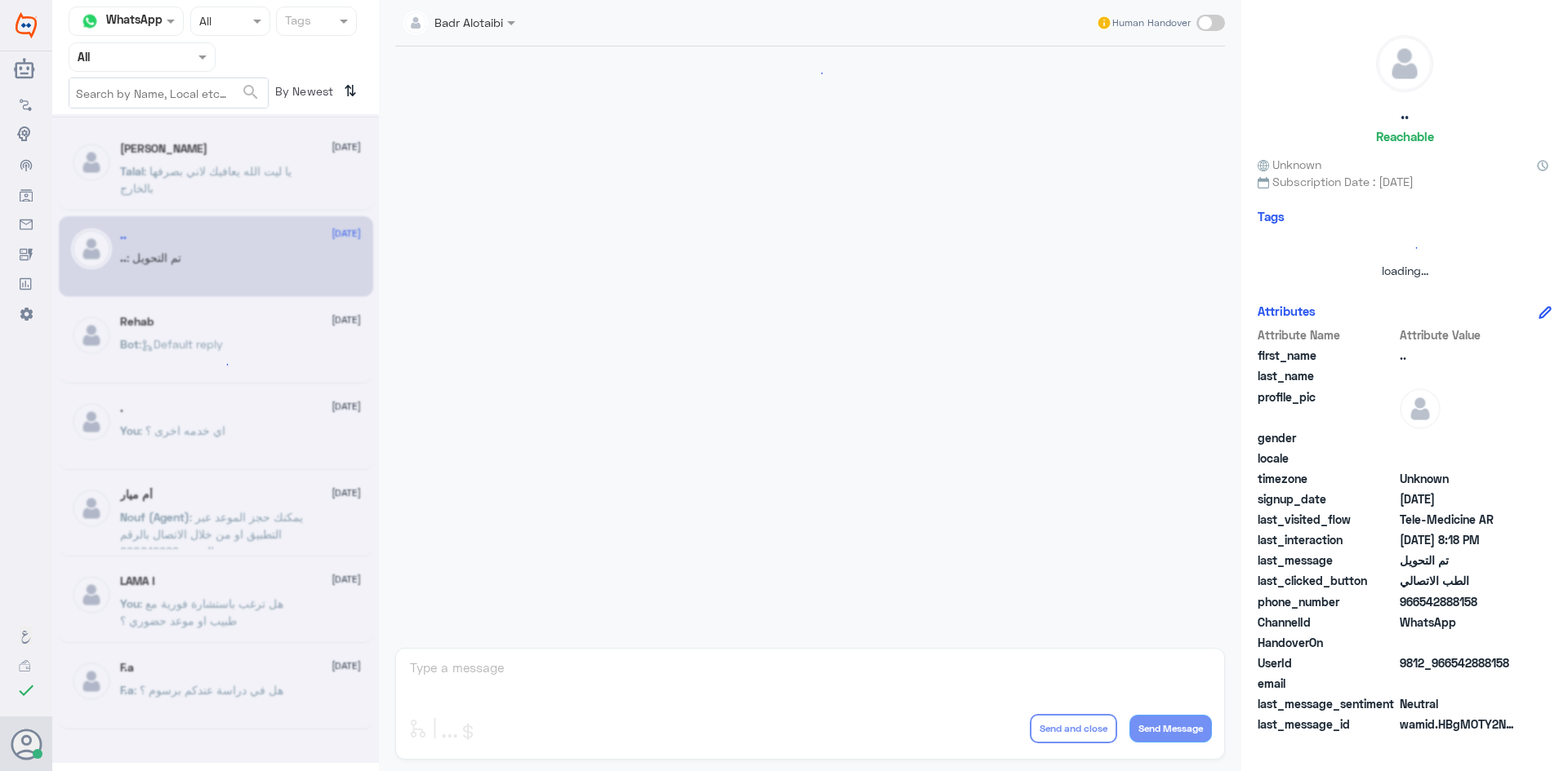
scroll to position [535, 0]
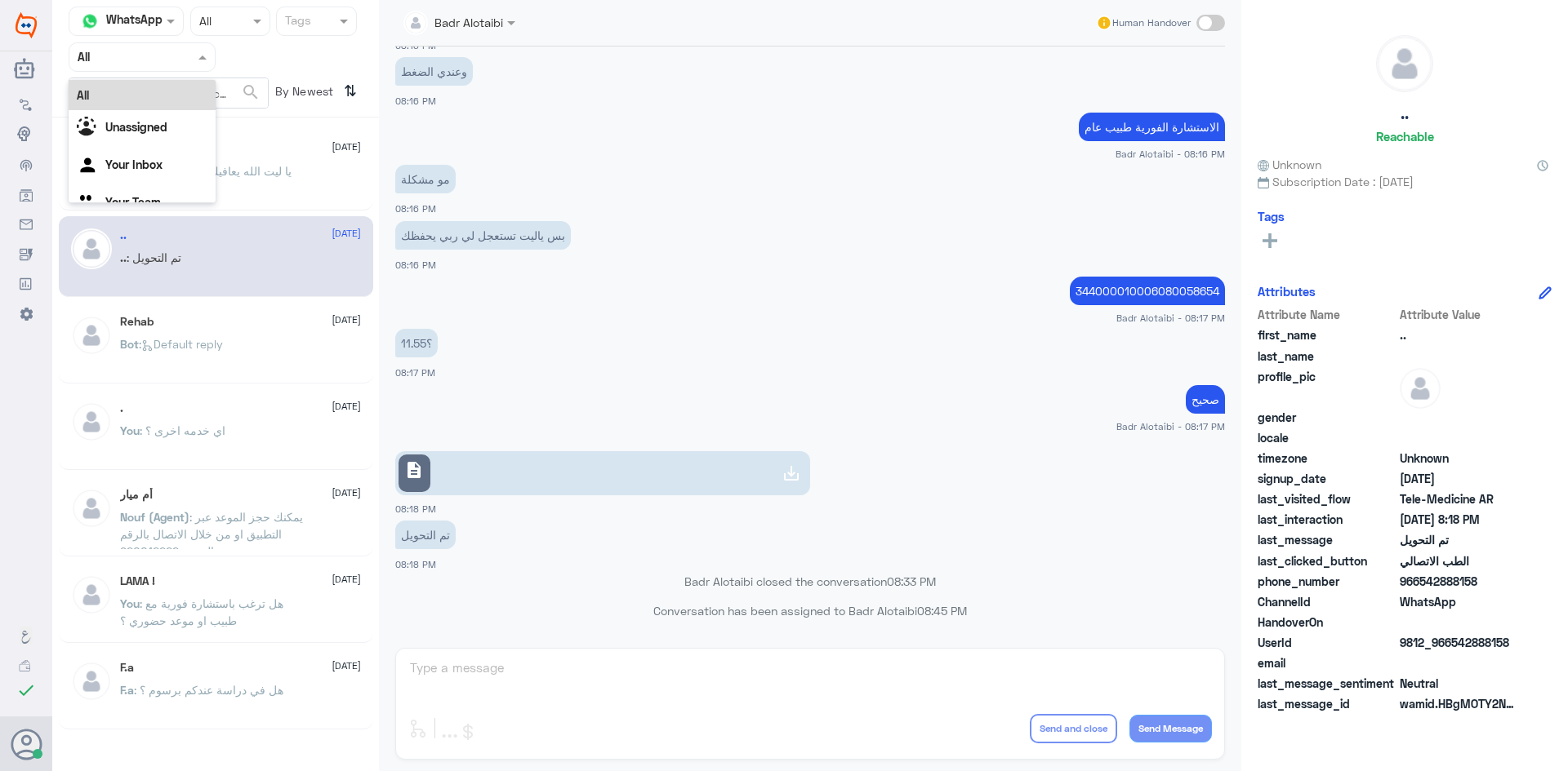
click at [204, 67] on div "Agent Filter All" at bounding box center [141, 56] width 147 height 29
click at [168, 96] on div "All" at bounding box center [141, 95] width 147 height 30
click at [197, 53] on span at bounding box center [205, 56] width 21 height 17
click at [136, 96] on div "All" at bounding box center [141, 95] width 147 height 30
click at [169, 67] on div "Agent Filter All" at bounding box center [141, 56] width 147 height 29
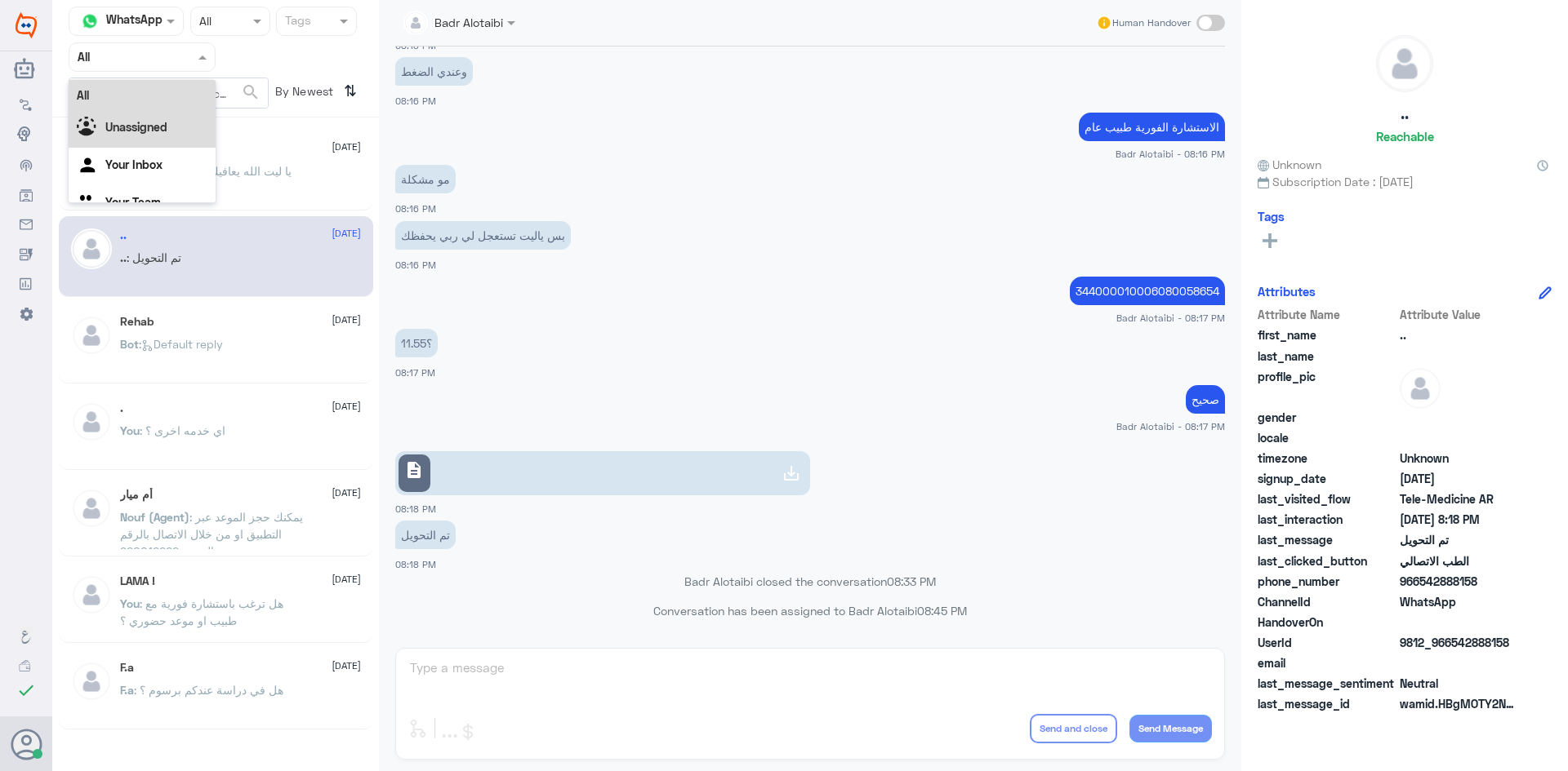
click at [138, 124] on b "Unassigned" at bounding box center [137, 126] width 62 height 14
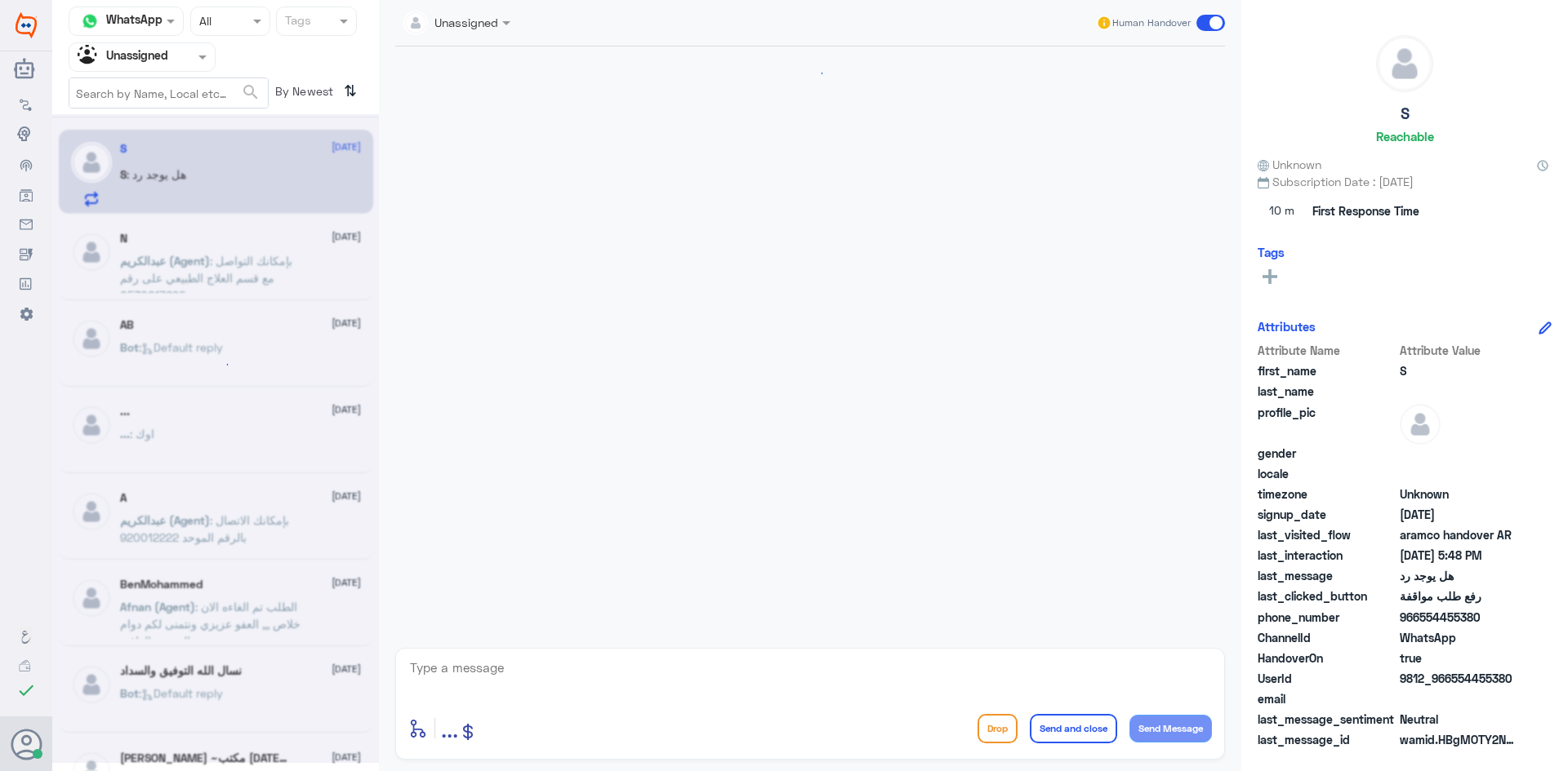
scroll to position [915, 0]
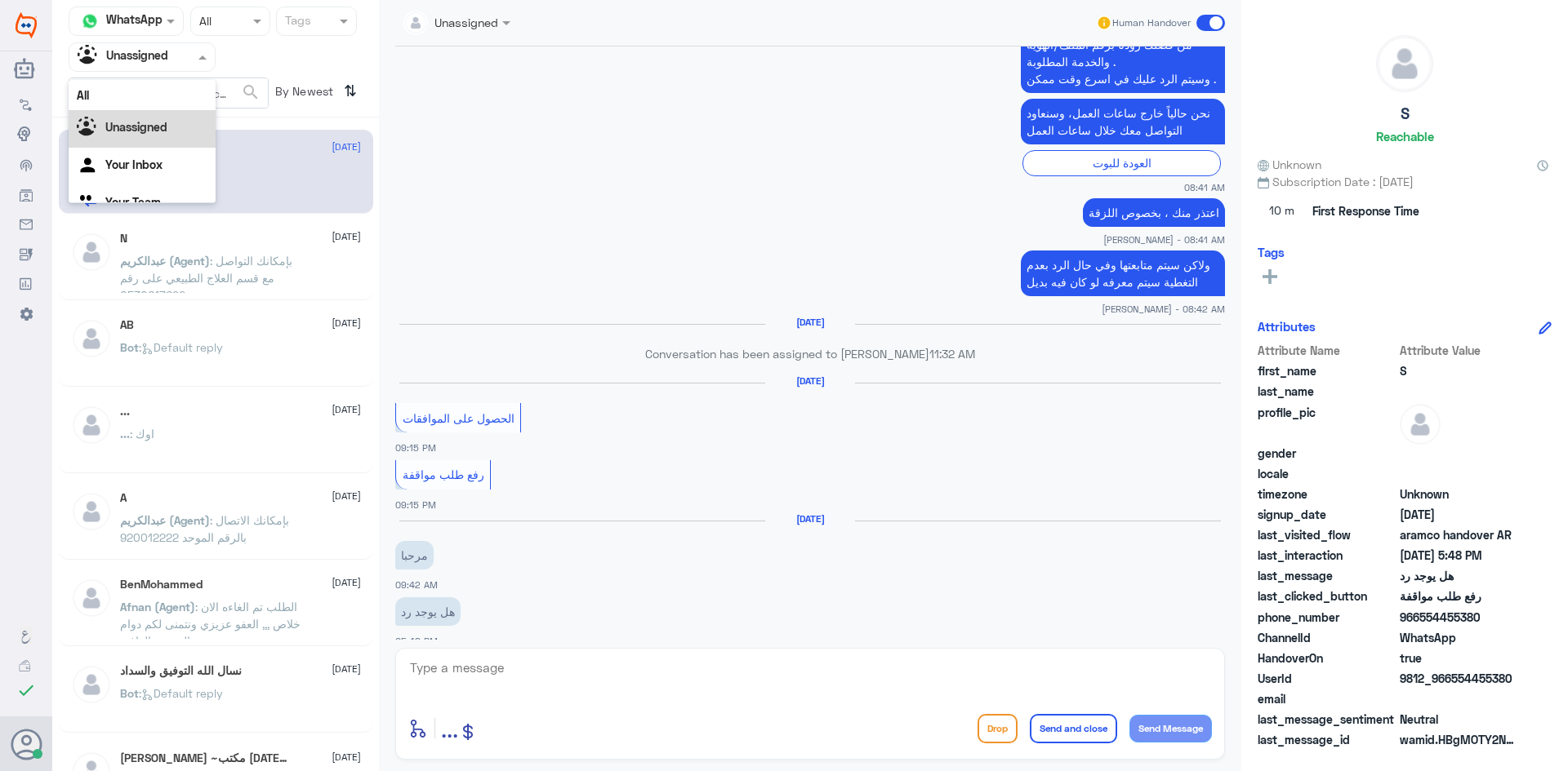
click at [192, 64] on div at bounding box center [141, 57] width 145 height 19
click at [158, 96] on div "All" at bounding box center [141, 95] width 147 height 30
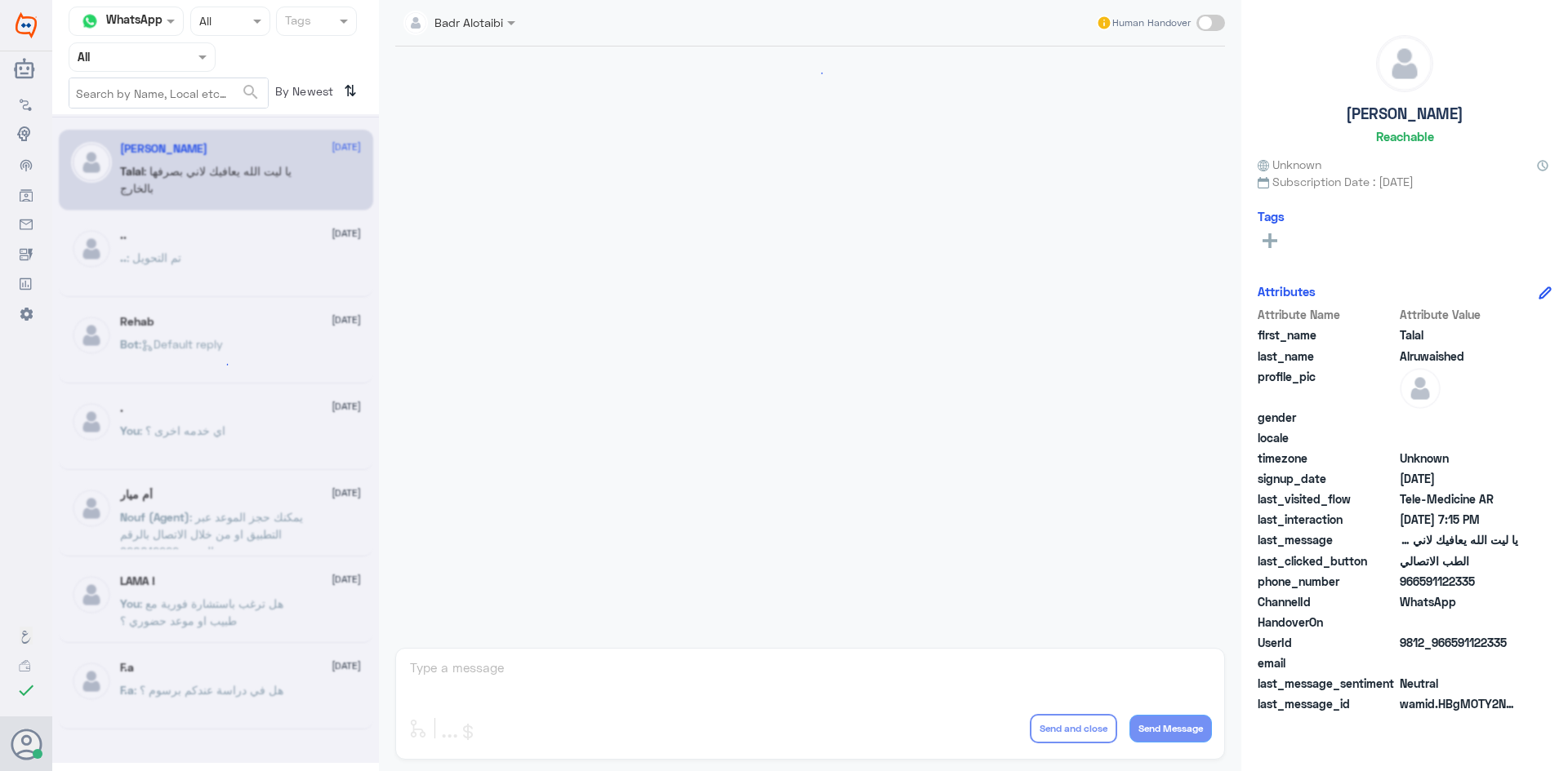
scroll to position [372, 0]
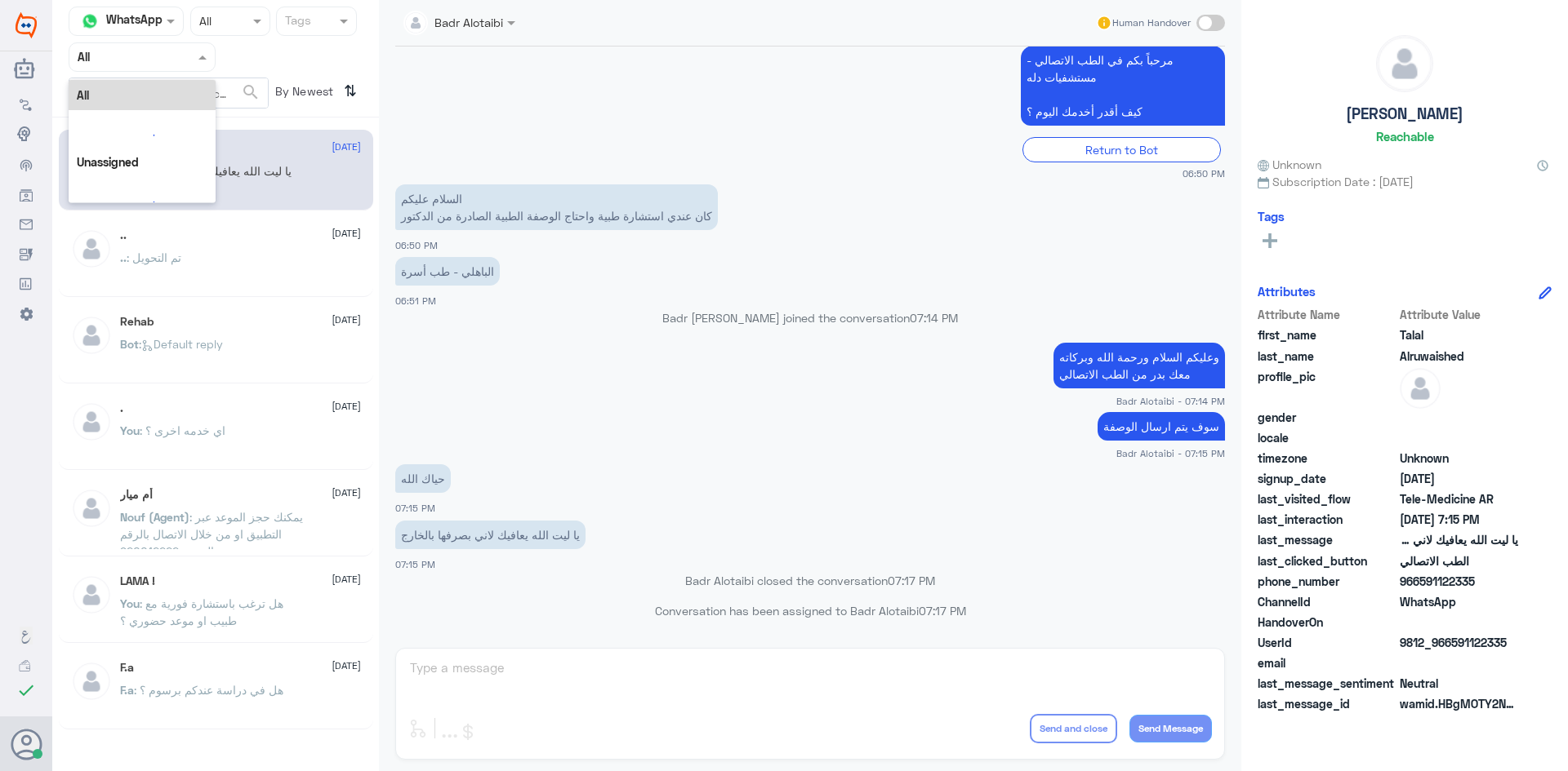
click at [152, 55] on input "text" at bounding box center [123, 57] width 90 height 19
click at [142, 112] on div "Unassigned" at bounding box center [141, 129] width 147 height 37
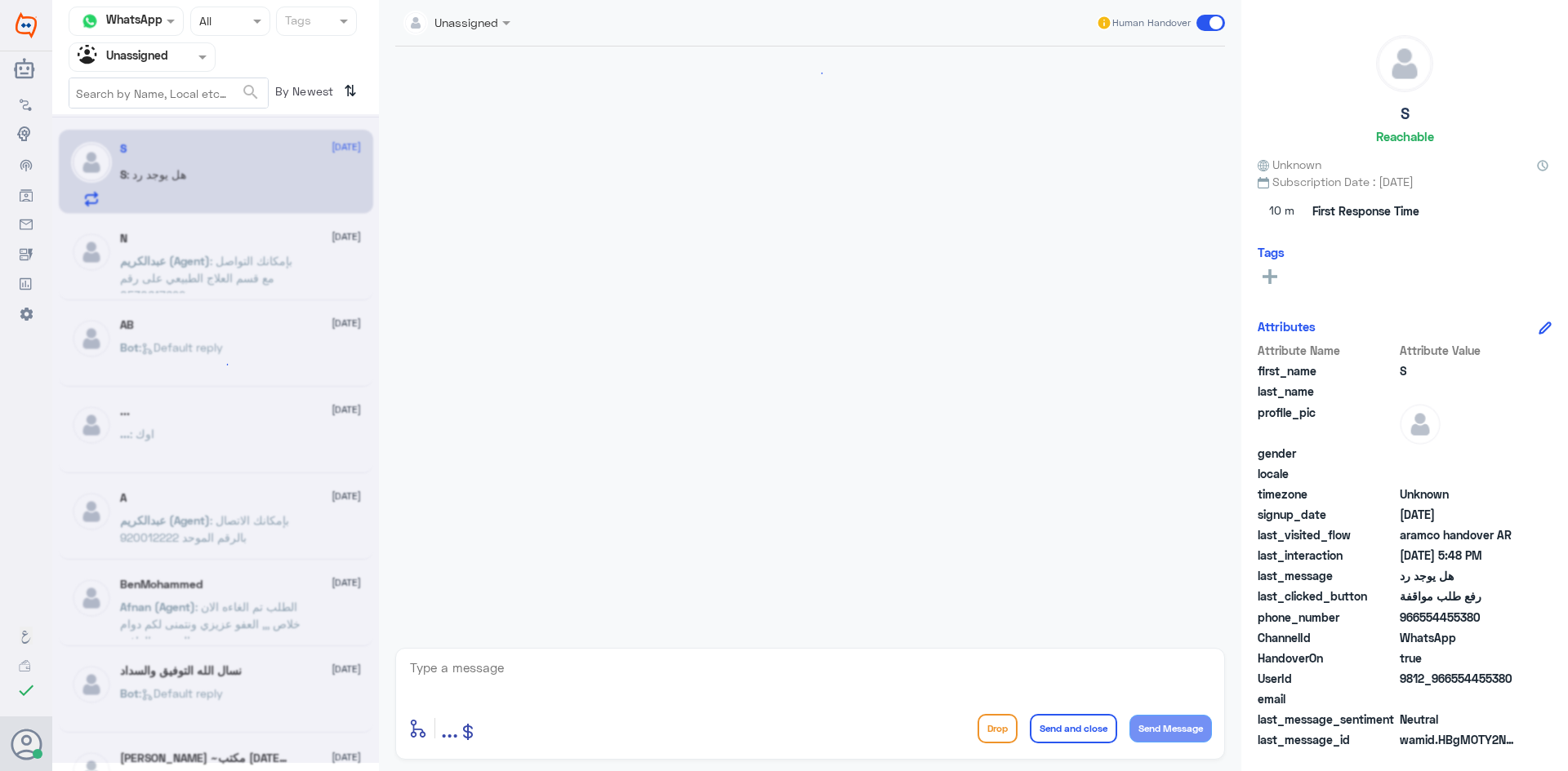
scroll to position [915, 0]
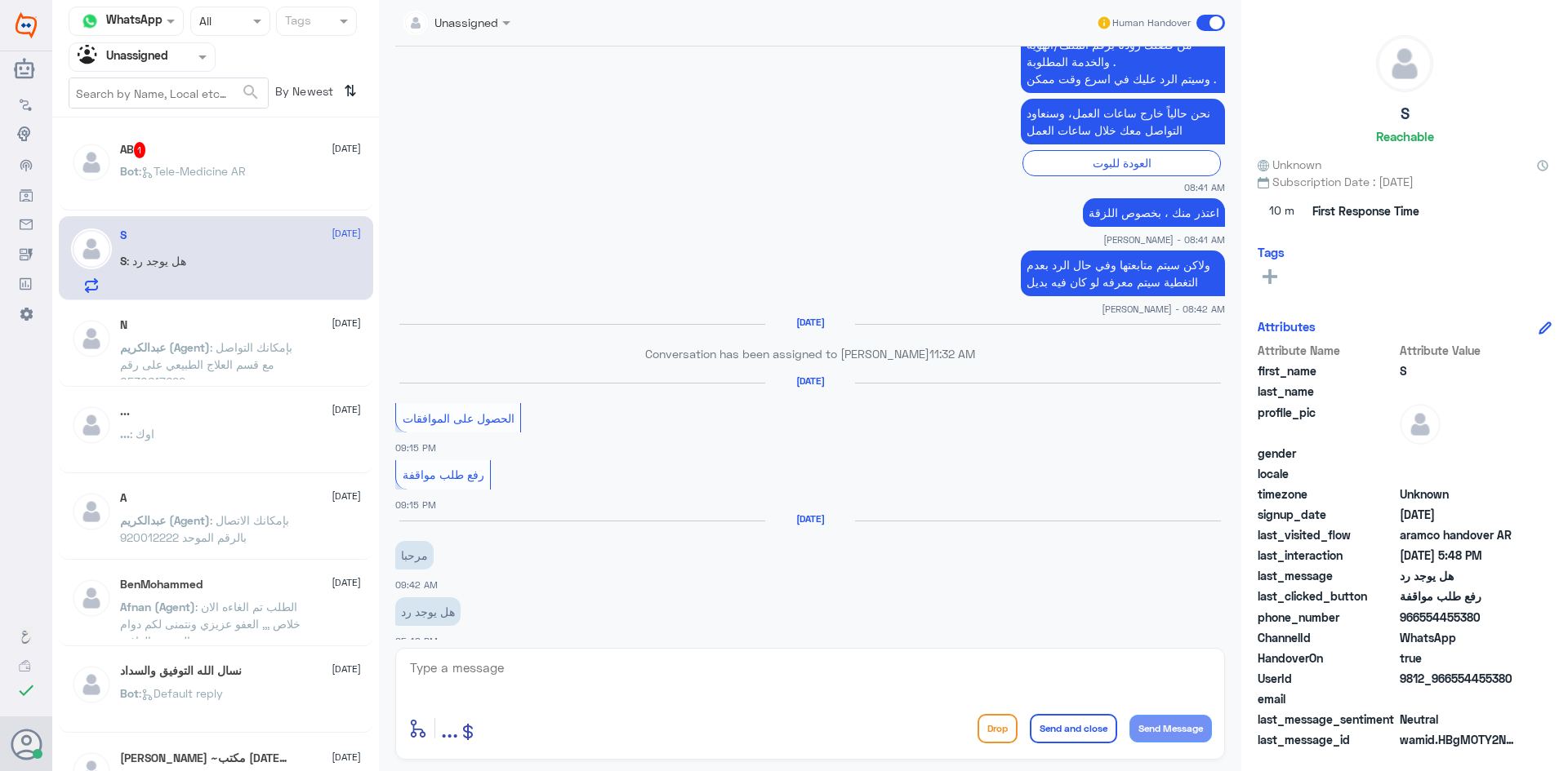
click at [272, 108] on span "By Newest" at bounding box center [302, 94] width 68 height 33
click at [258, 166] on div "AB 1 2 September Bot : Tele-Medicine AR" at bounding box center [240, 172] width 241 height 61
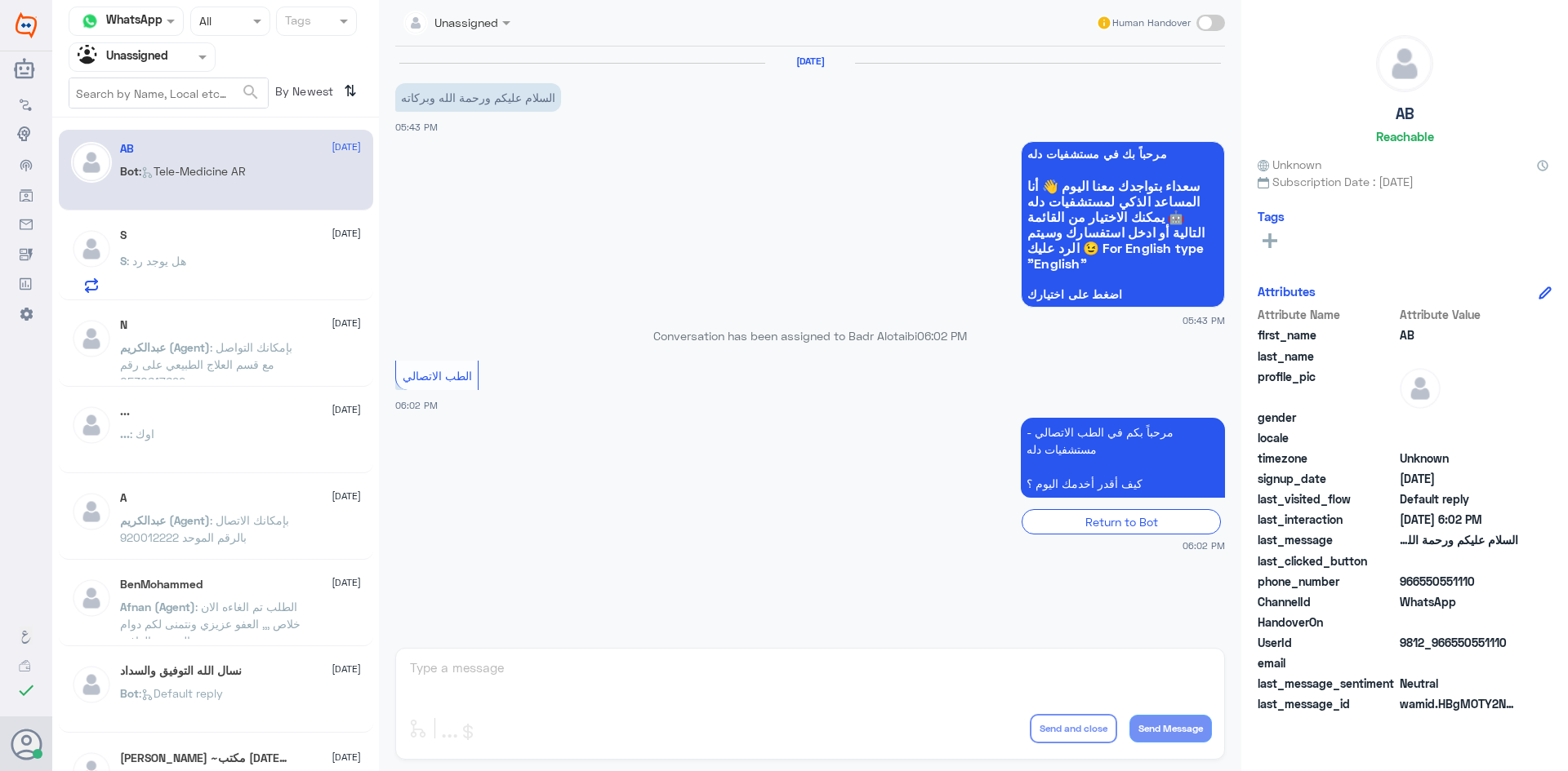
click at [1213, 29] on span at bounding box center [1210, 22] width 29 height 16
click at [0, 0] on input "checkbox" at bounding box center [0, 0] width 0 height 0
click at [621, 686] on textarea at bounding box center [810, 676] width 803 height 40
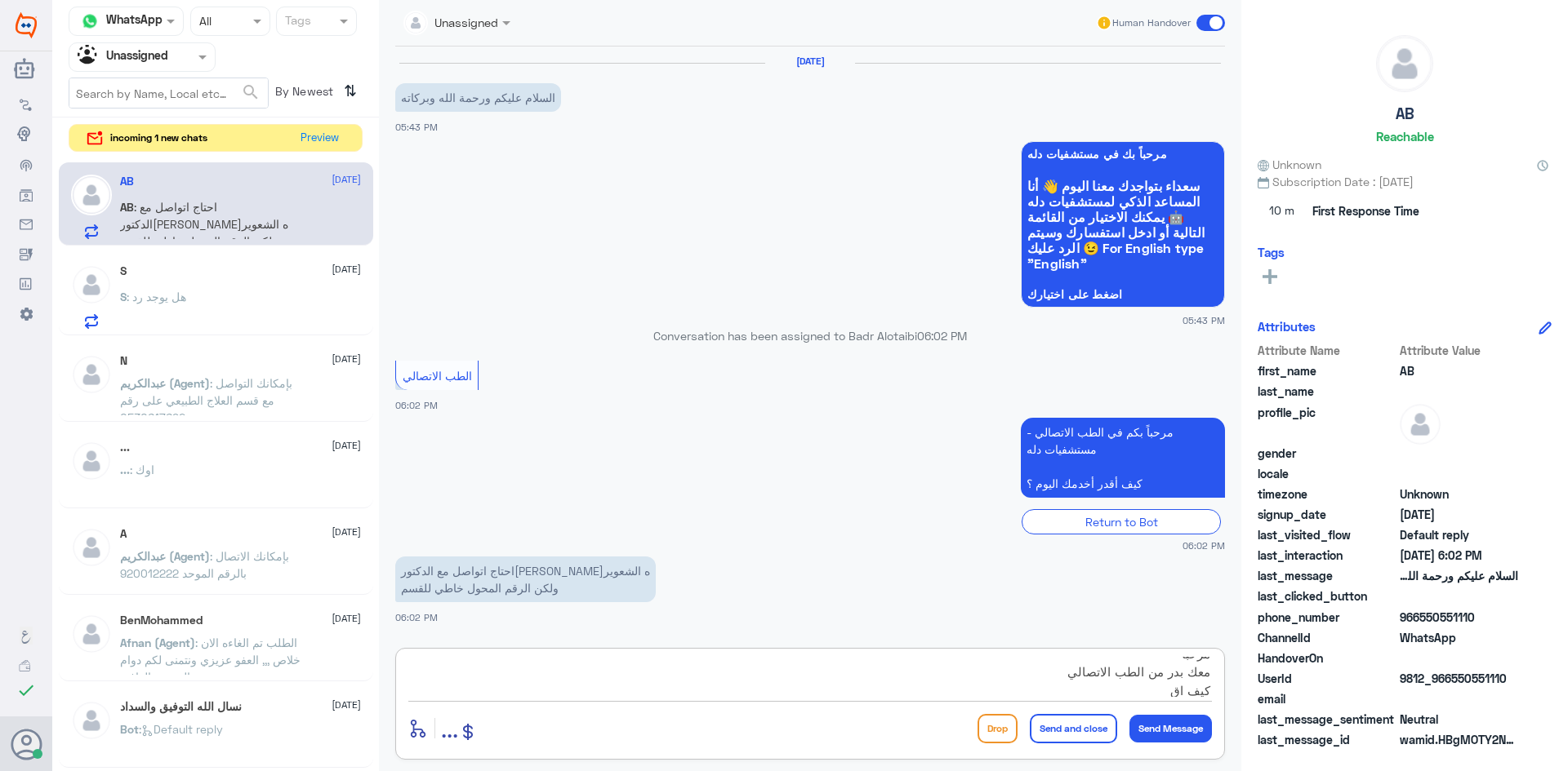
scroll to position [18, 0]
type textarea "مرحبا معك بدر من الطب الاتصالي كيف اقدر اخدمك ؟"
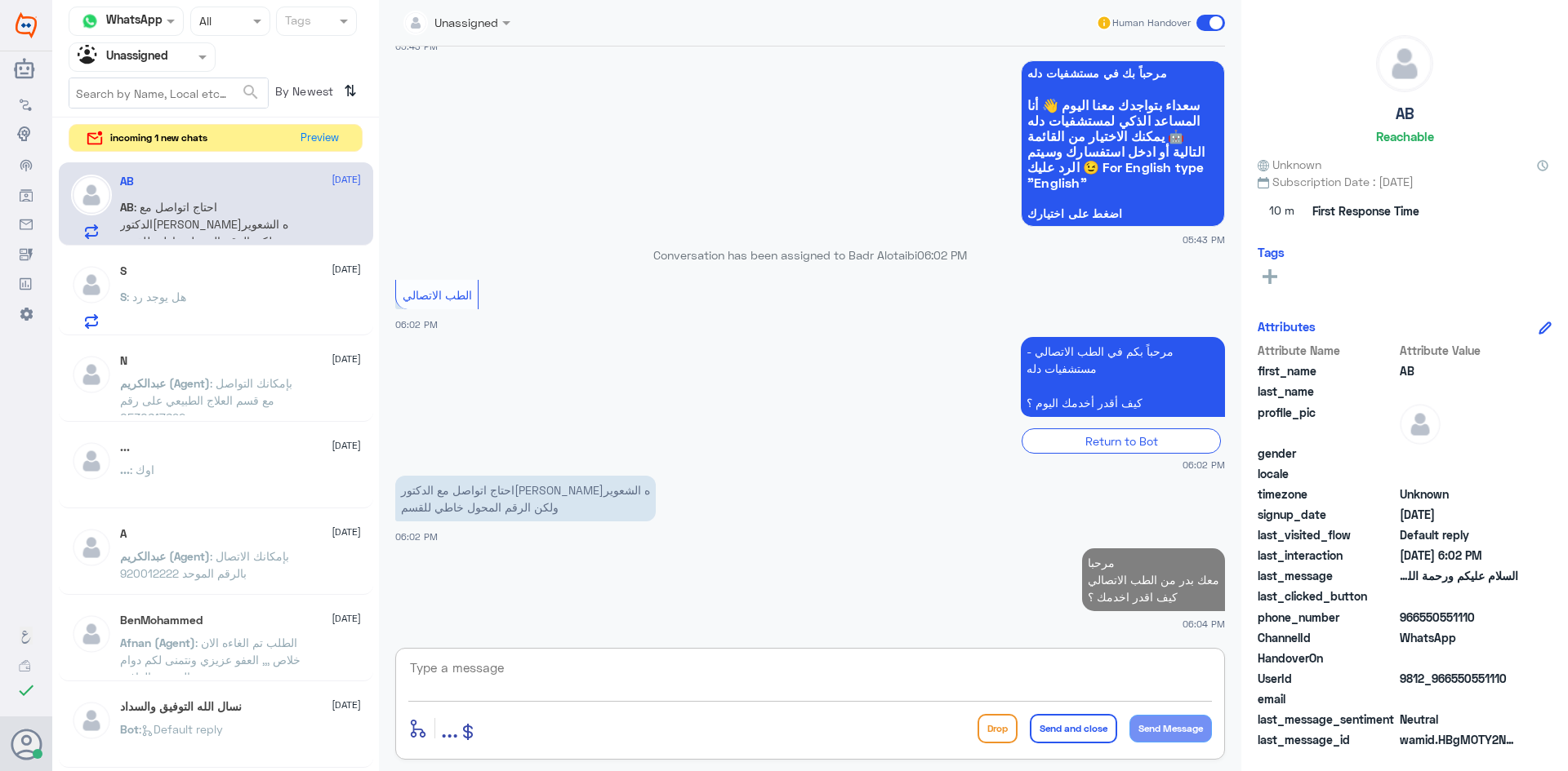
click at [194, 67] on div "Agent Filter Unassigned" at bounding box center [131, 57] width 125 height 24
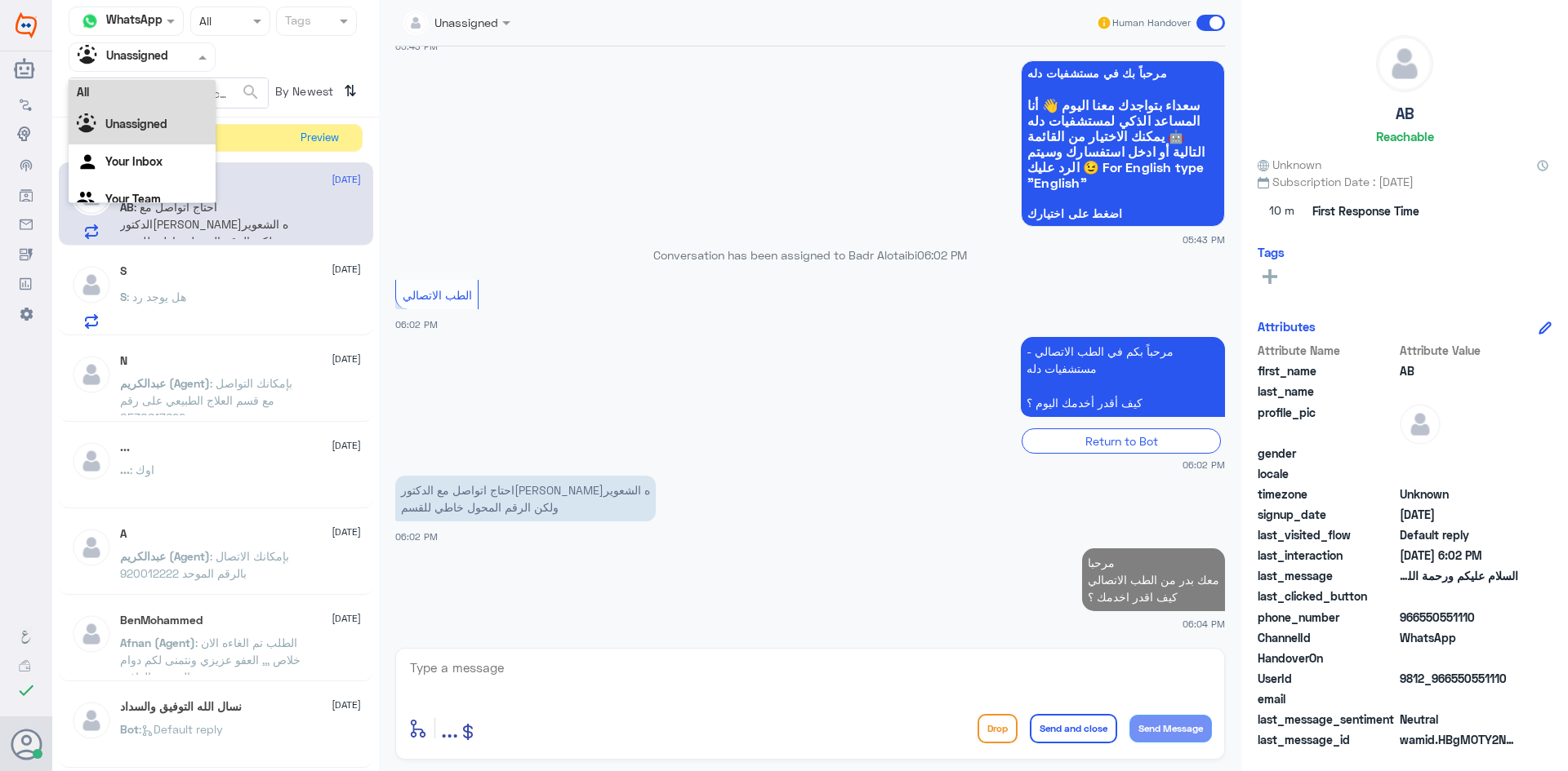
scroll to position [0, 0]
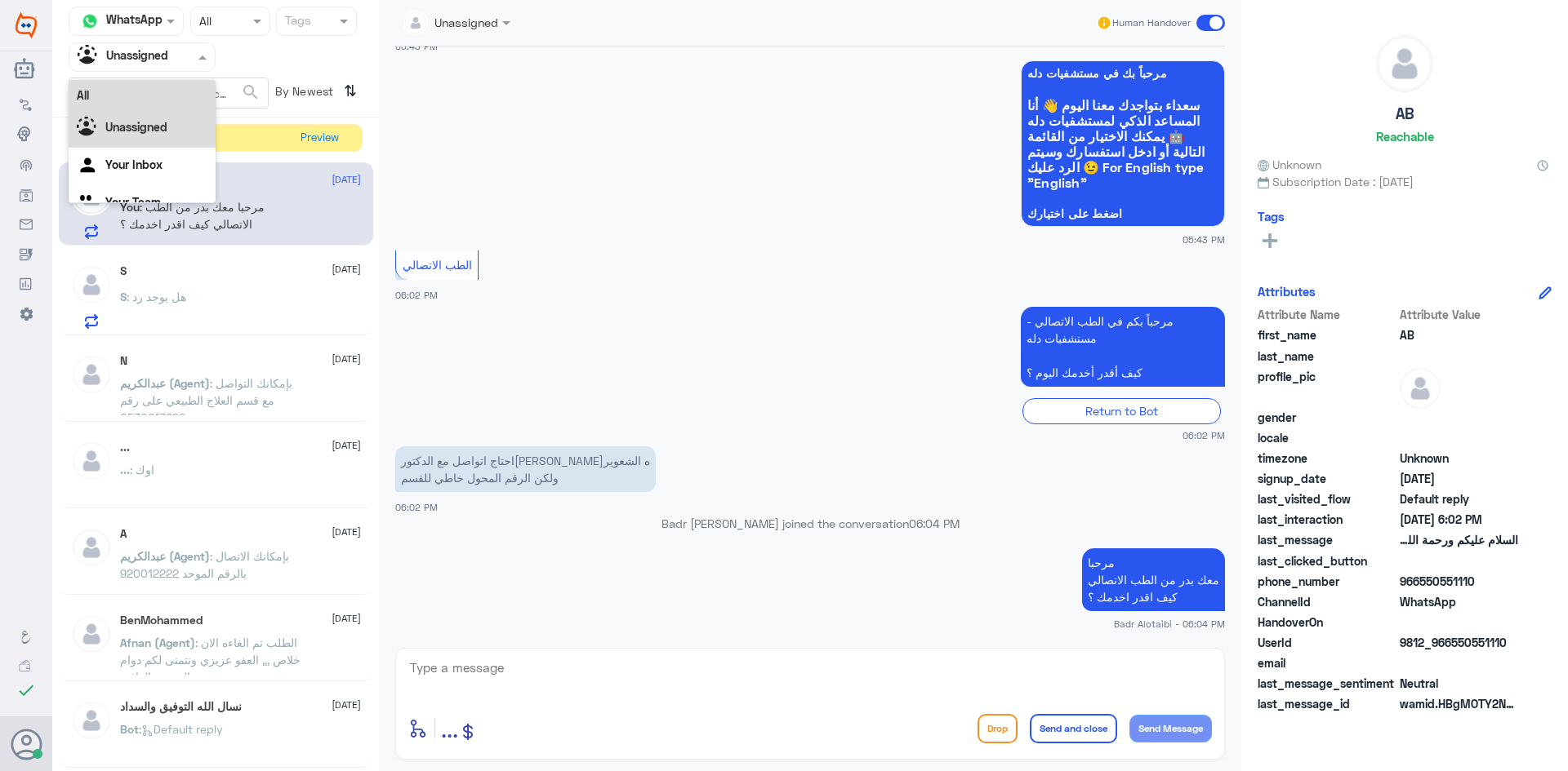
click at [177, 84] on div "All" at bounding box center [141, 95] width 147 height 30
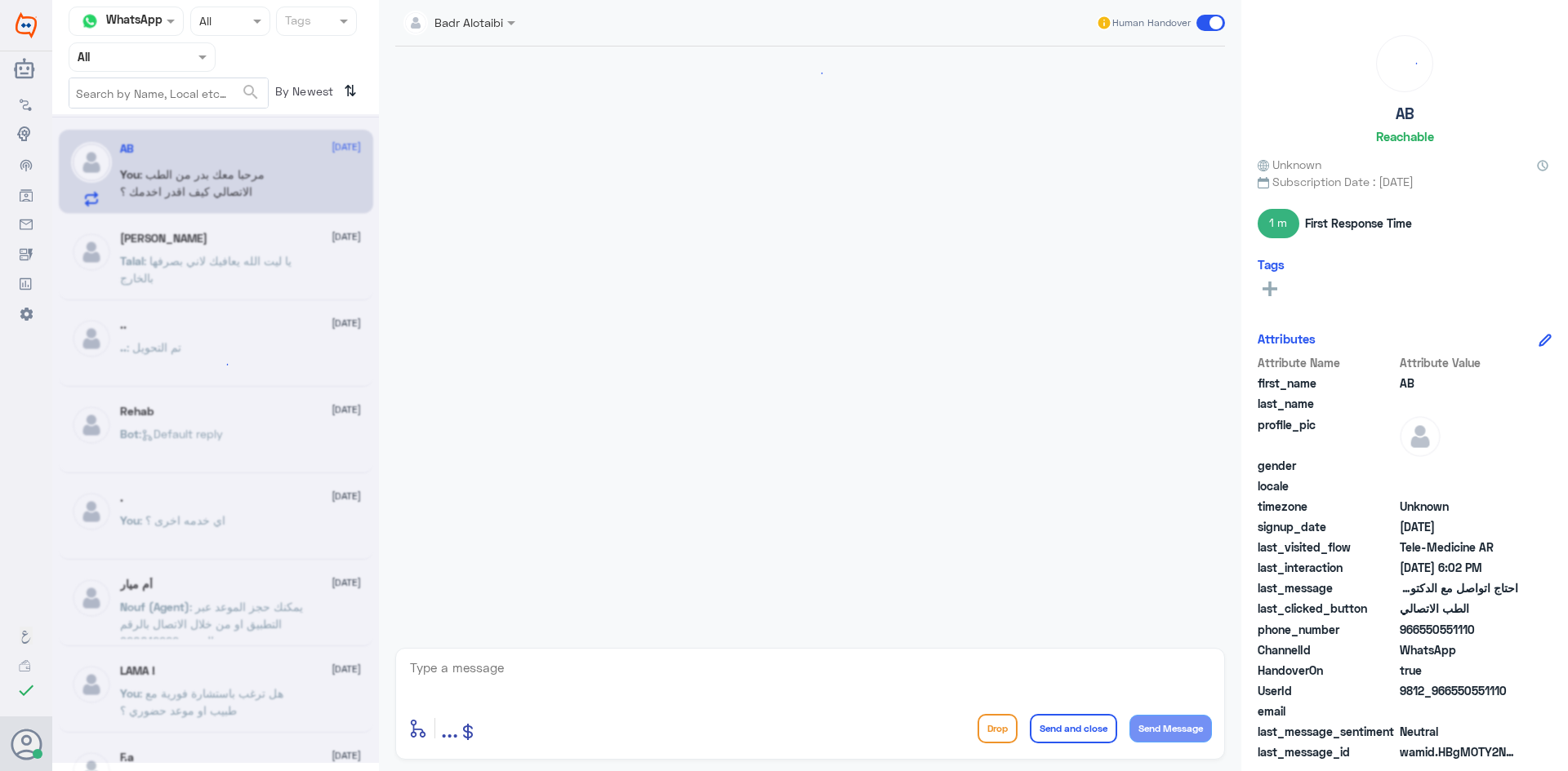
scroll to position [110, 0]
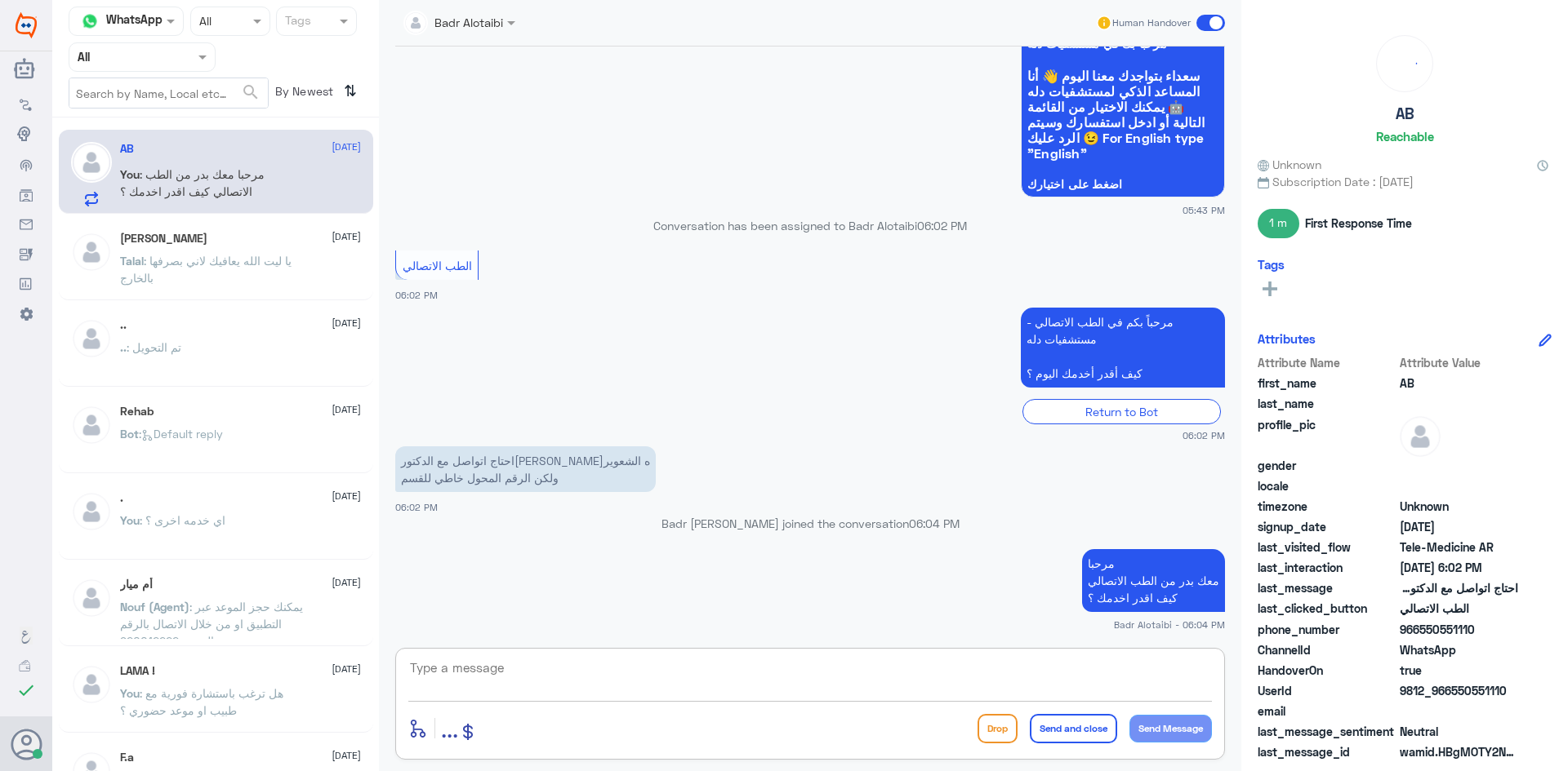
click at [756, 684] on textarea at bounding box center [810, 676] width 803 height 40
type textarea "ل"
type textarea "يمكنك التواصل مع الرقم الموحد والتحويل لعيادة الطبيبة على الرقم 920012222"
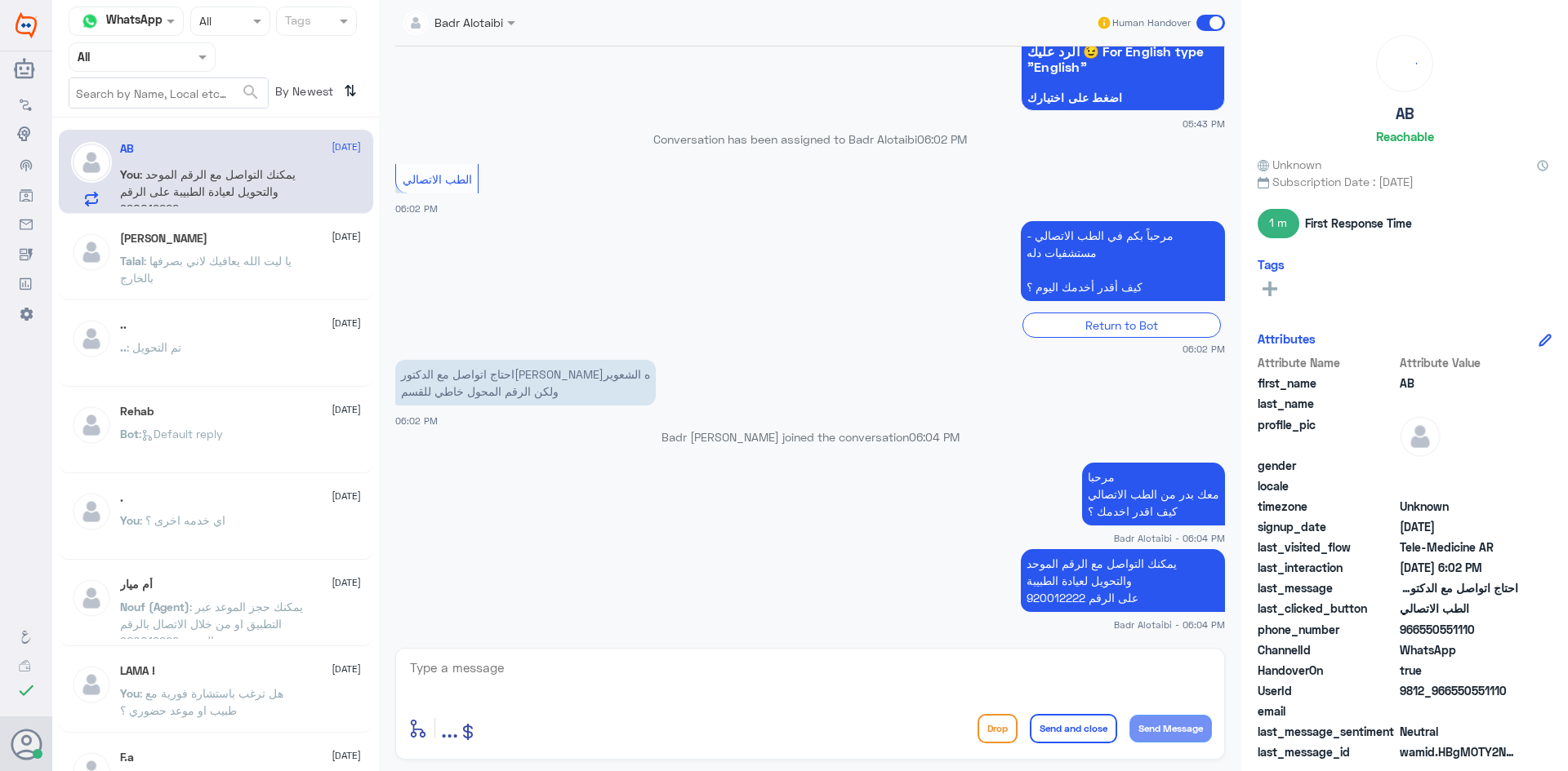
click at [1209, 24] on span at bounding box center [1210, 22] width 29 height 16
click at [0, 0] on input "checkbox" at bounding box center [0, 0] width 0 height 0
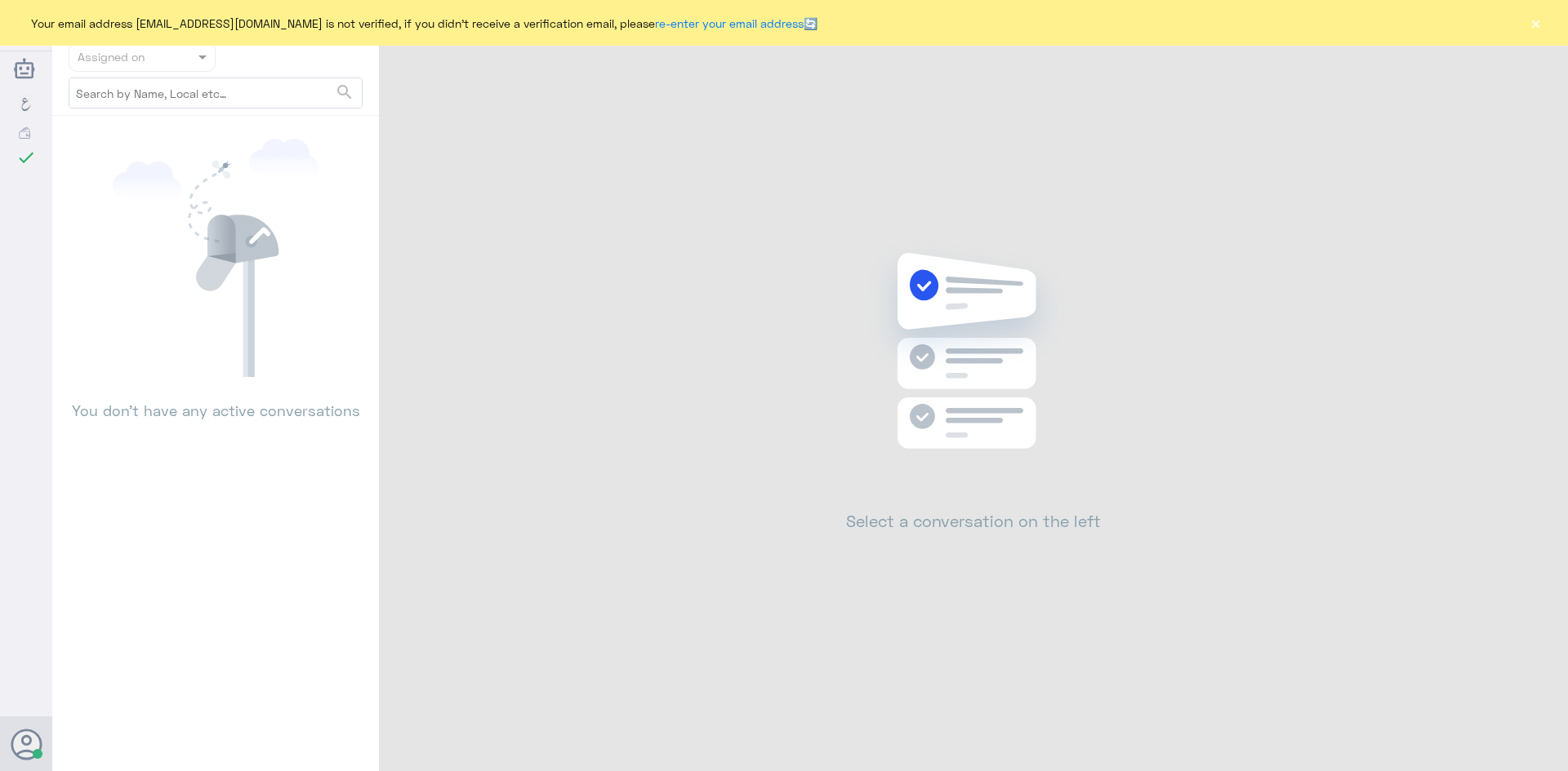
click at [1533, 23] on button "×" at bounding box center [1534, 22] width 16 height 16
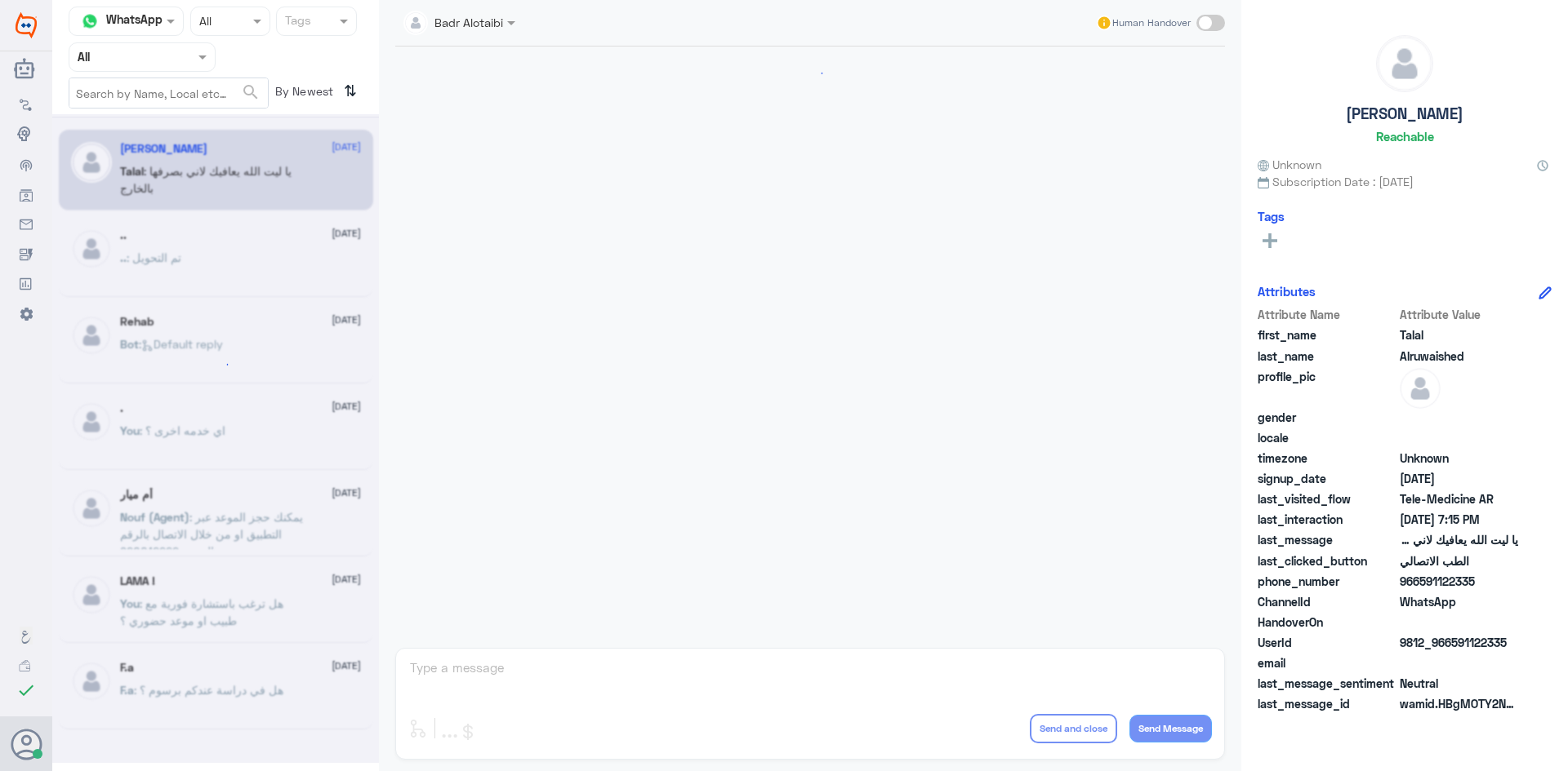
scroll to position [372, 0]
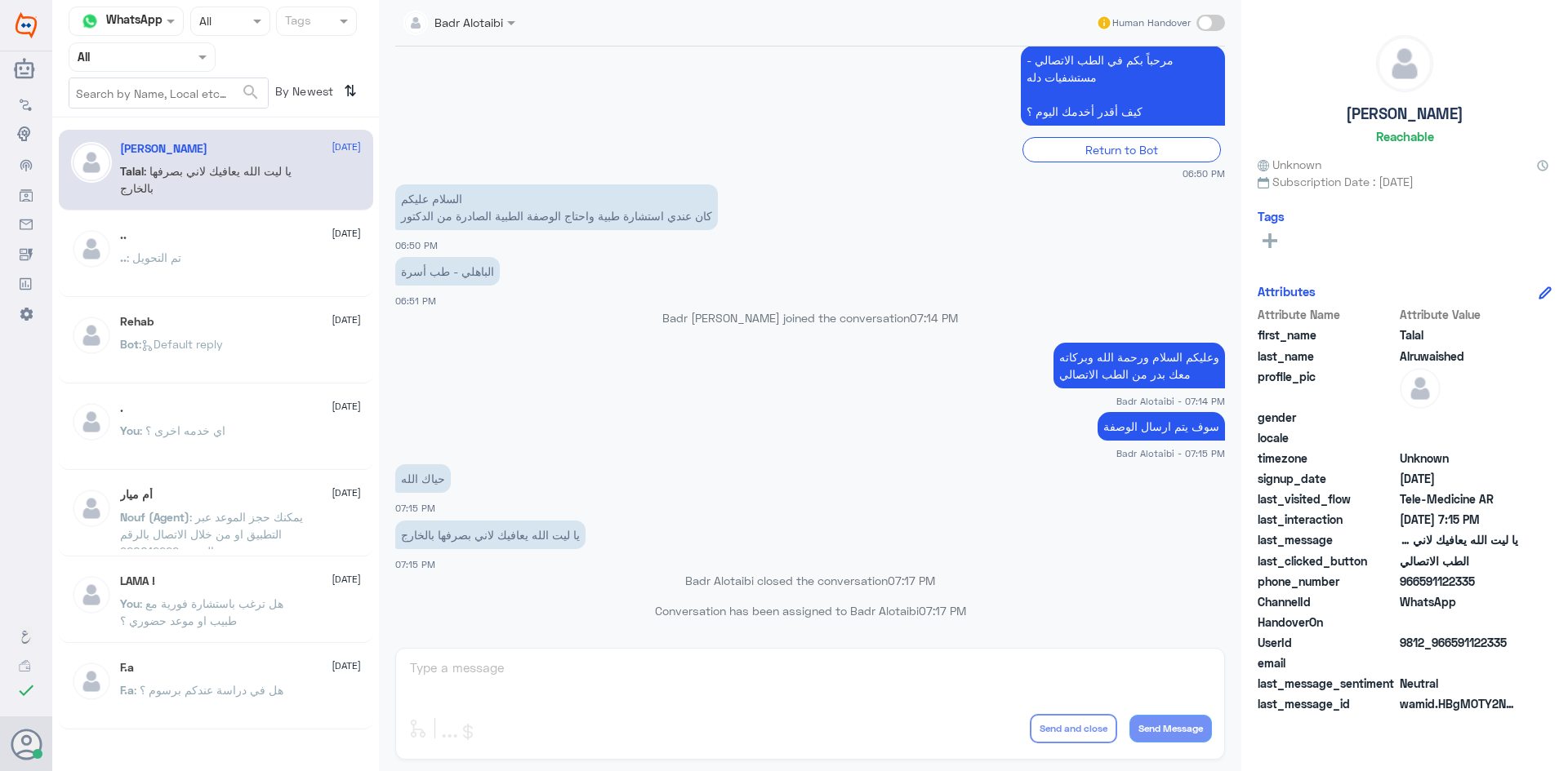
click at [185, 73] on nav "Channel WhatsApp Status × All Tags Agent Filter All search By Newest ⇅" at bounding box center [215, 62] width 327 height 111
click at [186, 72] on nav "Channel WhatsApp Status × All Tags Agent Filter All search By Newest ⇅" at bounding box center [215, 62] width 327 height 111
click at [186, 66] on div "Agent Filter All" at bounding box center [141, 56] width 147 height 29
click at [183, 116] on div "Unassigned" at bounding box center [141, 129] width 147 height 37
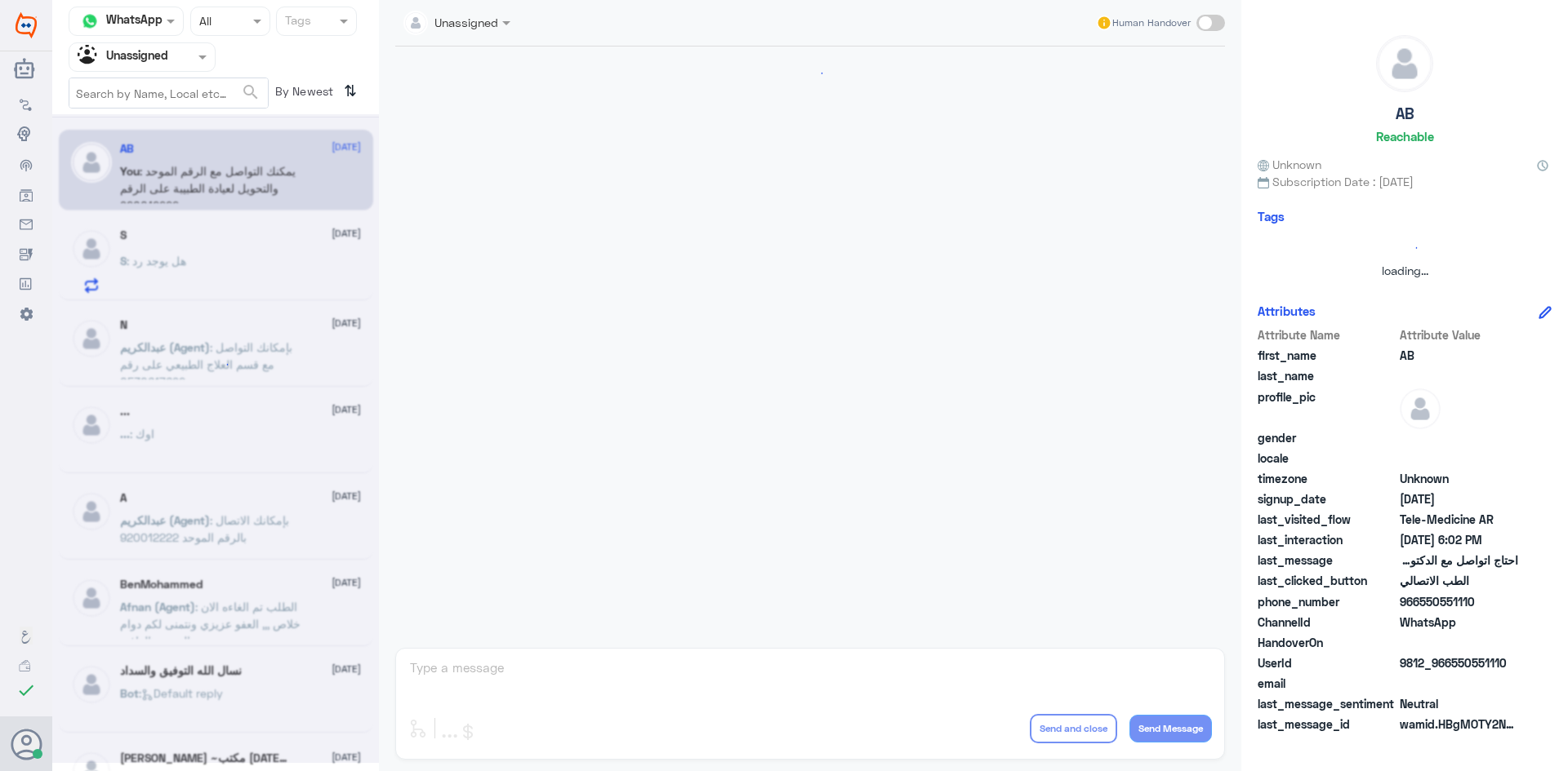
scroll to position [226, 0]
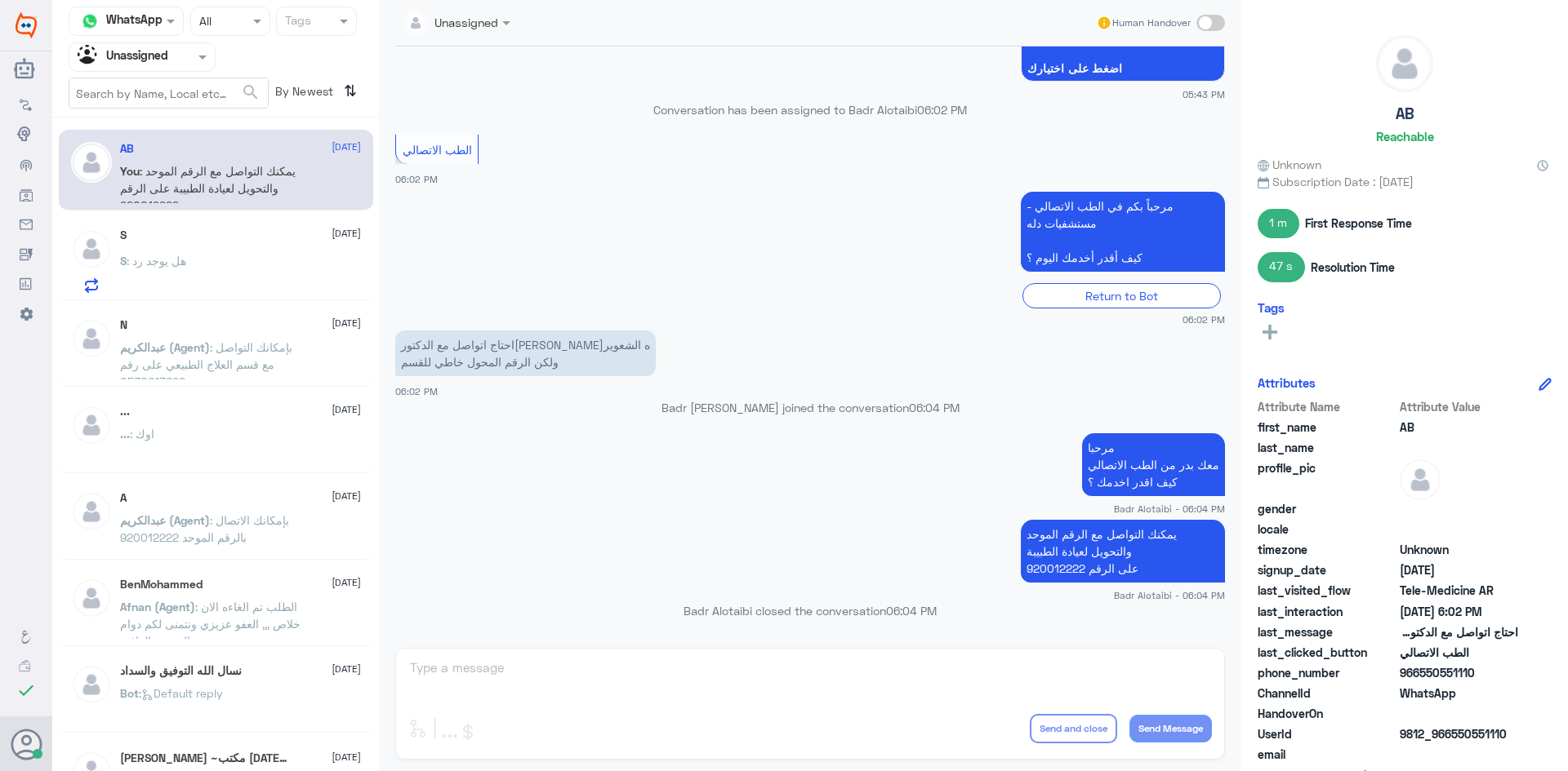
click at [227, 256] on div "S : هل يوجد رد" at bounding box center [240, 274] width 241 height 36
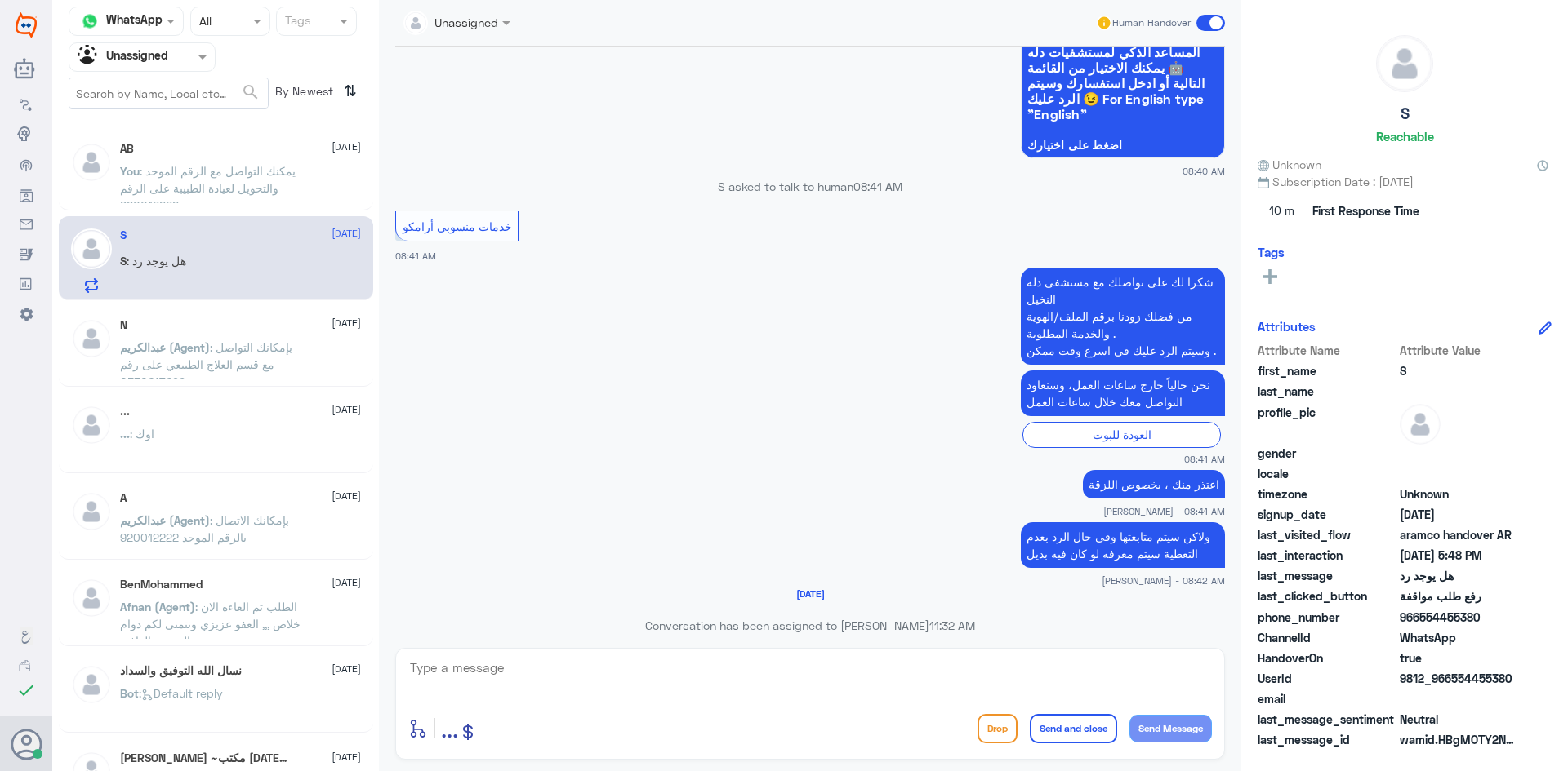
scroll to position [751, 0]
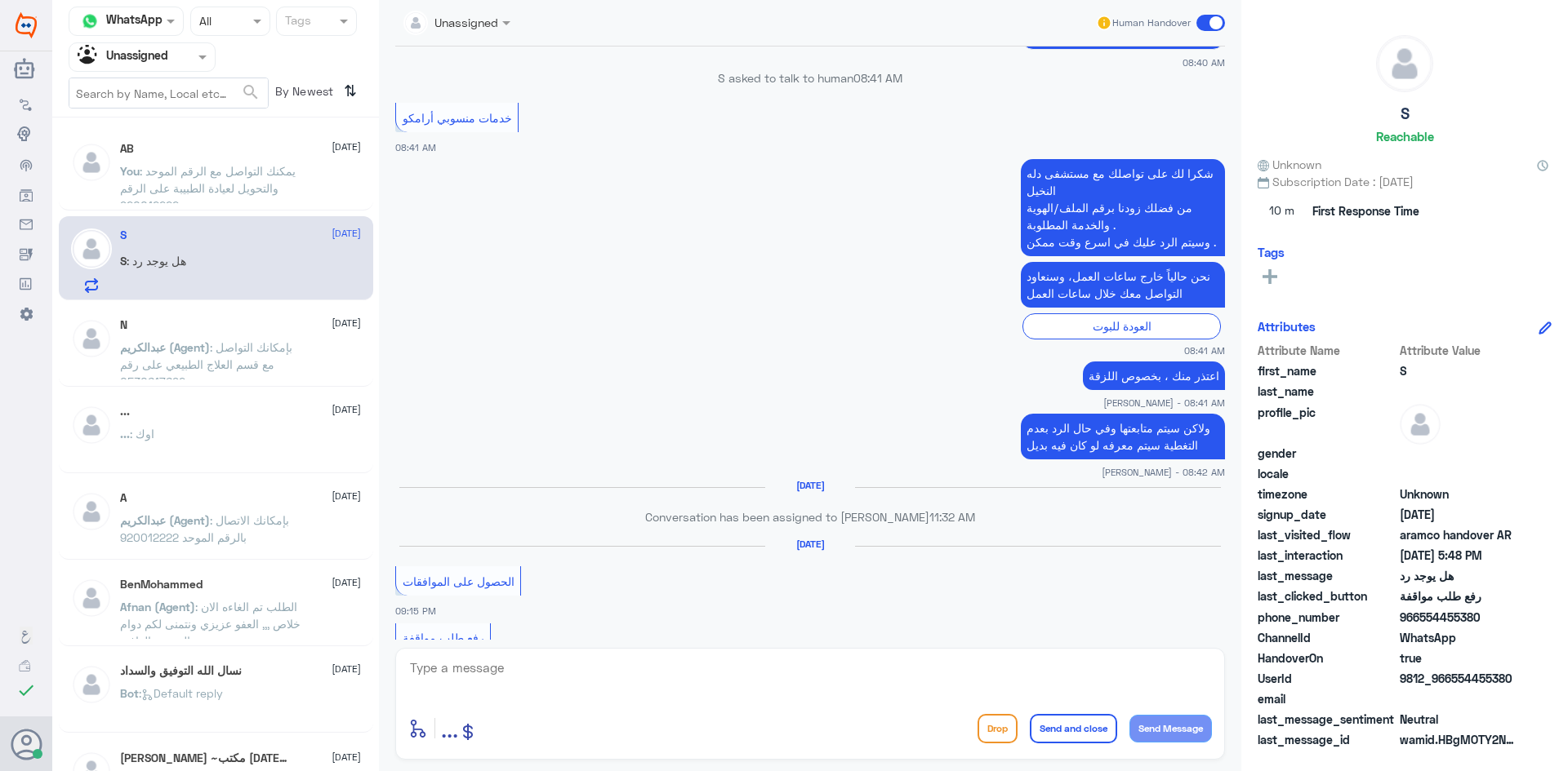
click at [292, 342] on span ": بإمكانك التواصل مع قسم العلاج الطبيعي على رقم 0530617692" at bounding box center [206, 364] width 172 height 48
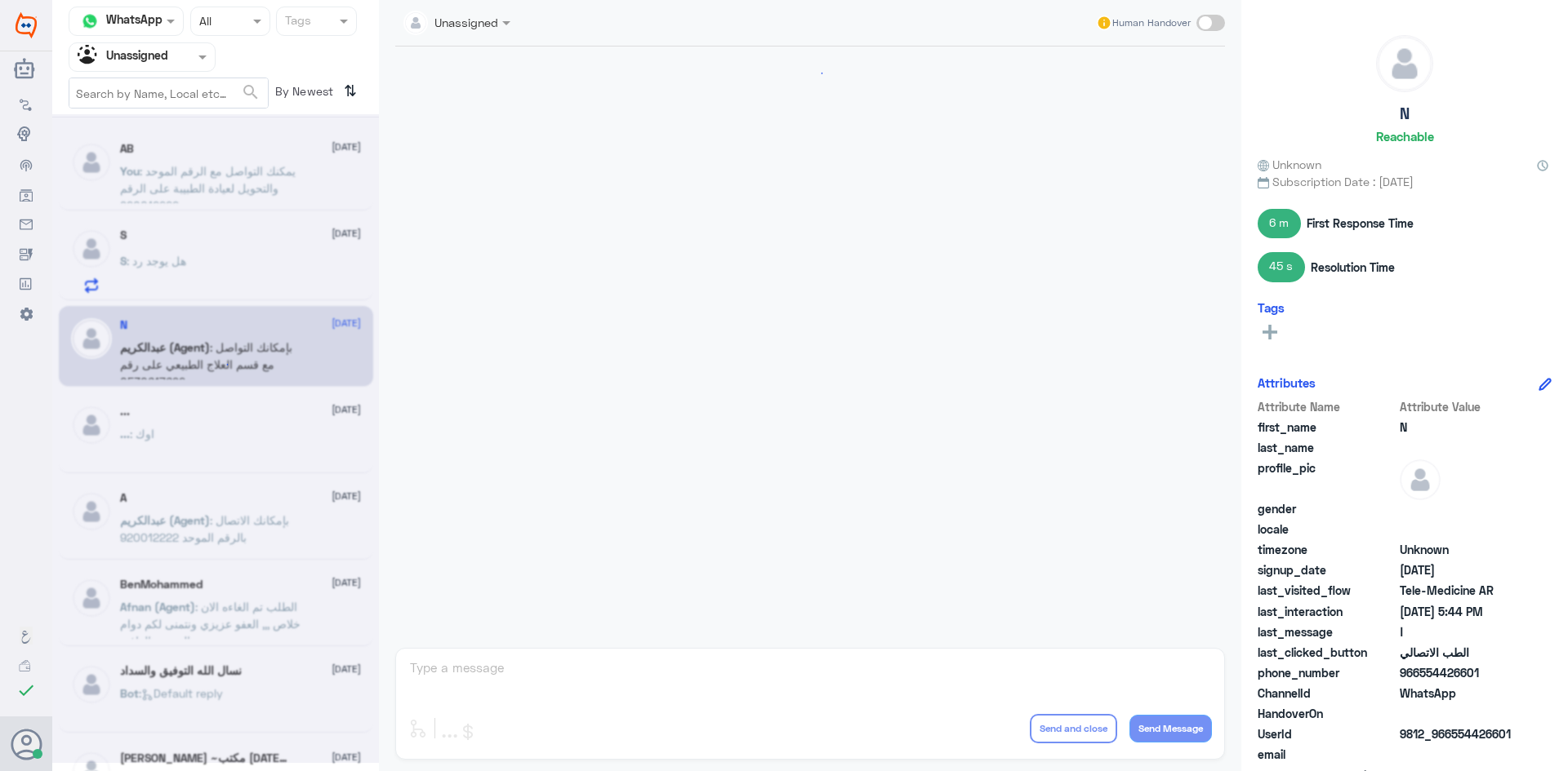
scroll to position [508, 0]
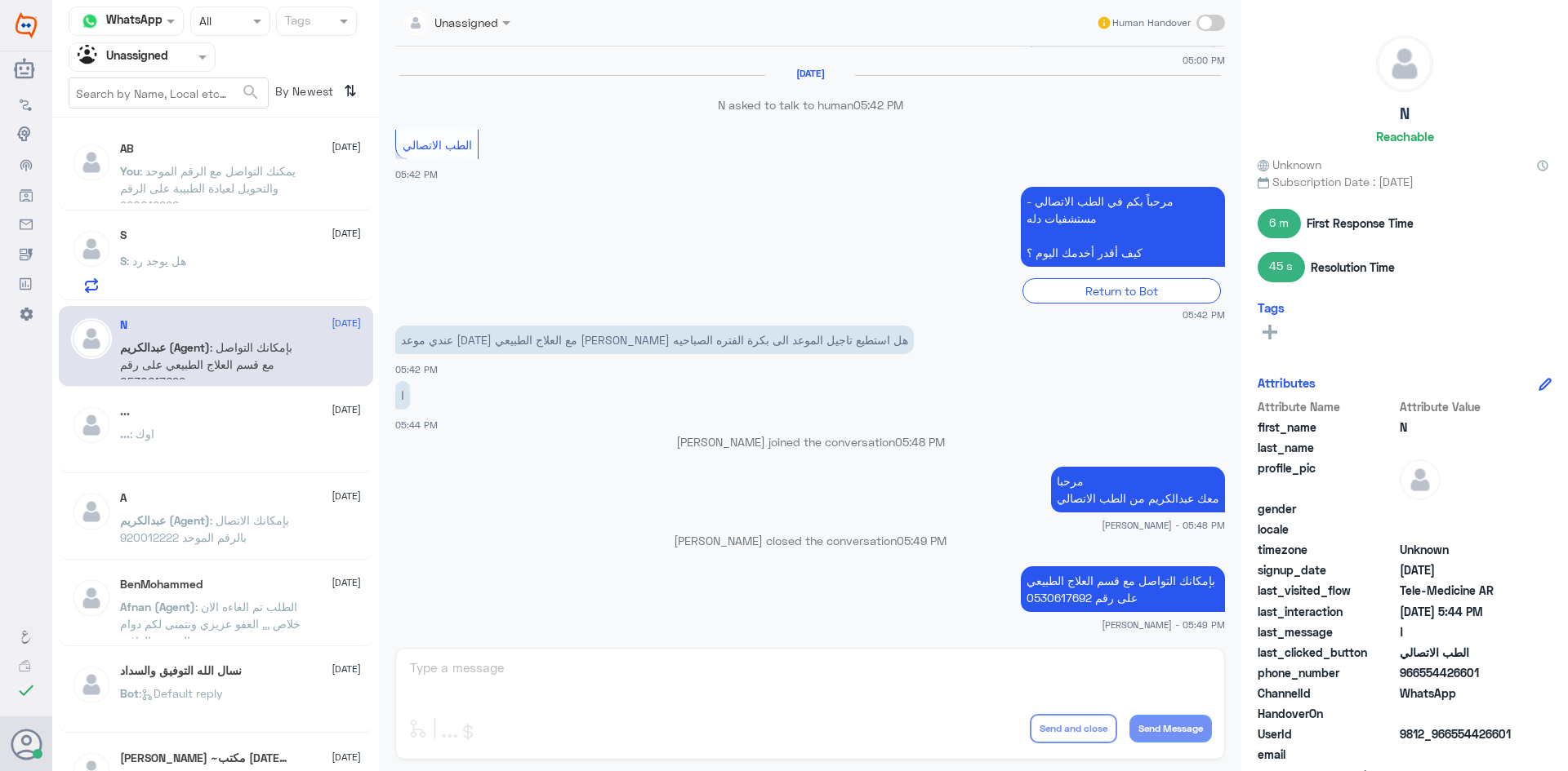
click at [171, 55] on div at bounding box center [141, 57] width 145 height 19
click at [150, 97] on div "All" at bounding box center [141, 95] width 147 height 30
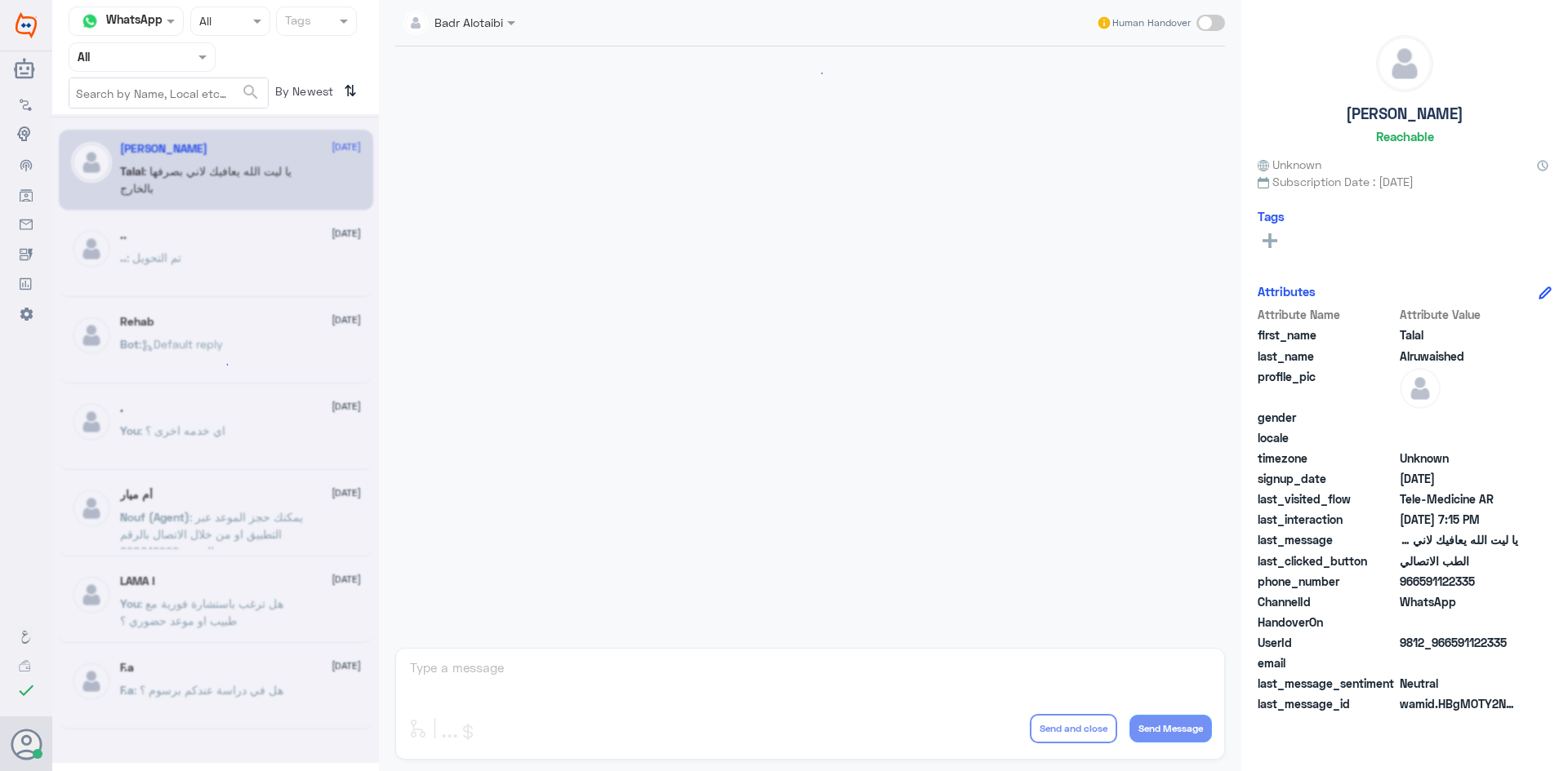
scroll to position [372, 0]
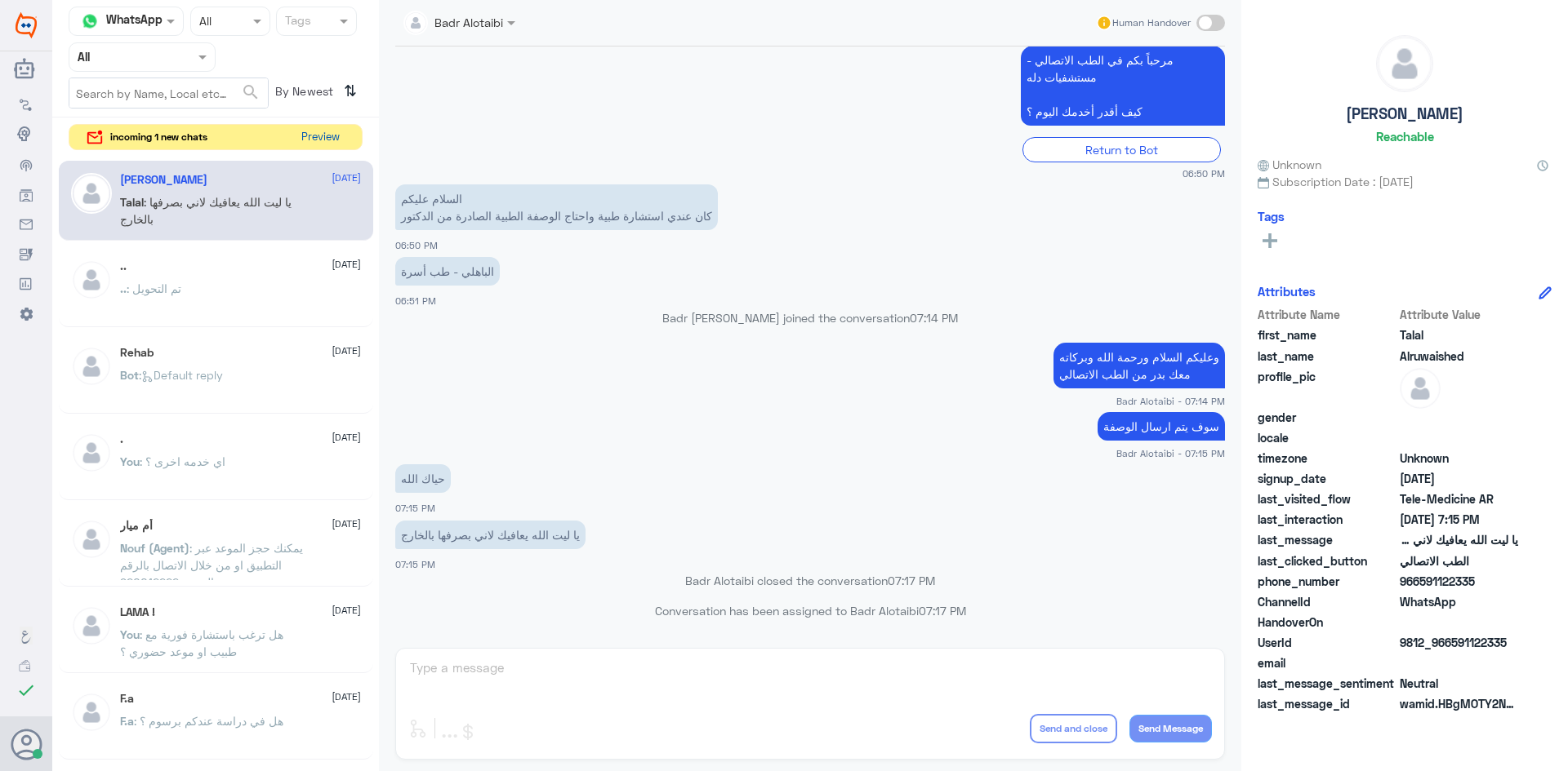
click at [327, 143] on button "Preview" at bounding box center [320, 137] width 51 height 25
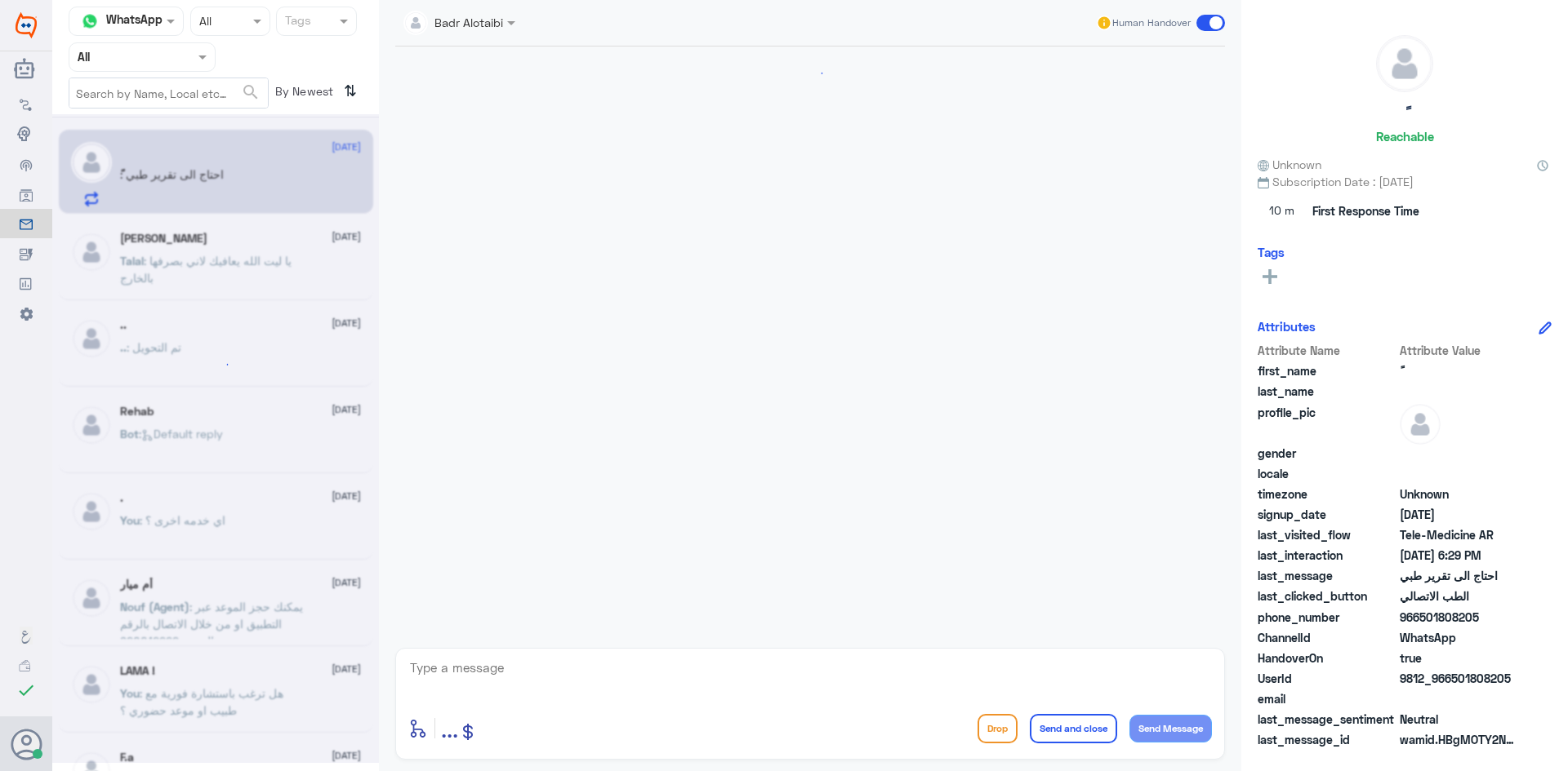
scroll to position [225, 0]
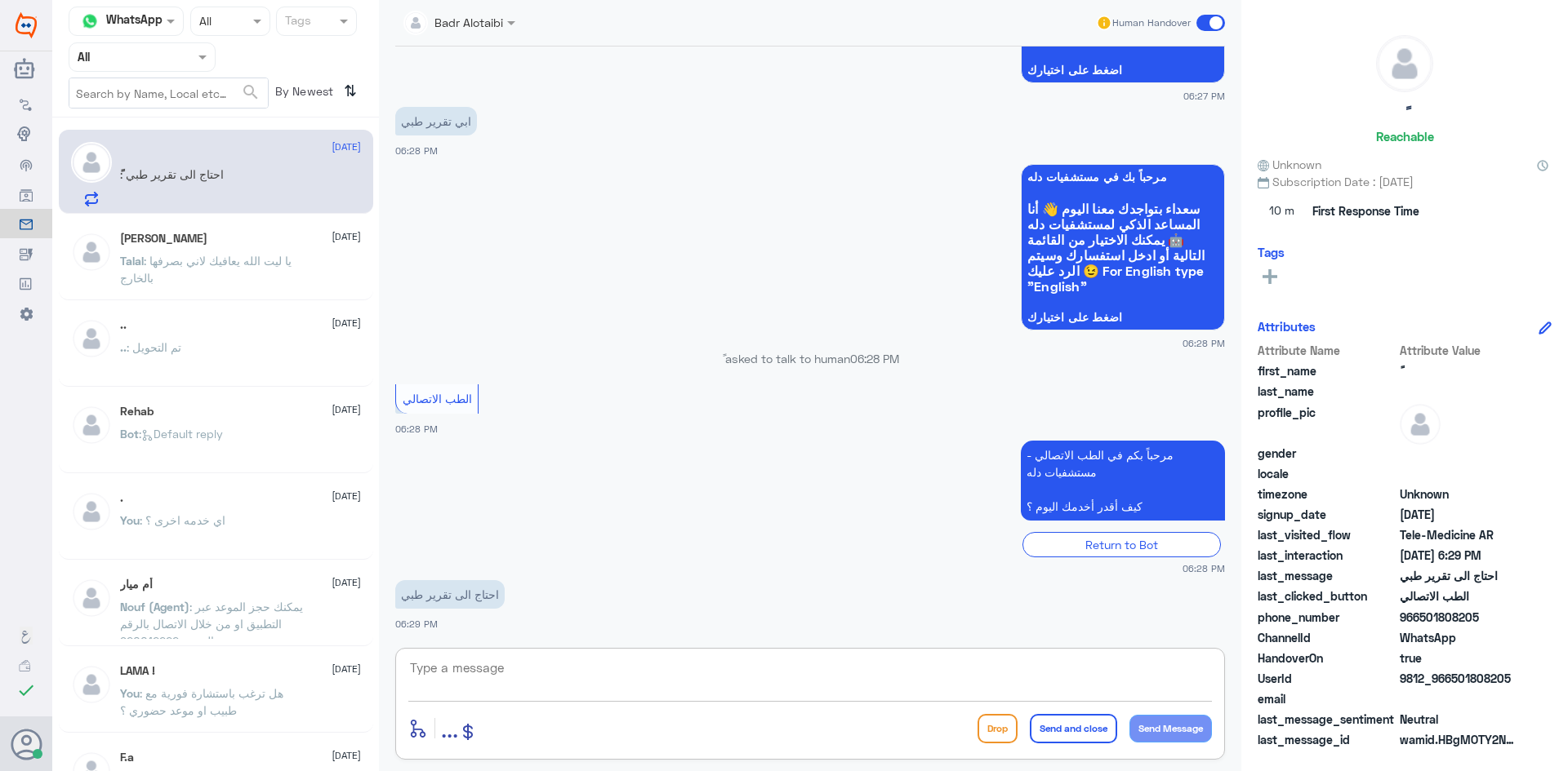
click at [731, 685] on textarea at bounding box center [810, 676] width 803 height 40
drag, startPoint x: 1517, startPoint y: 680, endPoint x: 1451, endPoint y: 680, distance: 66.0
click at [1451, 680] on span "9812_966501808205" at bounding box center [1458, 678] width 118 height 17
copy span "501808205"
click at [872, 706] on div "enter flow name ... Drop Send and close Send Message" at bounding box center [810, 704] width 829 height 111
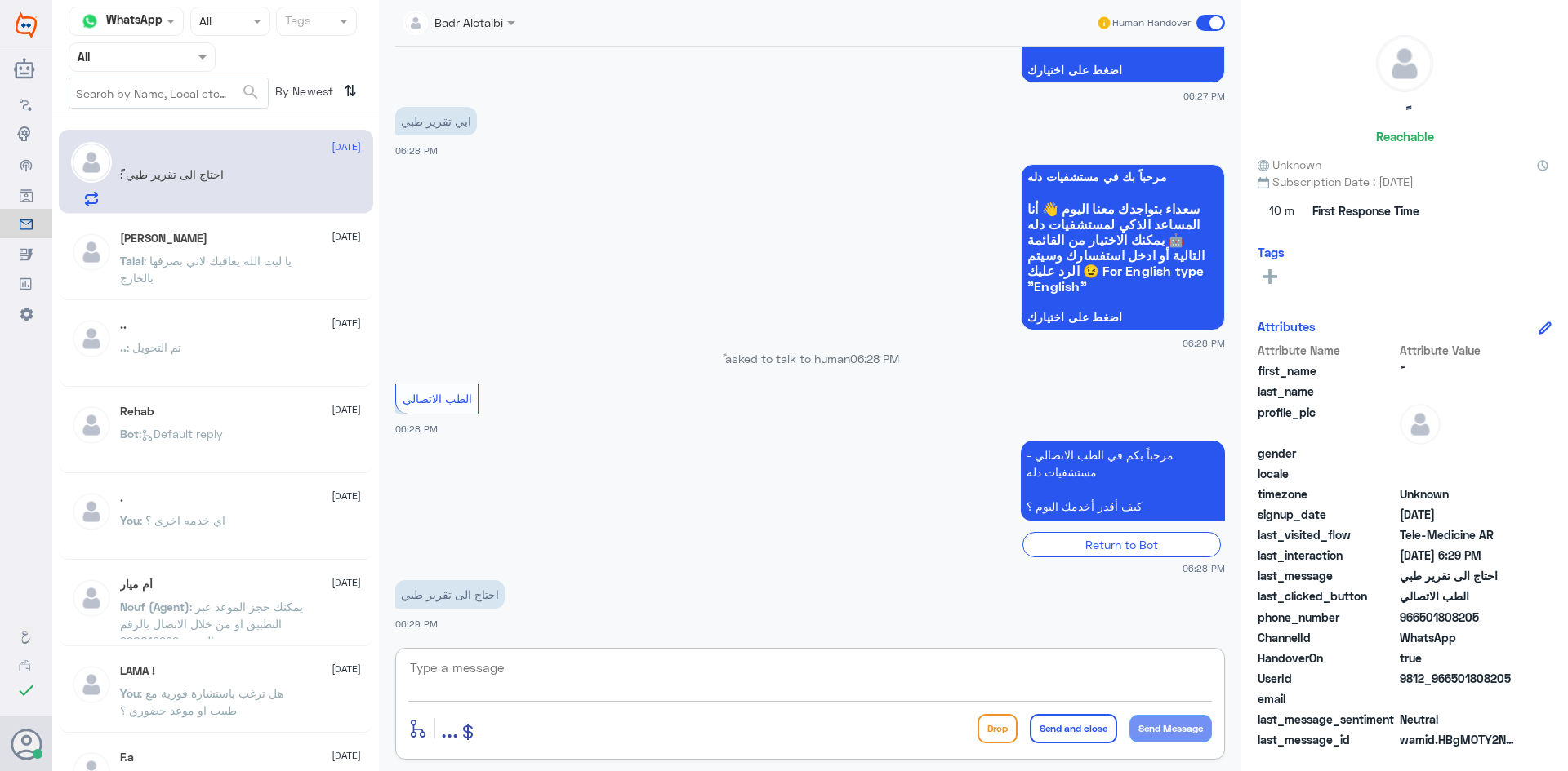
click at [845, 690] on textarea at bounding box center [810, 676] width 803 height 40
type textarea "مرحبا معك بدر من الطب الاتصالي كيف اقدر اساعدك ؟"
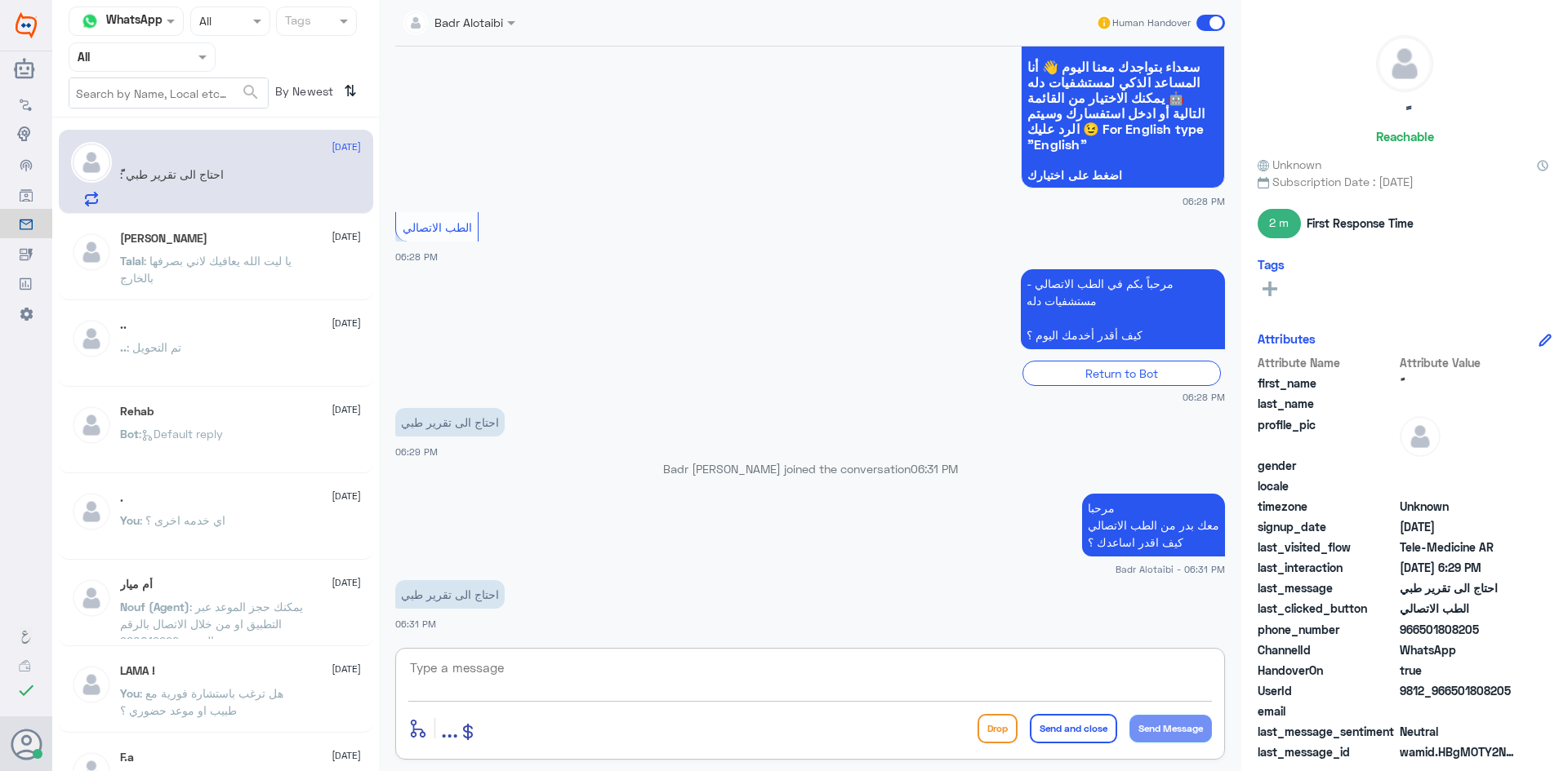
scroll to position [423, 0]
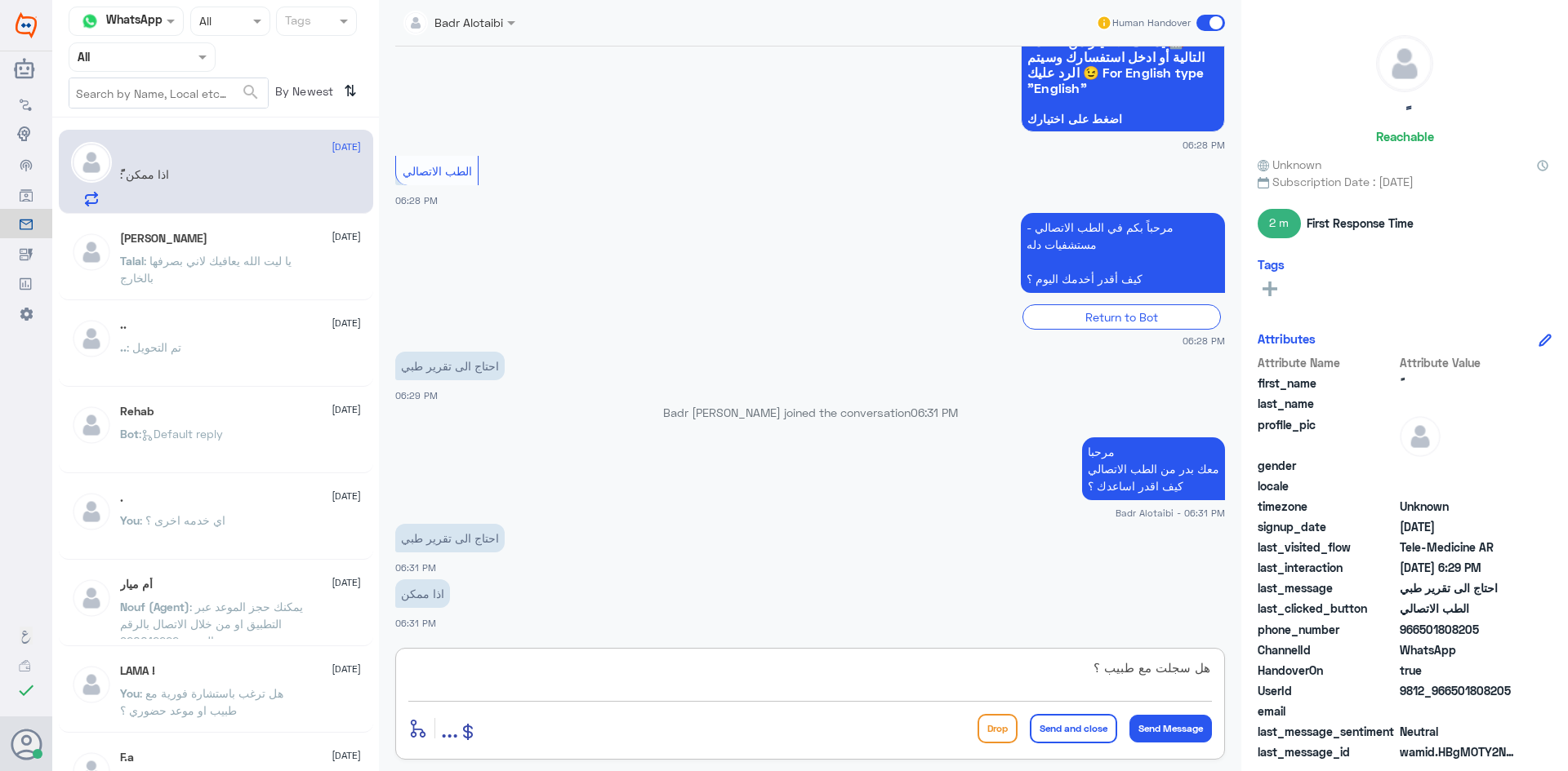
type textarea "هل سجلت مع طبيب ؟"
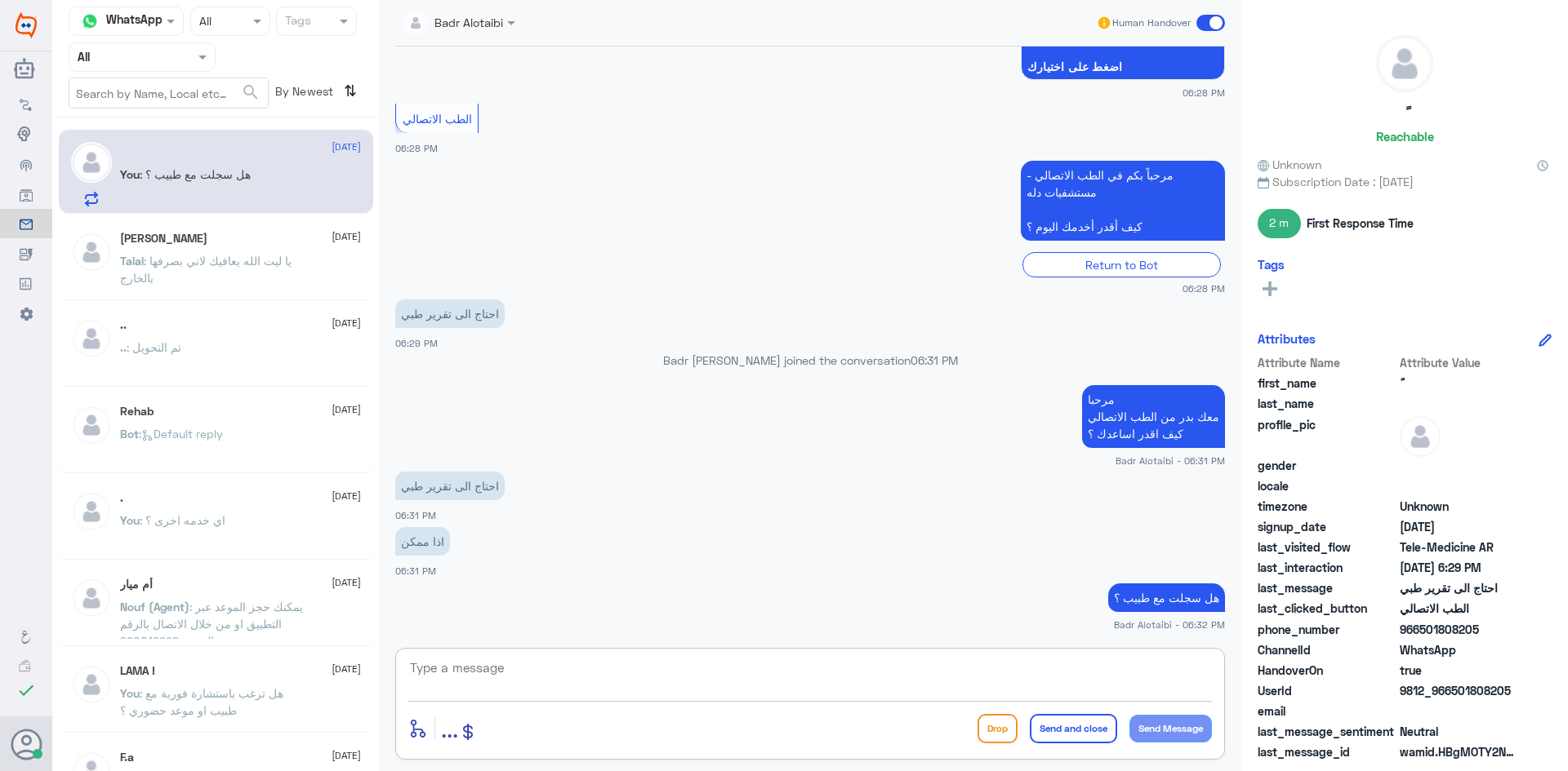
click at [788, 690] on textarea at bounding box center [810, 676] width 803 height 40
click at [120, 249] on div "Talal Alruwaished 5 August Talal : يا ليت الله يعافيك لاني بصرفها بالخارج" at bounding box center [240, 262] width 241 height 61
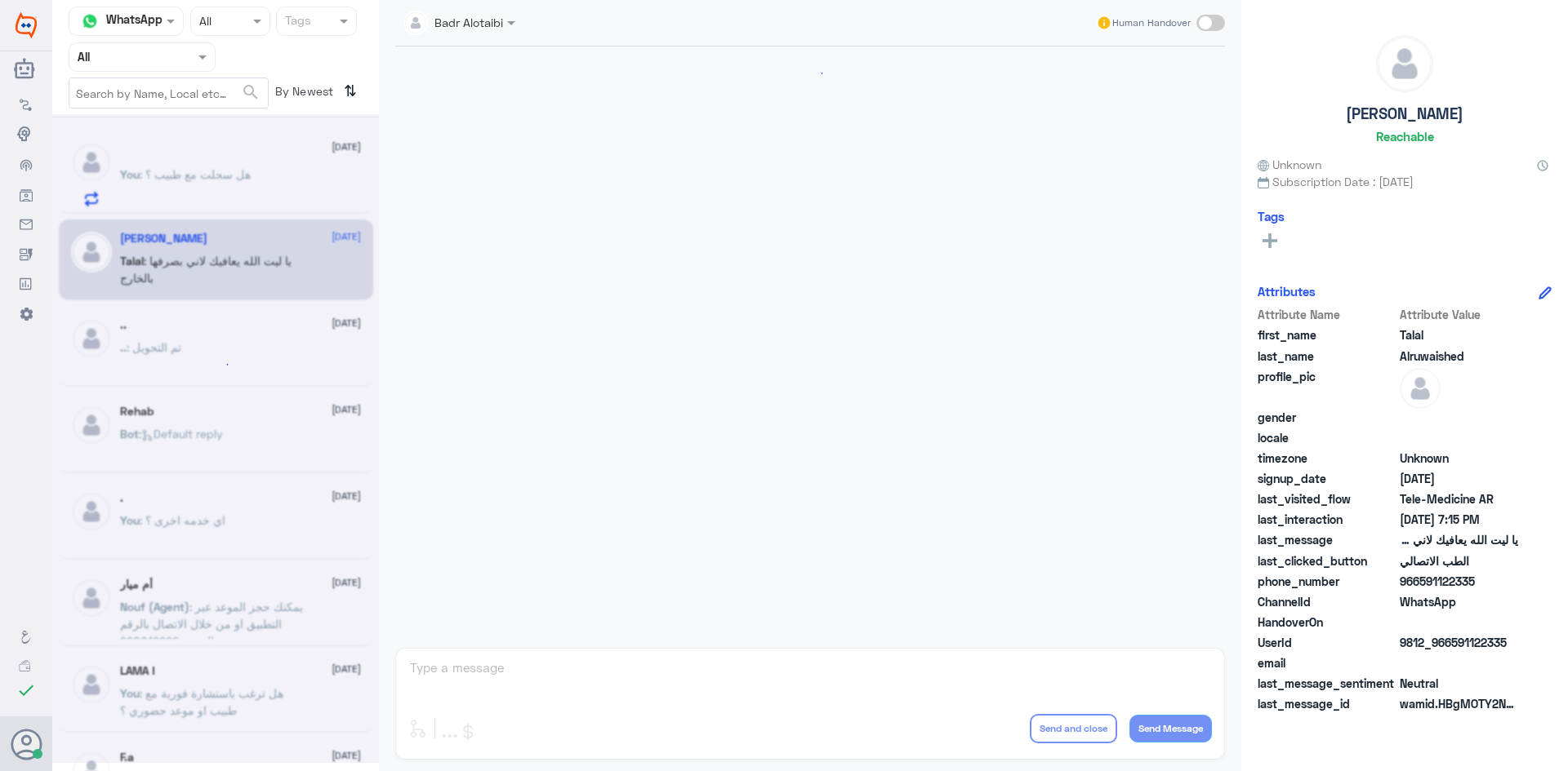
scroll to position [372, 0]
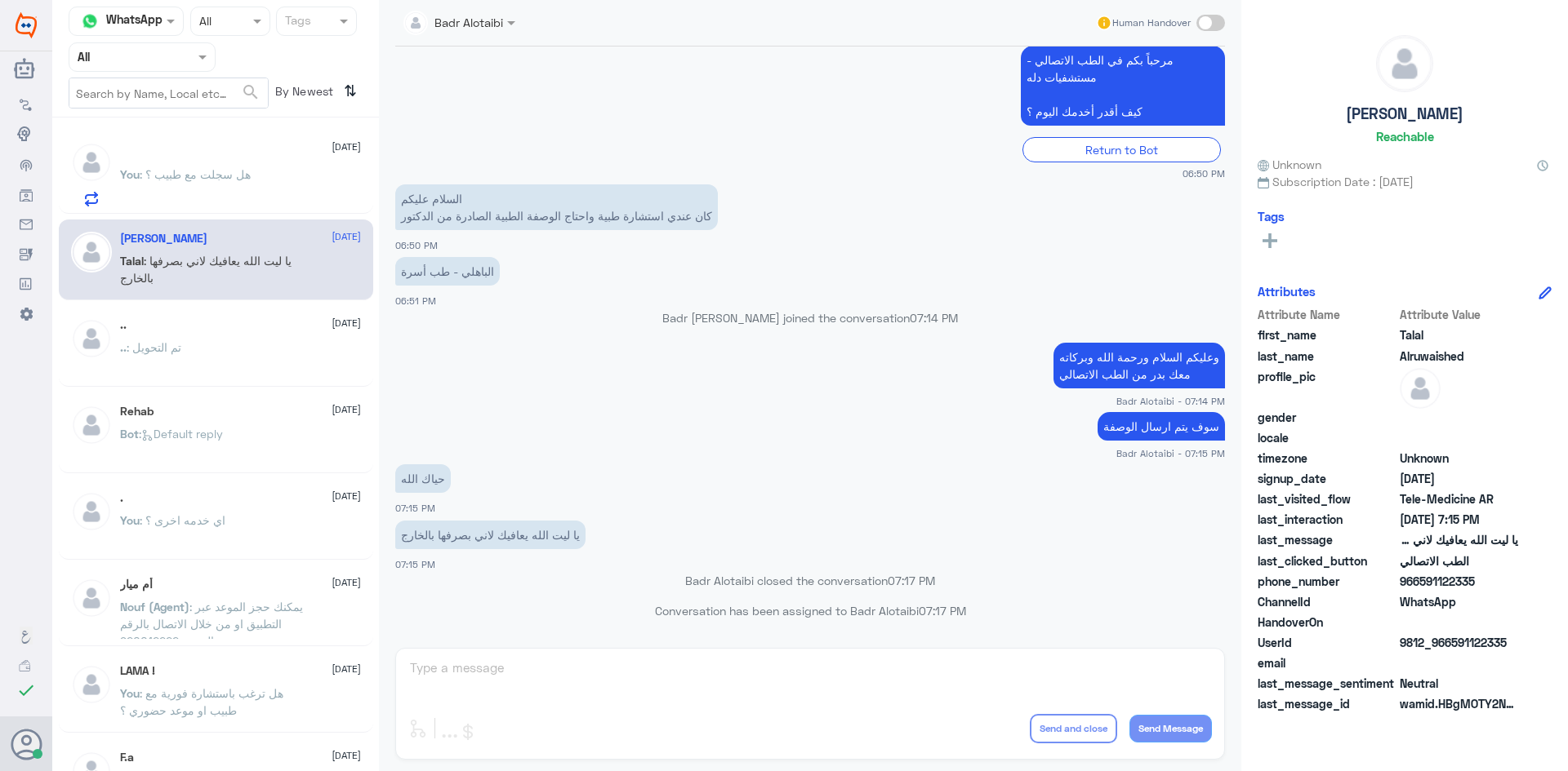
click at [198, 163] on div "ً 2 September You : هل سجلت مع طبيب ؟" at bounding box center [240, 174] width 241 height 65
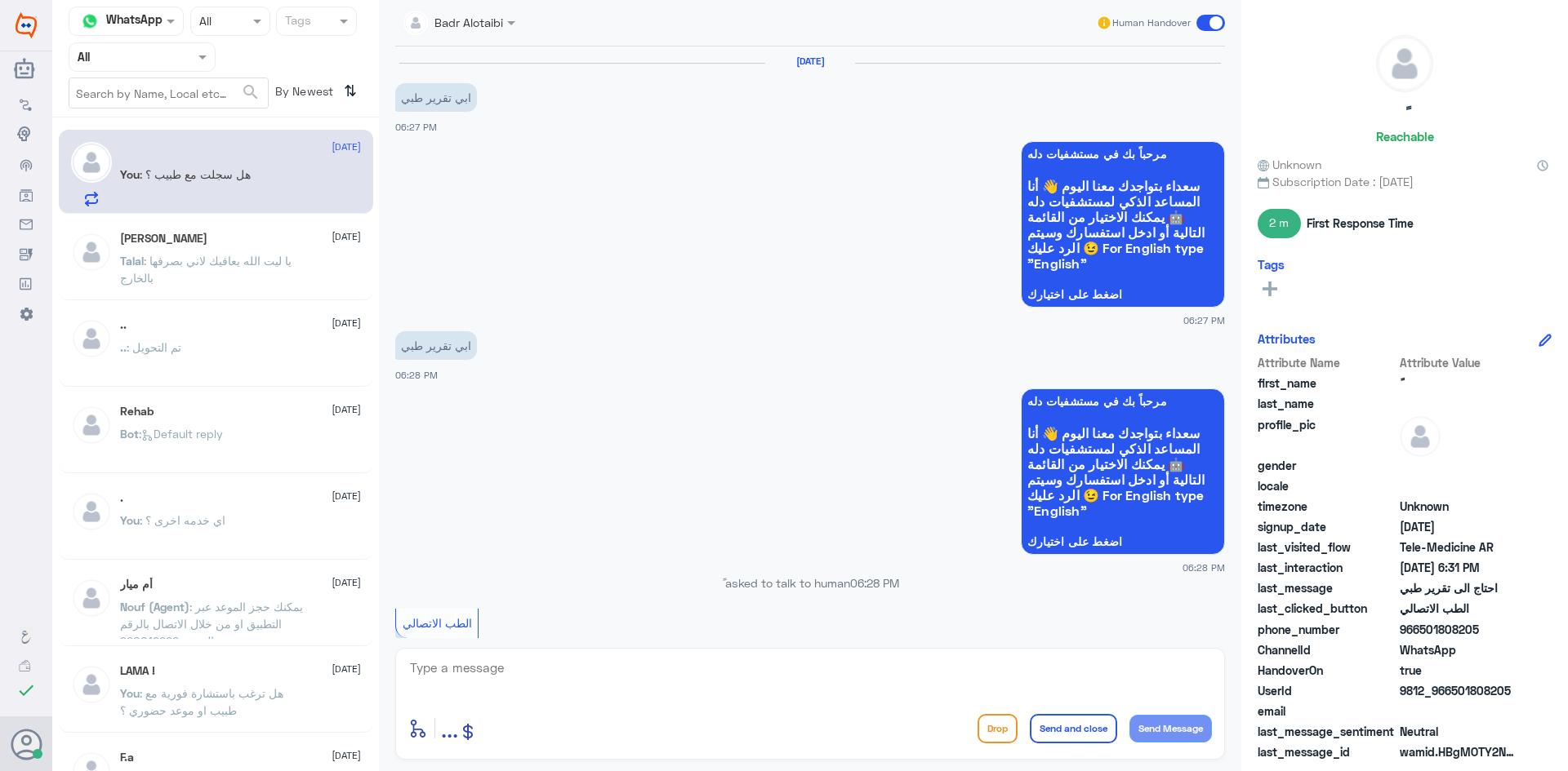
scroll to position [504, 0]
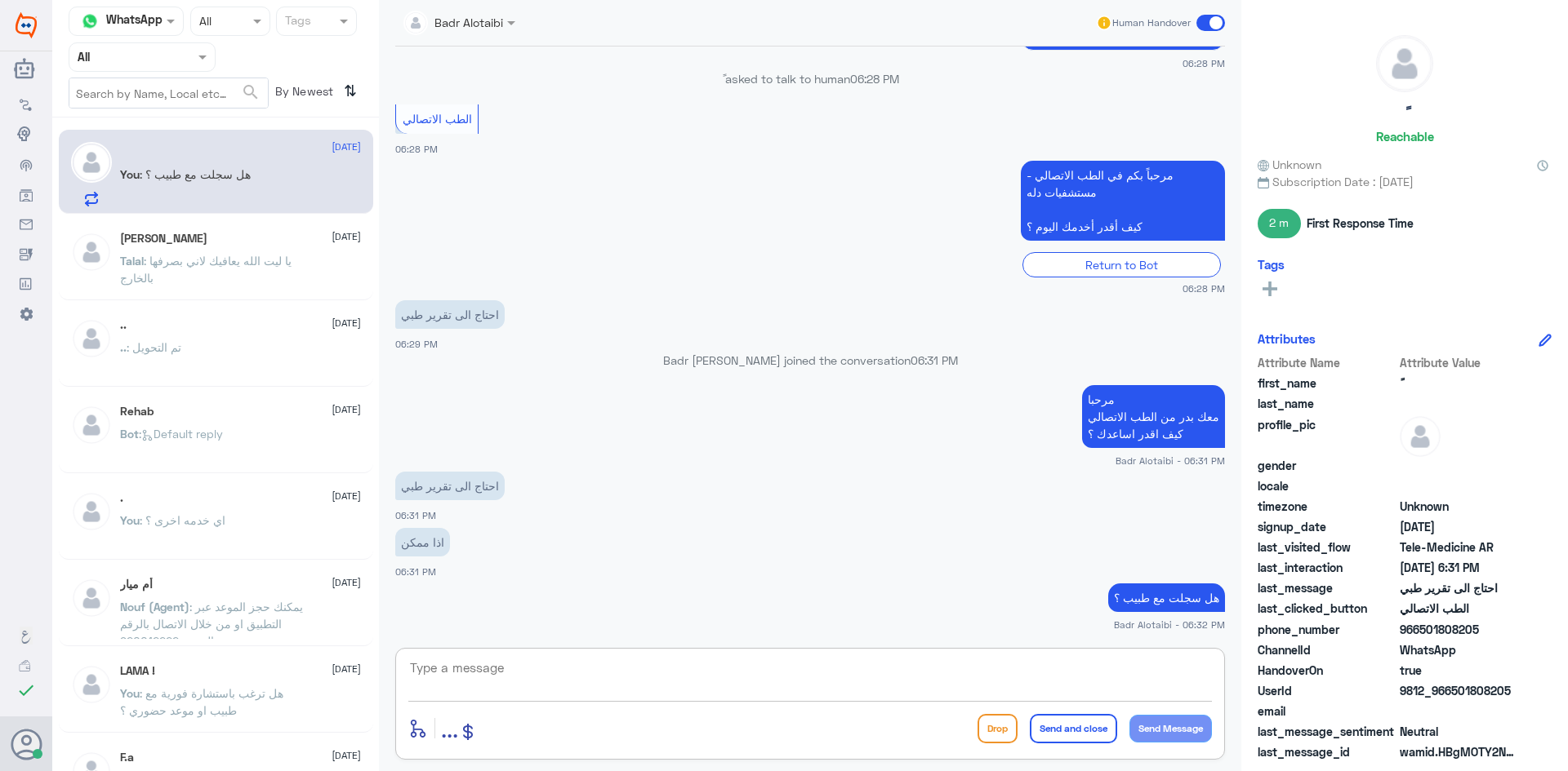
click at [712, 659] on textarea at bounding box center [810, 676] width 803 height 40
click at [251, 269] on p "Talal : يا ليت الله يعافيك لاني بصرفها بالخارج" at bounding box center [212, 273] width 183 height 41
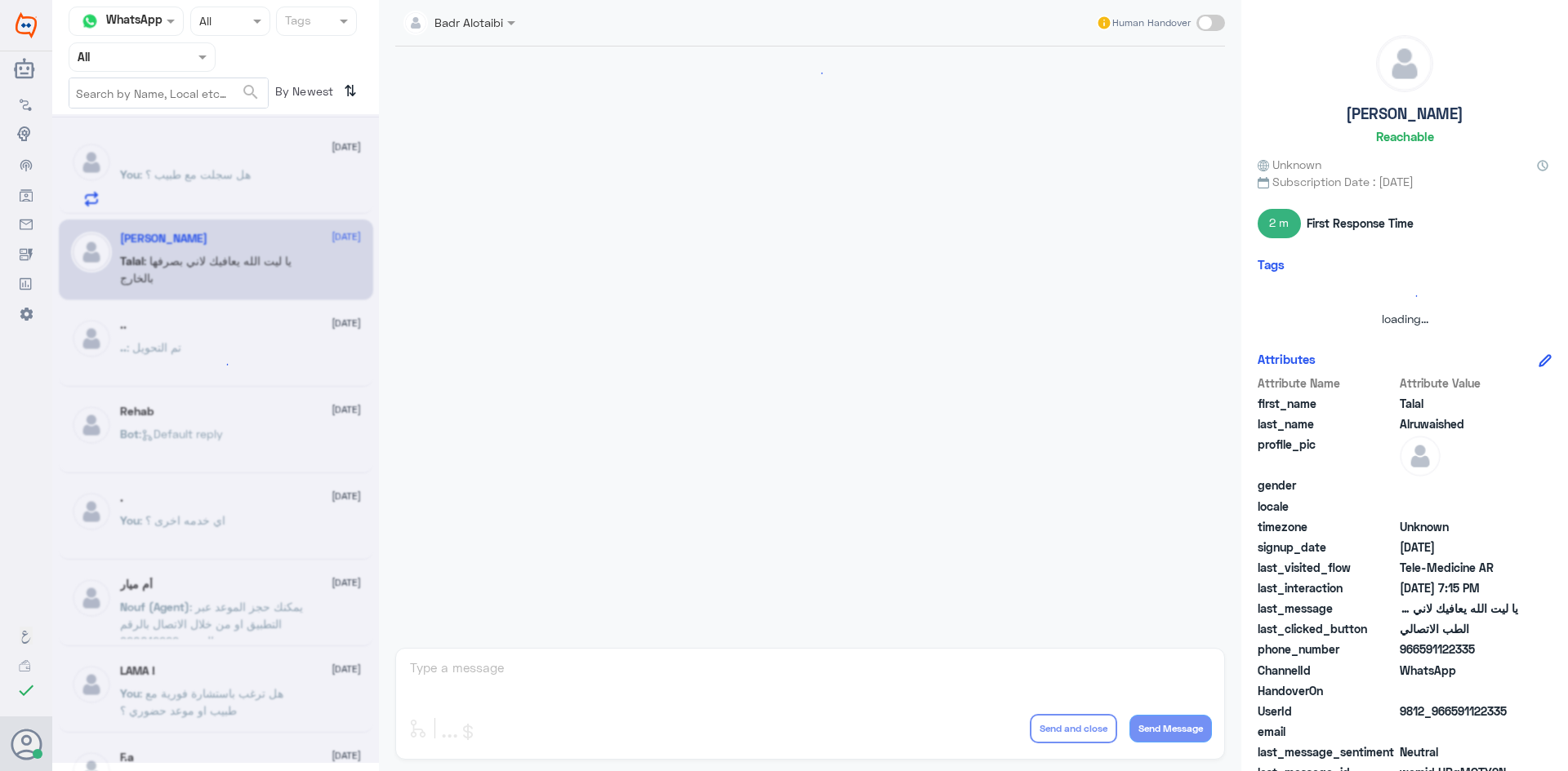
click at [226, 163] on div at bounding box center [215, 438] width 327 height 648
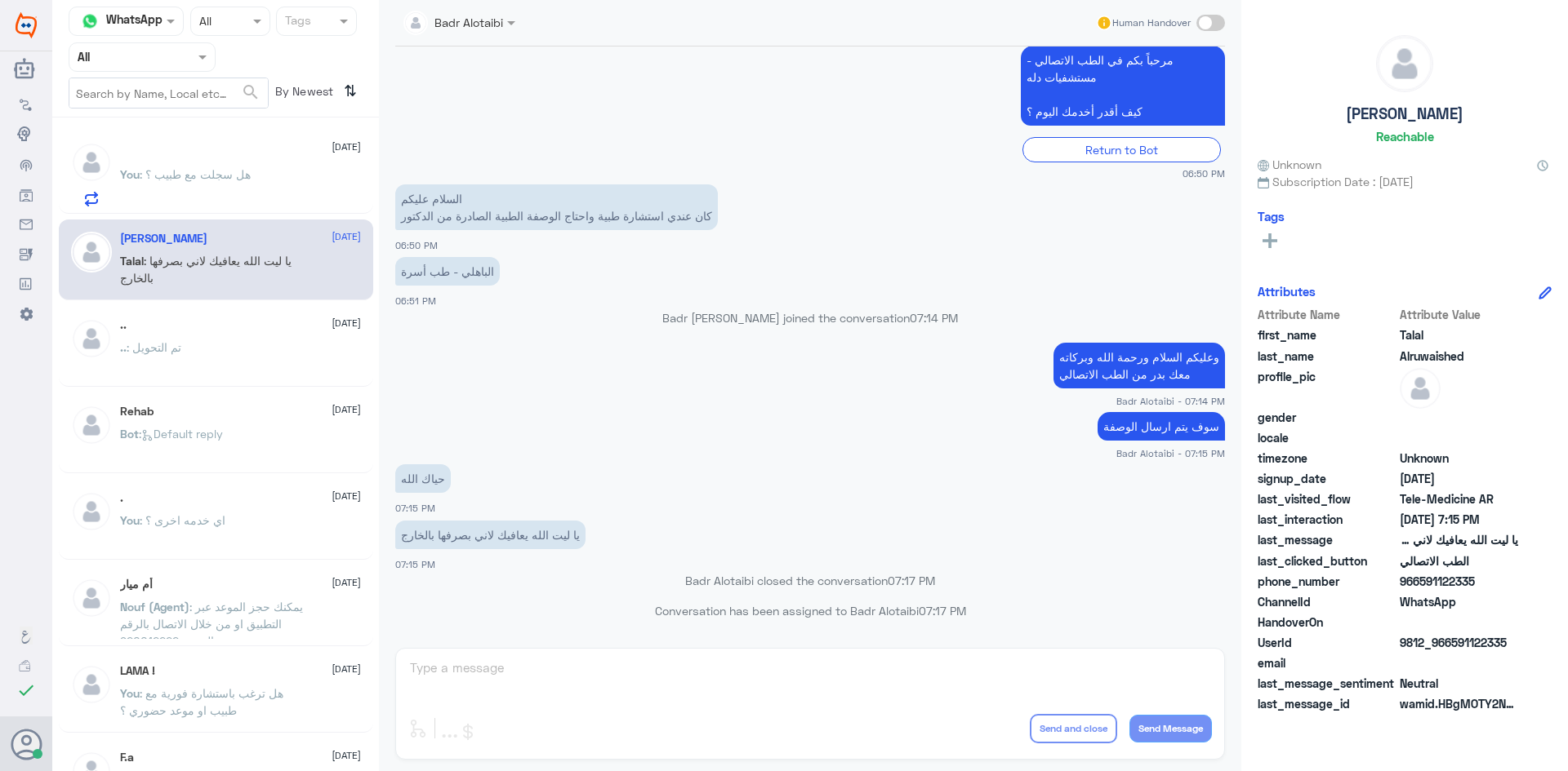
click at [271, 195] on div "You : هل سجلت مع طبيب ؟" at bounding box center [240, 187] width 241 height 36
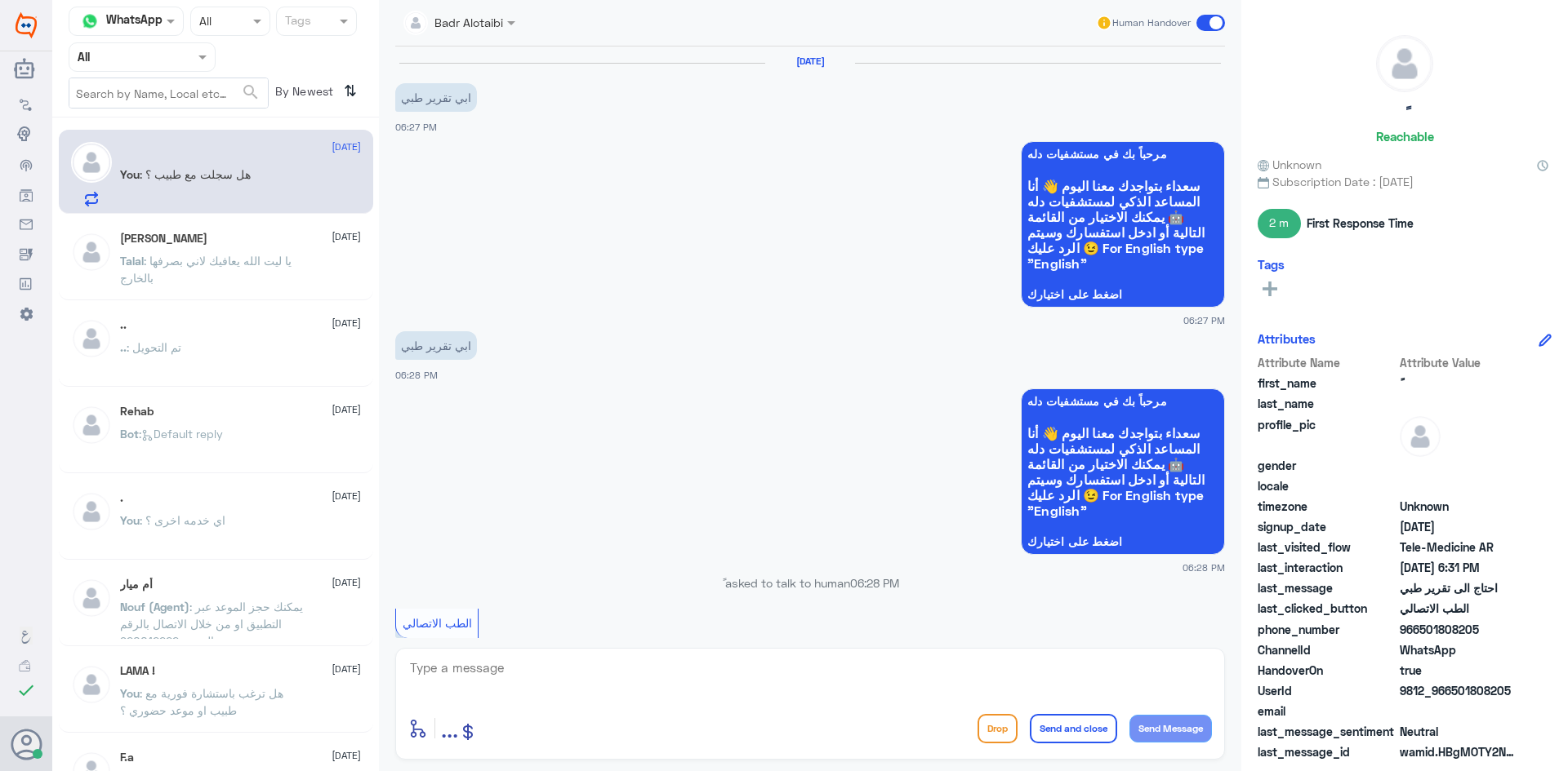
scroll to position [504, 0]
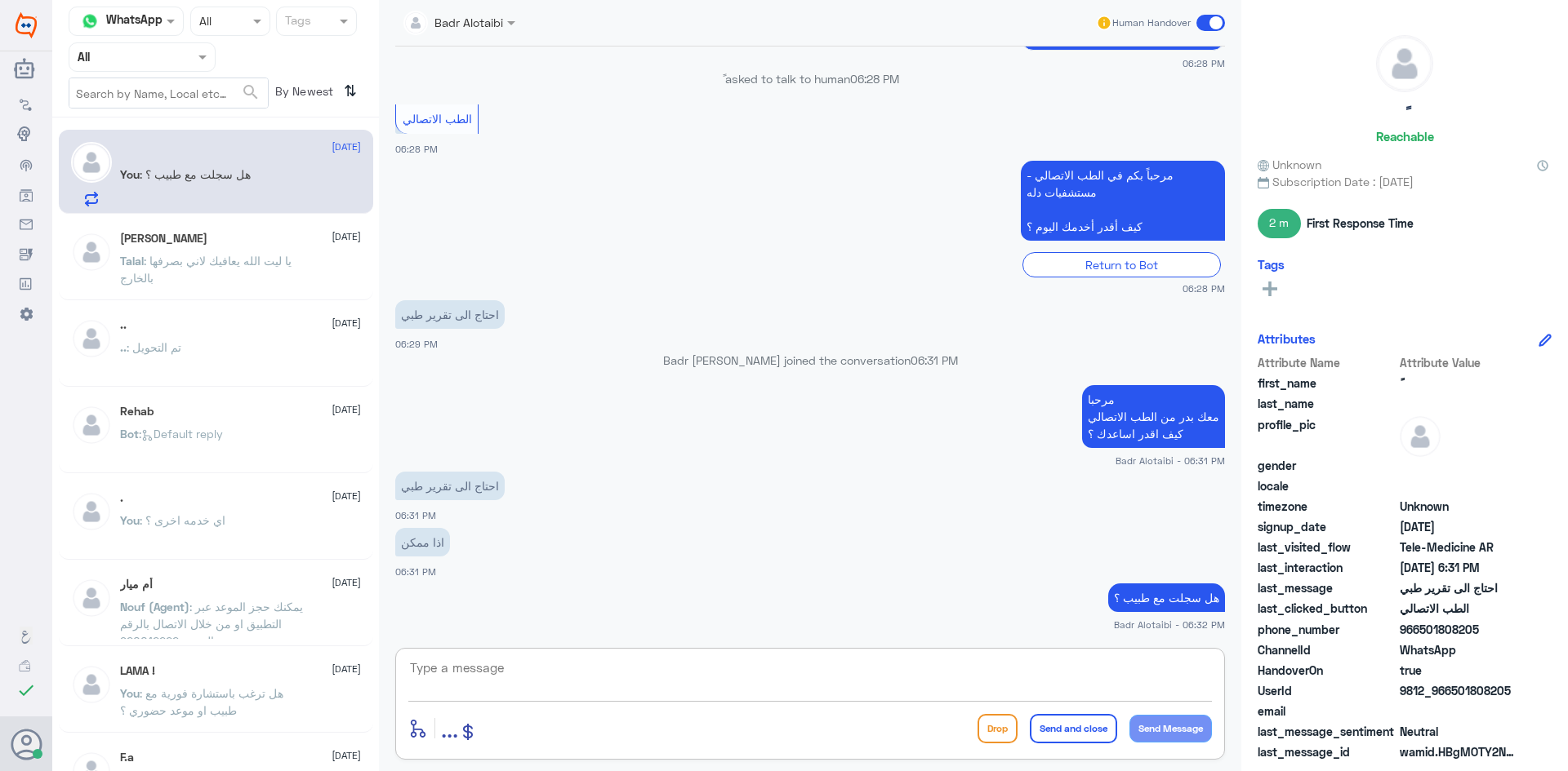
click at [450, 670] on textarea at bounding box center [810, 676] width 803 height 40
click at [450, 661] on textarea at bounding box center [810, 676] width 803 height 40
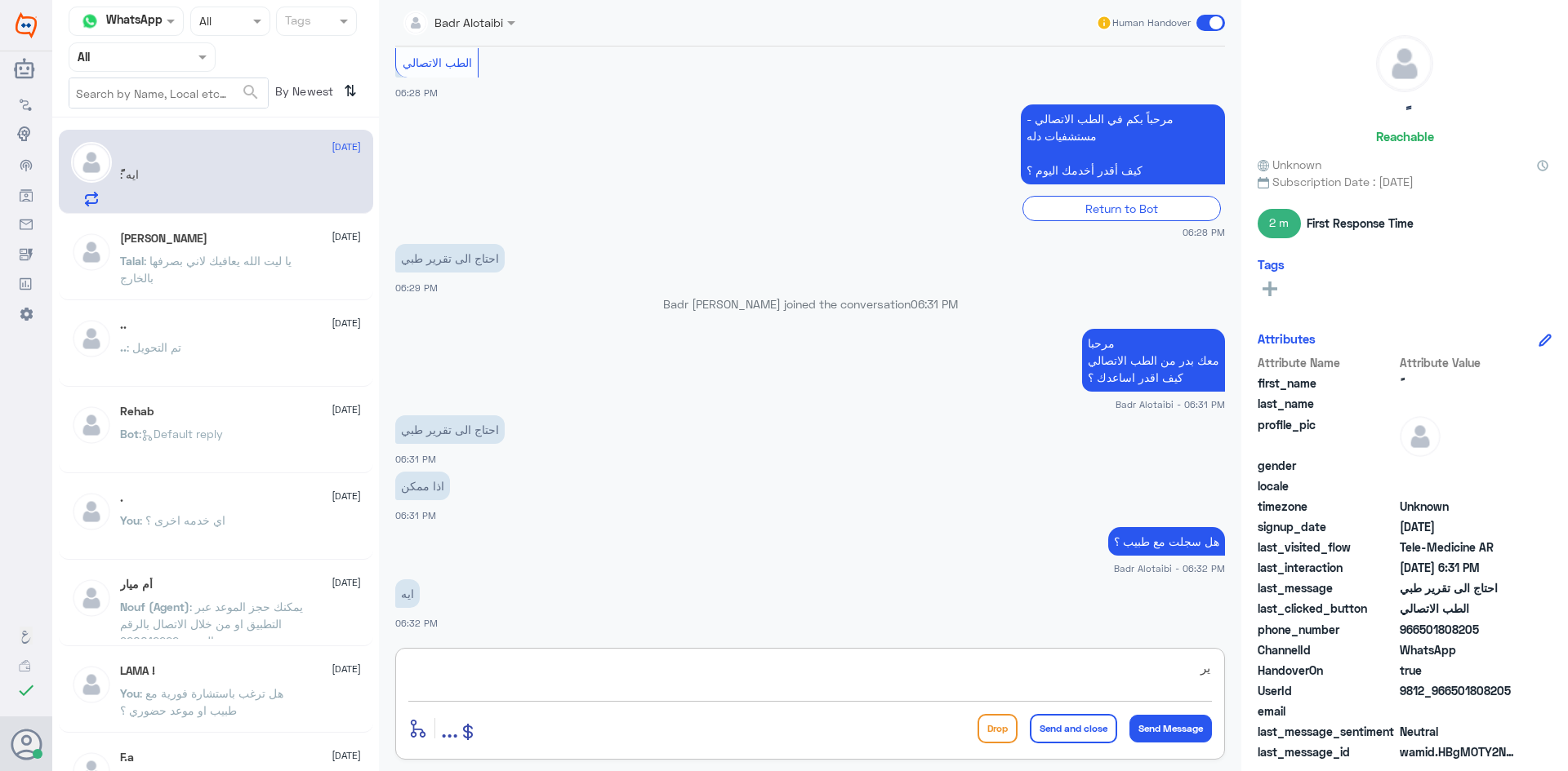
type textarea "ي"
type textarea "مستشفى دله أي فرع ؟"
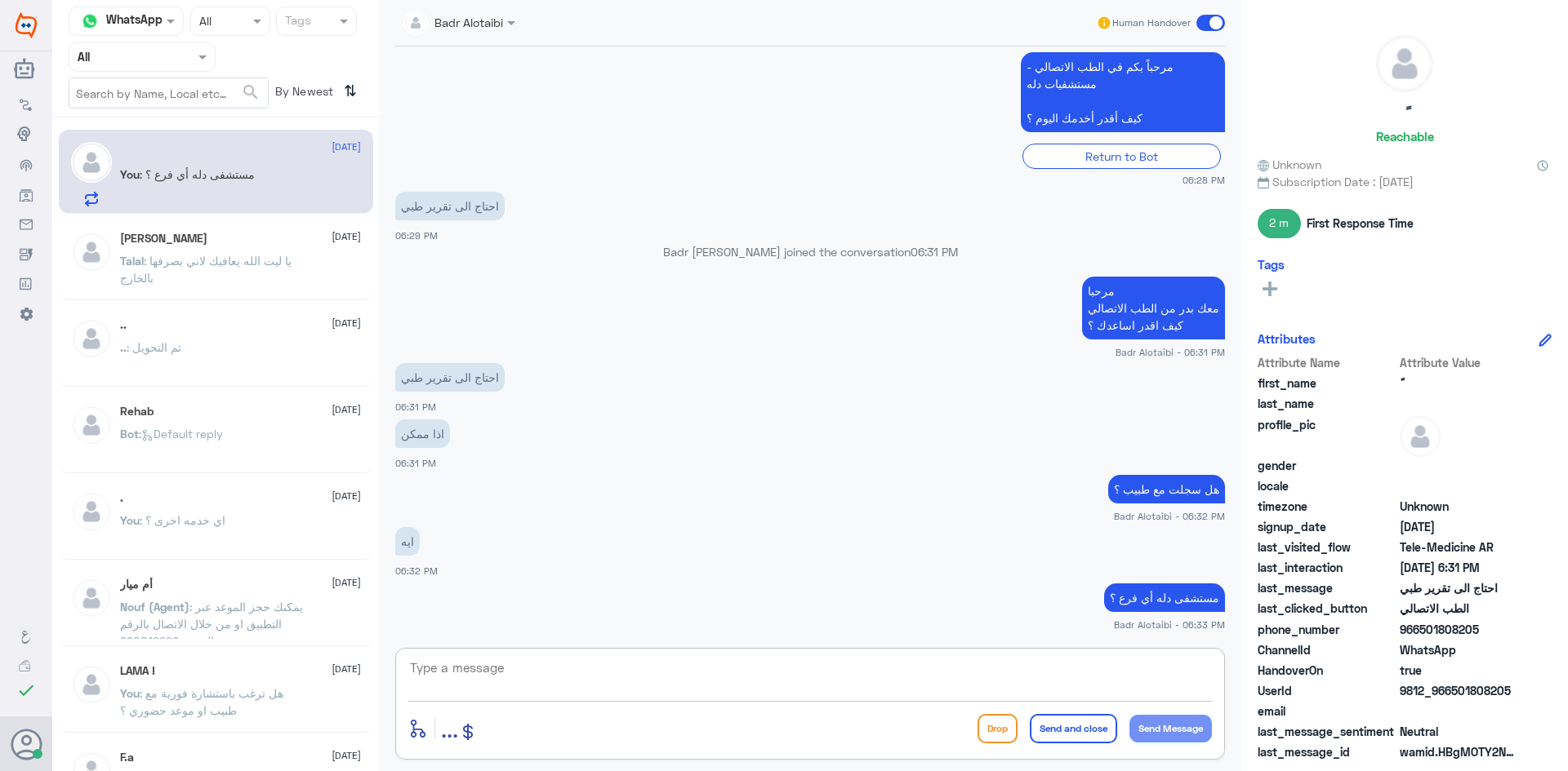
scroll to position [668, 0]
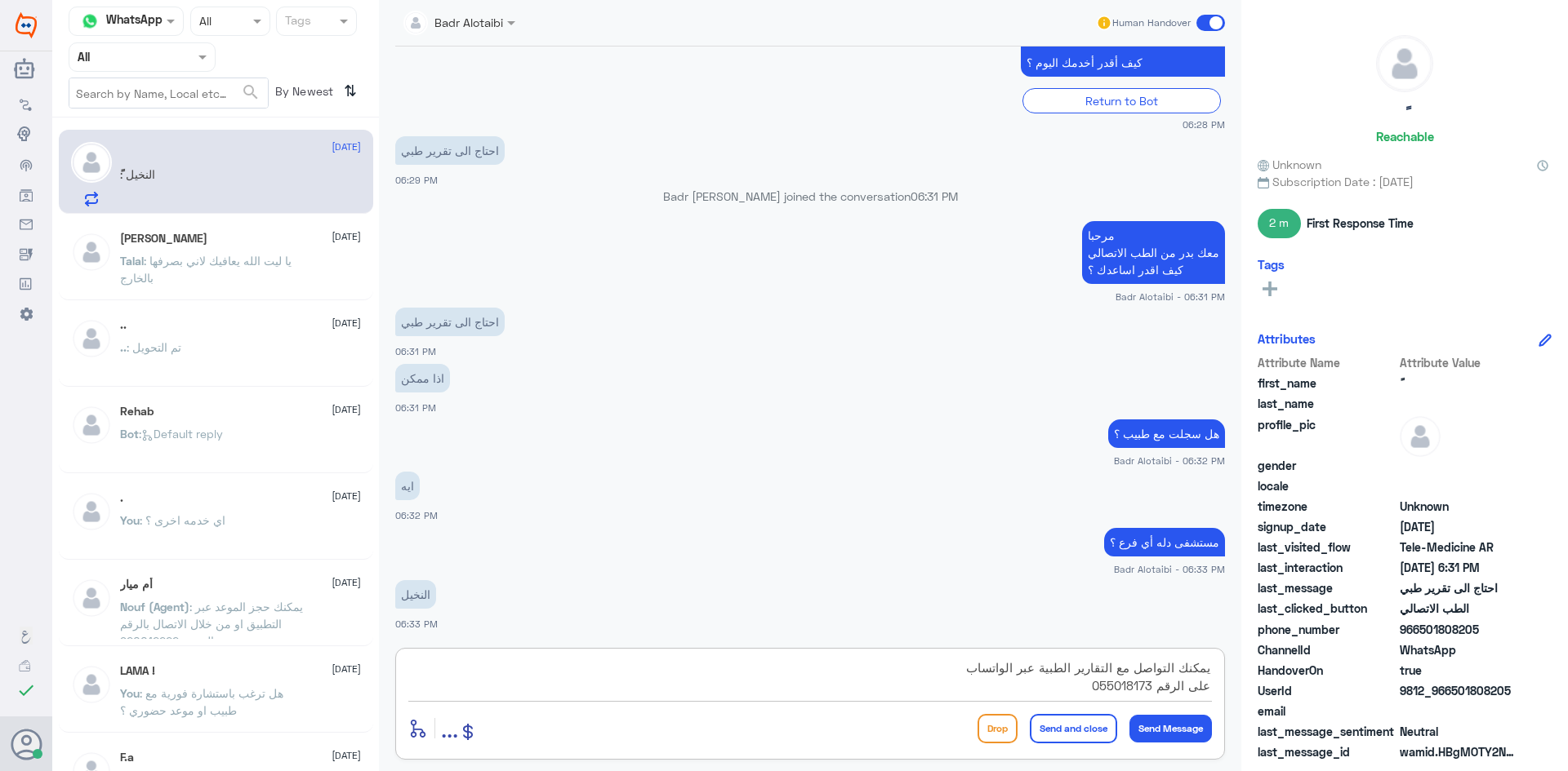
type textarea "يمكنك التواصل مع التقارير الطبية عبر الواتساب على الرقم 0550181732"
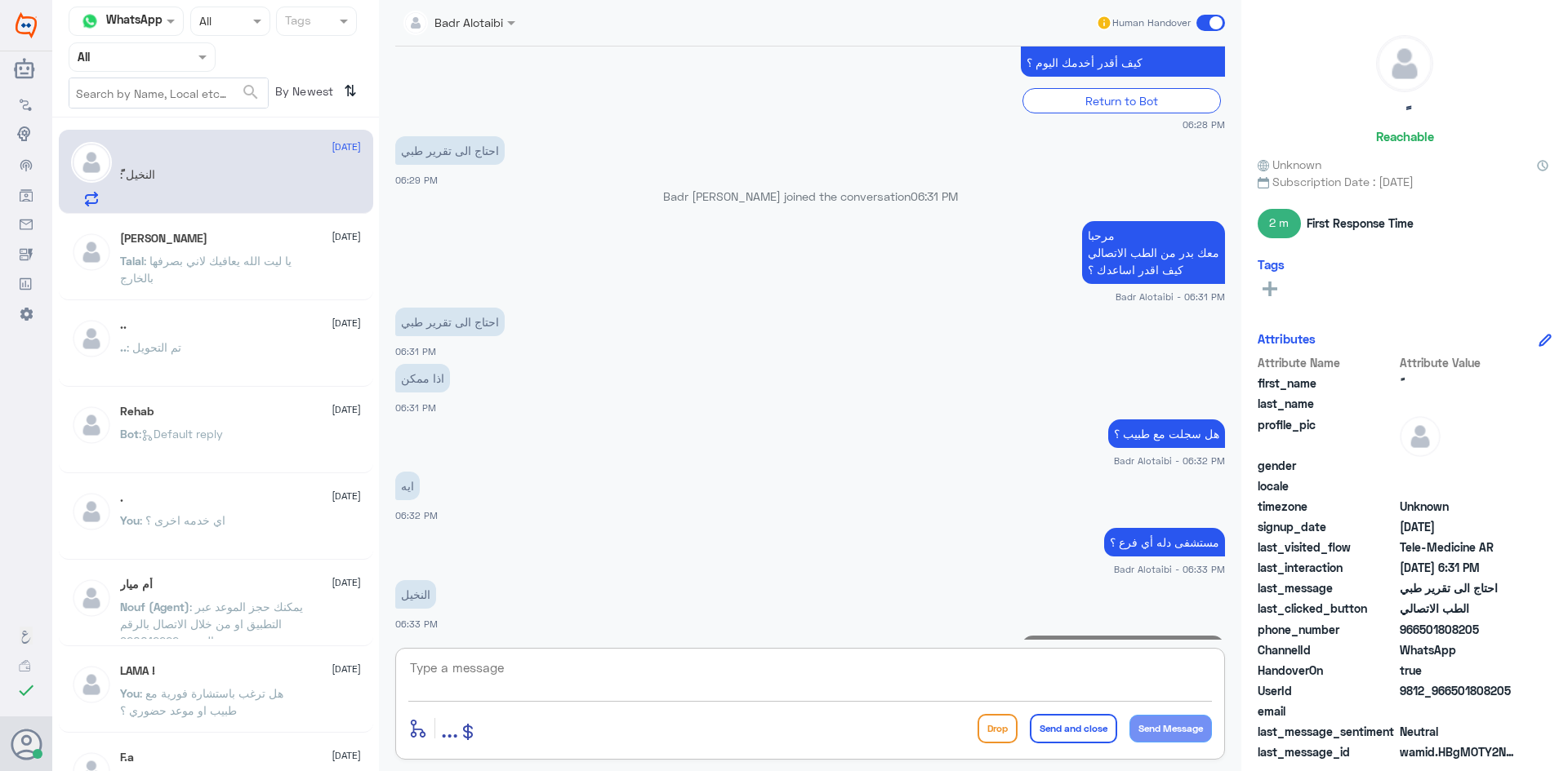
scroll to position [755, 0]
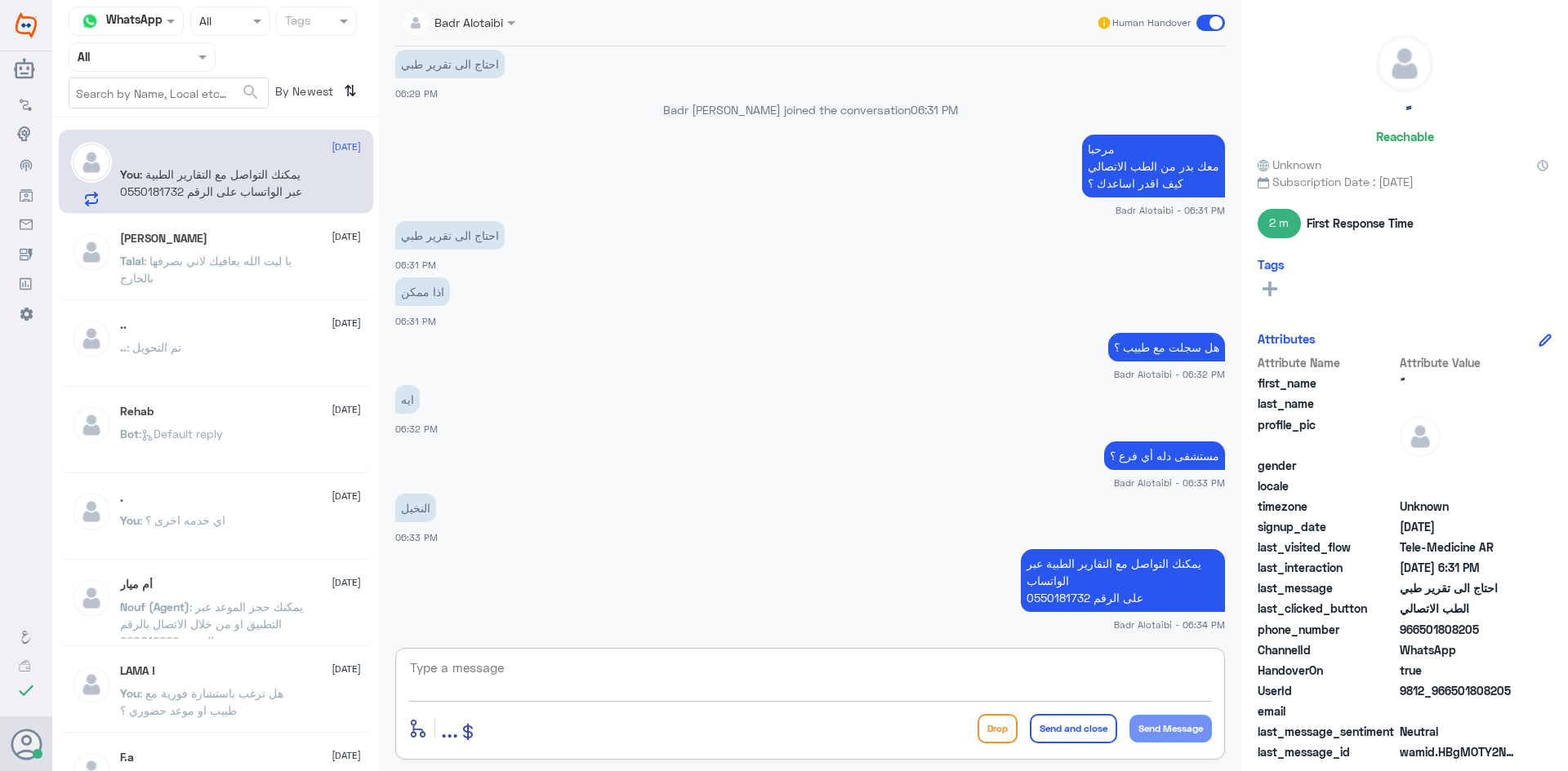
click at [723, 675] on textarea at bounding box center [810, 676] width 803 height 40
type textarea "أي خدمه أخرى ؟"
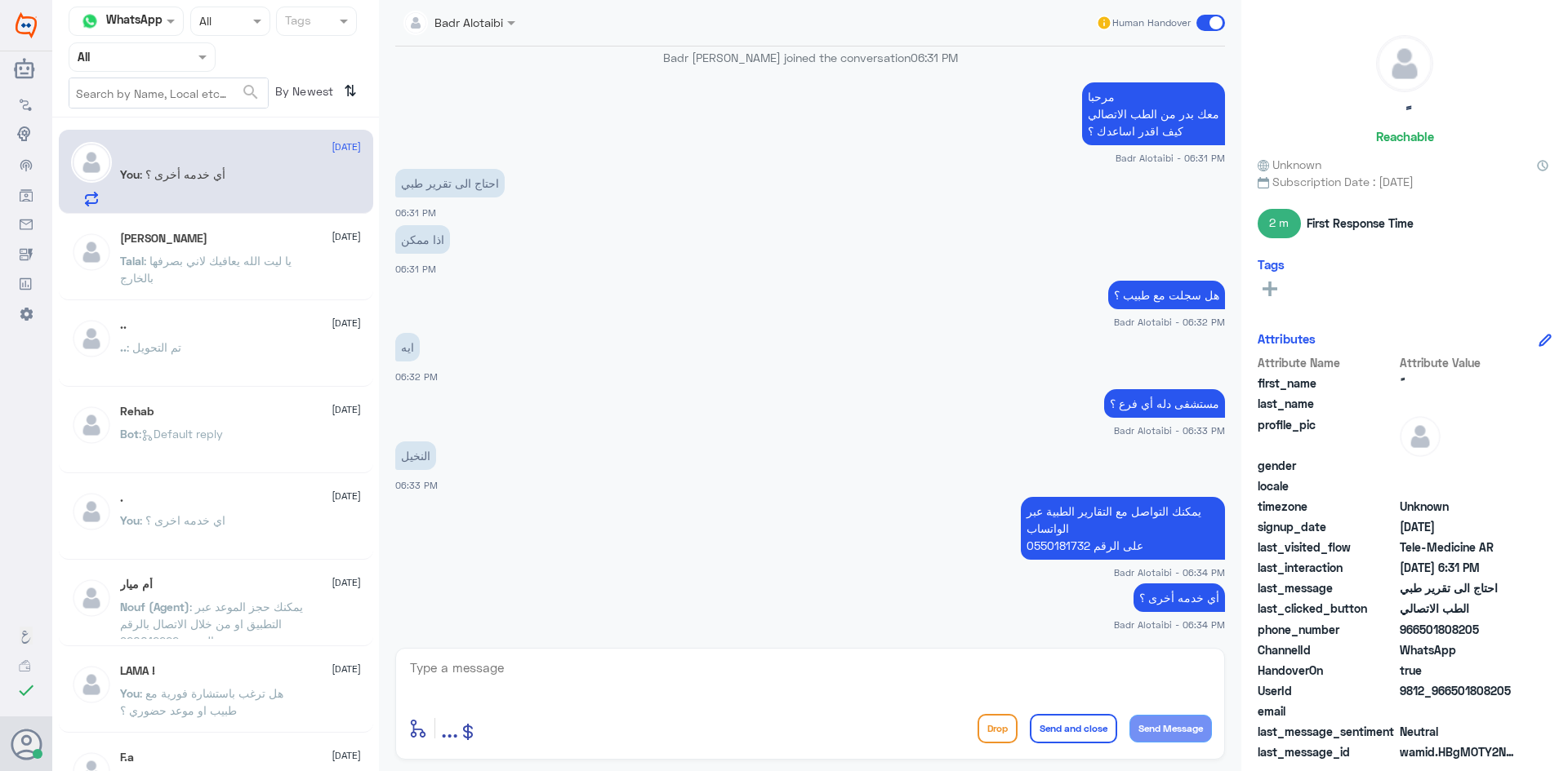
click at [176, 39] on nav "Channel WhatsApp Status × All Tags Agent Filter All search By Newest ⇅" at bounding box center [215, 62] width 327 height 111
click at [179, 52] on div at bounding box center [141, 57] width 145 height 19
click at [178, 130] on div "Unassigned" at bounding box center [141, 129] width 147 height 37
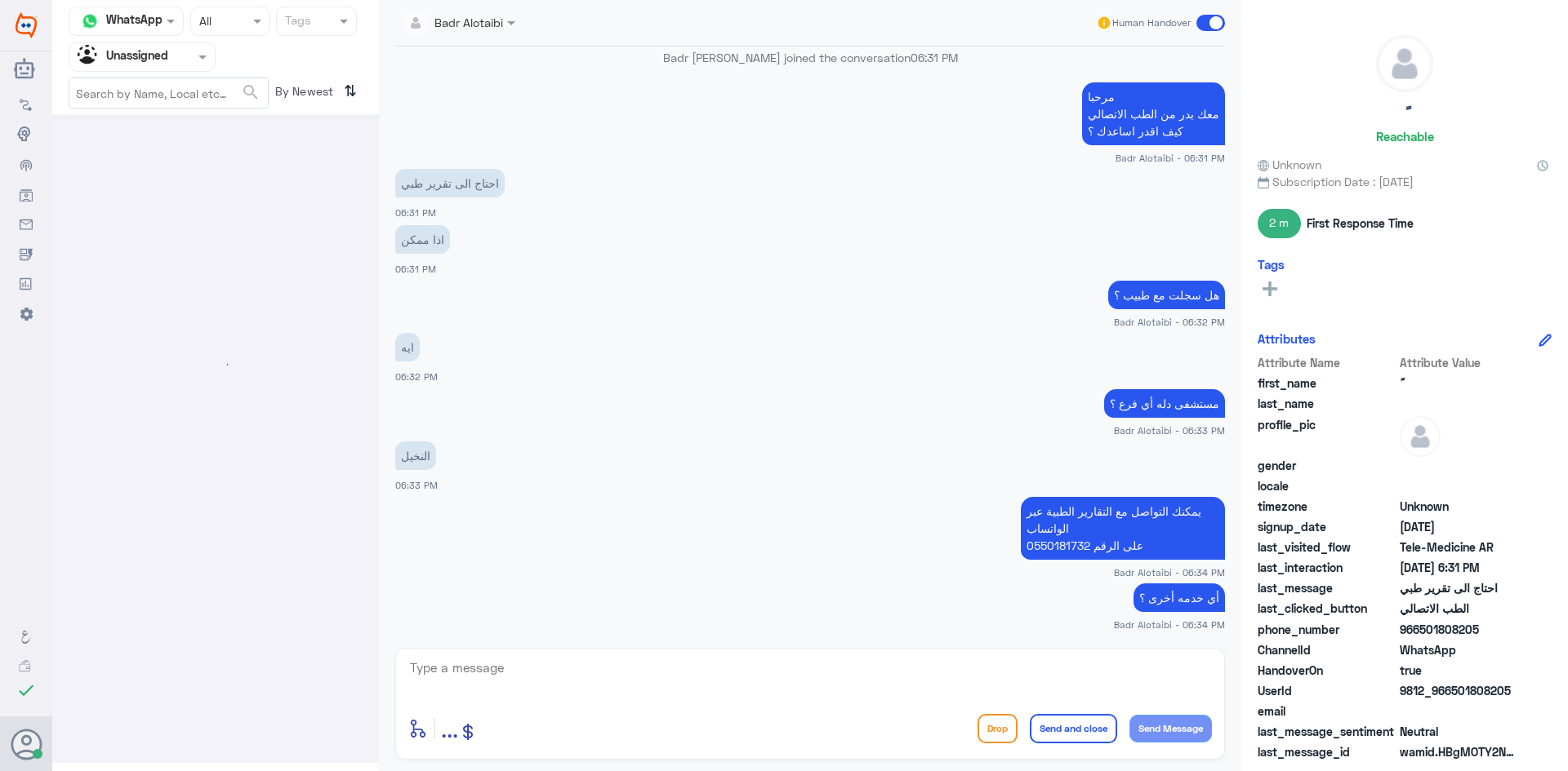
scroll to position [0, 0]
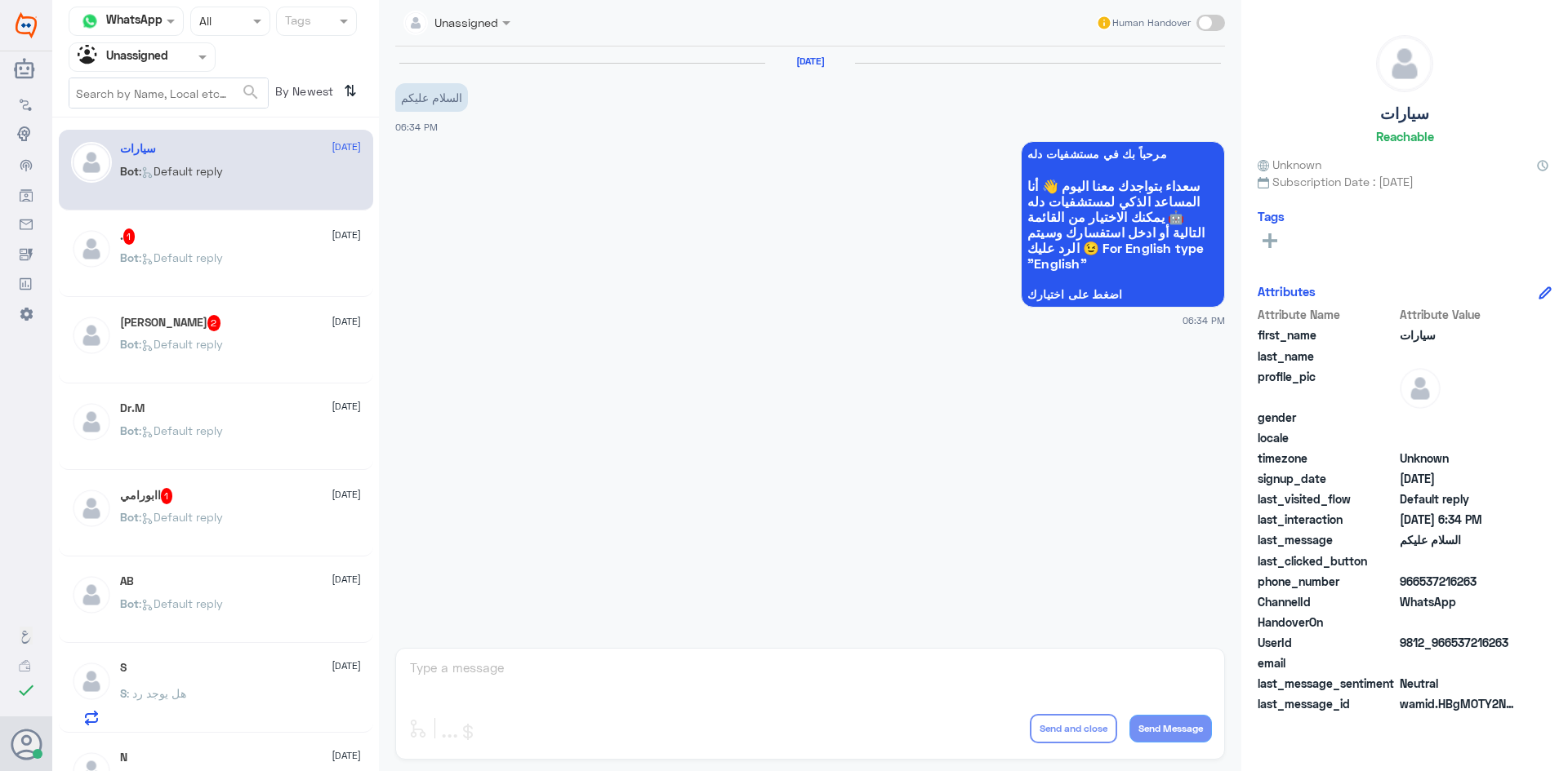
click at [240, 249] on div ". 1 2 September Bot : Default reply" at bounding box center [240, 258] width 241 height 61
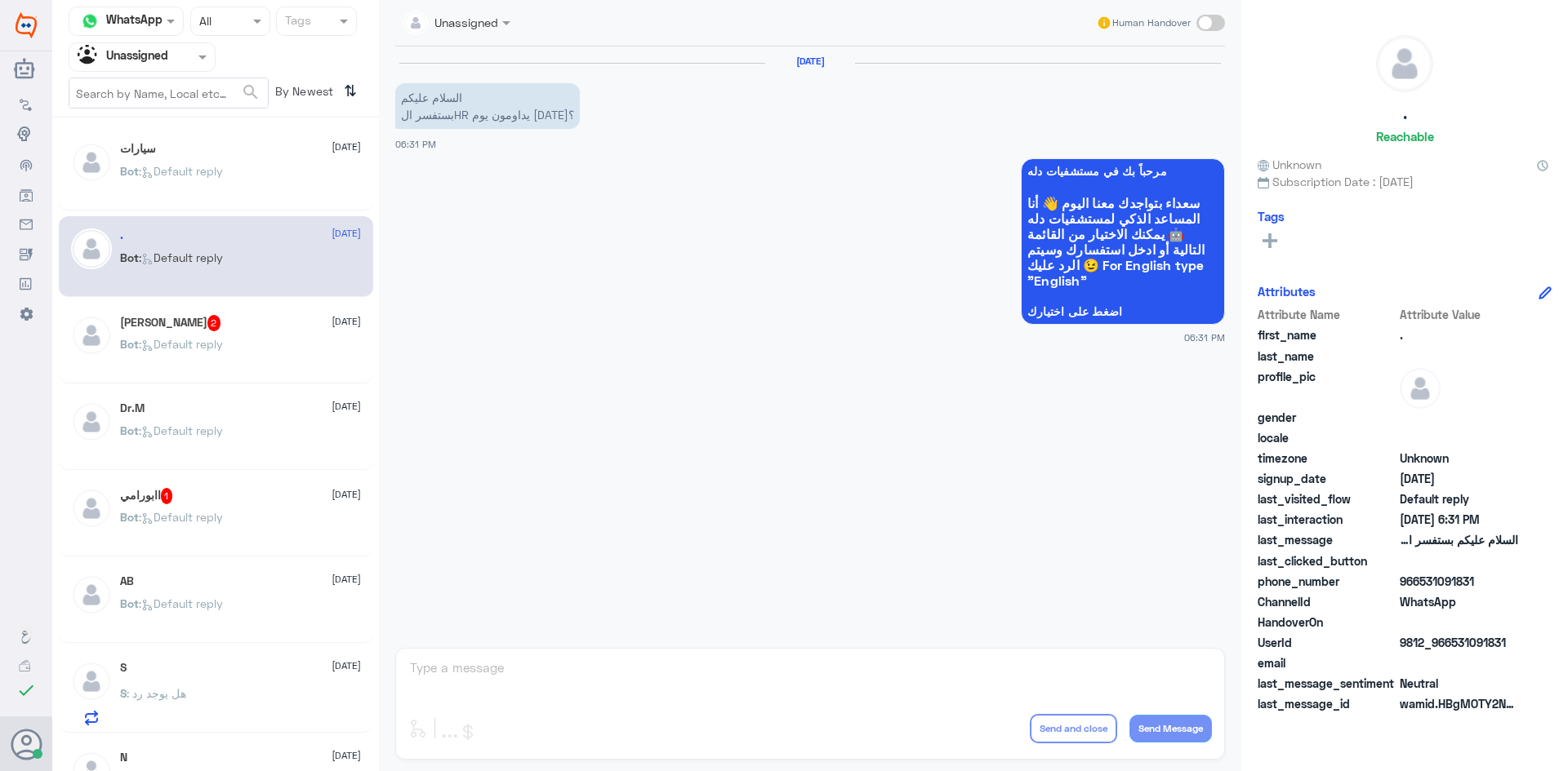
click at [259, 324] on div "Abdulaziz 2 2 September" at bounding box center [240, 323] width 241 height 16
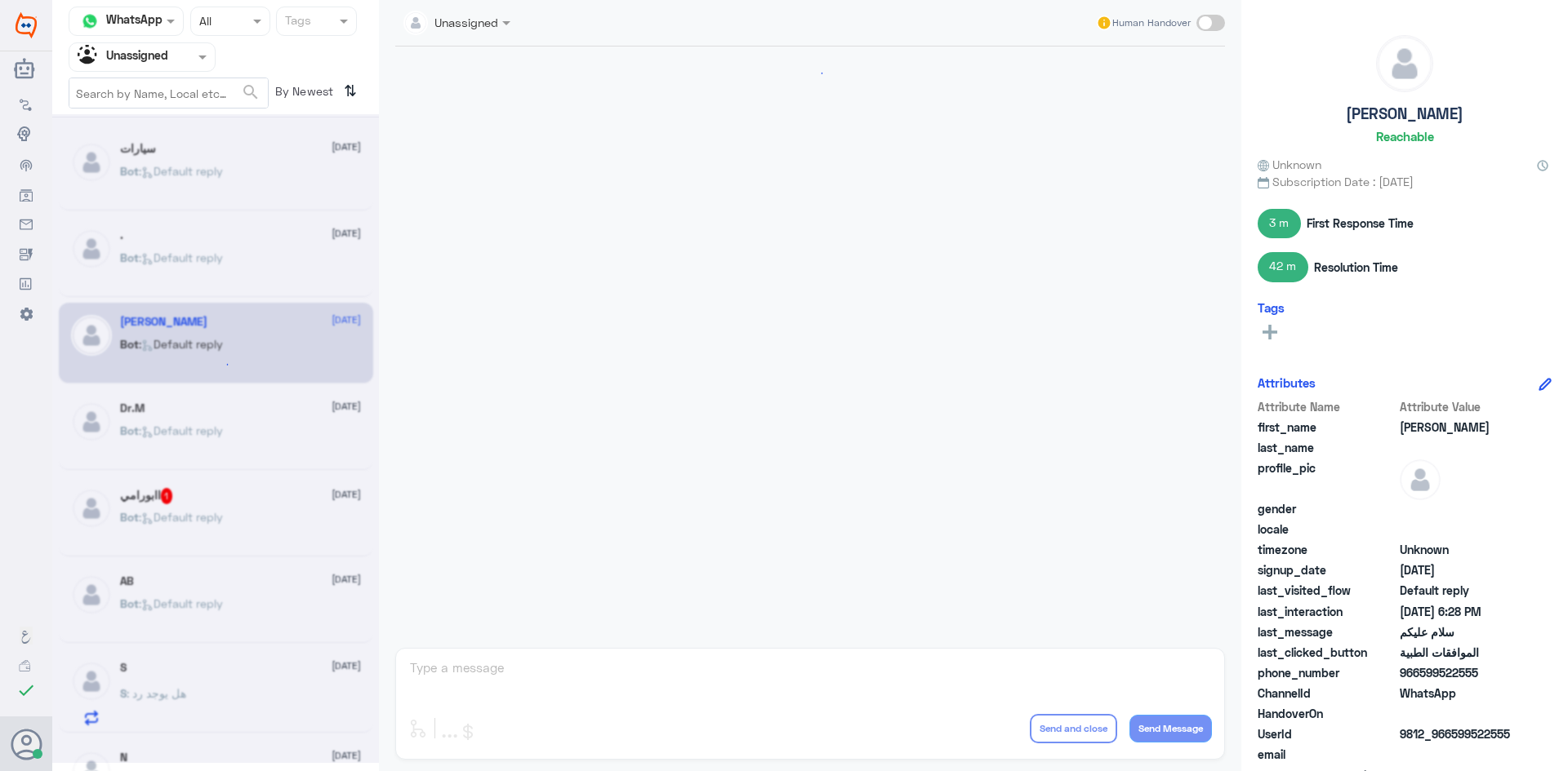
scroll to position [1185, 0]
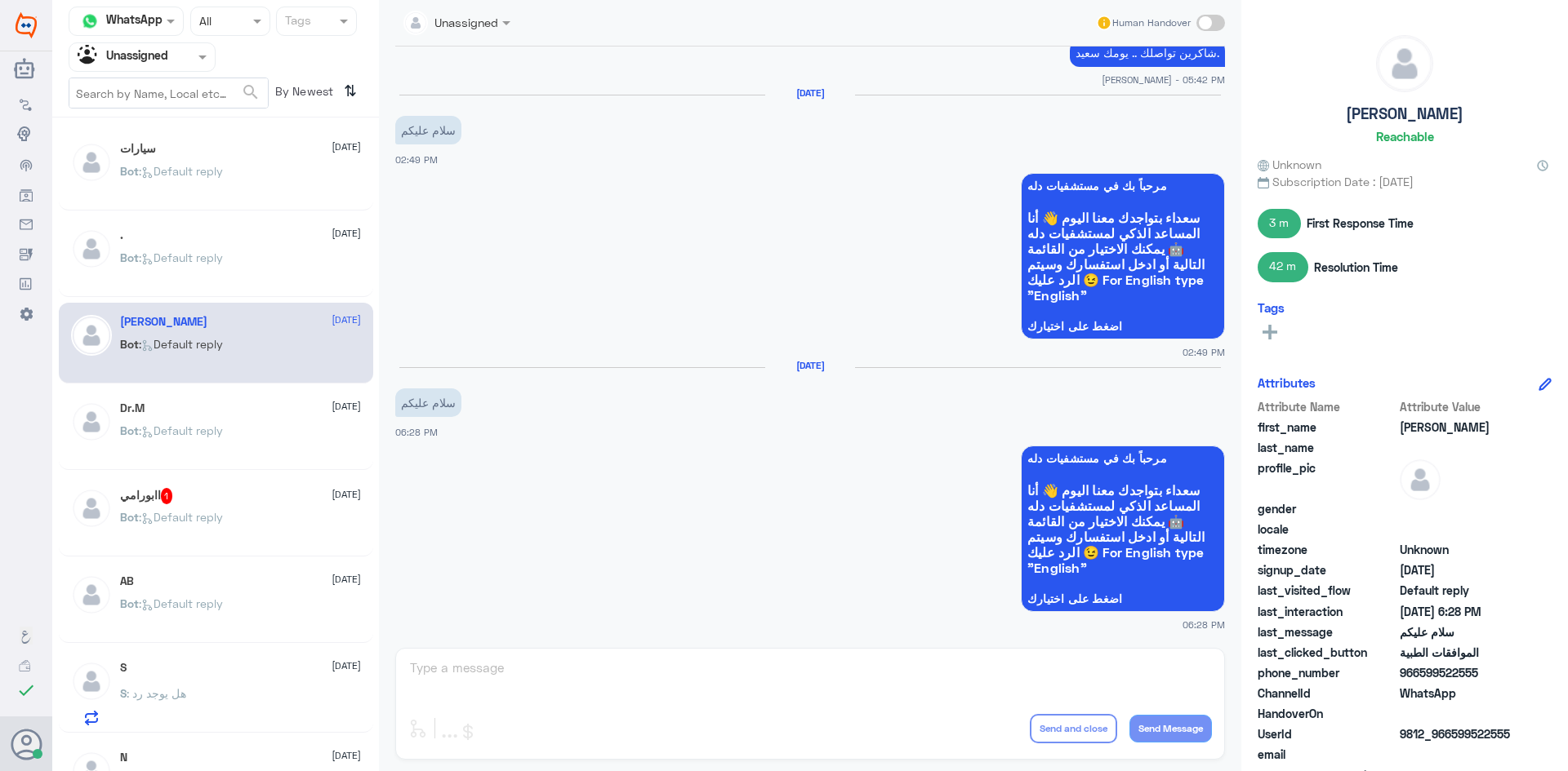
click at [191, 501] on div "اابورامي 1 2 September" at bounding box center [240, 496] width 241 height 16
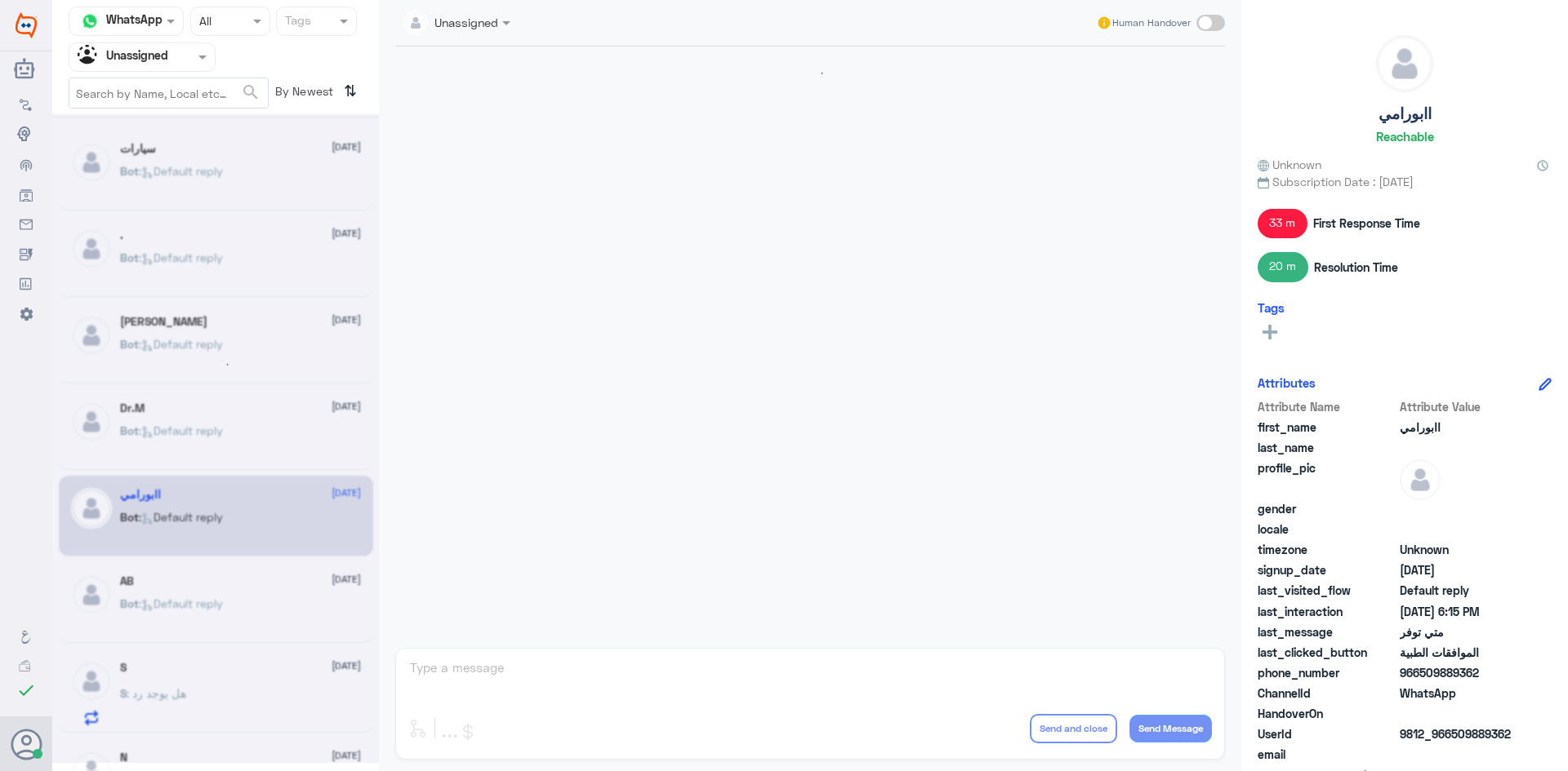
scroll to position [1046, 0]
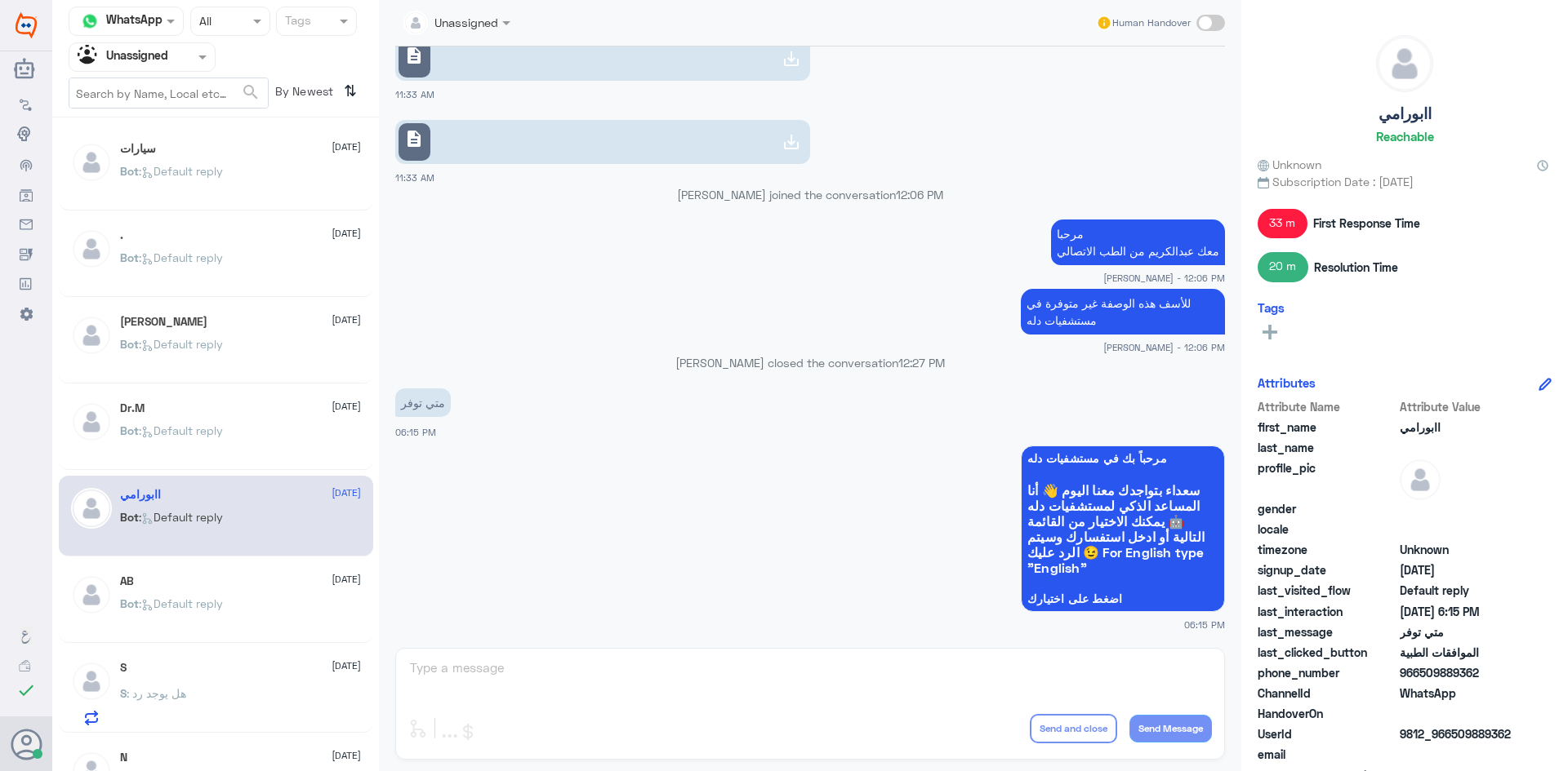
click at [223, 398] on div "Dr.M 2 September Bot : Default reply" at bounding box center [216, 429] width 315 height 80
click at [227, 405] on div "Dr.M 2 September" at bounding box center [240, 408] width 241 height 14
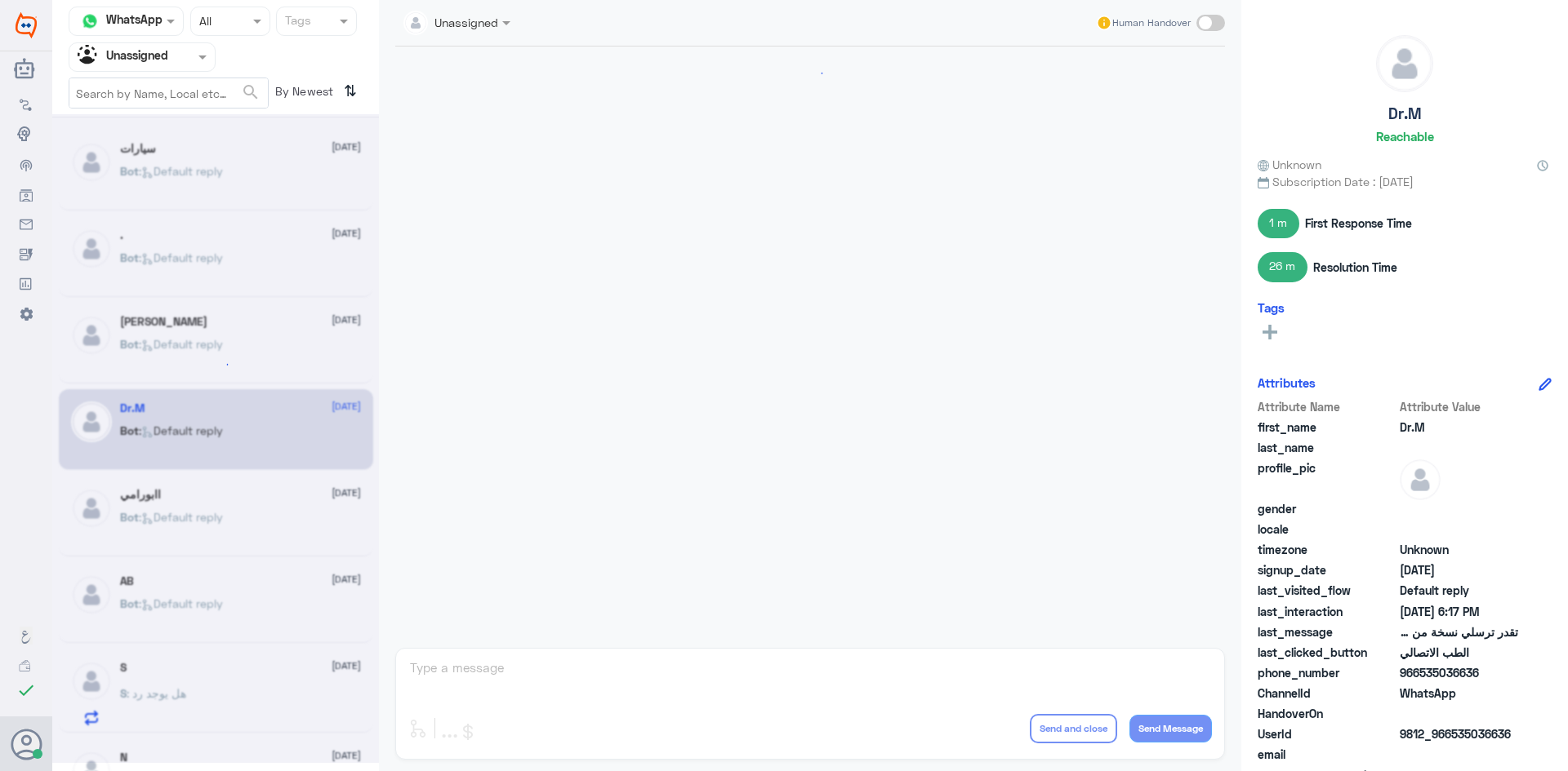
scroll to position [753, 0]
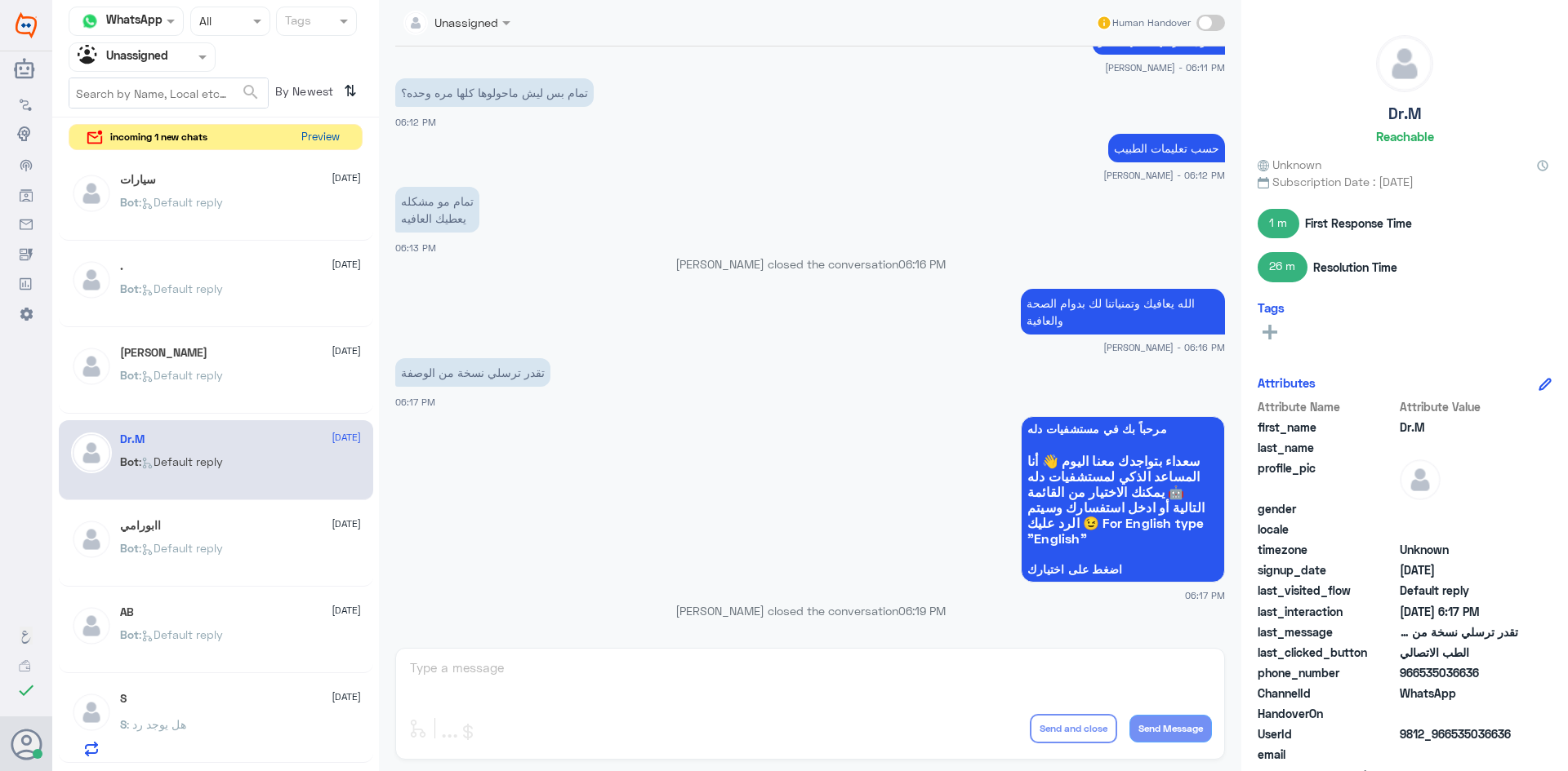
click at [310, 138] on button "Preview" at bounding box center [320, 137] width 51 height 25
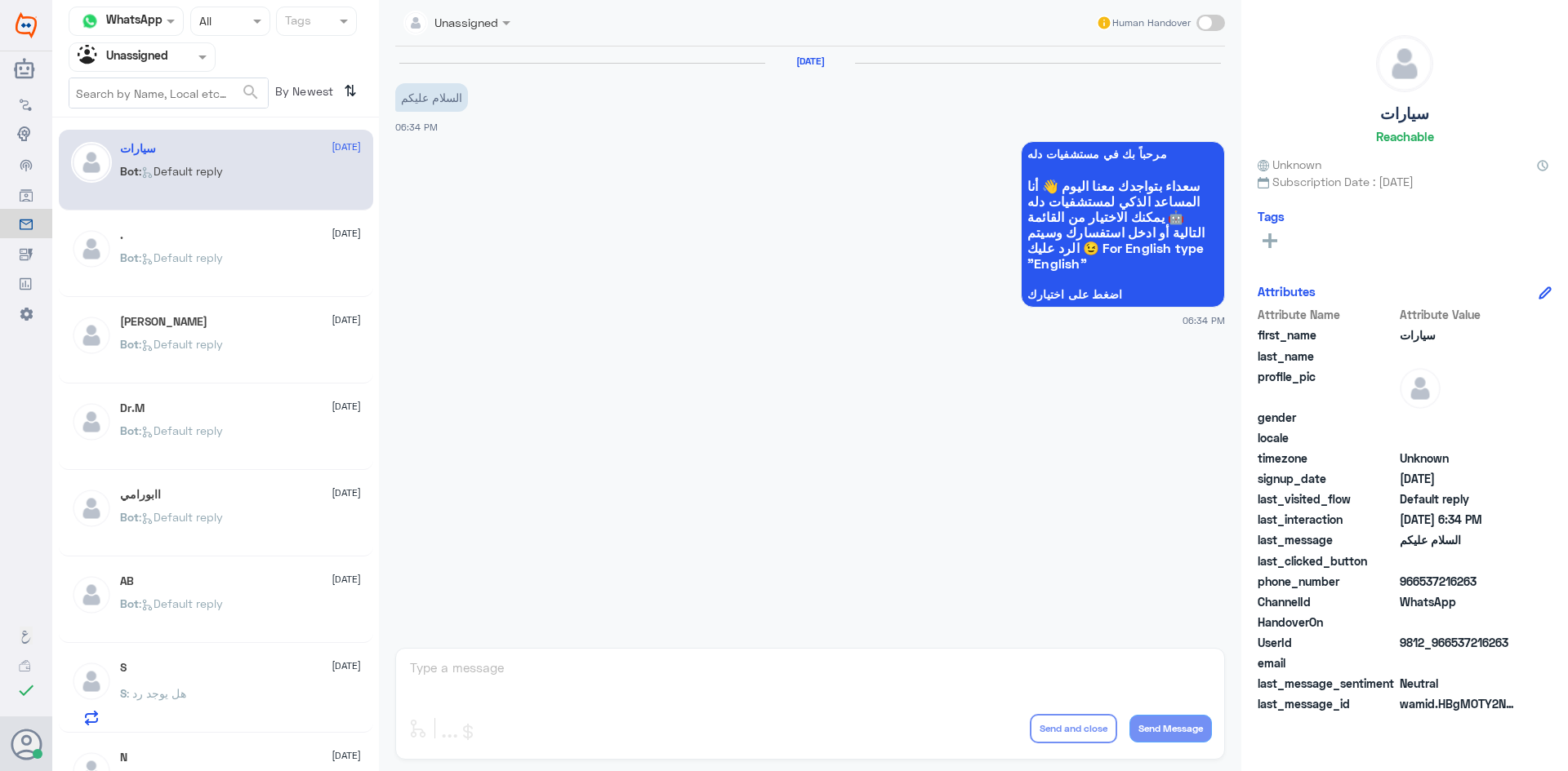
click at [162, 59] on input "text" at bounding box center [123, 57] width 90 height 19
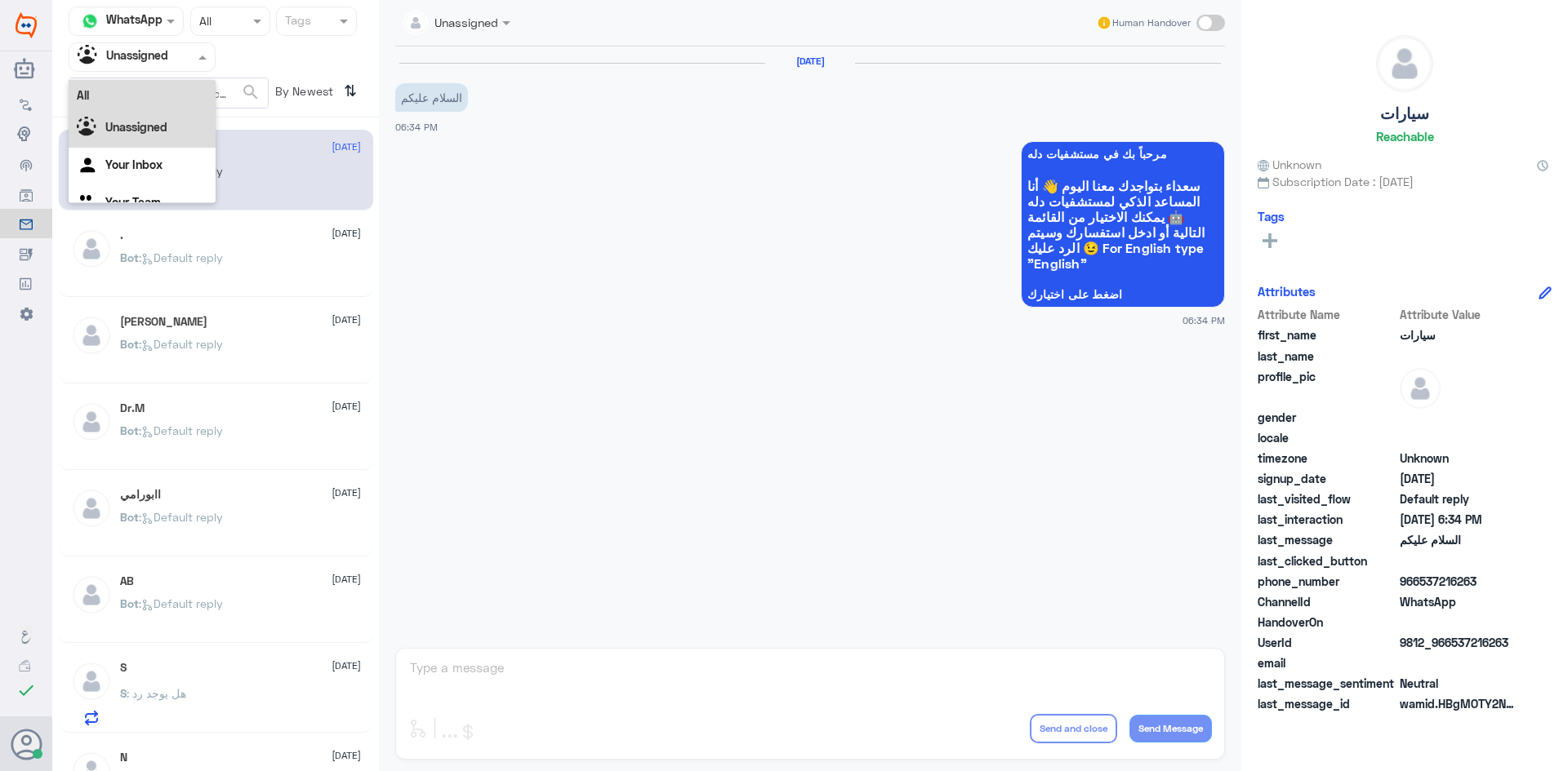
click at [146, 95] on div "All" at bounding box center [141, 95] width 147 height 30
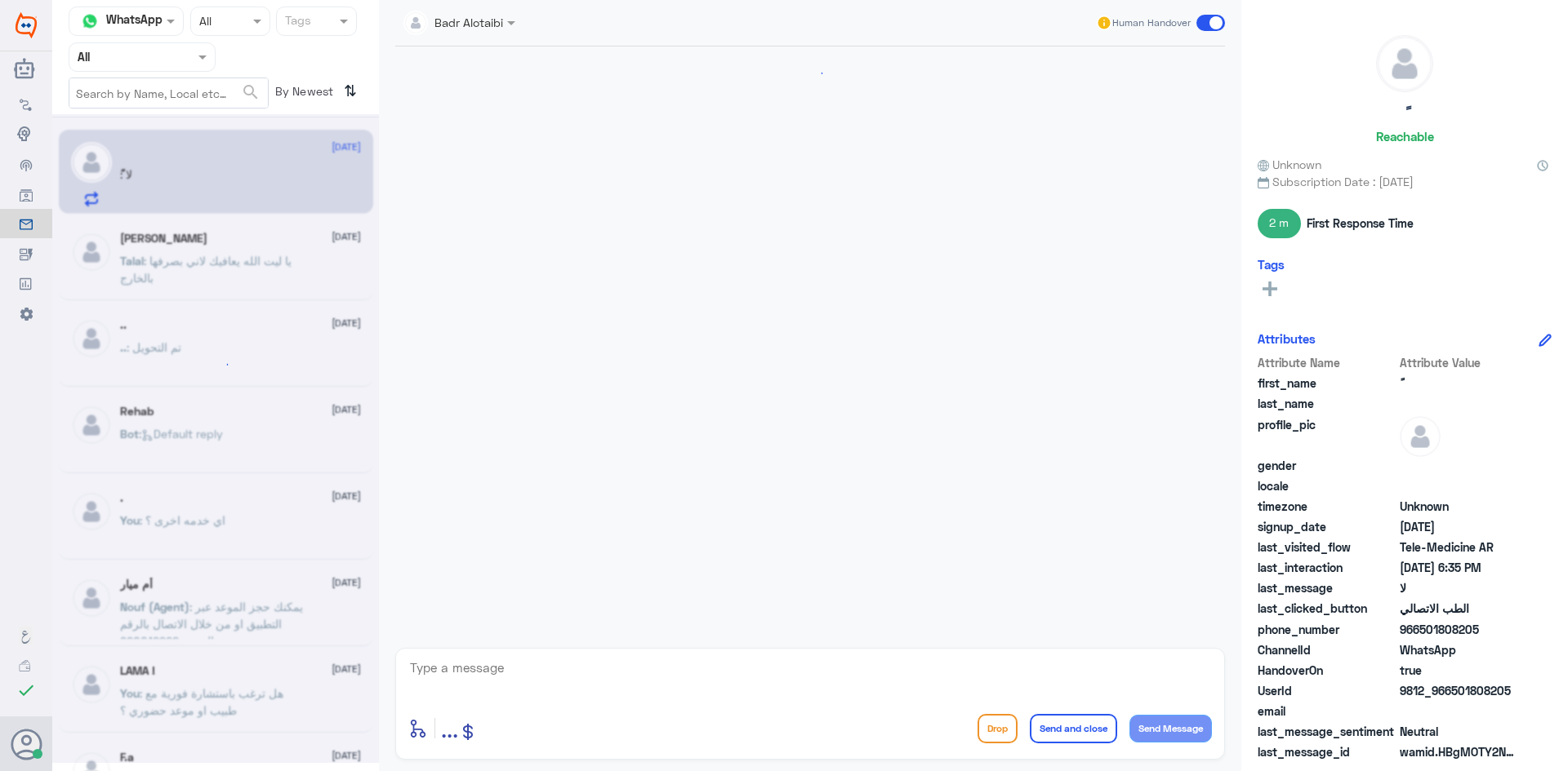
scroll to position [864, 0]
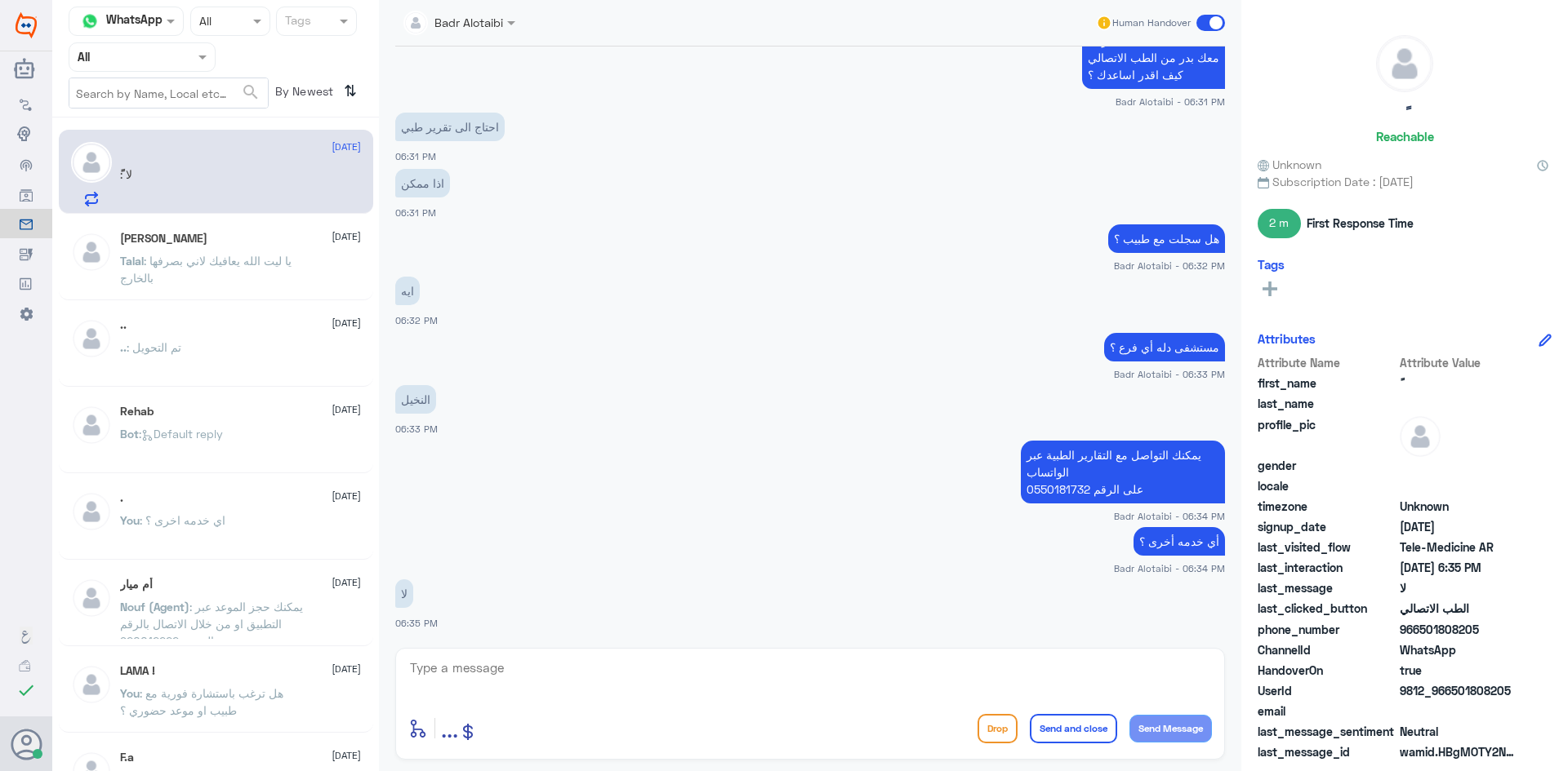
click at [832, 693] on textarea at bounding box center [810, 676] width 803 height 40
type textarea "سعدنا بخدمتك"
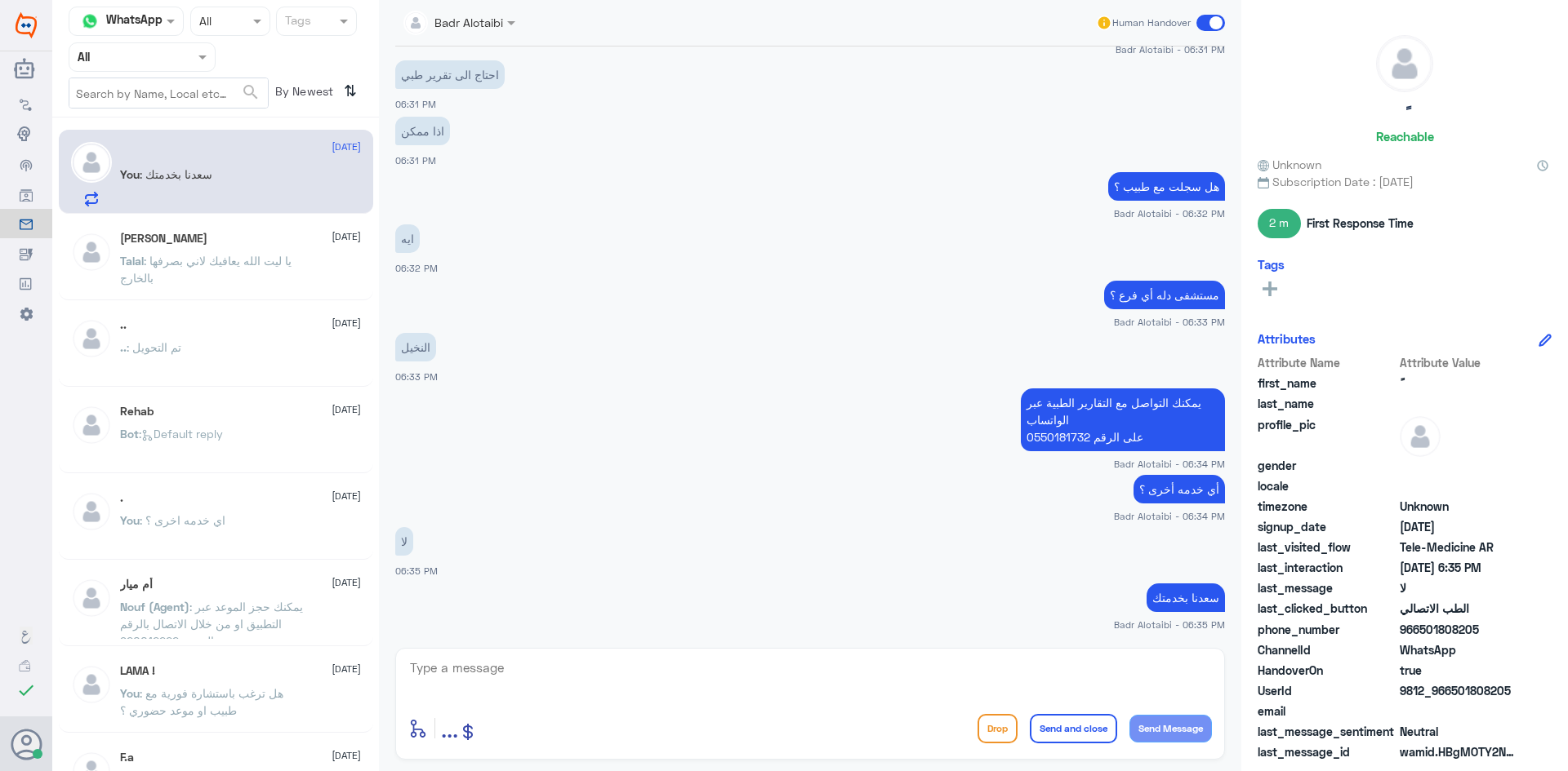
click at [1207, 12] on div "Human Handover" at bounding box center [1160, 22] width 130 height 29
click at [1212, 25] on span at bounding box center [1210, 22] width 29 height 16
click at [0, 0] on input "checkbox" at bounding box center [0, 0] width 0 height 0
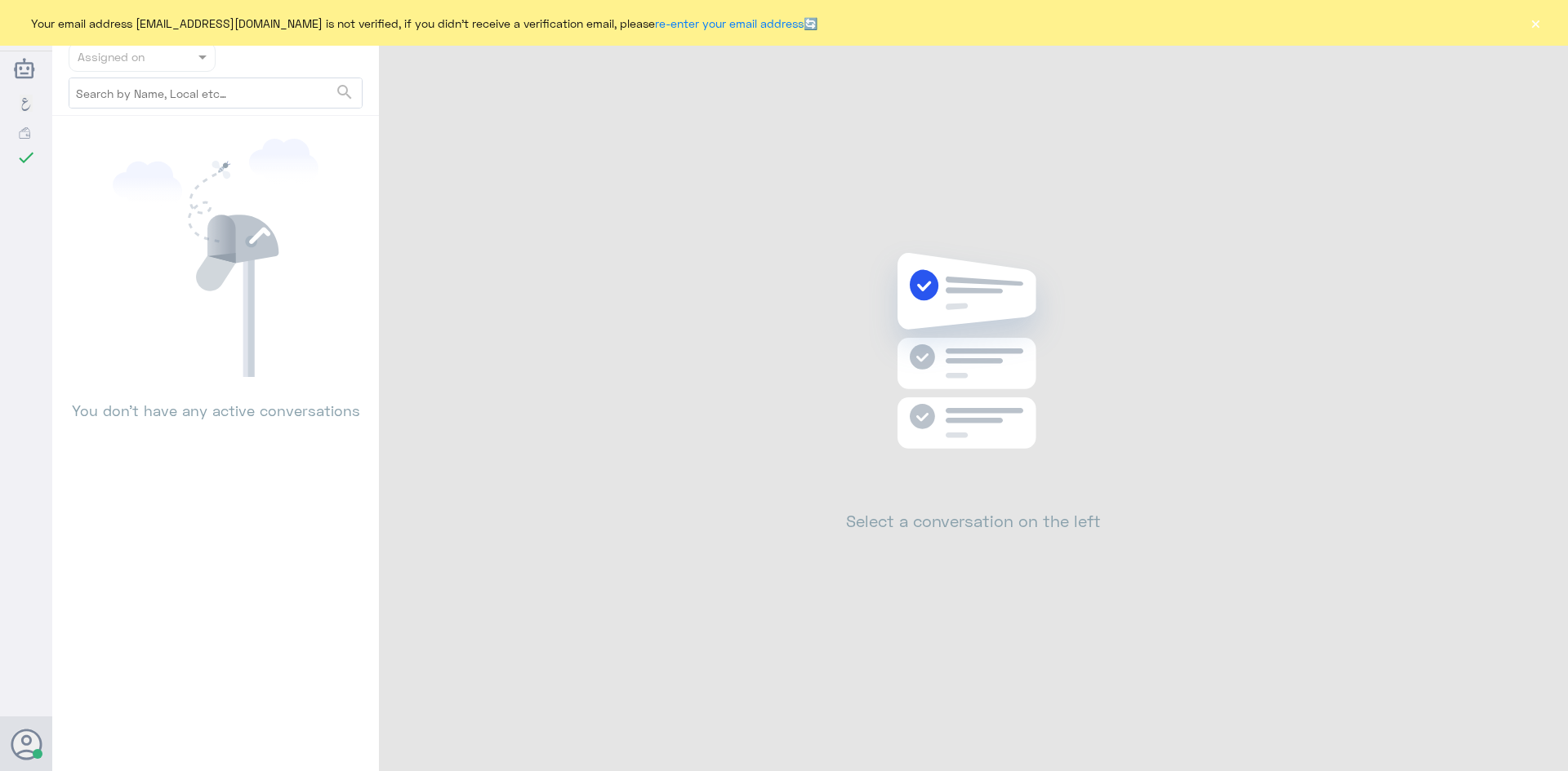
click at [1537, 21] on button "×" at bounding box center [1534, 22] width 16 height 16
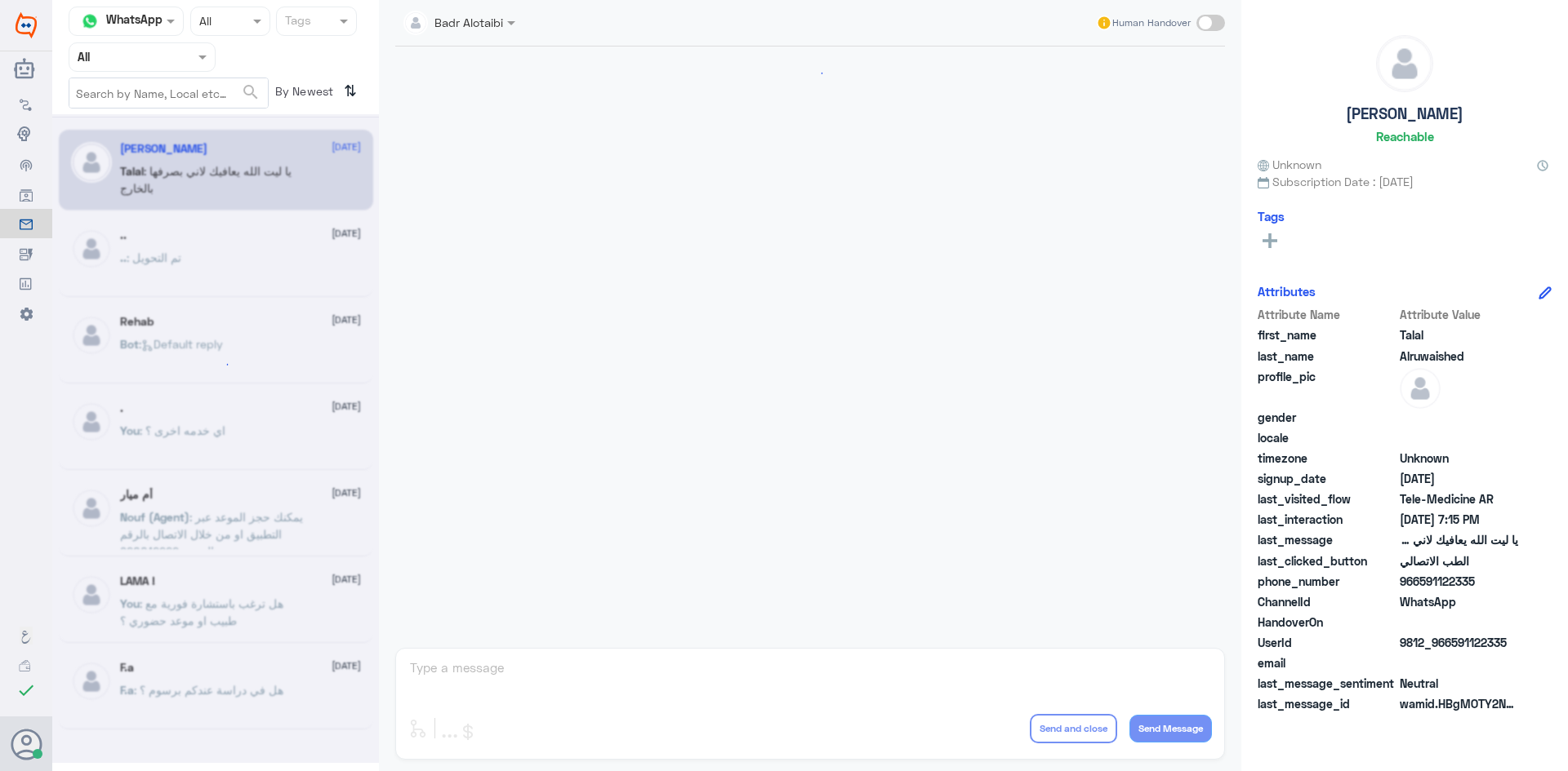
scroll to position [372, 0]
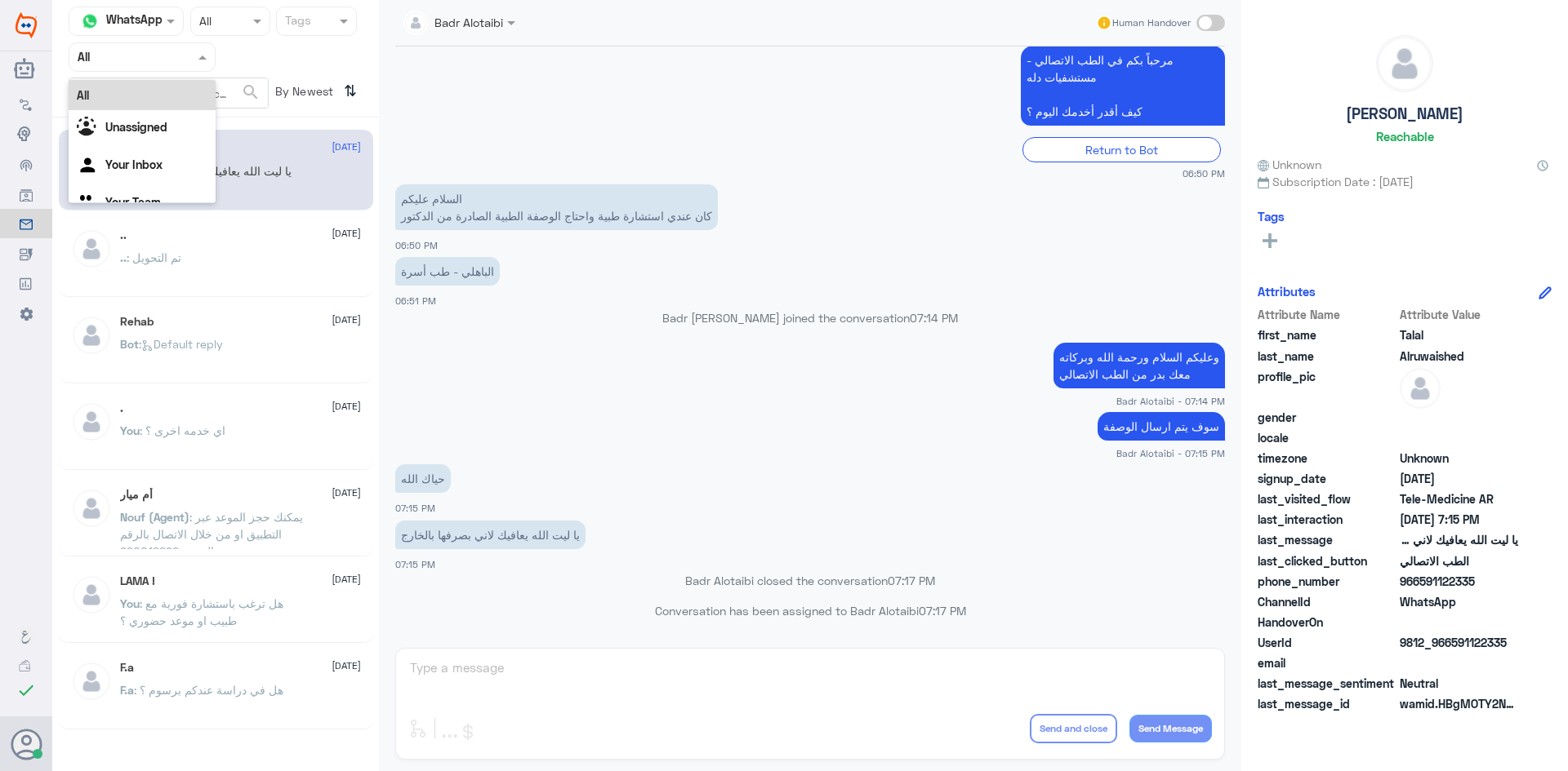
drag, startPoint x: 161, startPoint y: 54, endPoint x: 168, endPoint y: 64, distance: 12.2
click at [162, 54] on input "text" at bounding box center [123, 57] width 90 height 19
click at [168, 115] on div "Unassigned" at bounding box center [141, 129] width 147 height 37
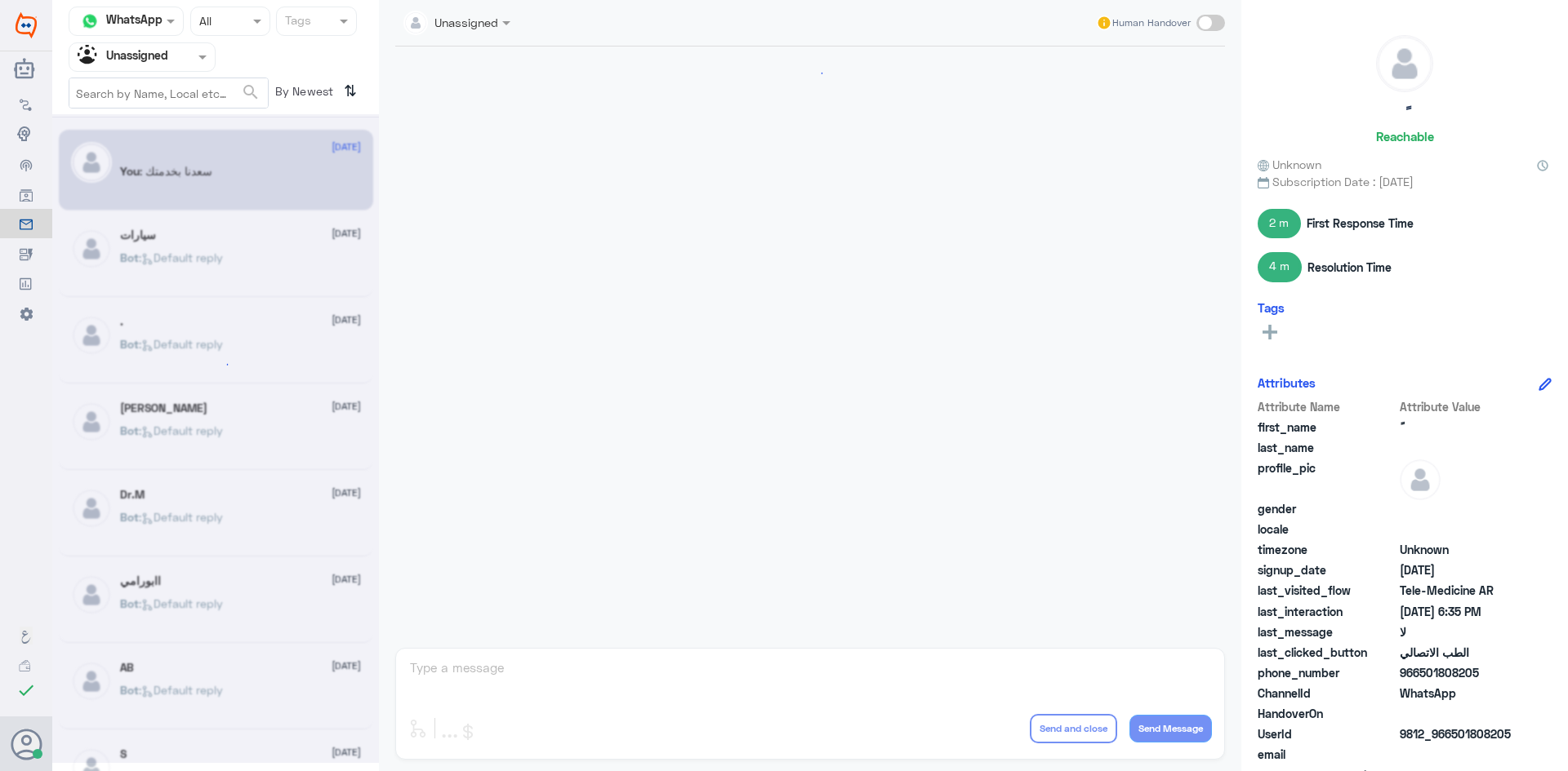
scroll to position [698, 0]
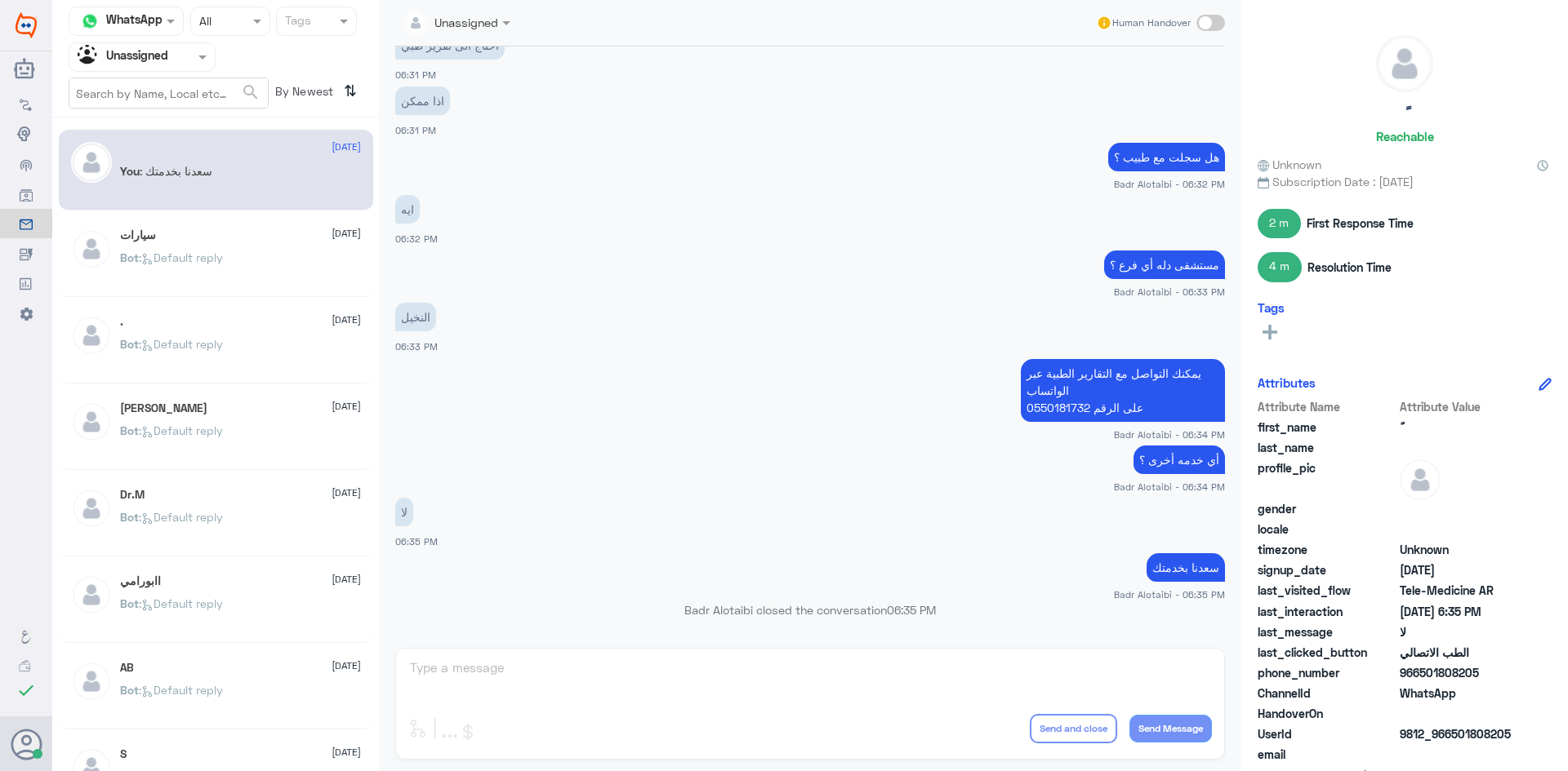
click at [247, 252] on div "سيارات [DATE] Bot : Default reply" at bounding box center [240, 258] width 241 height 61
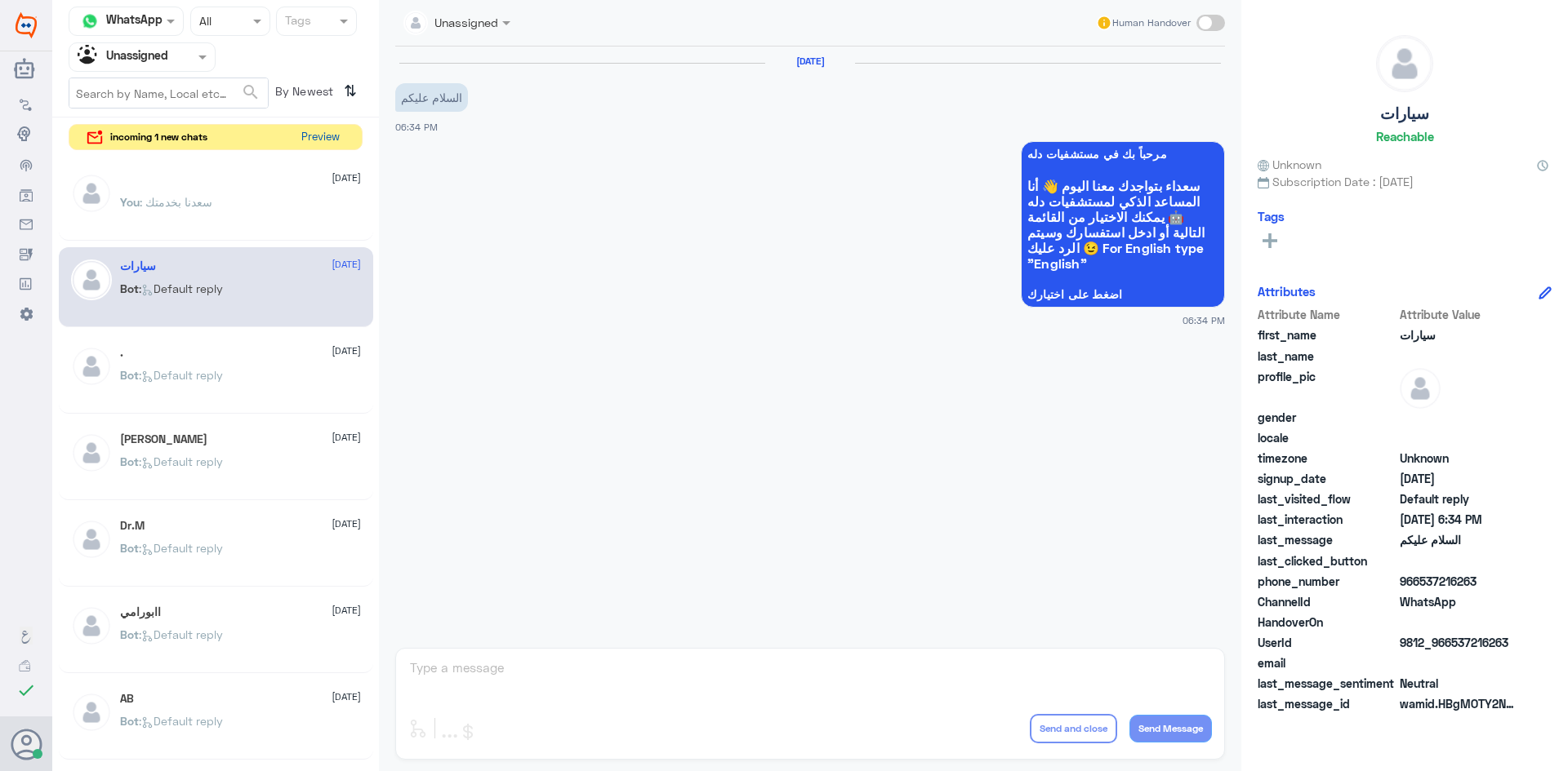
click at [308, 142] on button "Preview" at bounding box center [320, 137] width 51 height 25
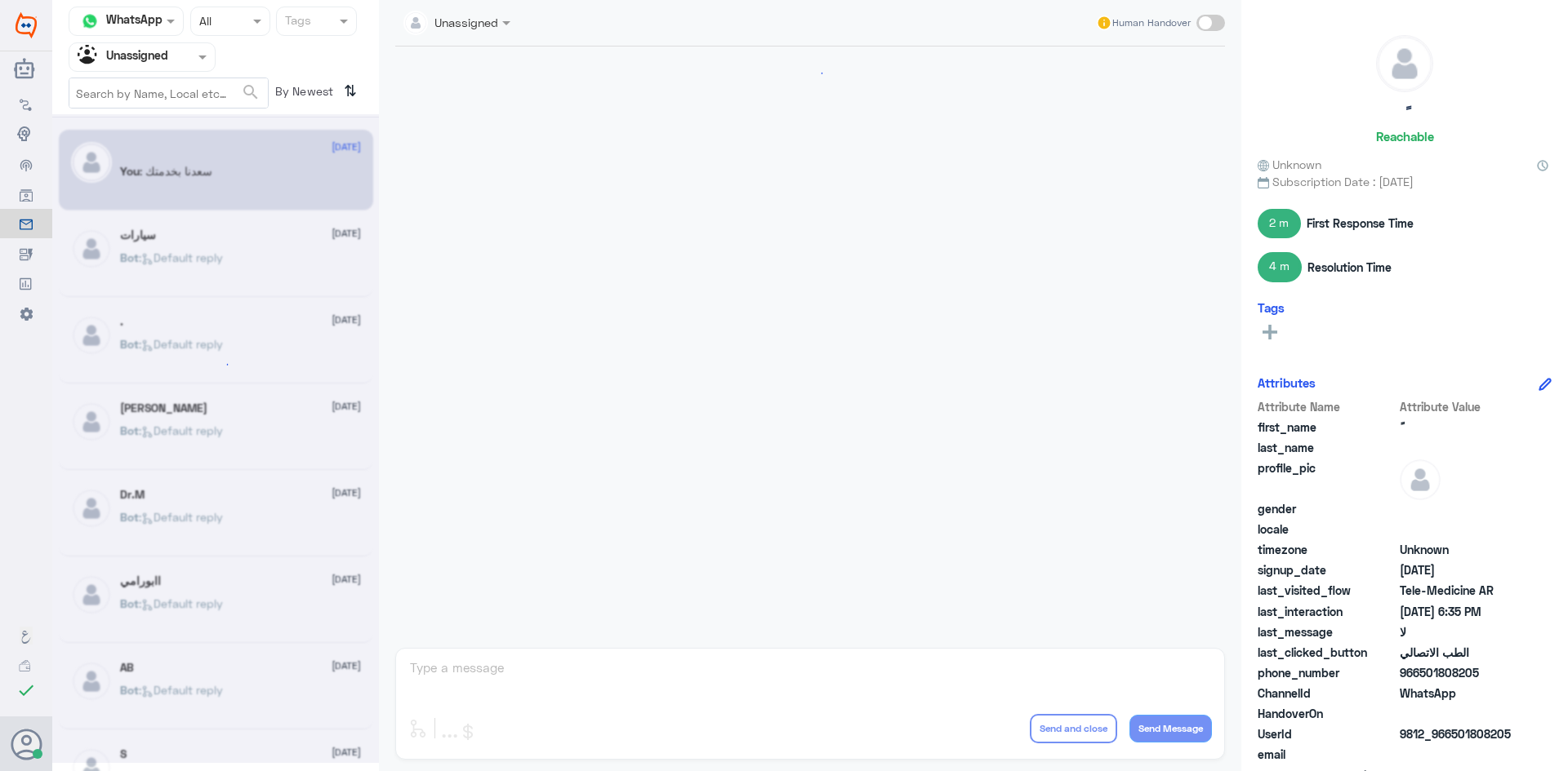
scroll to position [698, 0]
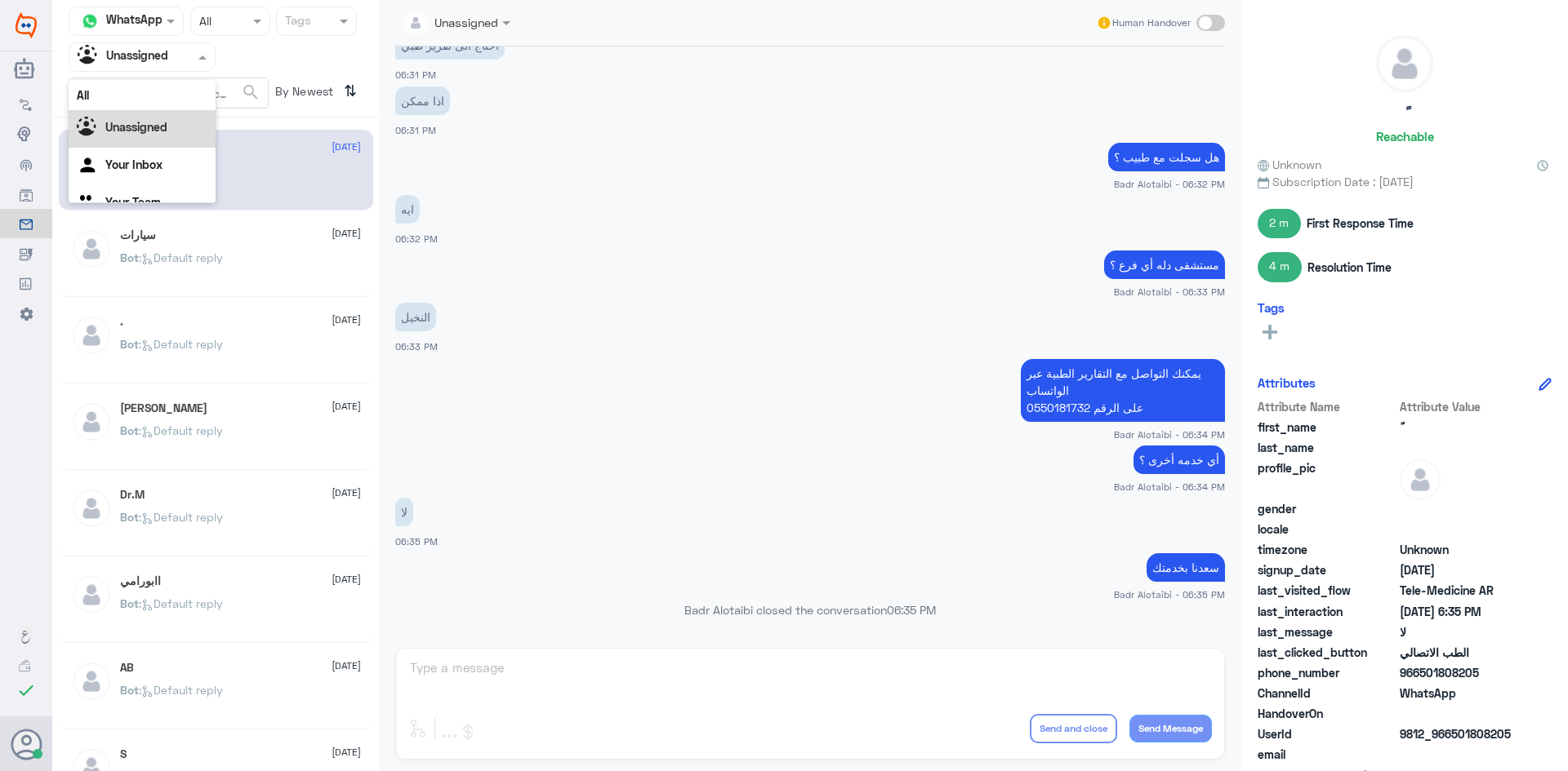
click at [184, 65] on div at bounding box center [141, 57] width 145 height 19
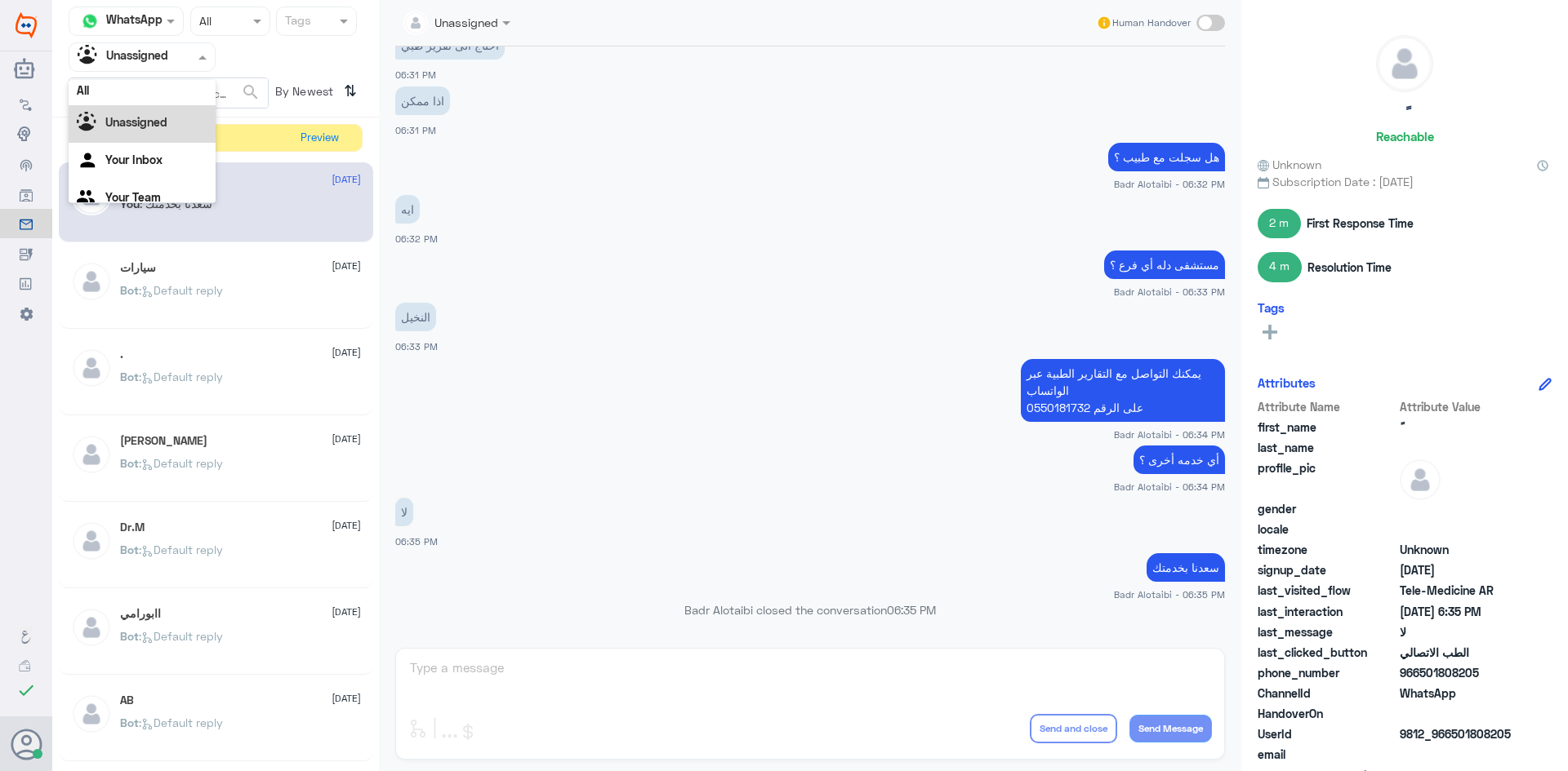
scroll to position [0, 0]
click at [300, 134] on button "Preview" at bounding box center [320, 137] width 51 height 25
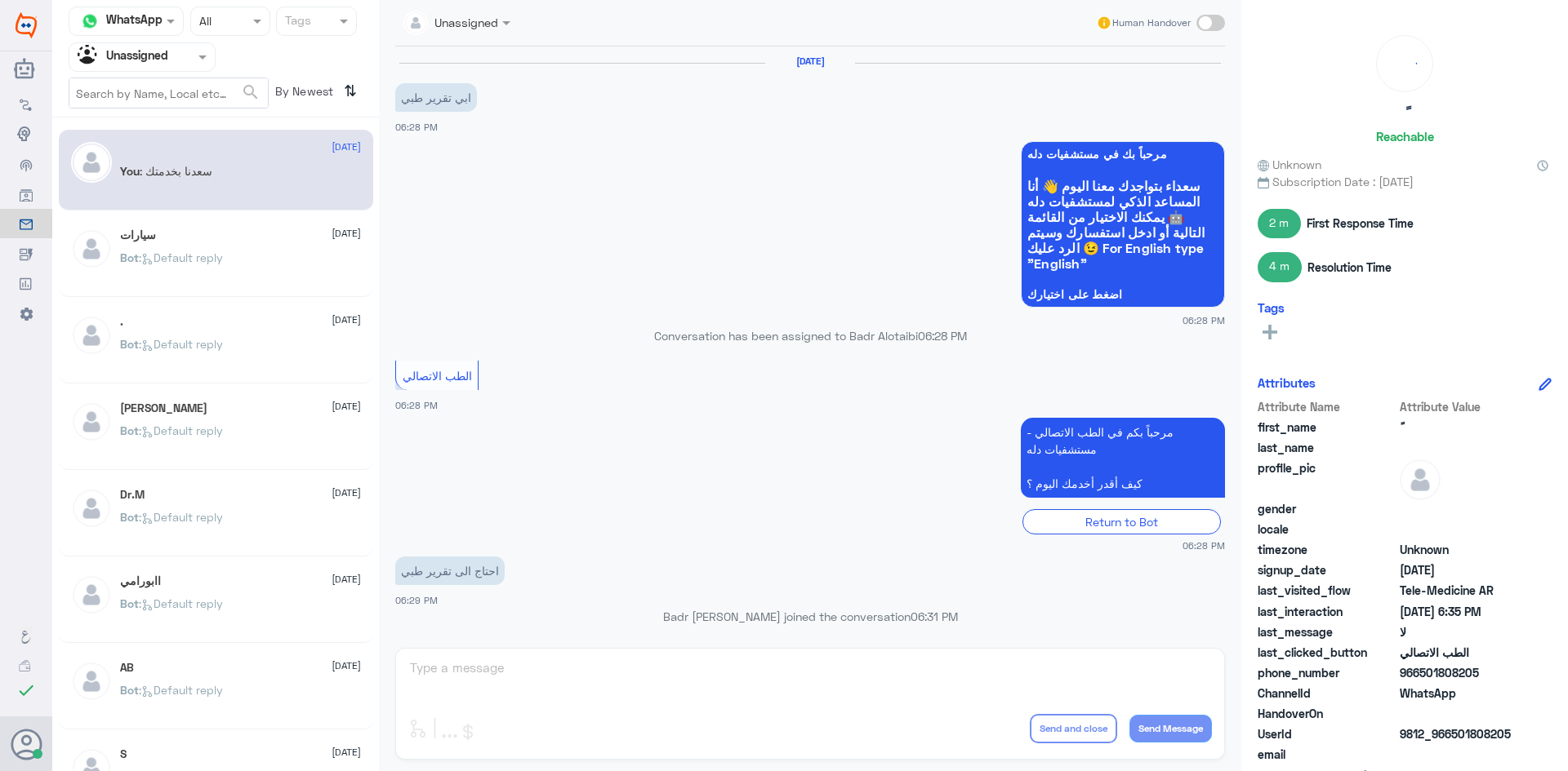
scroll to position [698, 0]
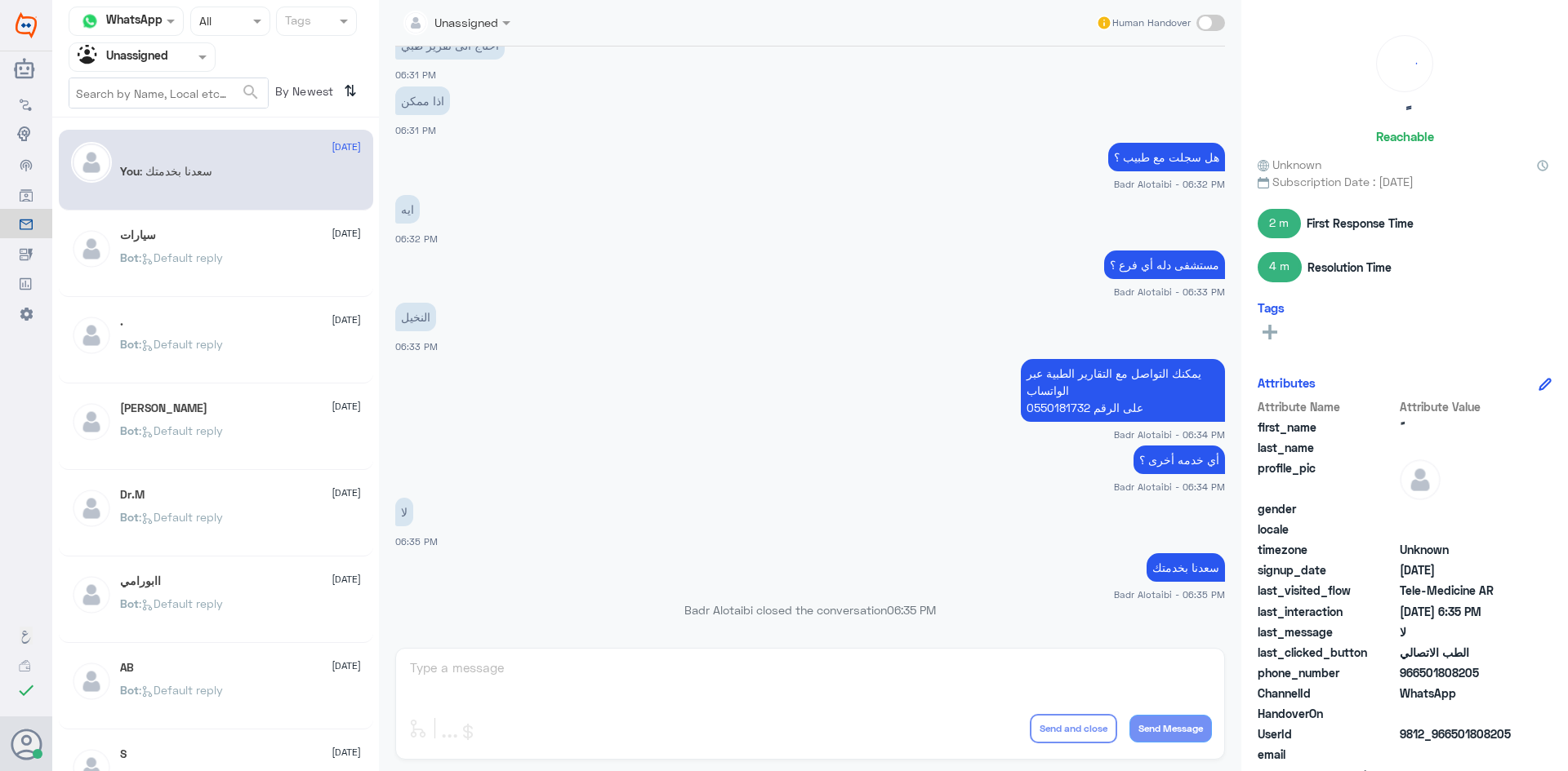
click at [181, 51] on div at bounding box center [141, 57] width 145 height 19
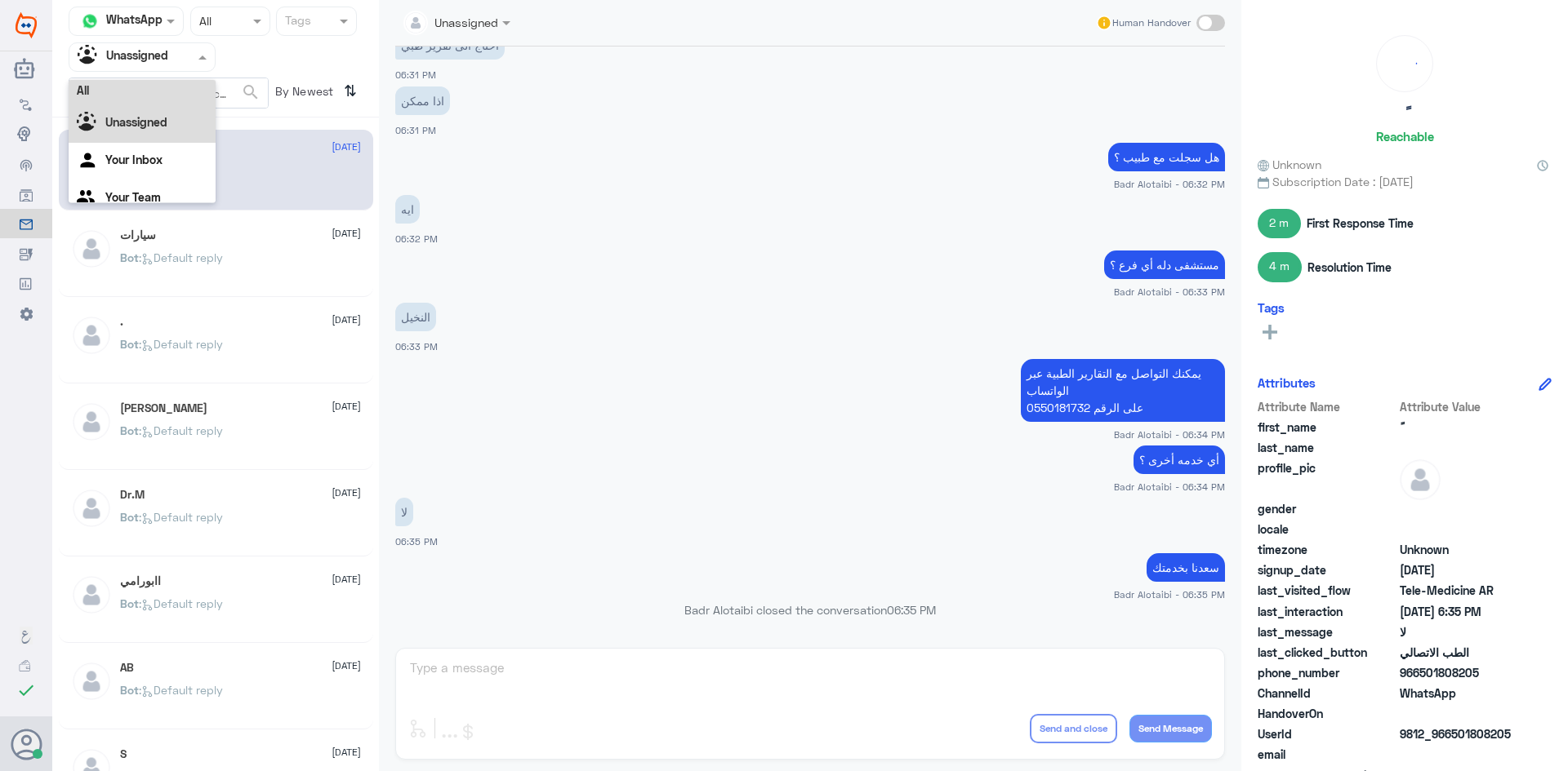
scroll to position [0, 0]
click at [169, 90] on div "All" at bounding box center [141, 95] width 147 height 30
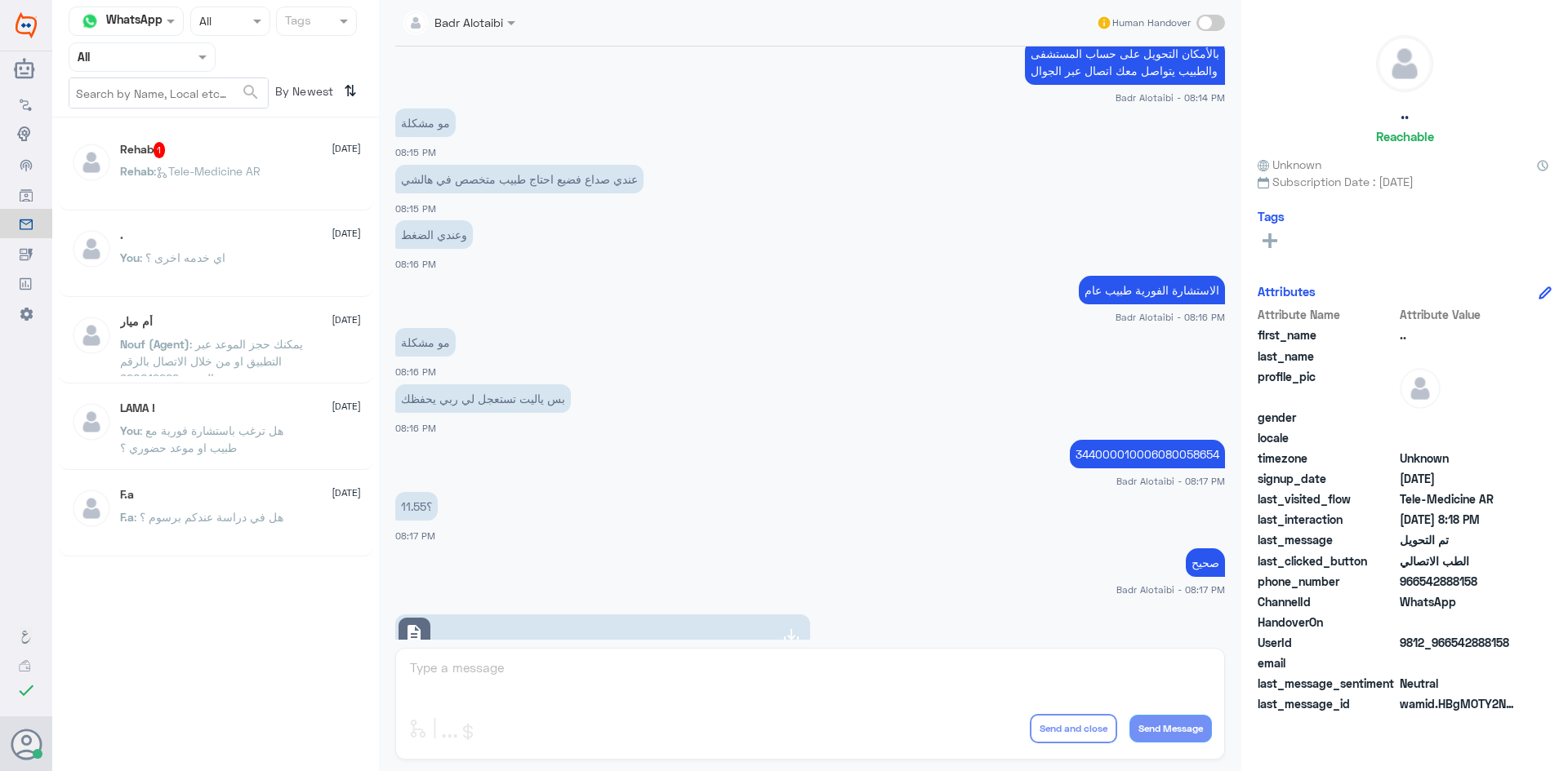
scroll to position [535, 0]
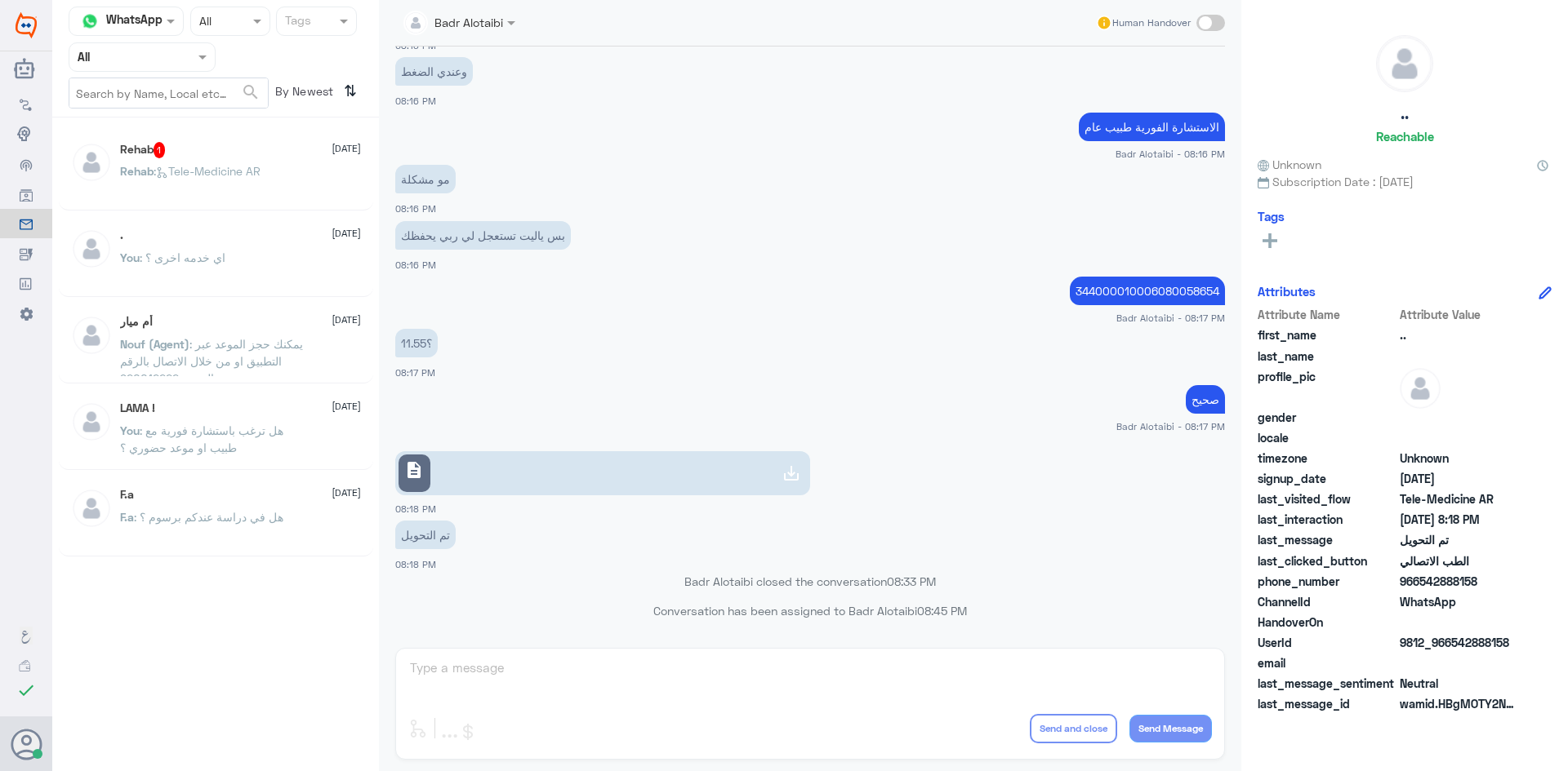
click at [167, 59] on input "text" at bounding box center [123, 57] width 90 height 19
click at [172, 109] on div "All" at bounding box center [141, 95] width 147 height 30
click at [20, 184] on link "Audience" at bounding box center [26, 193] width 52 height 29
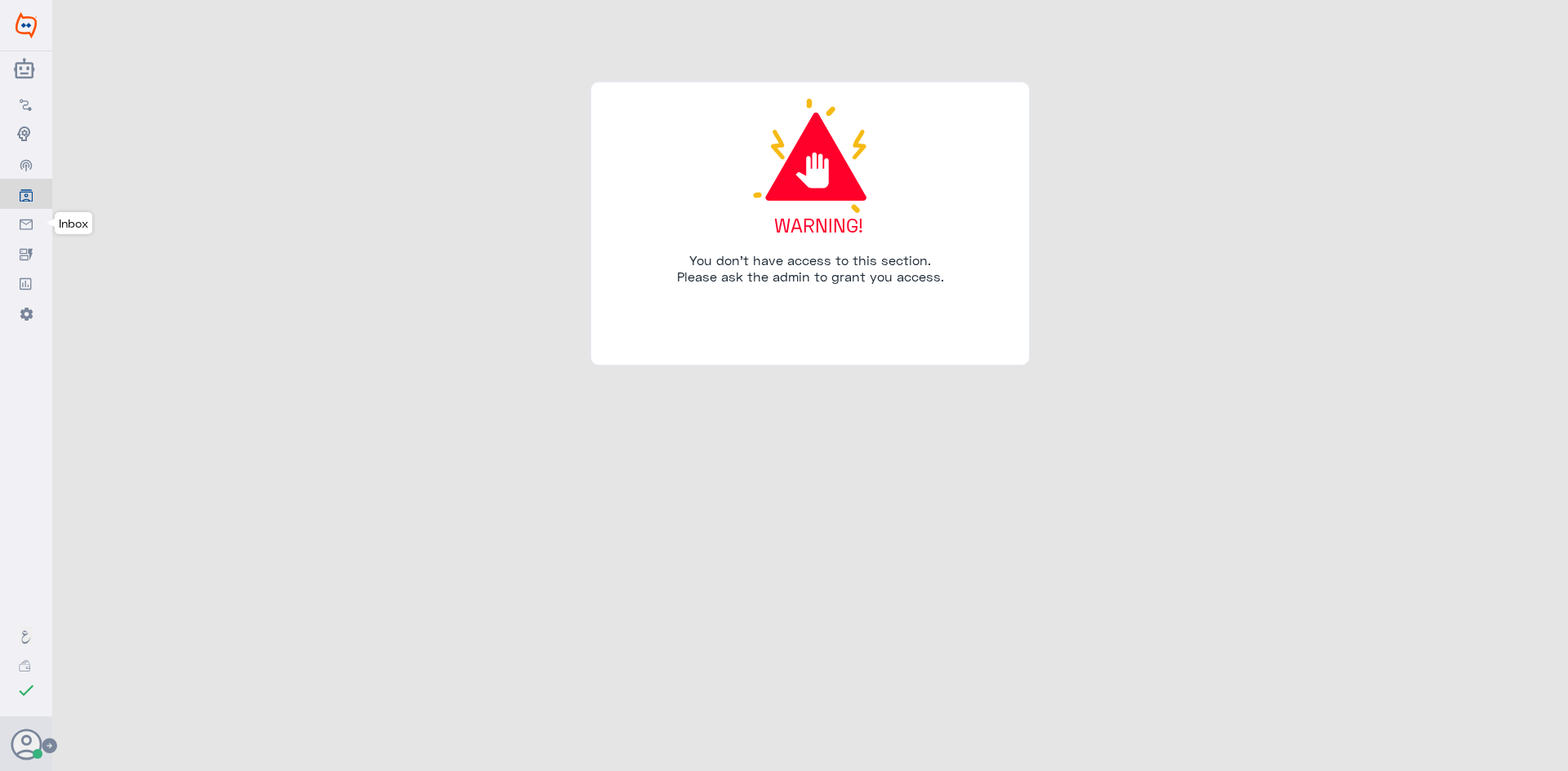
click at [27, 211] on link "Inbox" at bounding box center [26, 223] width 52 height 29
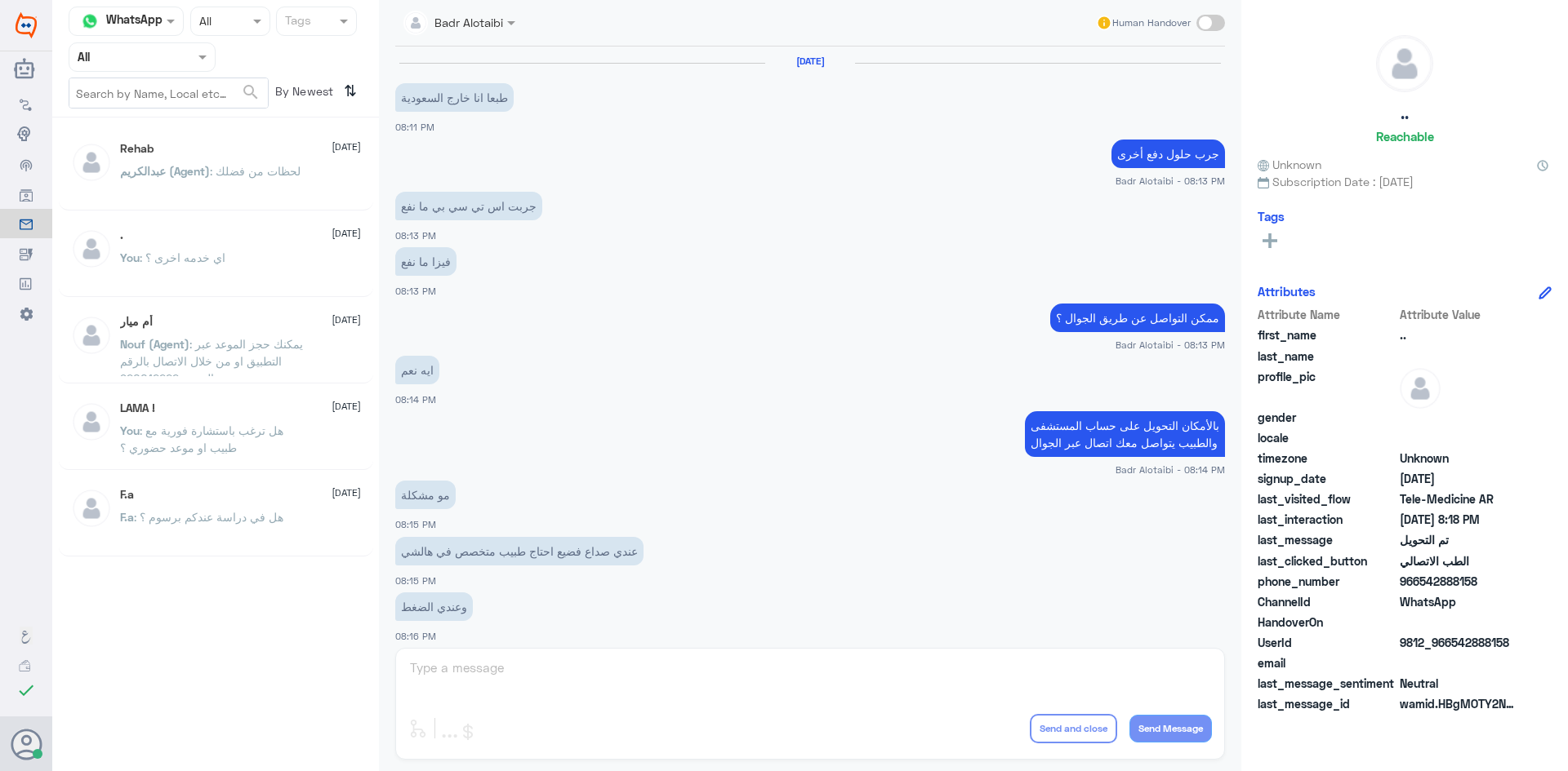
scroll to position [535, 0]
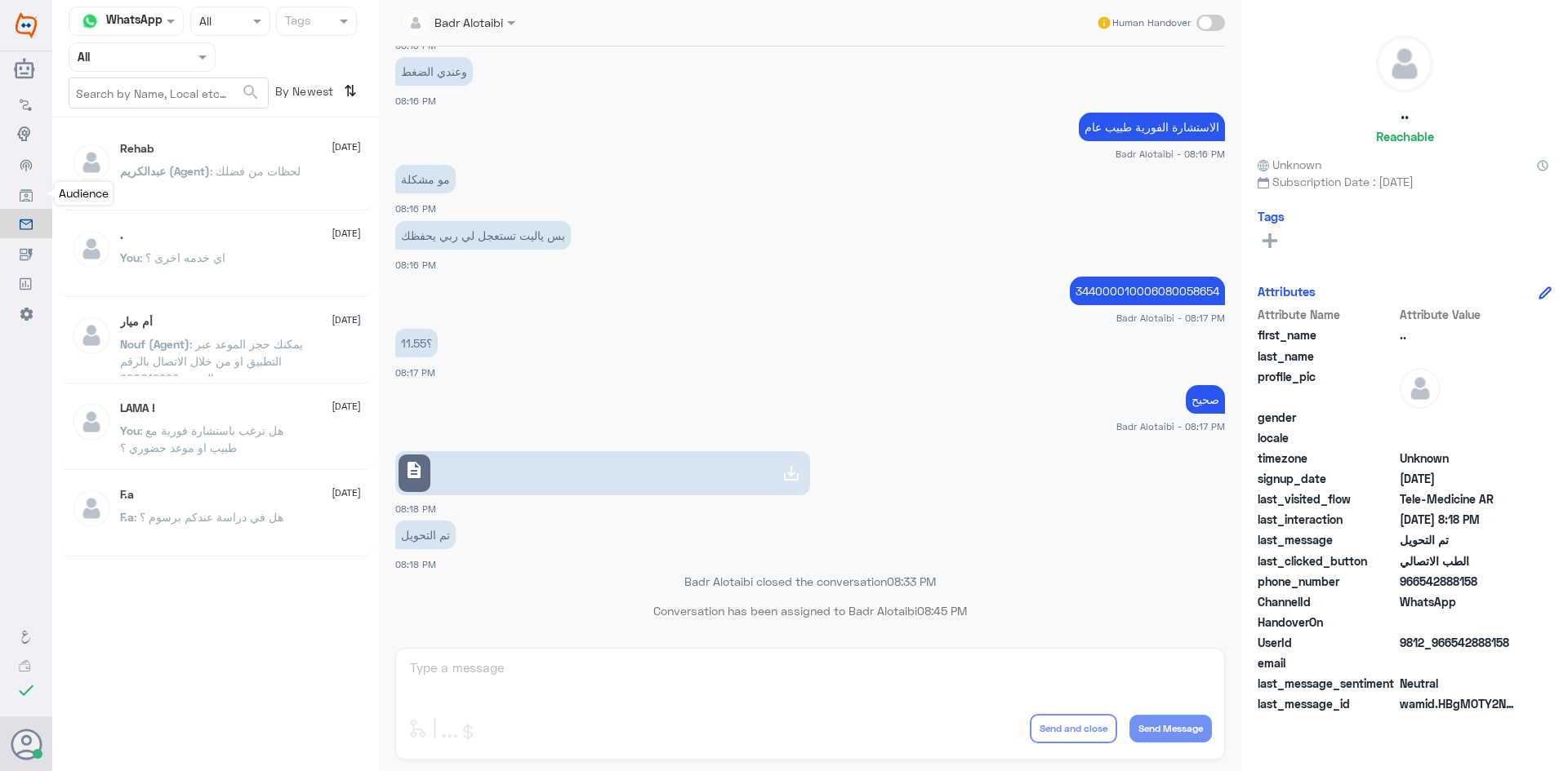
click at [34, 194] on link "Audience" at bounding box center [26, 193] width 52 height 29
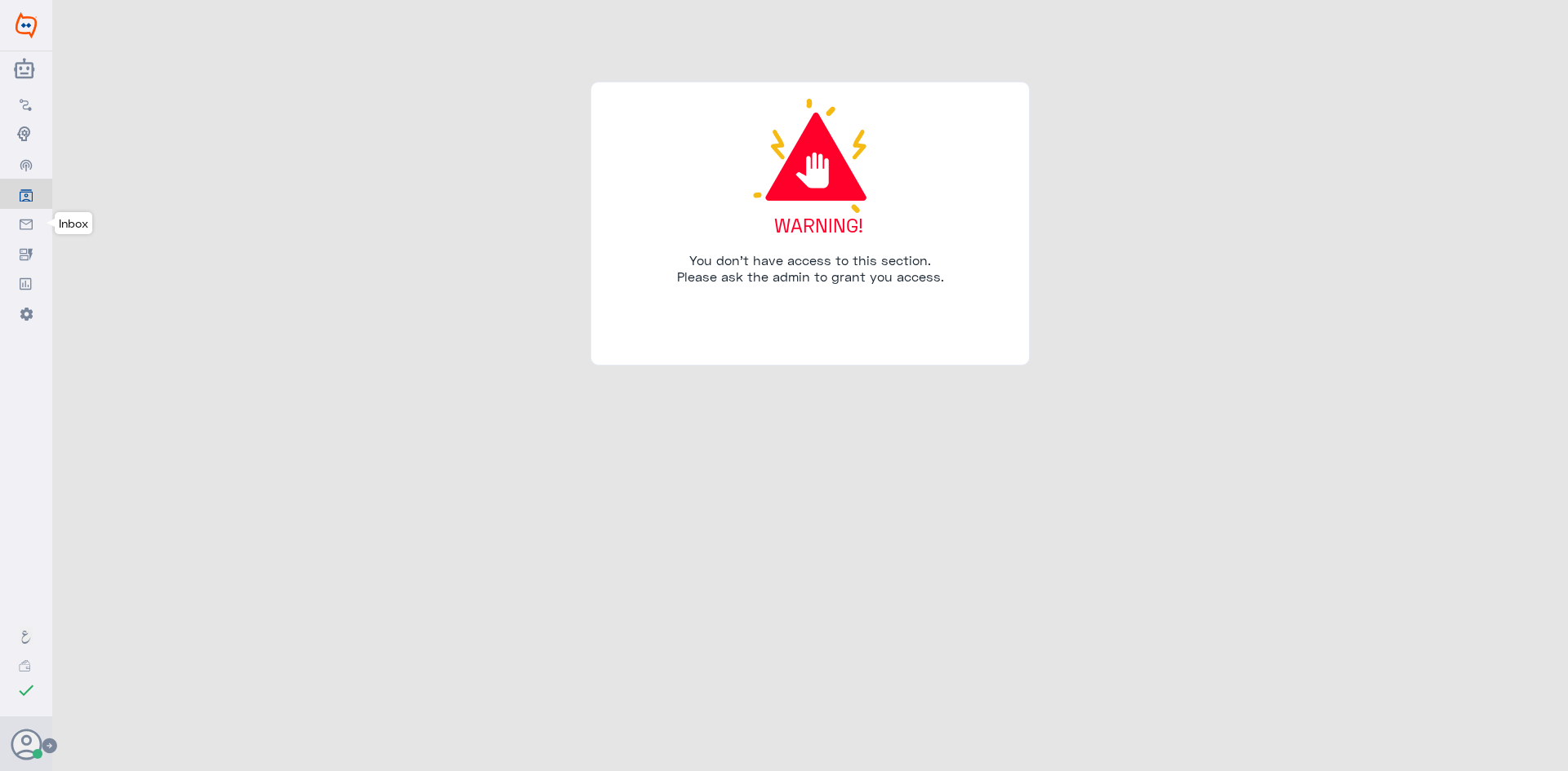
click at [22, 221] on use at bounding box center [26, 224] width 13 height 10
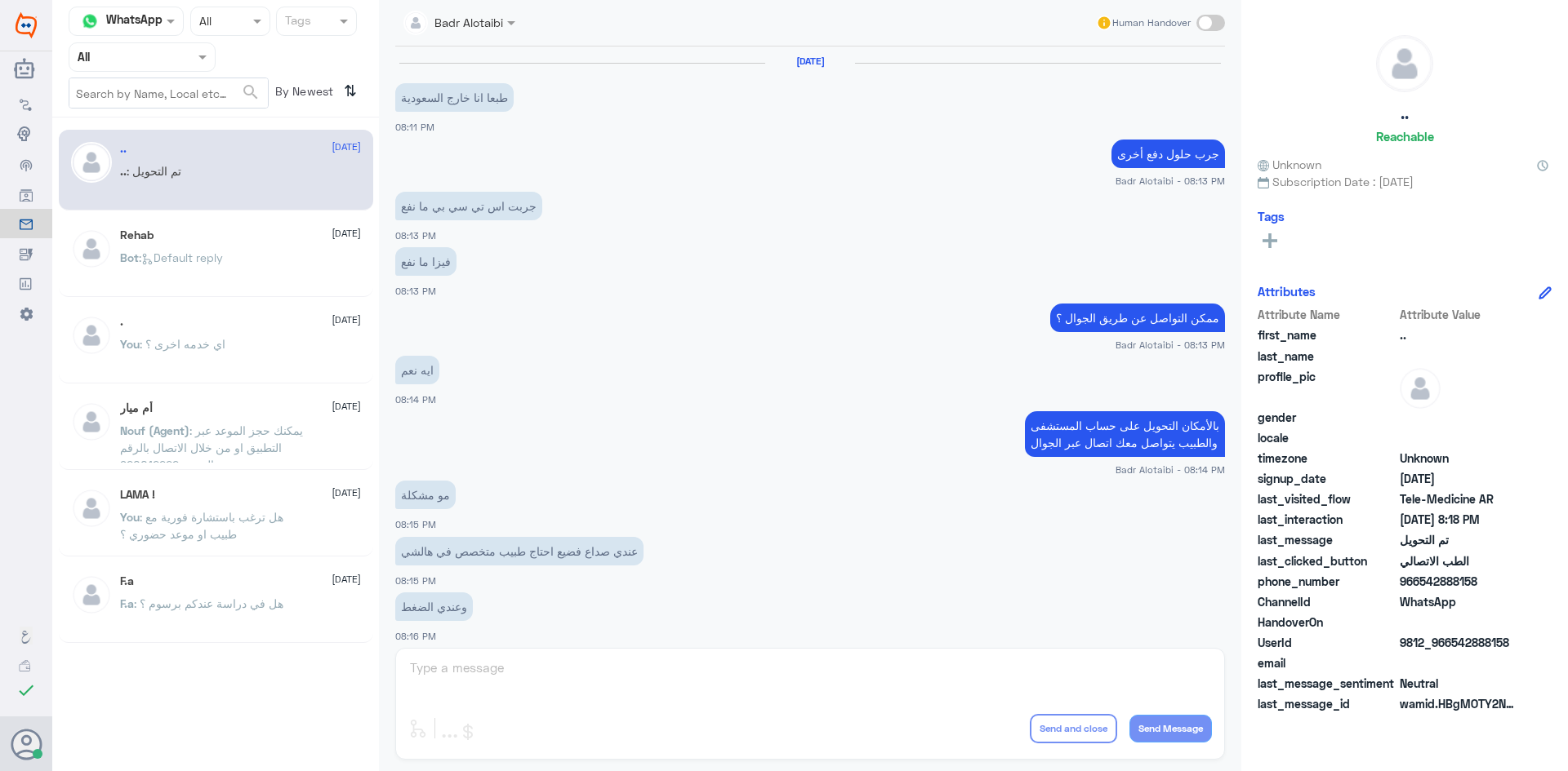
scroll to position [535, 0]
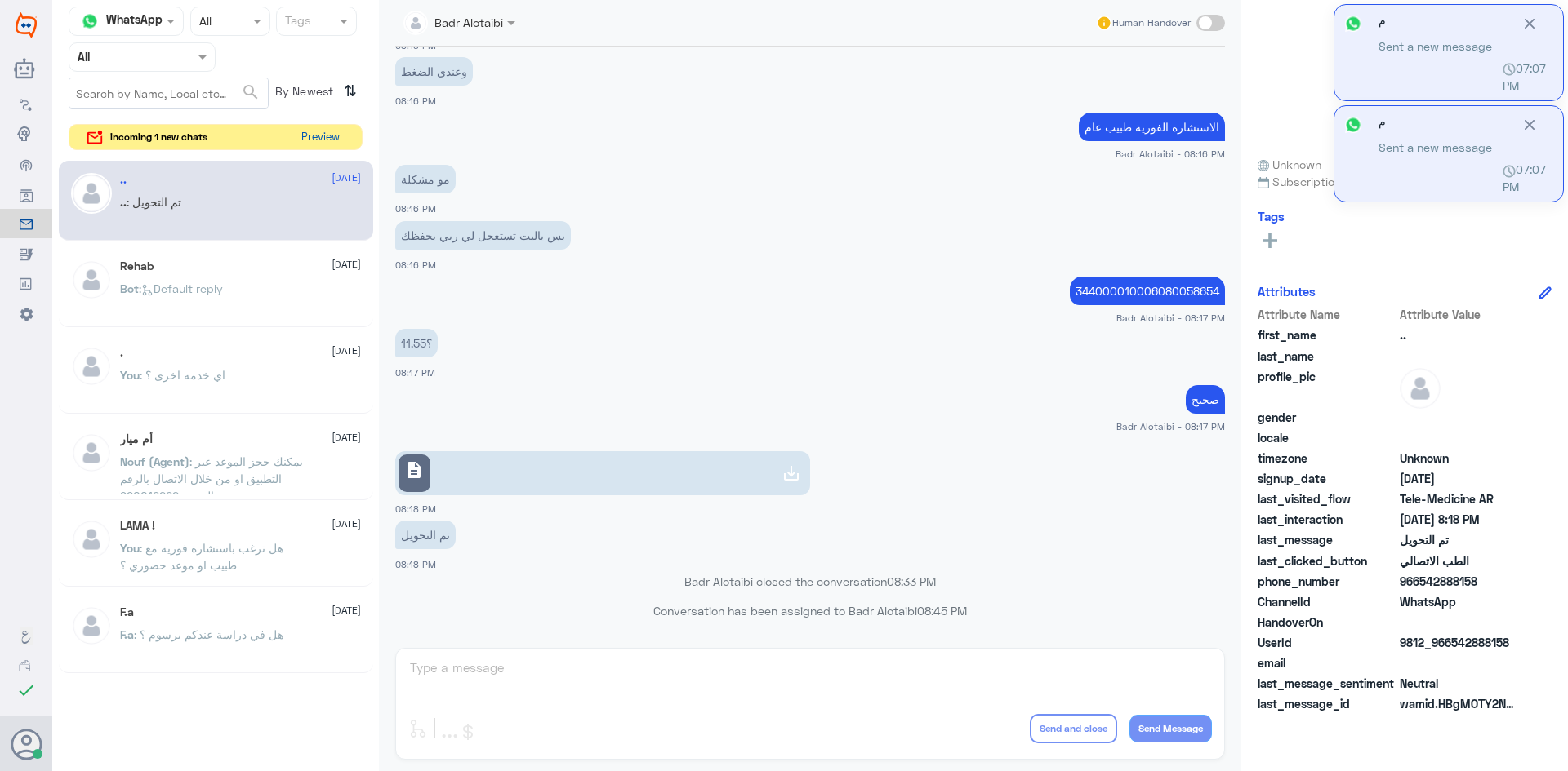
click at [317, 142] on button "Preview" at bounding box center [320, 137] width 51 height 25
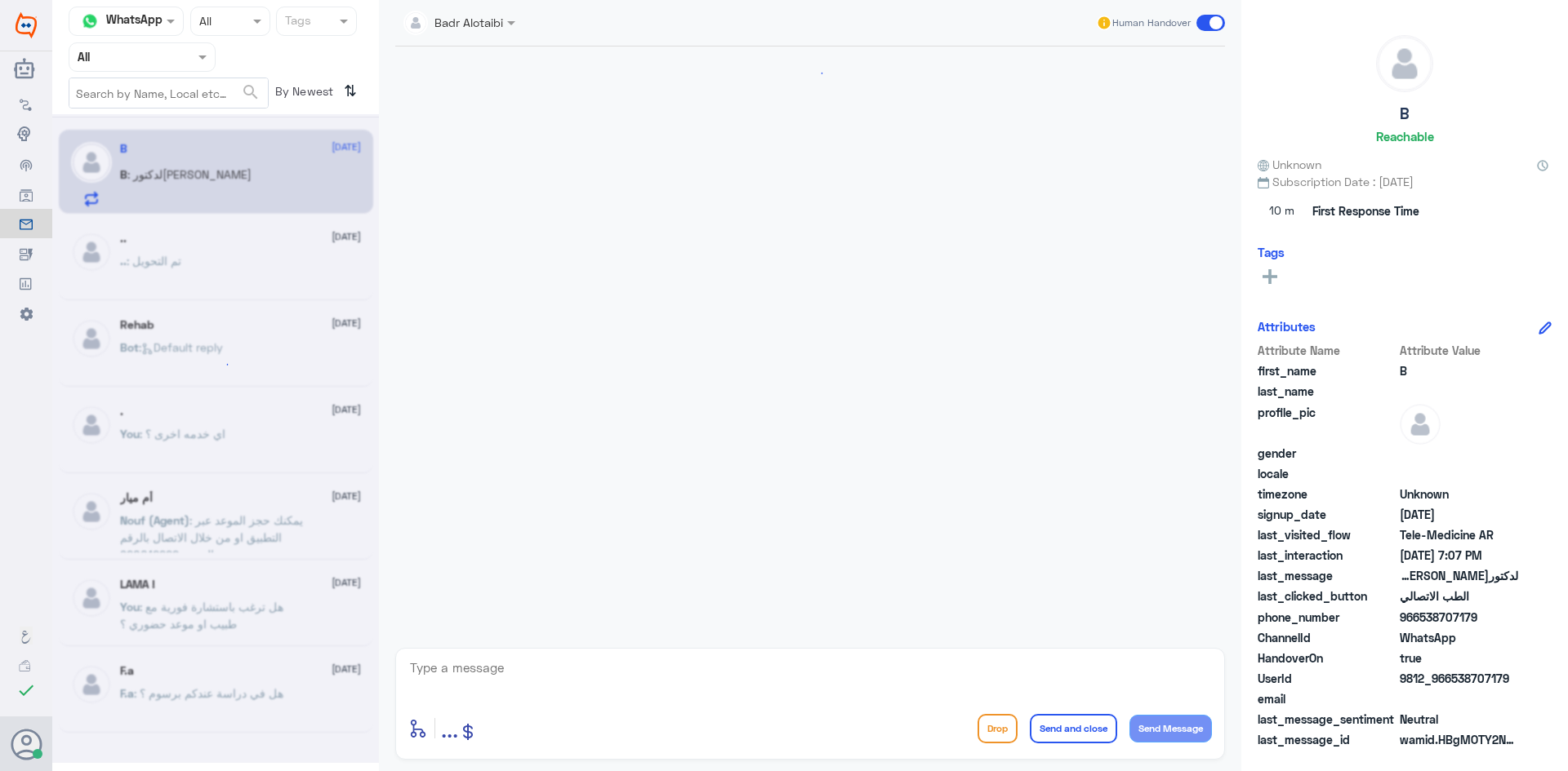
scroll to position [33, 0]
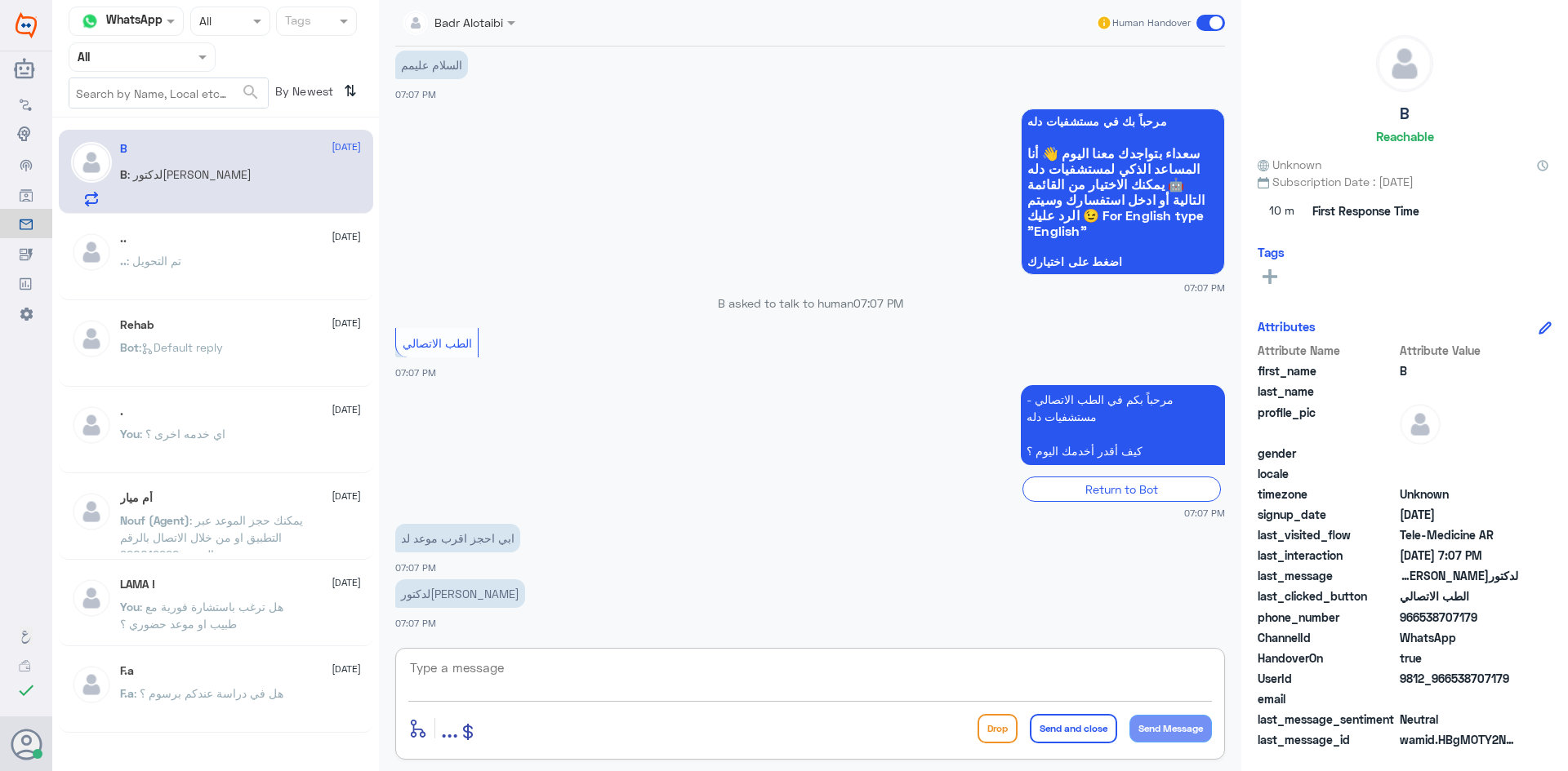
click at [936, 694] on textarea at bounding box center [810, 676] width 803 height 40
click at [914, 684] on textarea at bounding box center [810, 676] width 803 height 40
type textarea "مرحبا معك بدر من الطب الاتصالي كيف اقدر اخدمك ؟"
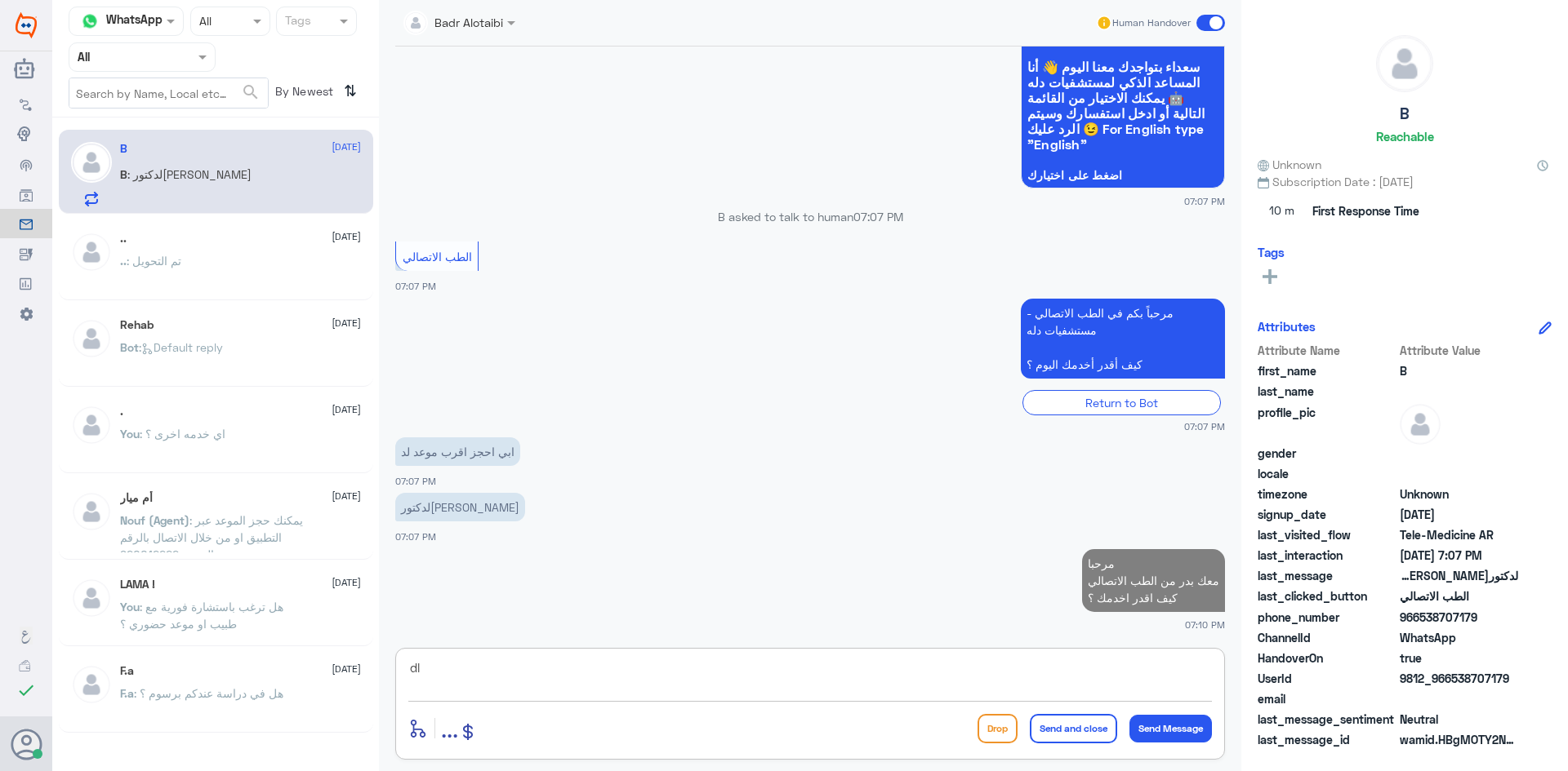
type textarea "d"
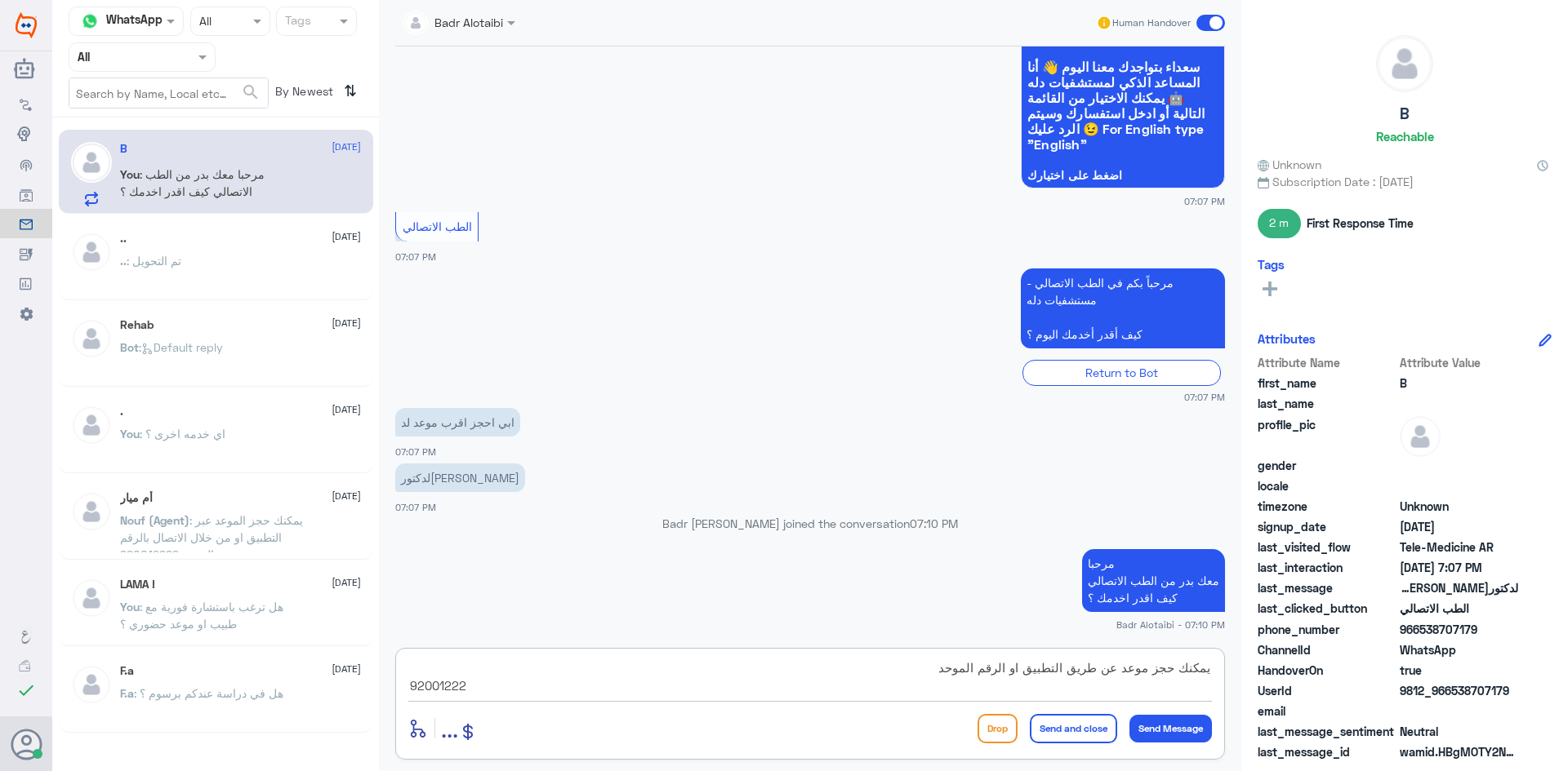
type textarea "يمكنك حجز موعد عن طريق التطبيق او الرقم الموحد 920012222"
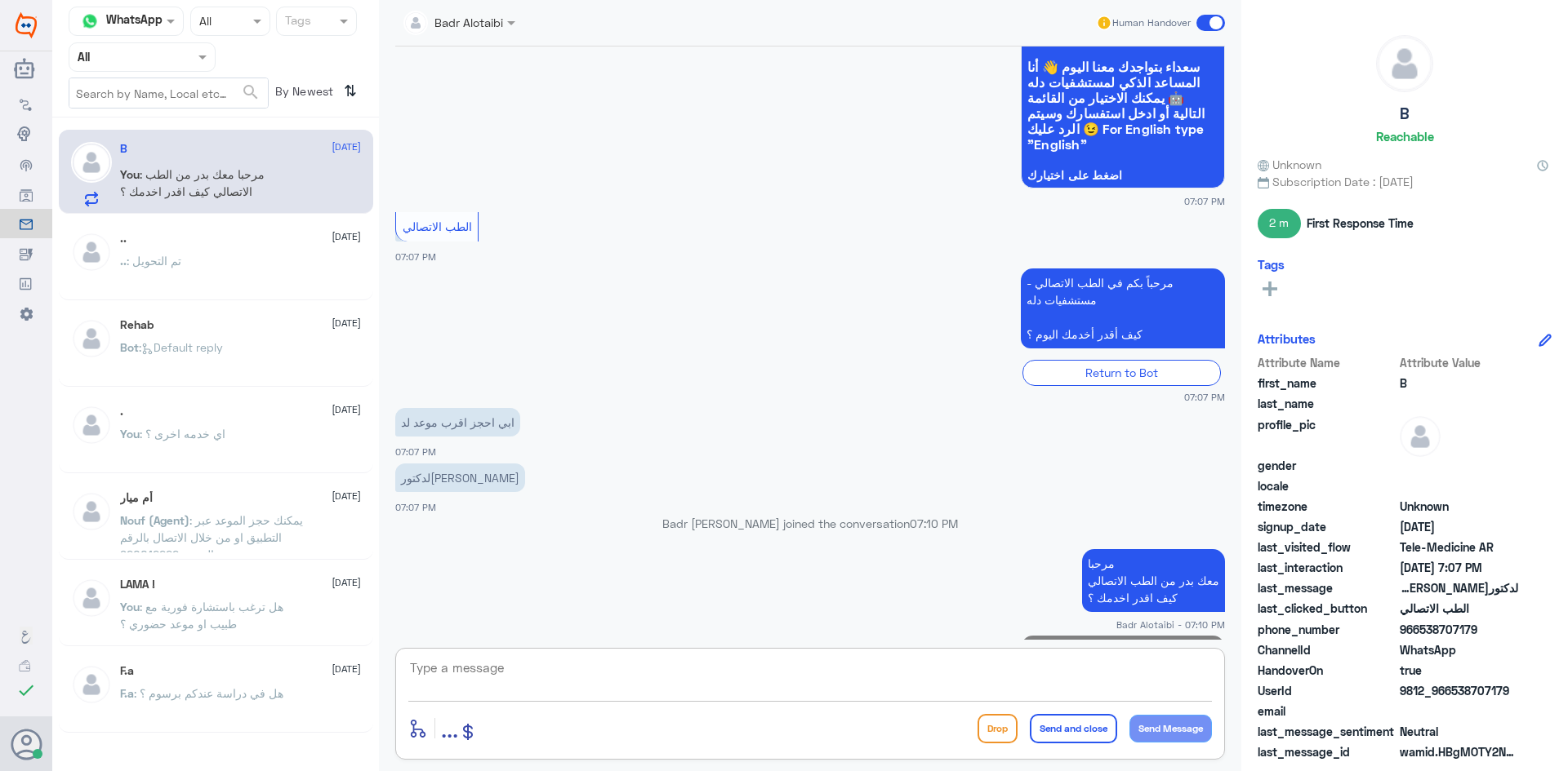
scroll to position [206, 0]
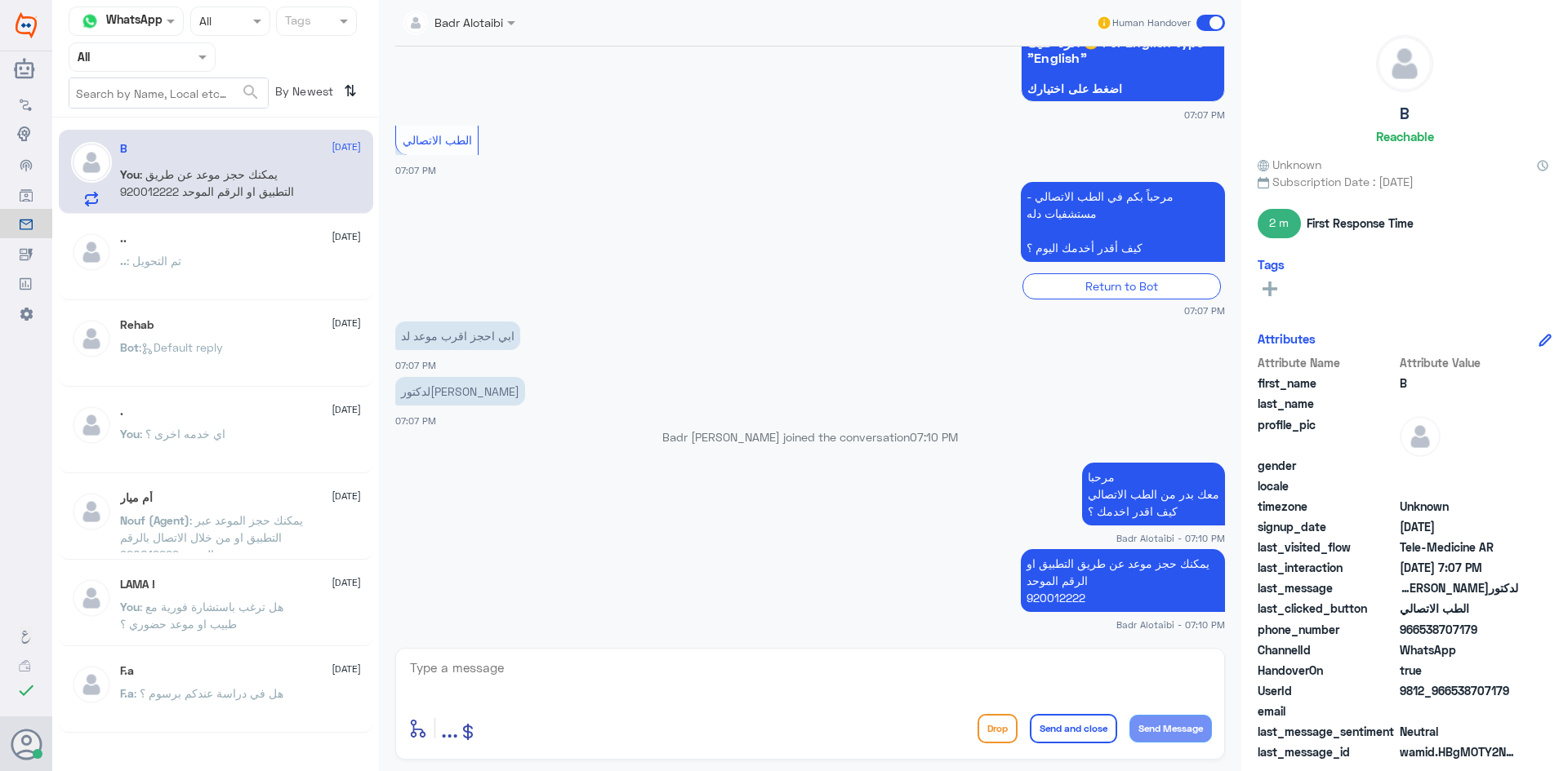
click at [1207, 30] on span at bounding box center [1210, 22] width 29 height 16
click at [0, 0] on input "checkbox" at bounding box center [0, 0] width 0 height 0
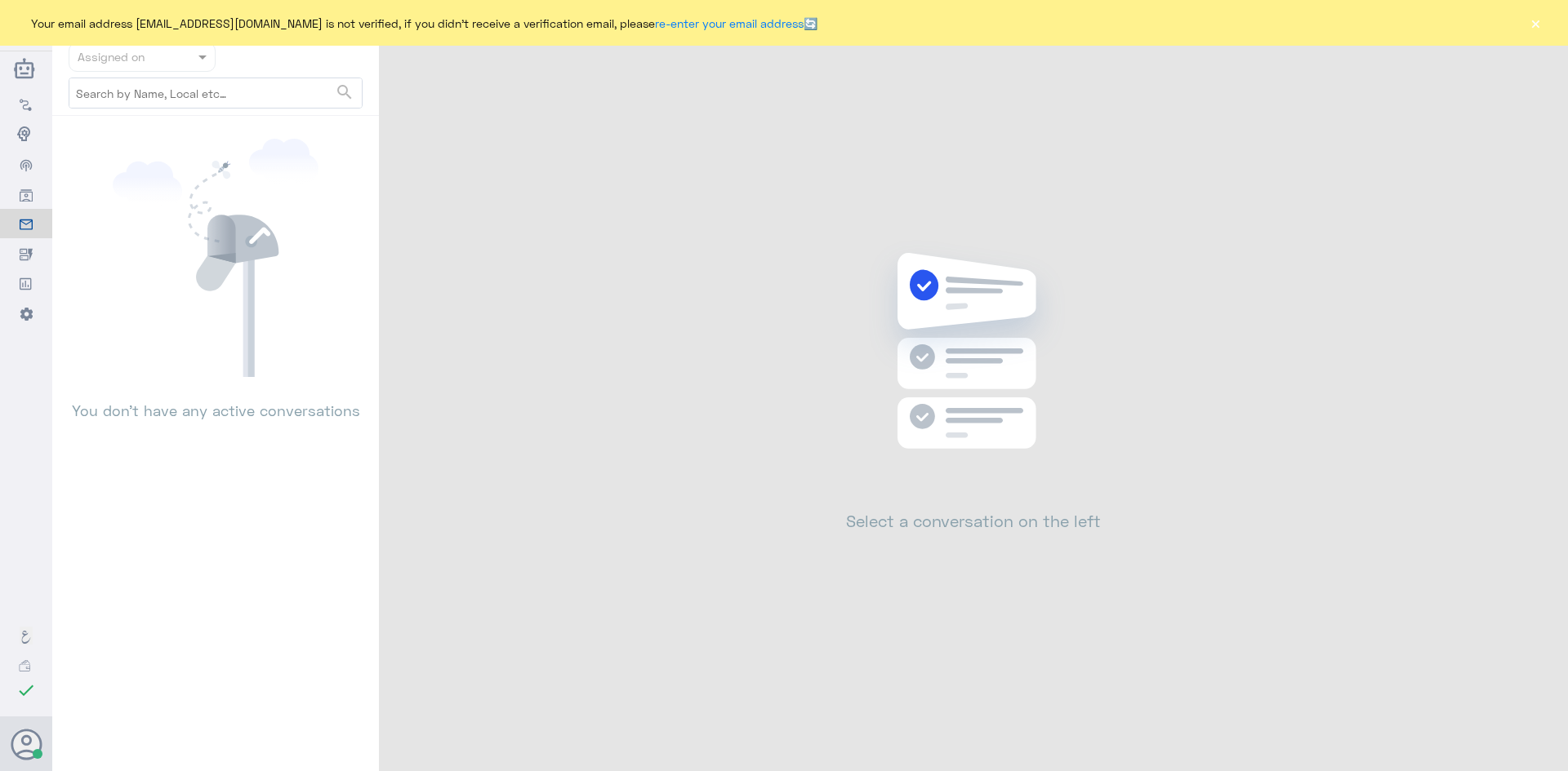
click at [1535, 26] on button "×" at bounding box center [1534, 22] width 16 height 16
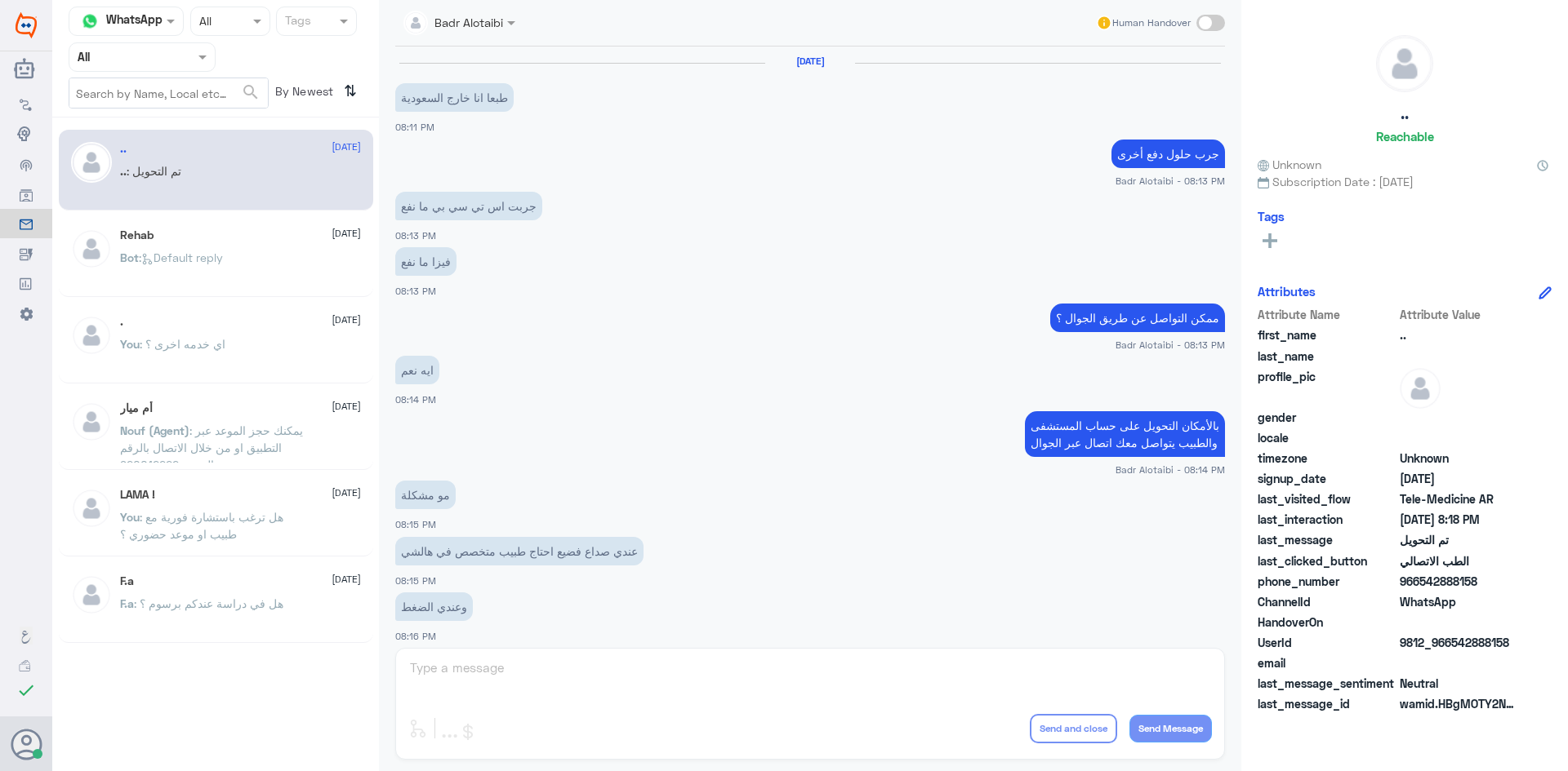
scroll to position [535, 0]
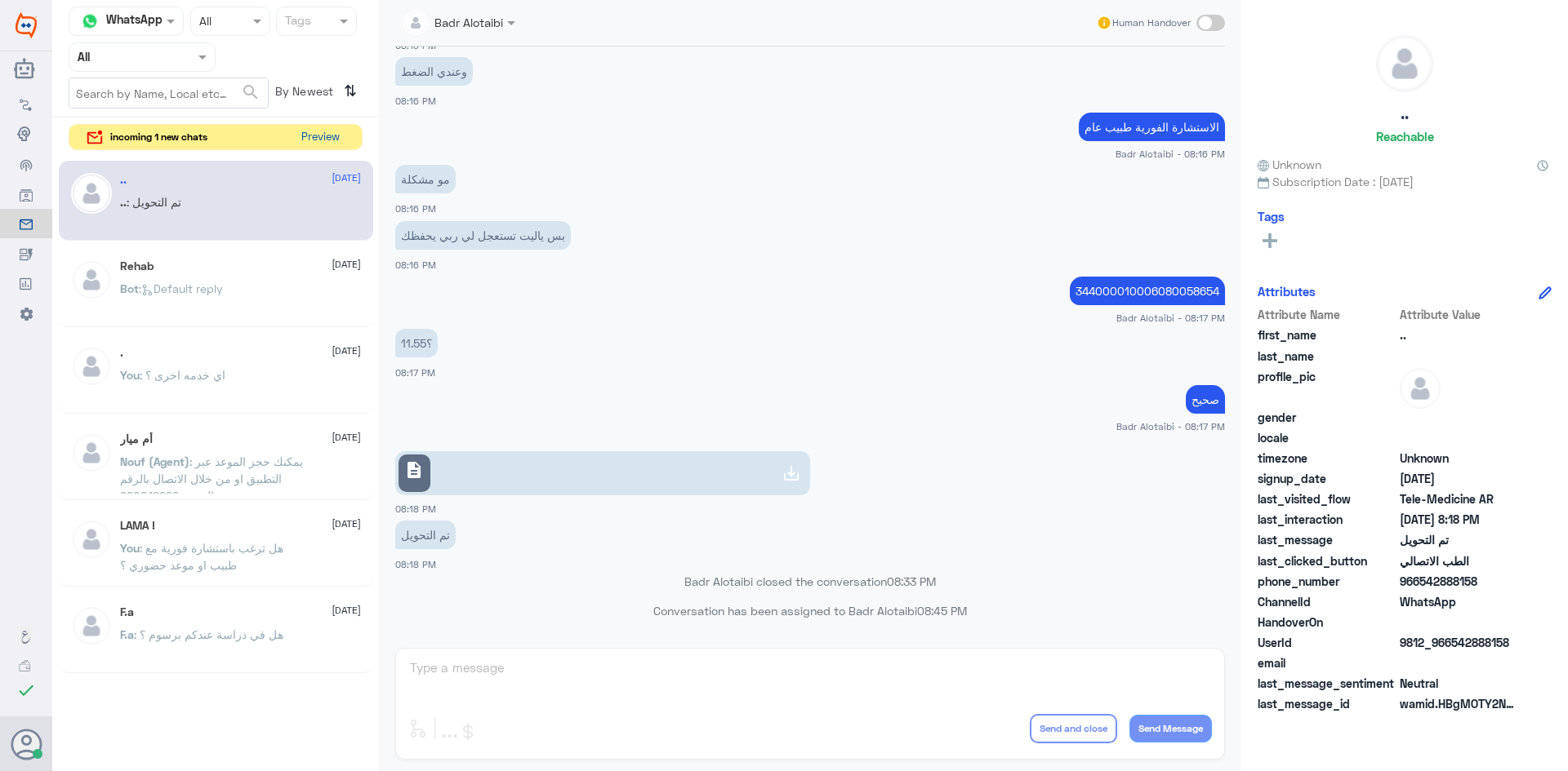
click at [328, 150] on button "Preview" at bounding box center [320, 137] width 51 height 25
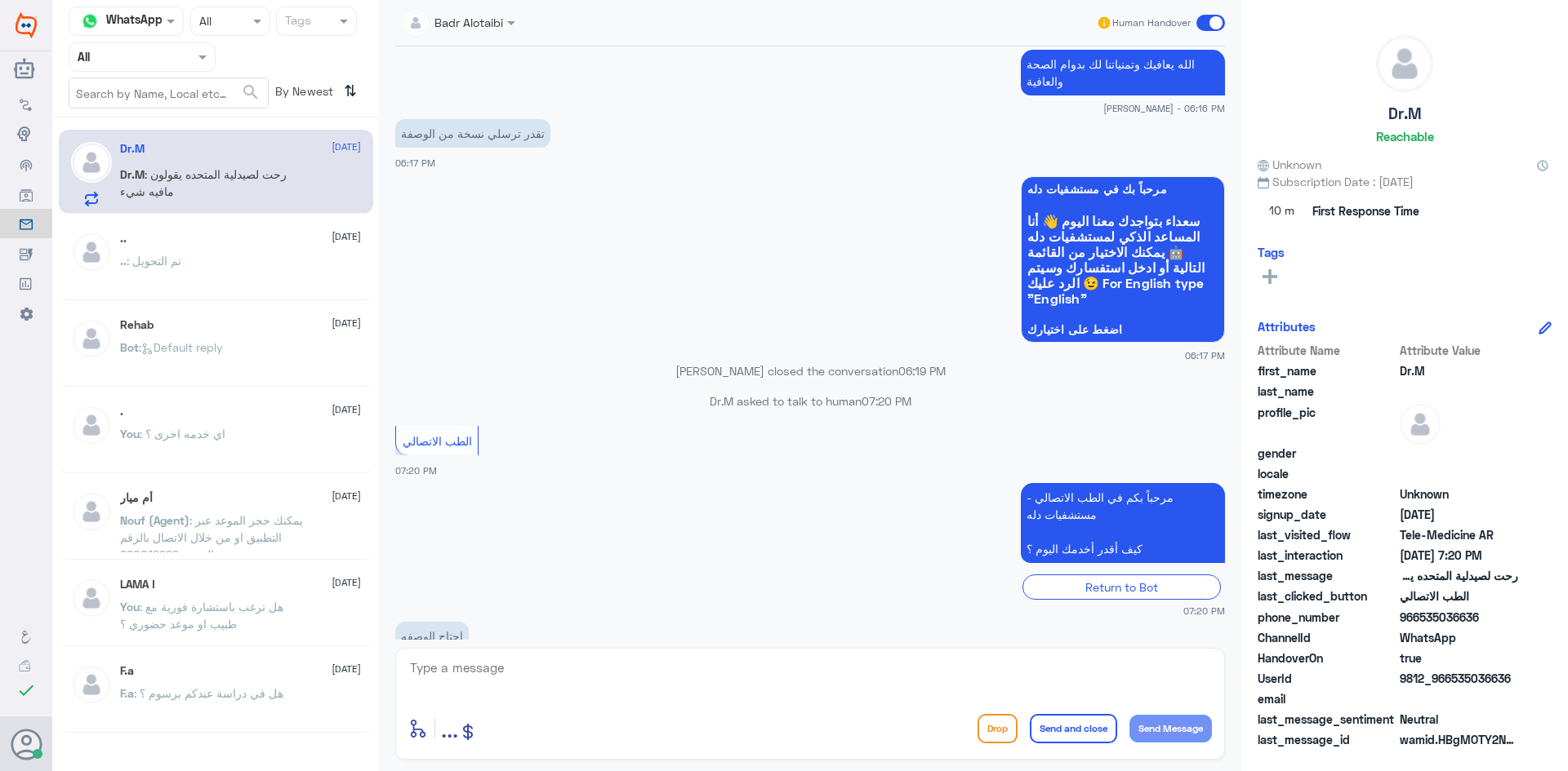
scroll to position [504, 0]
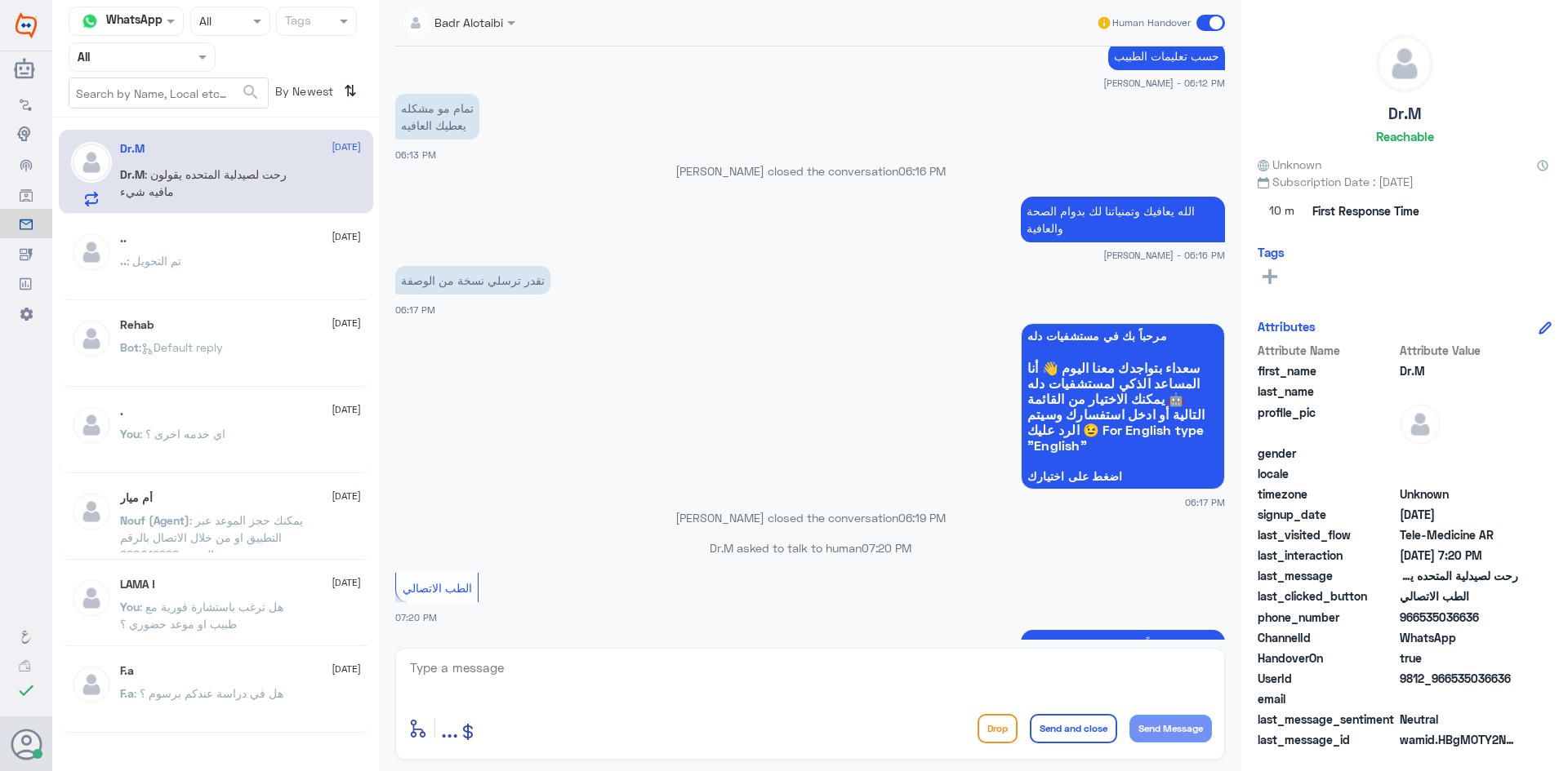
click at [495, 27] on div at bounding box center [459, 22] width 128 height 19
click at [525, 112] on div "[PERSON_NAME]" at bounding box center [485, 100] width 145 height 29
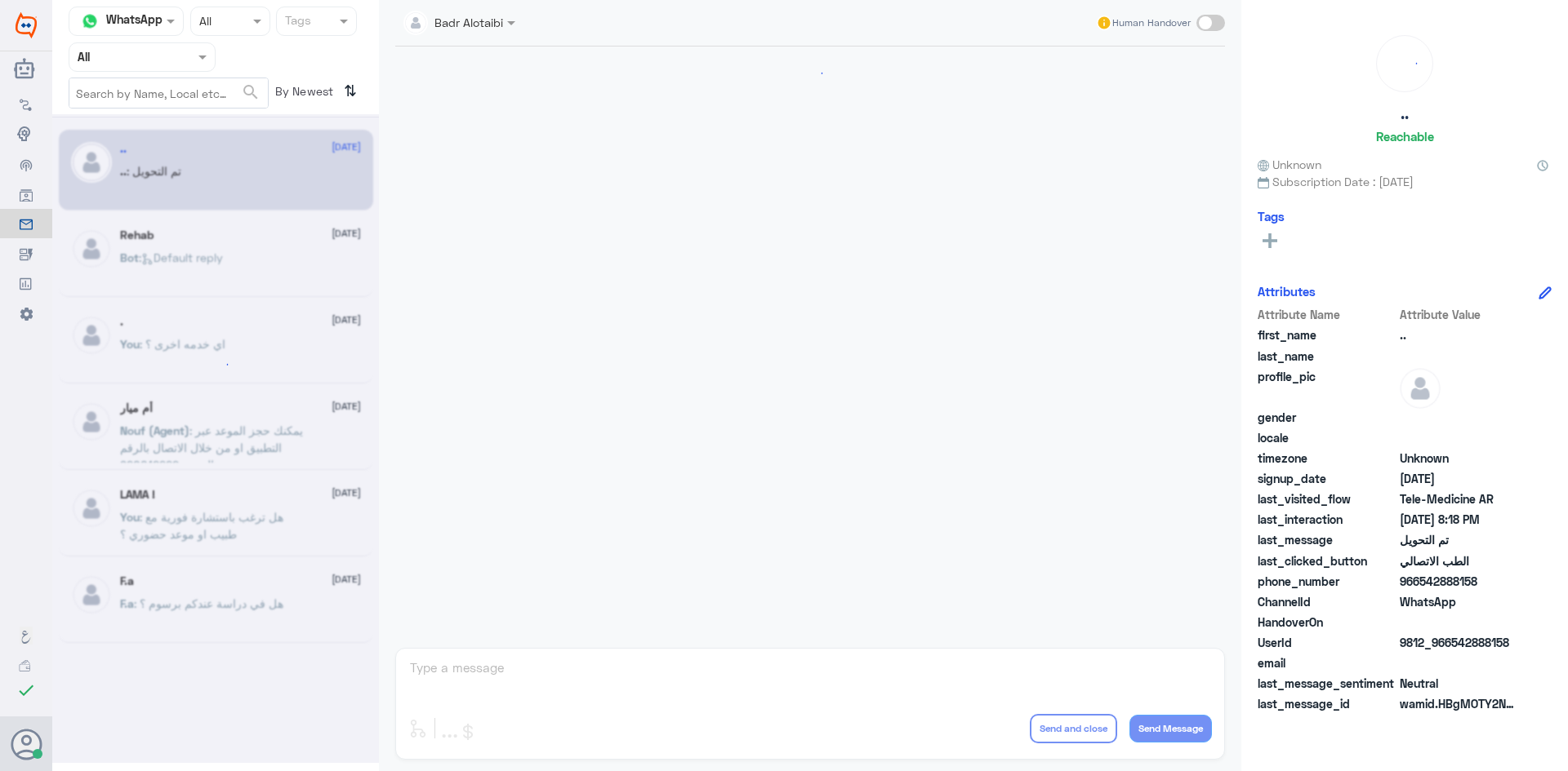
scroll to position [535, 0]
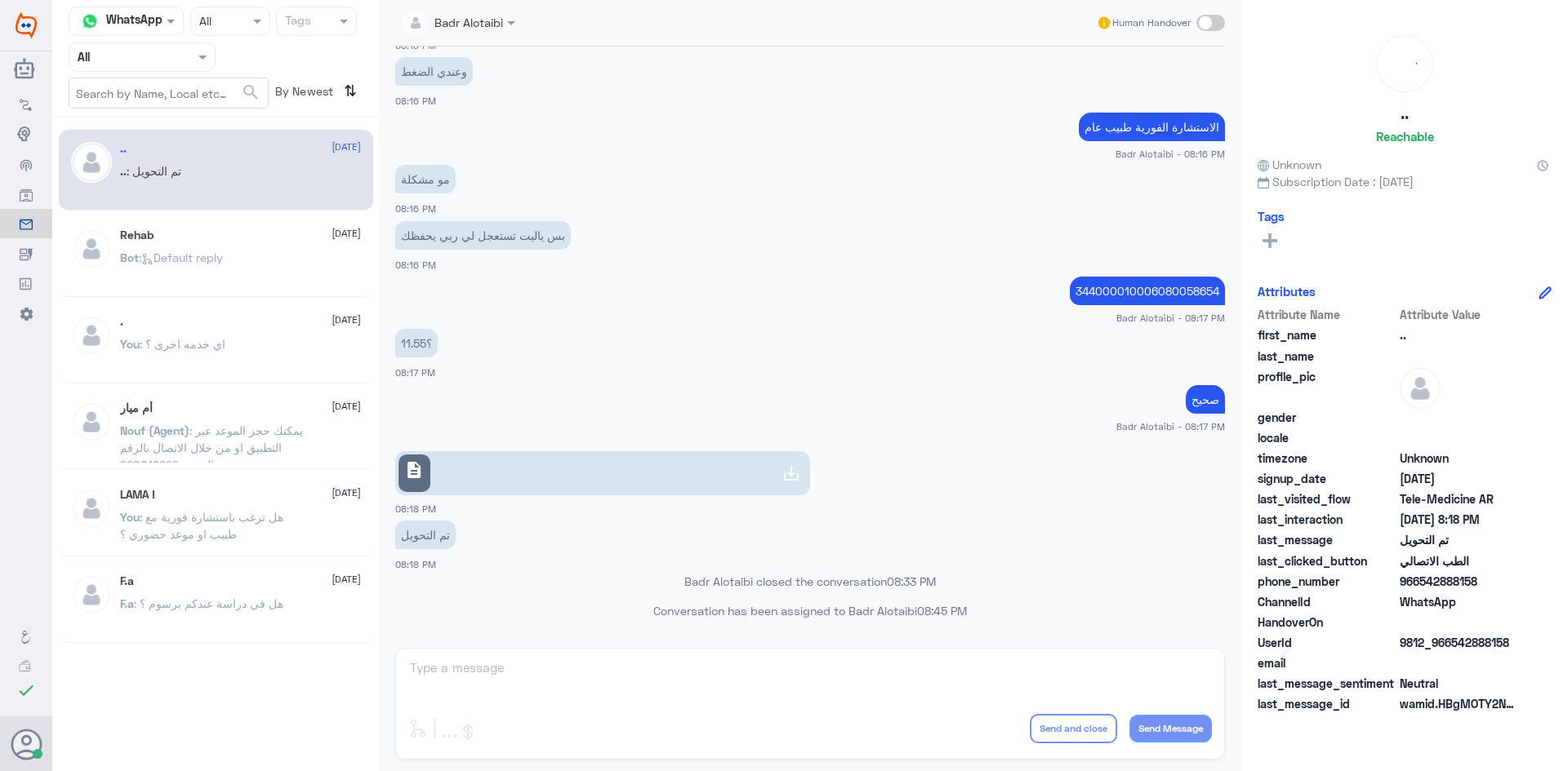
drag, startPoint x: 435, startPoint y: 373, endPoint x: 398, endPoint y: 379, distance: 37.5
click at [398, 379] on div "11.55؟ 08:17 PM" at bounding box center [810, 352] width 829 height 55
click at [442, 394] on app-msgs-text "صحيح" at bounding box center [810, 400] width 829 height 30
drag, startPoint x: 652, startPoint y: 615, endPoint x: 984, endPoint y: 615, distance: 332.0
click at [984, 615] on p "Conversation has been assigned to [PERSON_NAME] 08:45 PM" at bounding box center [810, 611] width 829 height 17
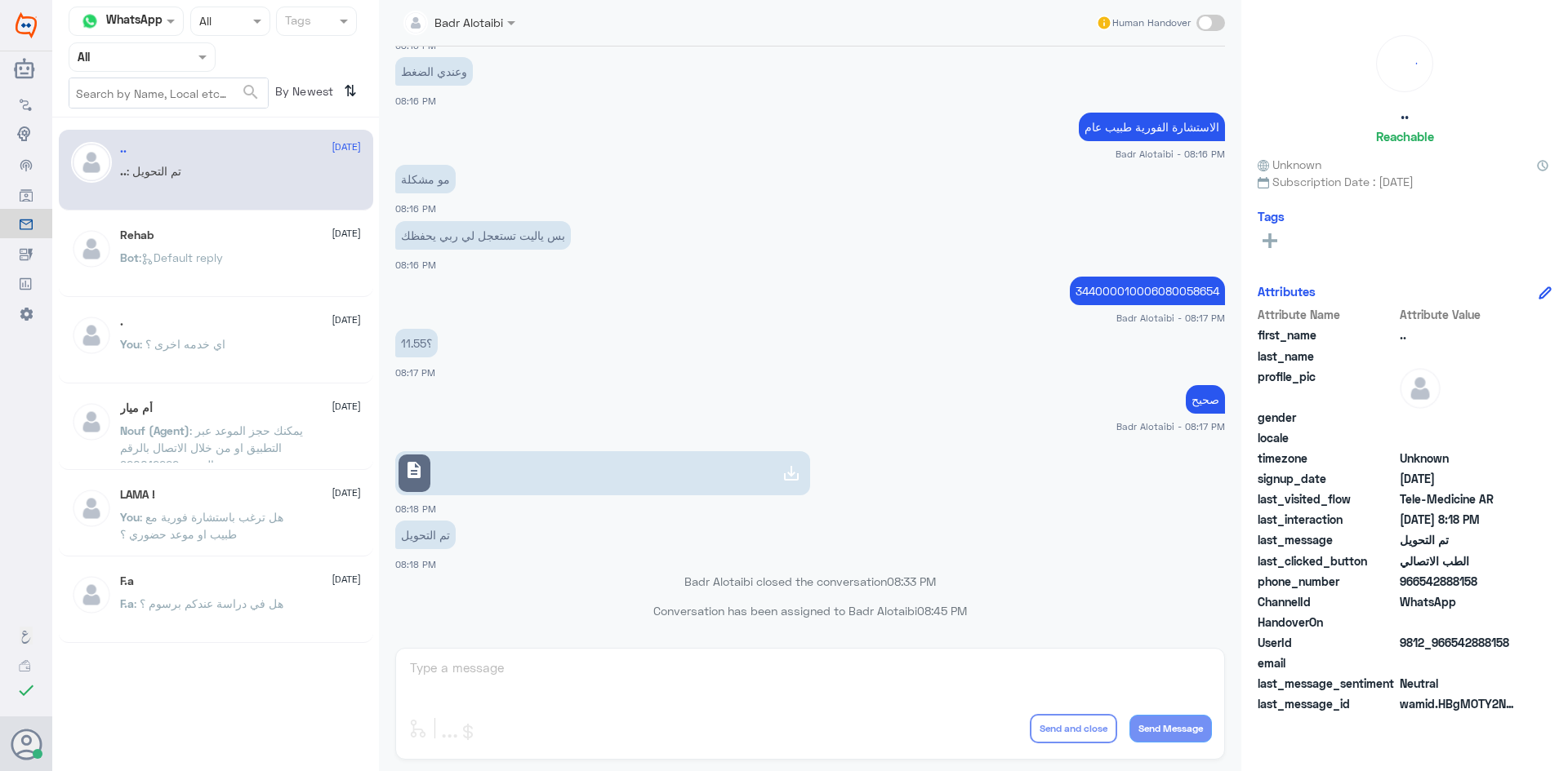
click at [977, 563] on div "تم التحويل 08:18 PM" at bounding box center [810, 544] width 829 height 55
click at [194, 49] on div at bounding box center [141, 57] width 145 height 19
click at [188, 137] on div "Unassigned" at bounding box center [141, 129] width 147 height 37
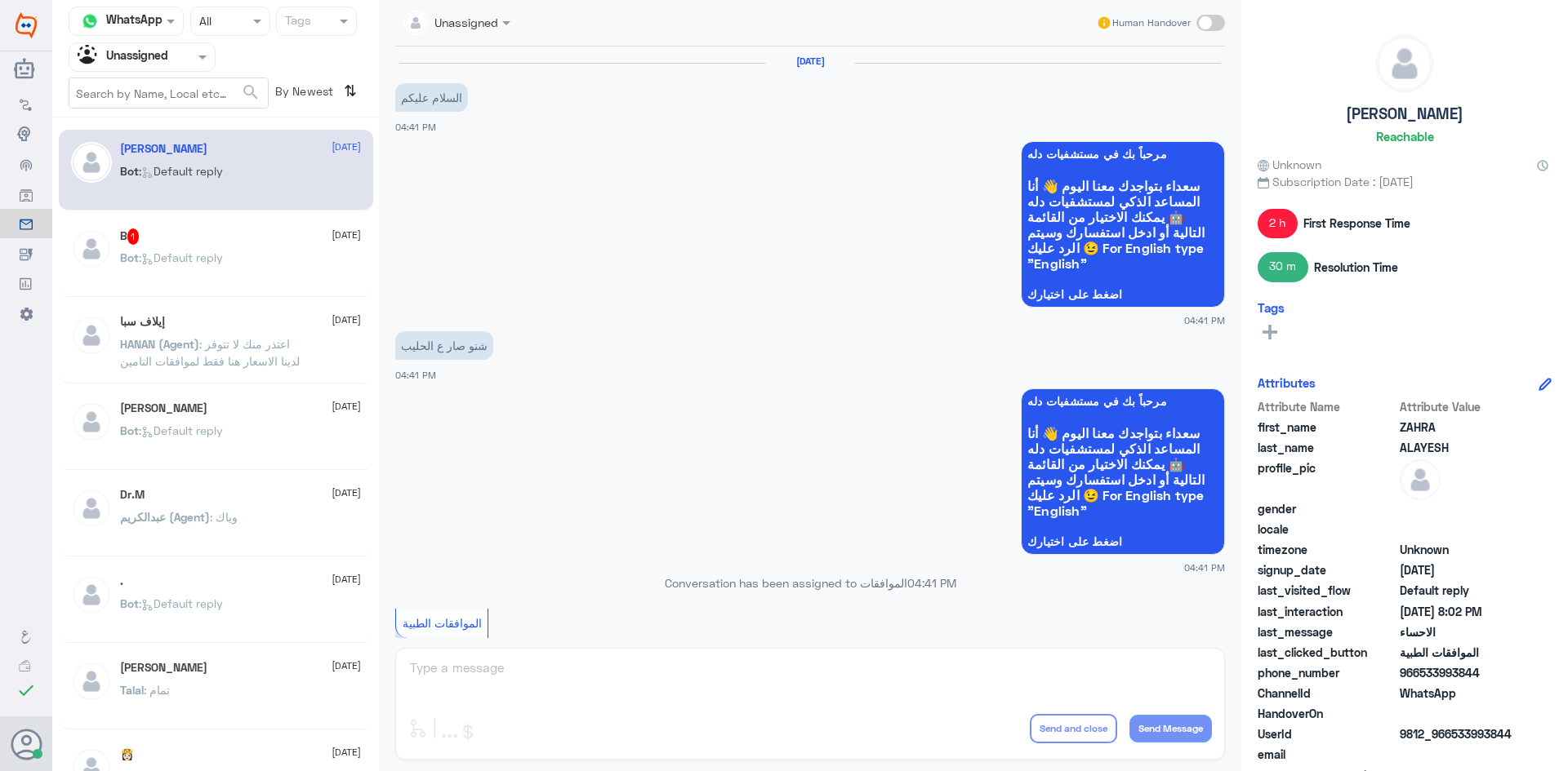
scroll to position [1032, 0]
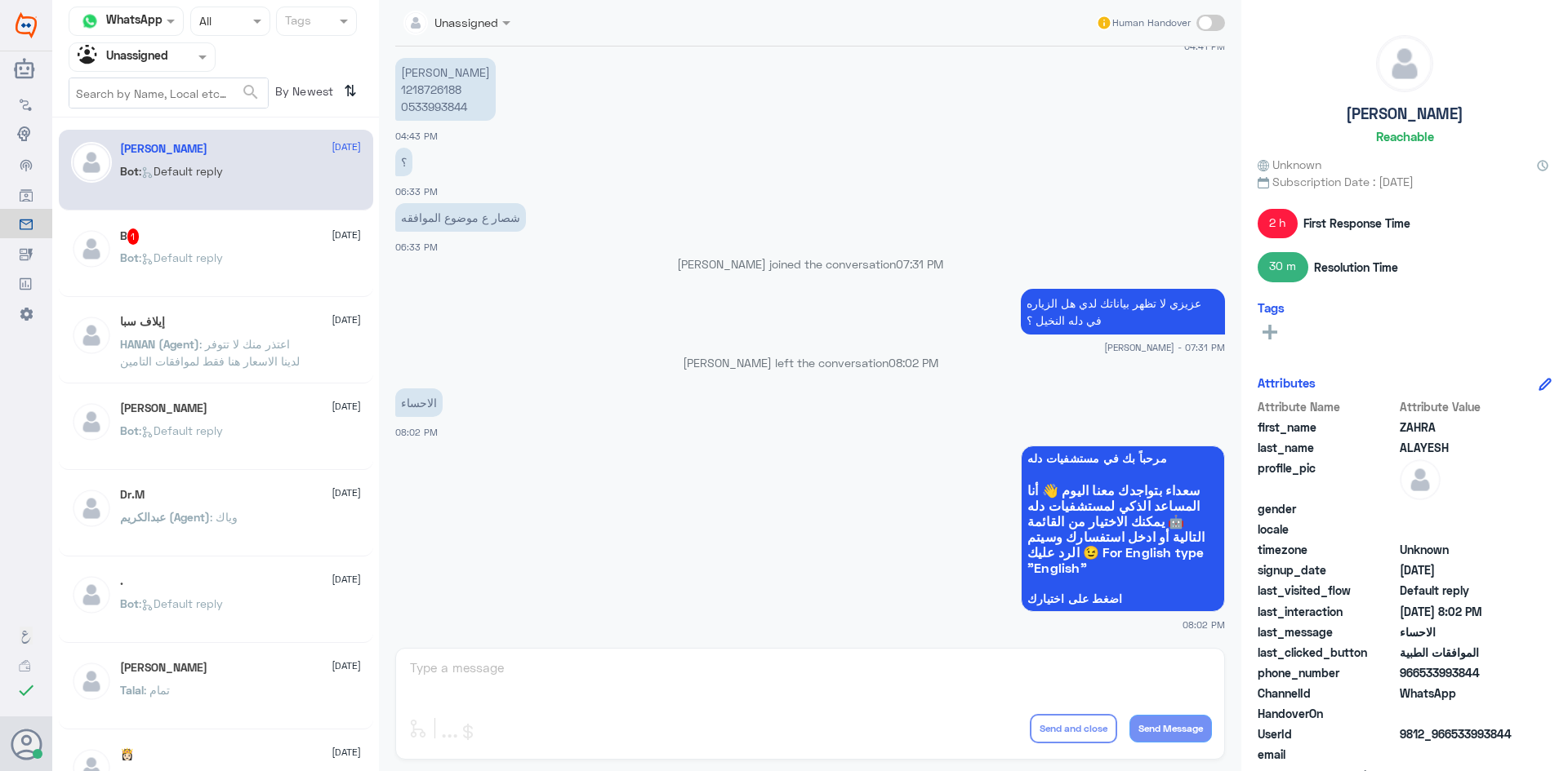
click at [253, 227] on div "B 1 [DATE] Bot : Default reply" at bounding box center [216, 256] width 315 height 80
click at [253, 232] on div "B 1 [DATE]" at bounding box center [240, 236] width 241 height 16
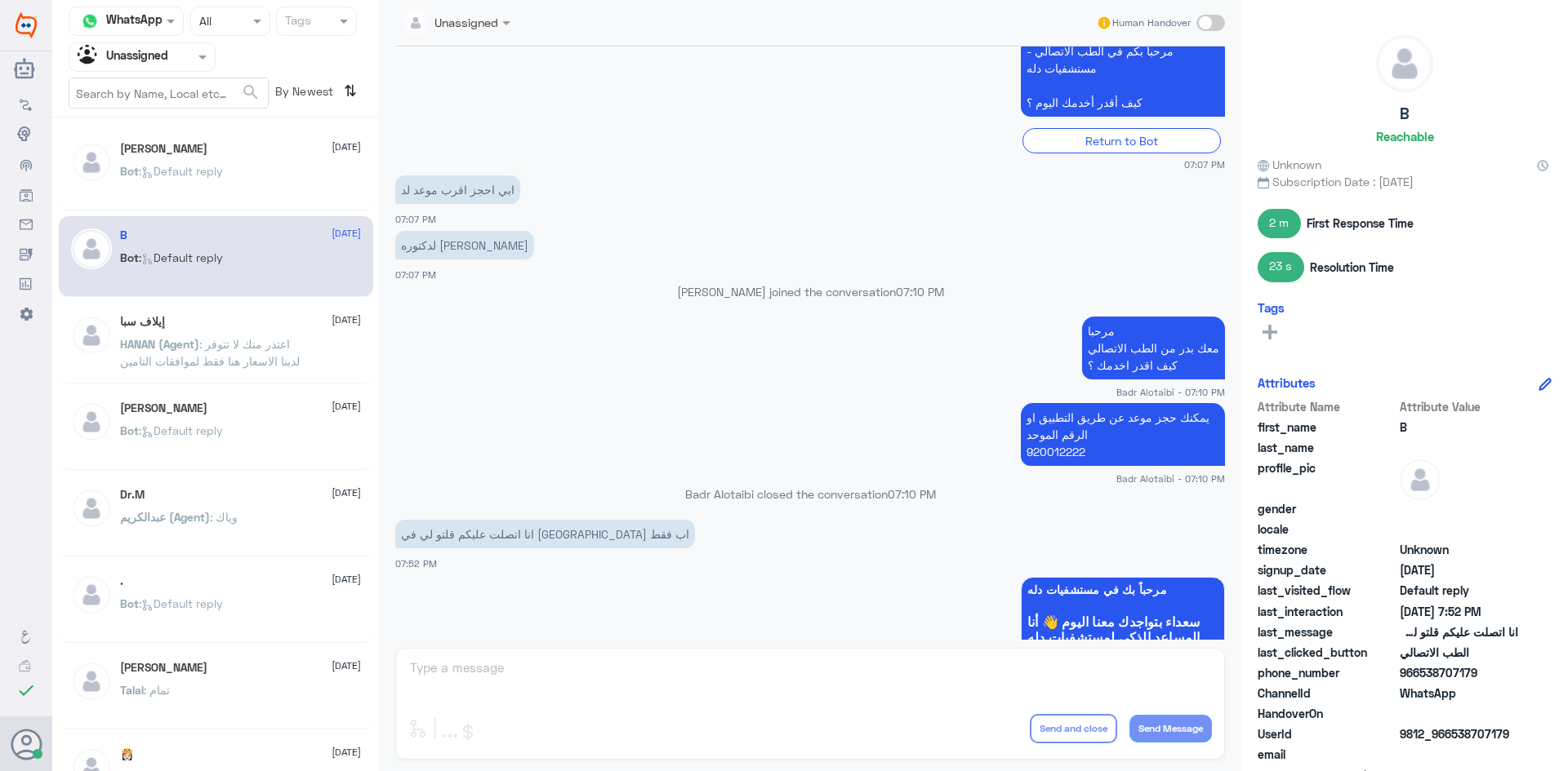
scroll to position [349, 0]
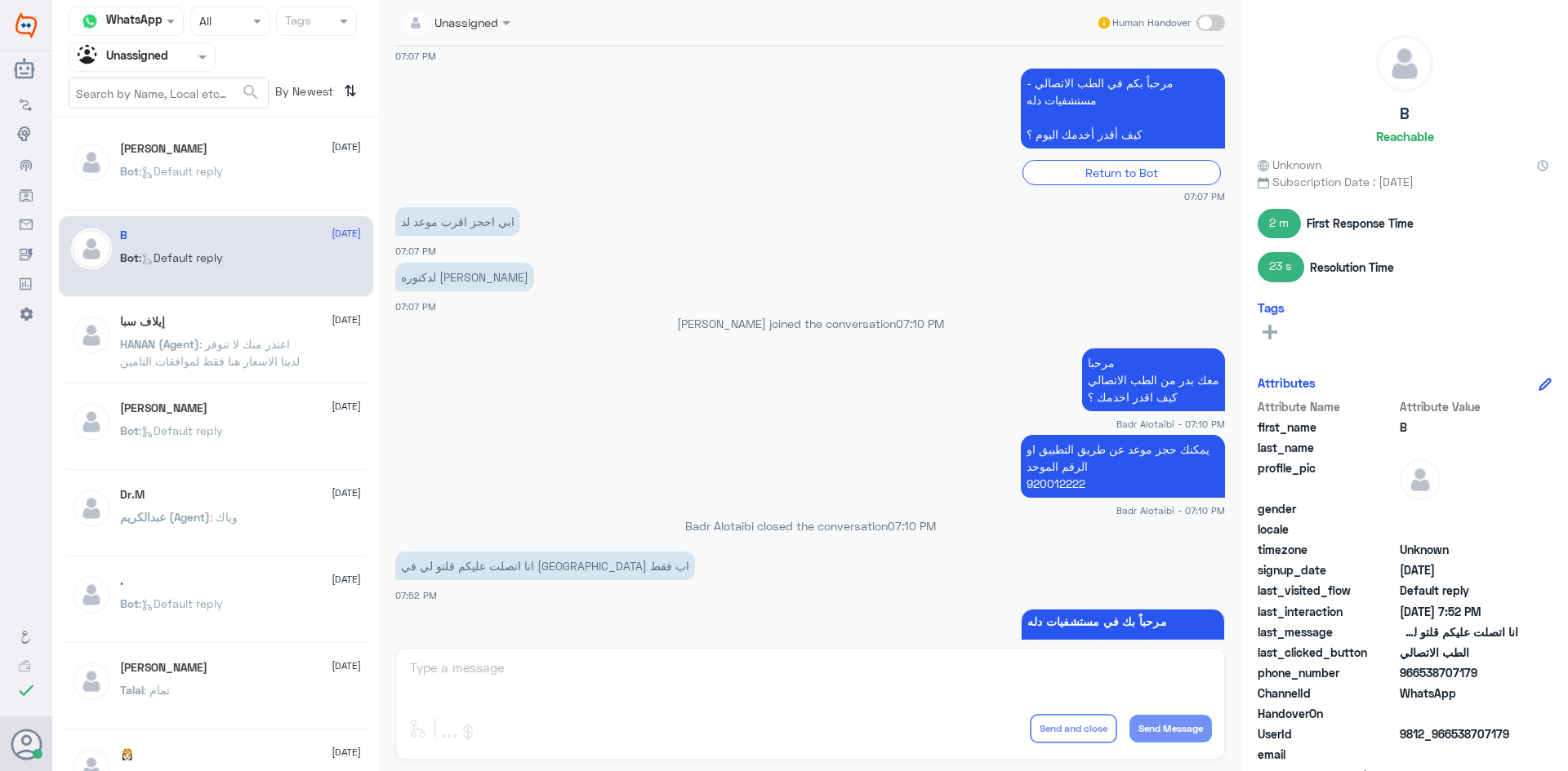
click at [216, 313] on div "إيلاف سبا [DATE] HANAN (Agent) : اعتذر منك لا تتوفر لدينا الاسعار هنا فقط لمواف…" at bounding box center [216, 343] width 315 height 80
click at [220, 322] on div "إيلاف سبا 2 September" at bounding box center [240, 322] width 241 height 14
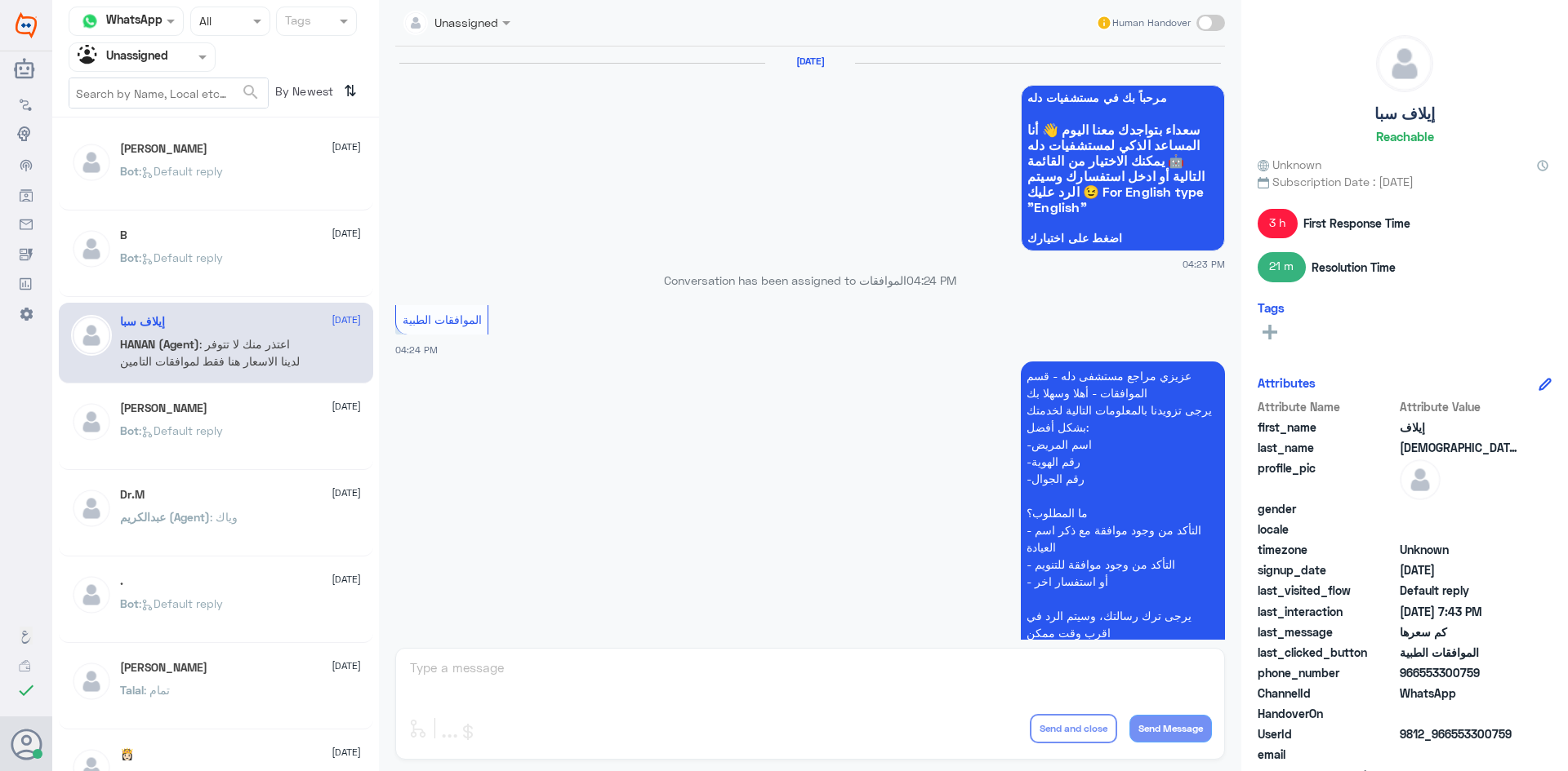
scroll to position [1686, 0]
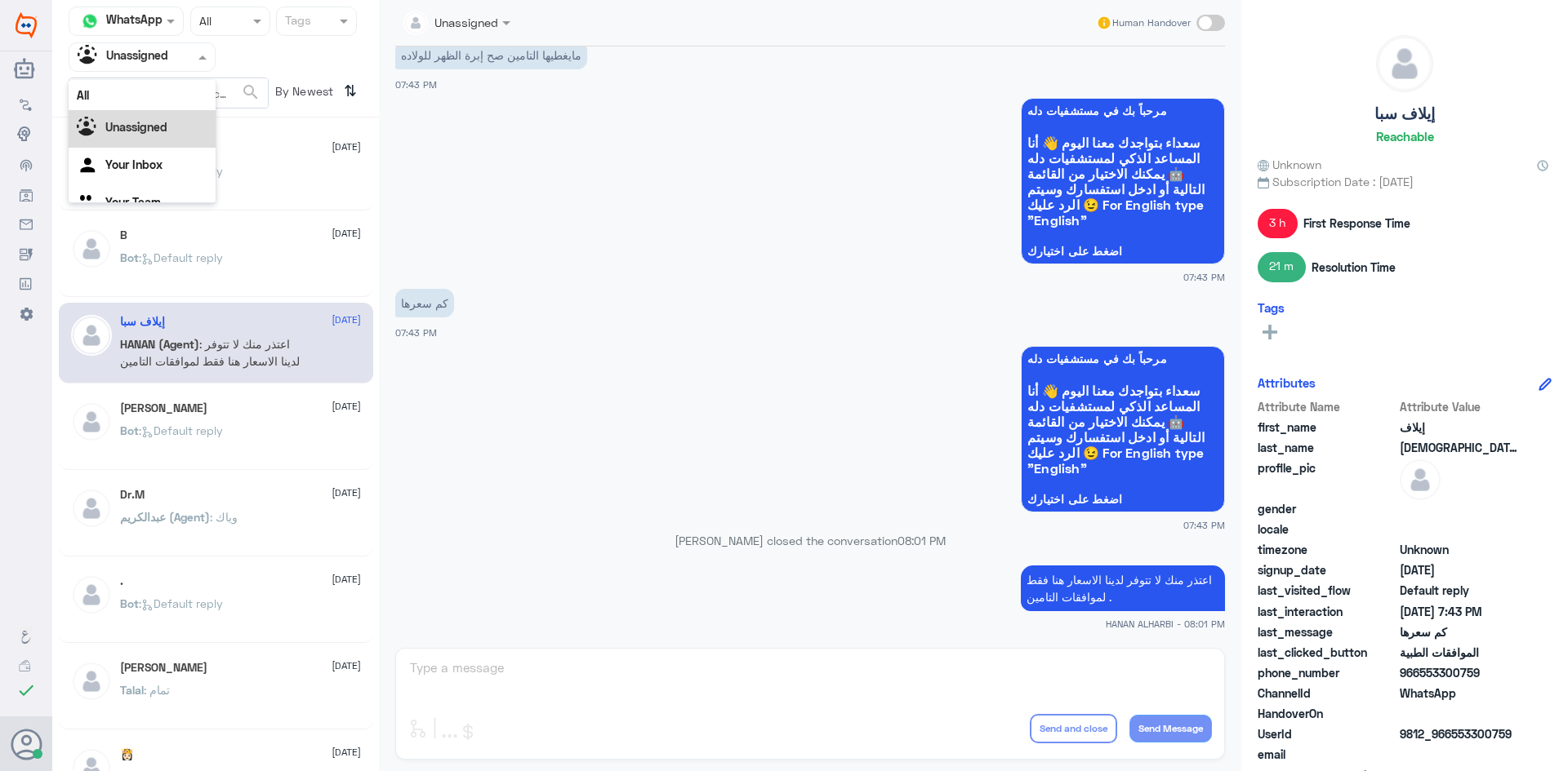
click at [208, 63] on span at bounding box center [205, 56] width 21 height 17
click at [166, 93] on div "All" at bounding box center [141, 95] width 147 height 30
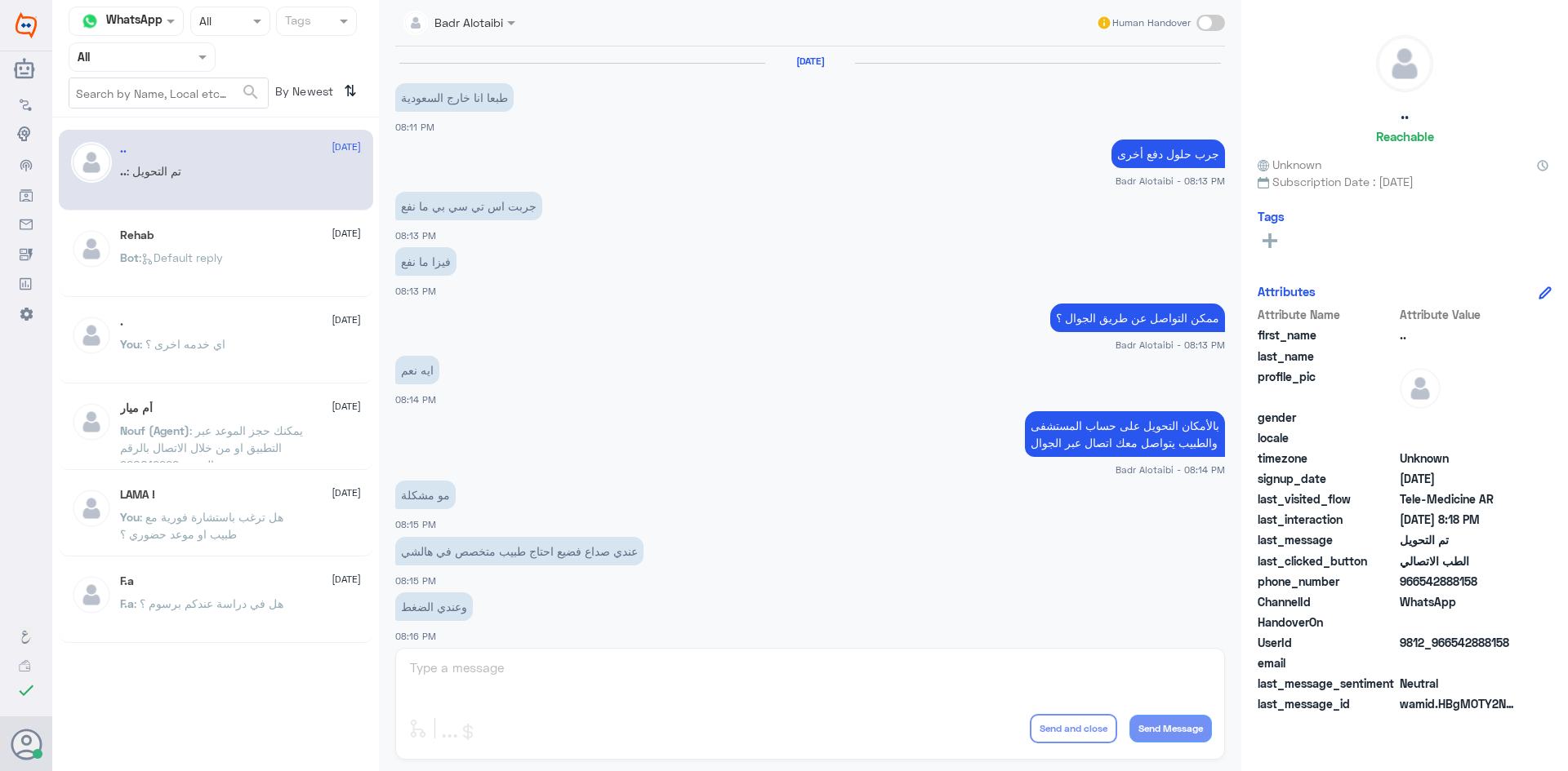
scroll to position [535, 0]
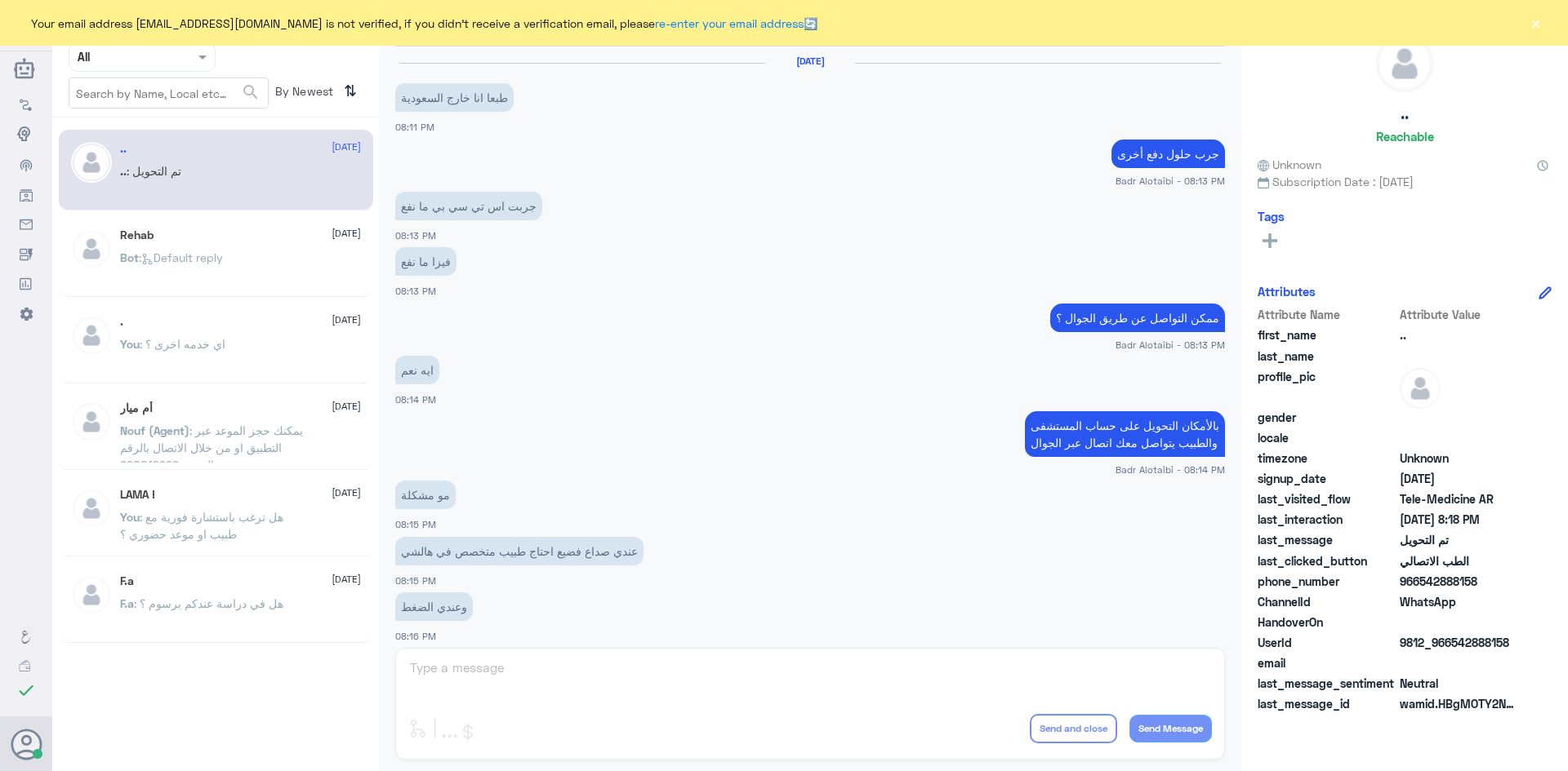
scroll to position [535, 0]
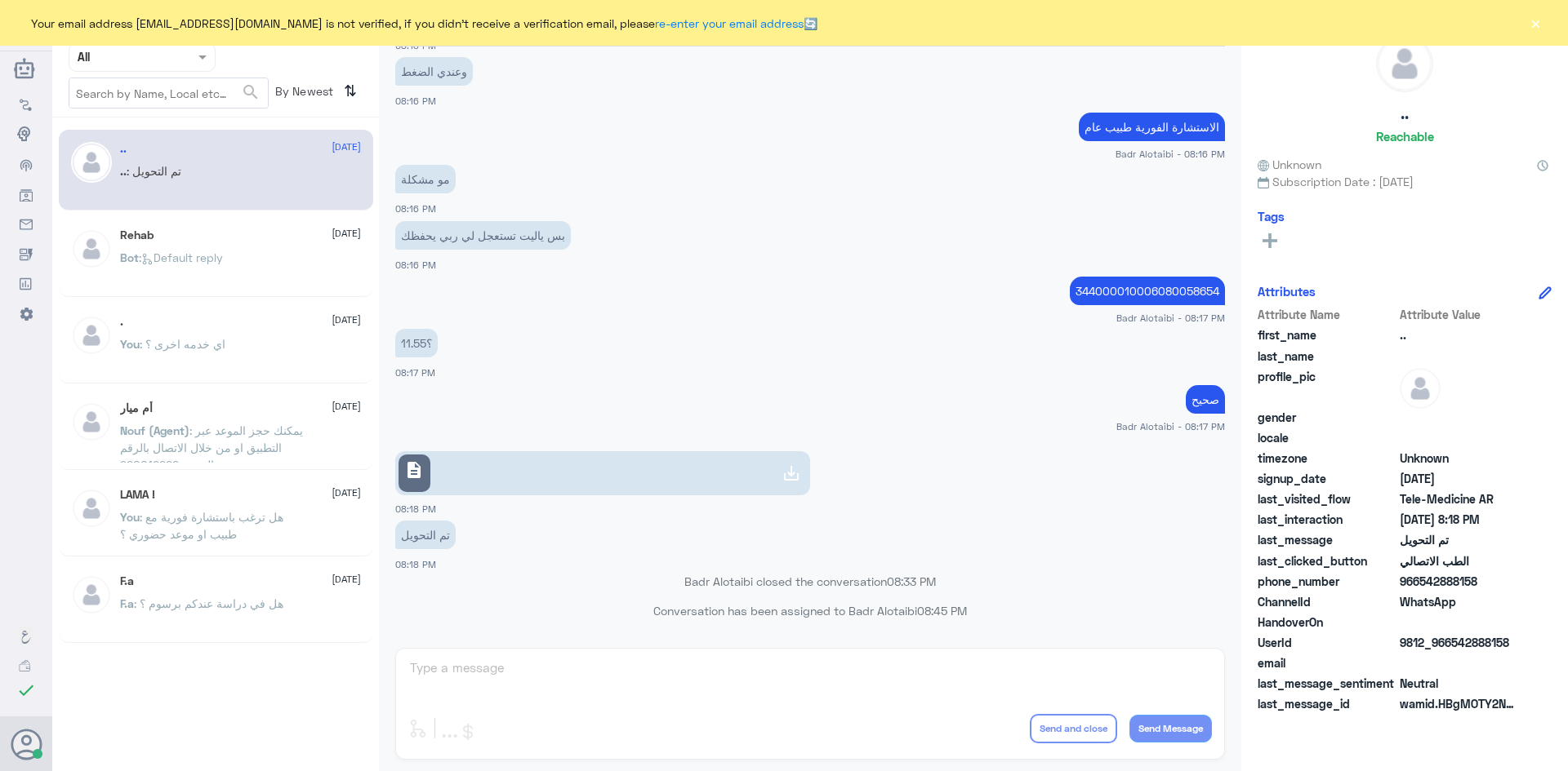
click at [1533, 22] on button "×" at bounding box center [1534, 22] width 16 height 16
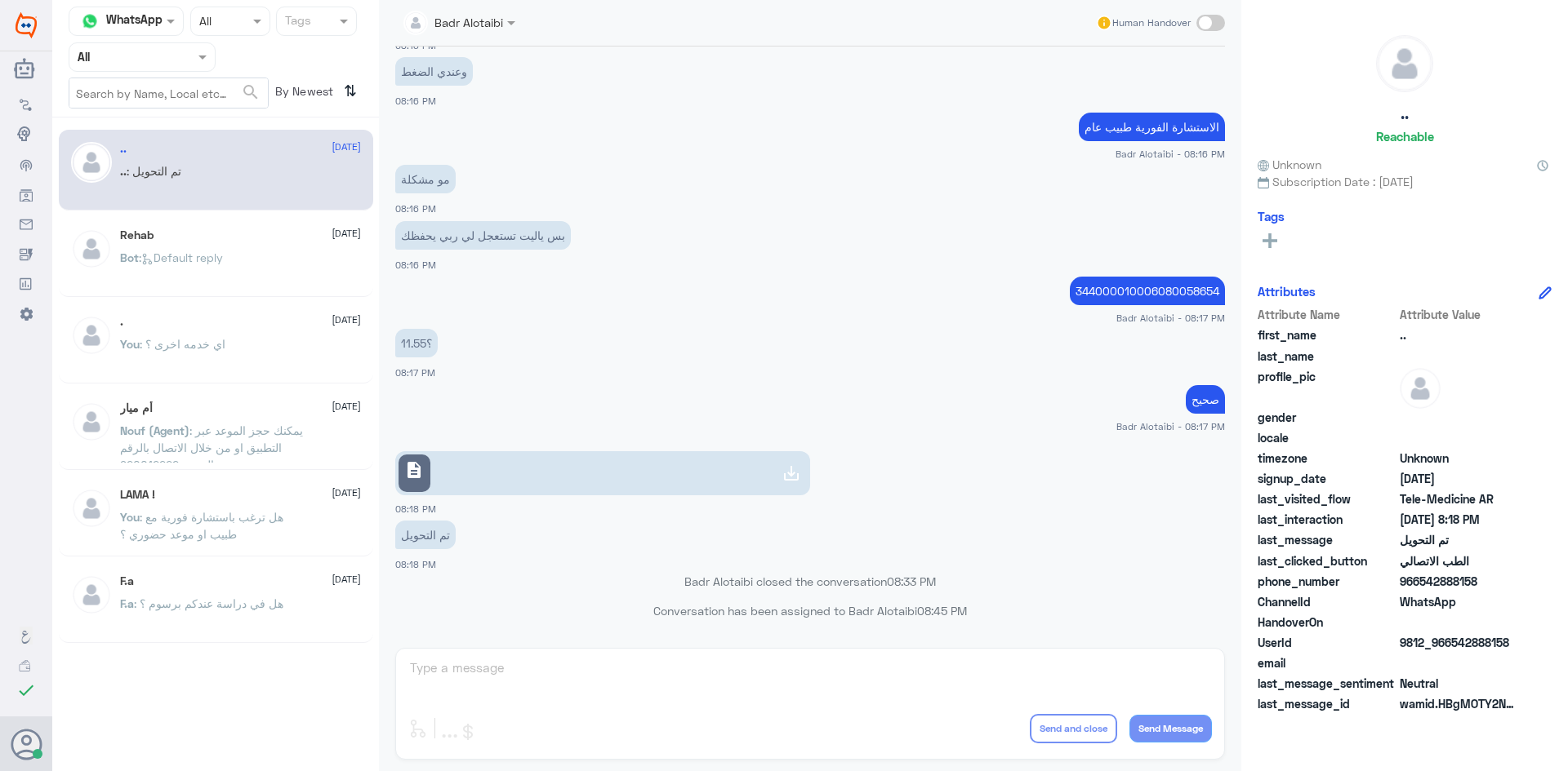
click at [194, 57] on div at bounding box center [141, 57] width 145 height 19
click at [159, 114] on div "Unassigned" at bounding box center [141, 129] width 147 height 37
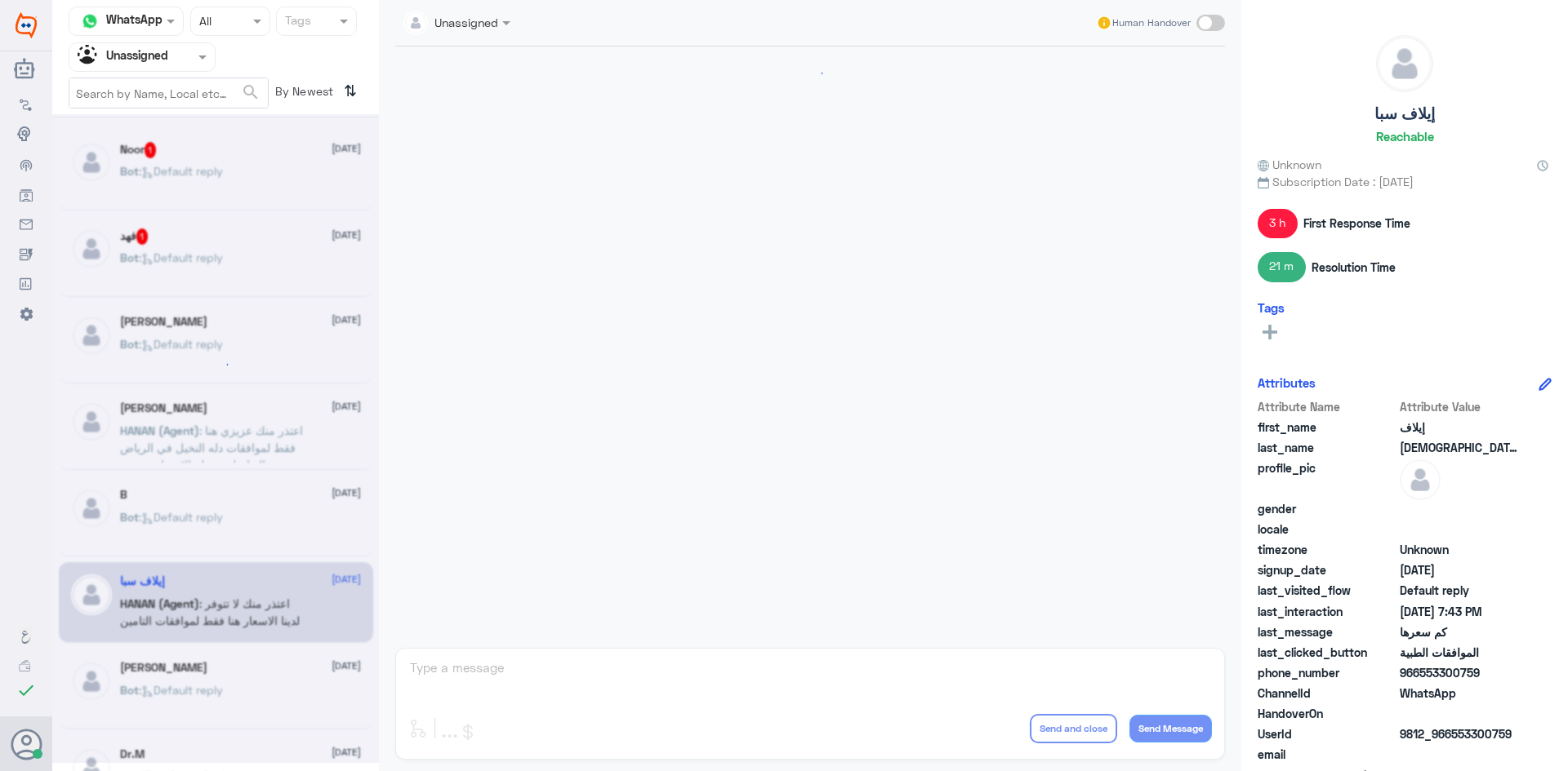
scroll to position [1686, 0]
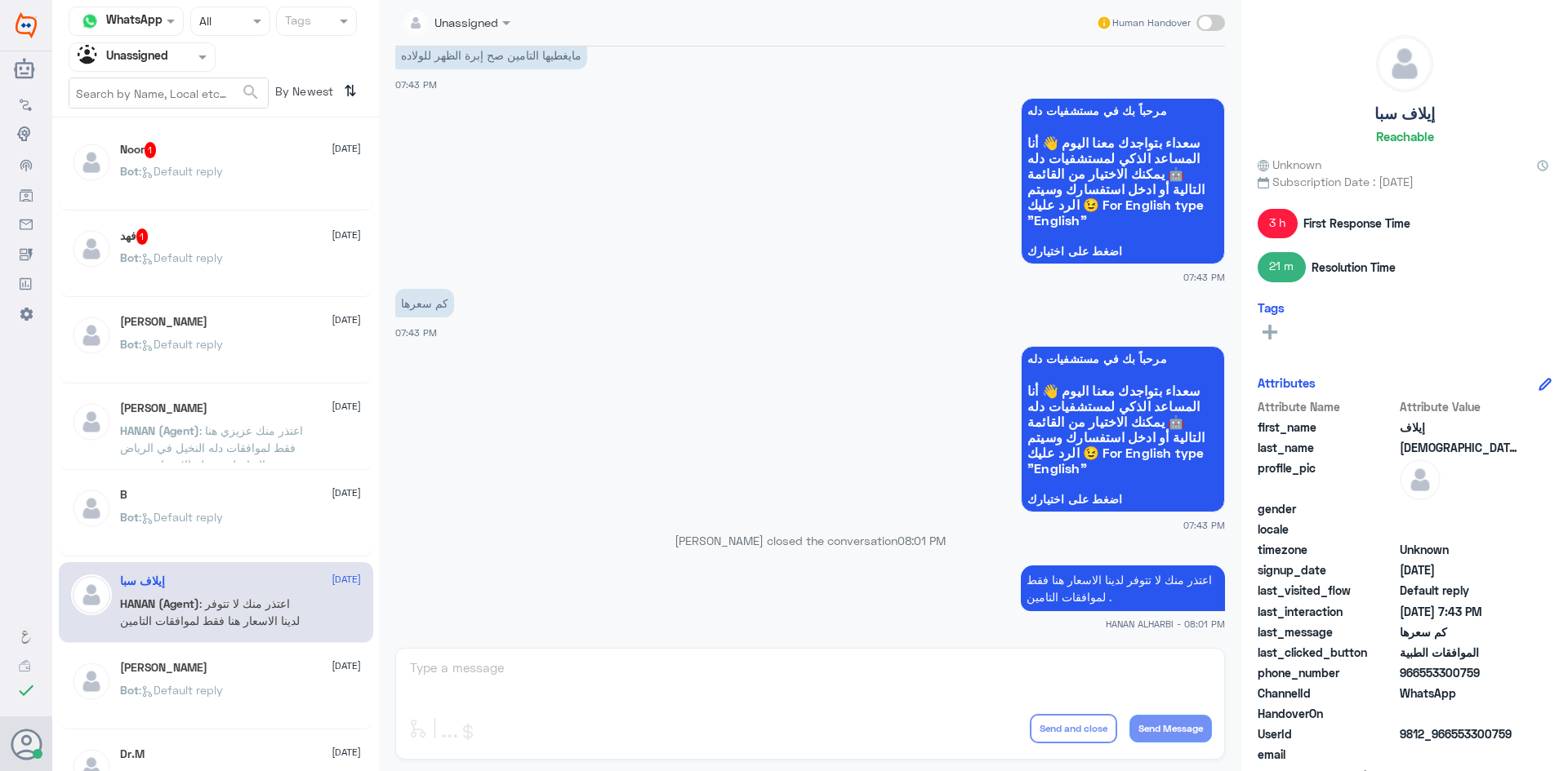
click at [286, 497] on div "B 2 September" at bounding box center [240, 495] width 241 height 14
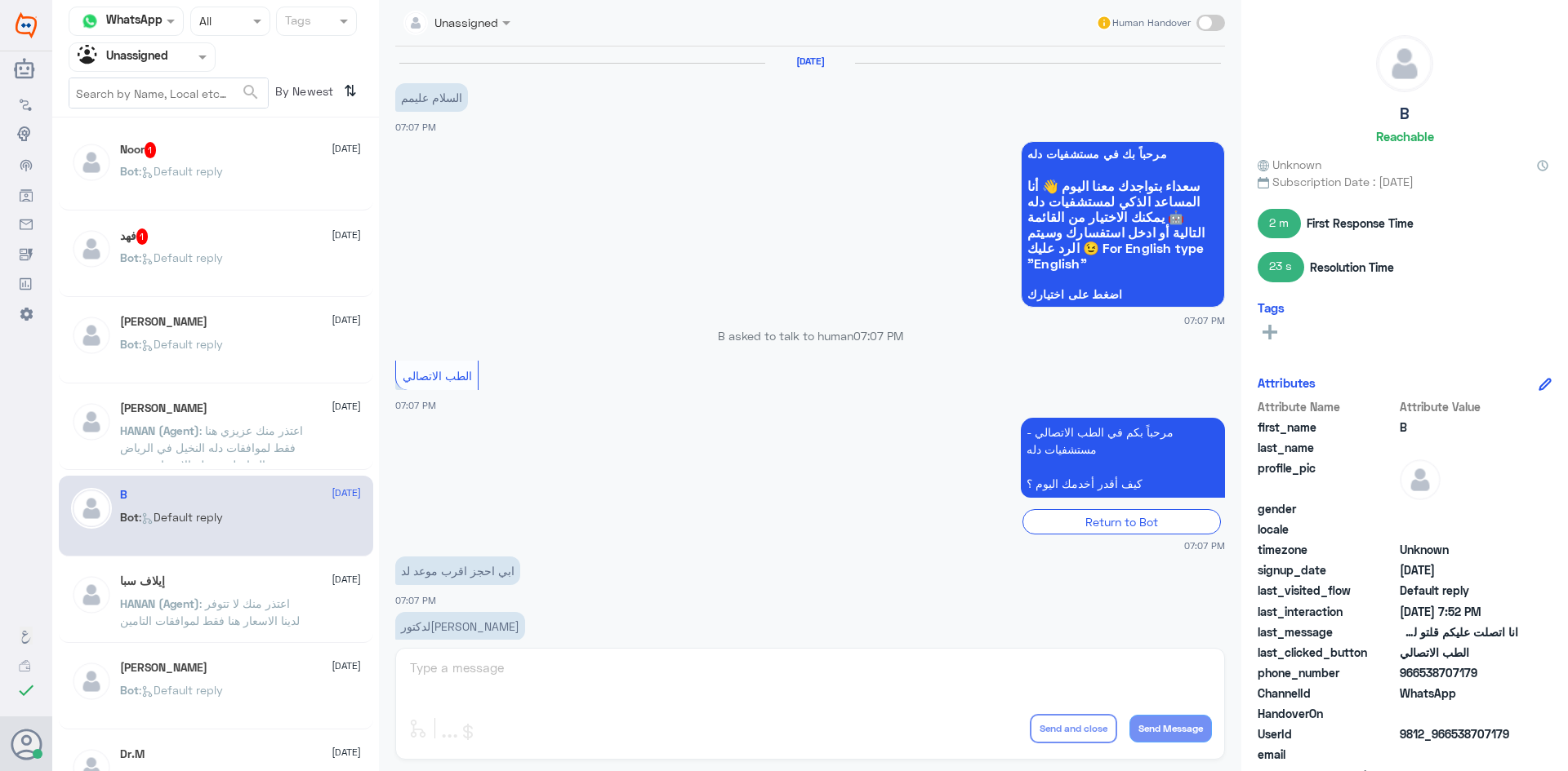
scroll to position [513, 0]
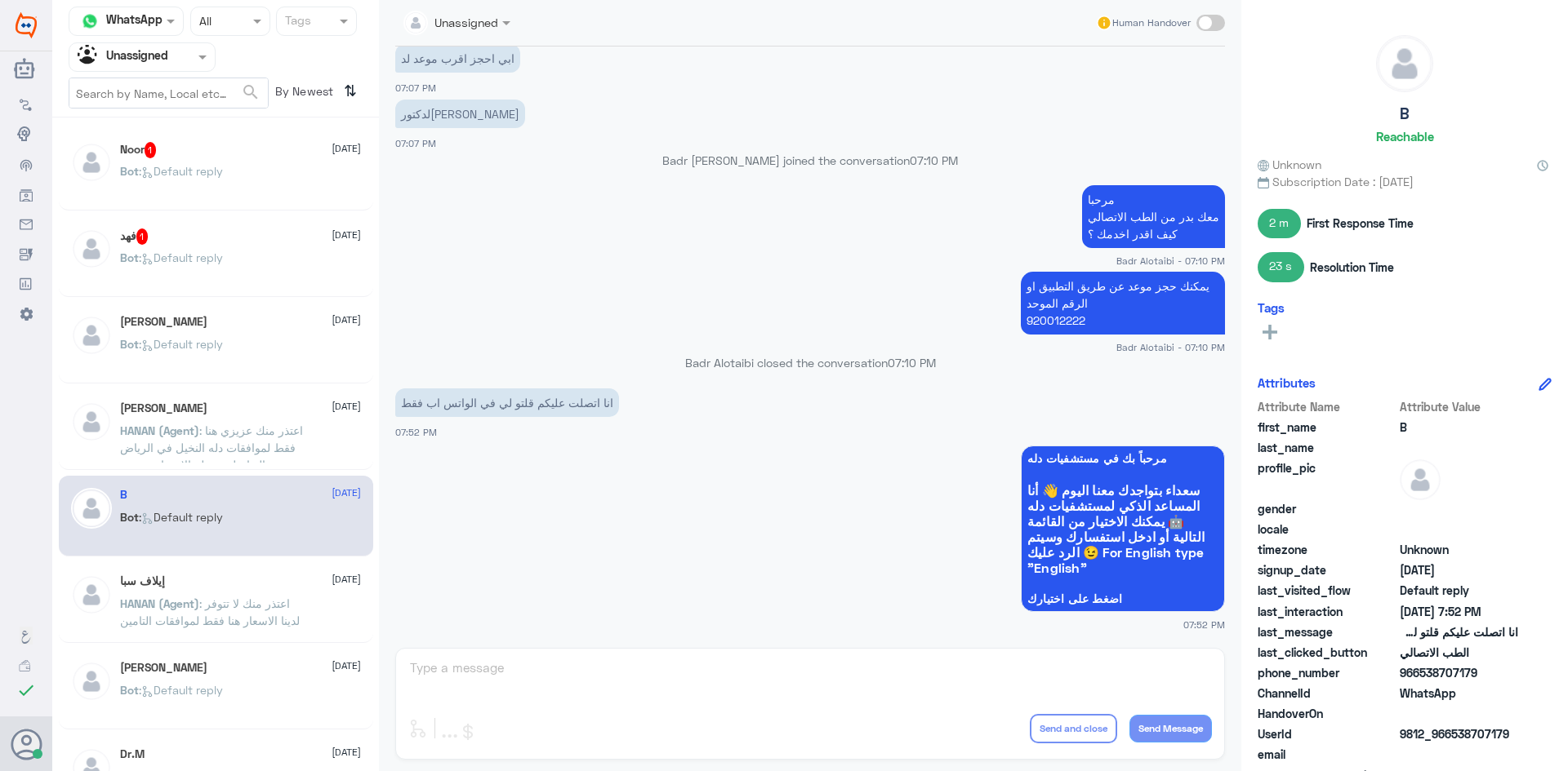
click at [233, 254] on div "Bot : Default reply" at bounding box center [240, 270] width 241 height 36
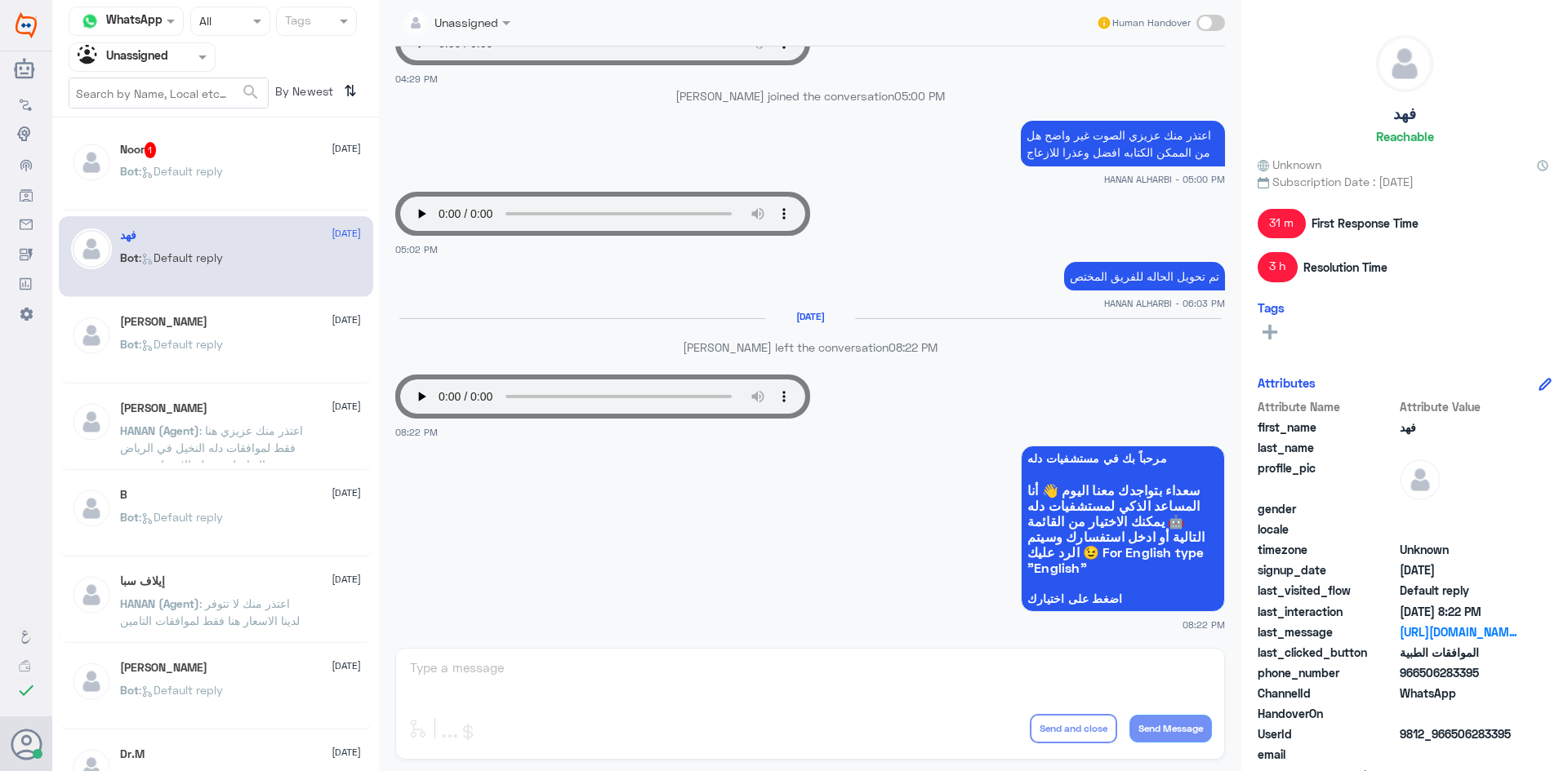
scroll to position [1280, 0]
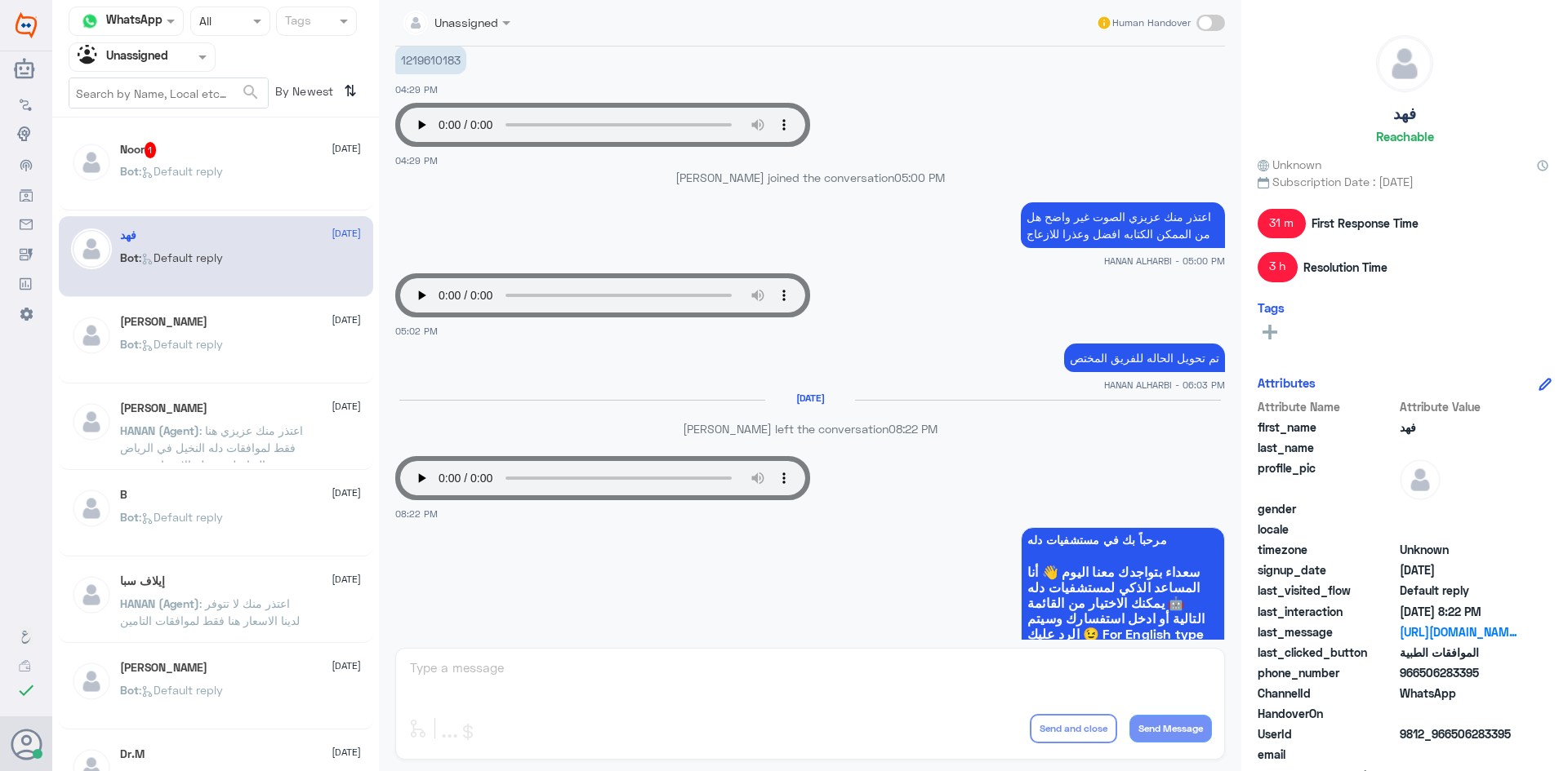
click at [266, 168] on div "Bot : Default reply" at bounding box center [240, 184] width 241 height 36
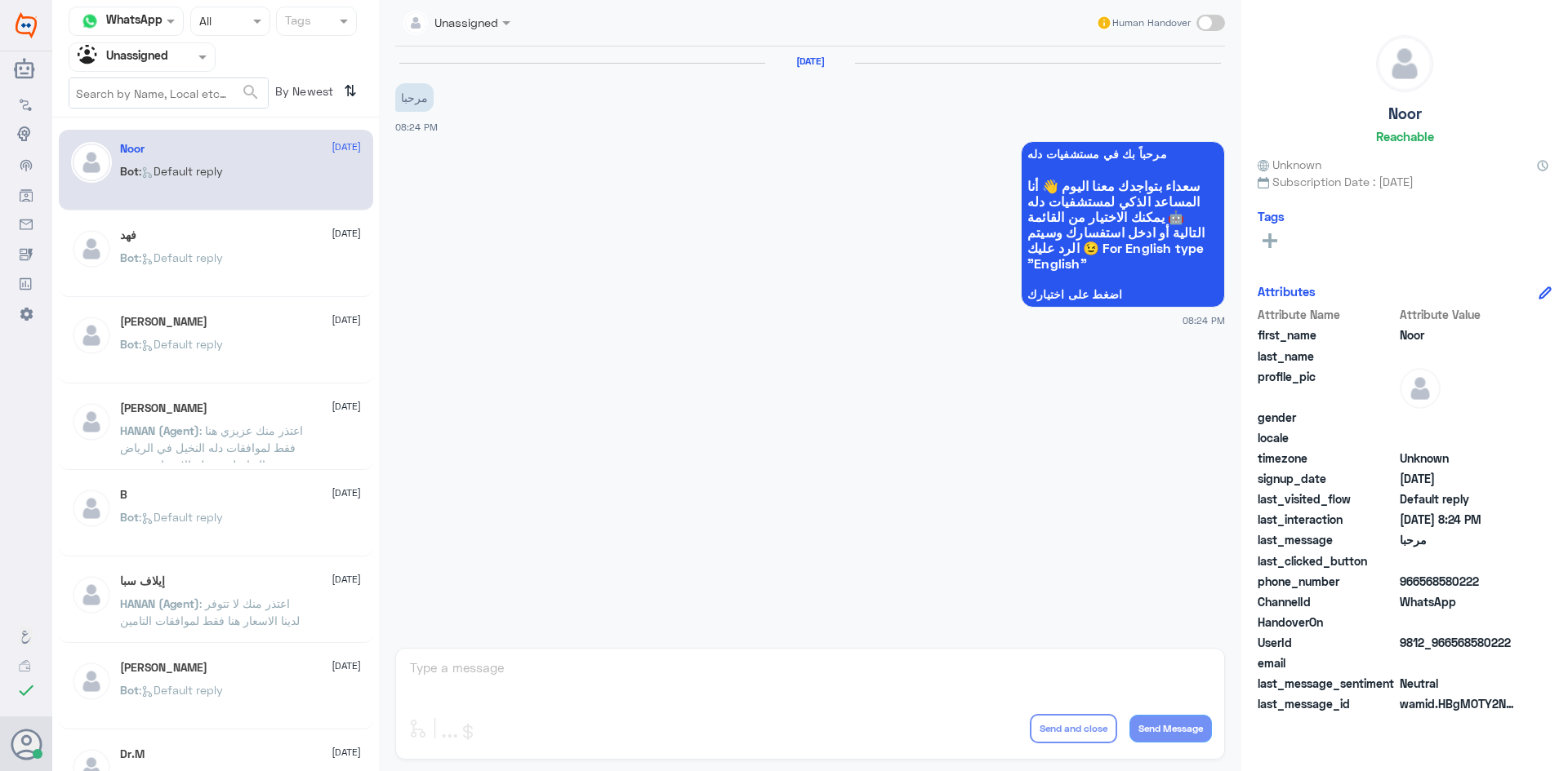
click at [190, 494] on div "B 2 September" at bounding box center [240, 495] width 241 height 14
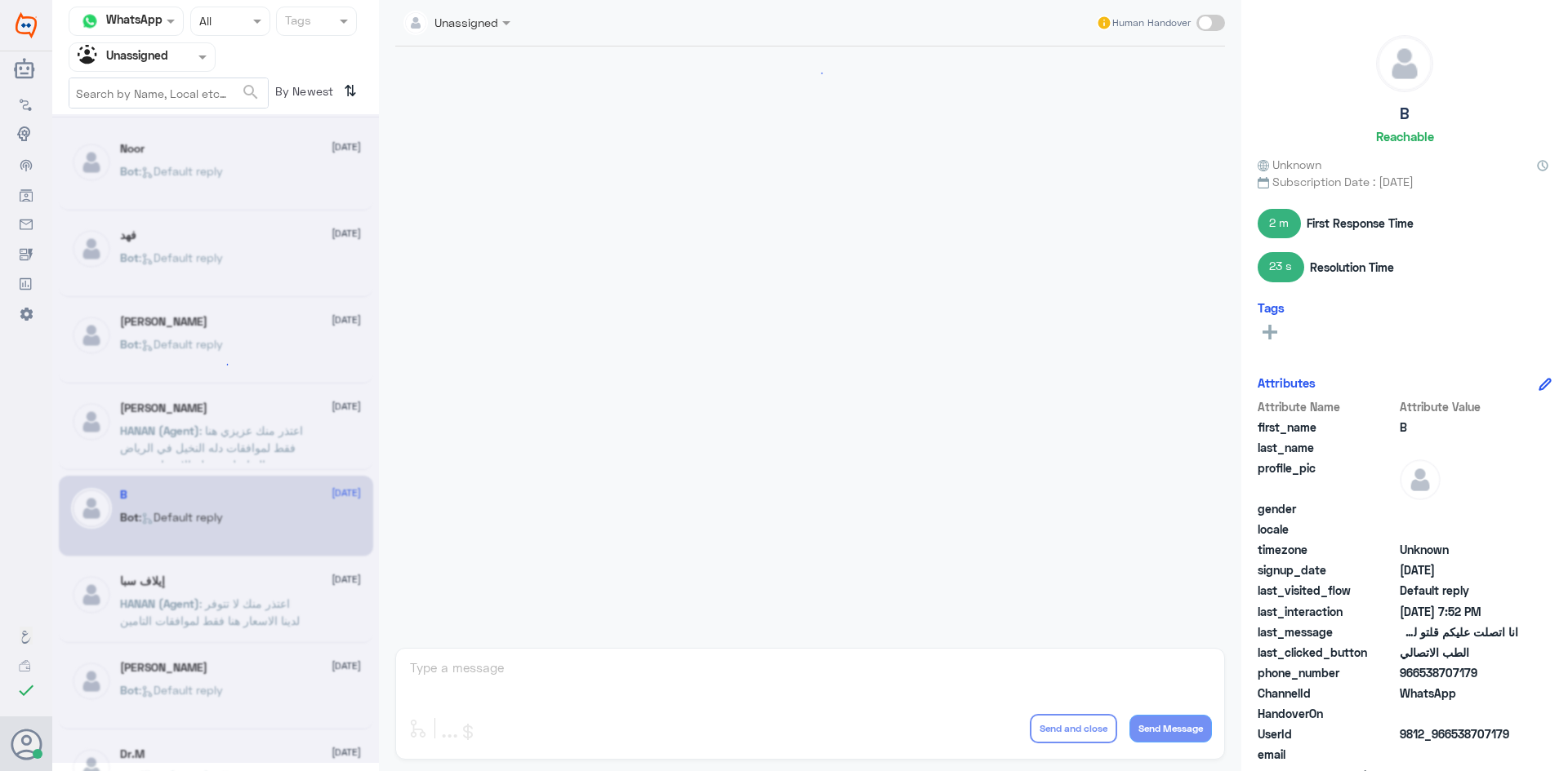
click at [199, 356] on div at bounding box center [215, 364] width 37 height 36
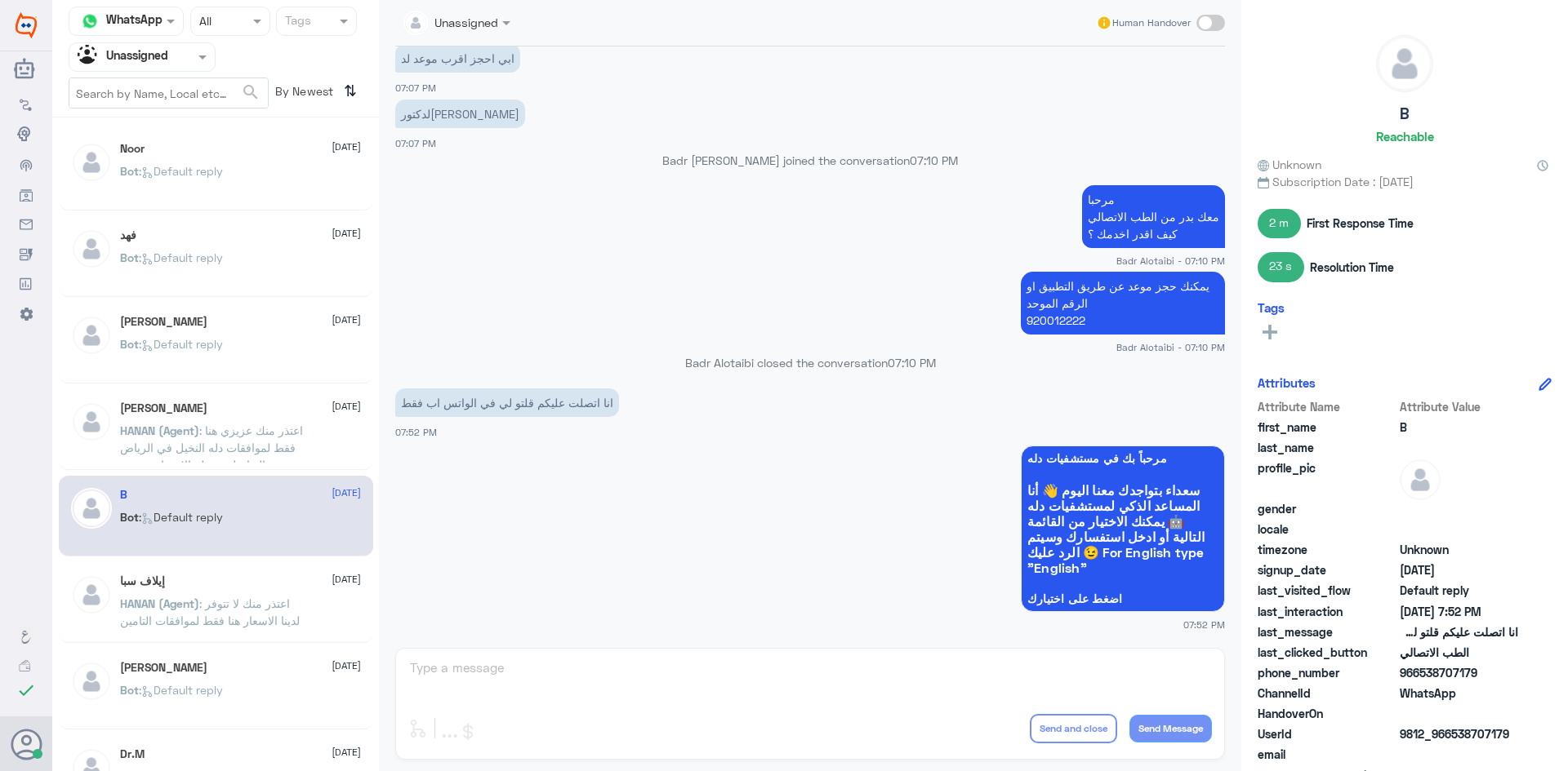
click at [199, 352] on p "Bot : Default reply" at bounding box center [171, 356] width 103 height 41
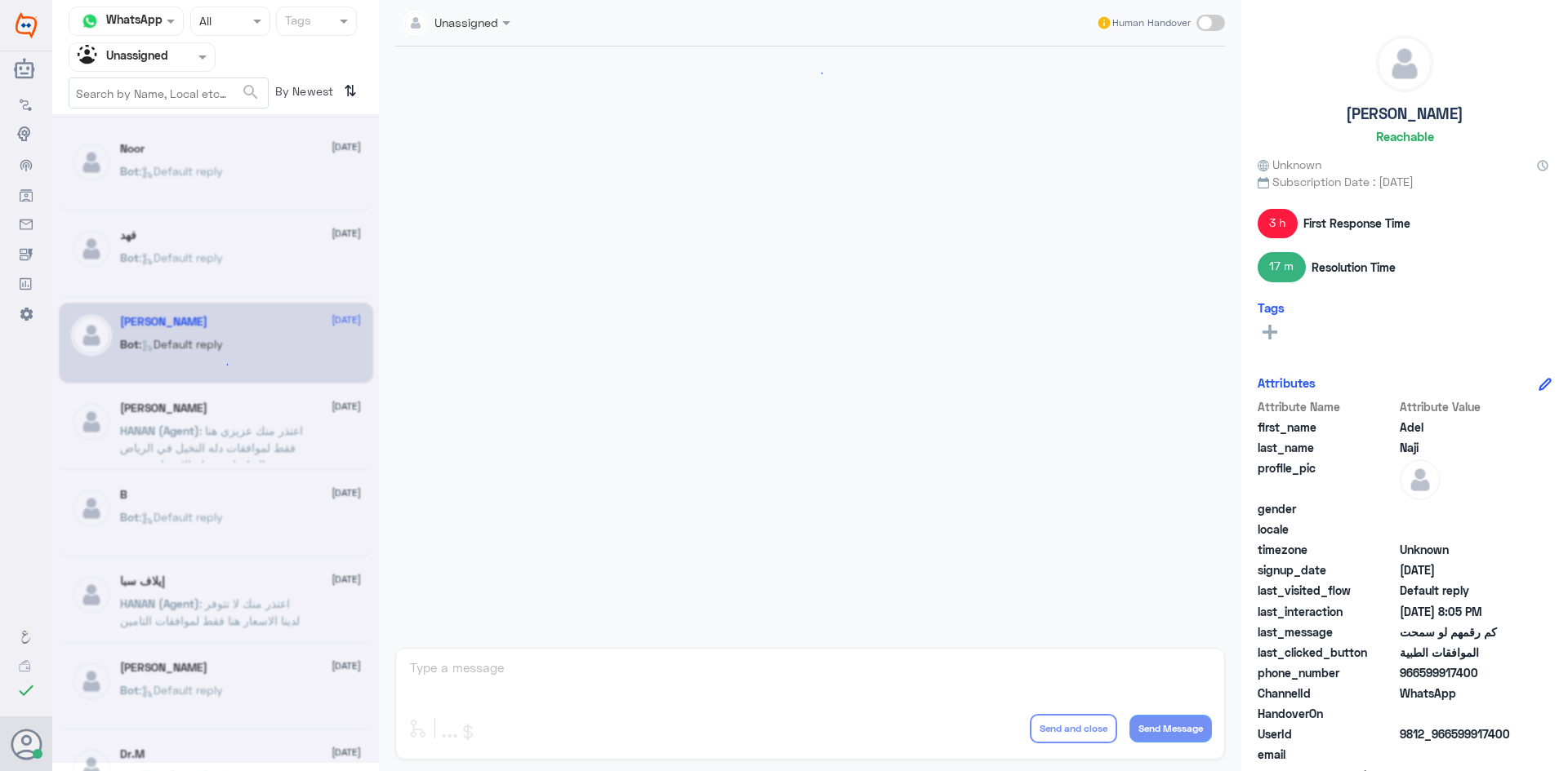
scroll to position [1277, 0]
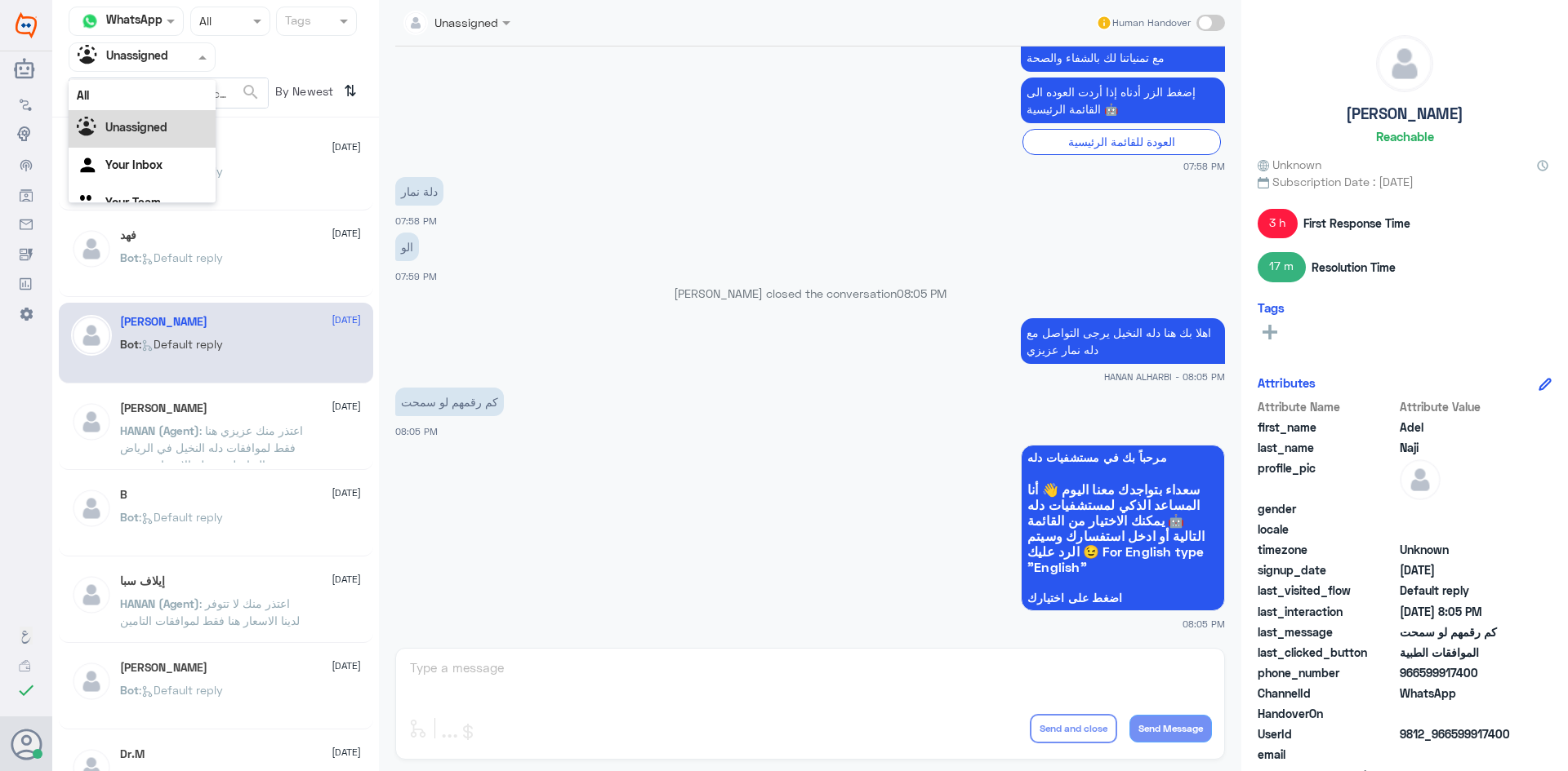
click at [181, 57] on div at bounding box center [141, 57] width 145 height 19
click at [156, 106] on div "All" at bounding box center [141, 95] width 147 height 30
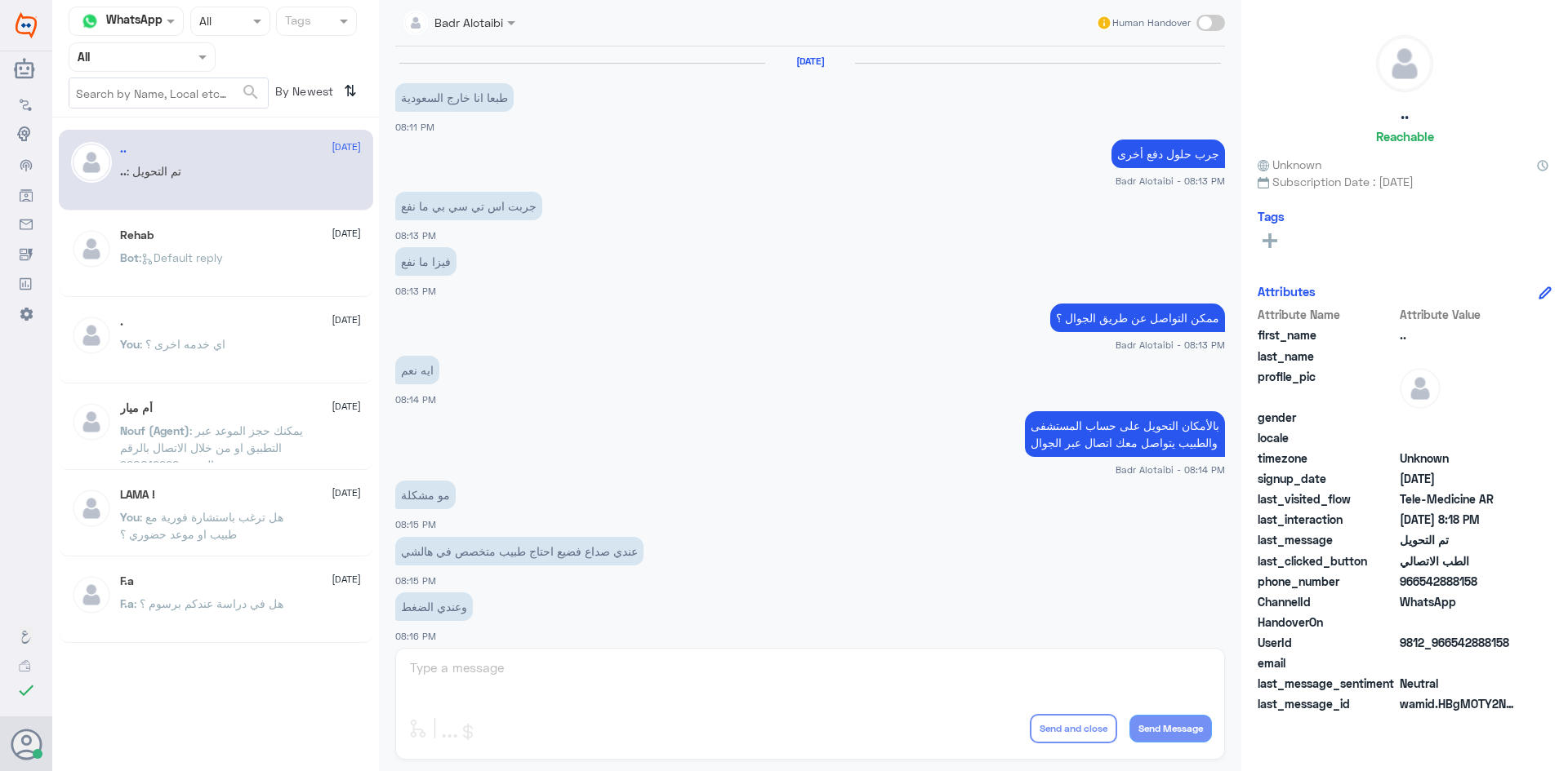
scroll to position [535, 0]
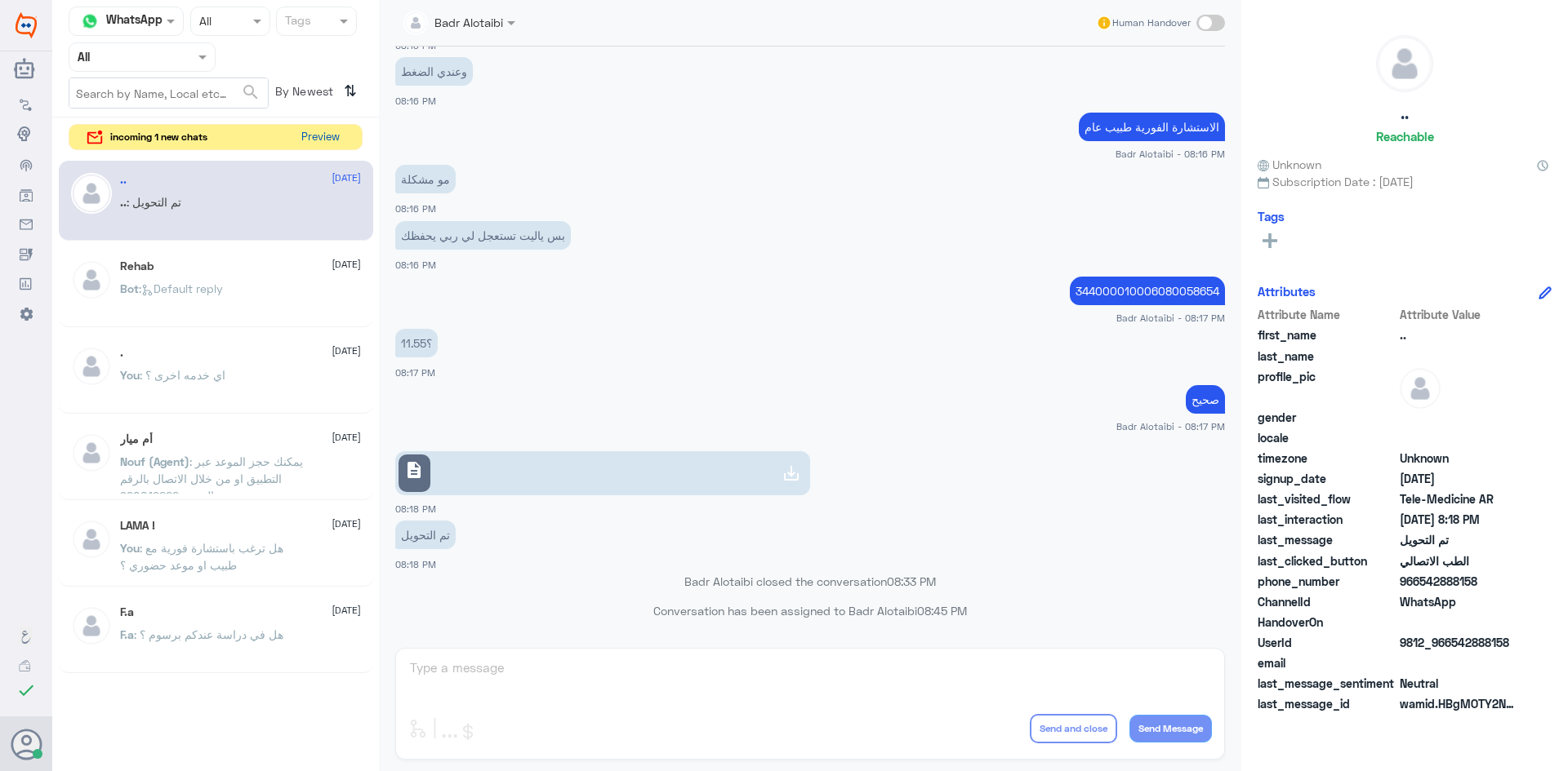
click at [329, 139] on button "Preview" at bounding box center [320, 137] width 51 height 25
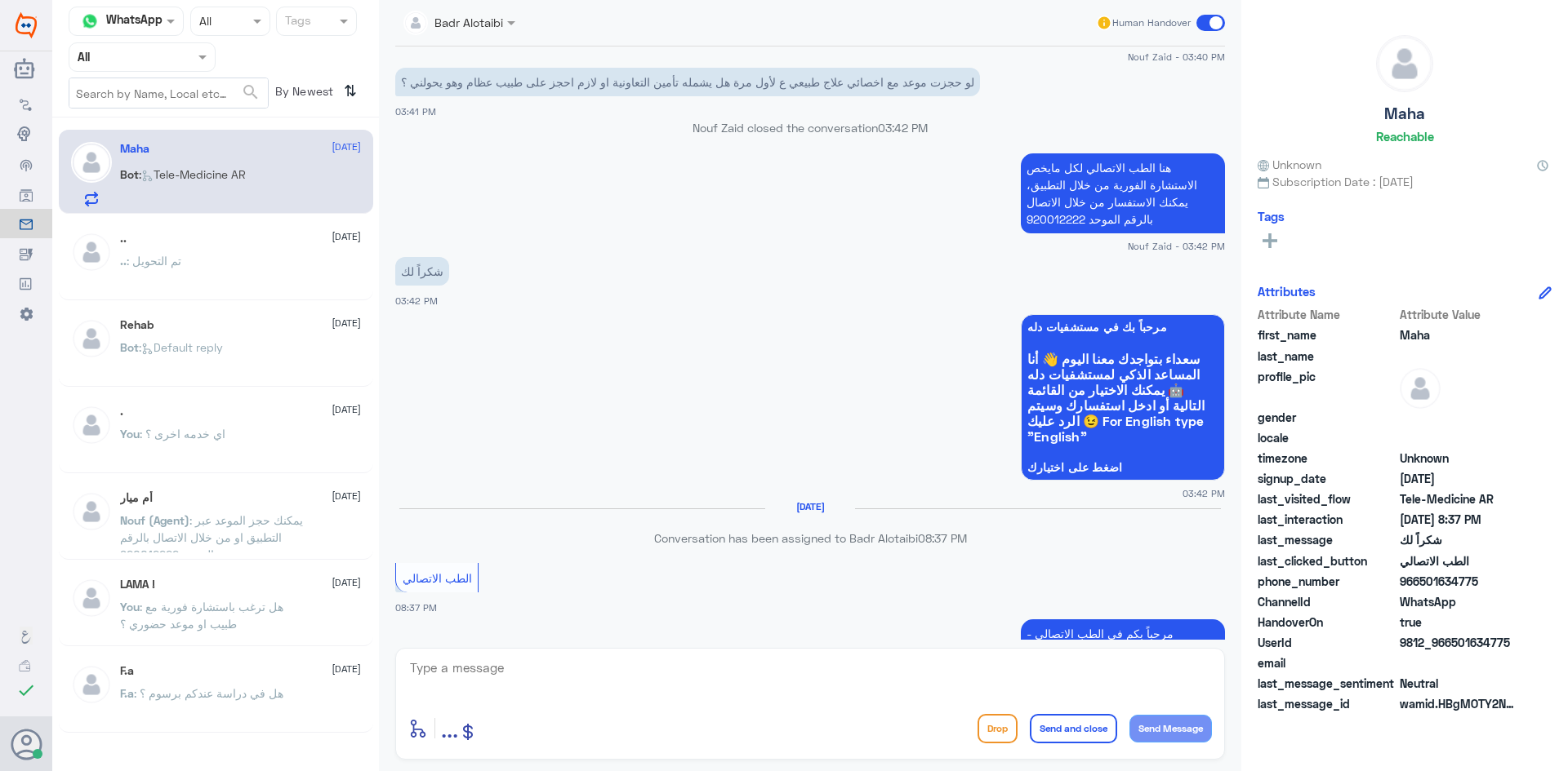
scroll to position [587, 0]
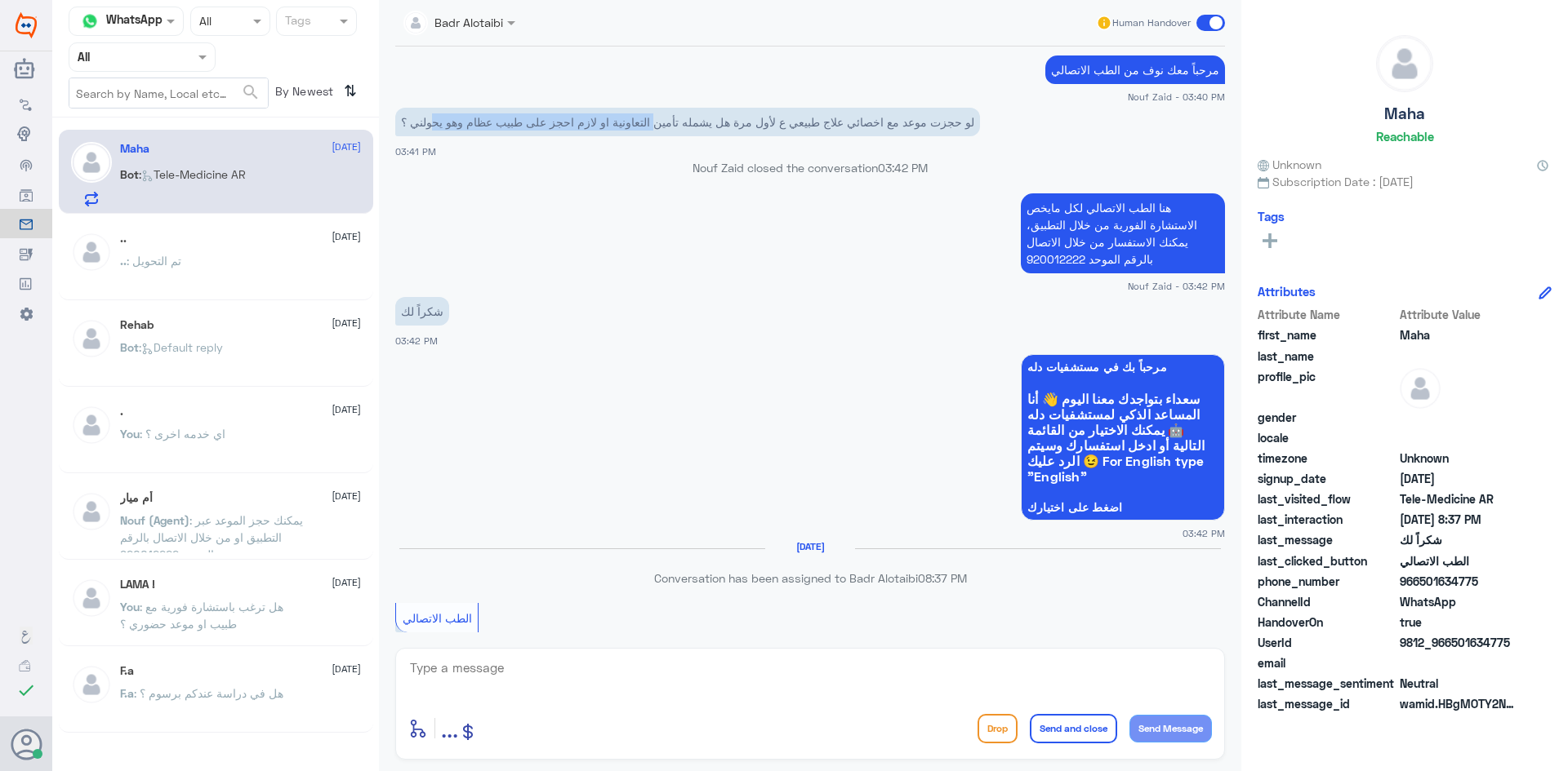
drag, startPoint x: 653, startPoint y: 119, endPoint x: 430, endPoint y: 118, distance: 223.0
click at [430, 118] on p "لو حجزت موعد مع اخصائي علاج طبيعي ع لأول مرة هل يشمله تأمين التعاونية او لازم ا…" at bounding box center [687, 122] width 584 height 29
click at [693, 409] on app-msgs-whats-app-list "مرحباً بك في مستشفيات دله سعداء بتواجدك معنا اليوم 👋 أنا المساعد الذكي لمستشفيا…" at bounding box center [810, 439] width 829 height 168
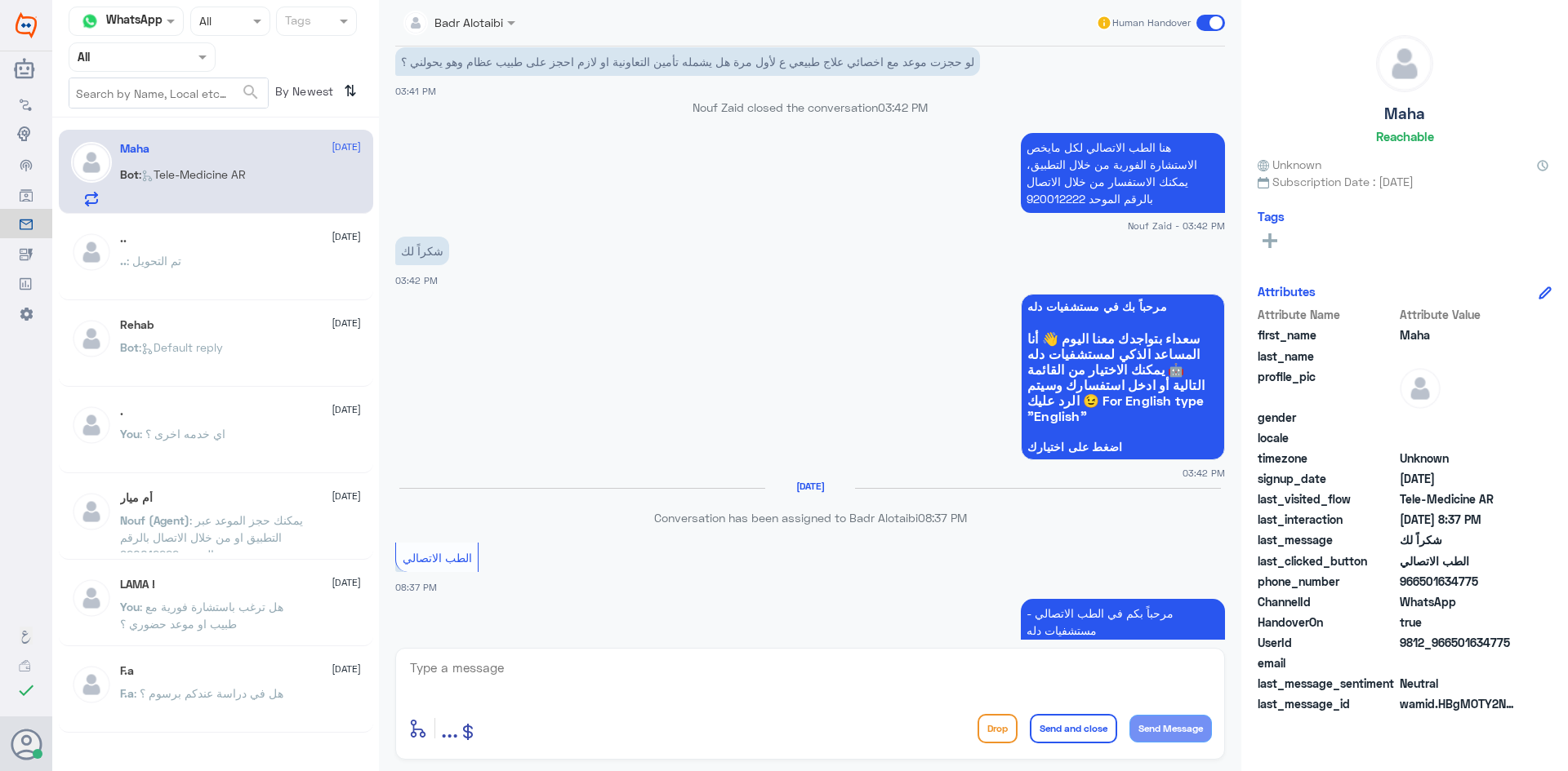
scroll to position [750, 0]
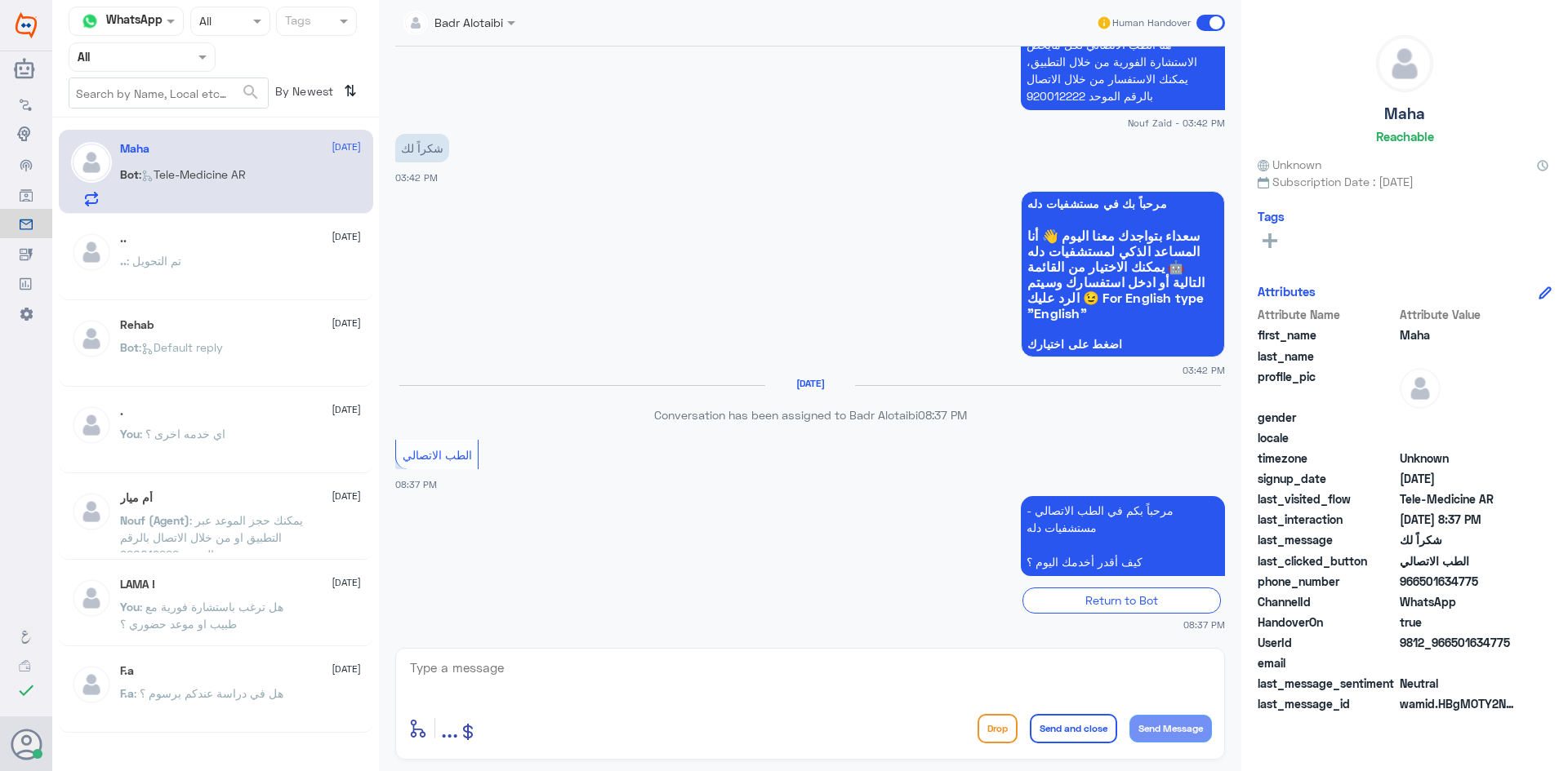
drag, startPoint x: 1512, startPoint y: 645, endPoint x: 1454, endPoint y: 647, distance: 58.0
click at [1454, 647] on span "9812_966501634775" at bounding box center [1458, 643] width 118 height 17
copy span "501634775"
click at [924, 682] on textarea at bounding box center [810, 676] width 803 height 40
type textarea "l"
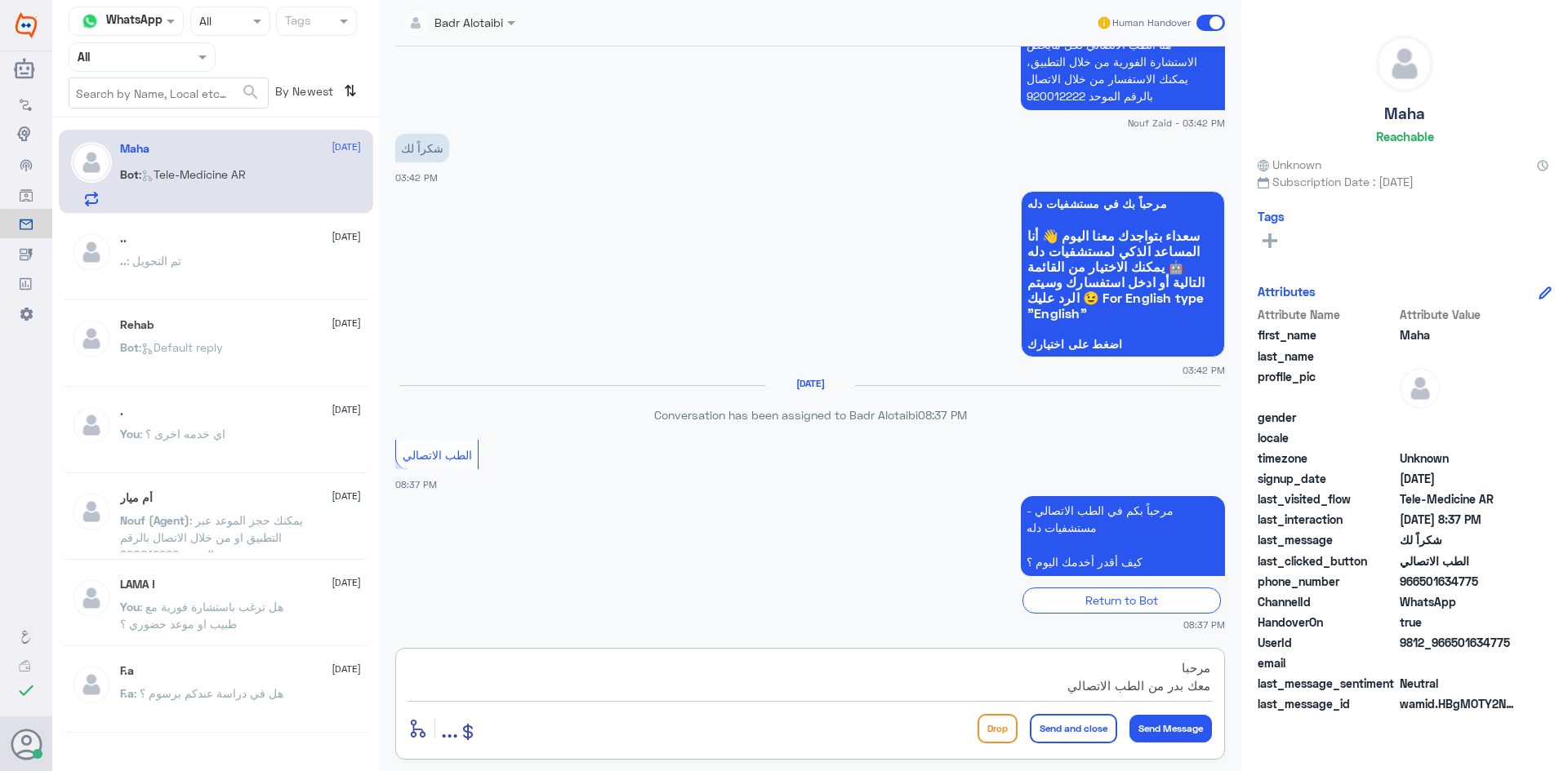
scroll to position [15, 0]
type textarea "مرحبا معك بدر من الطب الاتصالي كيف اقدر اخدمك ؟"
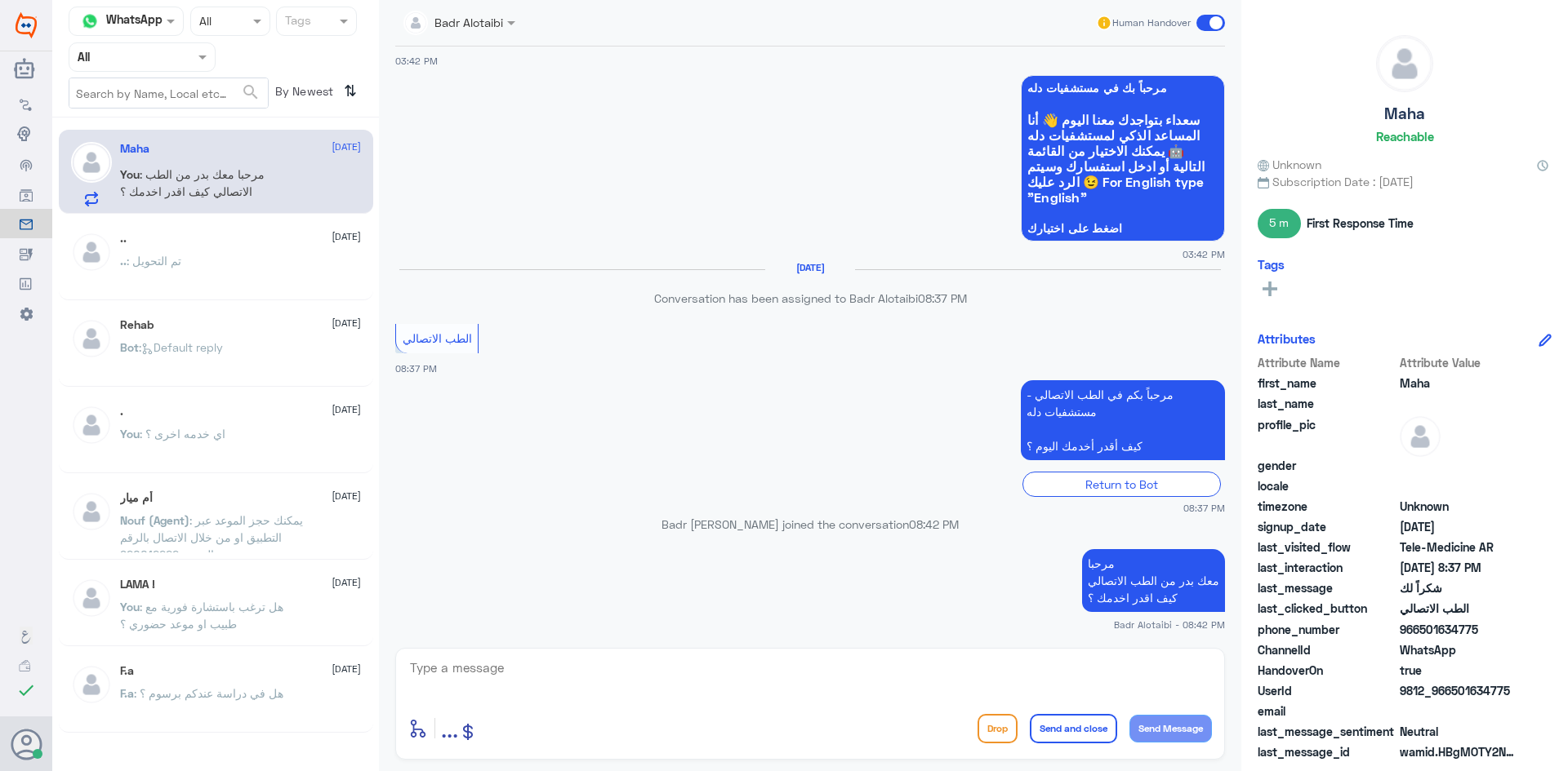
click at [1214, 23] on span at bounding box center [1210, 22] width 29 height 16
click at [0, 0] on input "checkbox" at bounding box center [0, 0] width 0 height 0
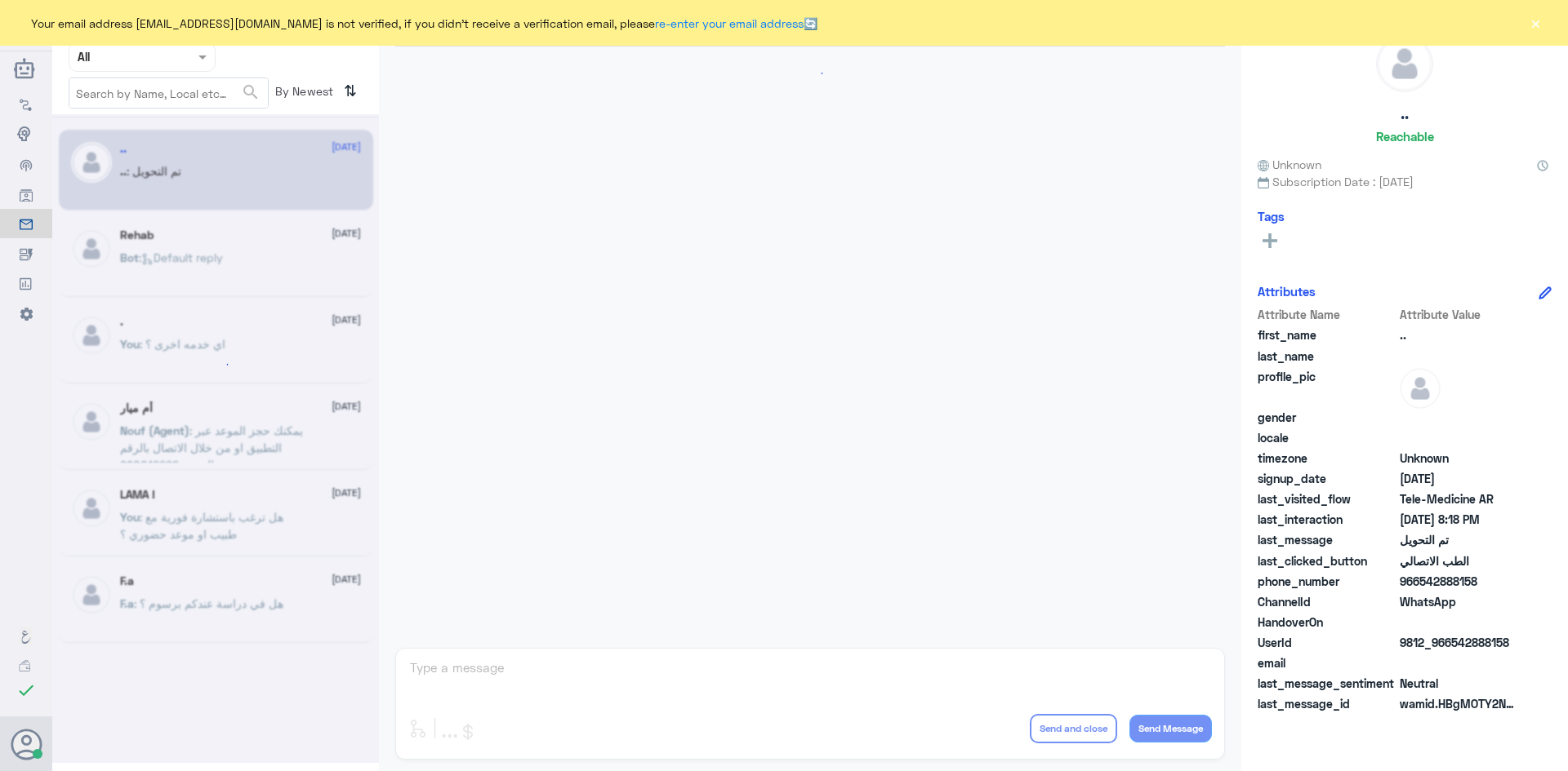
scroll to position [535, 0]
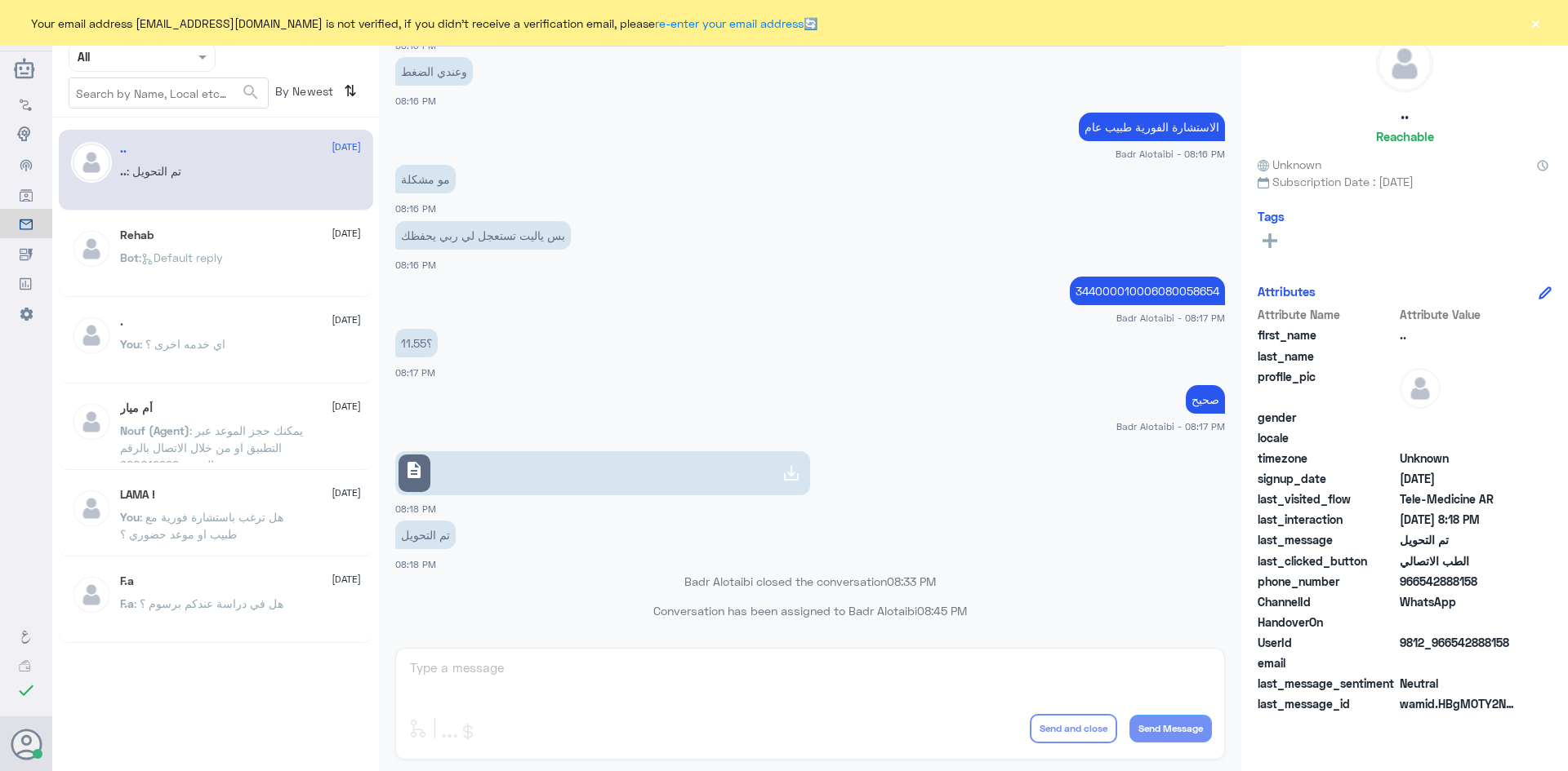
click at [1526, 18] on div "Your email address [EMAIL_ADDRESS][DOMAIN_NAME] is not verified, if you didn't …" at bounding box center [784, 22] width 1568 height 46
click at [1529, 19] on button "×" at bounding box center [1534, 22] width 16 height 16
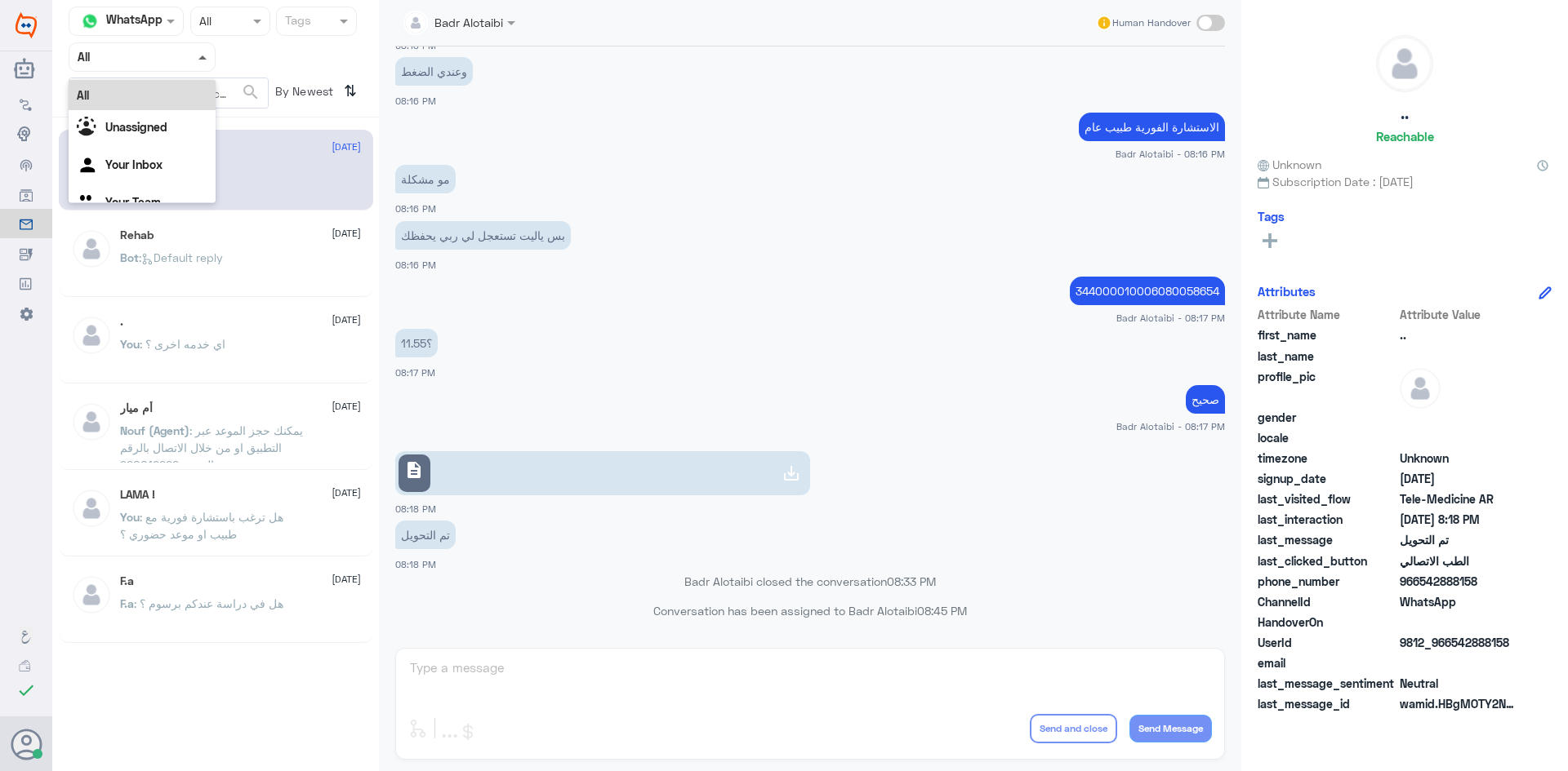
click at [204, 60] on span at bounding box center [205, 56] width 21 height 17
drag, startPoint x: 185, startPoint y: 104, endPoint x: 183, endPoint y: 124, distance: 20.1
click at [185, 105] on div "All" at bounding box center [141, 95] width 147 height 30
click at [183, 124] on div ".. 2 August .. : تم التحويل Rehab 2 August Bot : Default reply . 29 July You : …" at bounding box center [215, 387] width 327 height 526
drag, startPoint x: 178, startPoint y: 56, endPoint x: 171, endPoint y: 106, distance: 50.5
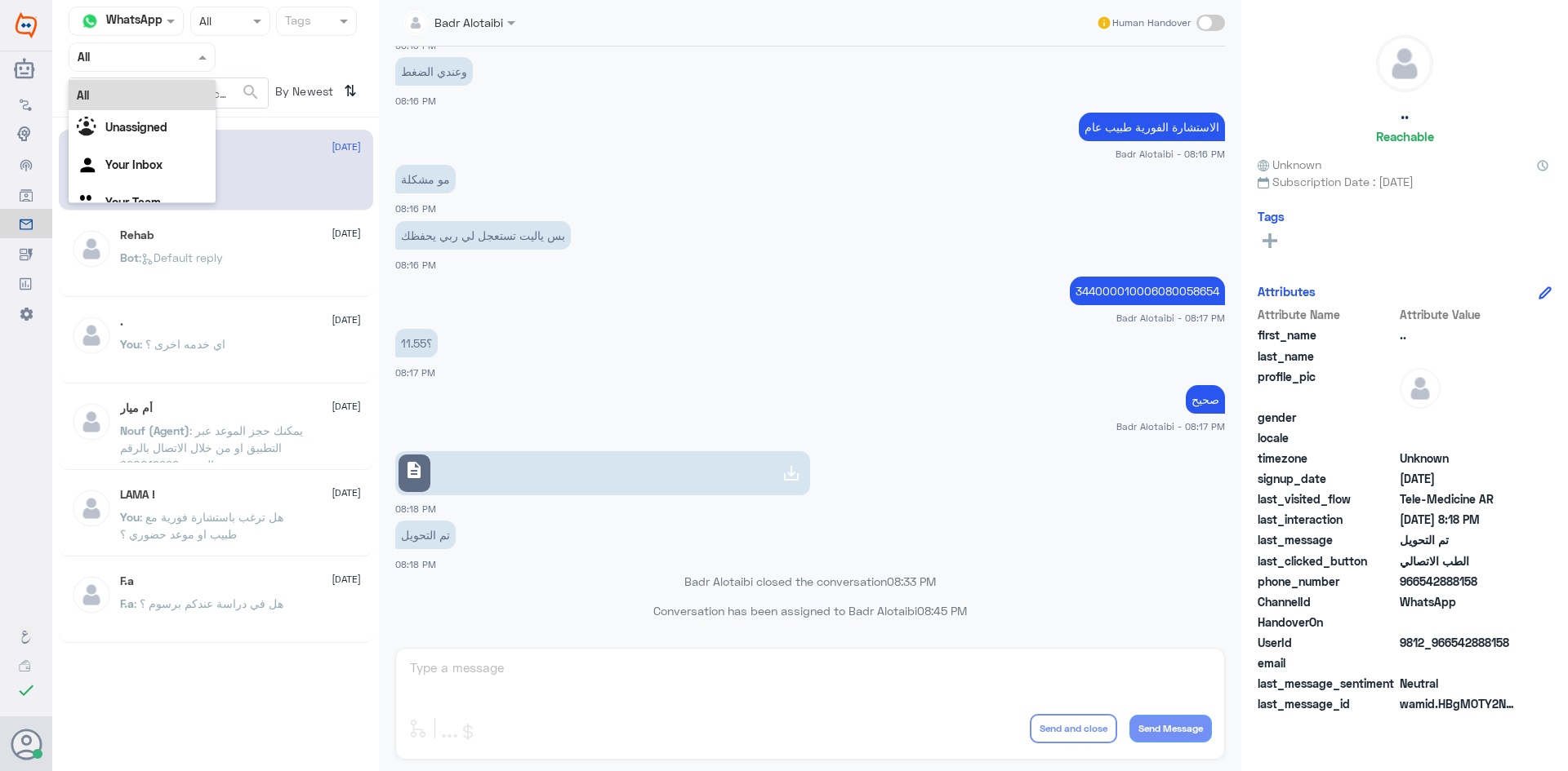
click at [178, 61] on div at bounding box center [141, 57] width 145 height 19
click at [166, 118] on div "Unassigned" at bounding box center [141, 129] width 147 height 37
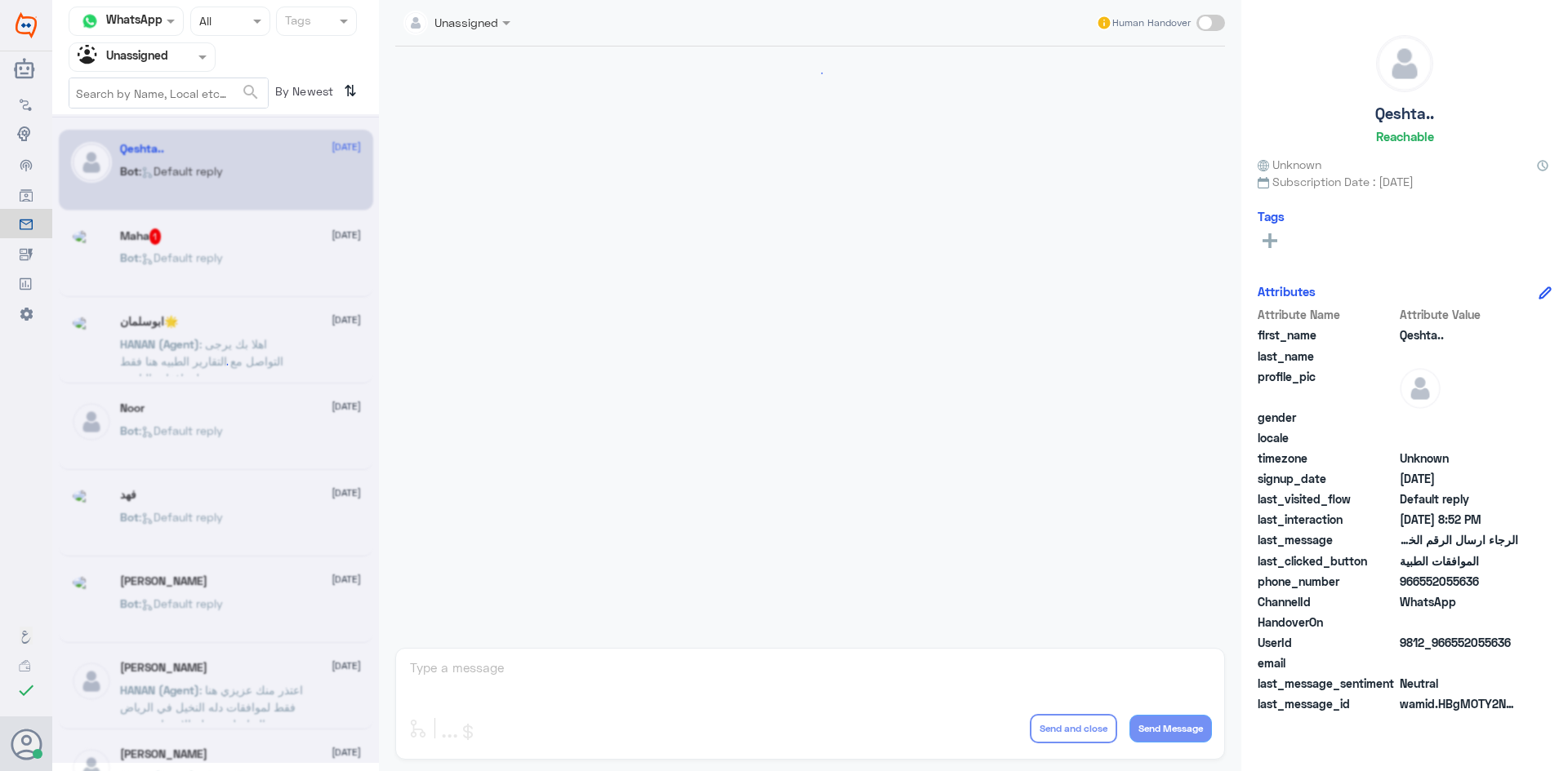
scroll to position [1574, 0]
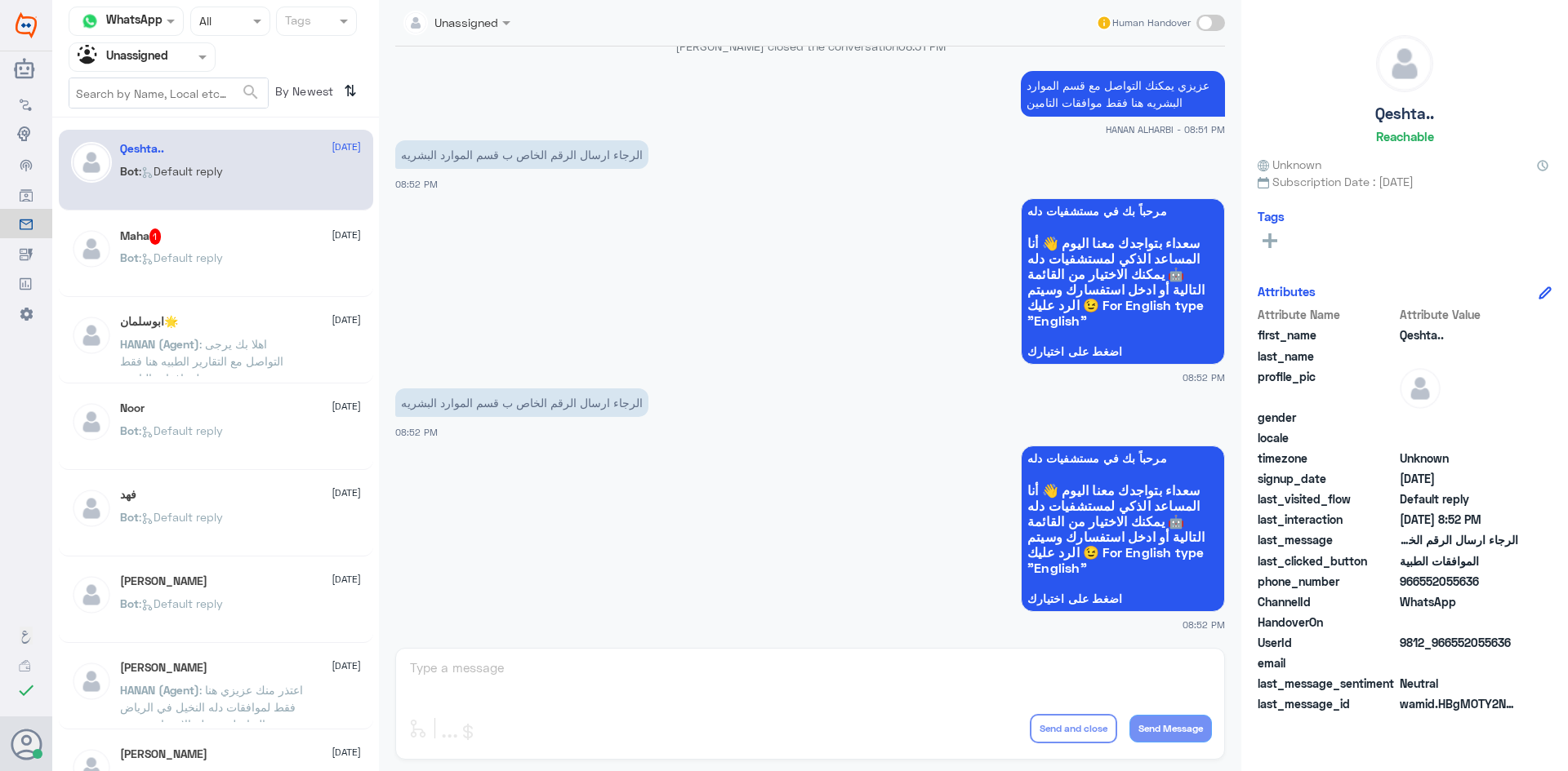
click at [265, 256] on div "Bot : Default reply" at bounding box center [240, 270] width 241 height 36
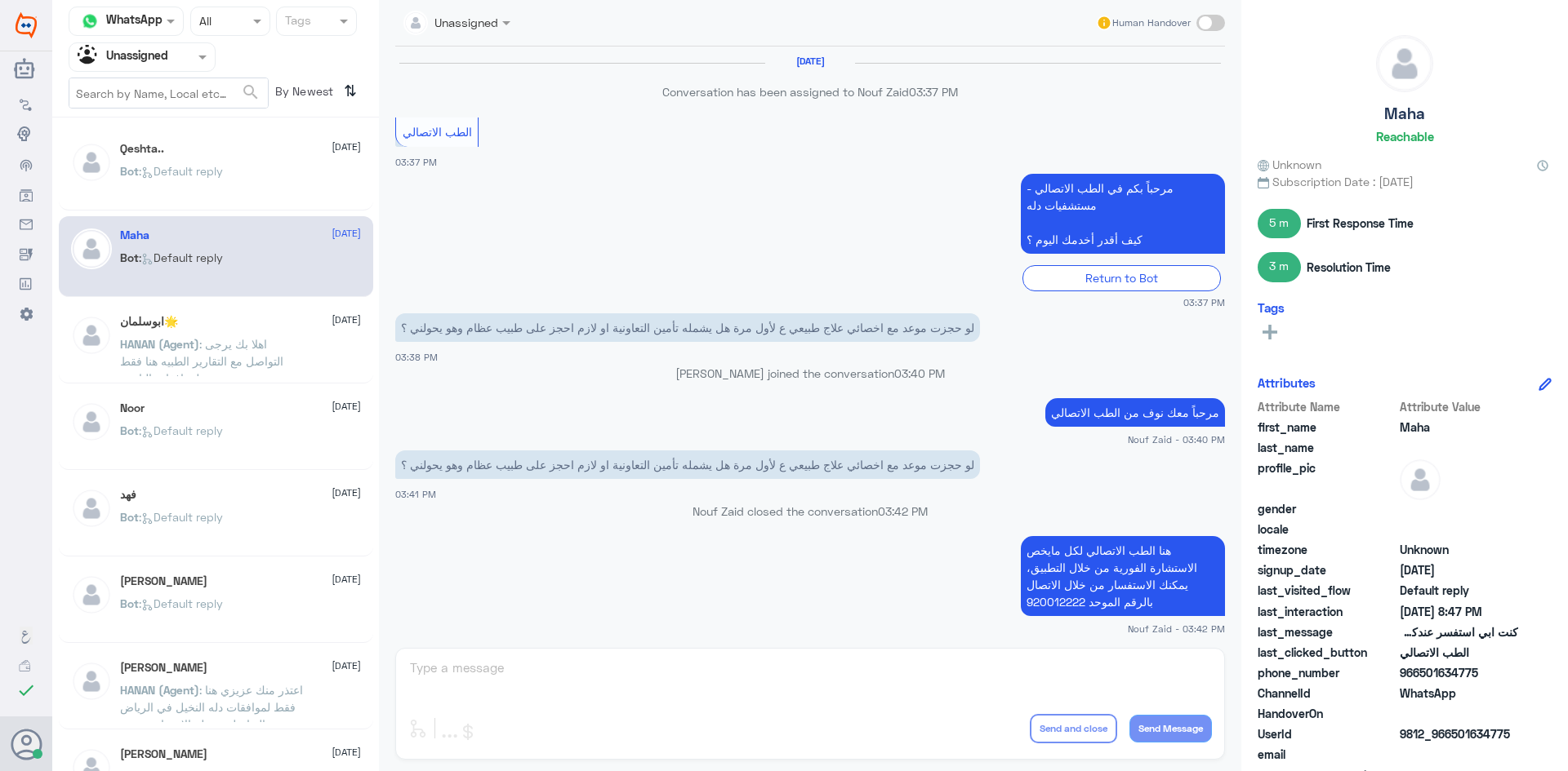
scroll to position [900, 0]
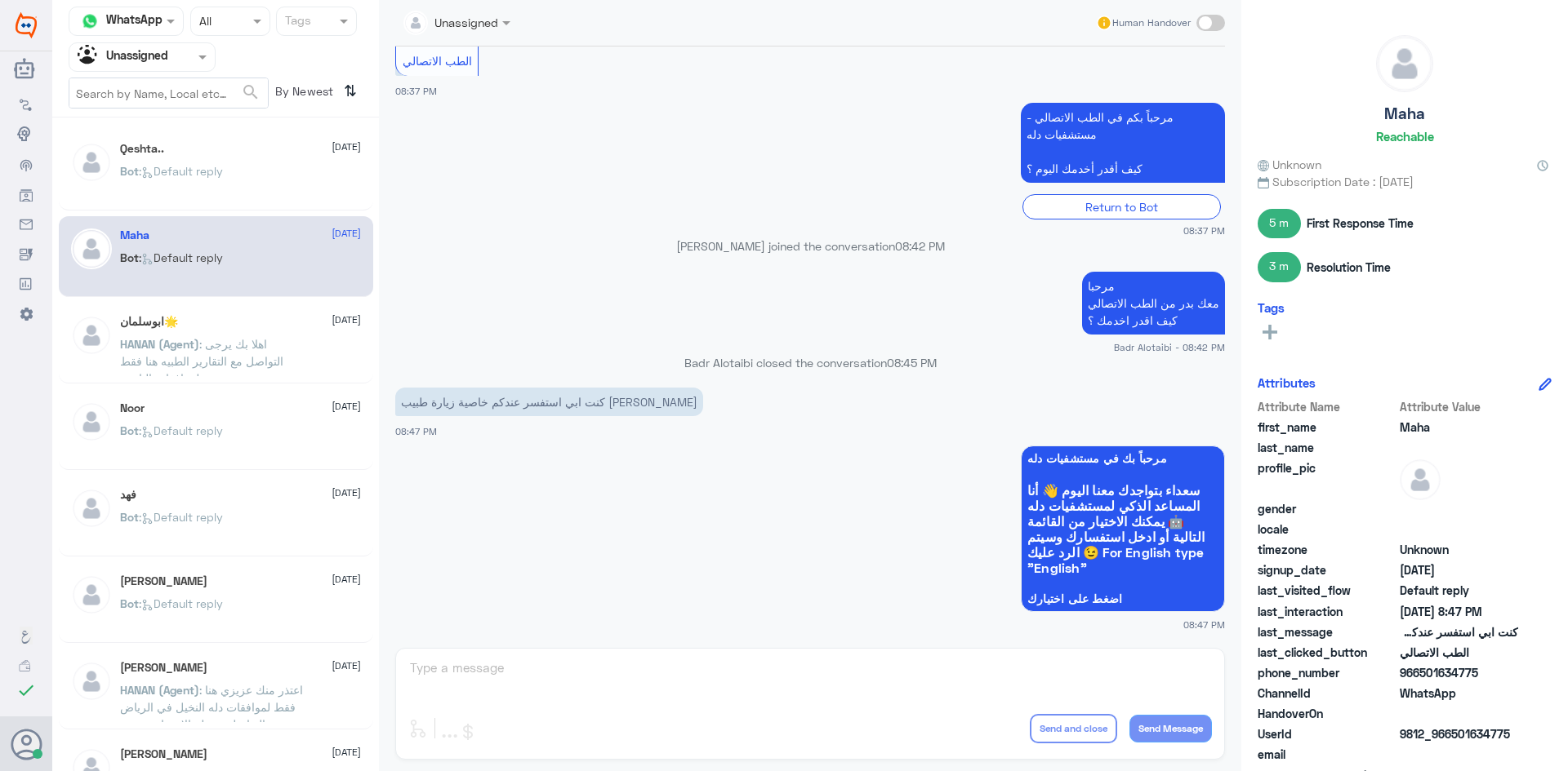
click at [247, 156] on div "Qeshta.. 2 September Bot : Default reply" at bounding box center [240, 172] width 241 height 61
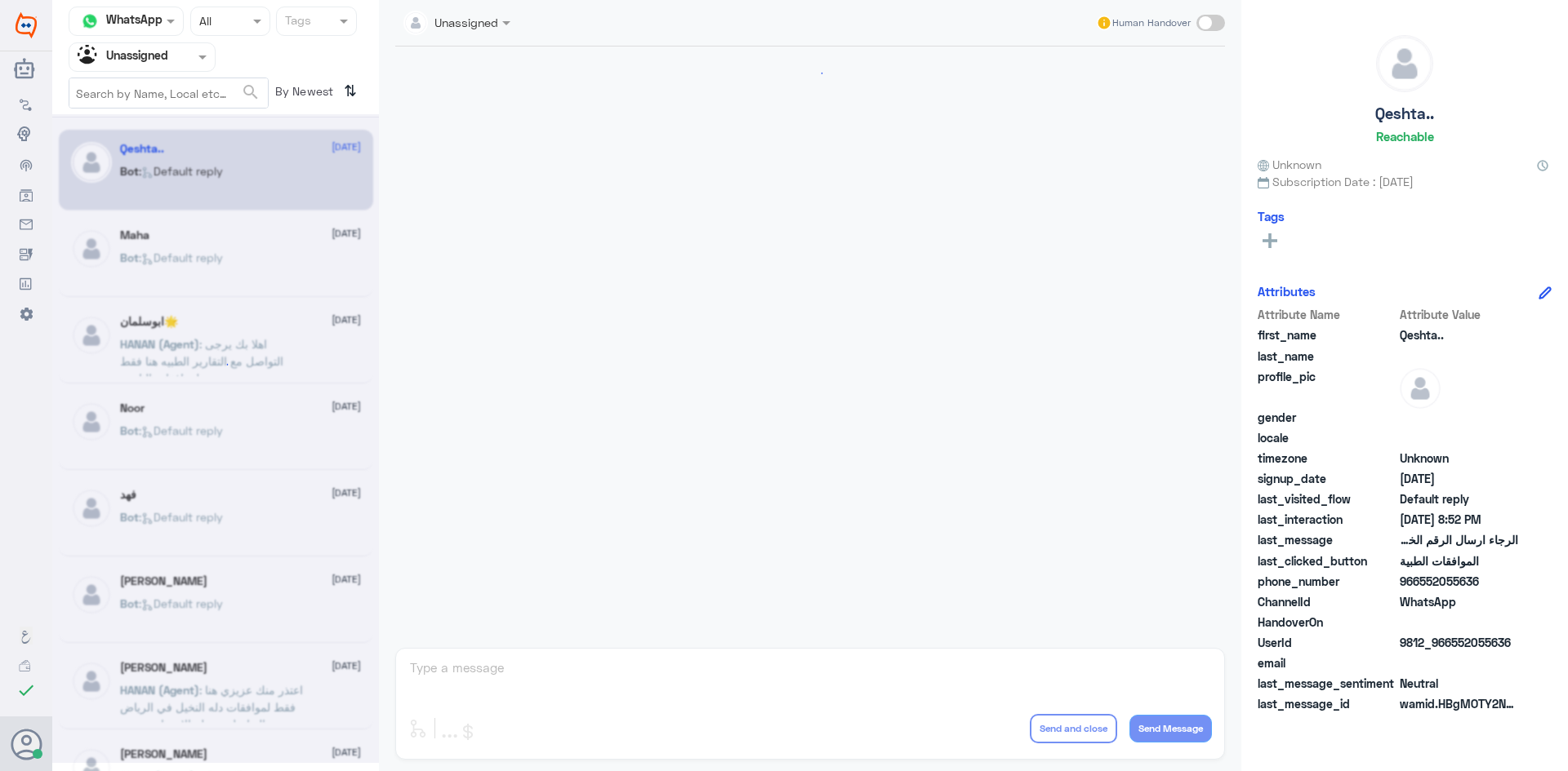
click at [207, 64] on span at bounding box center [205, 56] width 21 height 17
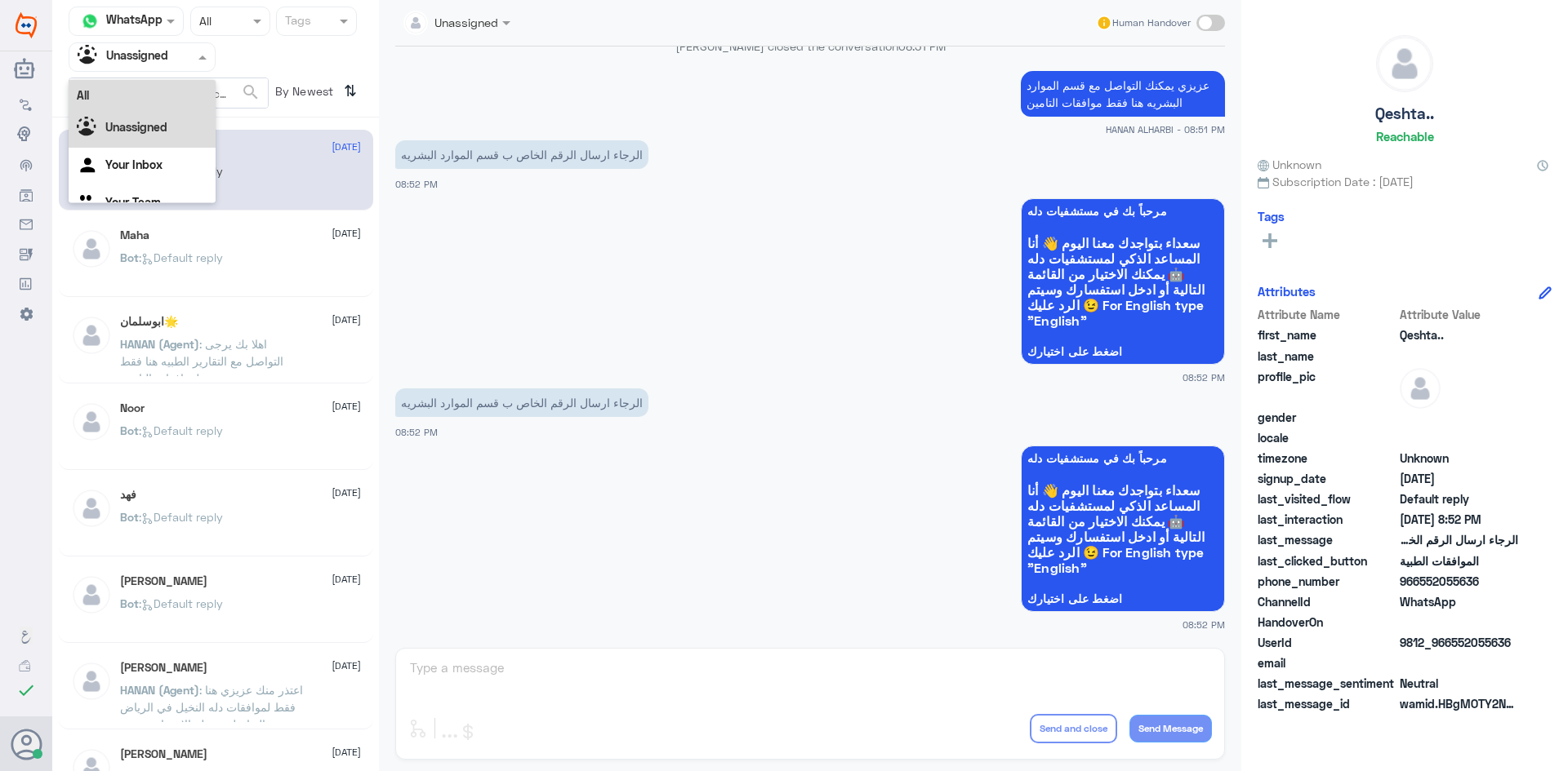
click at [180, 86] on div "All" at bounding box center [141, 95] width 147 height 30
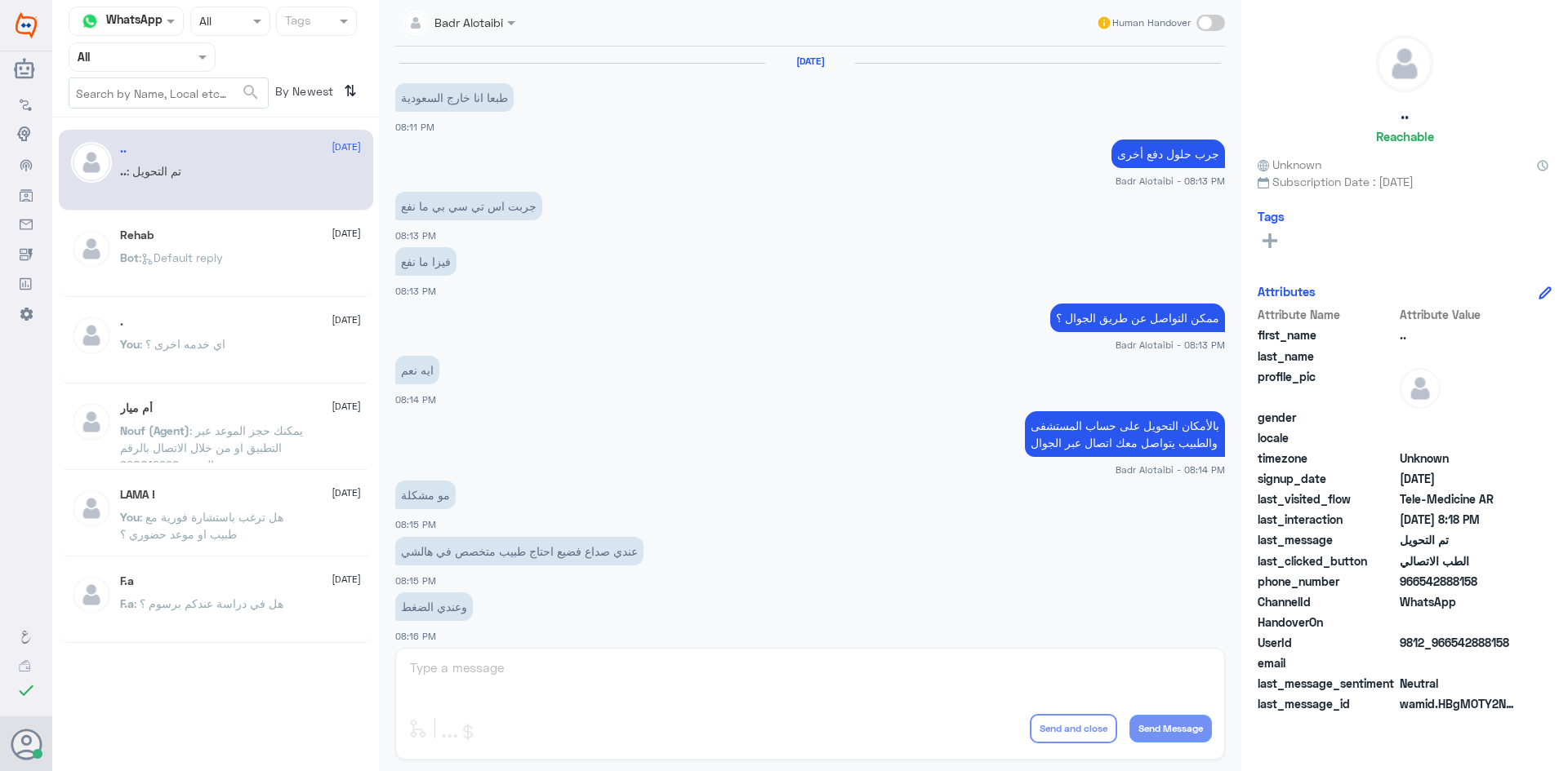
scroll to position [535, 0]
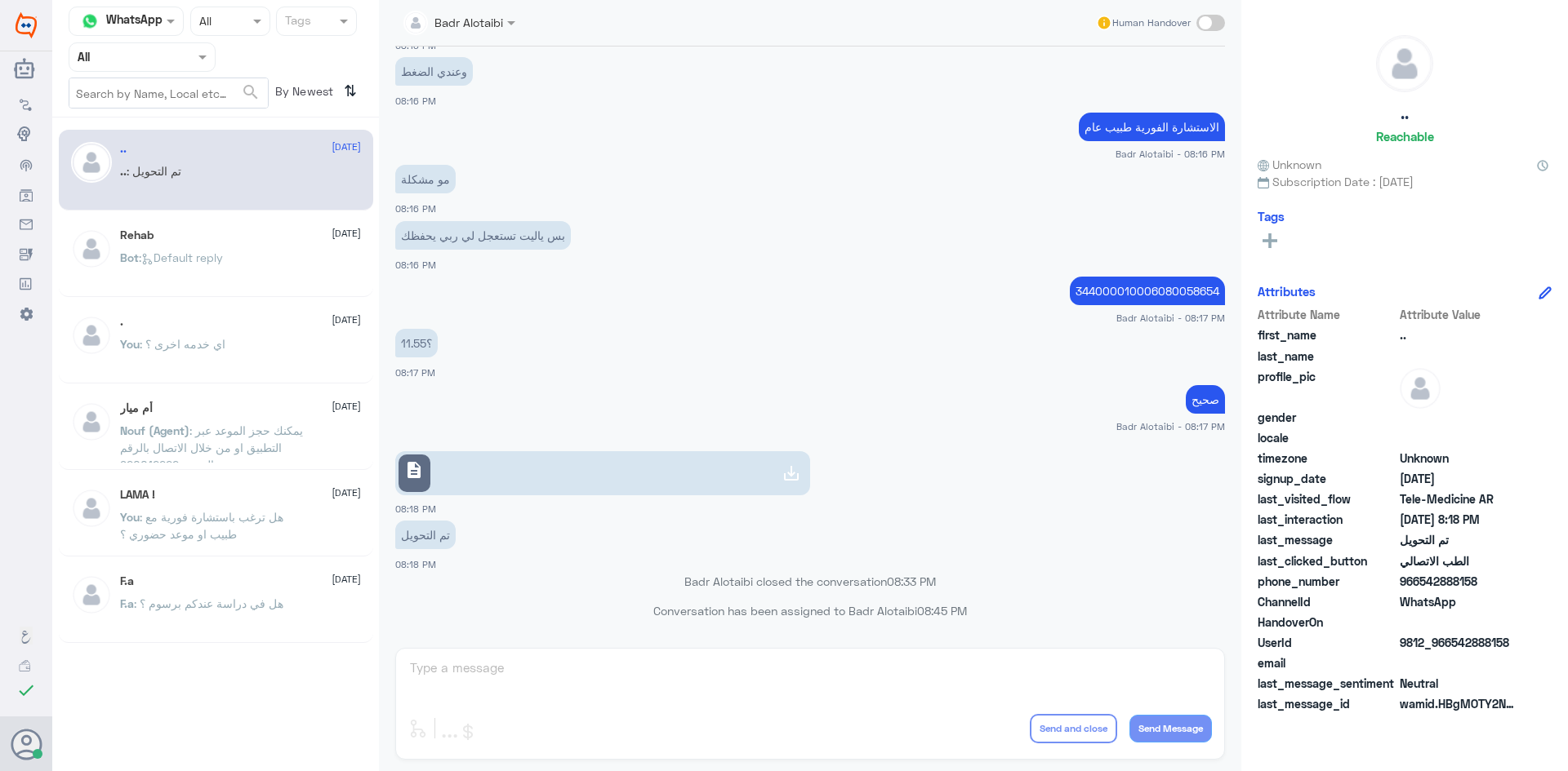
click at [191, 61] on div at bounding box center [141, 57] width 145 height 19
click at [144, 124] on b "Unassigned" at bounding box center [137, 126] width 62 height 14
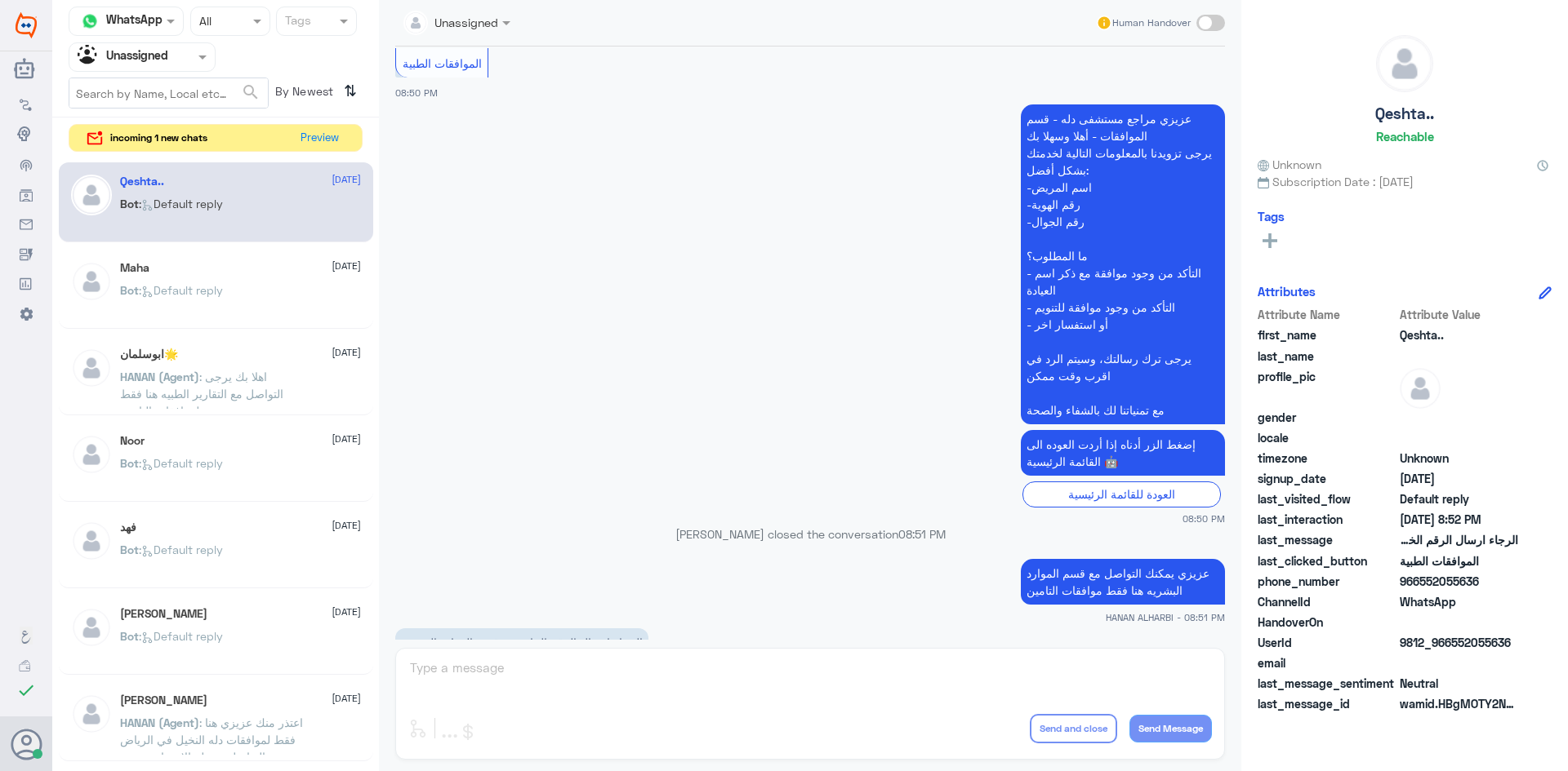
scroll to position [1084, 0]
click at [328, 138] on button "Preview" at bounding box center [320, 137] width 51 height 25
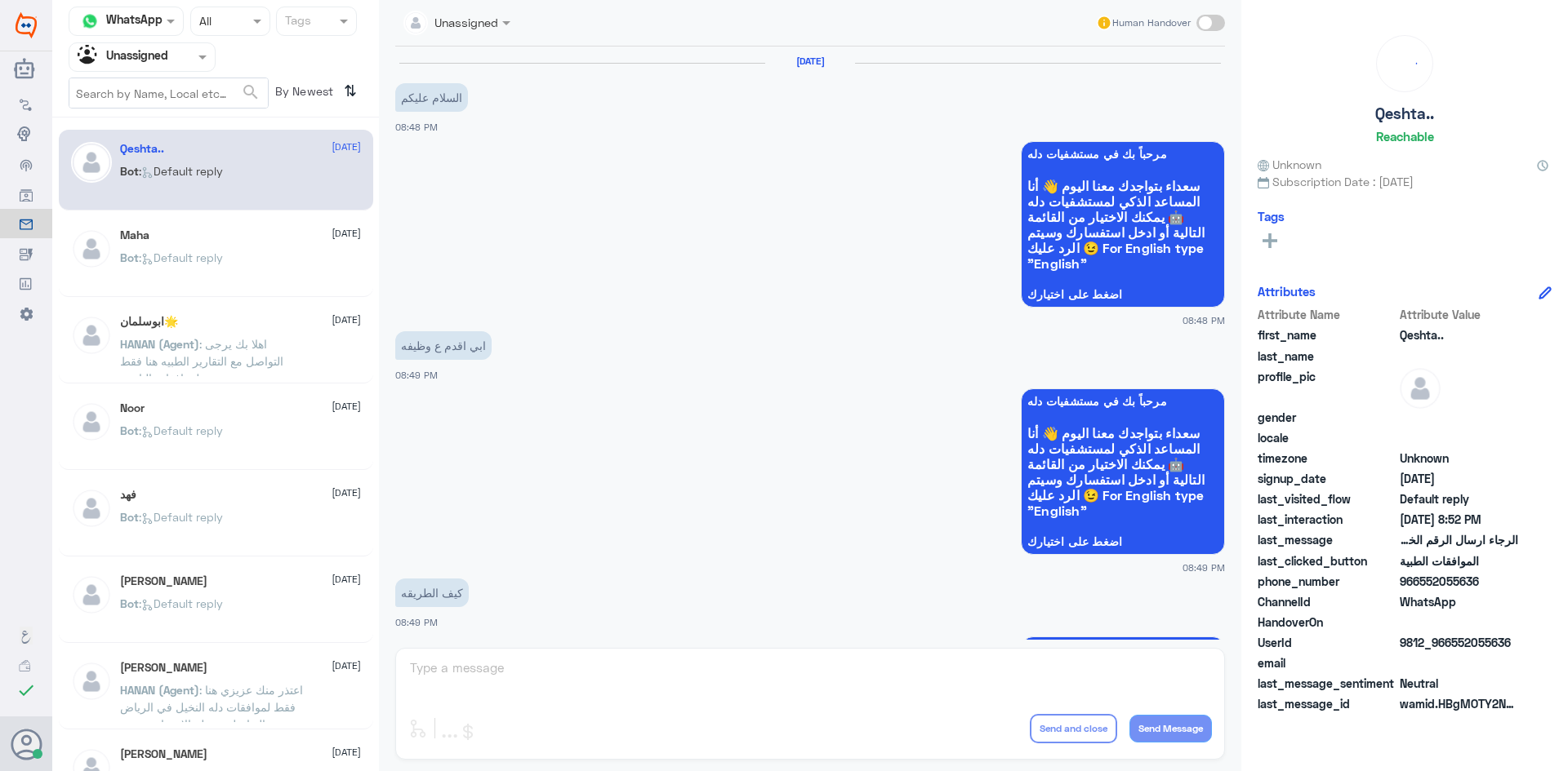
scroll to position [1574, 0]
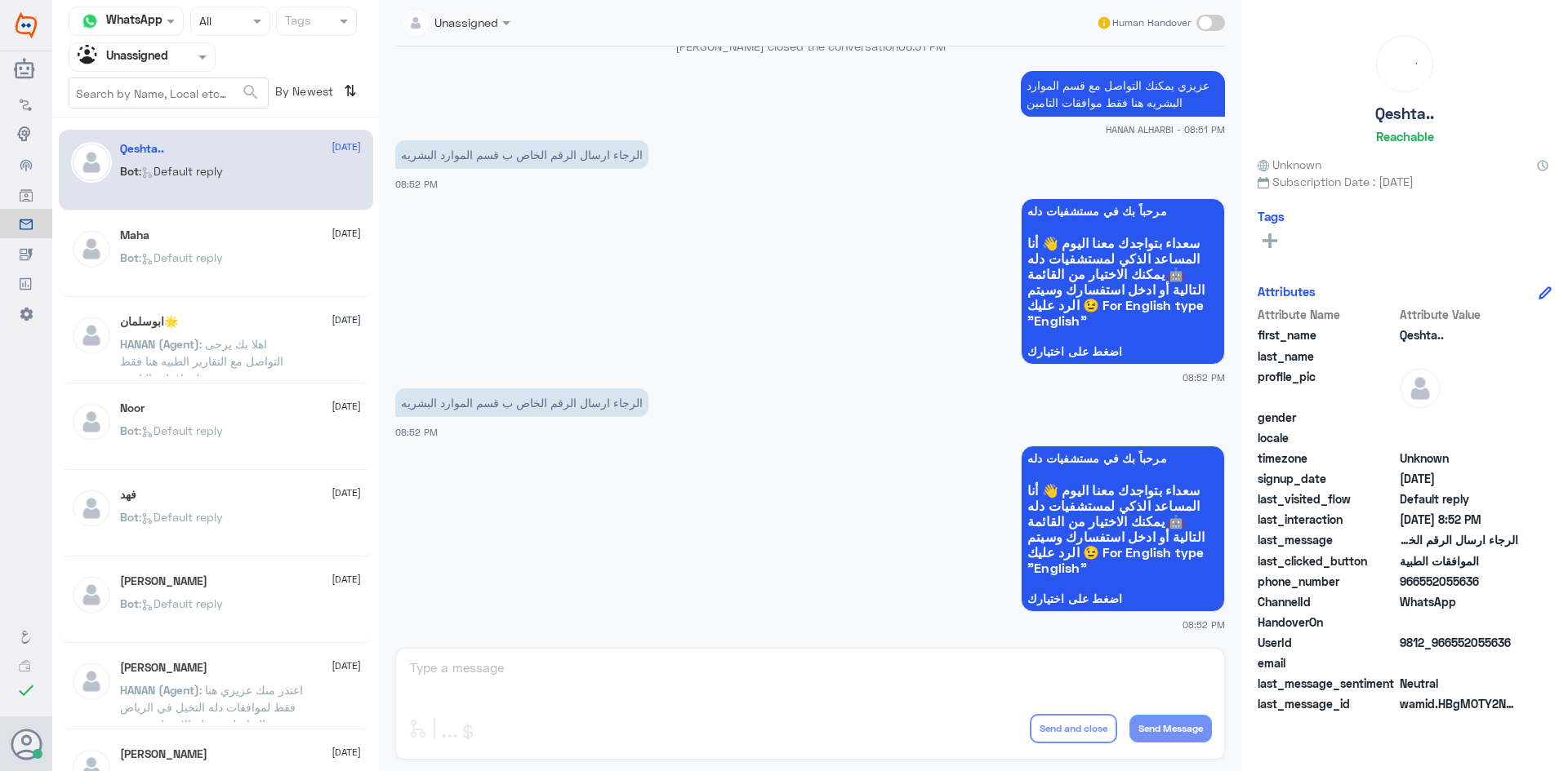
click at [183, 54] on div at bounding box center [141, 57] width 145 height 19
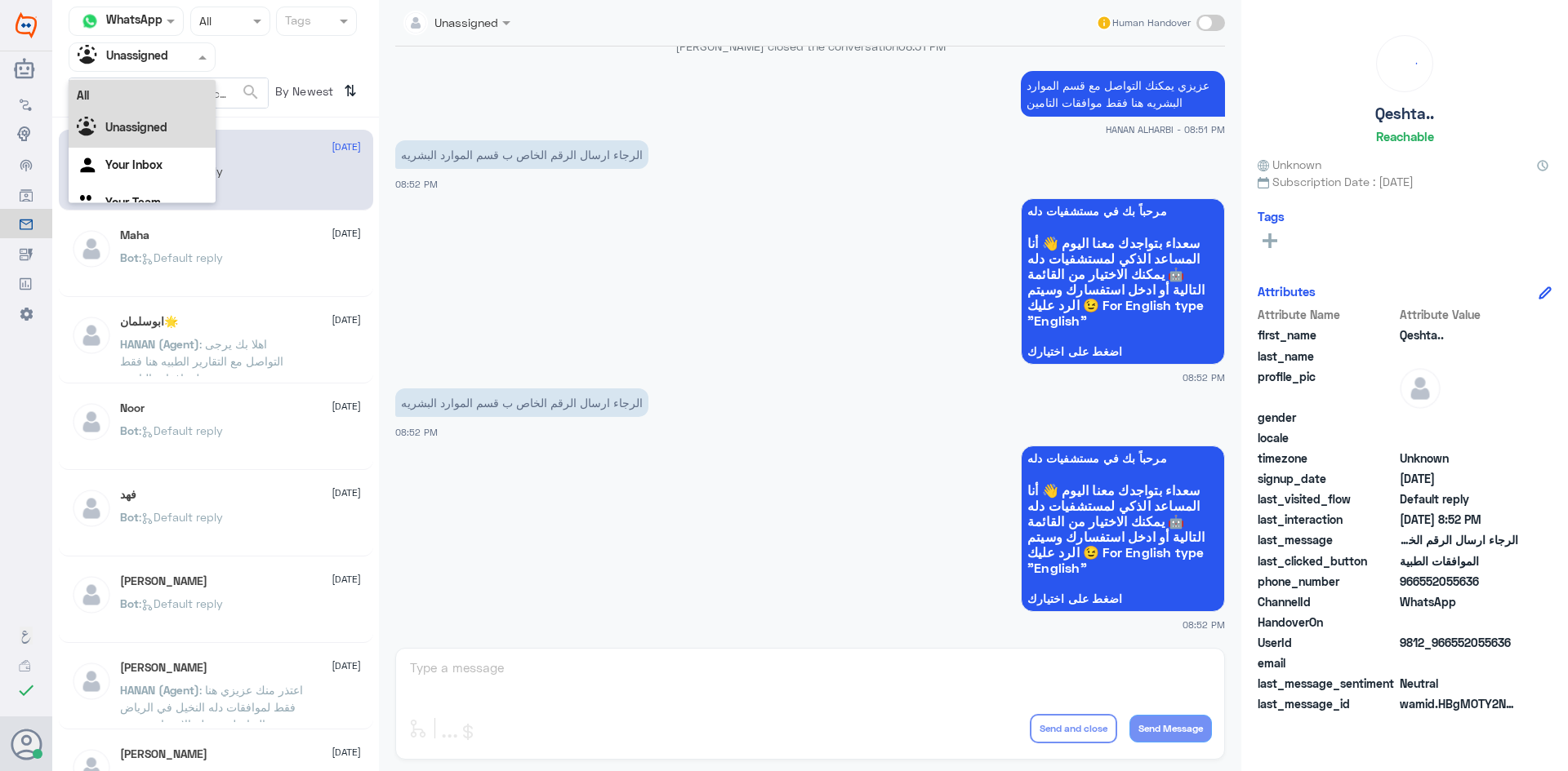
click at [162, 100] on div "All" at bounding box center [141, 95] width 147 height 30
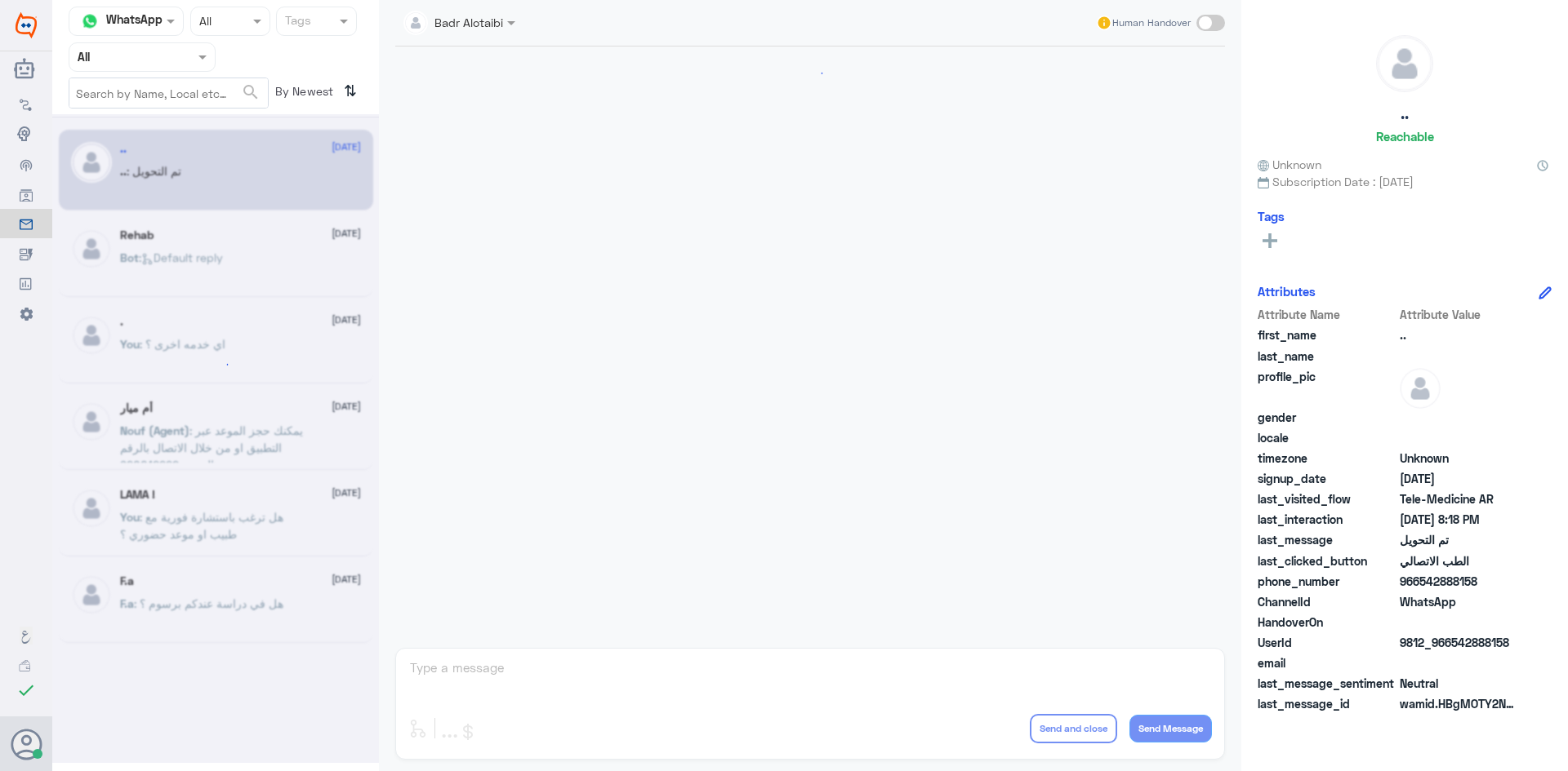
scroll to position [535, 0]
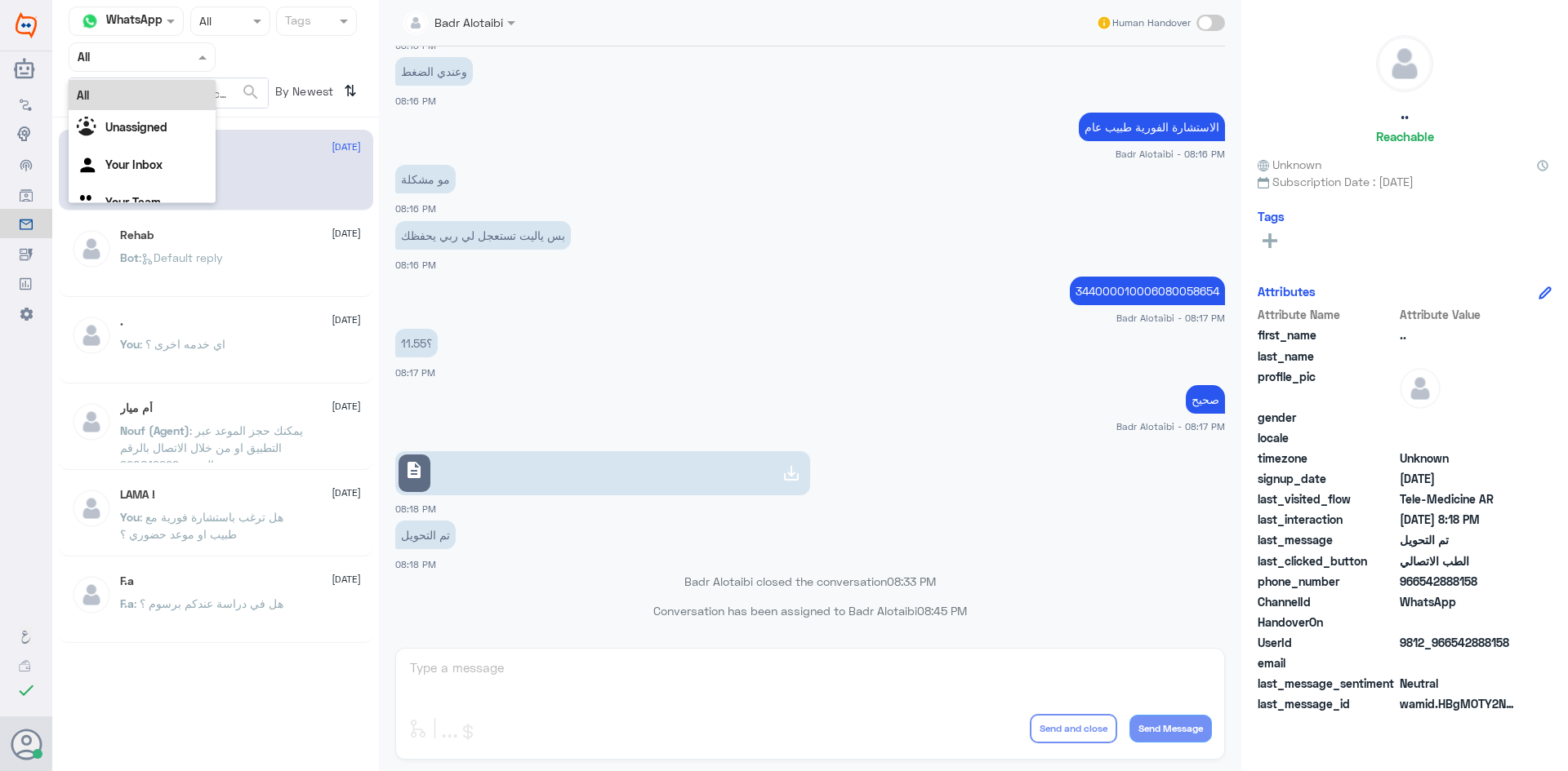
drag, startPoint x: 201, startPoint y: 64, endPoint x: 184, endPoint y: 101, distance: 40.7
click at [199, 69] on div "Agent Filter All" at bounding box center [141, 56] width 147 height 29
click at [180, 118] on div "Unassigned" at bounding box center [141, 129] width 147 height 37
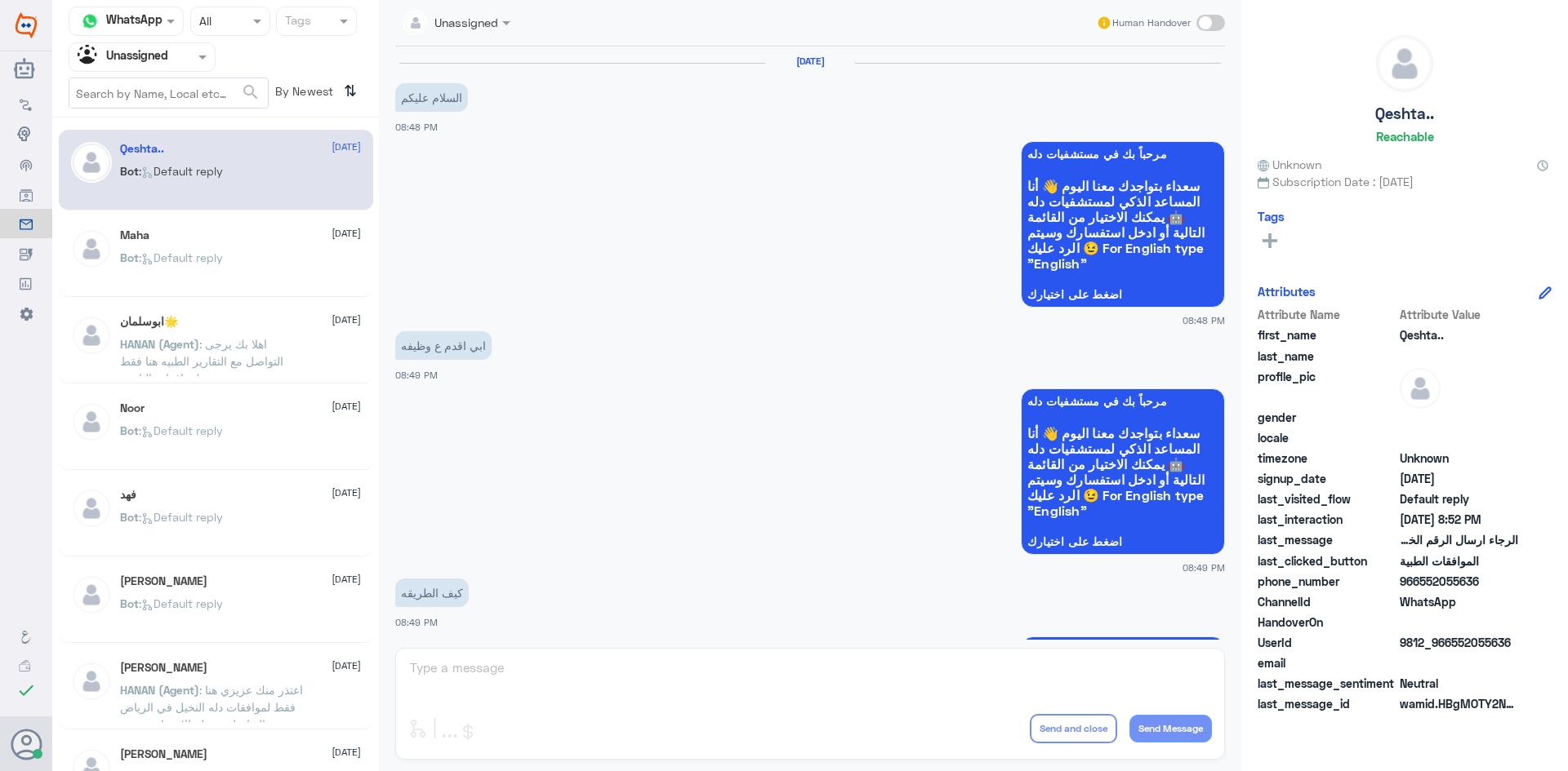
scroll to position [1574, 0]
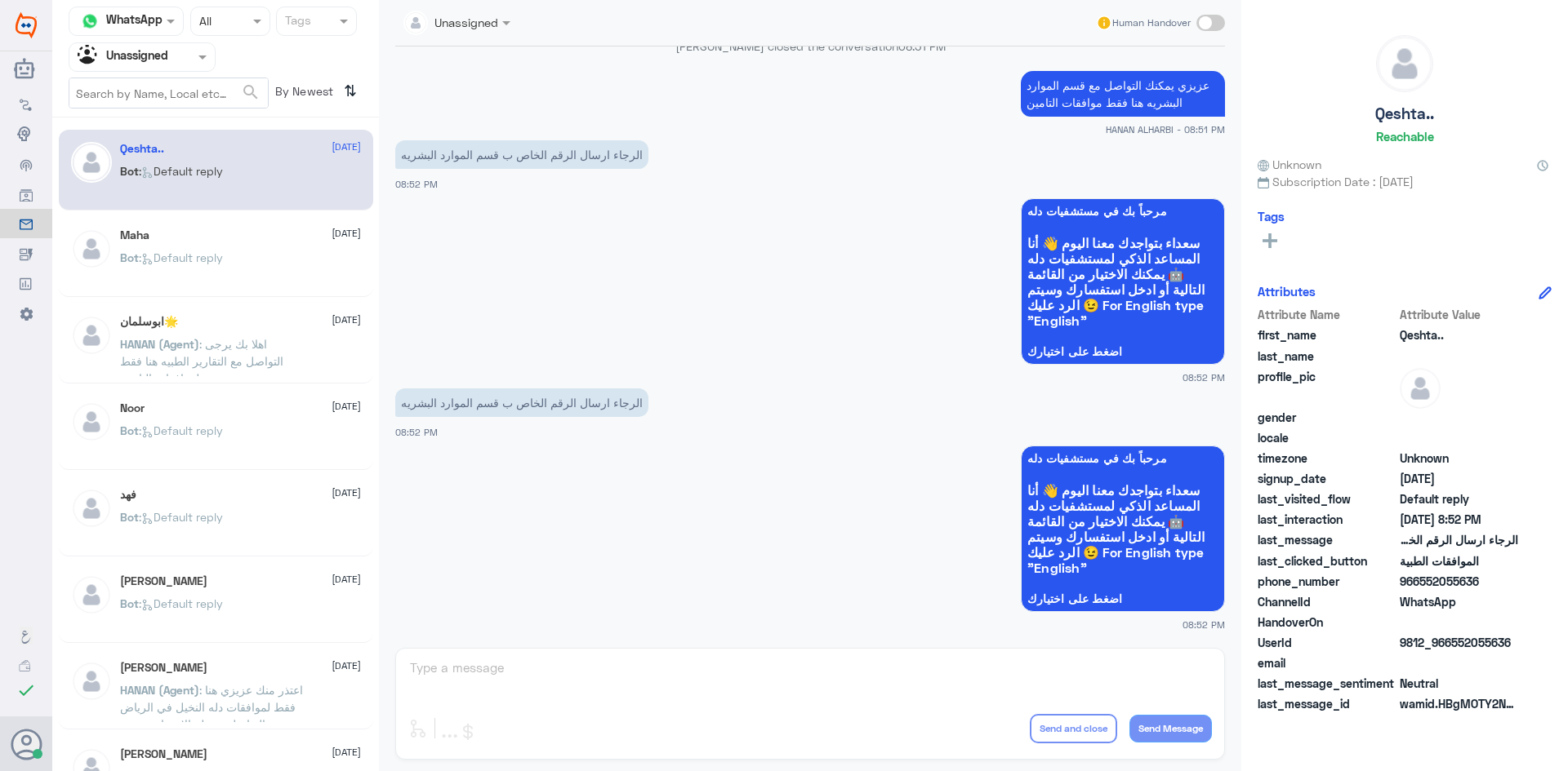
click at [246, 251] on div "Maha 2 September Bot : Default reply" at bounding box center [240, 258] width 241 height 61
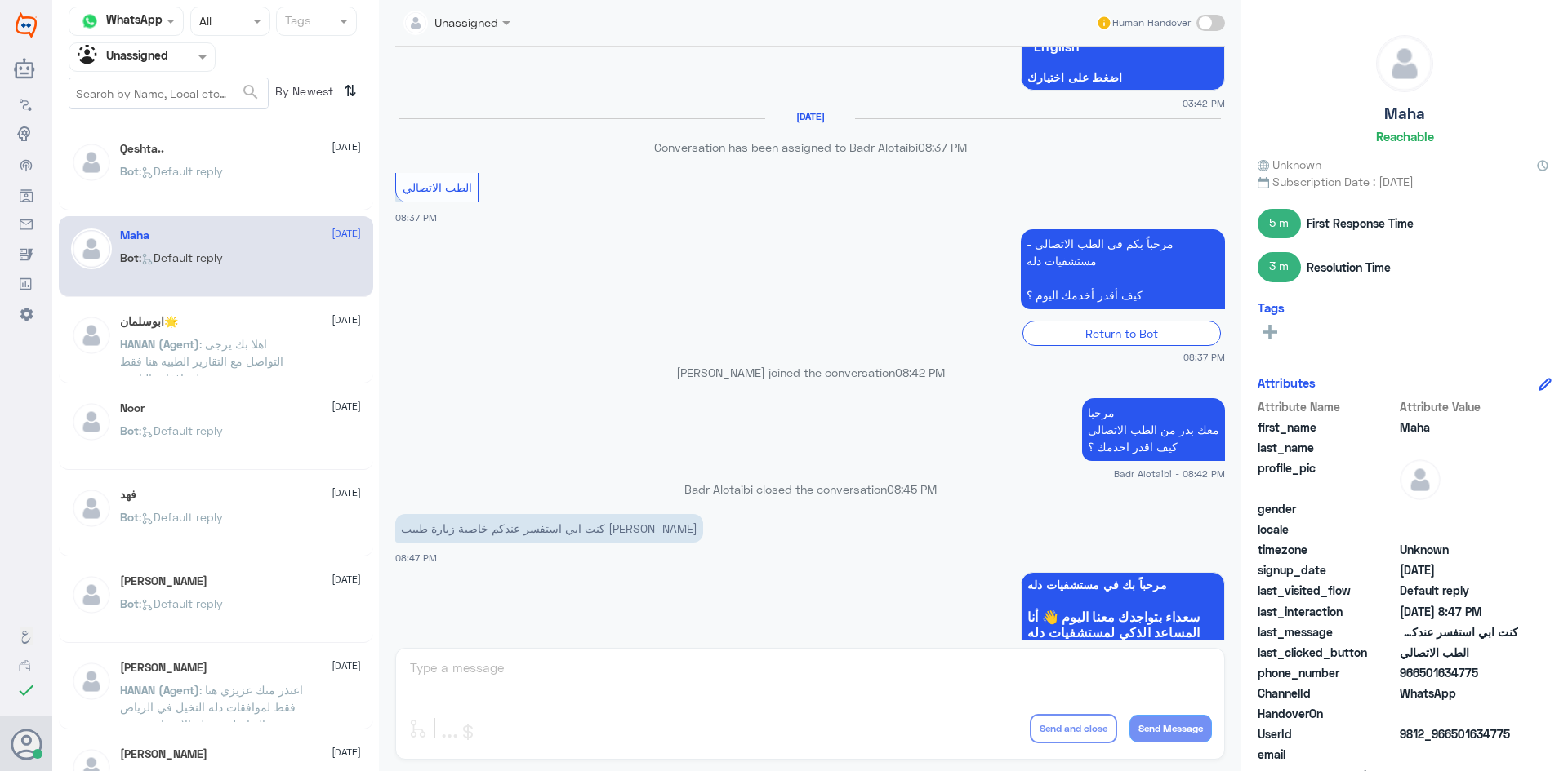
scroll to position [900, 0]
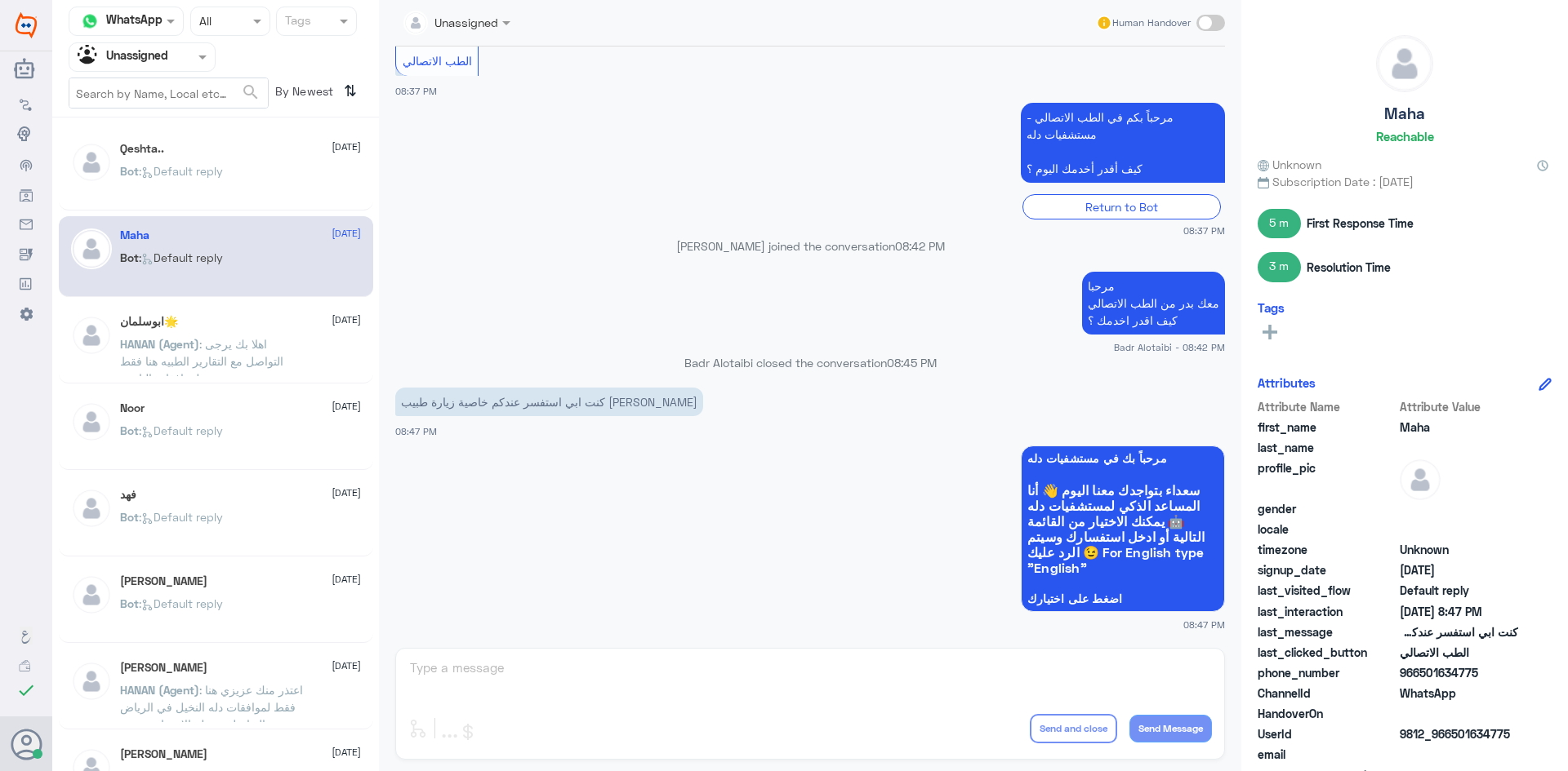
click at [170, 45] on div "Agent Filter Unassigned" at bounding box center [131, 57] width 125 height 24
click at [172, 95] on div "All" at bounding box center [141, 95] width 147 height 30
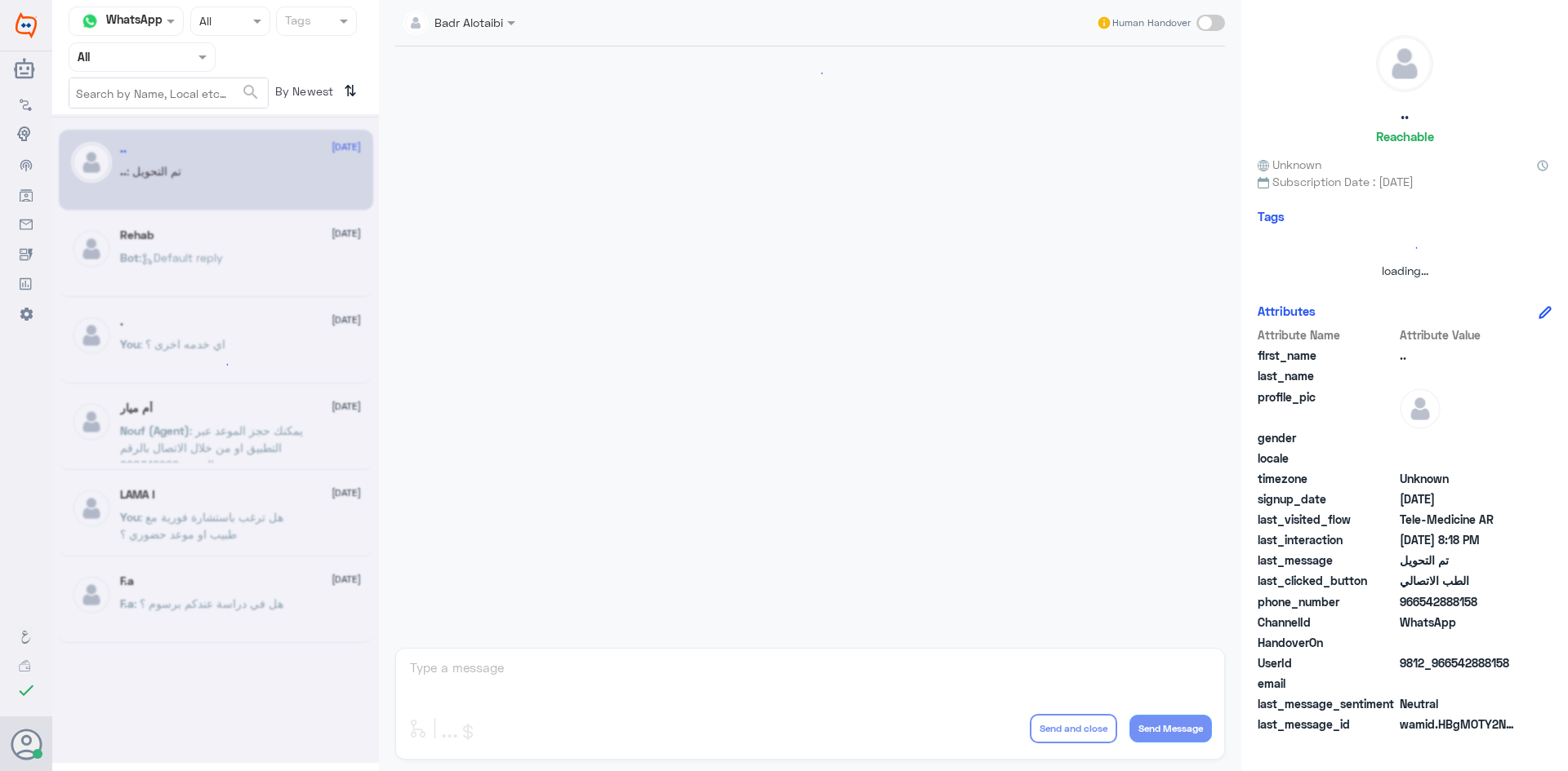
scroll to position [535, 0]
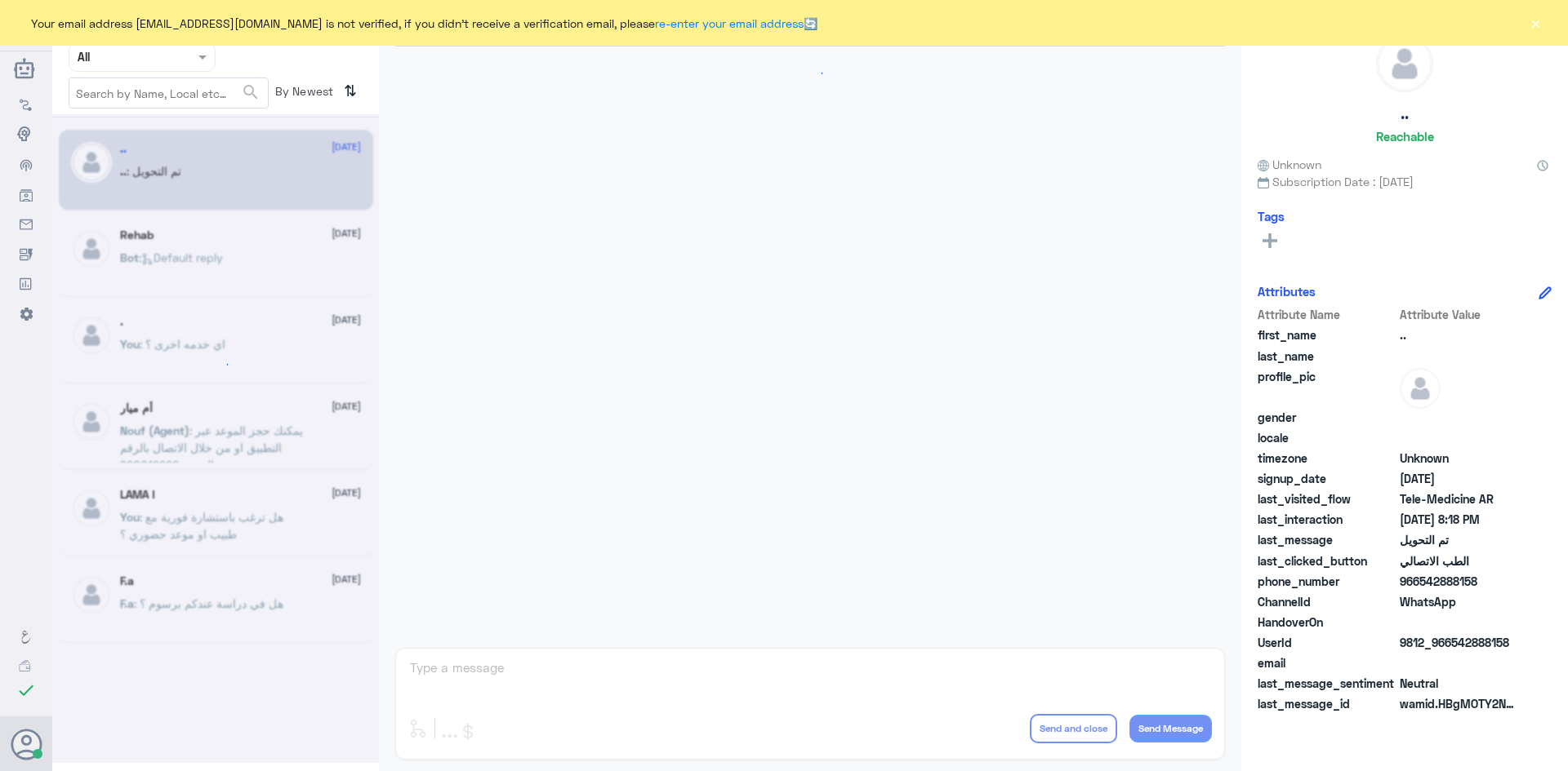
scroll to position [535, 0]
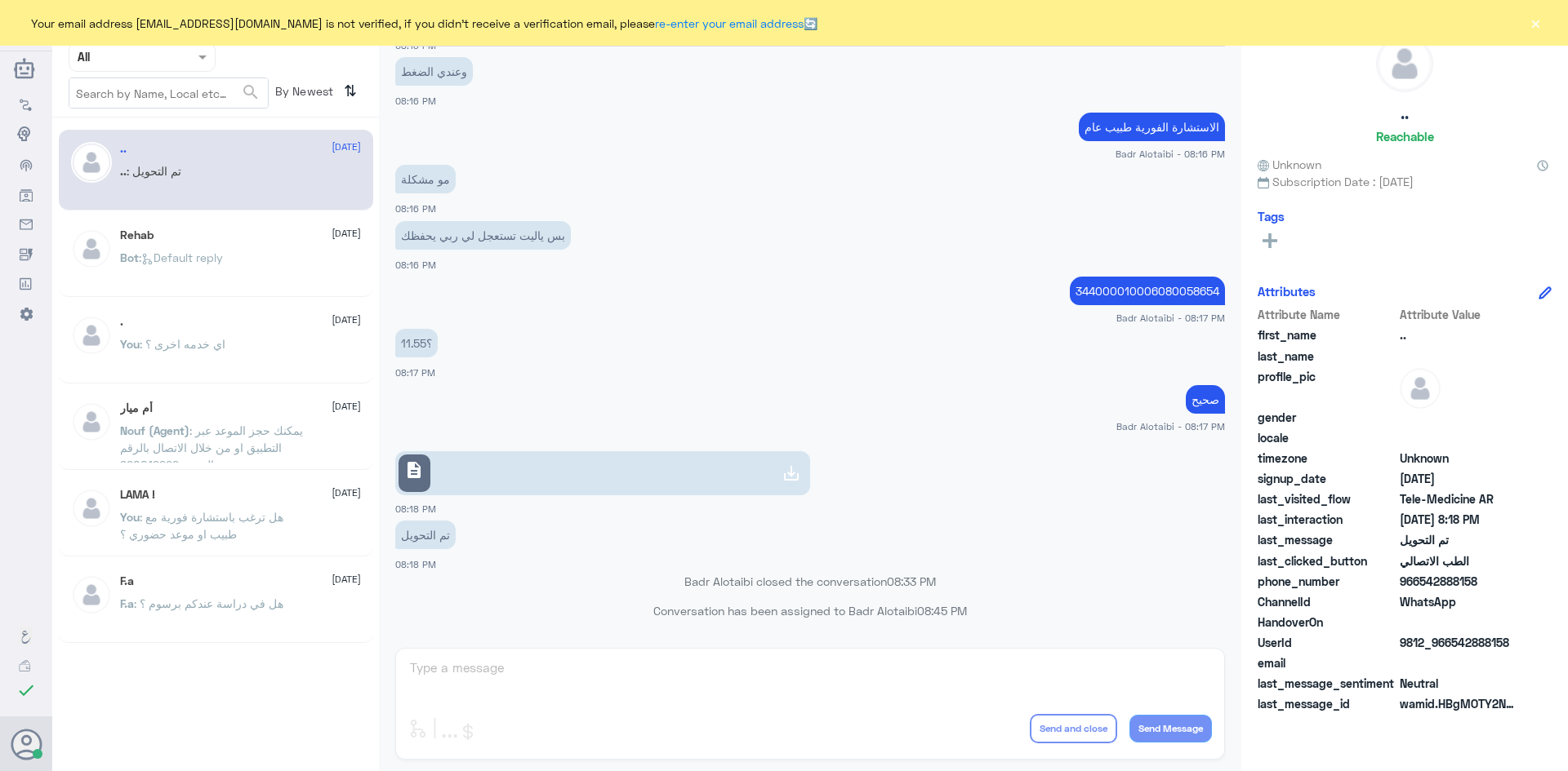
click at [1542, 29] on button "×" at bounding box center [1534, 22] width 16 height 16
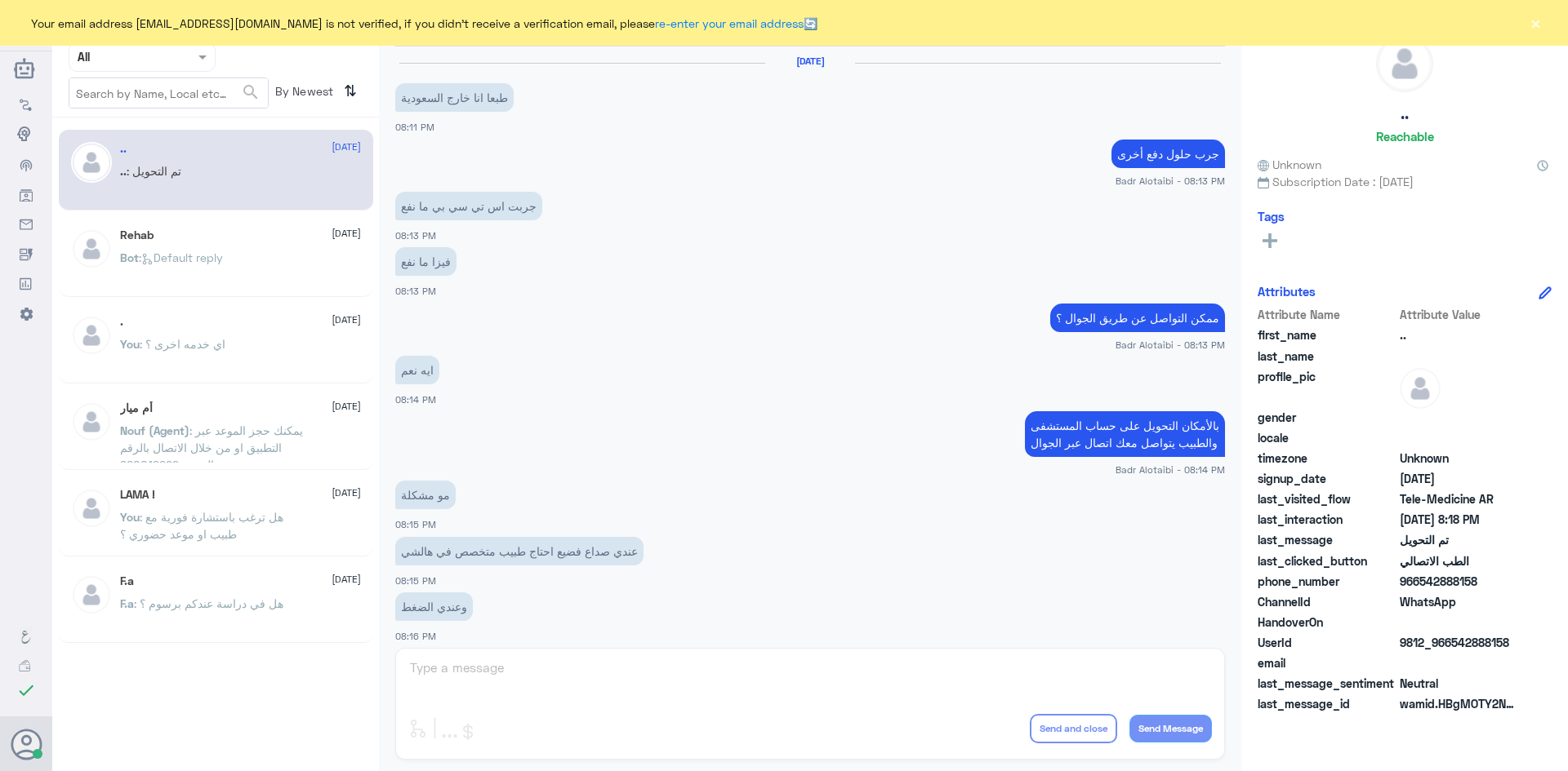
scroll to position [535, 0]
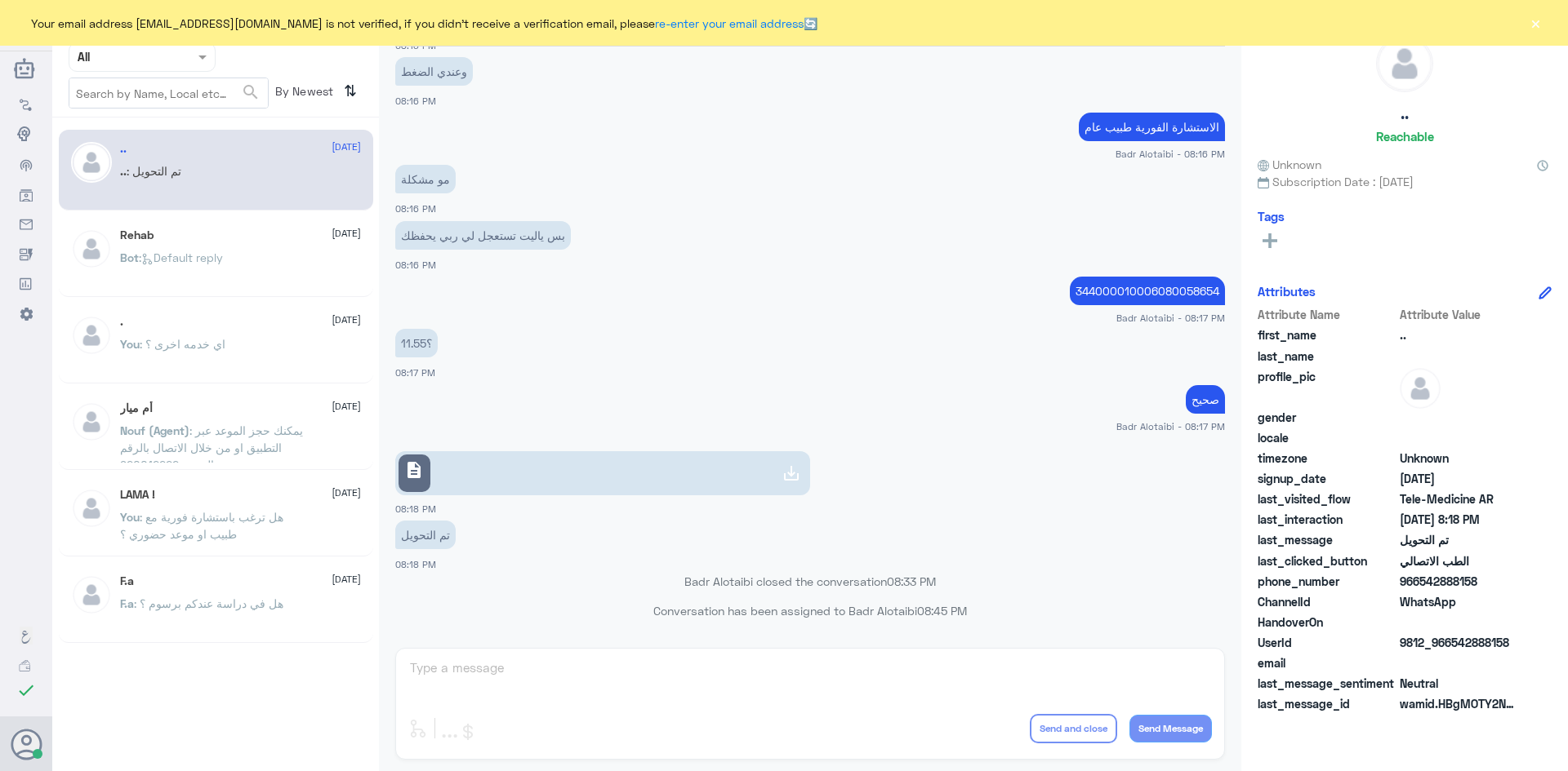
click at [1538, 22] on div "Your email address [EMAIL_ADDRESS][DOMAIN_NAME] is not verified, if you didn't …" at bounding box center [784, 22] width 1568 height 46
click at [1533, 21] on button "×" at bounding box center [1534, 22] width 16 height 16
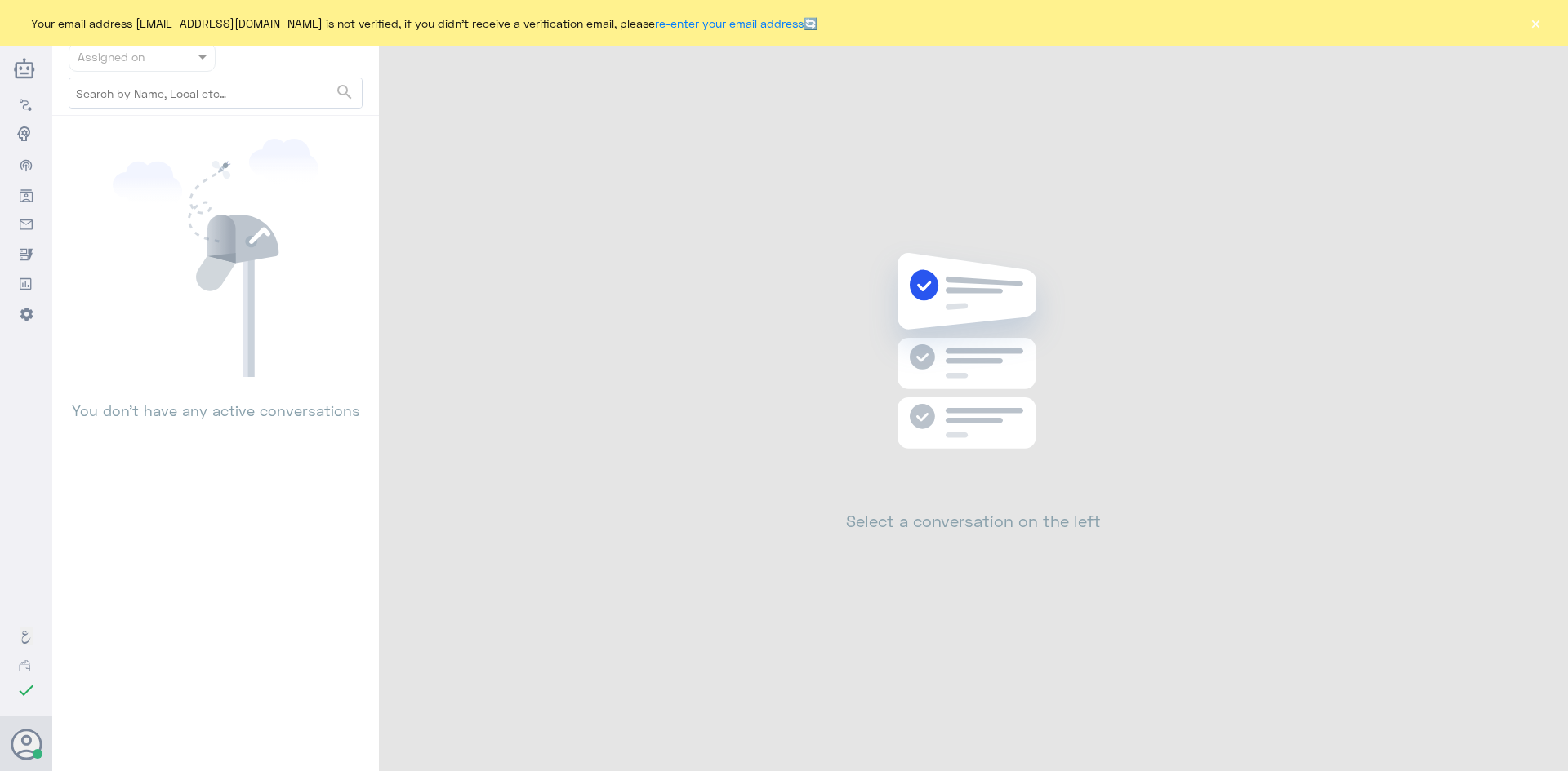
click at [1530, 24] on button "×" at bounding box center [1534, 22] width 16 height 16
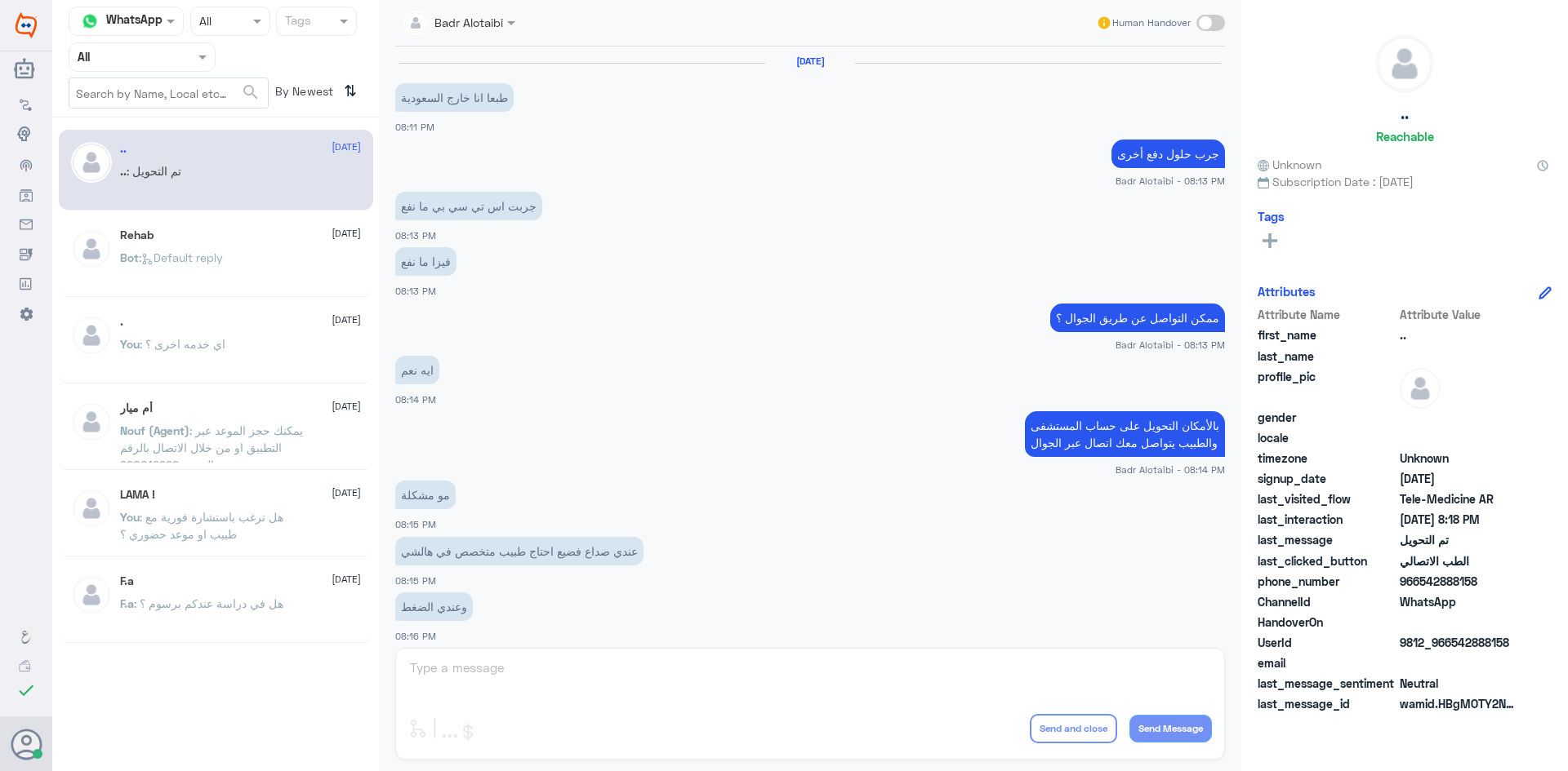
scroll to position [535, 0]
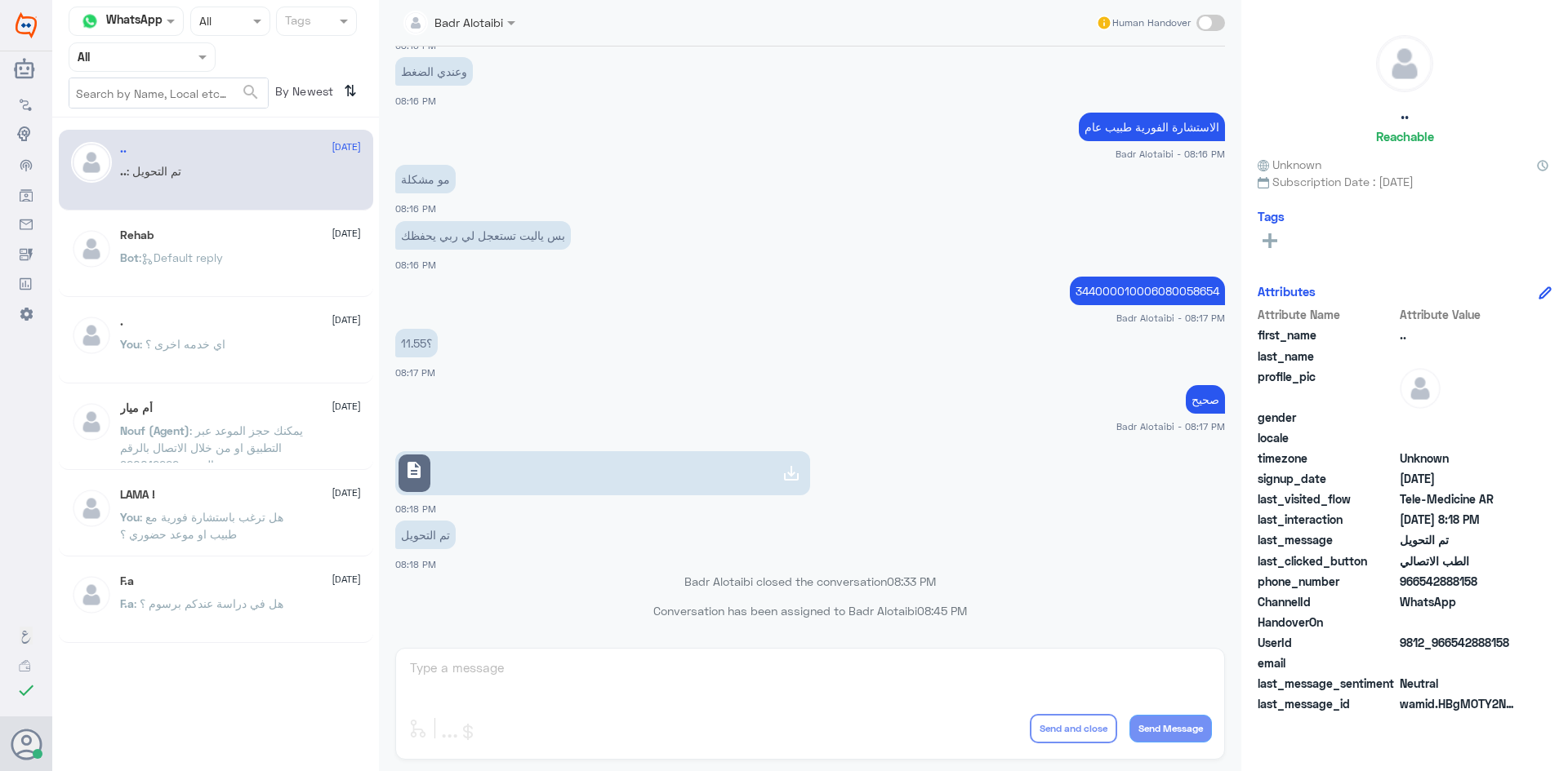
click at [196, 54] on span at bounding box center [205, 56] width 21 height 17
click at [180, 118] on div "Unassigned" at bounding box center [141, 129] width 147 height 37
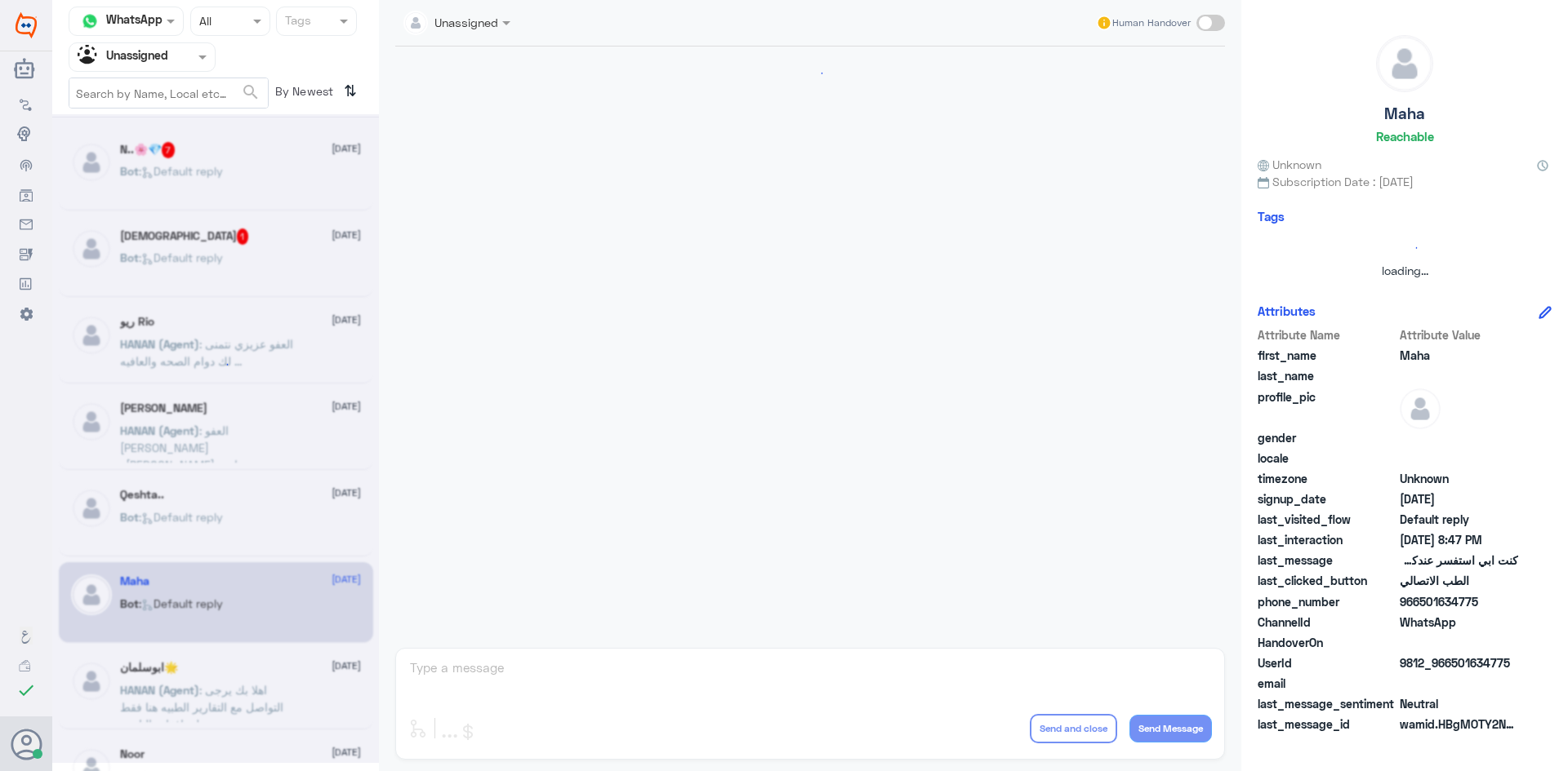
scroll to position [900, 0]
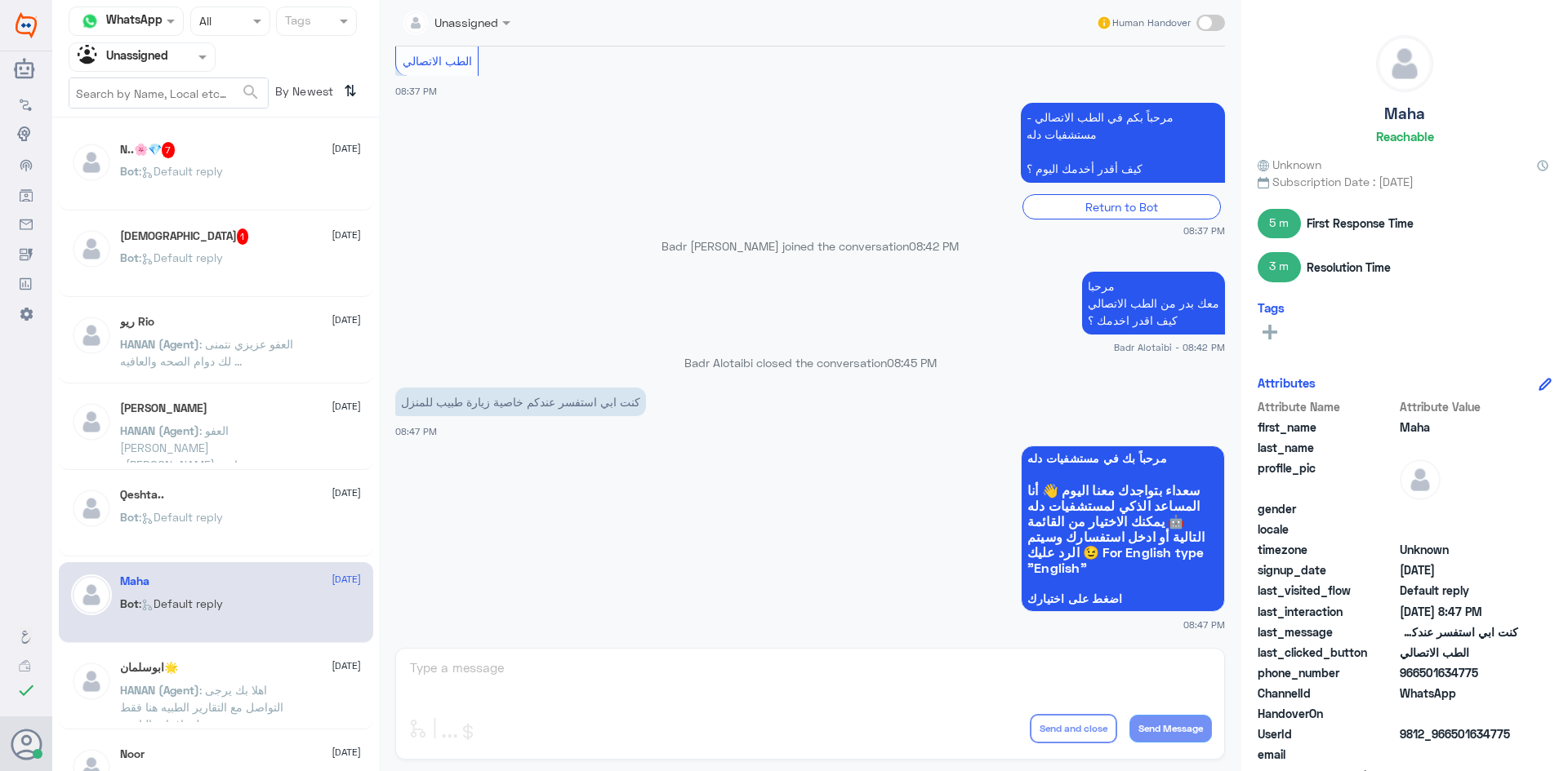
click at [217, 677] on div "ابوسلمان🌟 [DATE] HANAN (Agent) : اهلا بك يرجى التواصل مع التقارير الطبيه هنا فق…" at bounding box center [240, 691] width 241 height 61
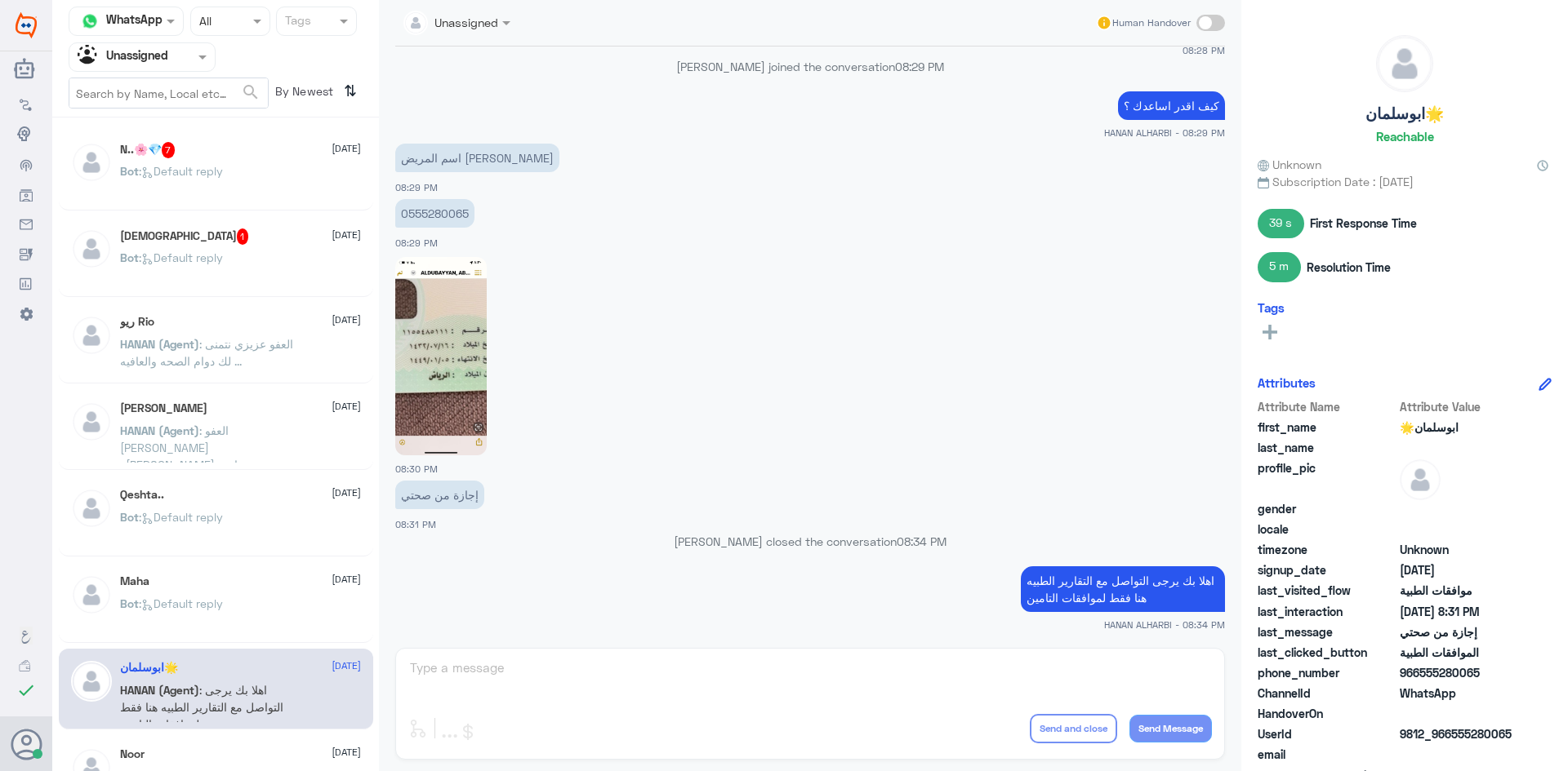
scroll to position [81, 0]
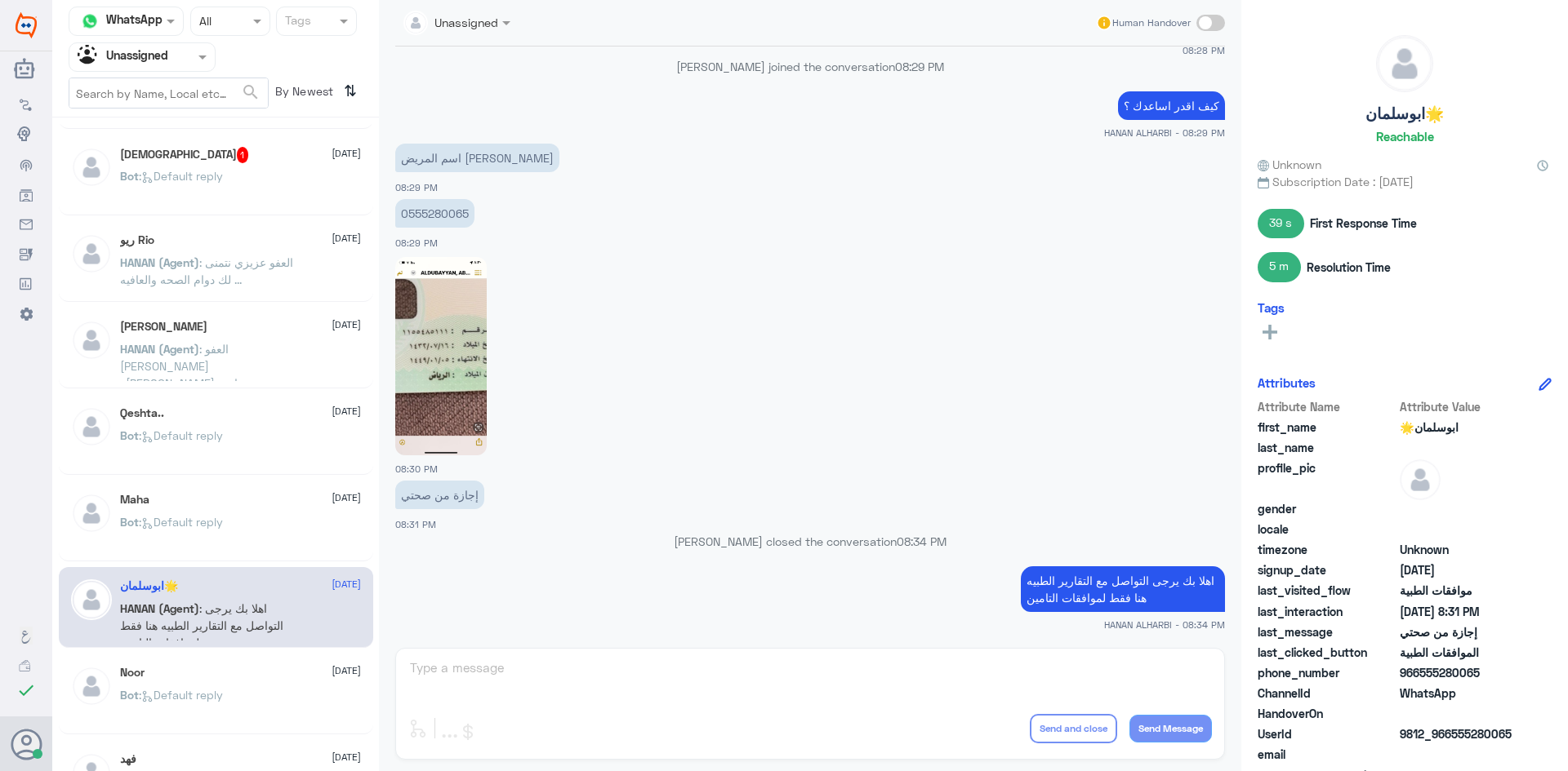
click at [217, 676] on div "Noor [DATE]" at bounding box center [240, 673] width 241 height 14
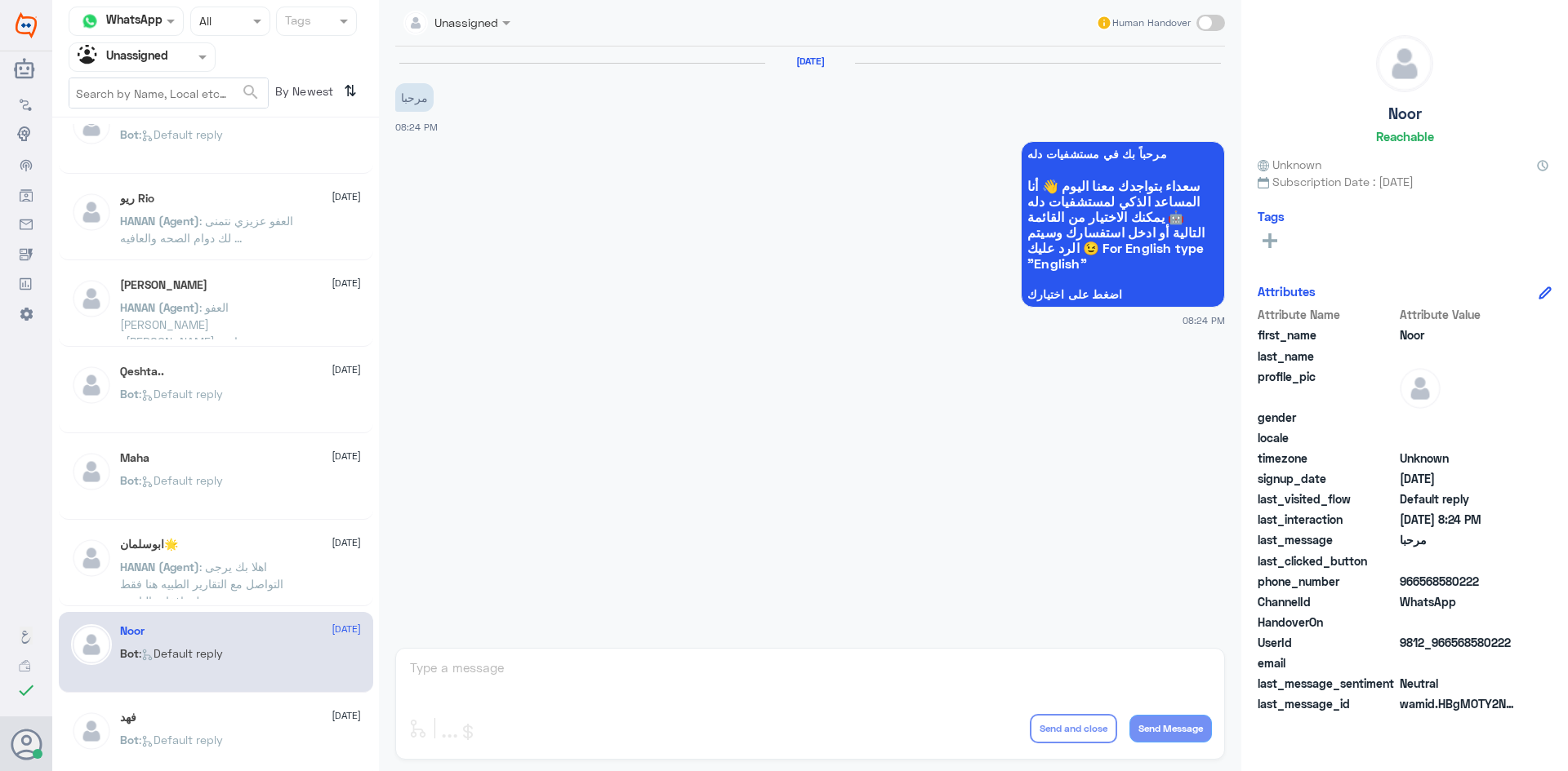
scroll to position [163, 0]
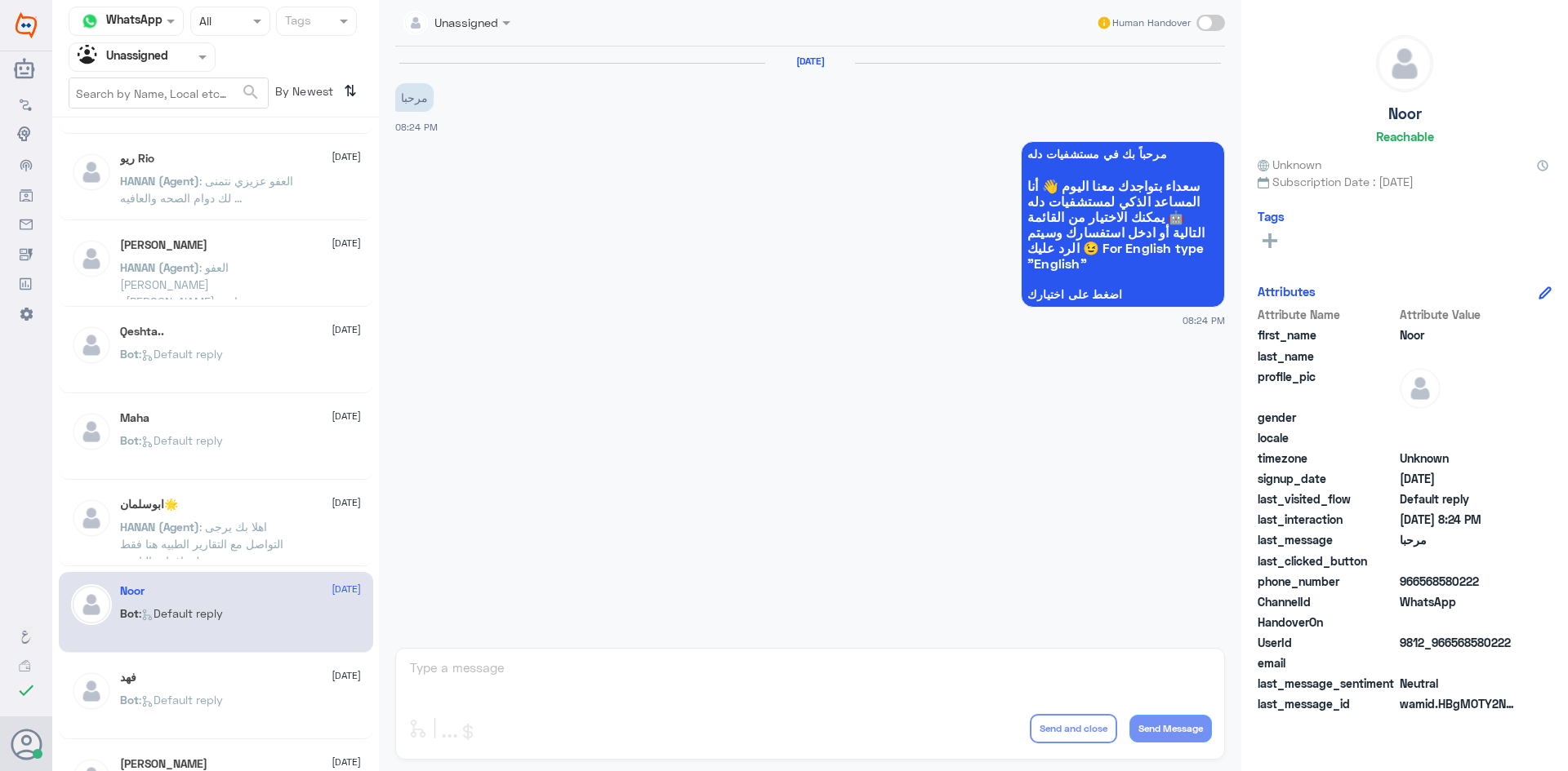
click at [217, 676] on div "فهد 2 September" at bounding box center [240, 677] width 241 height 14
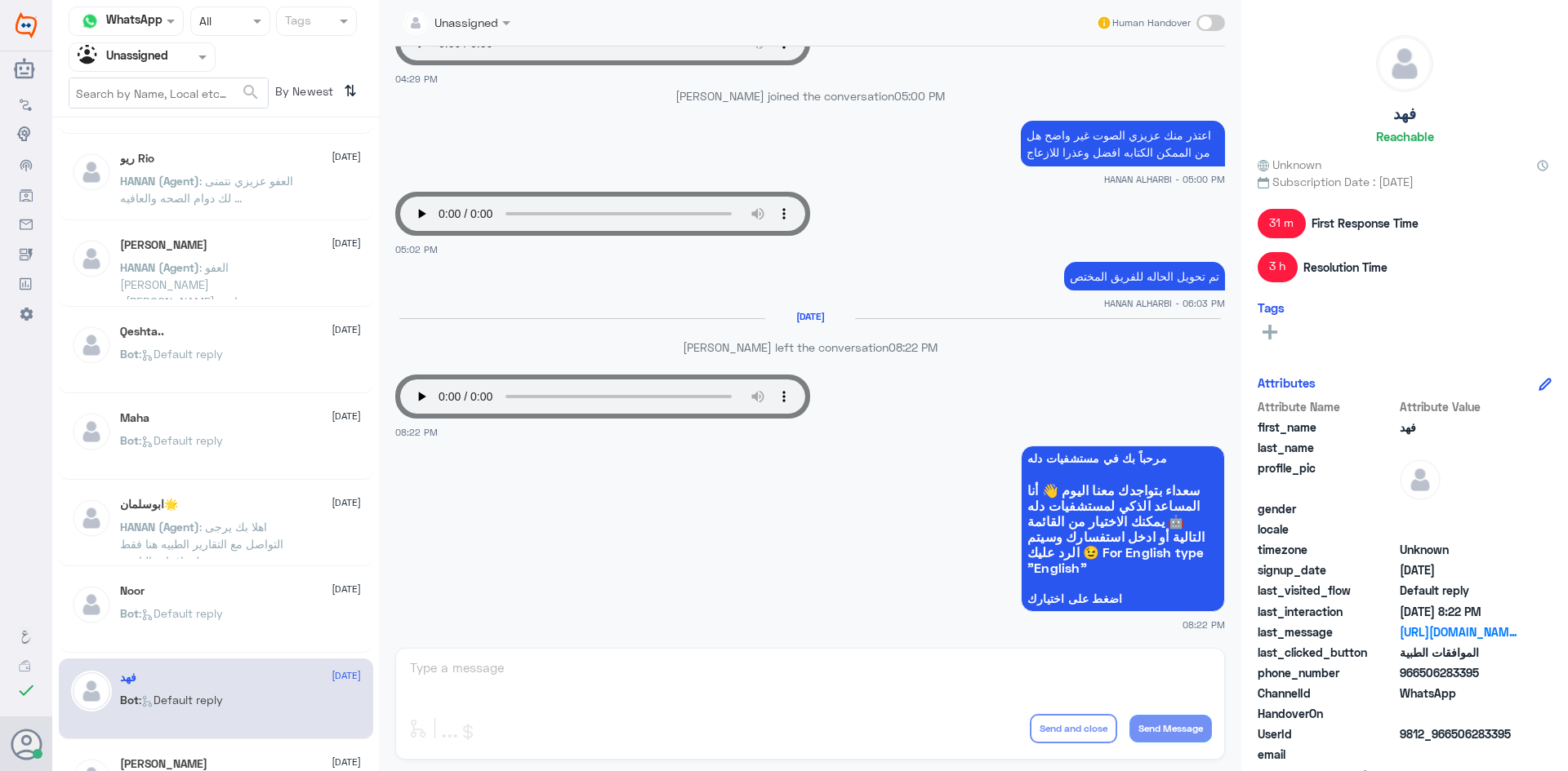
scroll to position [245, 0]
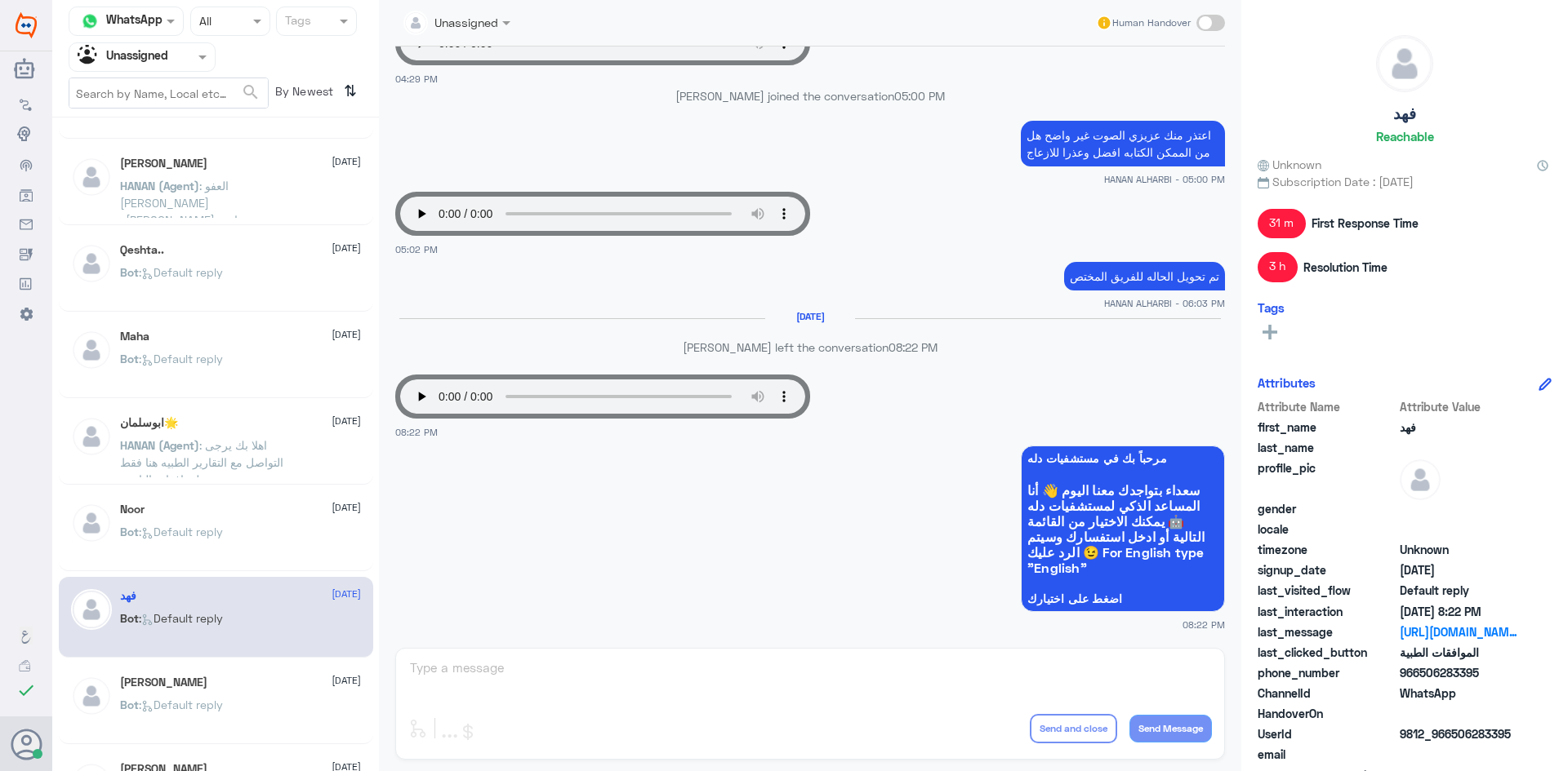
click at [217, 676] on div "Adel Naji 2 September" at bounding box center [240, 682] width 241 height 14
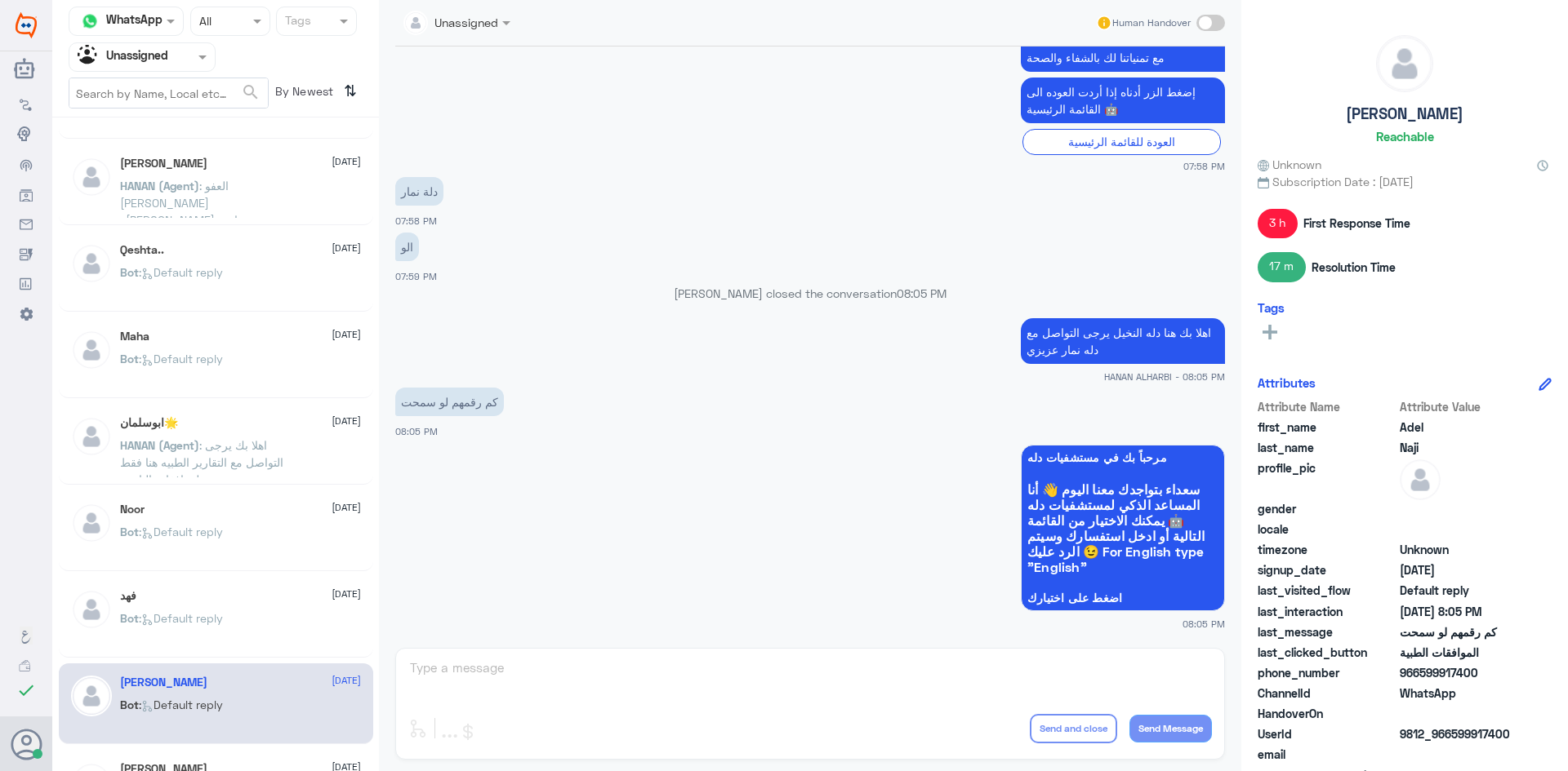
scroll to position [327, 0]
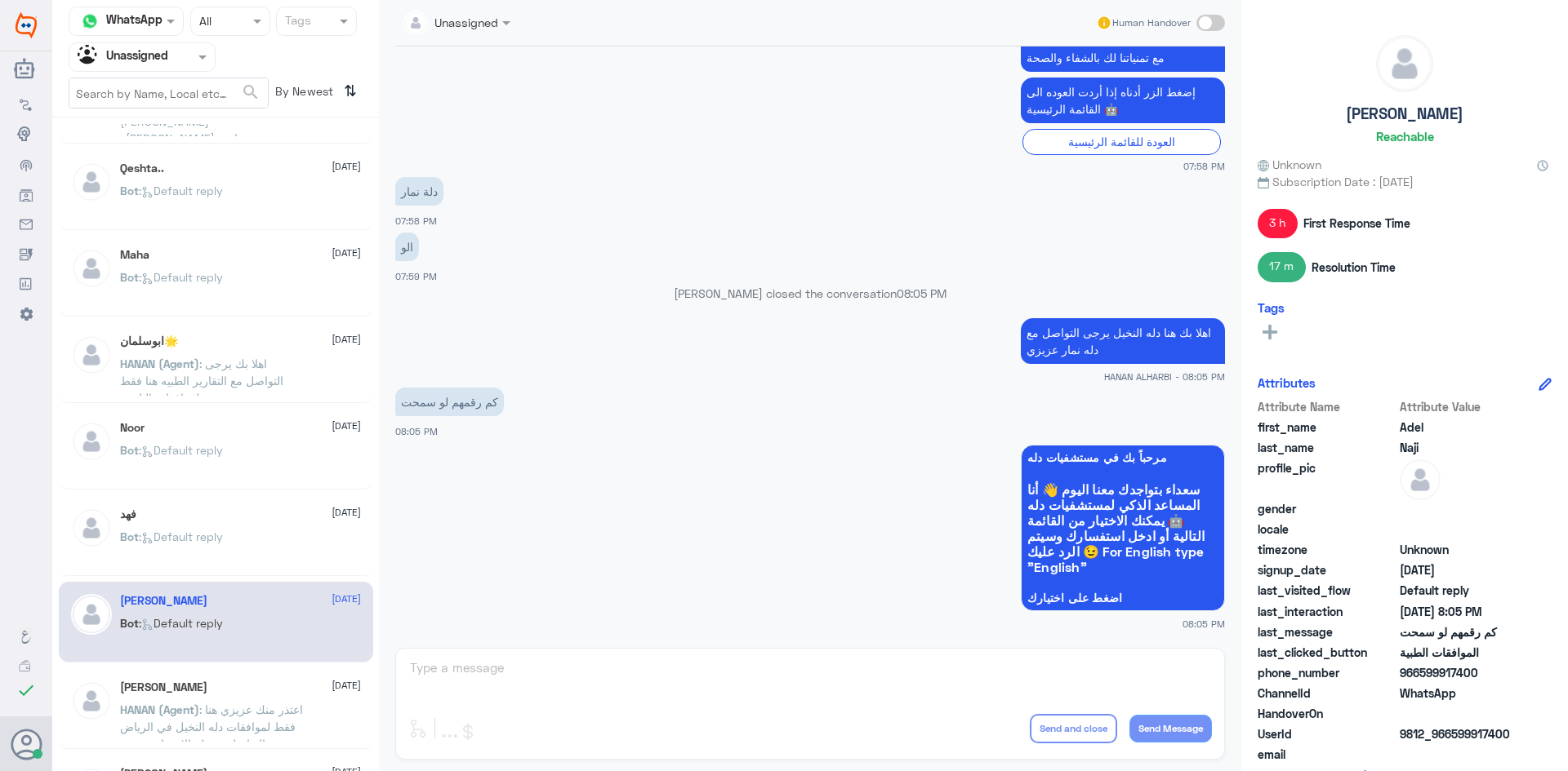
click at [217, 676] on div "ZAHRA ALAYESH 2 September HANAN (Agent) : اعتذر منك عزيزي هنا فقط لموافقات دله …" at bounding box center [216, 708] width 315 height 80
click at [220, 687] on div "ZAHRA ALAYESH 2 September" at bounding box center [240, 687] width 241 height 14
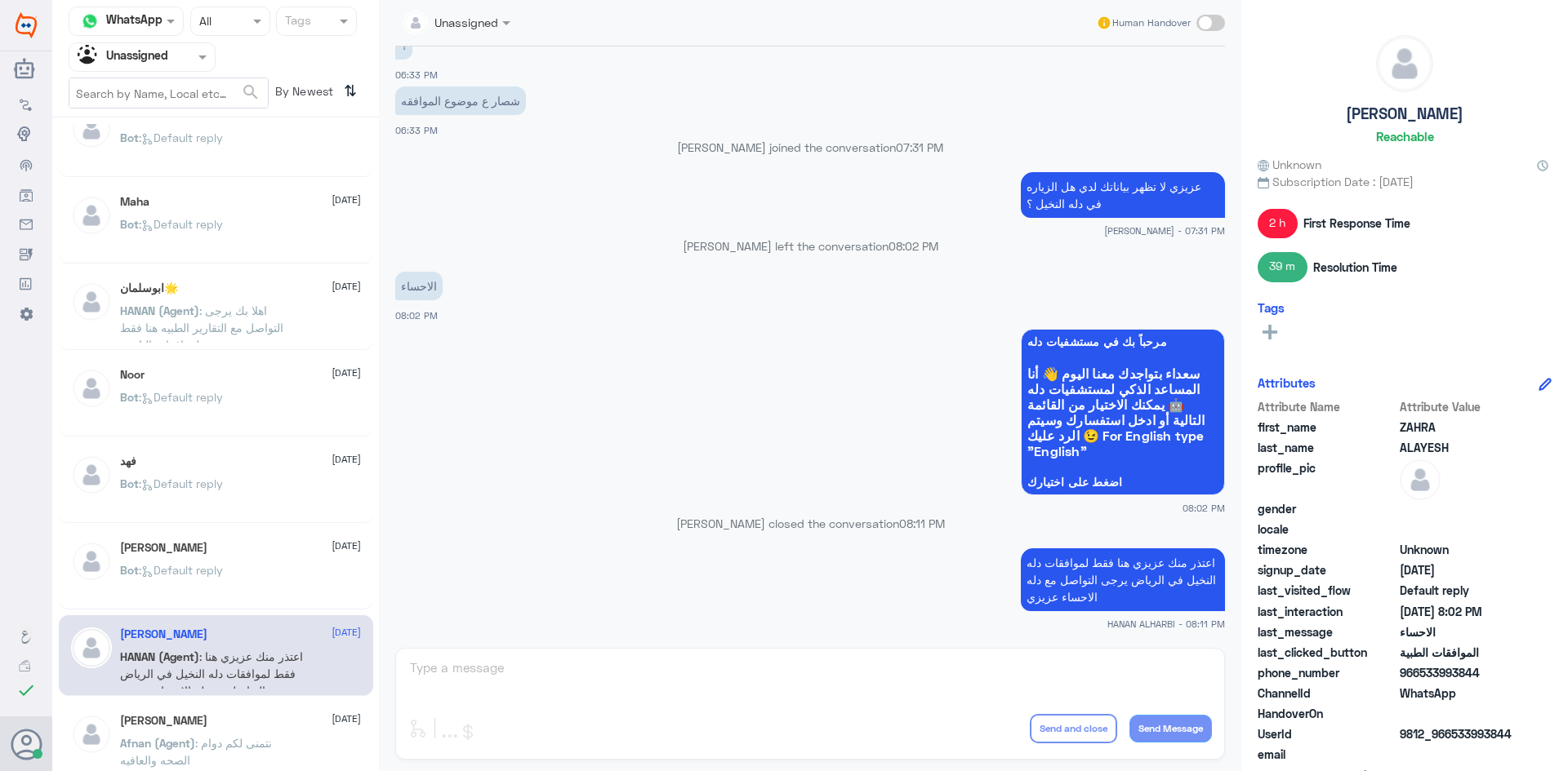
scroll to position [408, 0]
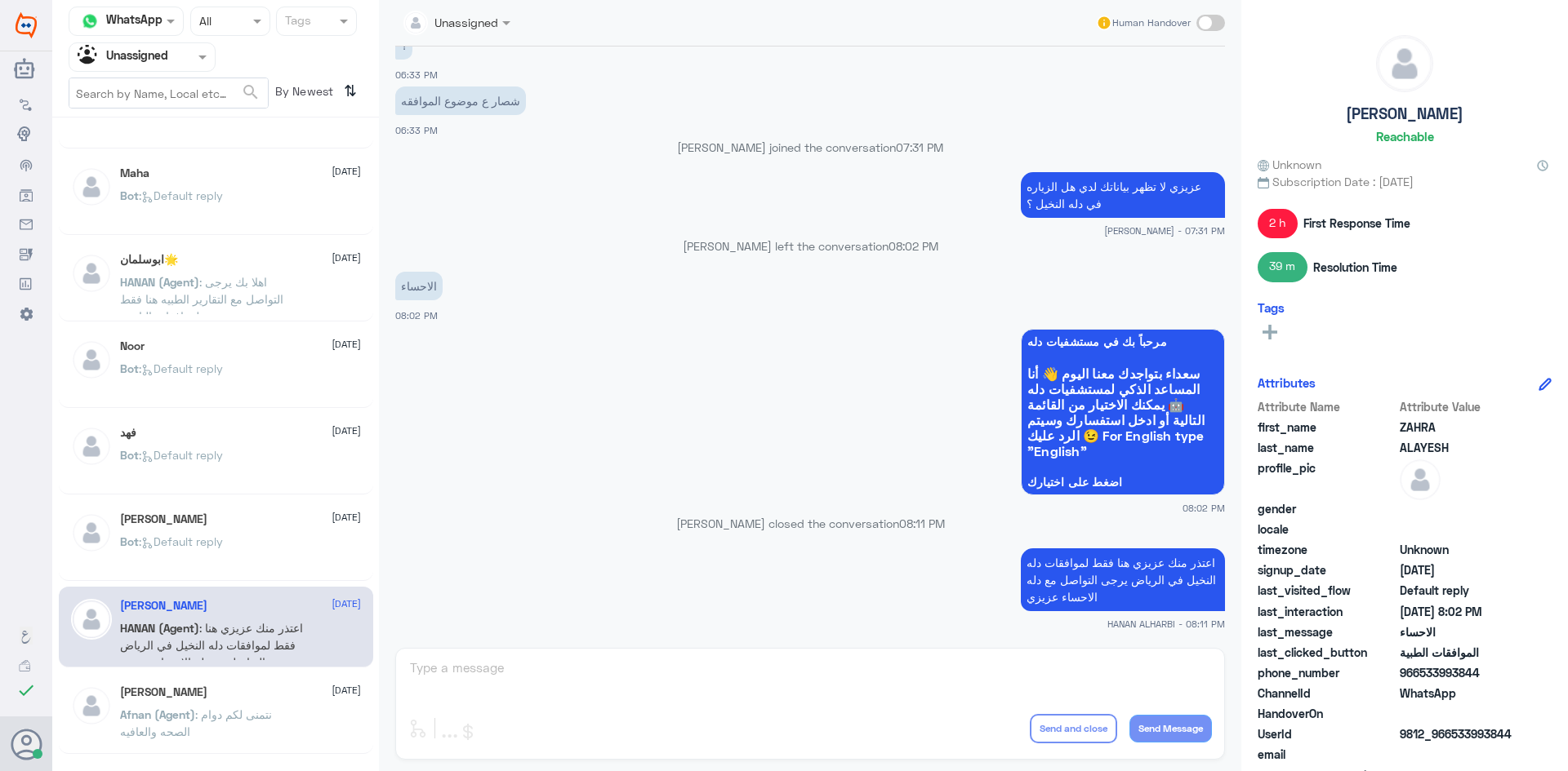
click at [227, 675] on div "عبدالله البراهيم 2 September Afnan (Agent) : نتمنى لكم دوام الصحه والعافيه" at bounding box center [216, 714] width 315 height 80
click at [227, 680] on div "عبدالله البراهيم 2 September Afnan (Agent) : نتمنى لكم دوام الصحه والعافيه" at bounding box center [216, 714] width 315 height 80
click at [227, 691] on div "عبدالله البراهيم 2 September" at bounding box center [240, 692] width 241 height 14
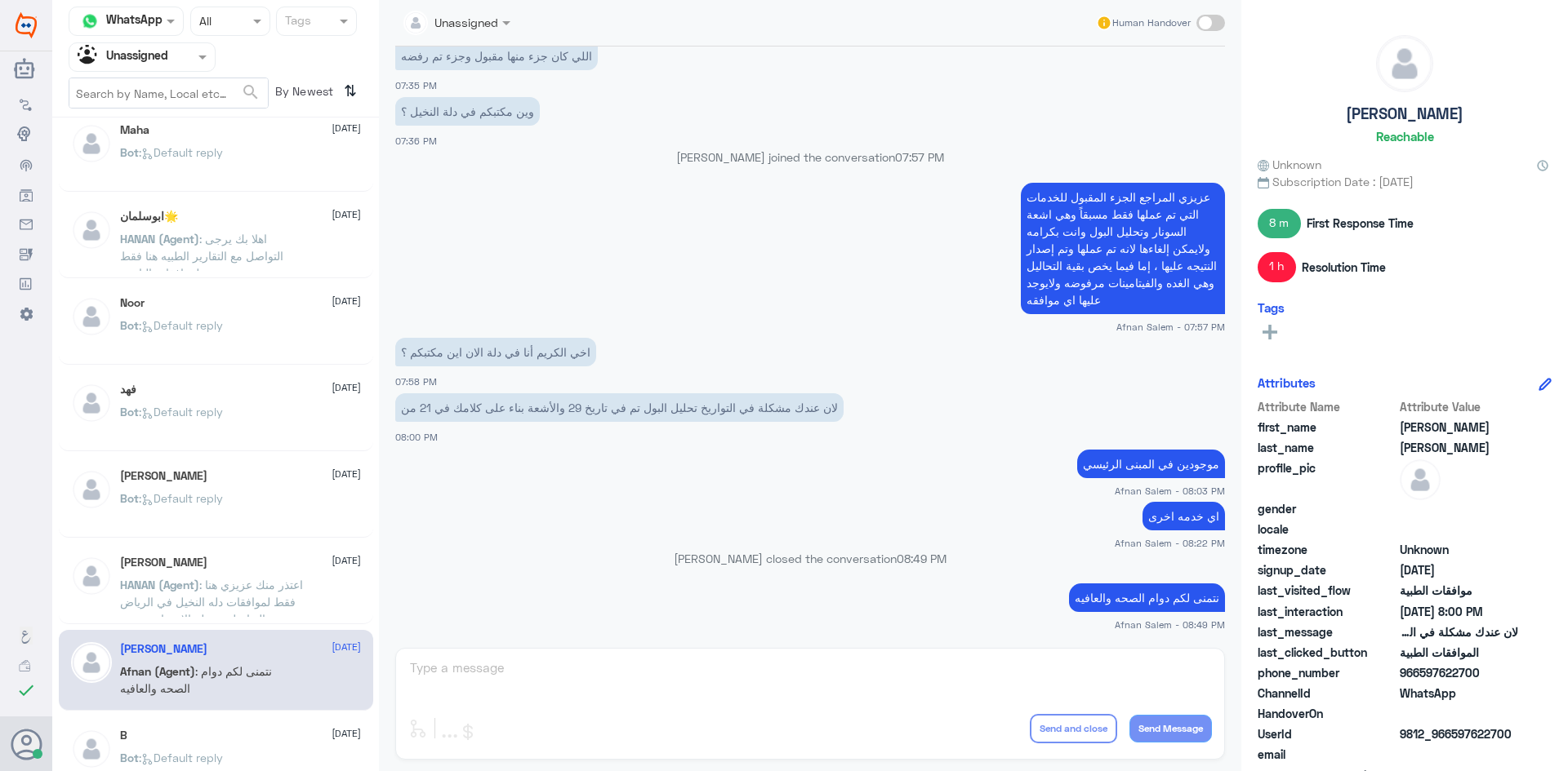
scroll to position [489, 0]
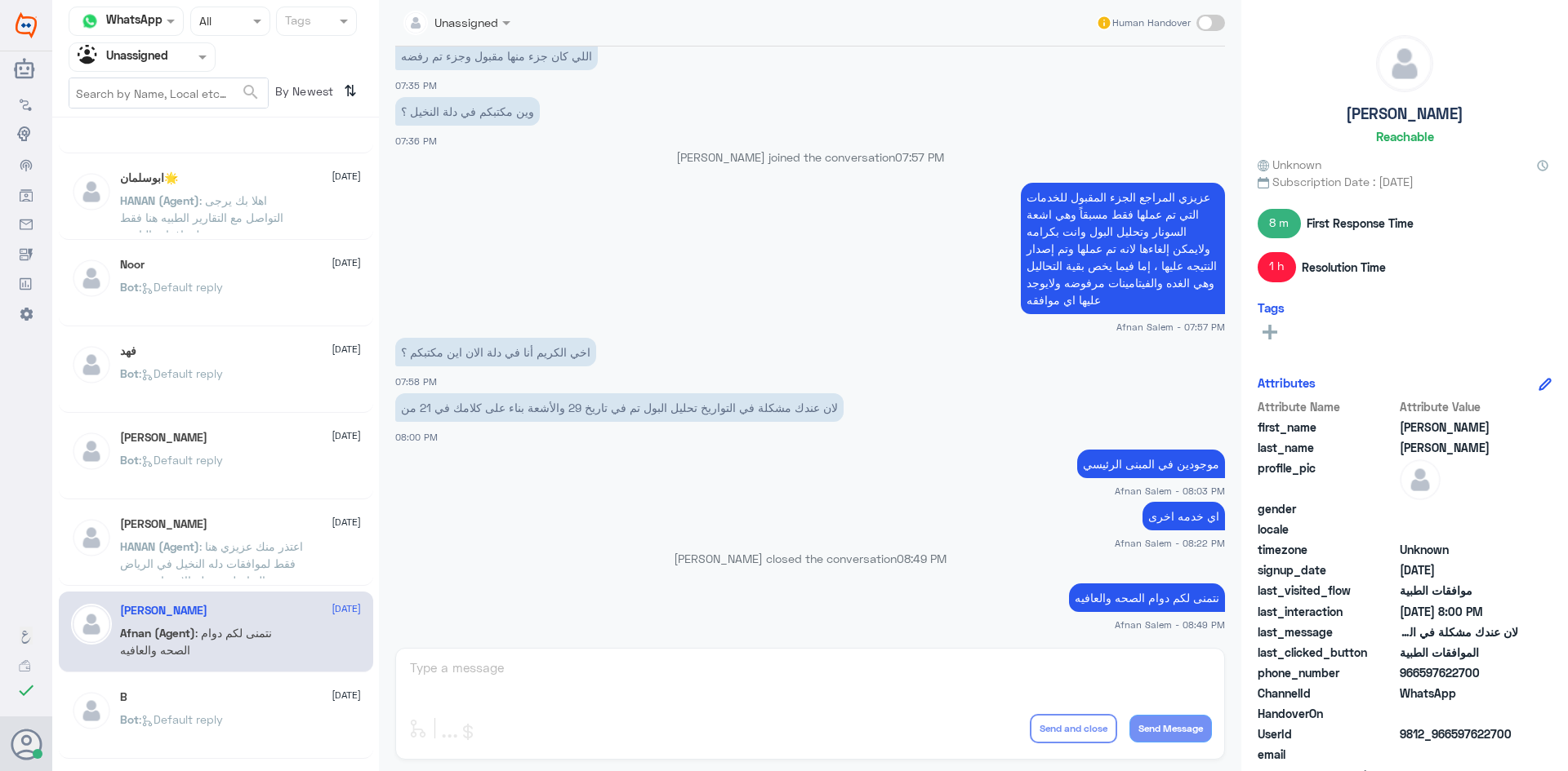
click at [240, 726] on div "Bot : Default reply" at bounding box center [240, 733] width 241 height 36
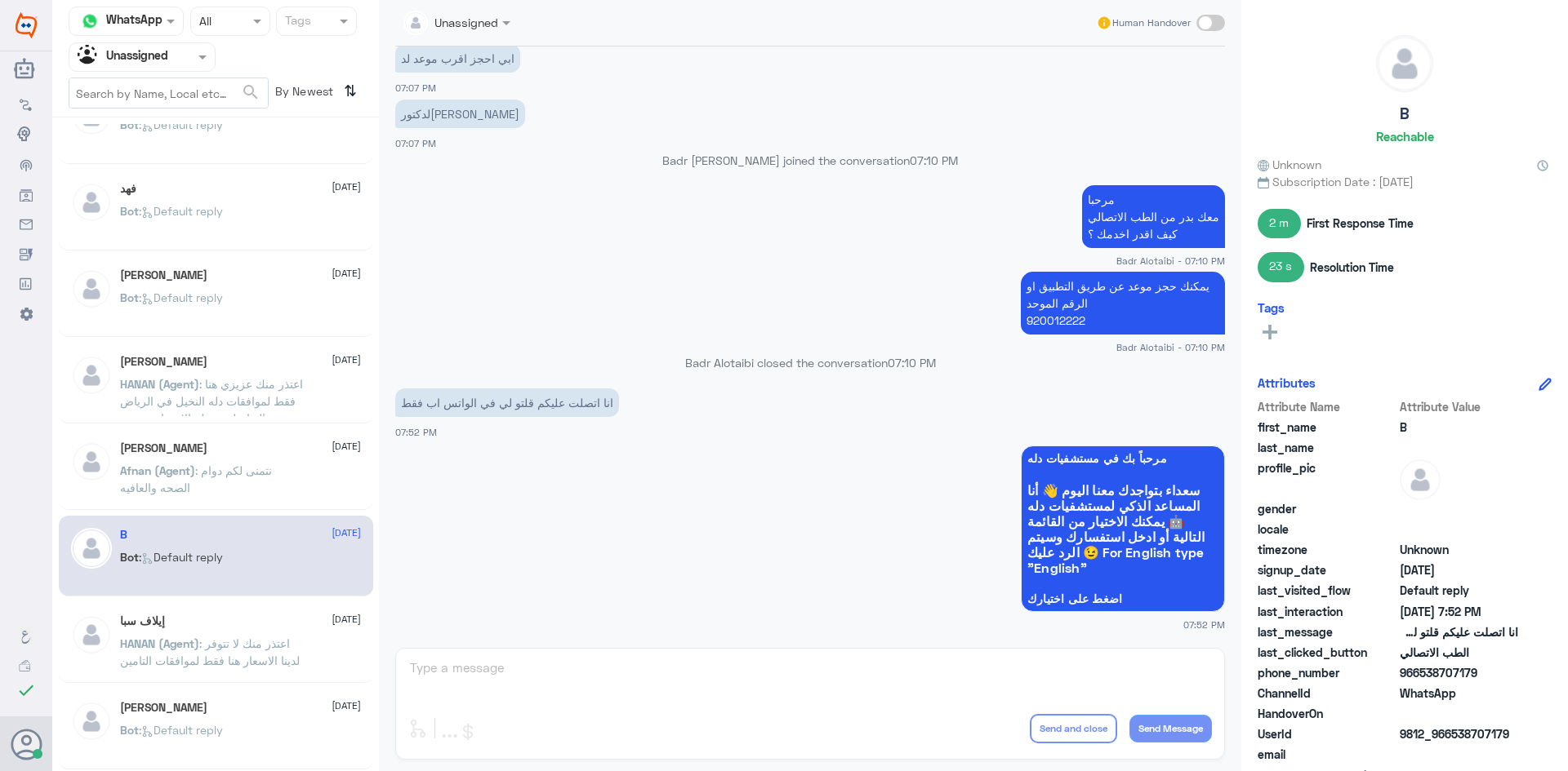
scroll to position [653, 0]
click at [259, 617] on div "إيلاف سبا 2 September" at bounding box center [240, 620] width 241 height 14
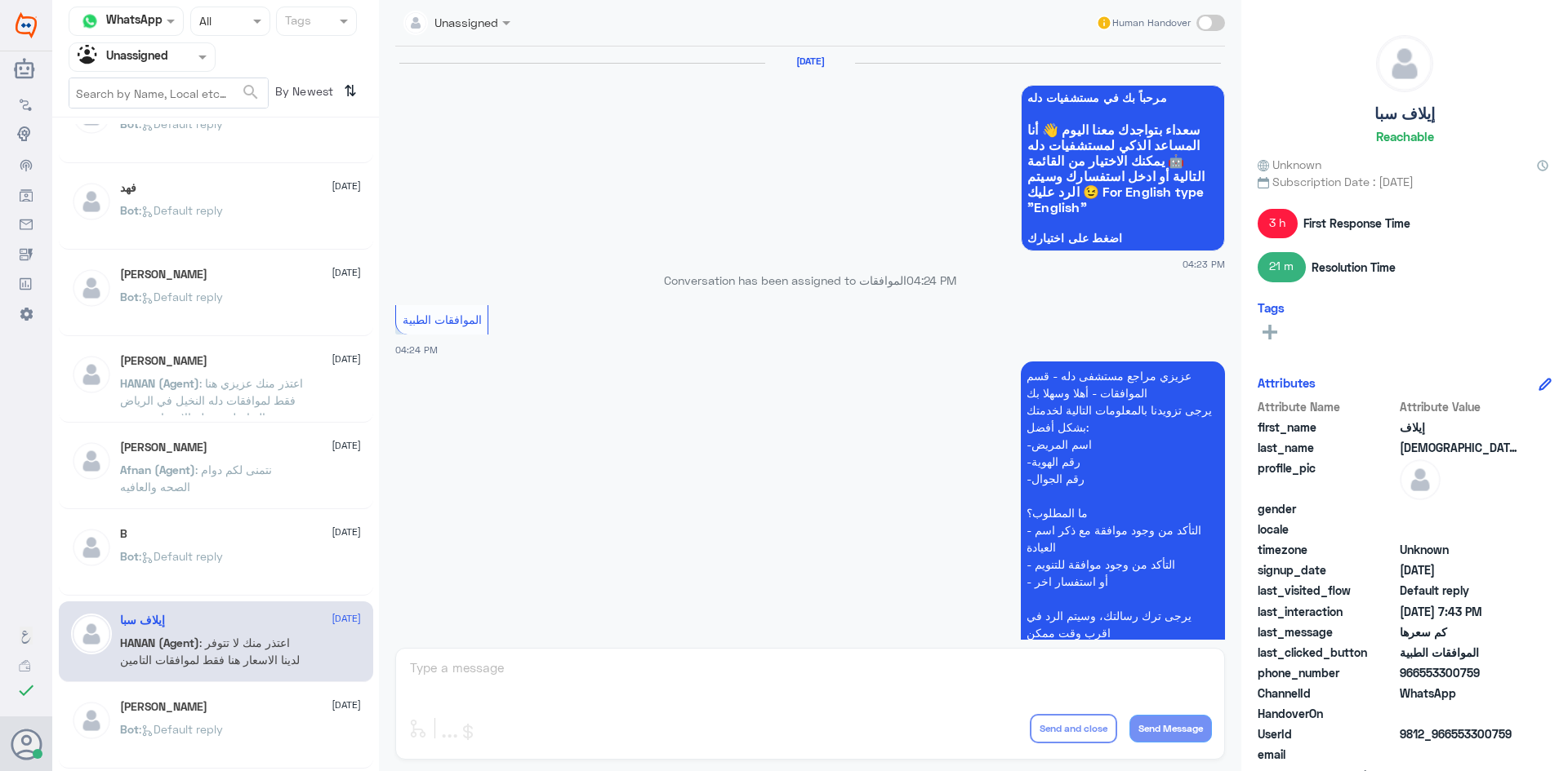
scroll to position [1686, 0]
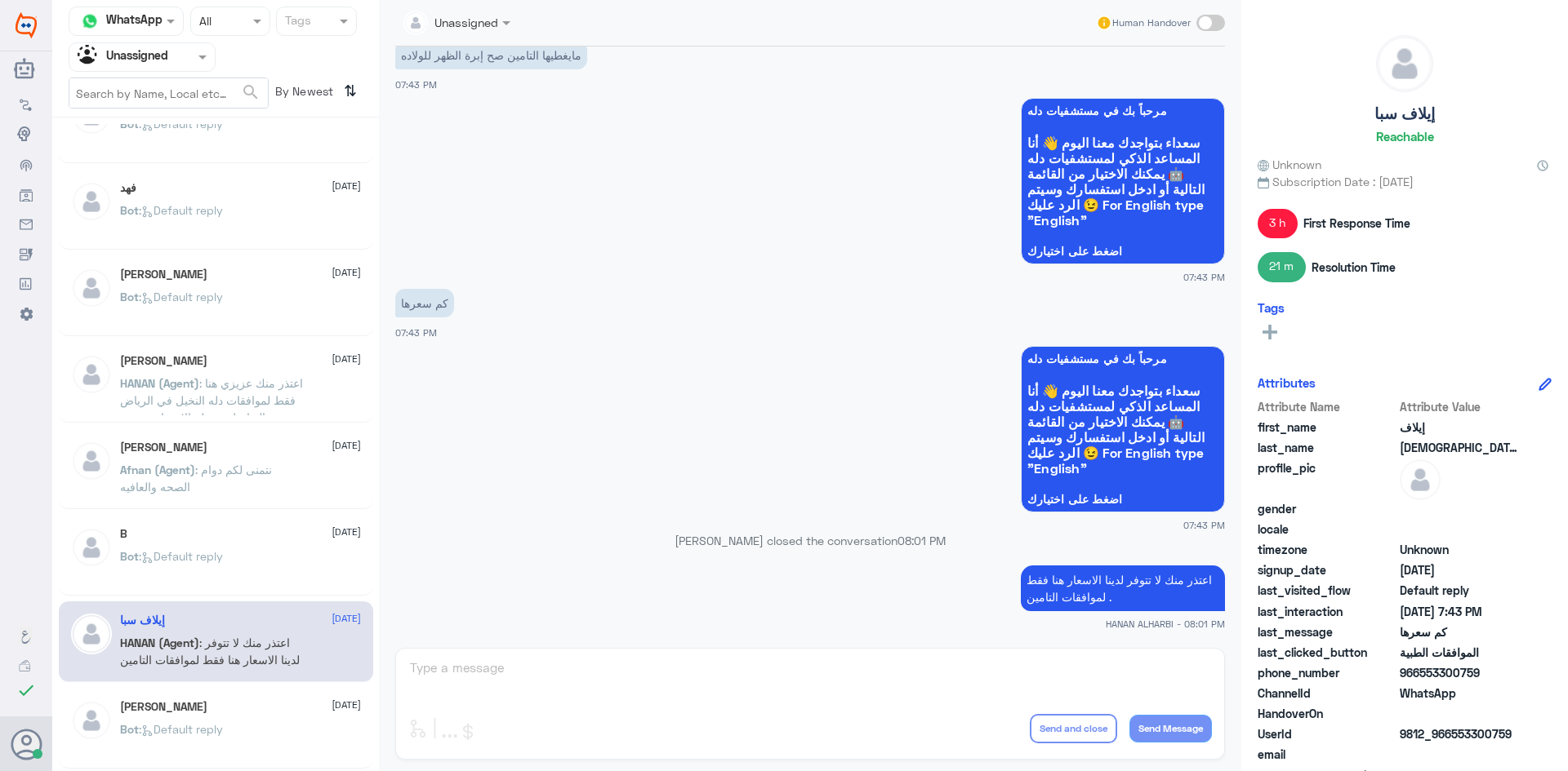
click at [232, 691] on div "Sara 2 September Bot : Default reply" at bounding box center [216, 728] width 315 height 80
click at [237, 706] on div "Sara 2 September" at bounding box center [240, 706] width 241 height 14
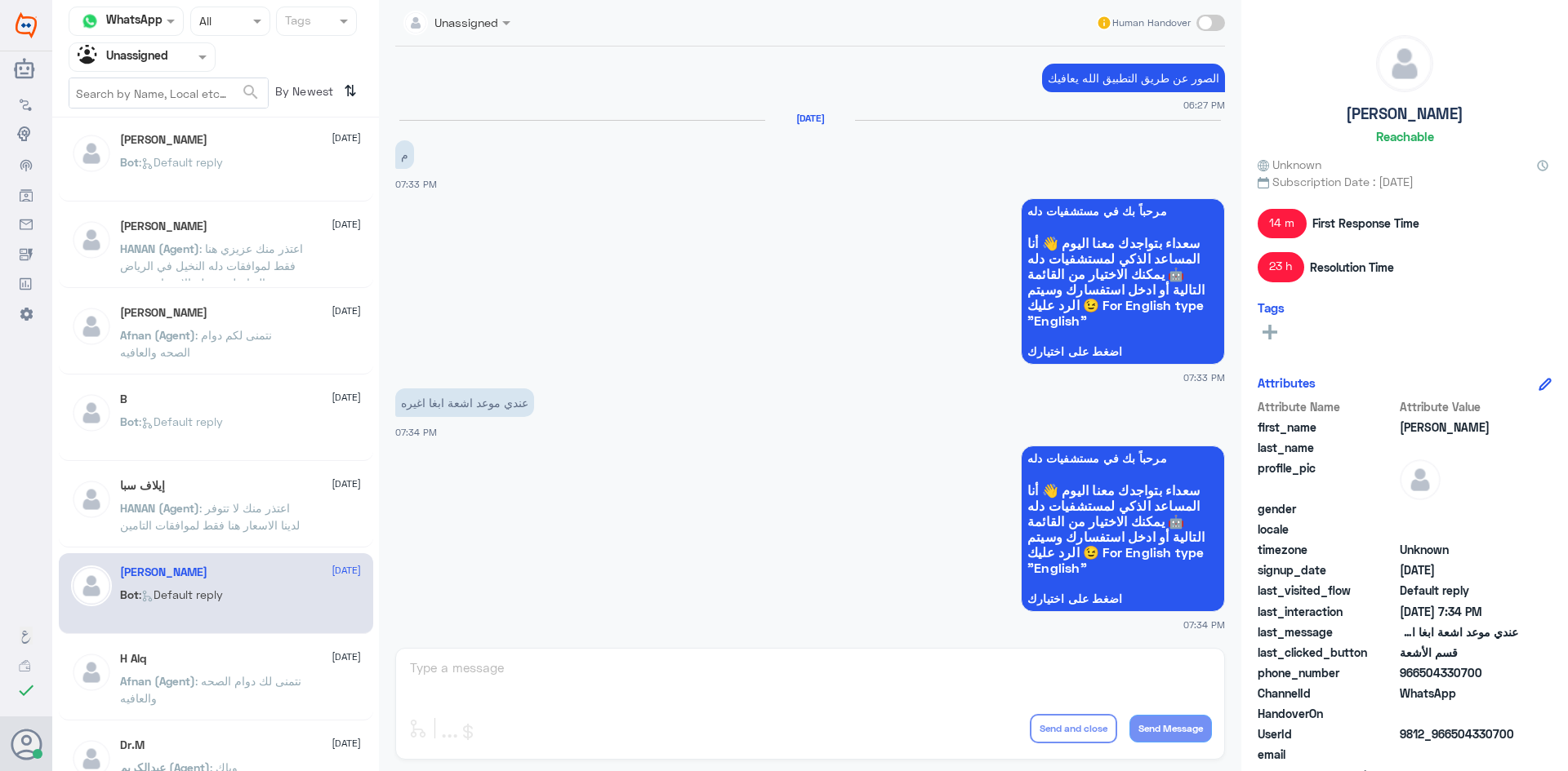
scroll to position [816, 0]
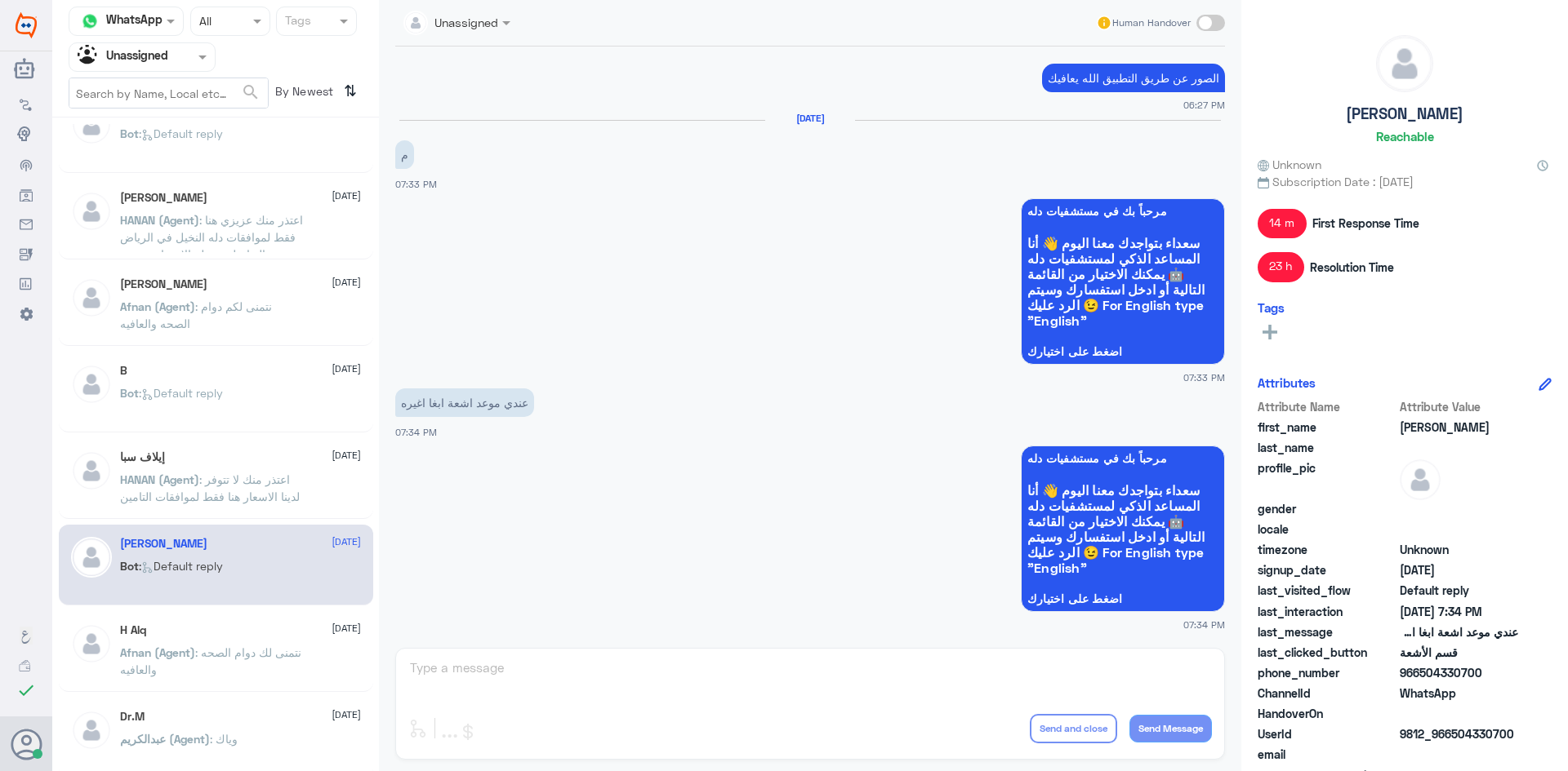
click at [207, 671] on p "Afnan (Agent) : نتمنى لك دوام الصحه والعافيه" at bounding box center [212, 664] width 183 height 41
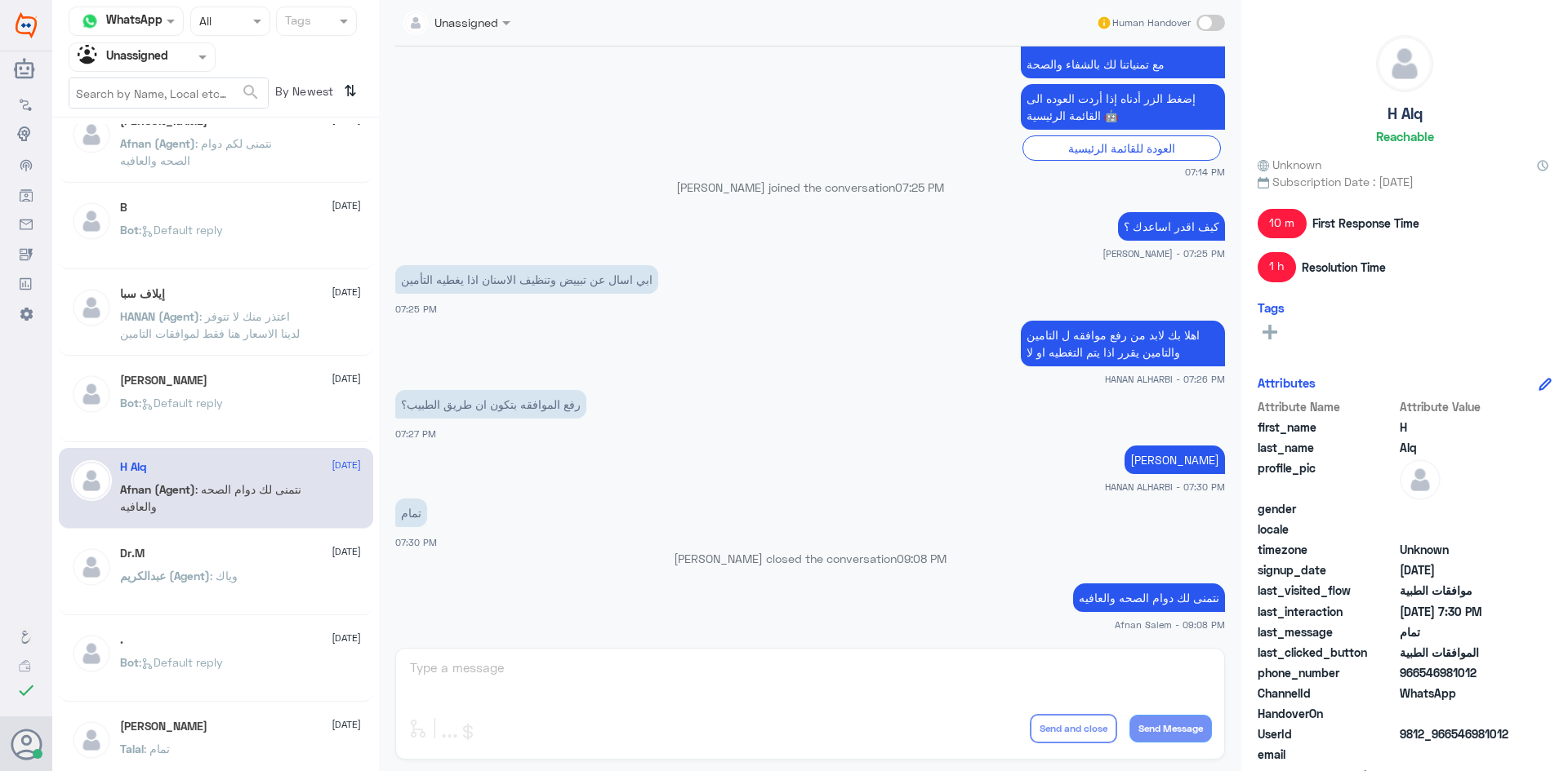
click at [249, 596] on div "عبدالكريم (Agent) : وياك" at bounding box center [240, 589] width 241 height 36
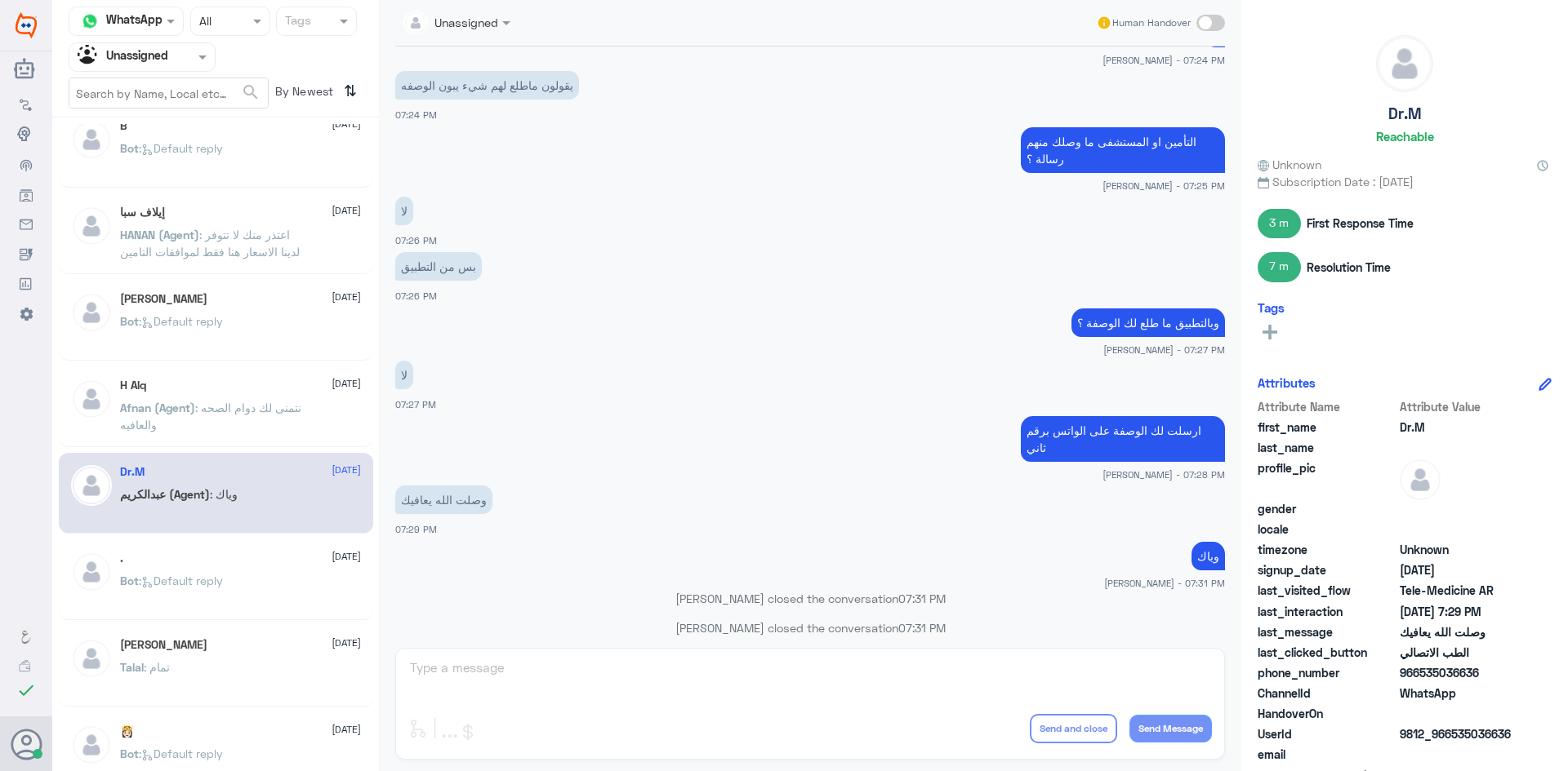
click at [260, 632] on div "Talal Alruwaished 2 September Talal : تمام" at bounding box center [216, 666] width 315 height 80
click at [244, 586] on div "Bot : Default reply" at bounding box center [240, 594] width 241 height 36
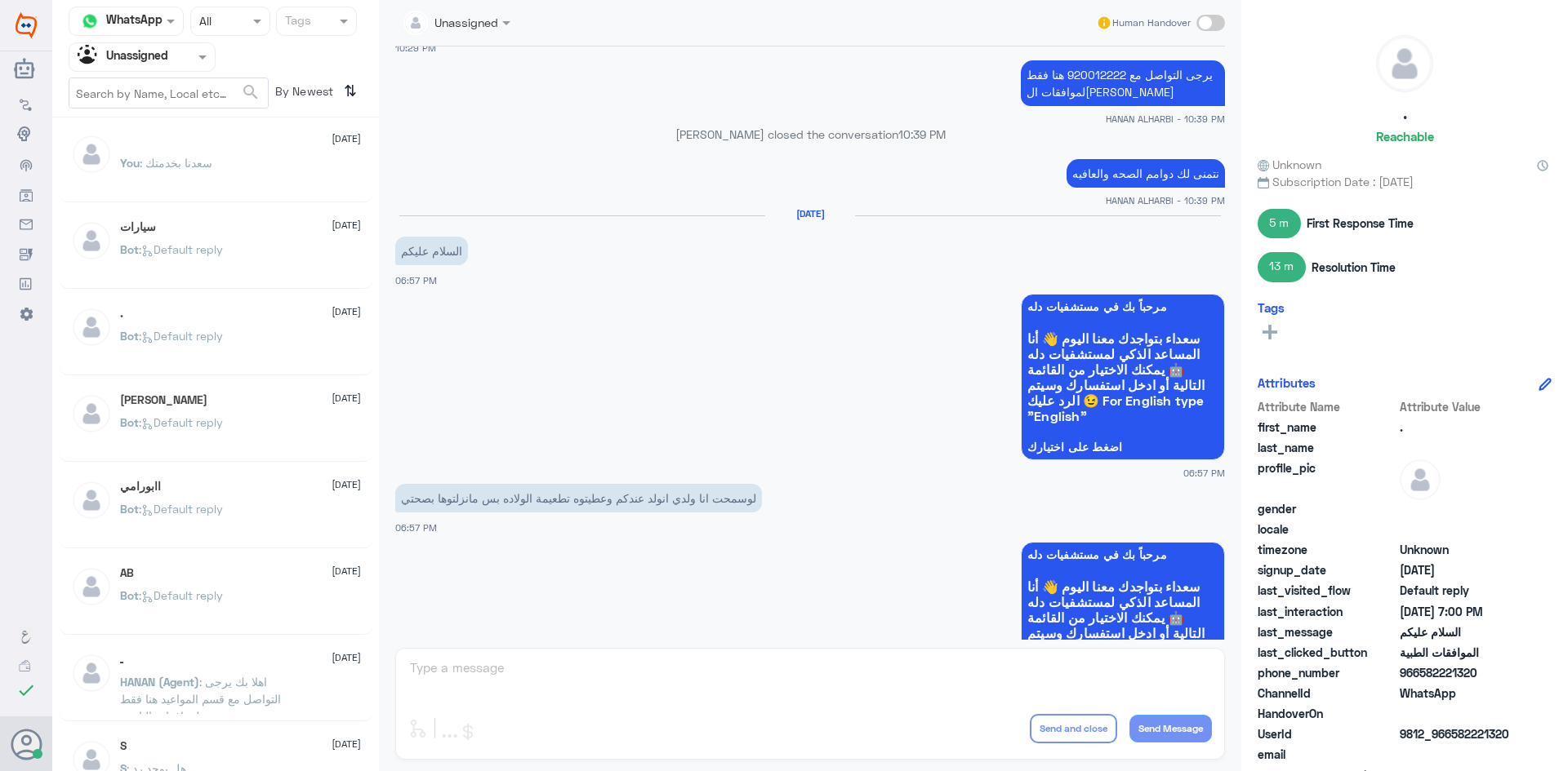
click at [214, 362] on p "Bot : Default reply" at bounding box center [171, 348] width 103 height 41
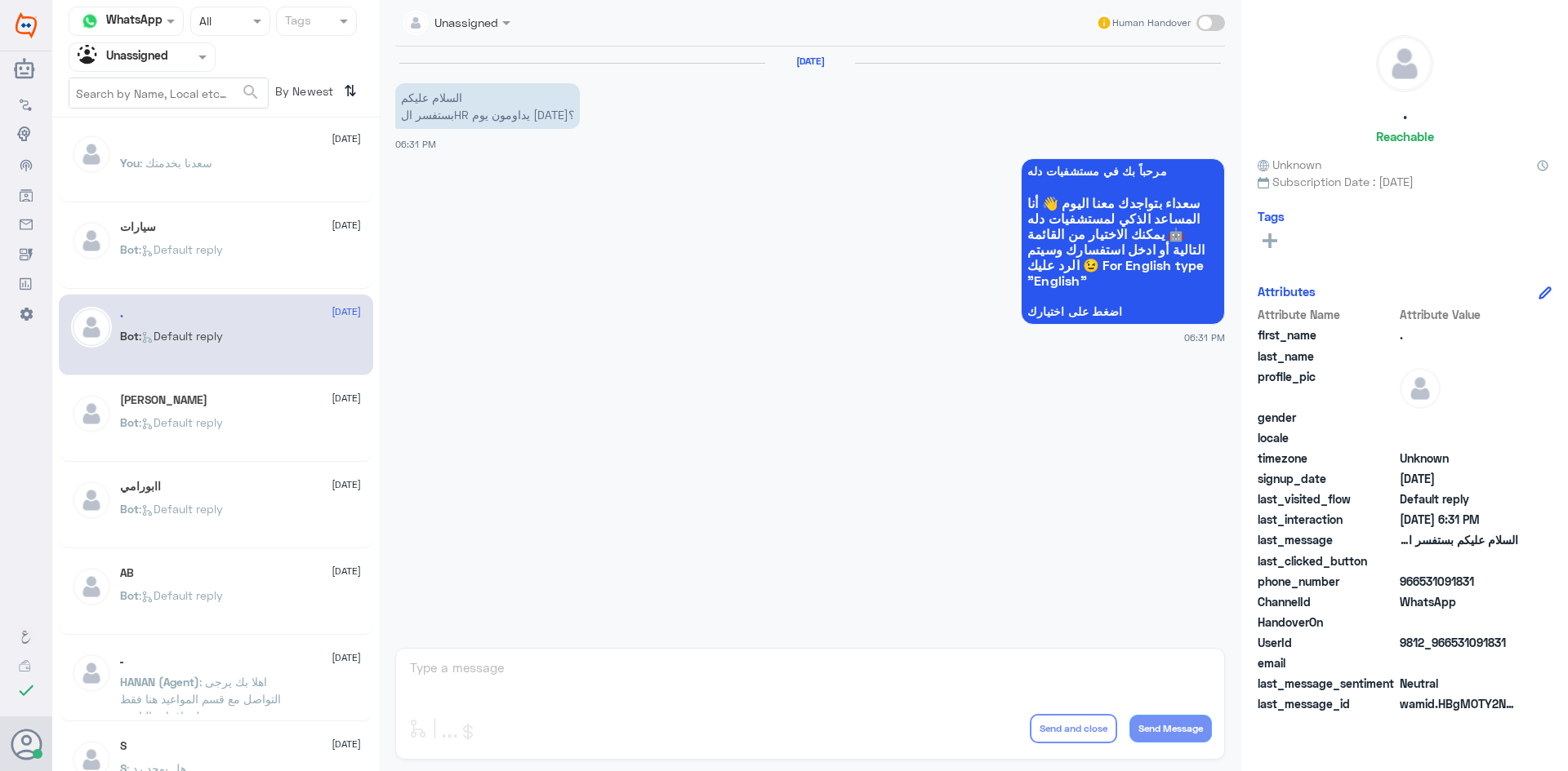
click at [212, 386] on div "Abdulaziz 2 September Bot : Default reply" at bounding box center [216, 421] width 315 height 80
click at [213, 409] on div "Abdulaziz 2 September Bot : Default reply" at bounding box center [240, 423] width 241 height 61
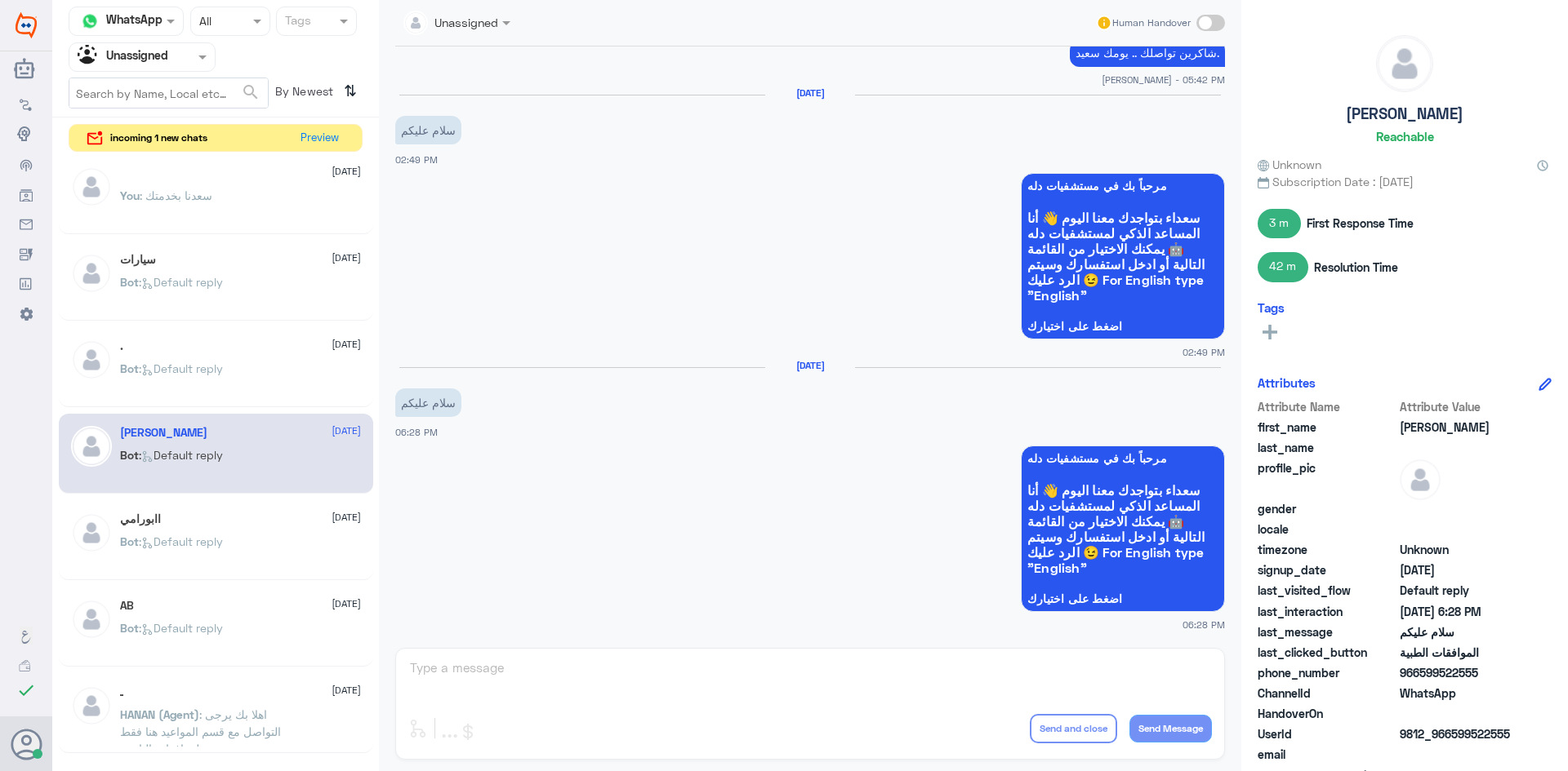
click at [207, 534] on span ": Default reply" at bounding box center [181, 541] width 84 height 14
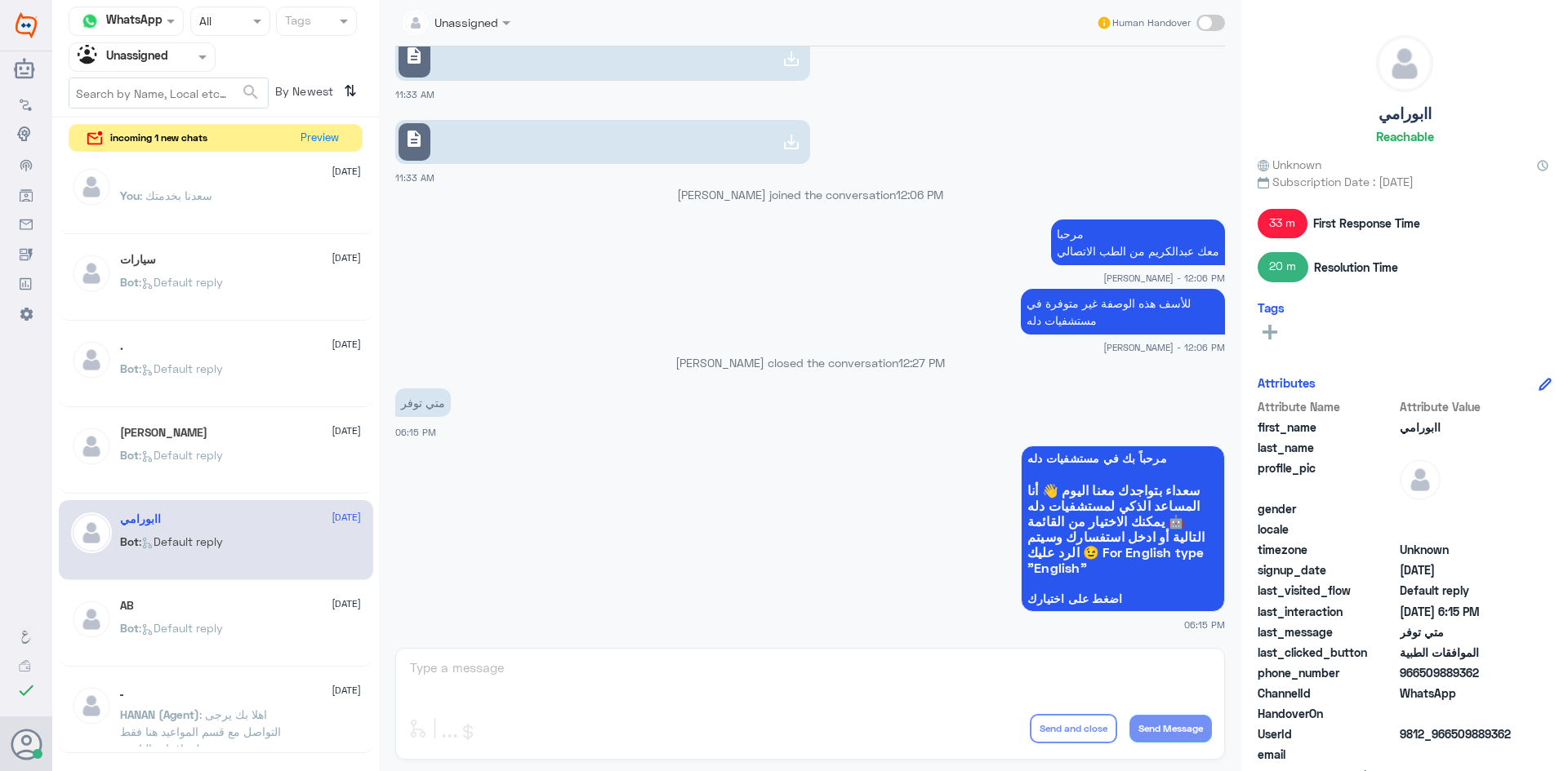
click at [224, 592] on div "AB 2 September Bot : Default reply" at bounding box center [216, 627] width 315 height 80
click at [230, 606] on div "AB 2 September" at bounding box center [240, 605] width 241 height 14
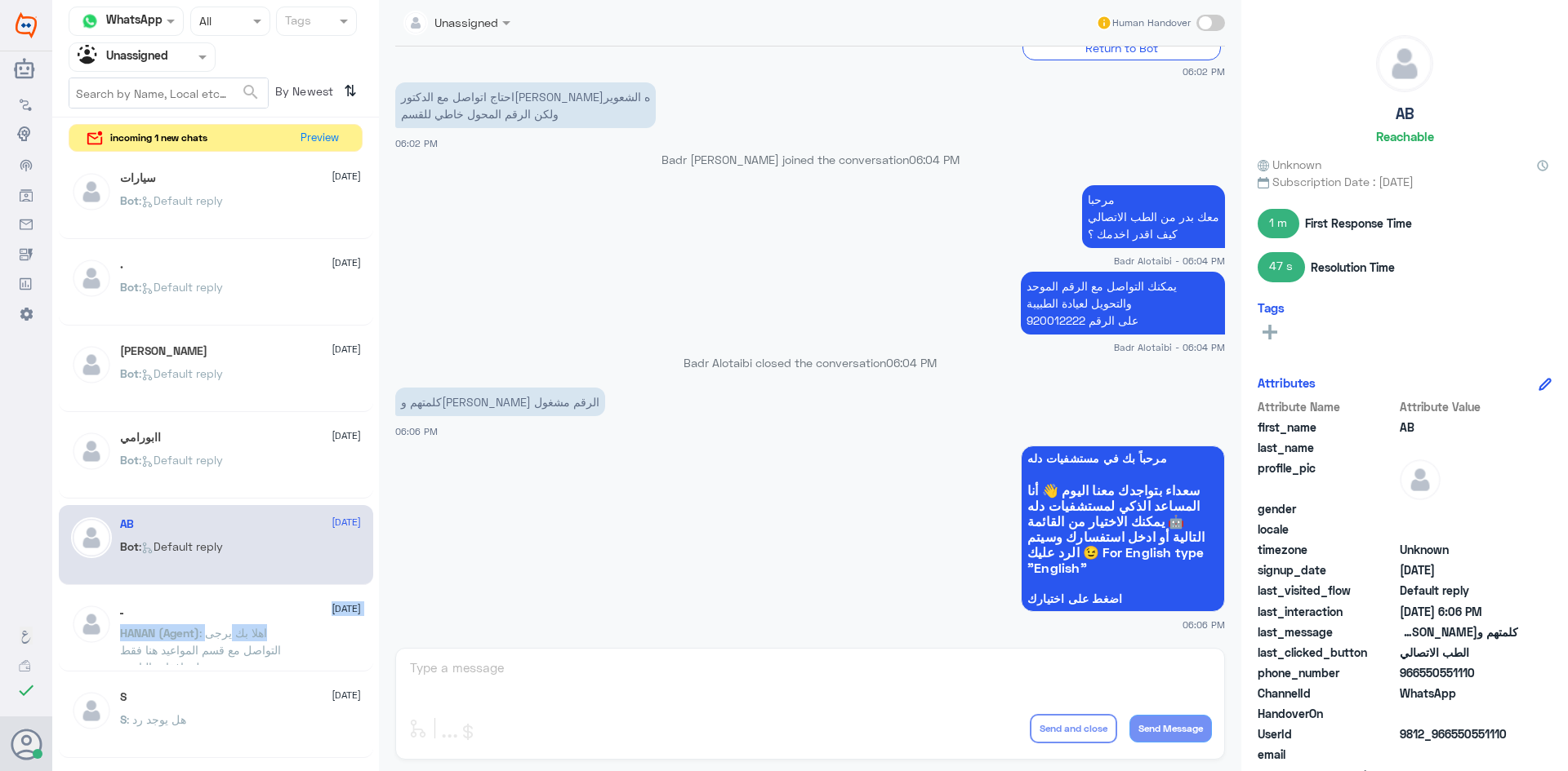
click at [232, 622] on div "ـ 2 September HANAN (Agent) : اهلا بك يرجى التواصل مع قسم المواعيد هنا فقط لموا…" at bounding box center [240, 633] width 241 height 61
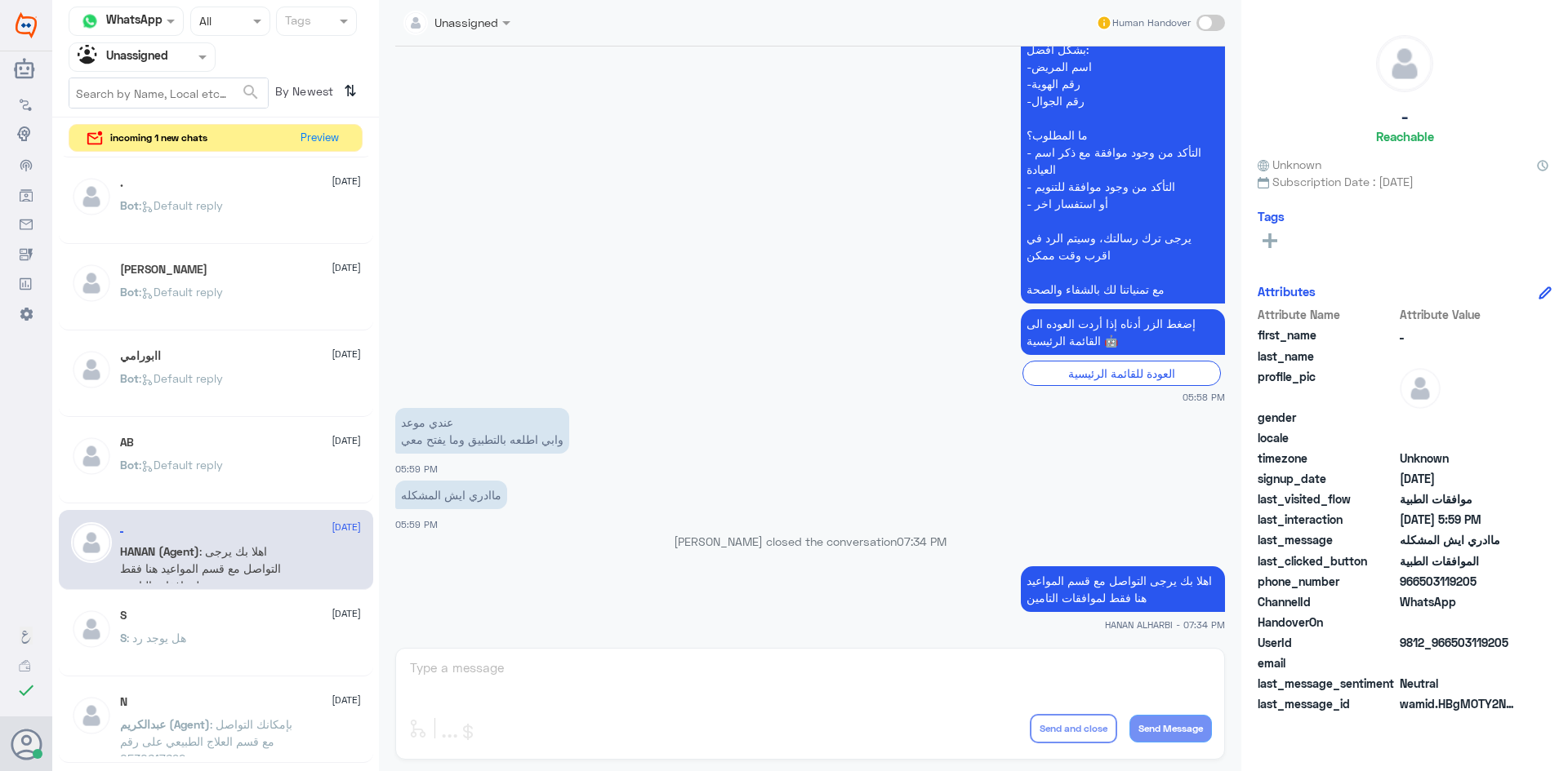
click at [236, 623] on div "S 2 September S : هل يوجد رد" at bounding box center [240, 639] width 241 height 61
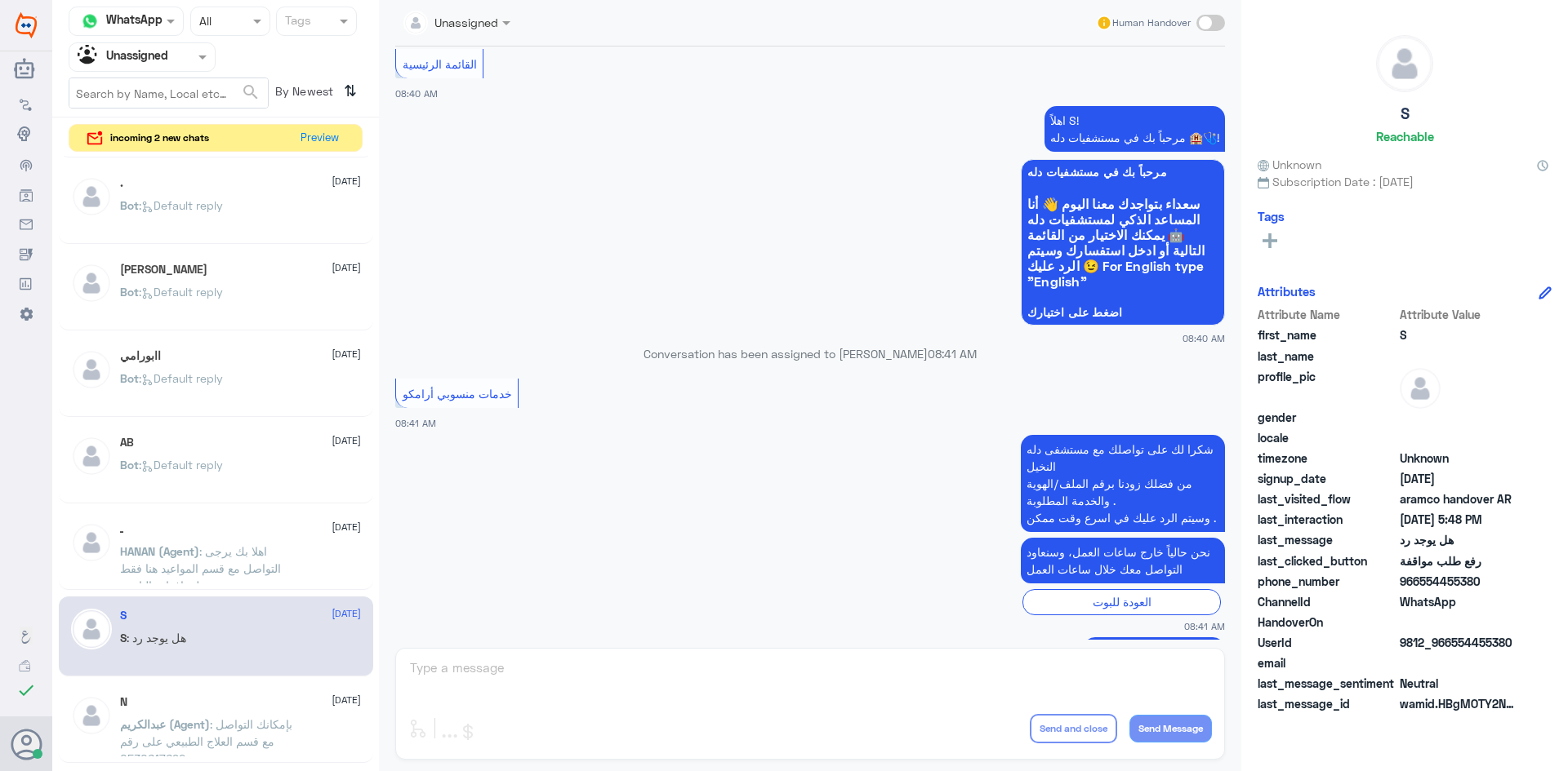
scroll to position [670, 0]
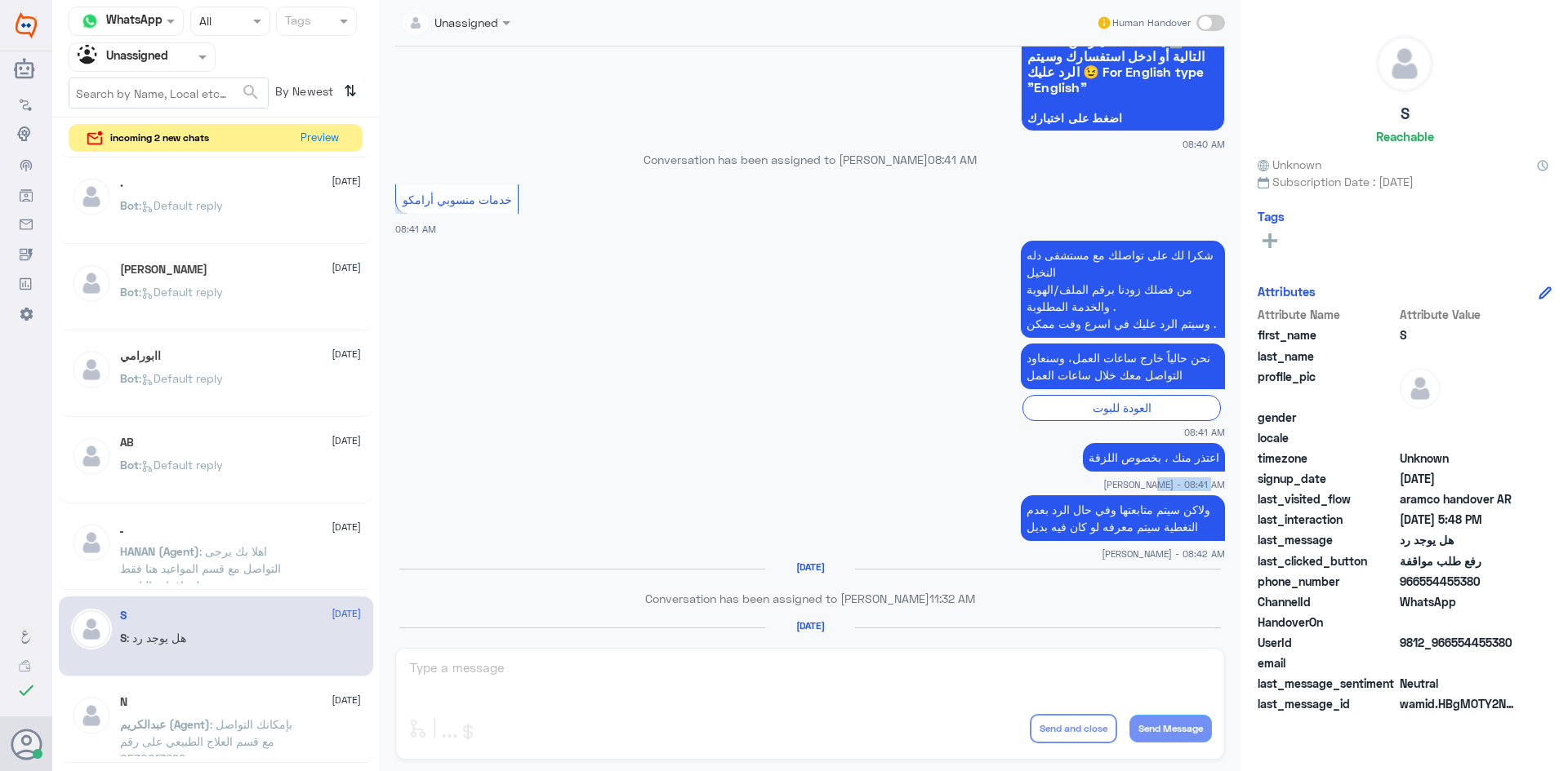
drag, startPoint x: 1184, startPoint y: 461, endPoint x: 1134, endPoint y: 464, distance: 50.1
click at [1134, 477] on span "Mubarak Alqahtani - 08:41 AM" at bounding box center [1164, 484] width 122 height 14
click at [1054, 477] on small "Mubarak Alqahtani - 08:41 AM" at bounding box center [810, 484] width 829 height 14
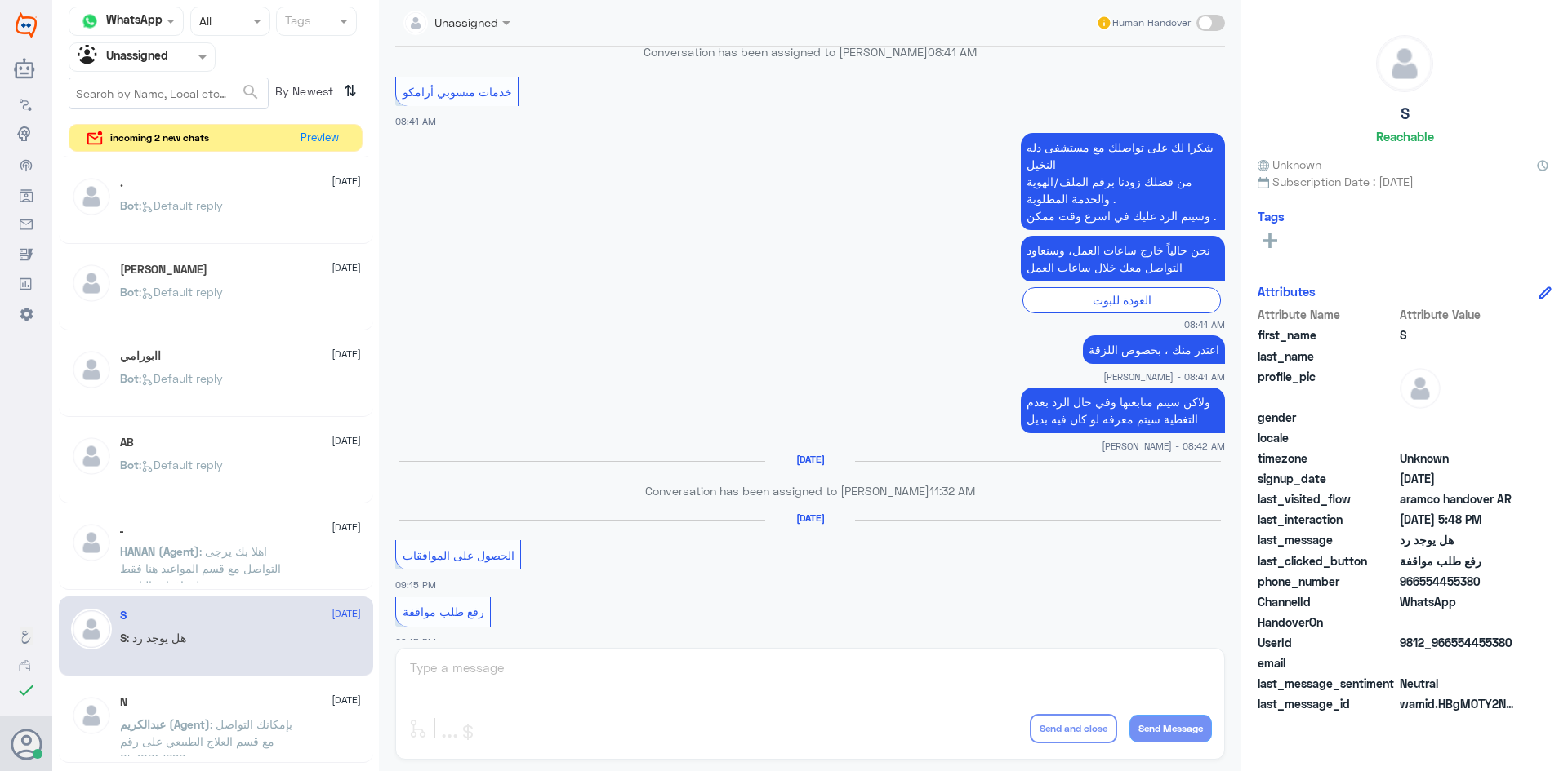
scroll to position [751, 0]
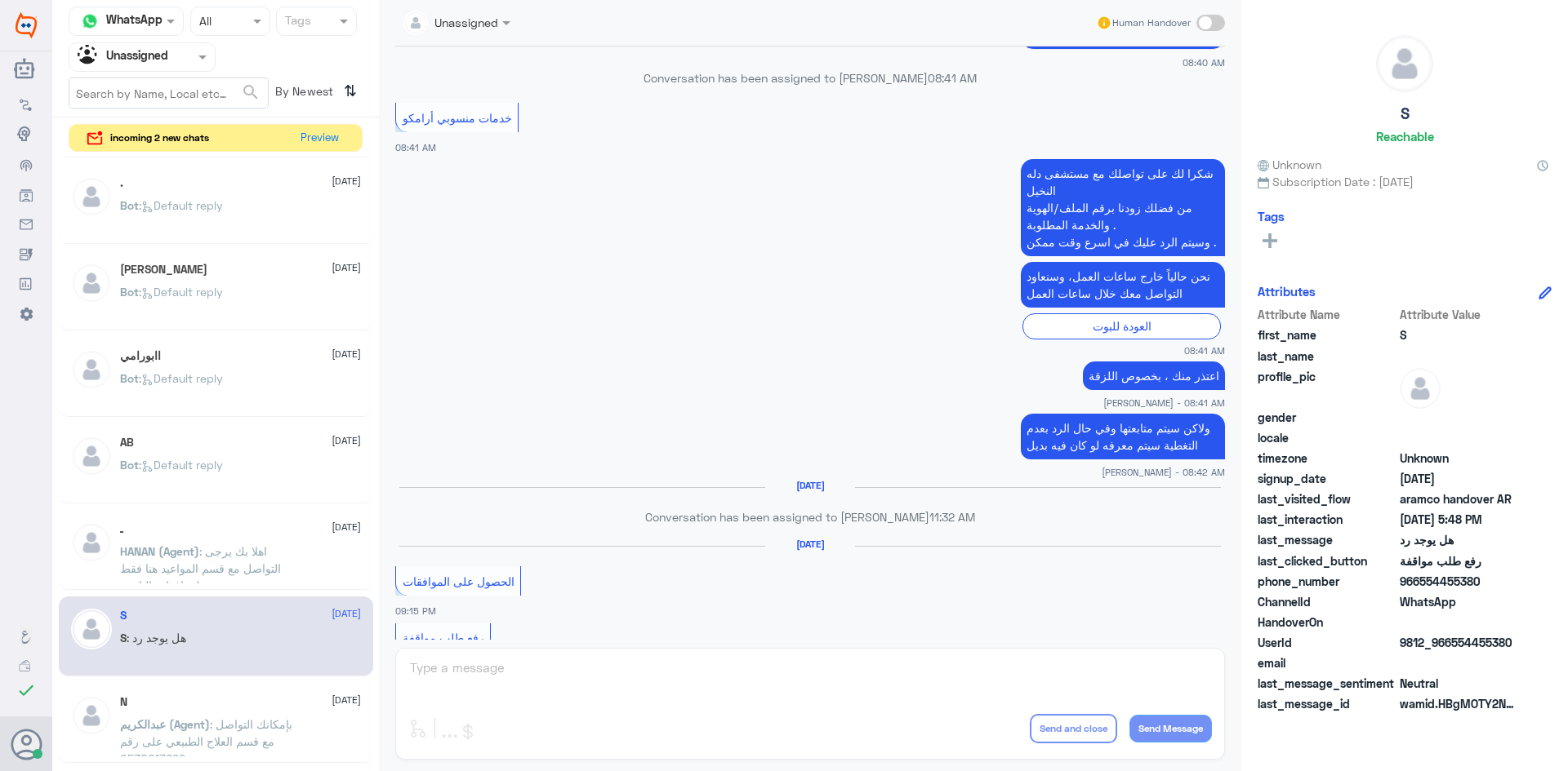
click at [887, 508] on p "Conversation has been assigned to HANAN ALHARBI 11:32 AM" at bounding box center [810, 516] width 829 height 17
click at [872, 508] on p "Conversation has been assigned to HANAN ALHARBI 11:32 AM" at bounding box center [810, 516] width 829 height 17
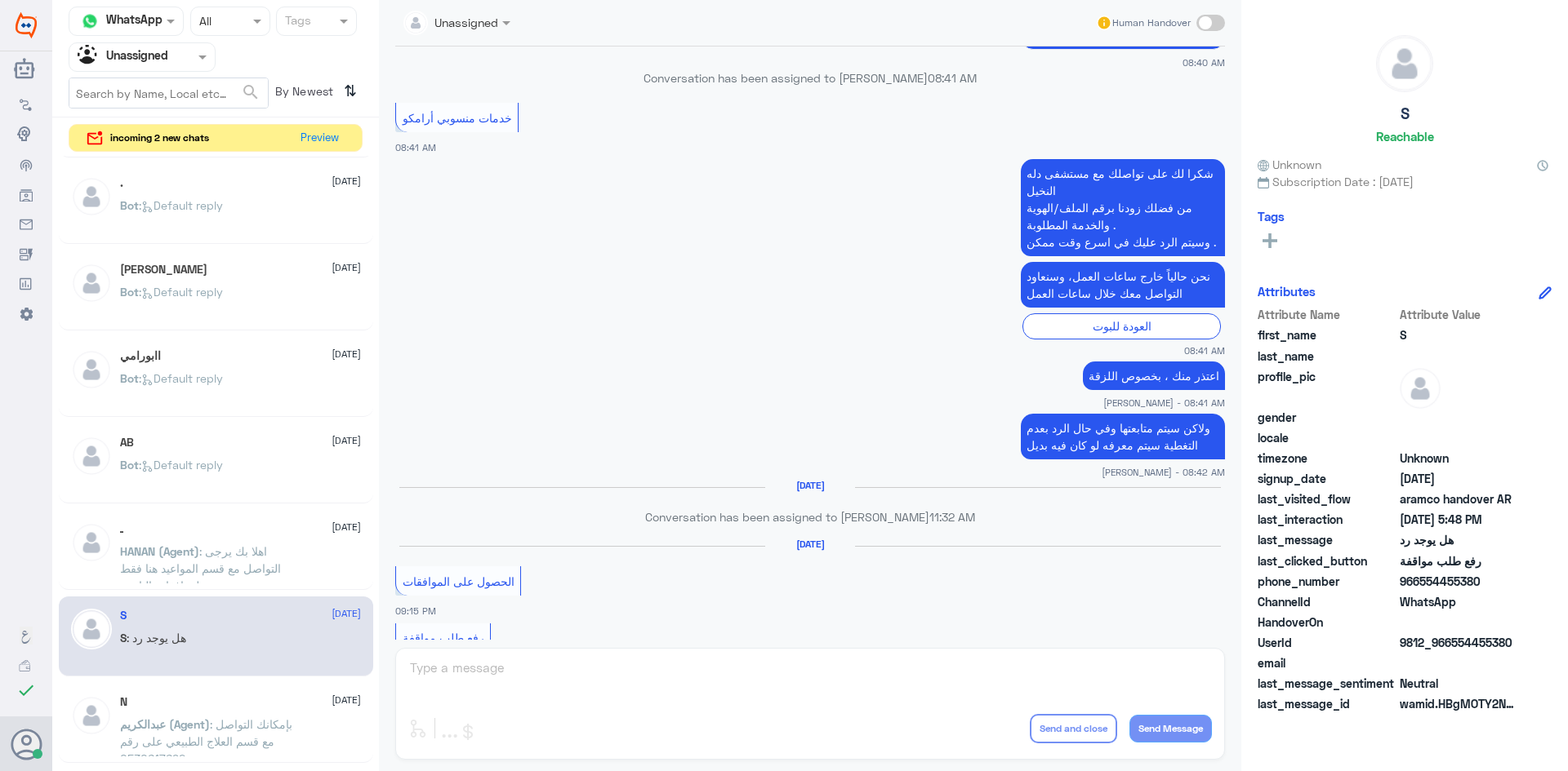
scroll to position [915, 0]
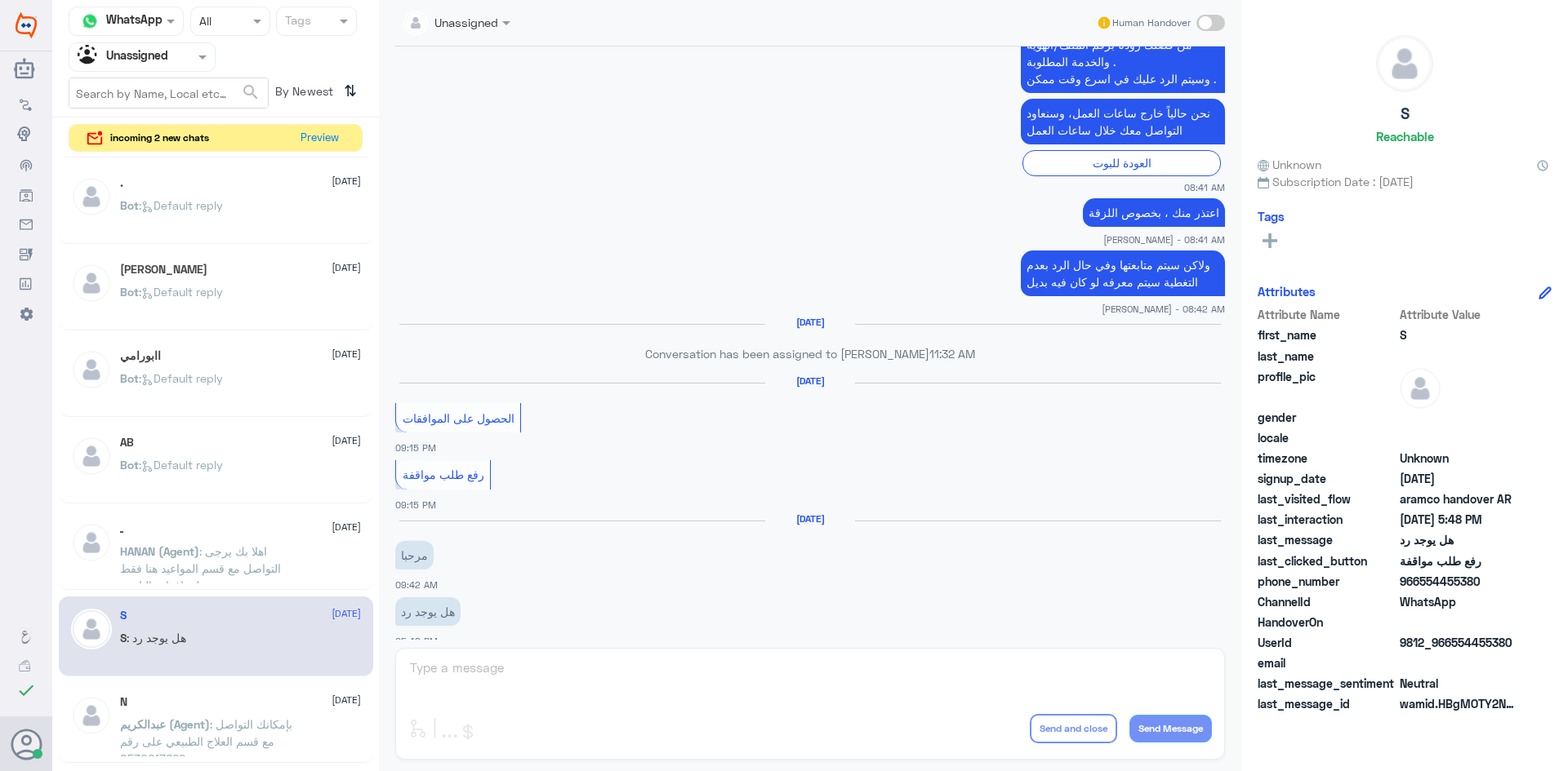
click at [169, 51] on div at bounding box center [141, 57] width 145 height 19
click at [135, 98] on div "All" at bounding box center [141, 95] width 147 height 30
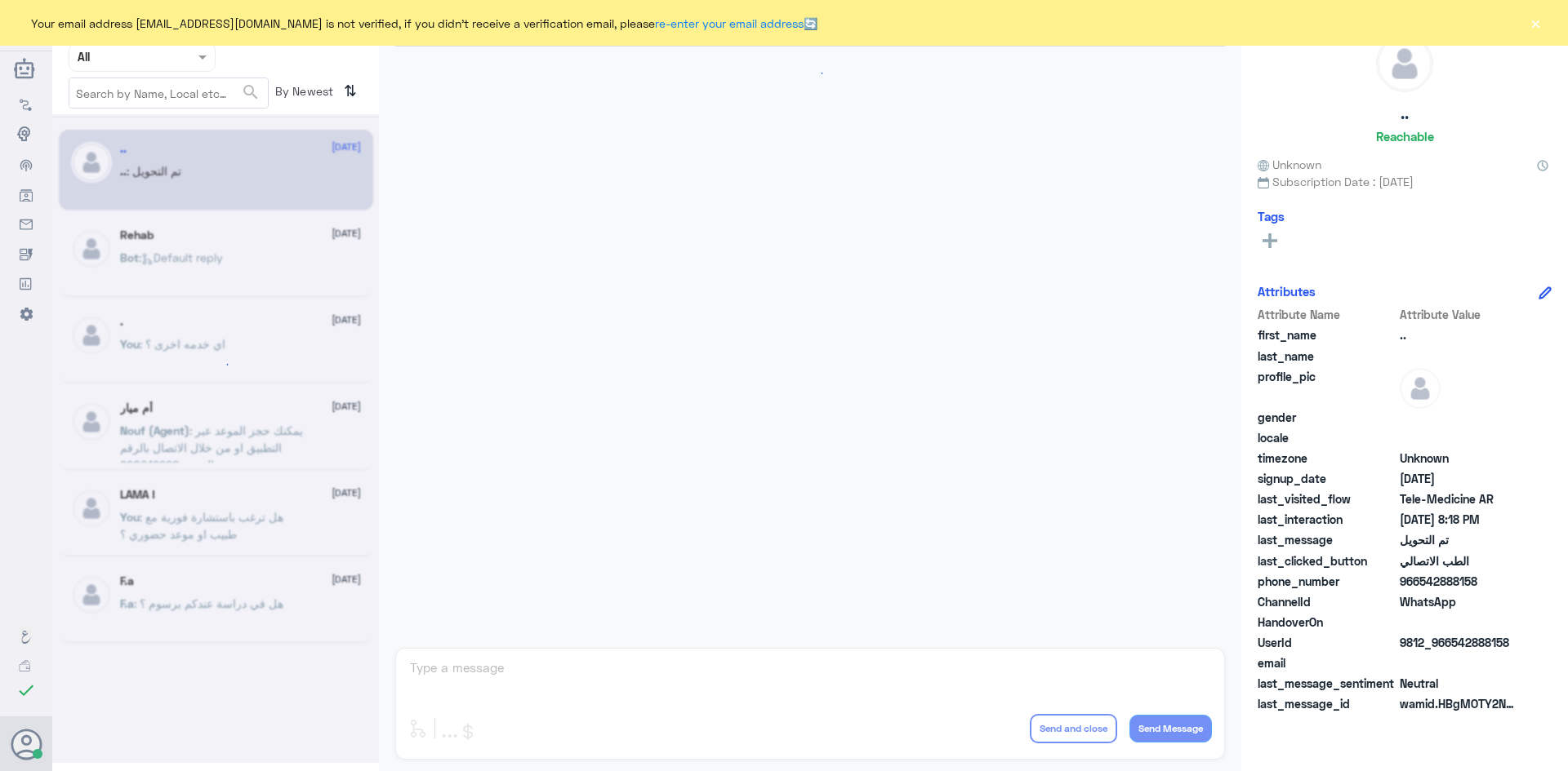
scroll to position [535, 0]
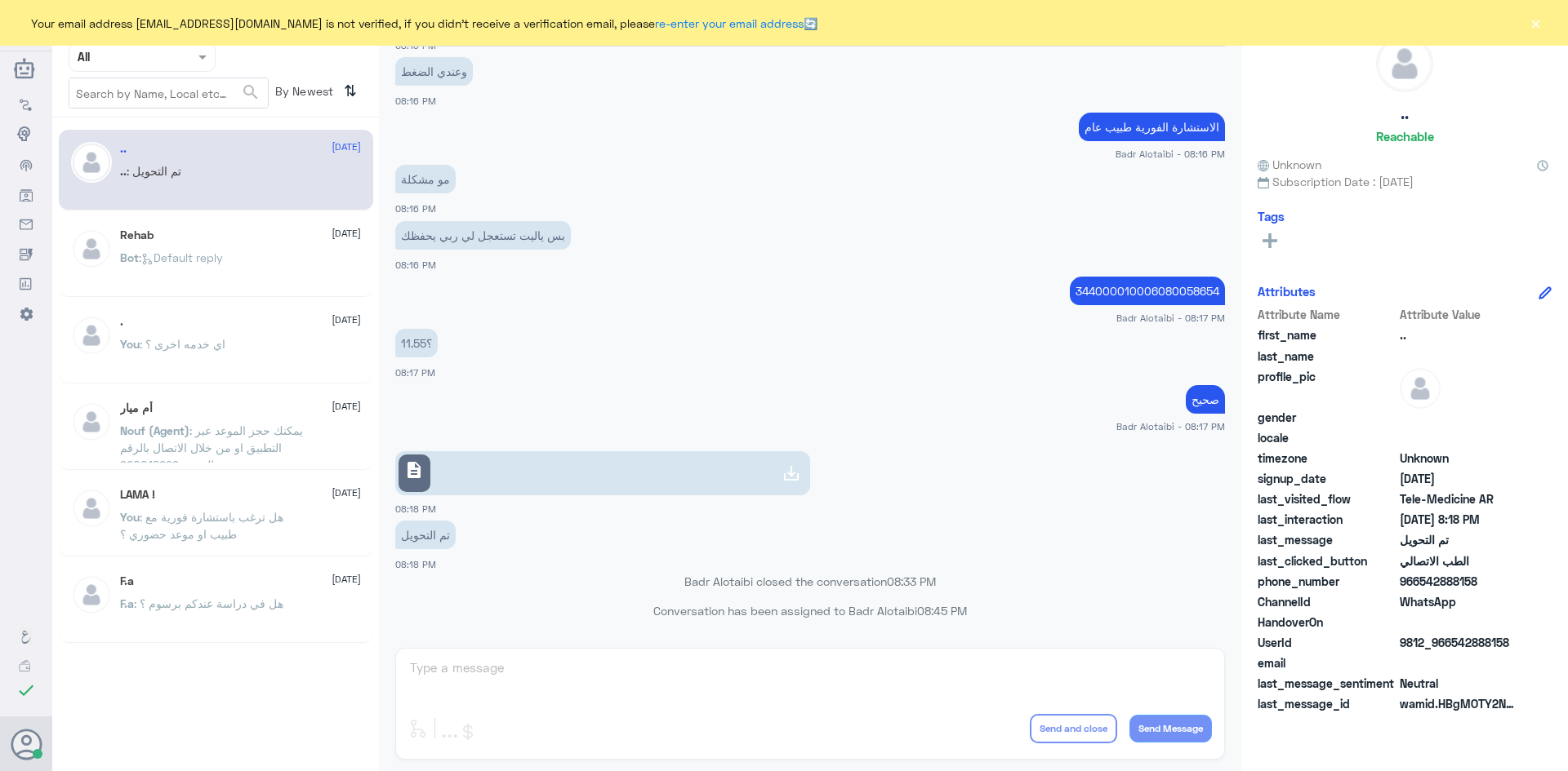
click at [1538, 36] on div "Your email address [EMAIL_ADDRESS][DOMAIN_NAME] is not verified, if you didn't …" at bounding box center [784, 22] width 1568 height 46
drag, startPoint x: 1536, startPoint y: 19, endPoint x: 1441, endPoint y: 41, distance: 97.5
click at [1527, 27] on button "×" at bounding box center [1534, 22] width 16 height 16
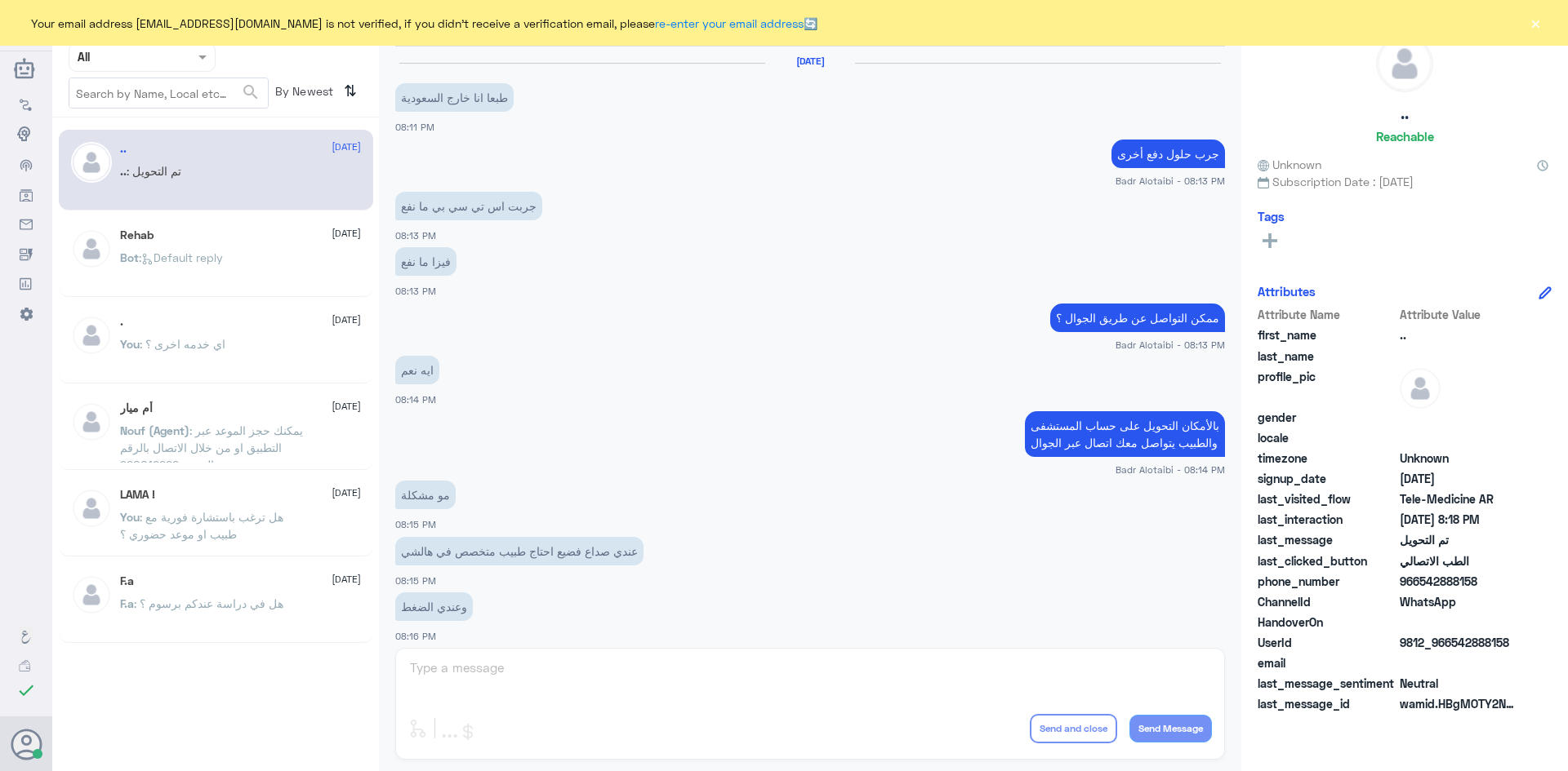
scroll to position [535, 0]
